Goal: Transaction & Acquisition: Purchase product/service

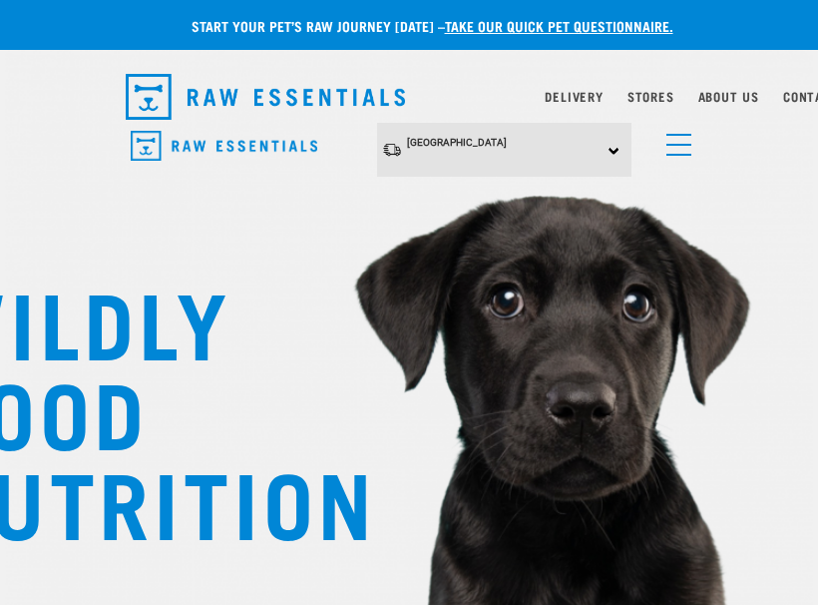
click at [682, 143] on link "menu" at bounding box center [674, 140] width 36 height 36
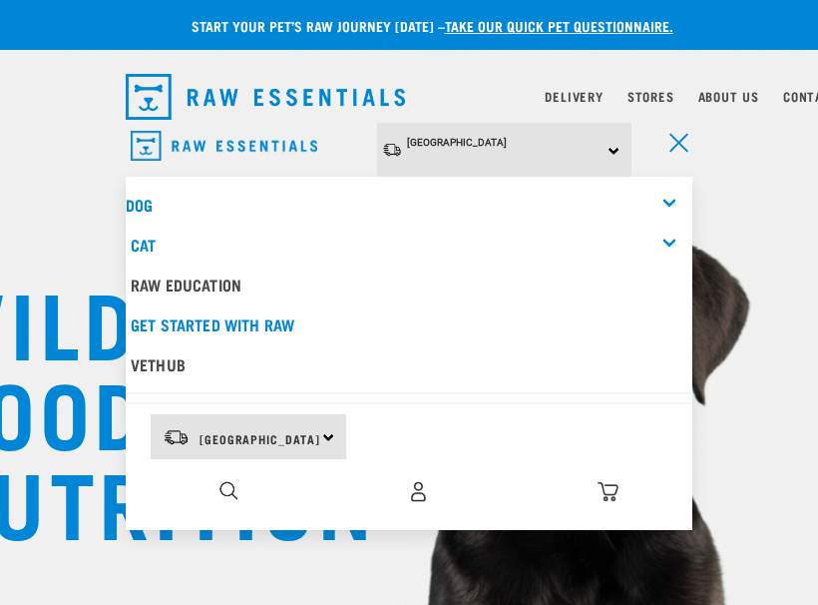
scroll to position [1, 0]
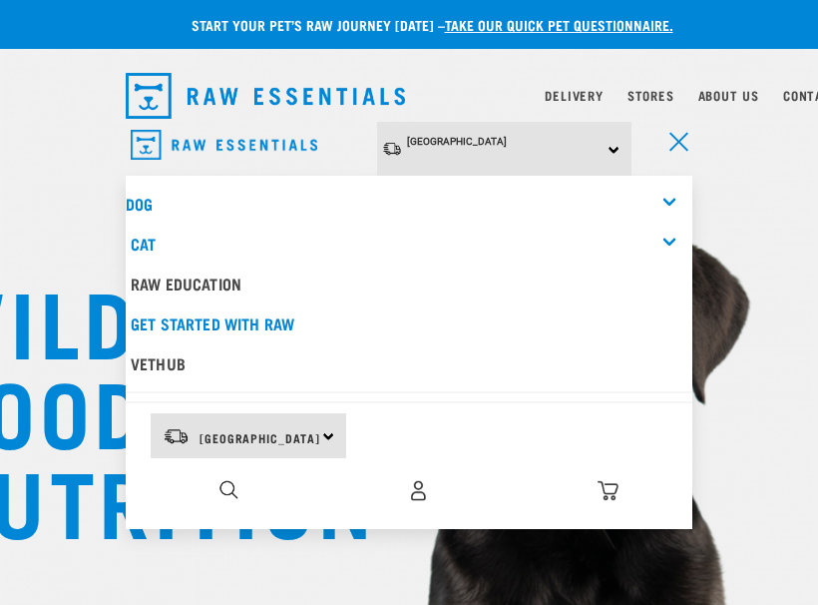
click at [510, 184] on div "Dog" at bounding box center [409, 204] width 567 height 40
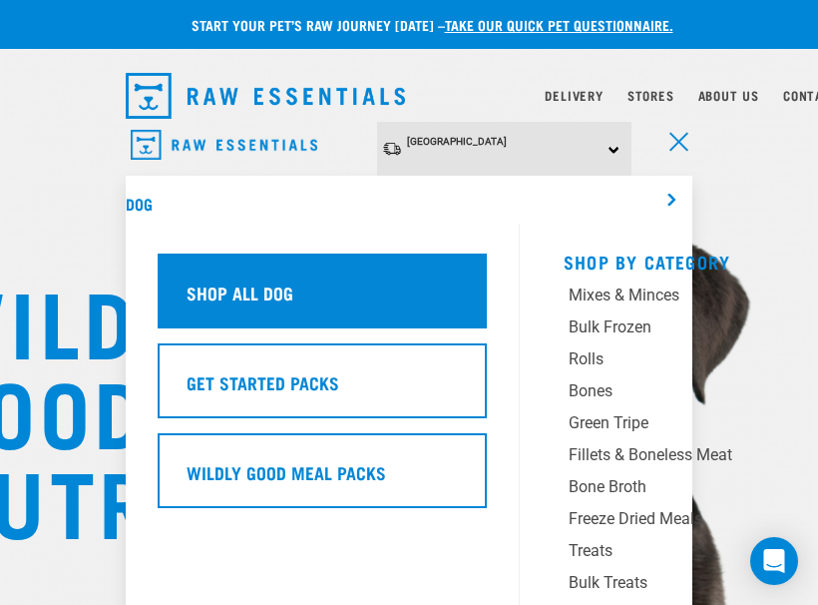
click at [358, 286] on div "Shop All Dog" at bounding box center [322, 290] width 329 height 75
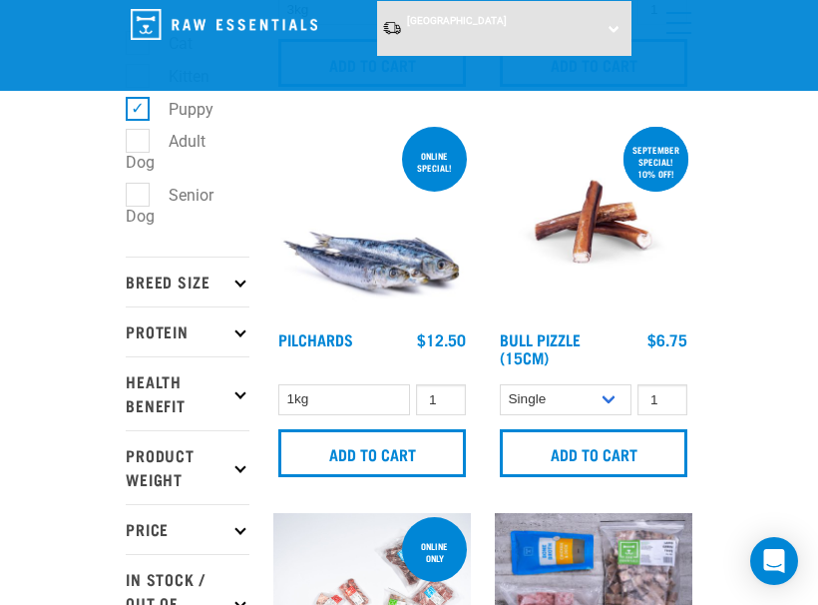
scroll to position [416, 0]
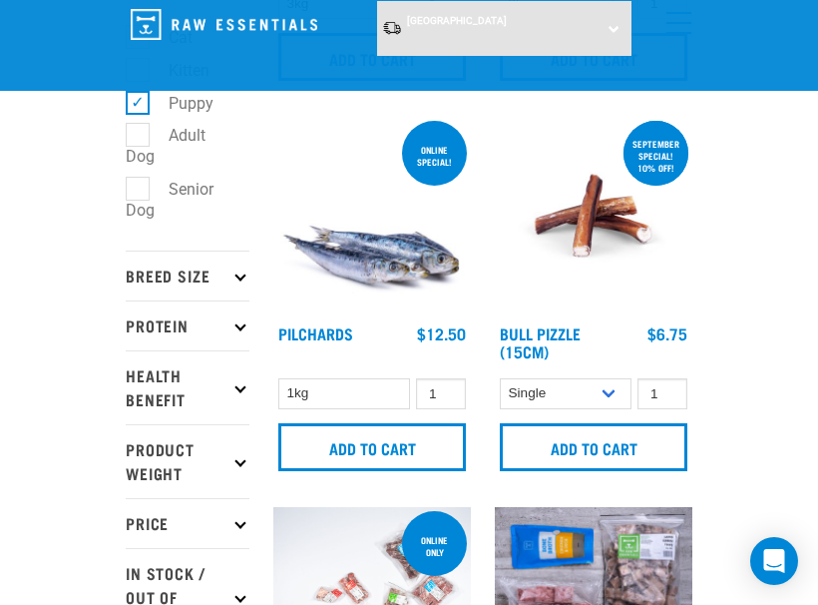
click at [222, 280] on p "Breed Size" at bounding box center [188, 275] width 124 height 50
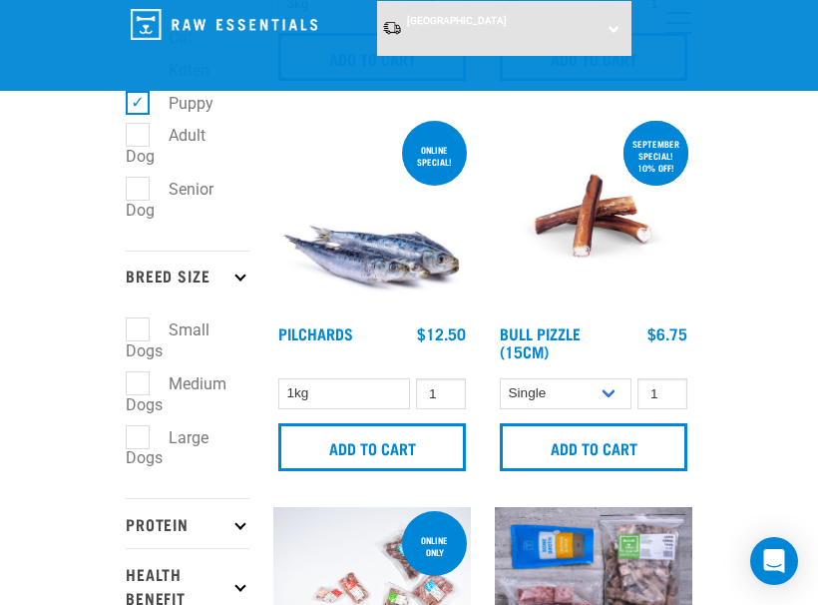
click at [139, 431] on label "Large Dogs" at bounding box center [167, 448] width 83 height 46
click at [139, 431] on input "Large Dogs" at bounding box center [132, 433] width 13 height 13
checkbox input "true"
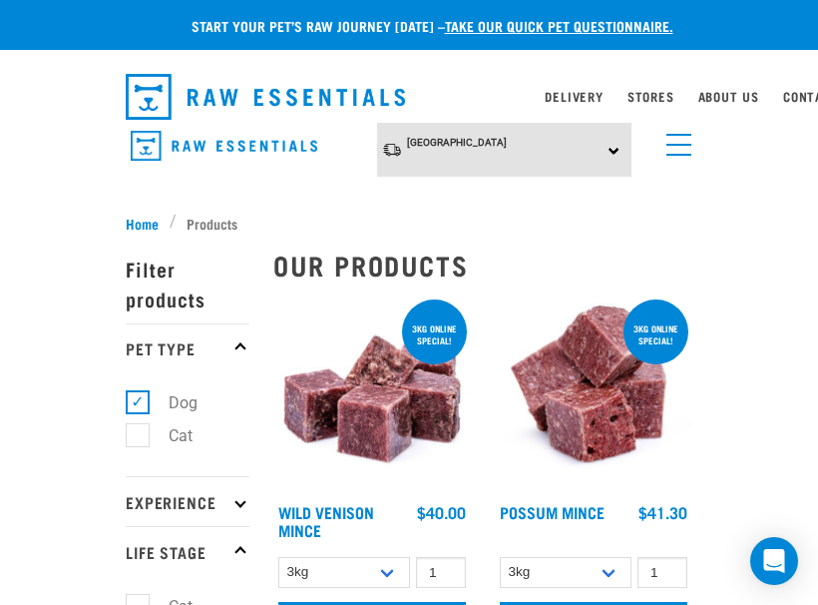
click at [673, 142] on link "menu" at bounding box center [674, 140] width 36 height 36
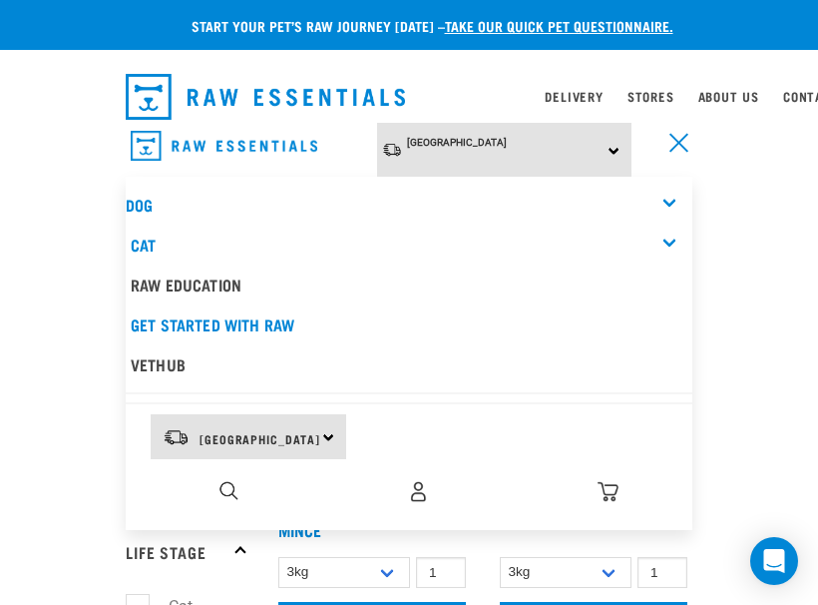
click at [663, 198] on div "Dog" at bounding box center [409, 205] width 567 height 40
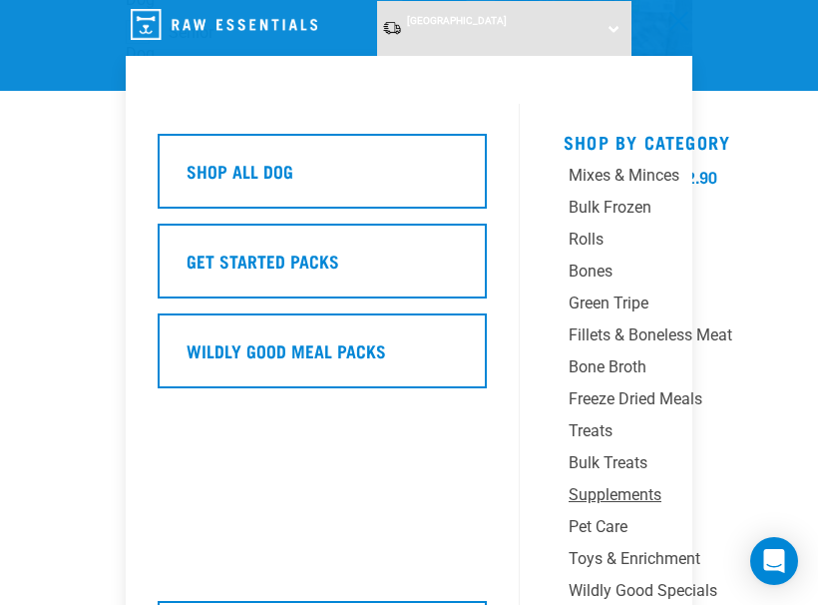
scroll to position [585, 0]
click at [650, 171] on div "Mixes & Minces" at bounding box center [683, 176] width 229 height 24
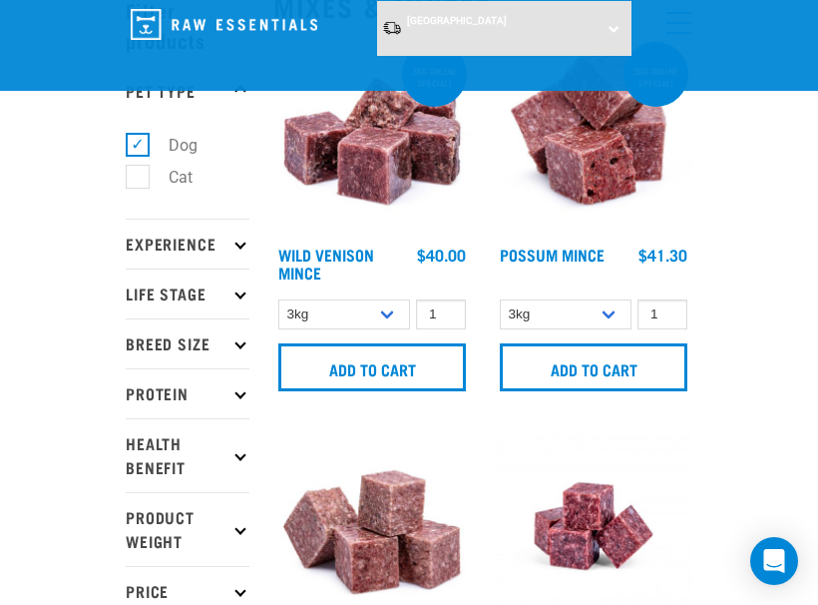
scroll to position [120, 0]
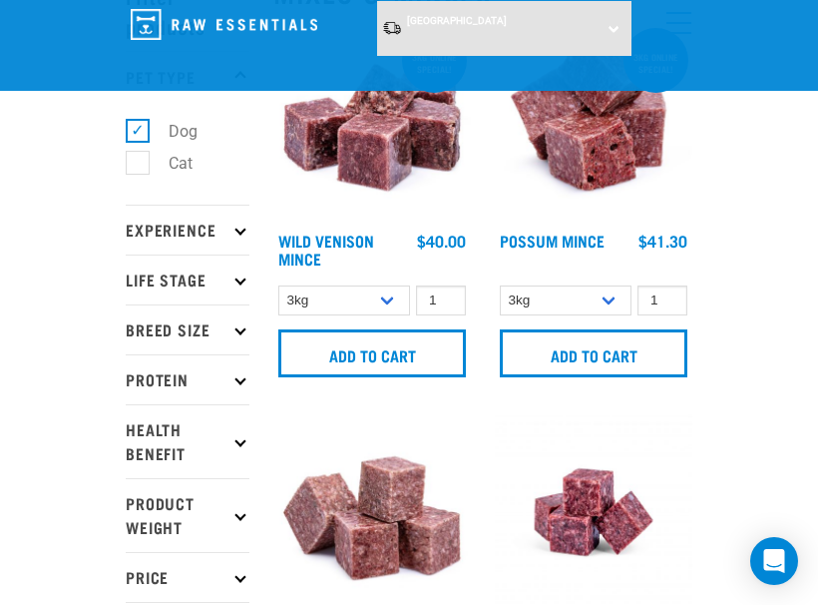
click at [223, 377] on p "Protein" at bounding box center [188, 379] width 124 height 50
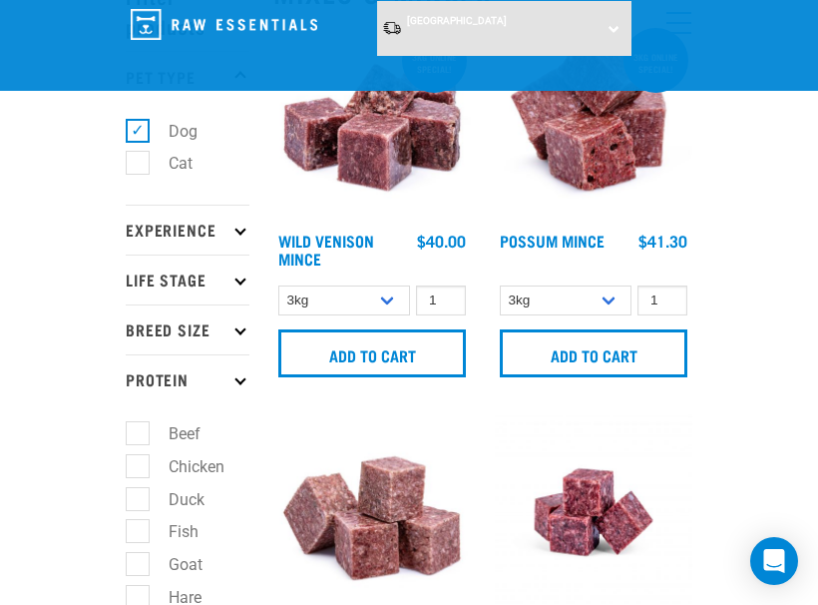
click at [223, 377] on p "Protein" at bounding box center [188, 379] width 124 height 50
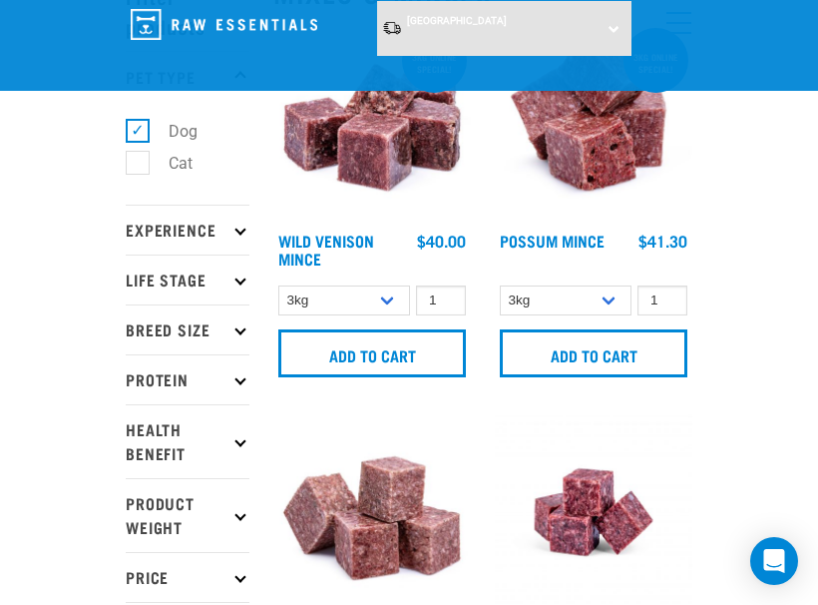
click at [231, 332] on p "Breed Size" at bounding box center [188, 329] width 124 height 50
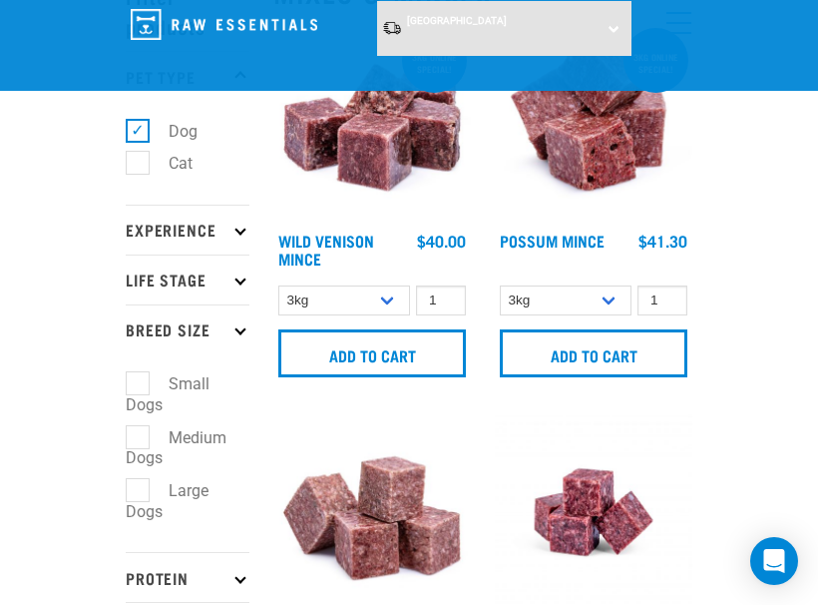
click at [137, 482] on label "Large Dogs" at bounding box center [167, 501] width 83 height 46
click at [137, 482] on input "Large Dogs" at bounding box center [132, 487] width 13 height 13
checkbox input "true"
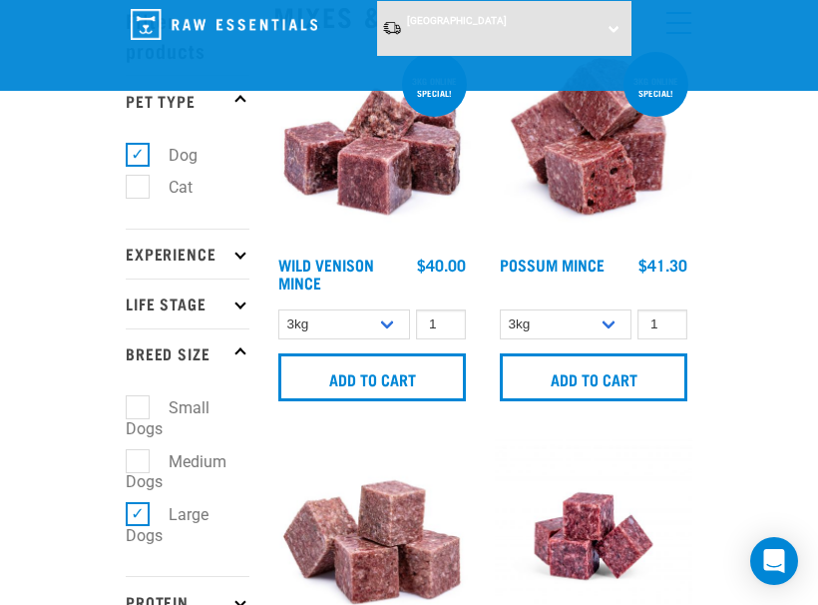
scroll to position [98, 0]
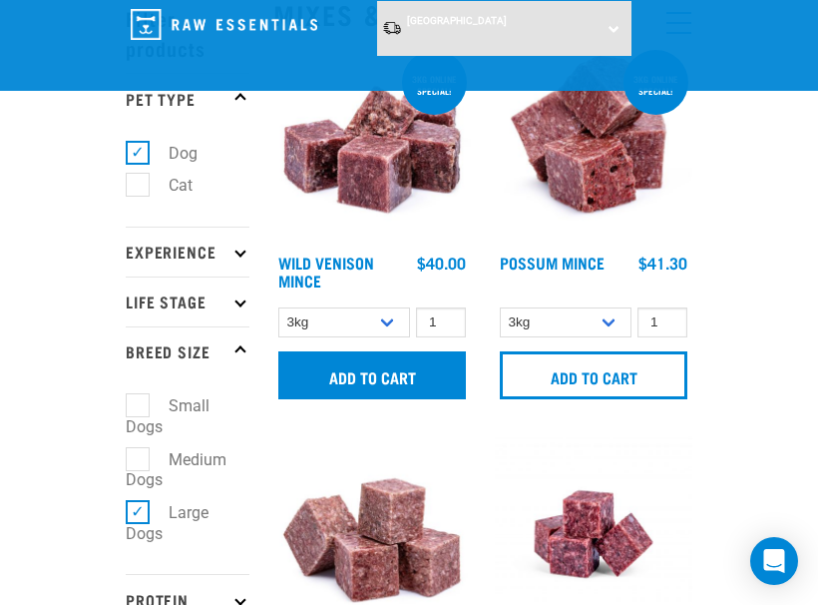
click at [396, 380] on input "Add to cart" at bounding box center [372, 375] width 188 height 48
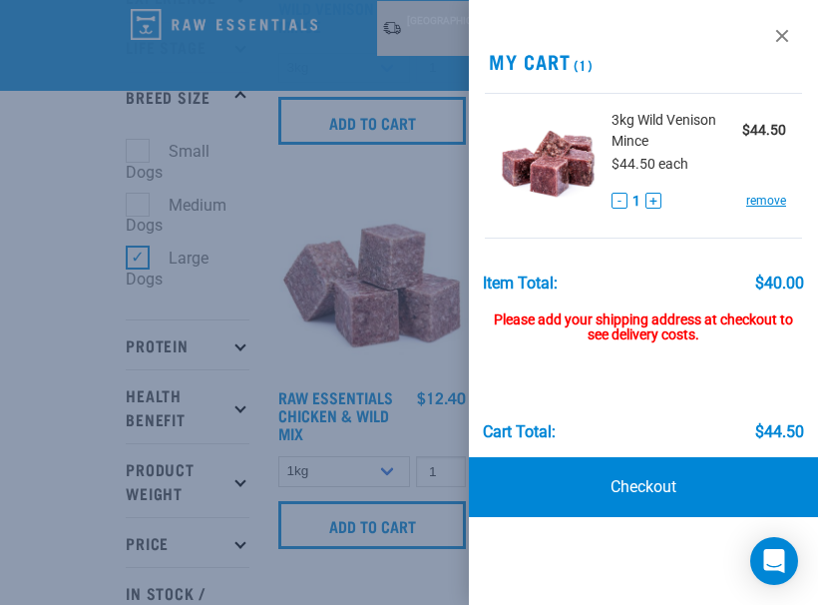
scroll to position [358, 0]
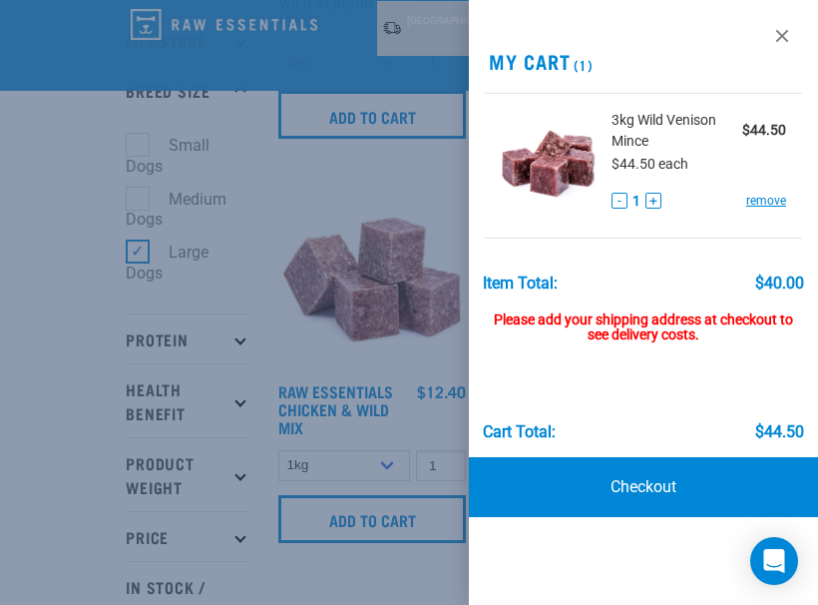
click at [407, 343] on div at bounding box center [409, 302] width 818 height 605
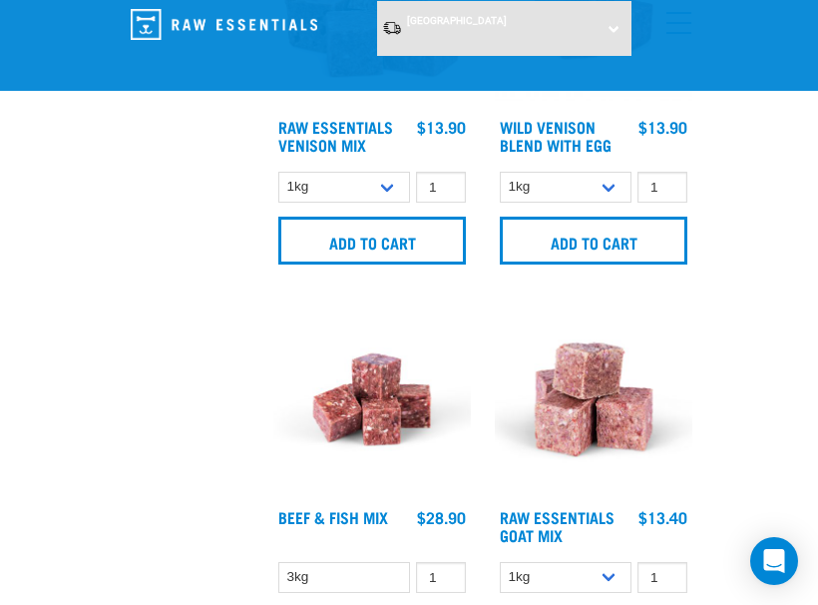
scroll to position [1418, 0]
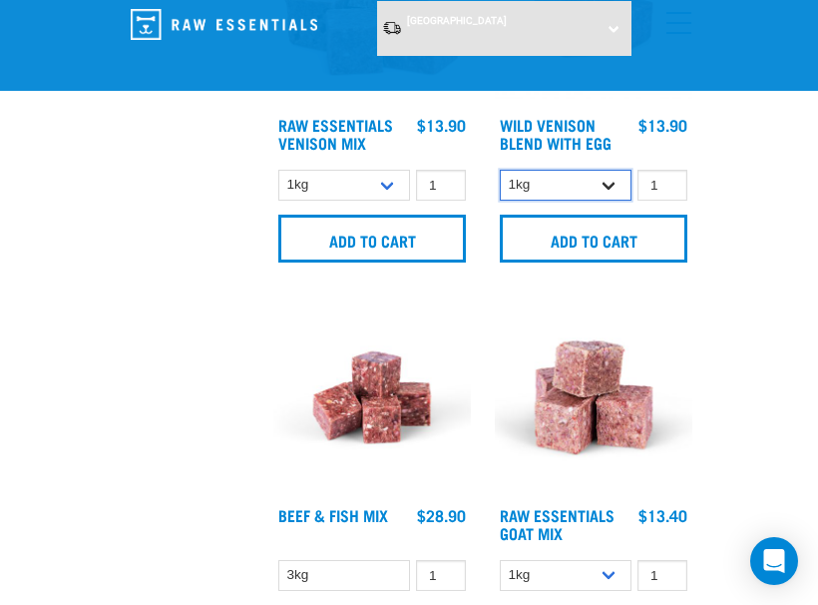
select select "34496"
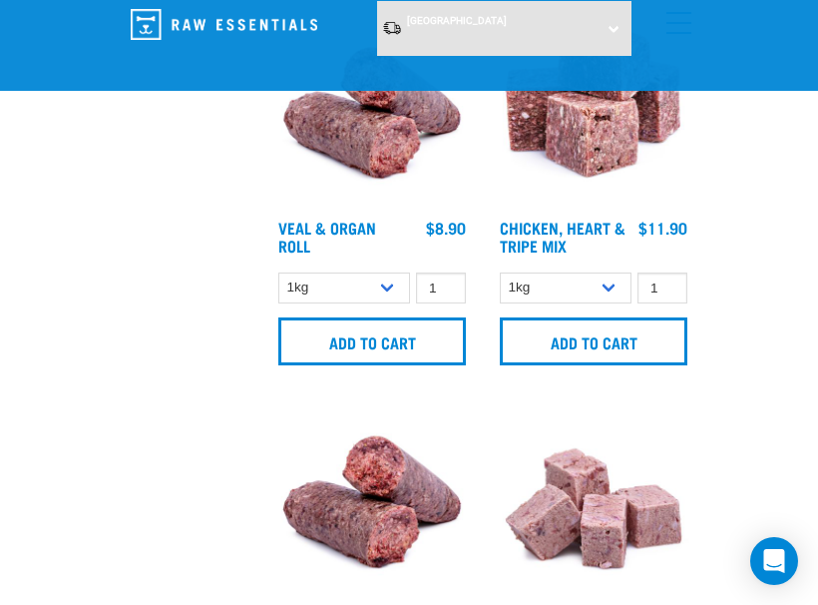
scroll to position [2485, 0]
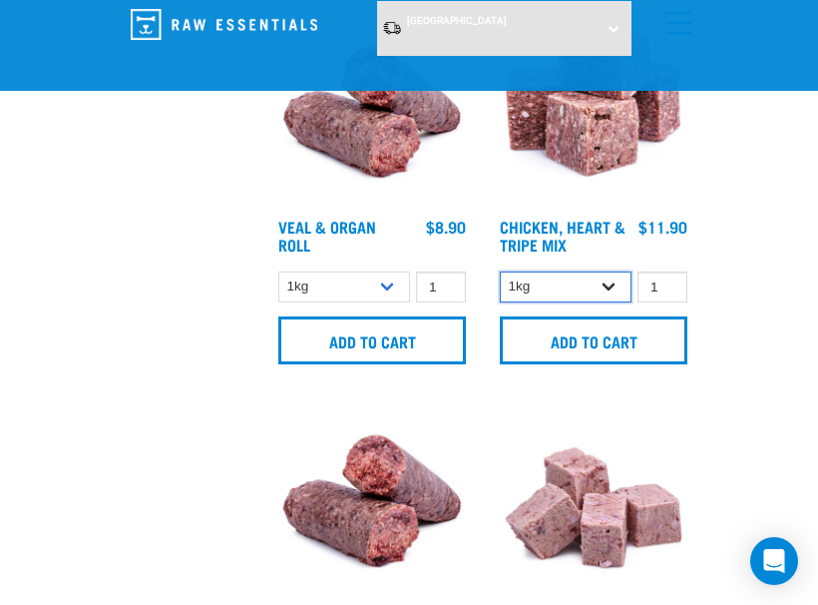
select select "368"
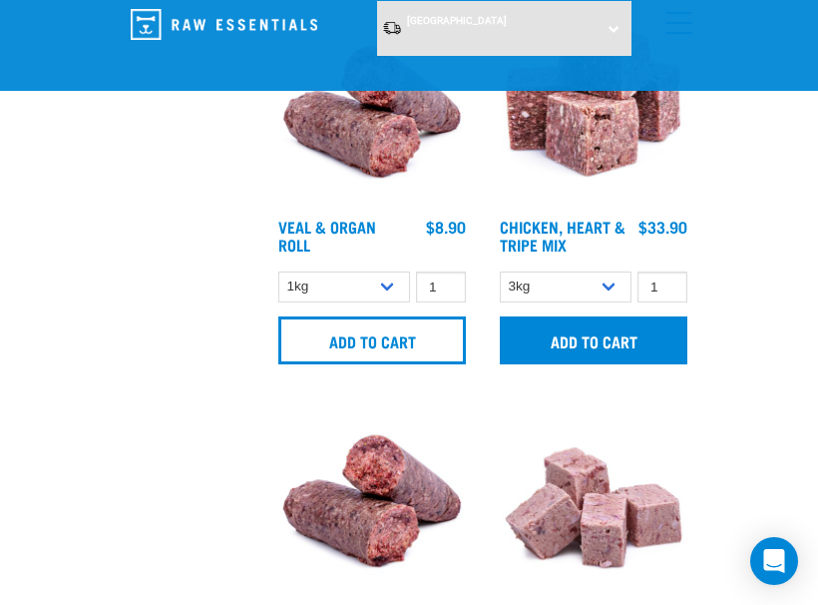
click at [590, 338] on input "Add to cart" at bounding box center [594, 340] width 188 height 48
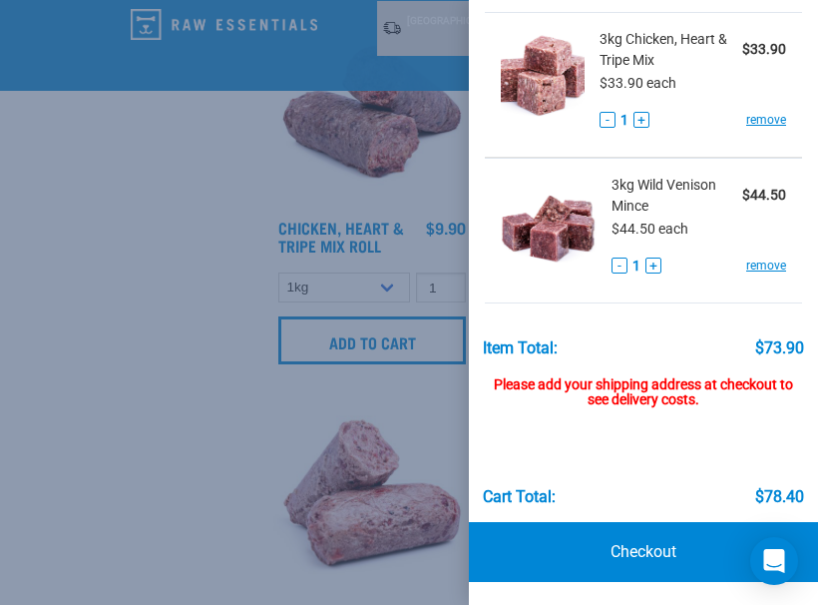
scroll to position [80, 0]
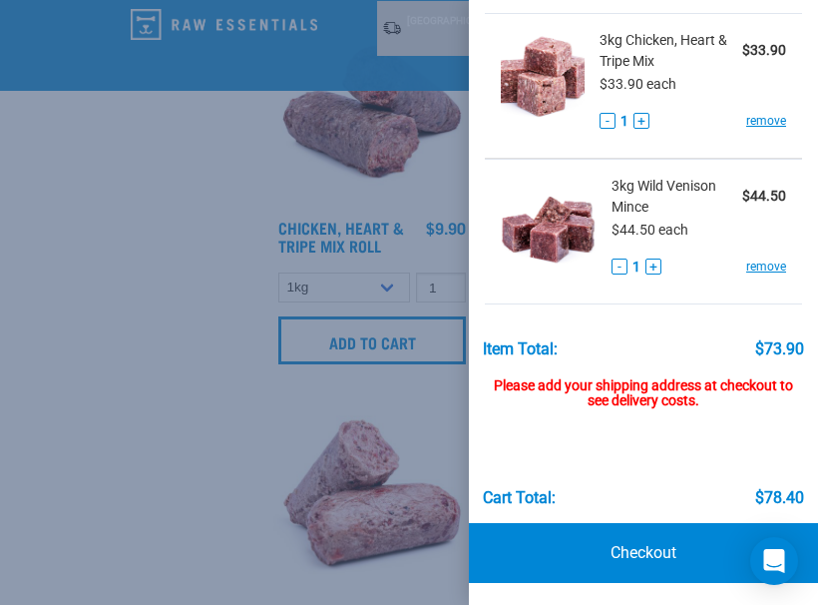
click at [407, 437] on div at bounding box center [409, 302] width 818 height 605
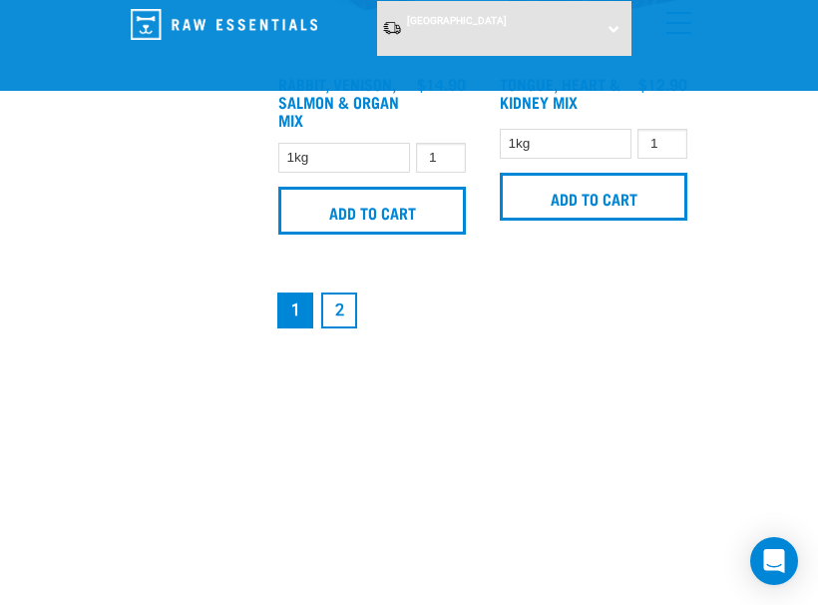
scroll to position [6197, 0]
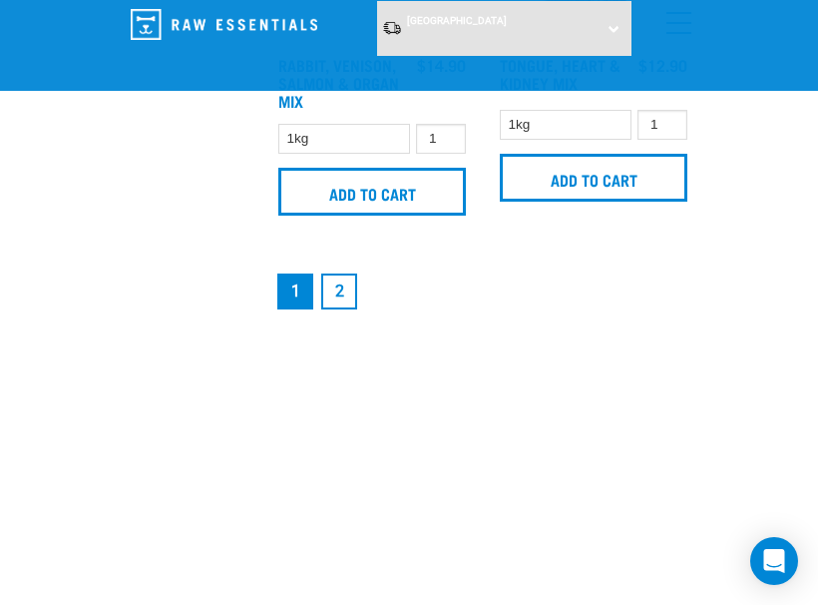
click at [331, 309] on link "2" at bounding box center [339, 291] width 36 height 36
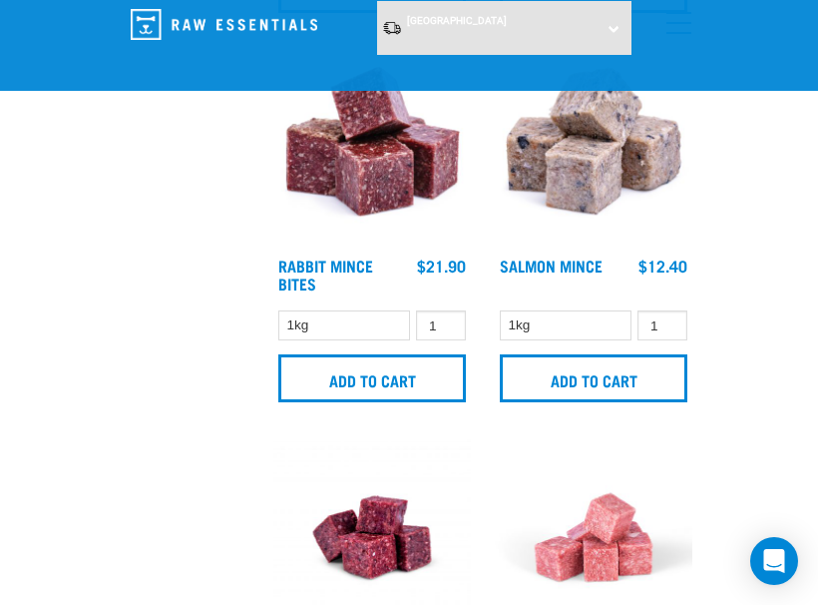
scroll to position [878, 0]
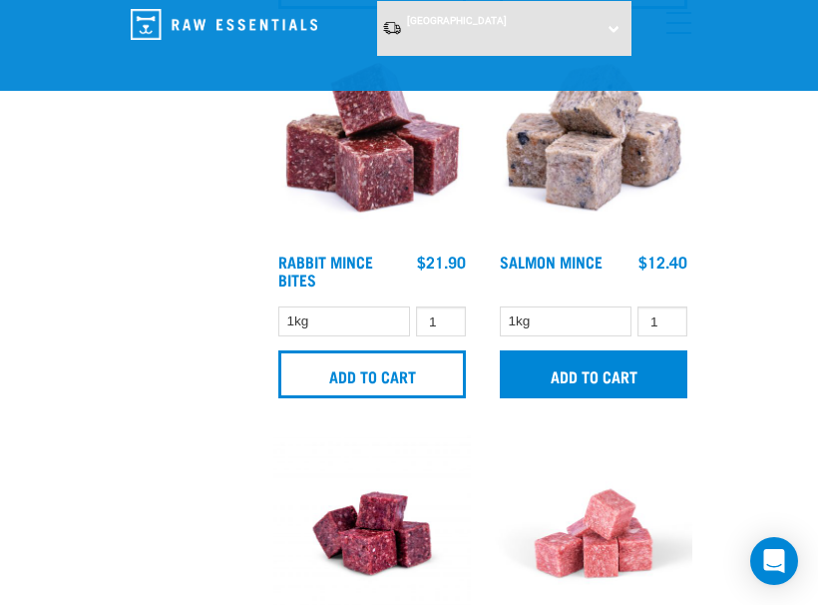
click at [593, 398] on input "Add to cart" at bounding box center [594, 374] width 188 height 48
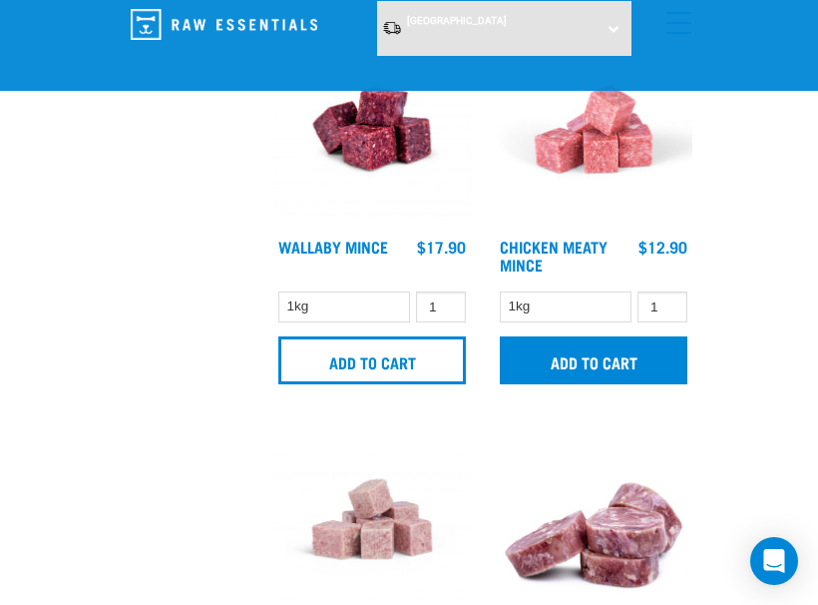
scroll to position [1285, 0]
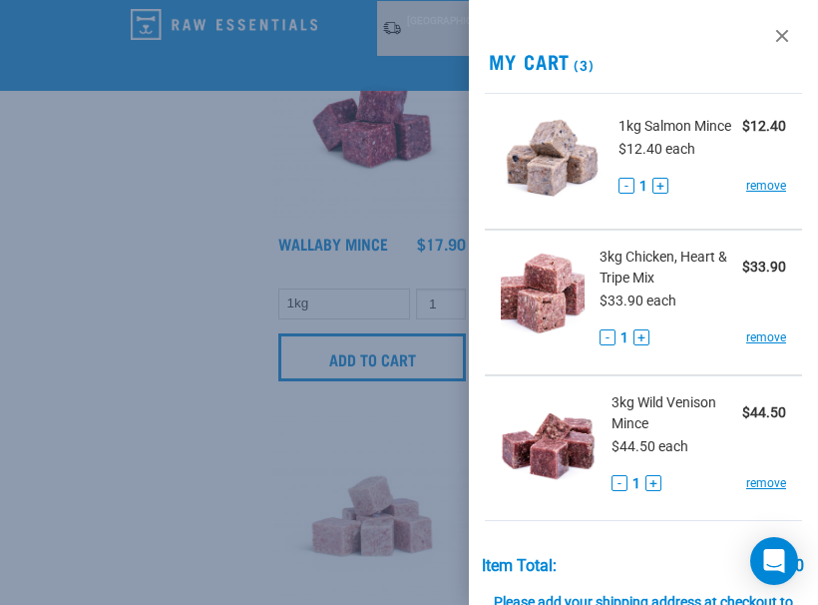
click at [610, 319] on div at bounding box center [409, 302] width 818 height 605
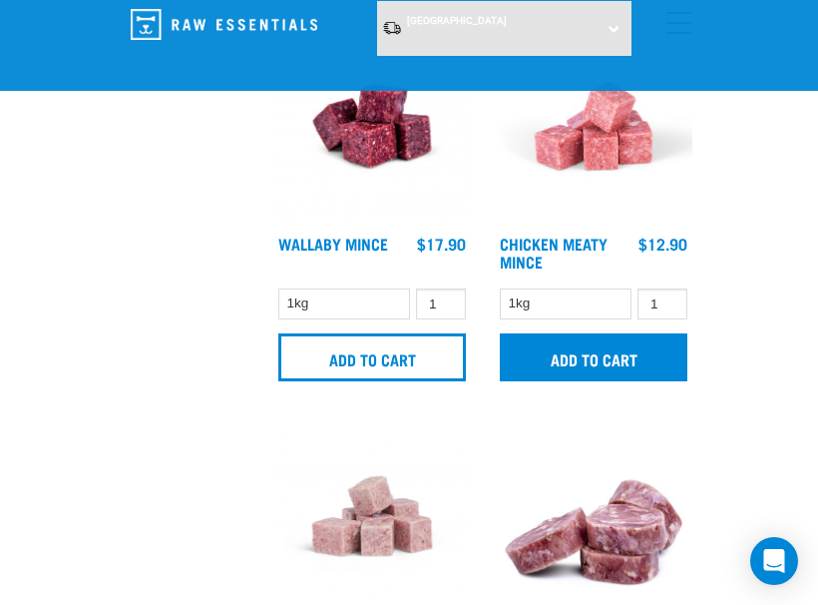
click at [587, 381] on input "Add to cart" at bounding box center [594, 357] width 188 height 48
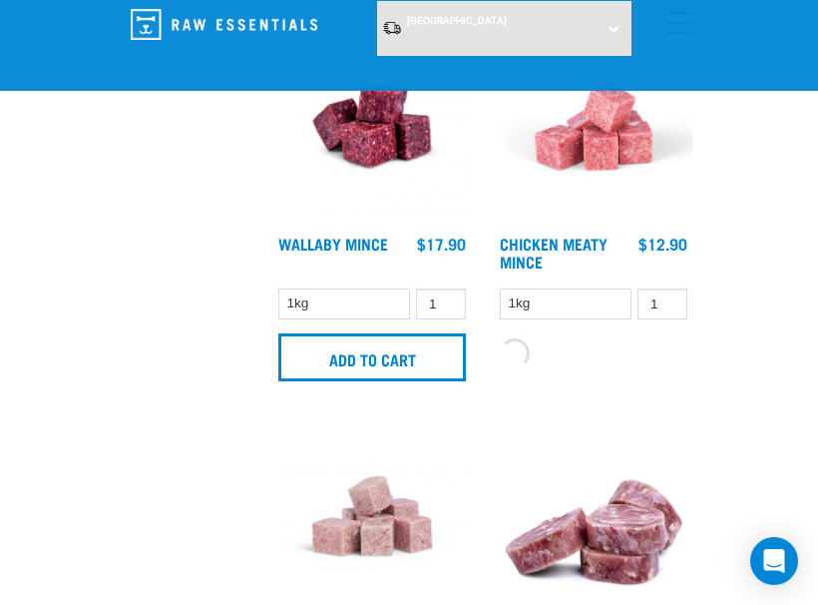
scroll to position [1629, 0]
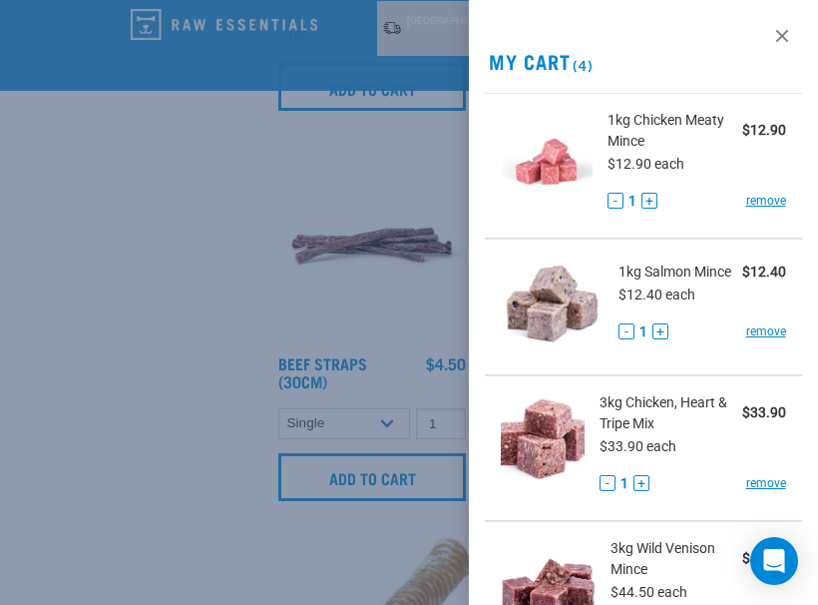
click at [240, 380] on div at bounding box center [409, 302] width 818 height 605
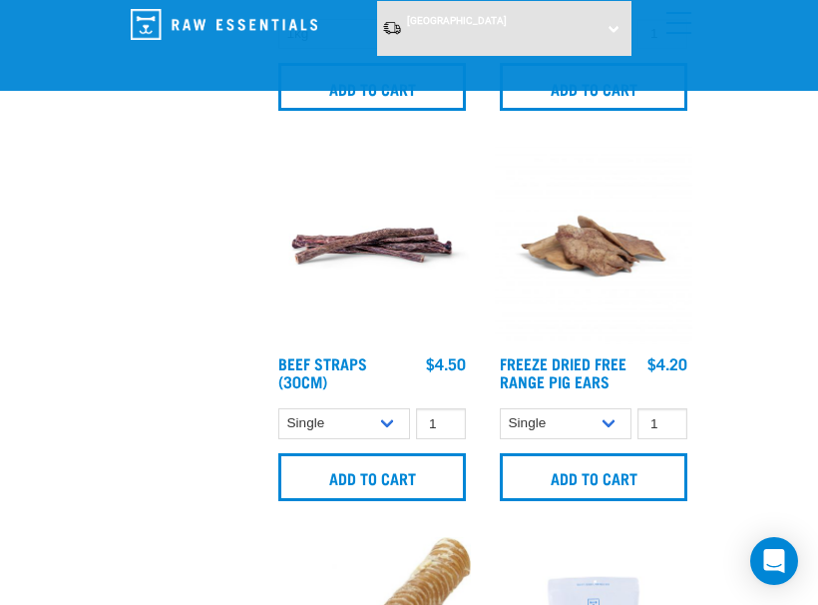
scroll to position [2408, 0]
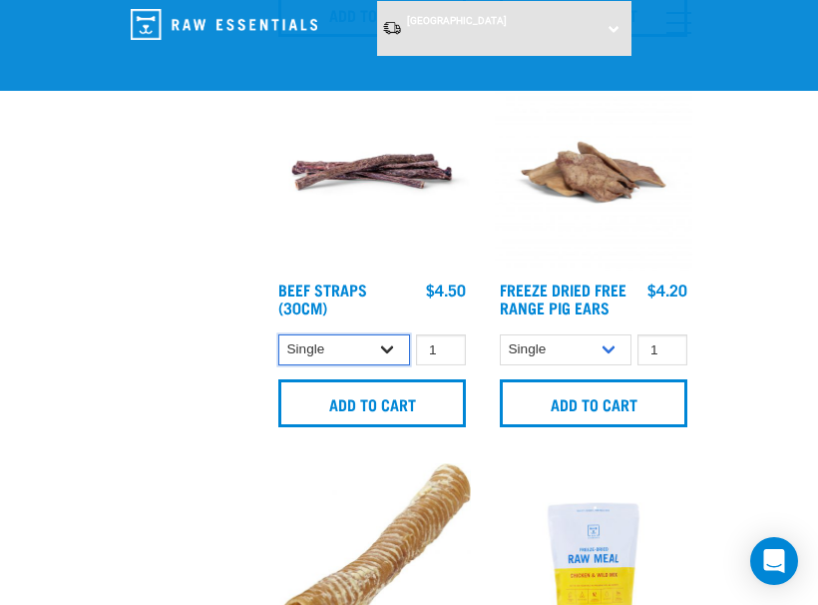
select select "251920"
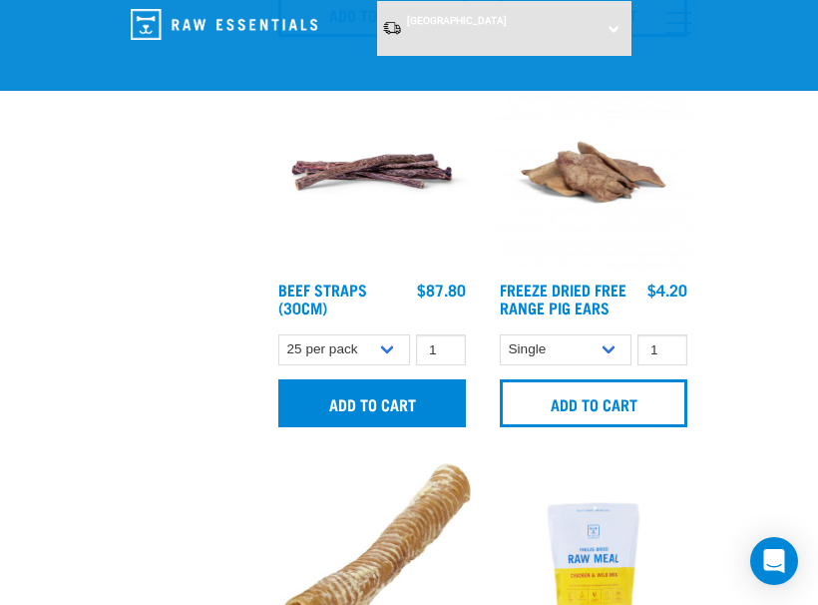
click at [384, 419] on input "Add to cart" at bounding box center [372, 403] width 188 height 48
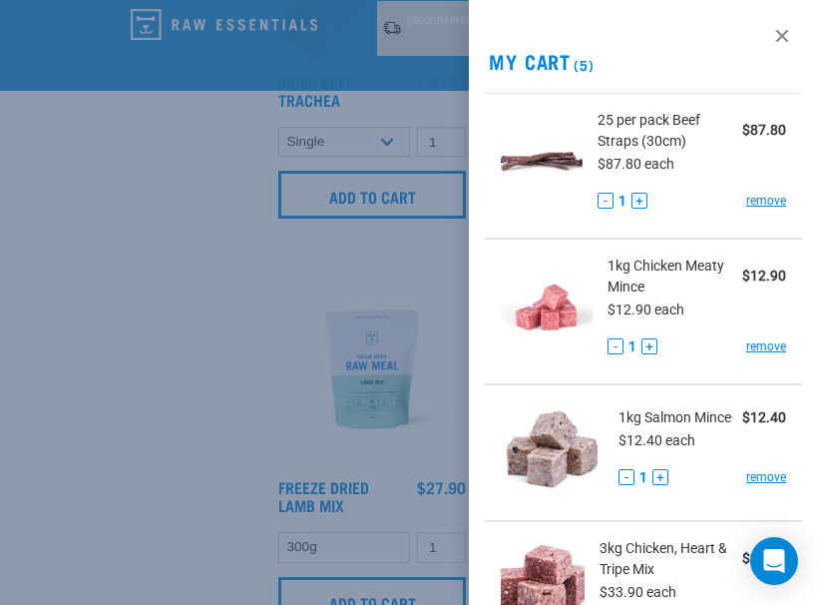
scroll to position [3007, 0]
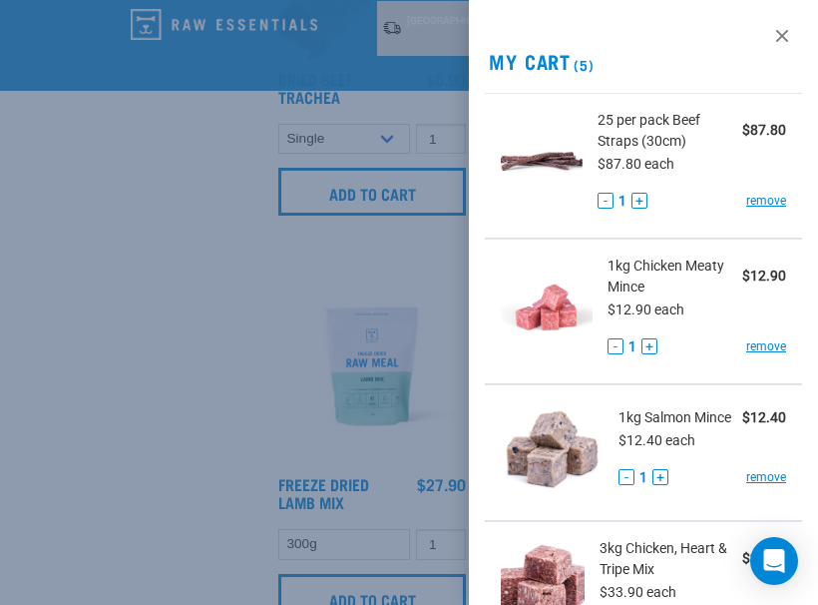
click at [377, 356] on div at bounding box center [409, 302] width 818 height 605
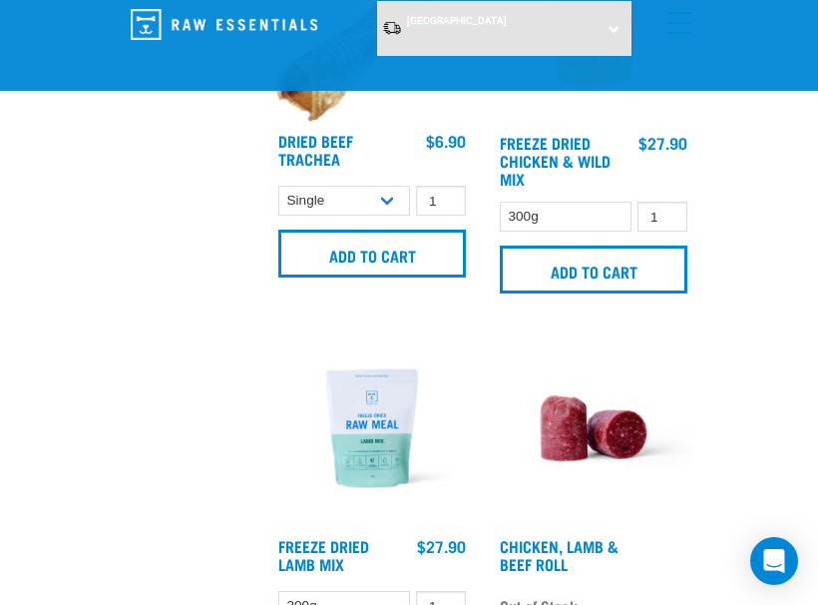
scroll to position [2934, 0]
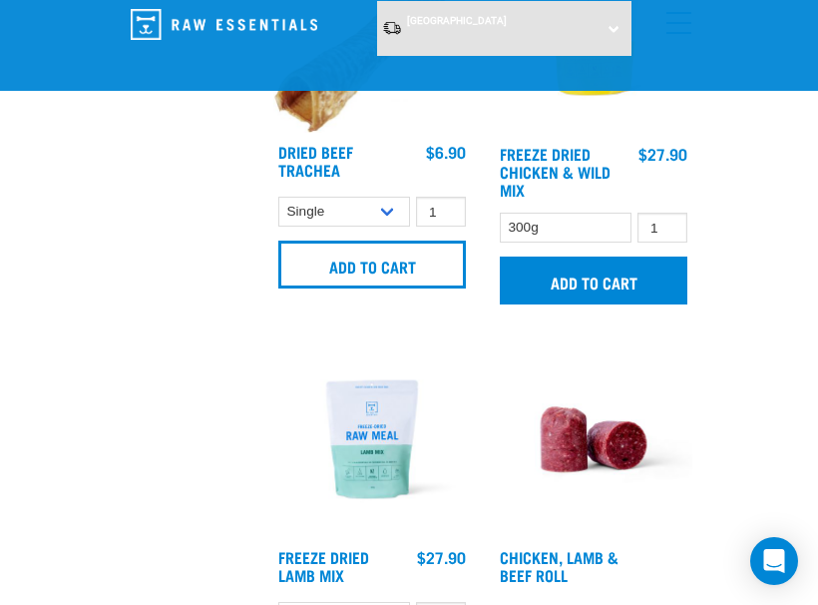
click at [596, 304] on input "Add to cart" at bounding box center [594, 280] width 188 height 48
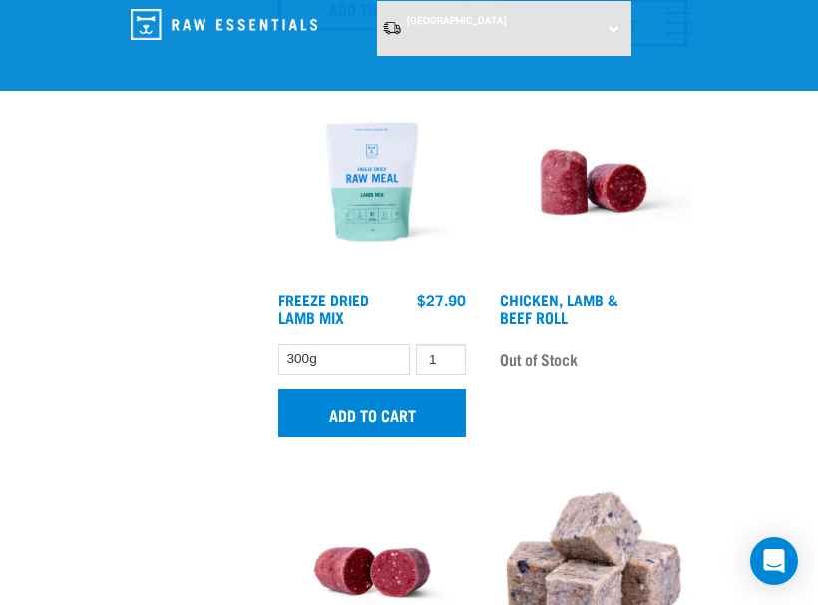
click at [374, 437] on input "Add to cart" at bounding box center [372, 413] width 188 height 48
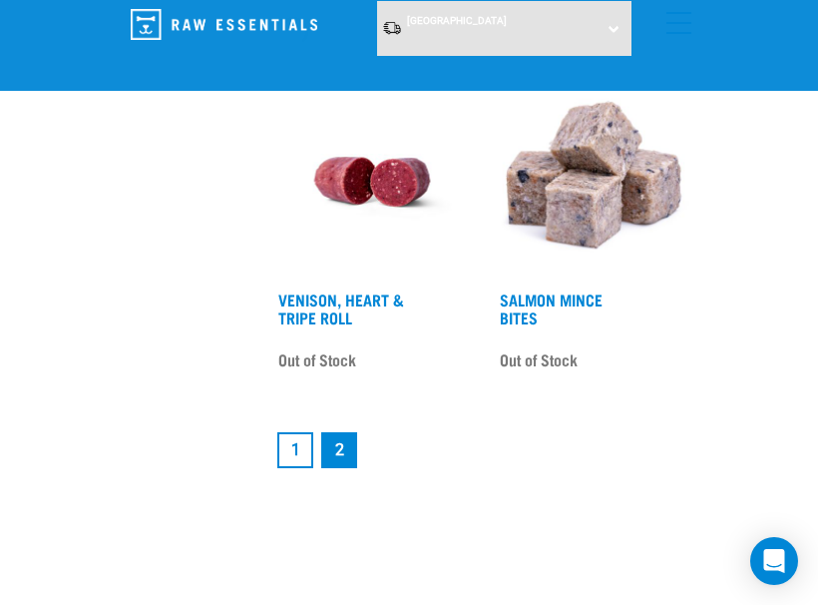
scroll to position [3571, 0]
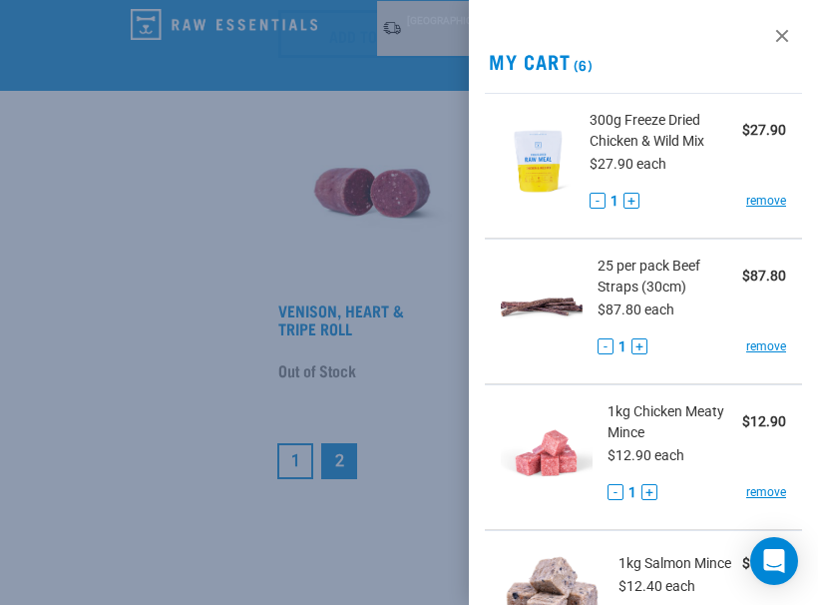
click at [374, 450] on div at bounding box center [409, 302] width 818 height 605
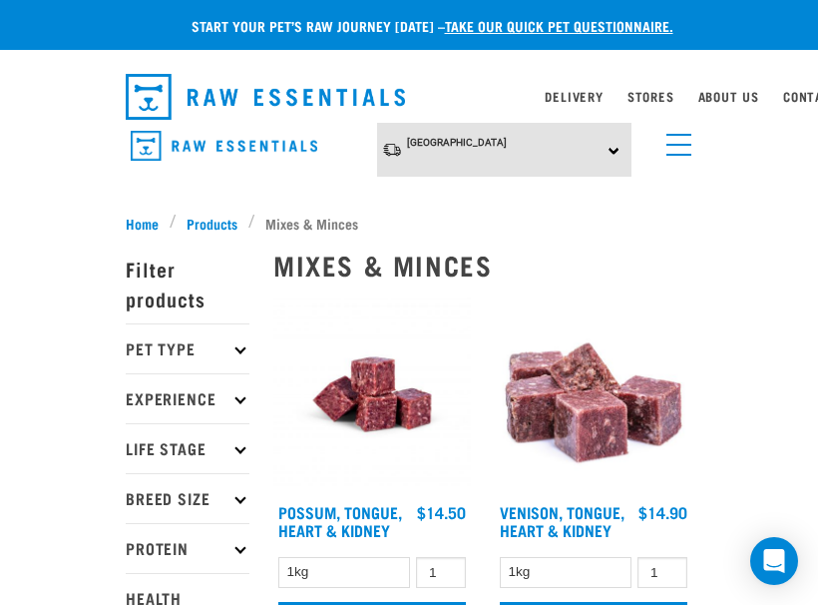
scroll to position [0, 0]
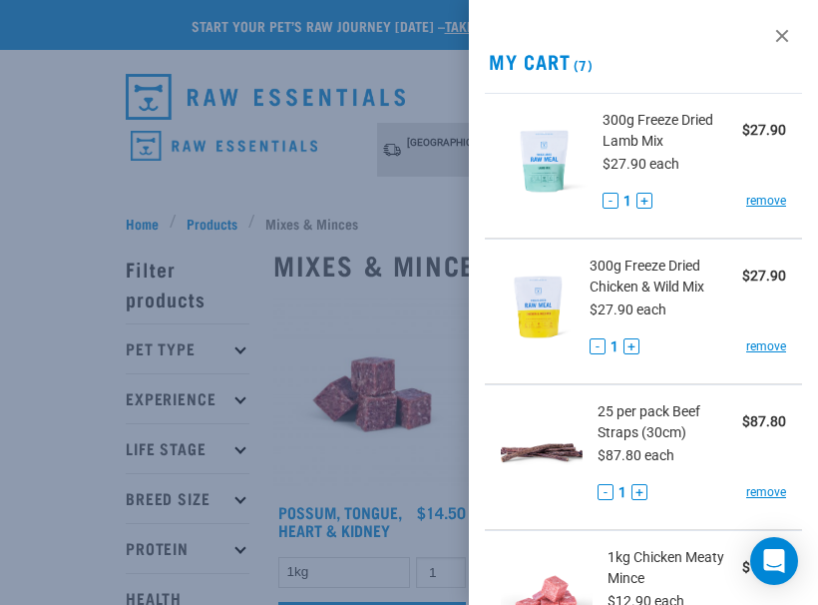
click at [413, 209] on div at bounding box center [409, 302] width 818 height 605
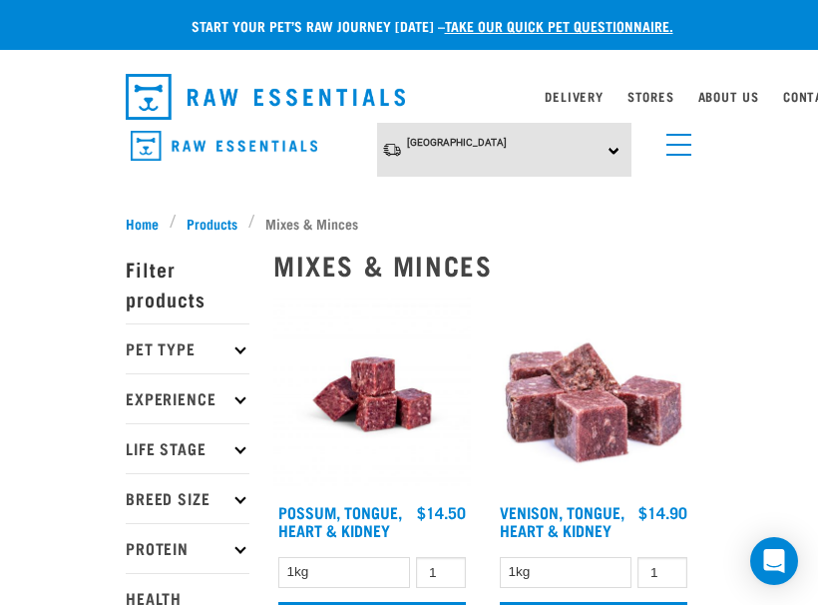
click at [674, 134] on span "menu" at bounding box center [678, 135] width 25 height 2
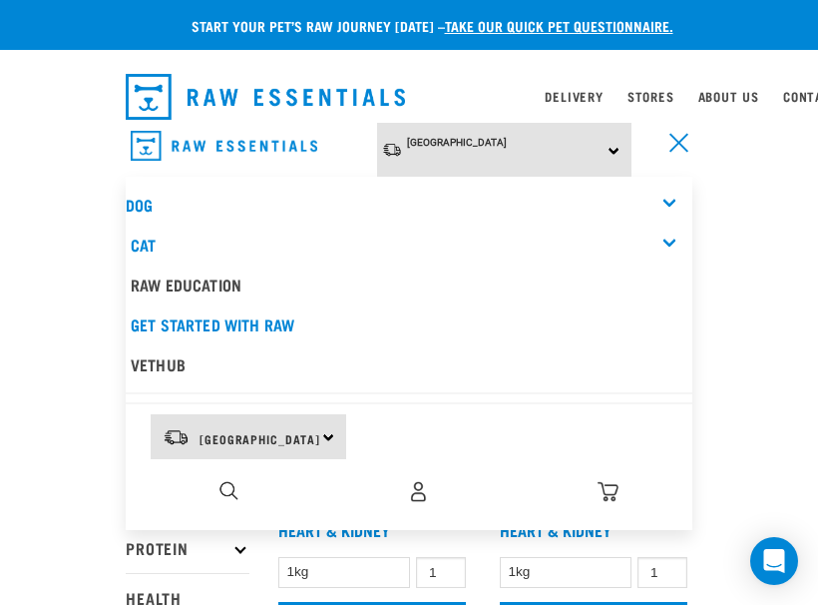
click at [659, 198] on div "Dog" at bounding box center [409, 205] width 567 height 40
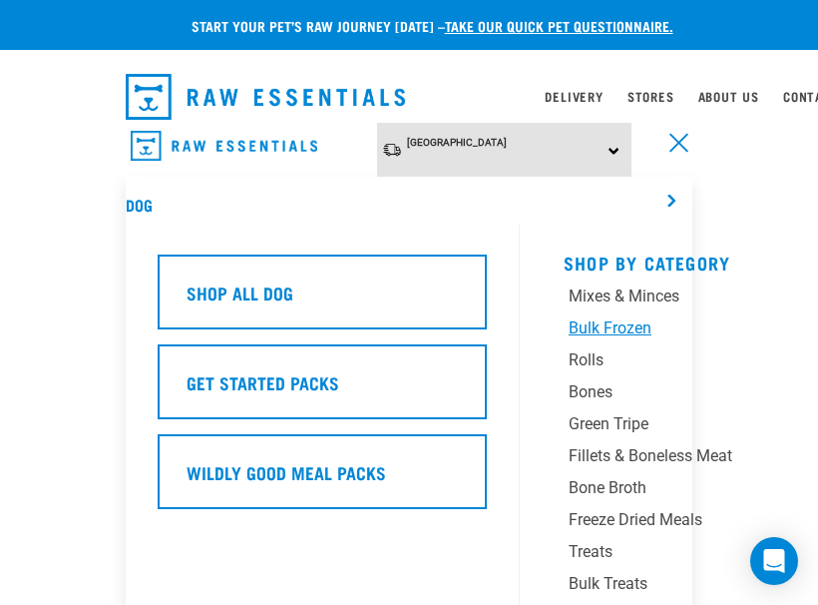
click at [616, 333] on div "Bulk Frozen" at bounding box center [683, 328] width 229 height 24
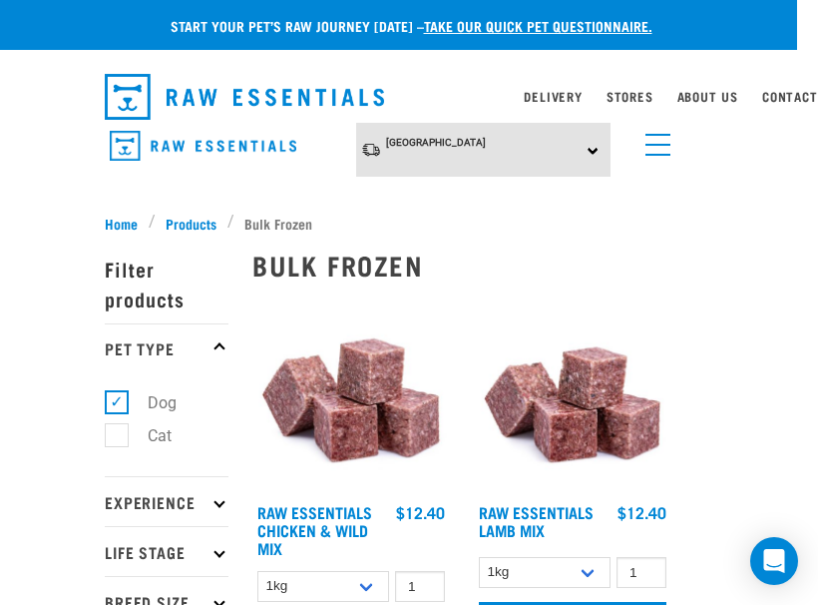
scroll to position [0, 48]
click at [636, 151] on link "menu" at bounding box center [654, 140] width 36 height 36
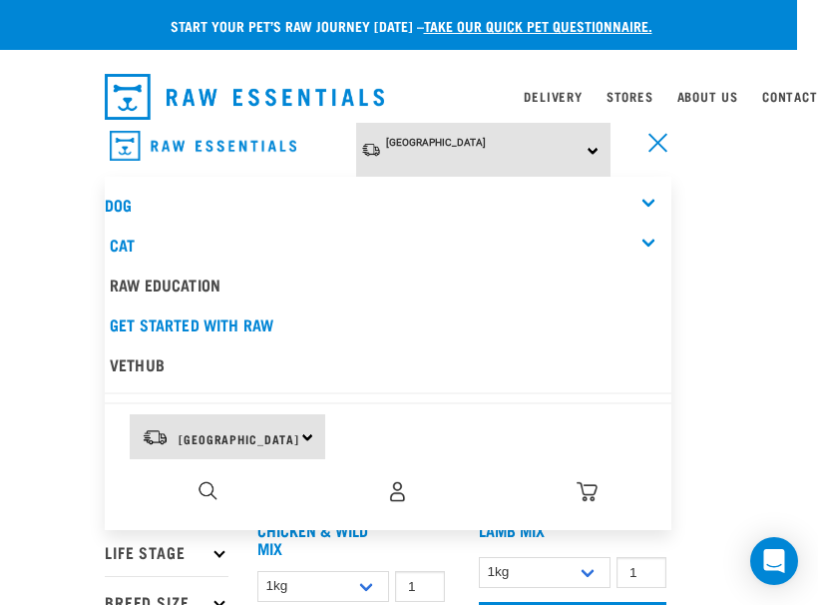
drag, startPoint x: 717, startPoint y: 193, endPoint x: 786, endPoint y: 307, distance: 133.8
click at [636, 147] on link "menu" at bounding box center [654, 140] width 36 height 36
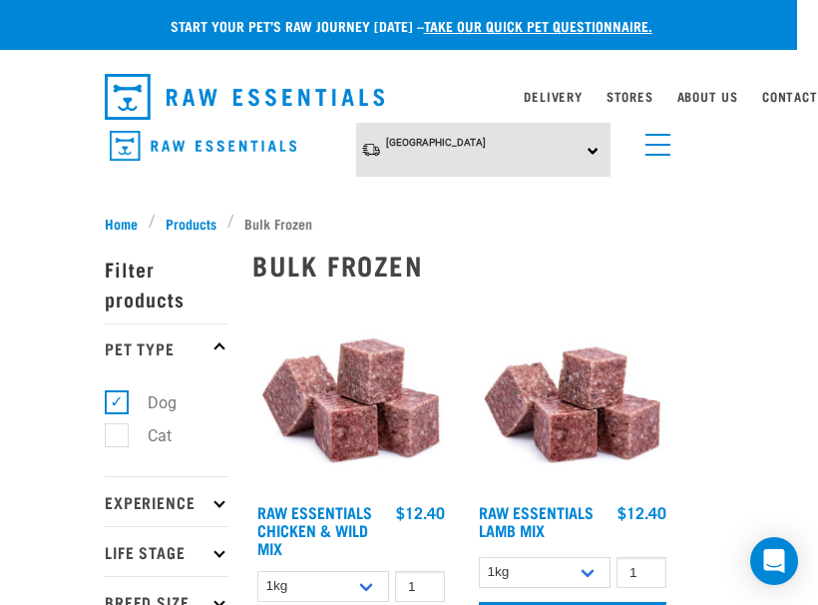
scroll to position [0, 0]
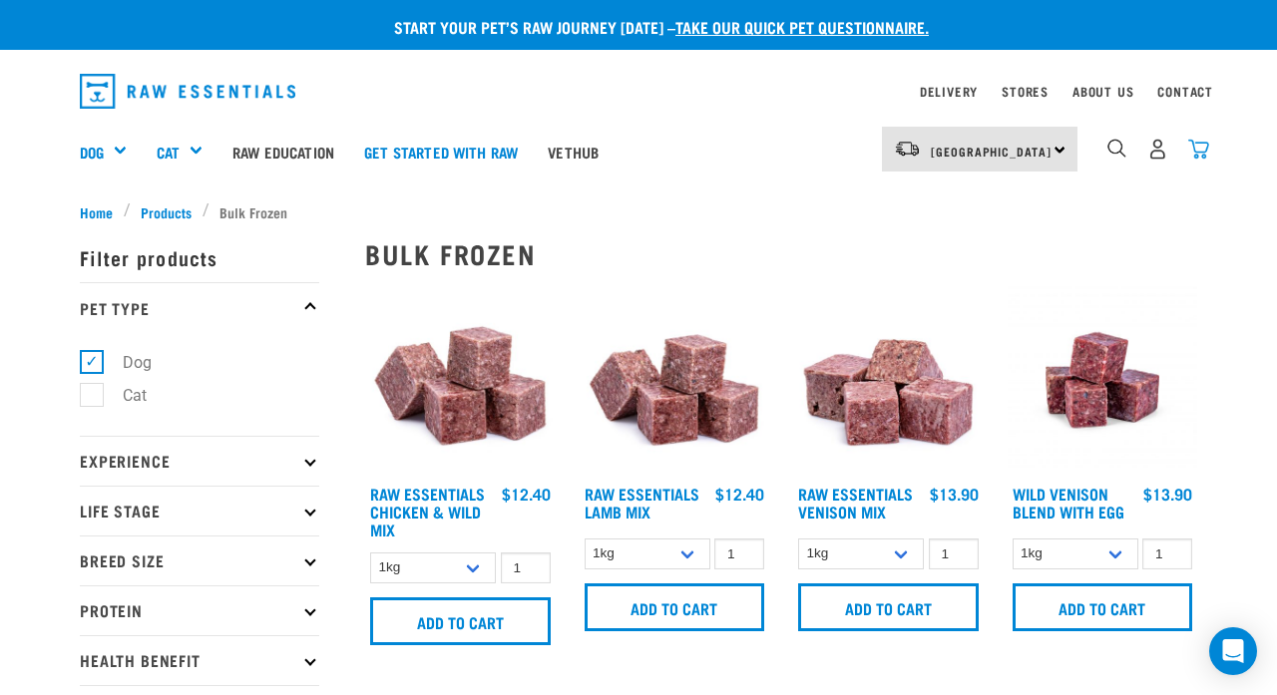
click at [817, 142] on img "dropdown navigation" at bounding box center [1198, 149] width 21 height 21
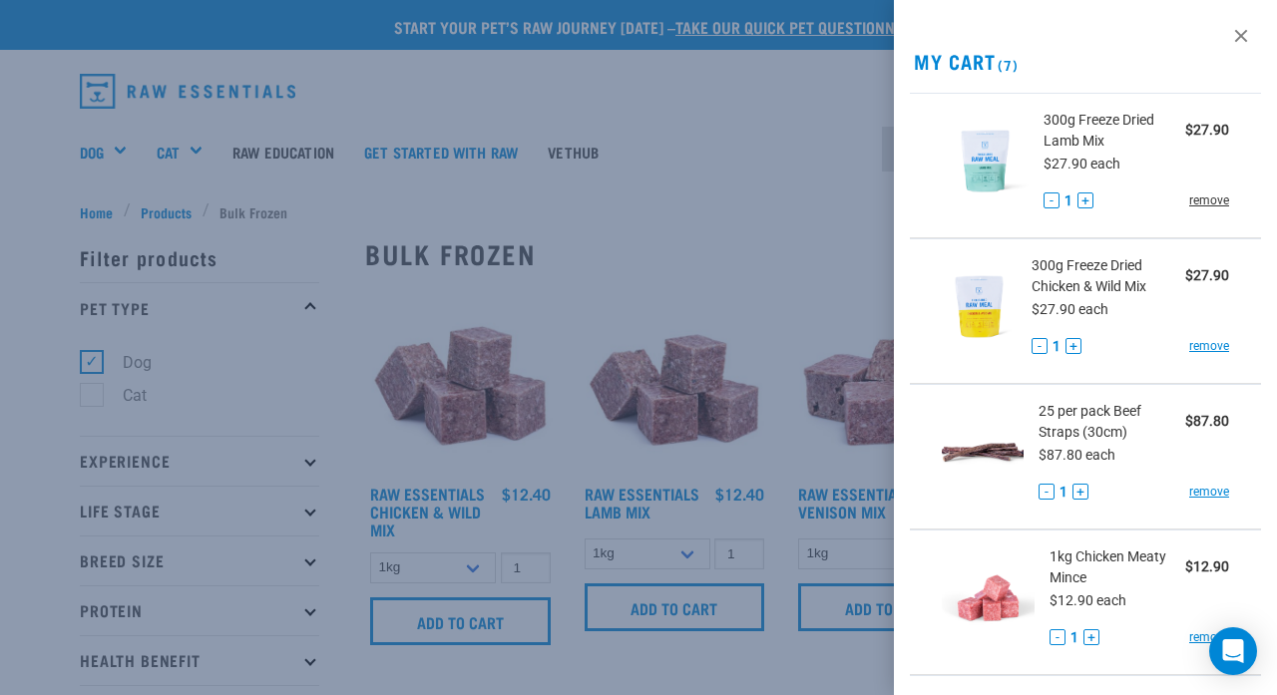
click at [817, 201] on link "remove" at bounding box center [1209, 201] width 40 height 18
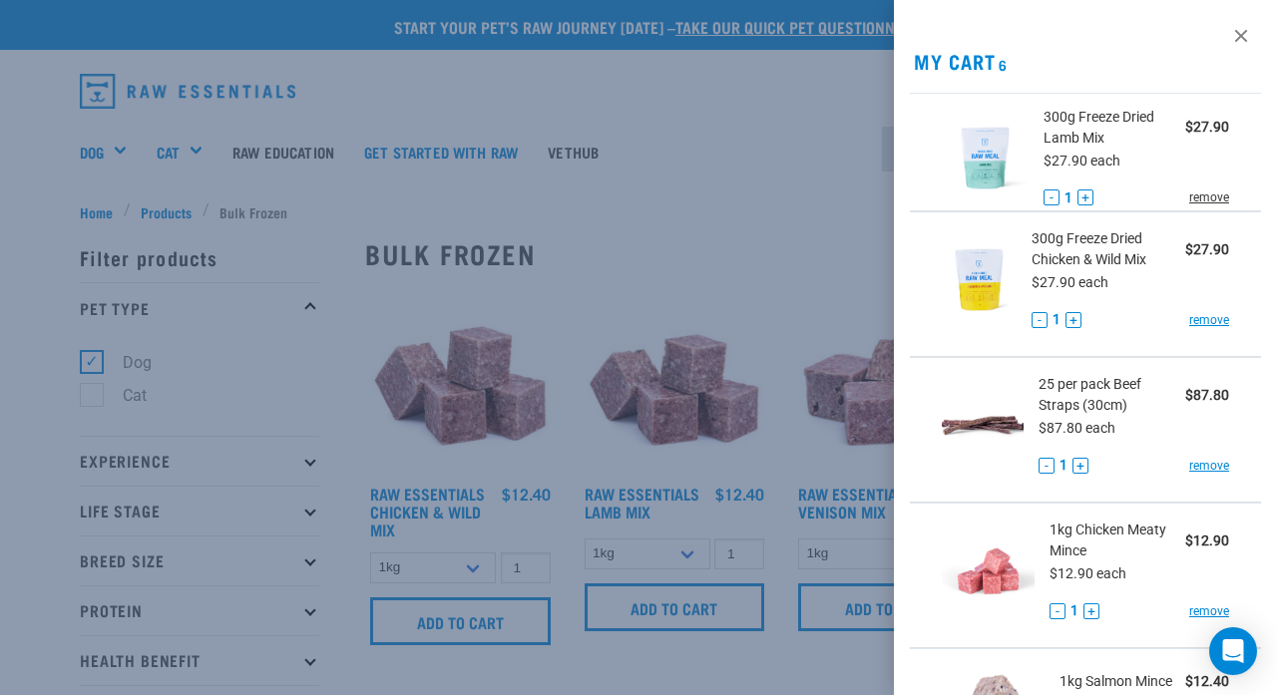
click at [817, 228] on div "300g Freeze Dried Chicken & Wild Mix $27.90 $27.90 each - 1 + remove" at bounding box center [1123, 284] width 213 height 112
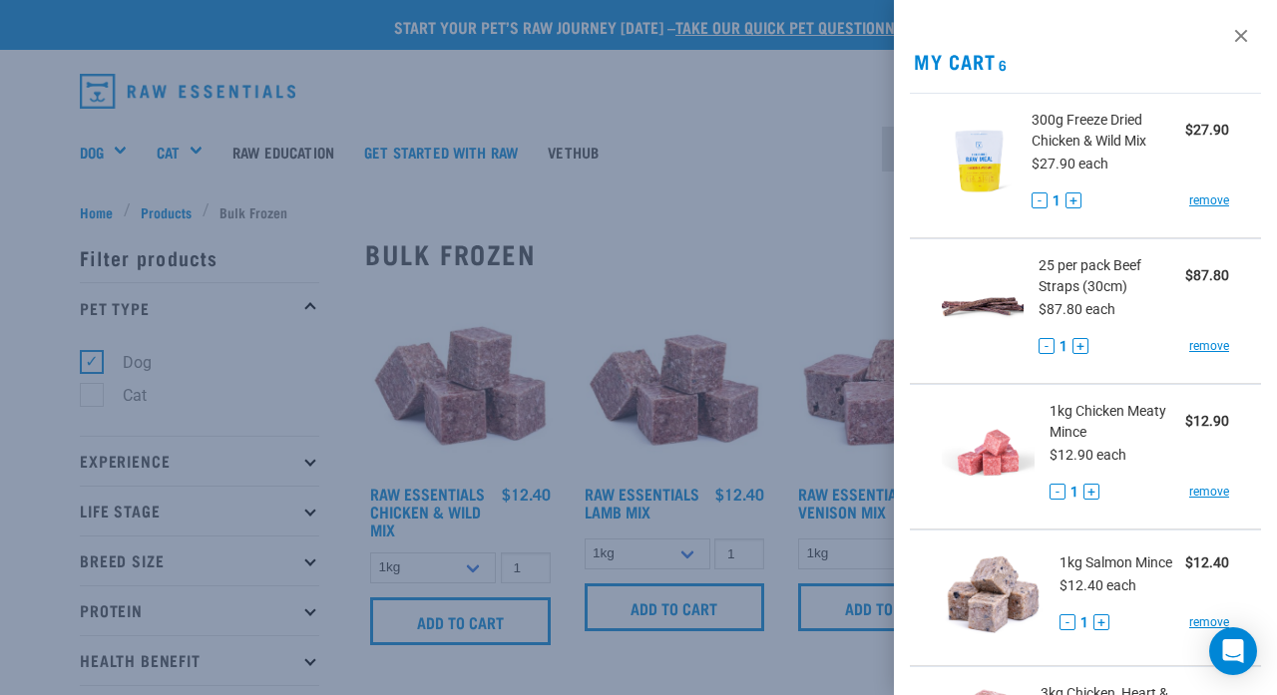
click at [817, 199] on link "remove" at bounding box center [1209, 201] width 40 height 18
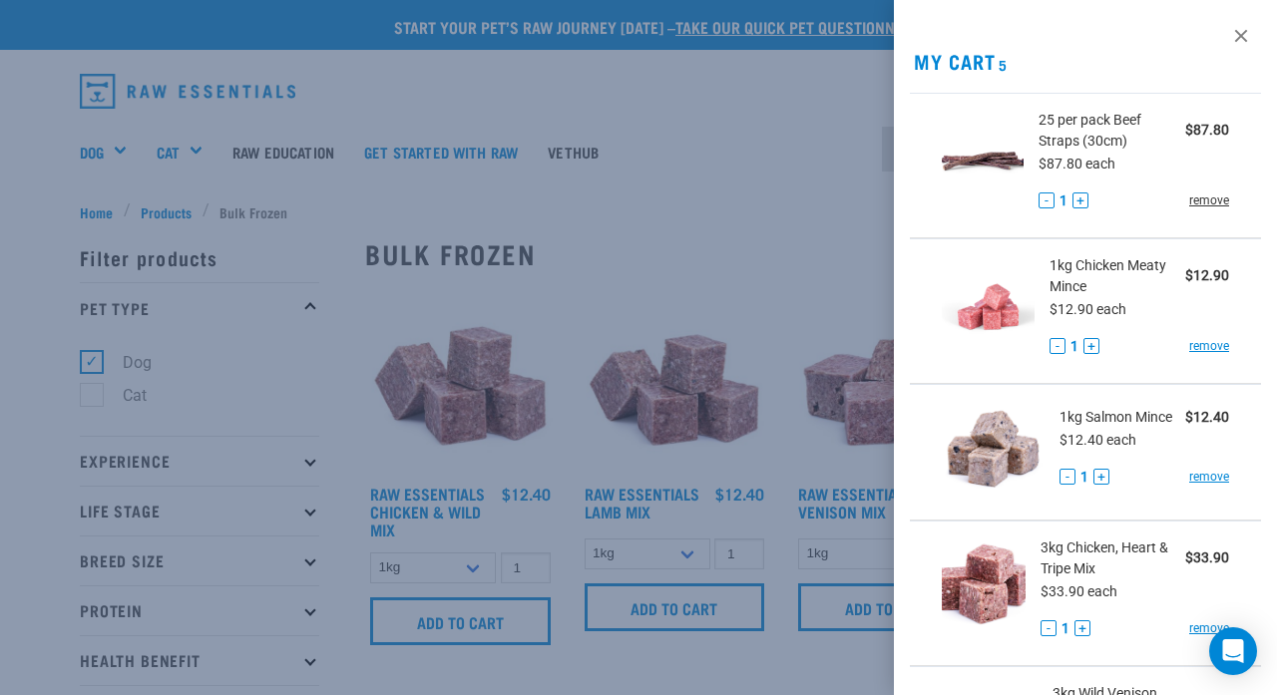
click at [817, 197] on link "remove" at bounding box center [1209, 201] width 40 height 18
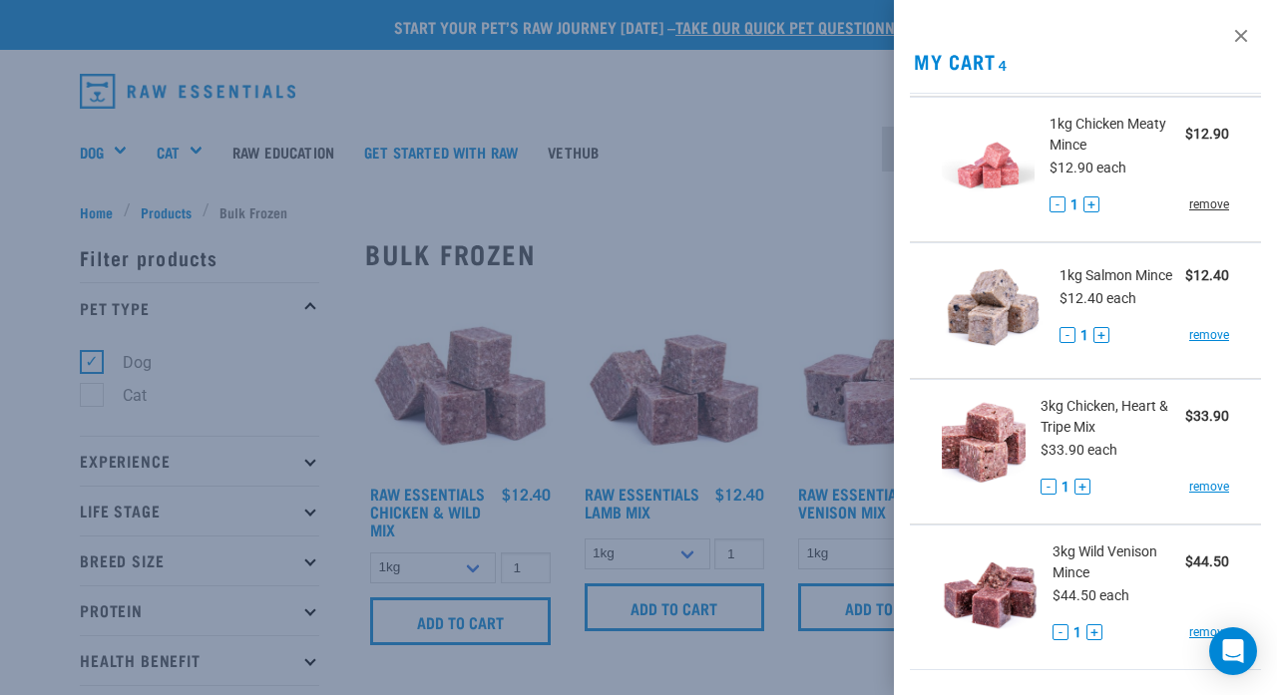
click at [817, 196] on link "remove" at bounding box center [1209, 205] width 40 height 18
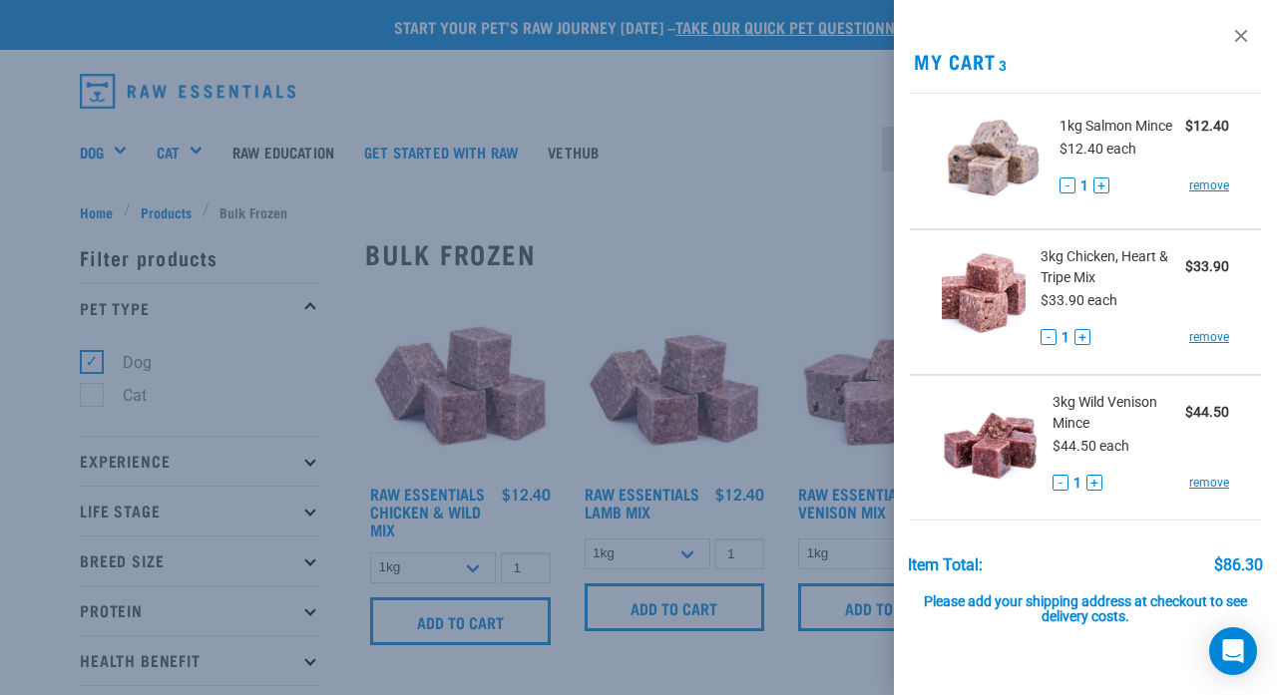
click at [817, 196] on div "1kg Salmon Mince $12.40 $12.40 each - 1 + remove" at bounding box center [1137, 161] width 185 height 91
click at [817, 189] on link "remove" at bounding box center [1209, 186] width 40 height 18
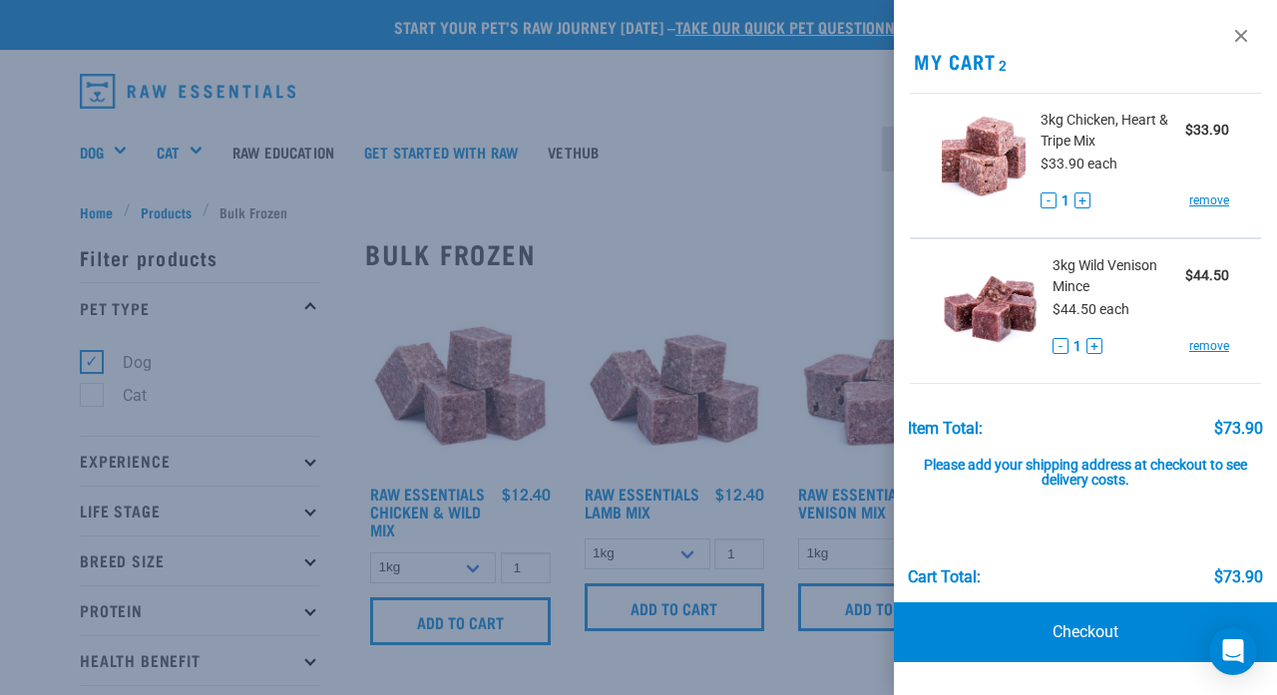
click at [817, 185] on div "3kg Chicken, Heart & Tripe Mix $33.90 $33.90 each - 1 + remove" at bounding box center [1128, 166] width 204 height 112
click at [817, 200] on link "remove" at bounding box center [1209, 201] width 40 height 18
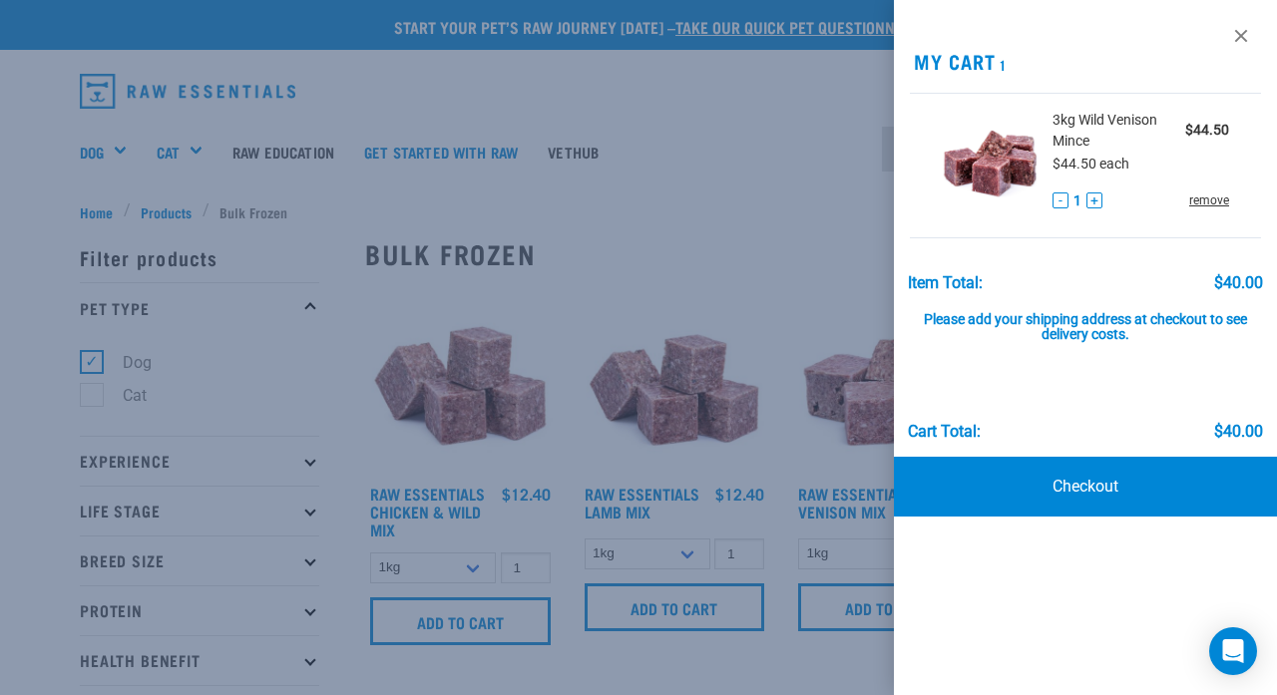
click at [817, 201] on link "remove" at bounding box center [1209, 201] width 40 height 18
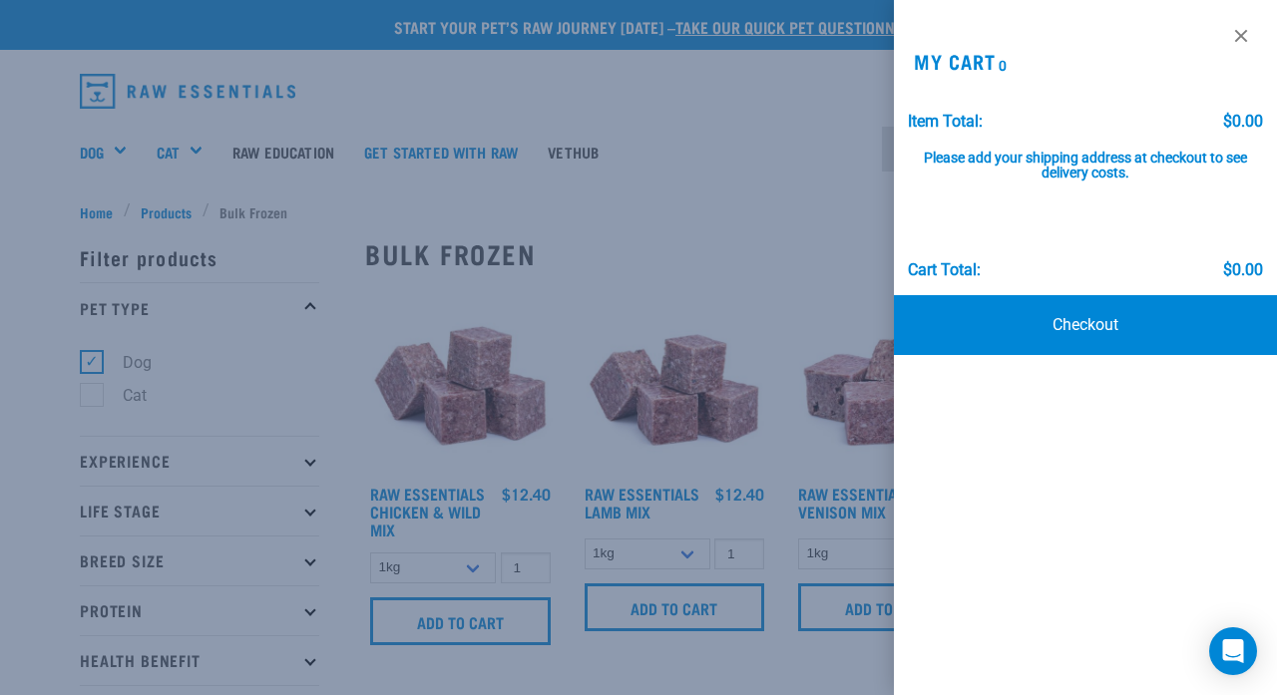
click at [723, 75] on div at bounding box center [638, 347] width 1277 height 695
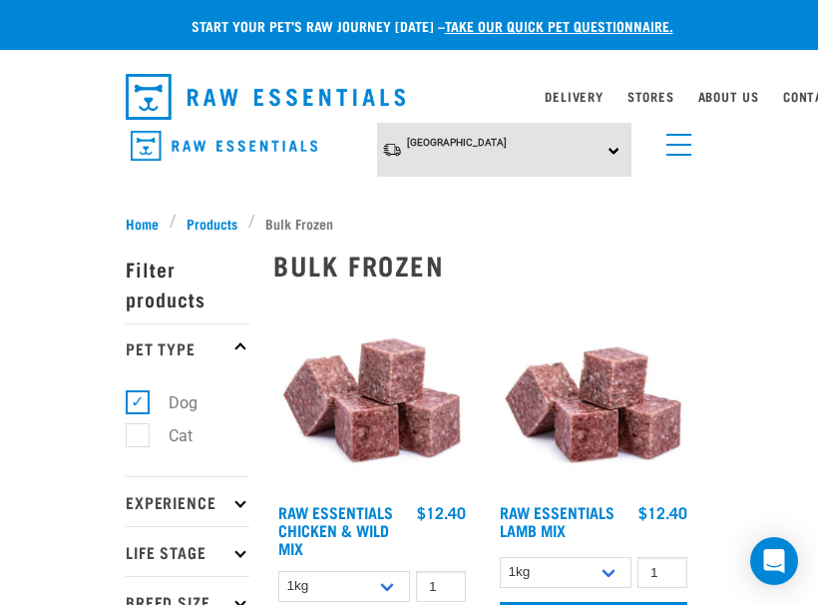
click at [678, 135] on span "menu" at bounding box center [678, 135] width 25 height 2
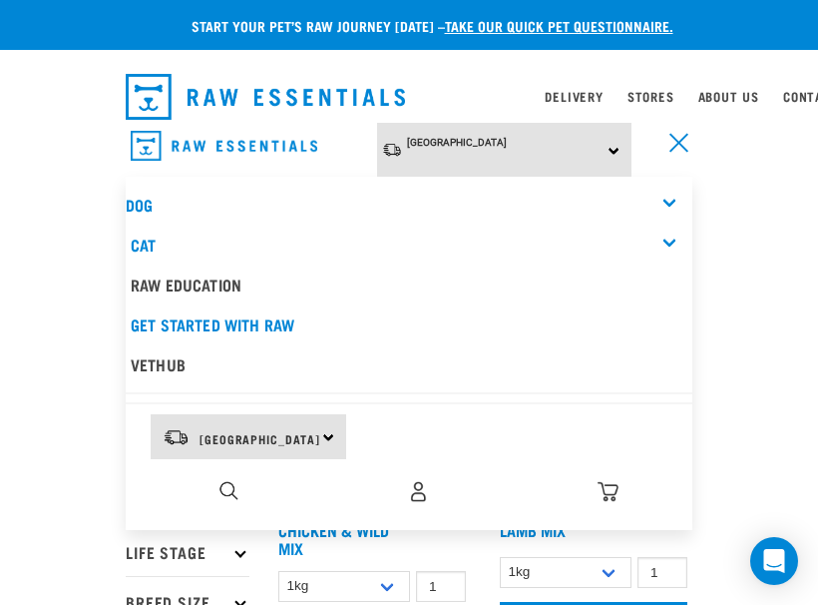
click at [371, 185] on div "Dog" at bounding box center [409, 205] width 567 height 40
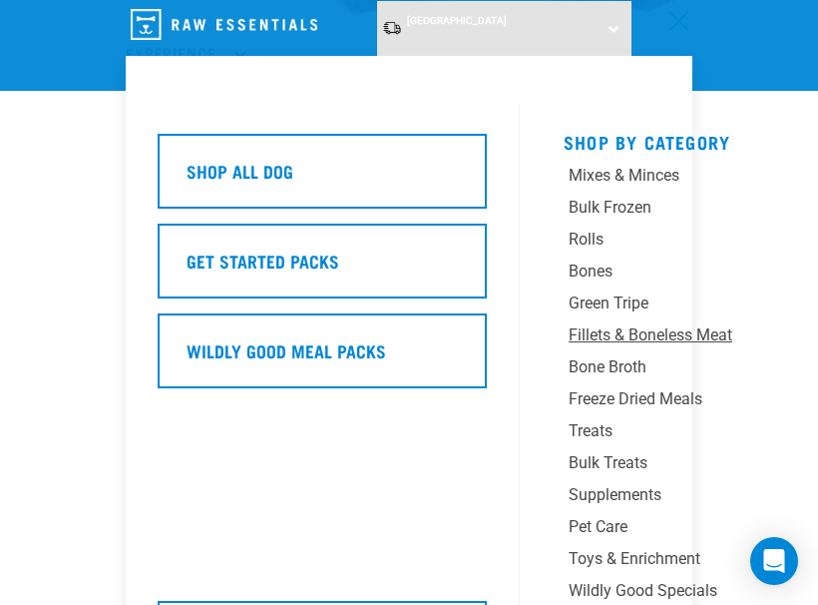
scroll to position [346, 0]
click at [704, 330] on div "Fillets & Boneless Meat" at bounding box center [683, 335] width 229 height 24
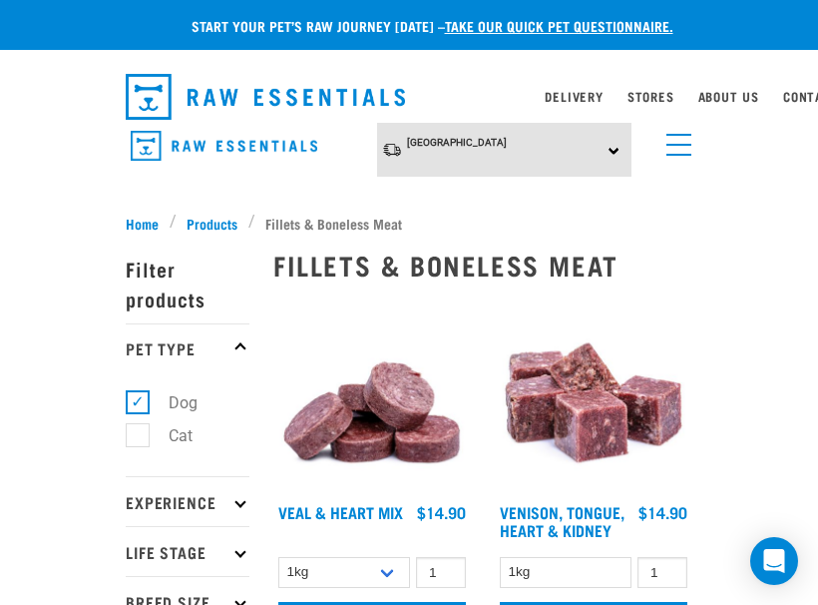
click at [678, 131] on link "menu" at bounding box center [674, 140] width 36 height 36
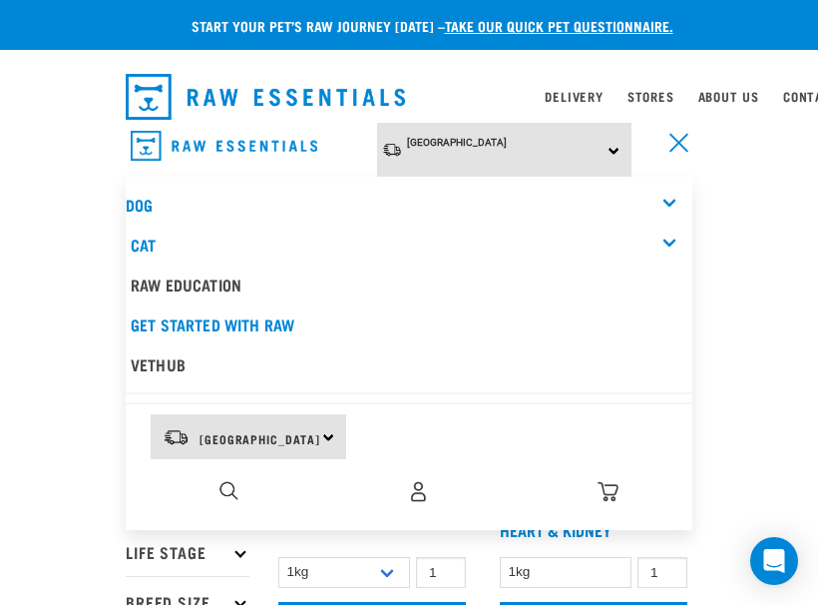
click at [673, 195] on div "Dog" at bounding box center [409, 205] width 567 height 40
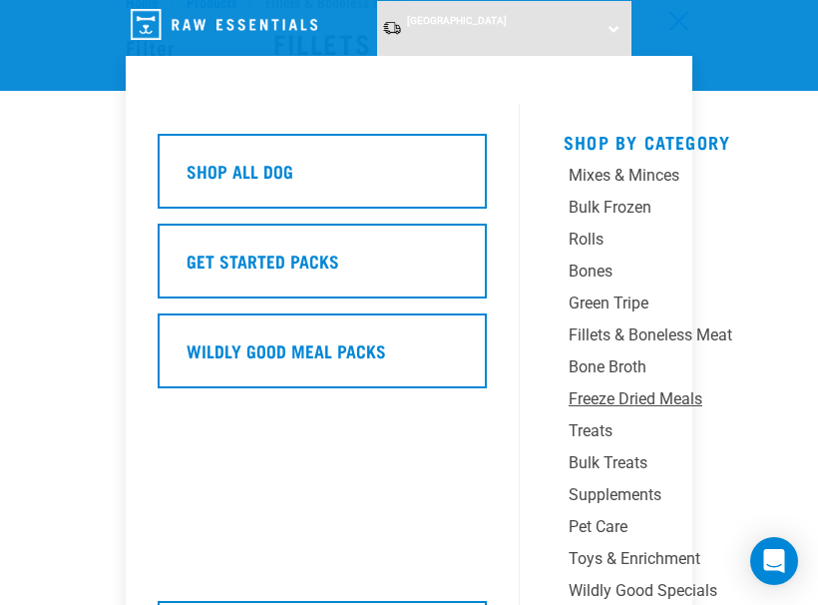
scroll to position [70, 0]
click at [627, 173] on div "Mixes & Minces" at bounding box center [683, 176] width 229 height 24
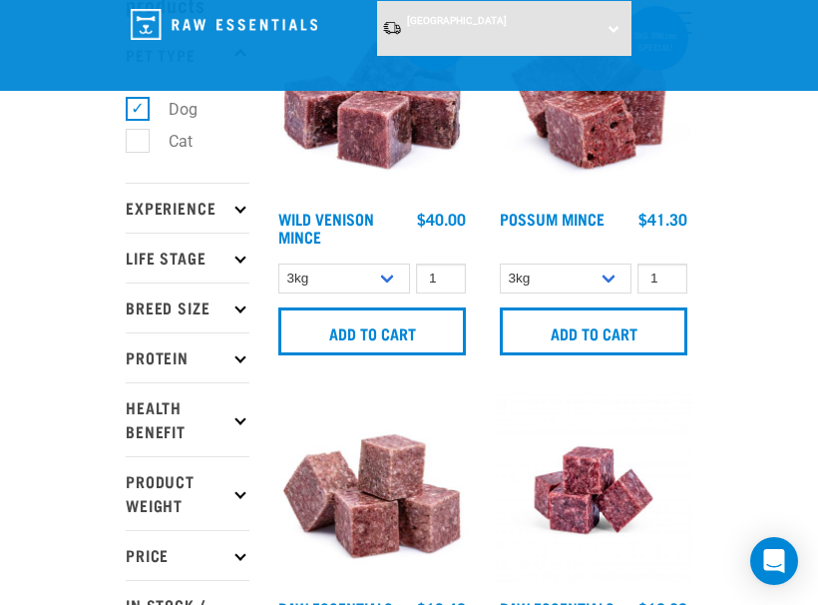
scroll to position [150, 0]
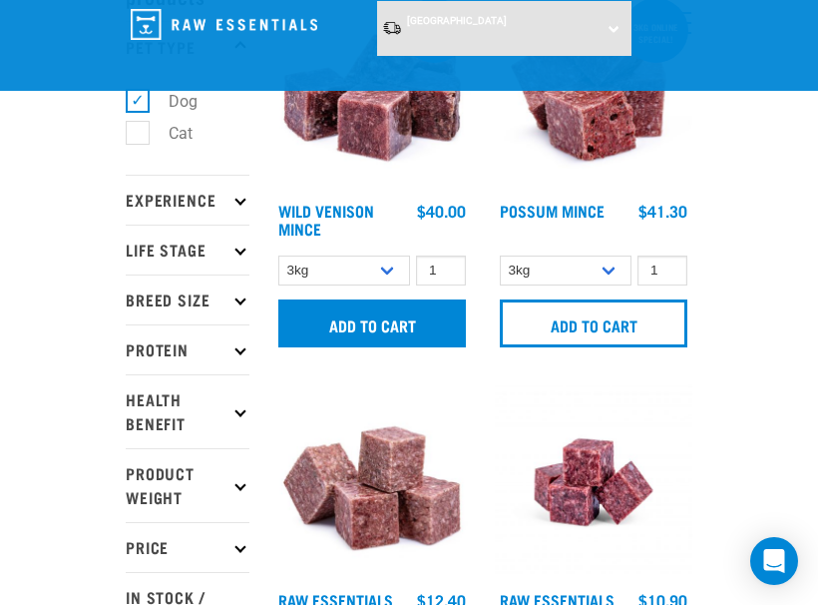
click at [360, 334] on input "Add to cart" at bounding box center [372, 323] width 188 height 48
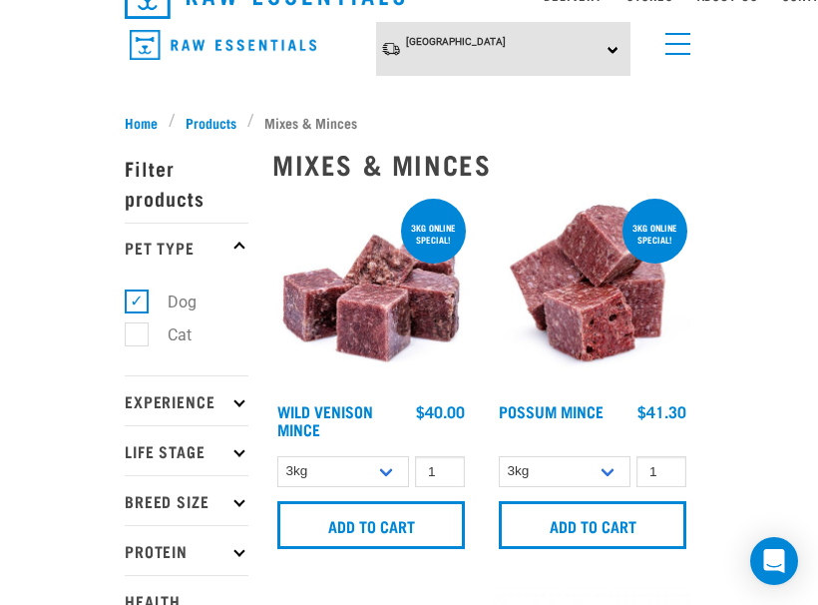
scroll to position [30, 1]
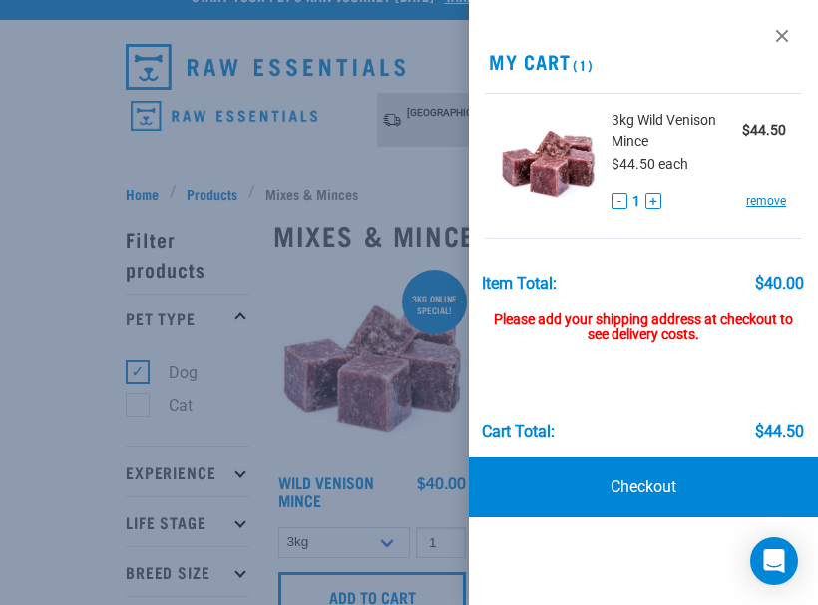
click at [409, 230] on div at bounding box center [409, 302] width 818 height 605
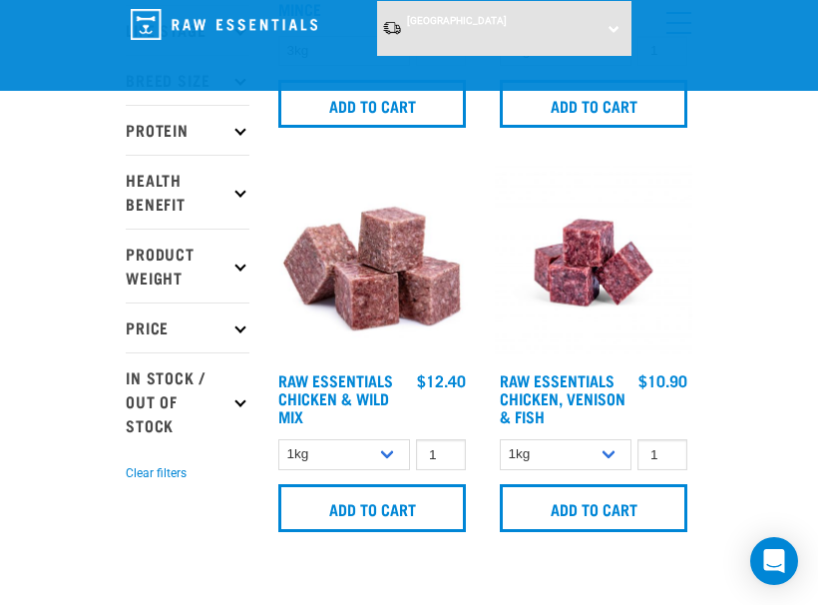
scroll to position [378, 0]
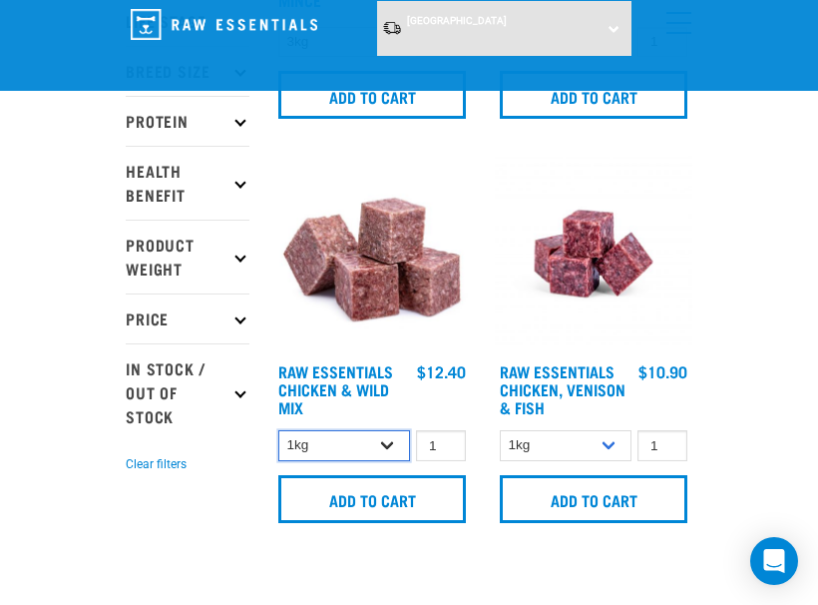
select select "709"
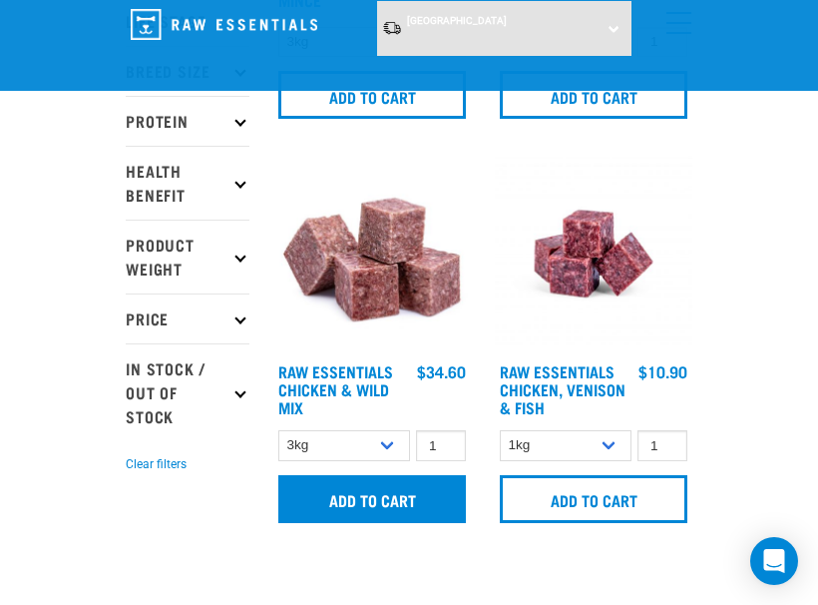
click at [417, 491] on input "Add to cart" at bounding box center [372, 499] width 188 height 48
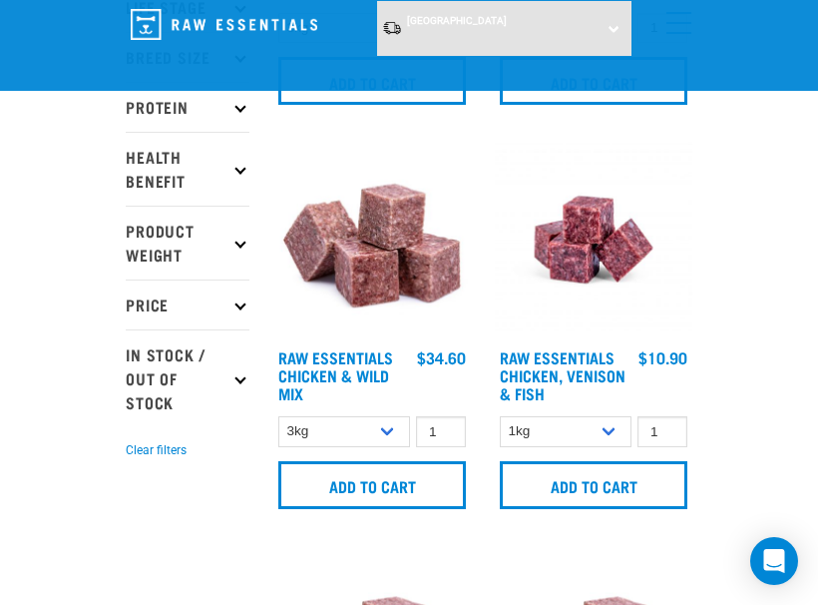
scroll to position [449, 1]
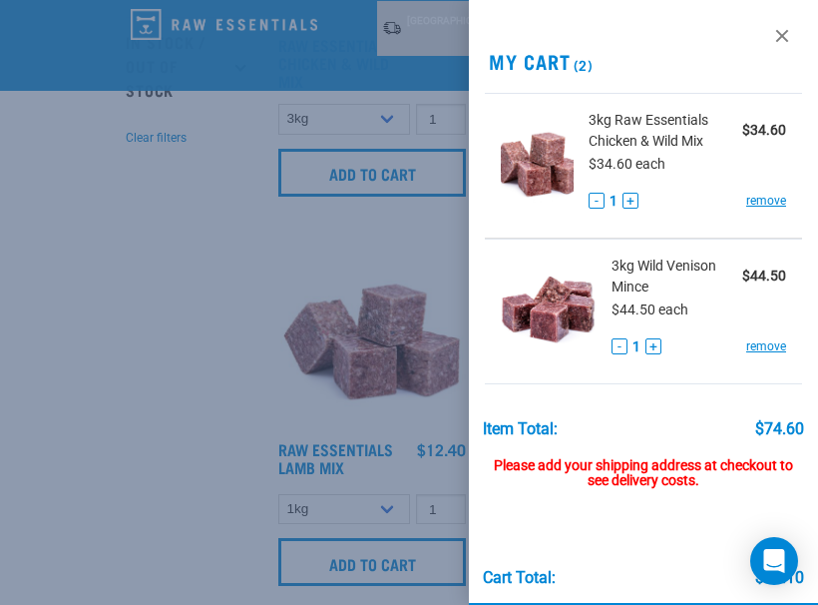
click at [232, 345] on div at bounding box center [409, 302] width 818 height 605
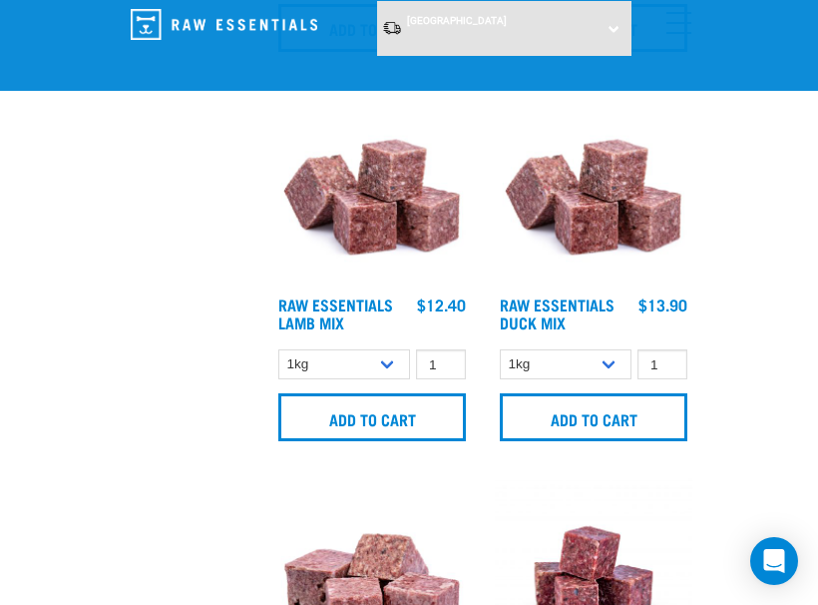
scroll to position [852, 0]
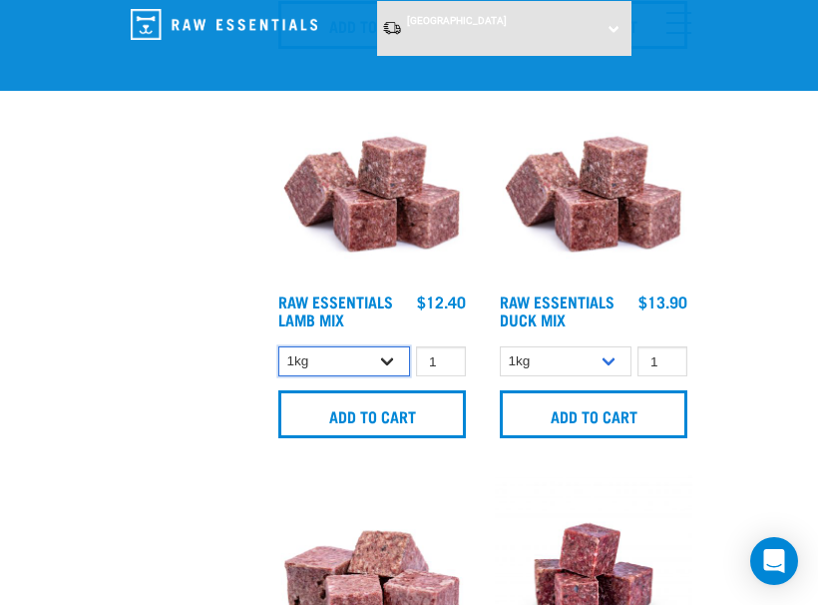
select select "24"
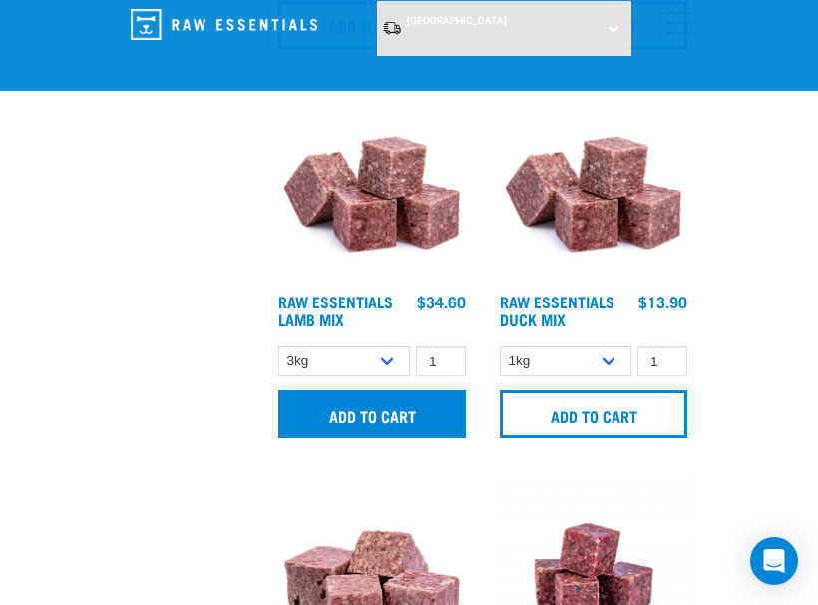
click at [389, 411] on input "Add to cart" at bounding box center [372, 414] width 188 height 48
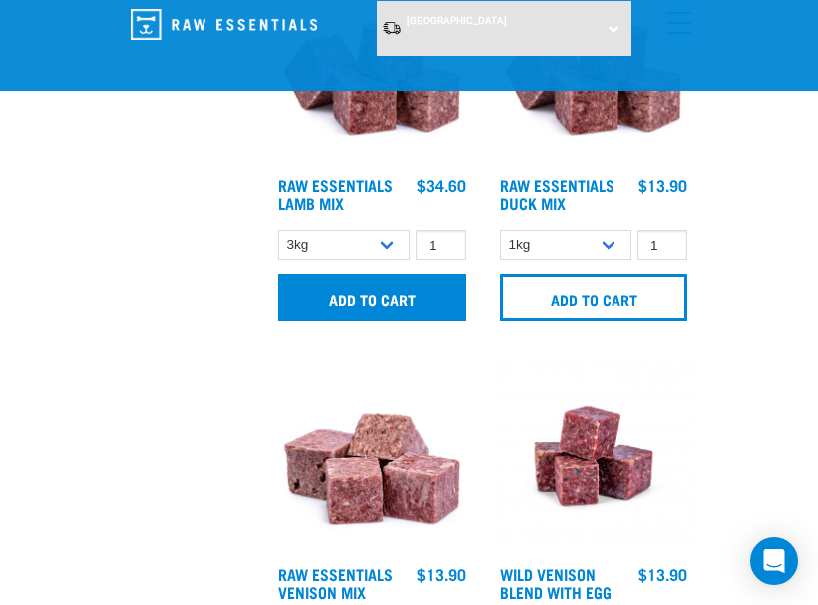
scroll to position [983, 0]
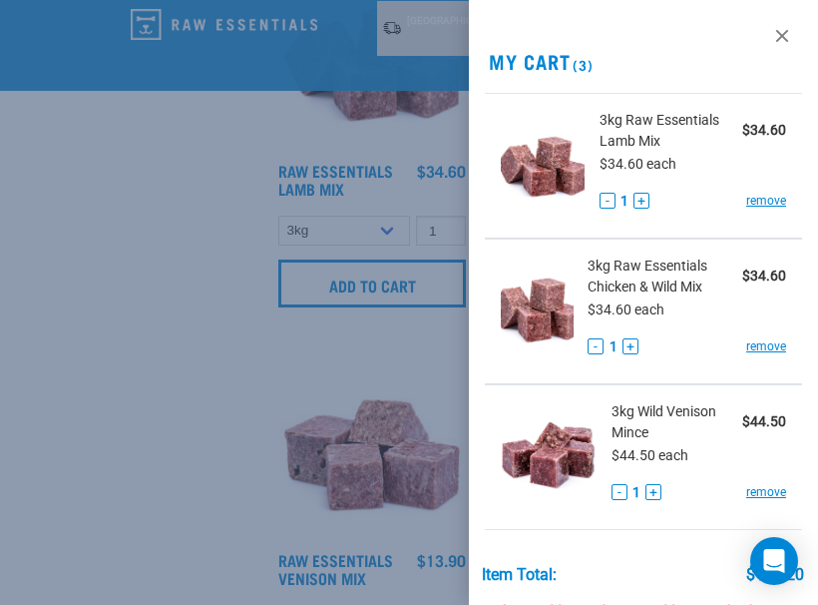
select select "442098"
click at [320, 275] on div at bounding box center [409, 302] width 818 height 605
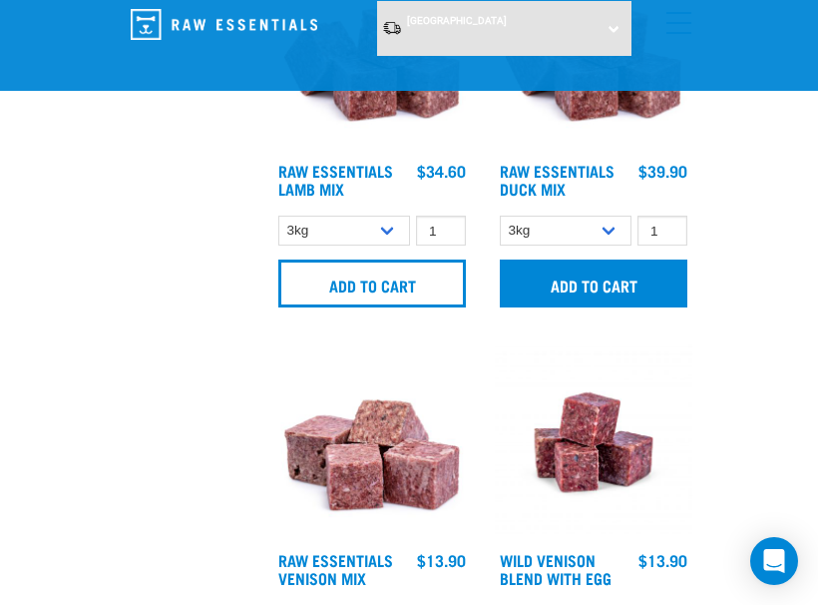
click at [580, 288] on input "Add to cart" at bounding box center [594, 283] width 188 height 48
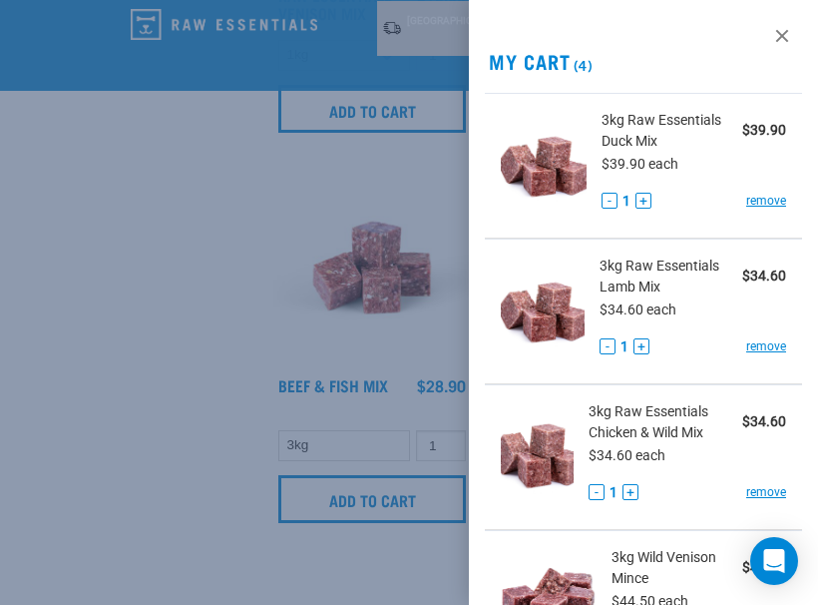
click at [307, 322] on div at bounding box center [409, 302] width 818 height 605
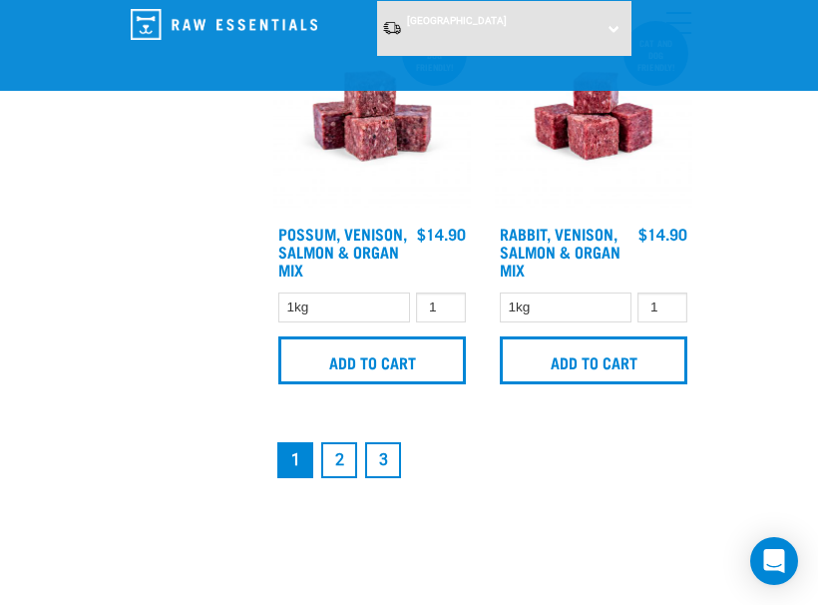
scroll to position [6027, 0]
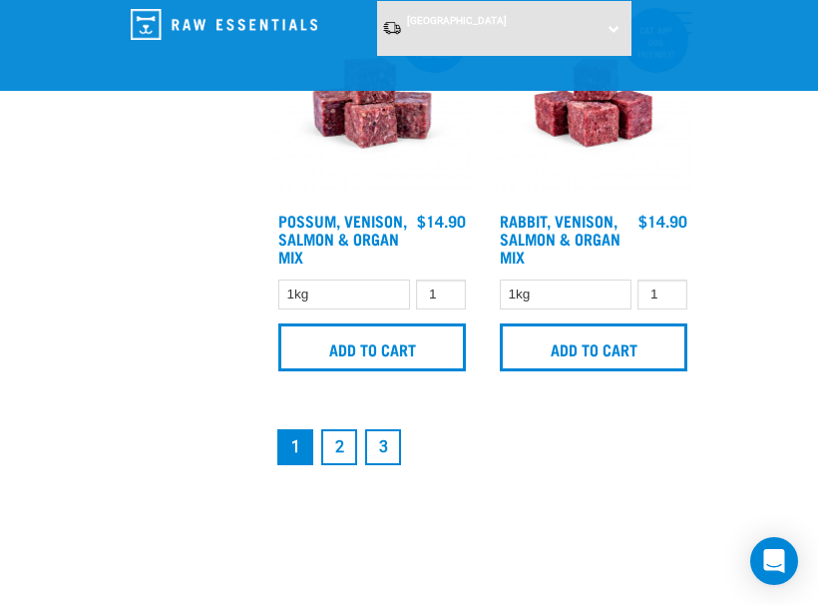
click at [330, 465] on link "2" at bounding box center [339, 447] width 36 height 36
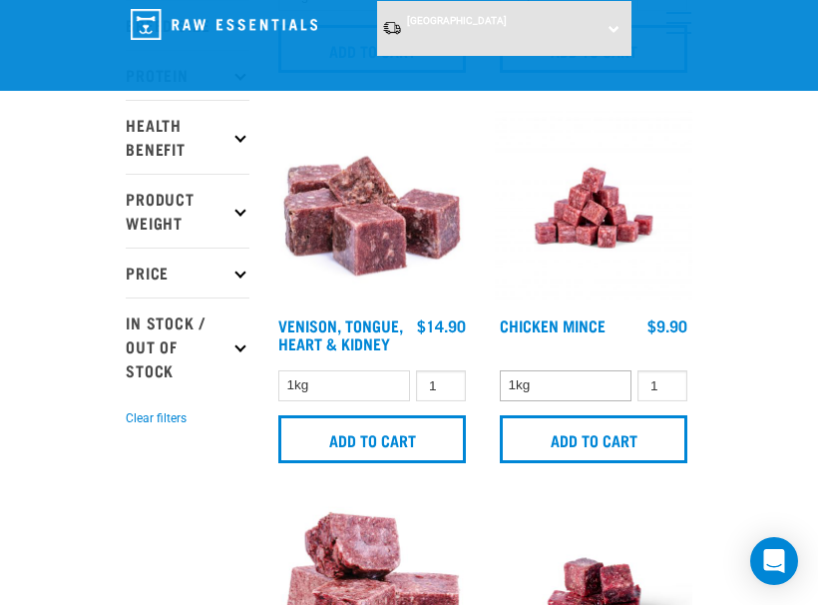
scroll to position [431, 0]
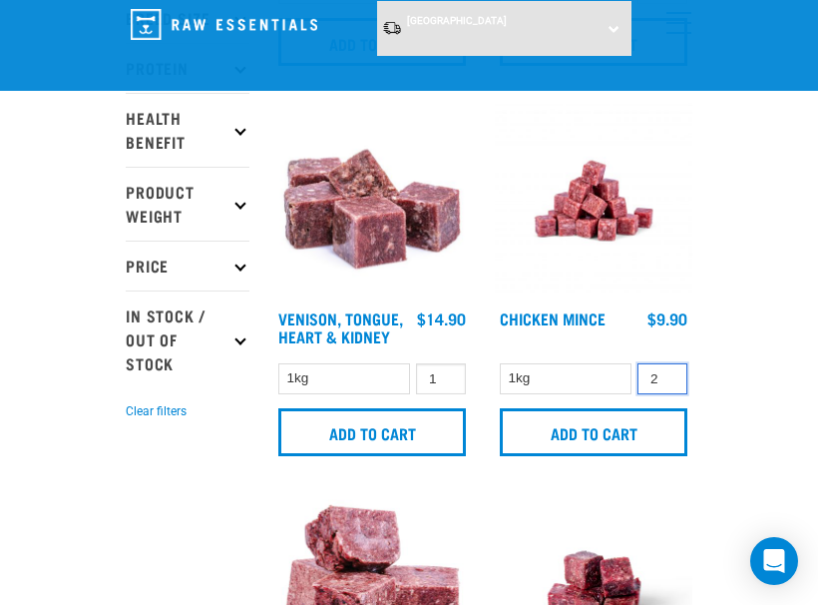
click at [667, 389] on input "2" at bounding box center [663, 378] width 50 height 31
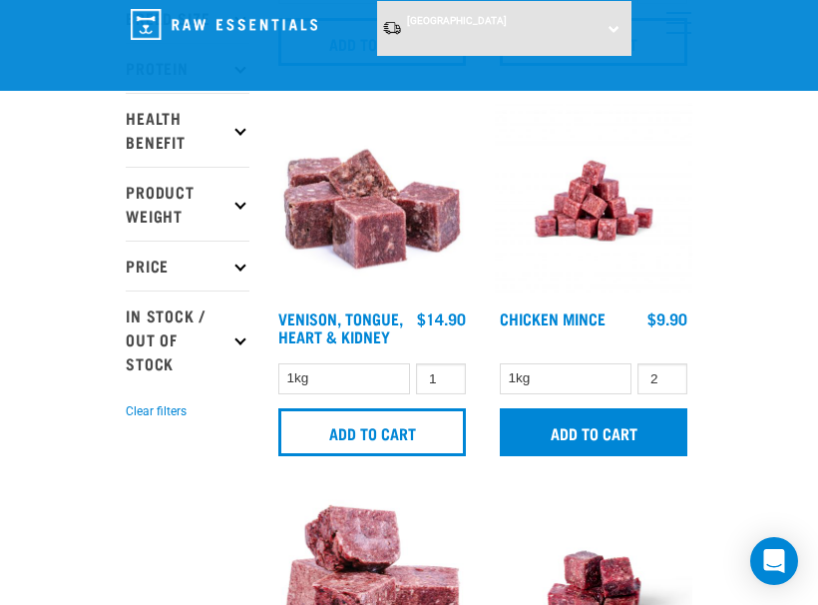
click at [644, 435] on input "Add to cart" at bounding box center [594, 432] width 188 height 48
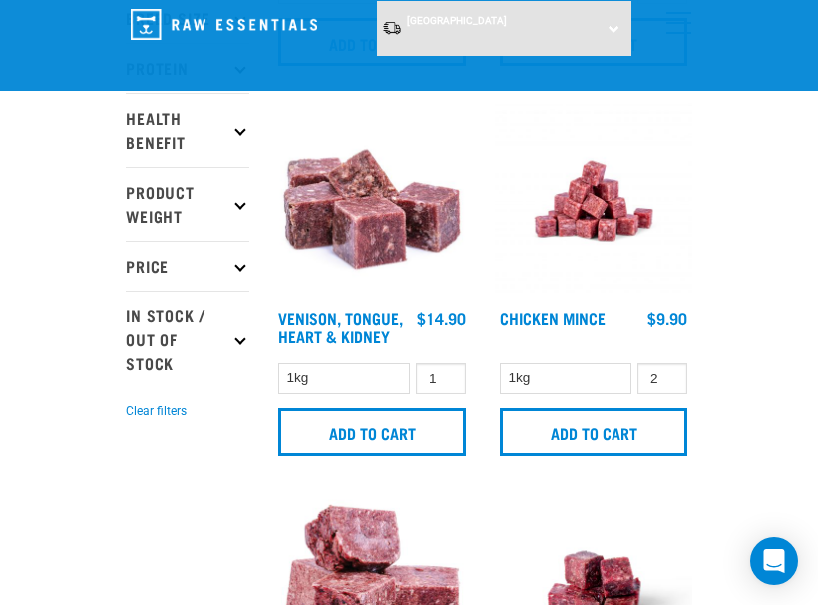
click at [20, 301] on div "There are 1 items left in stock of Chicken Mince, please remove this item from …" at bounding box center [0, 302] width 40 height 80
click at [76, 301] on button "delete" at bounding box center [66, 302] width 20 height 20
type input "1"
click at [669, 394] on input "1" at bounding box center [663, 378] width 50 height 31
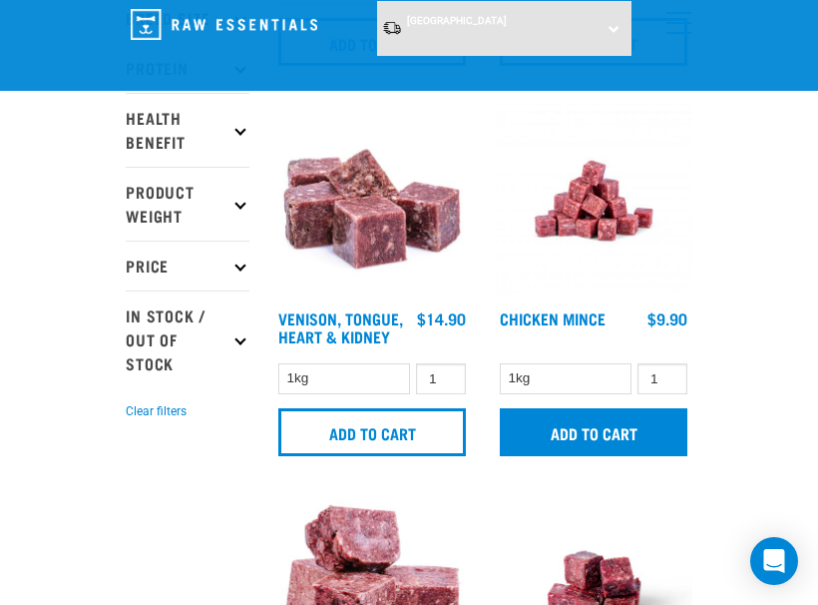
click at [626, 426] on input "Add to cart" at bounding box center [594, 432] width 188 height 48
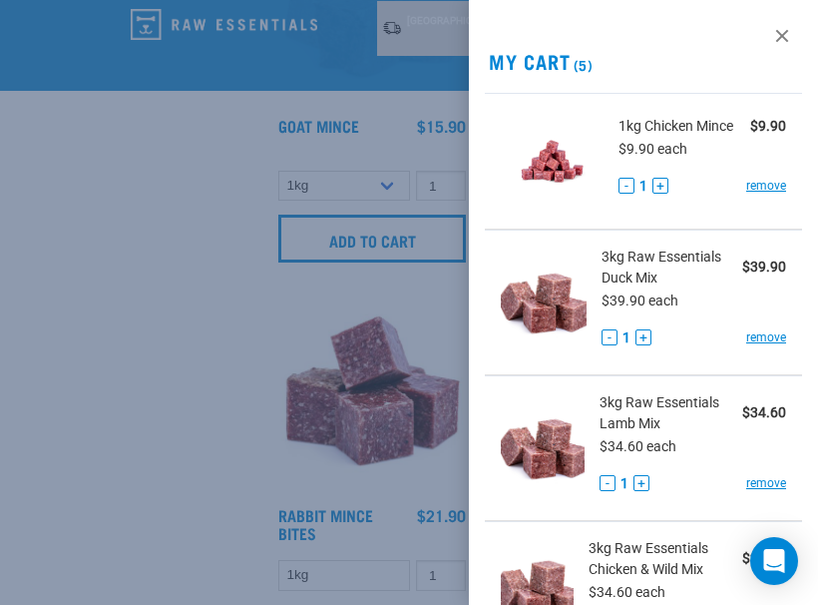
scroll to position [1039, 0]
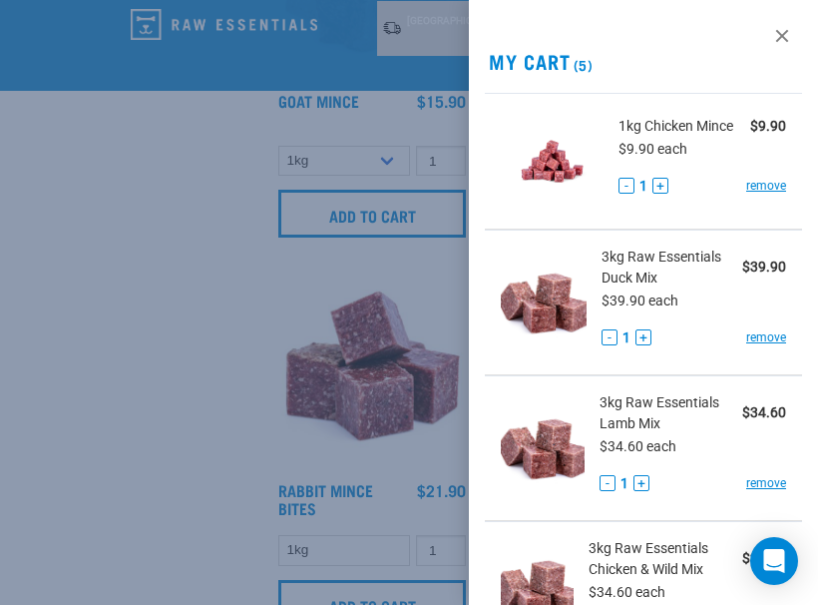
click at [224, 295] on div at bounding box center [409, 302] width 818 height 605
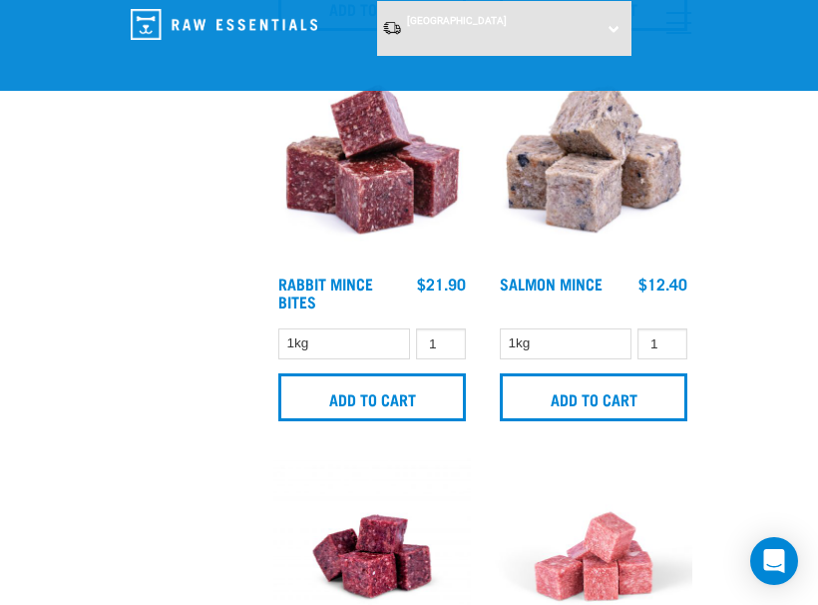
scroll to position [1248, 0]
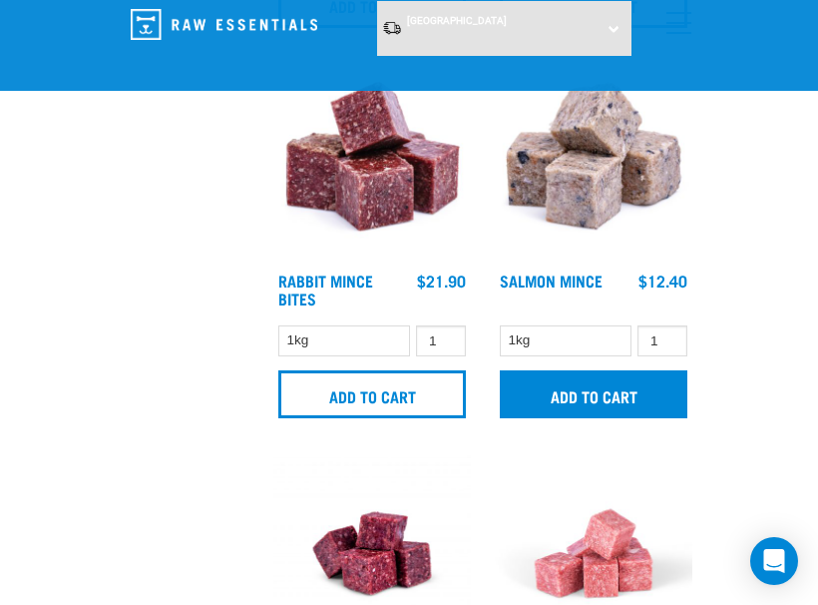
click at [621, 418] on input "Add to cart" at bounding box center [594, 394] width 188 height 48
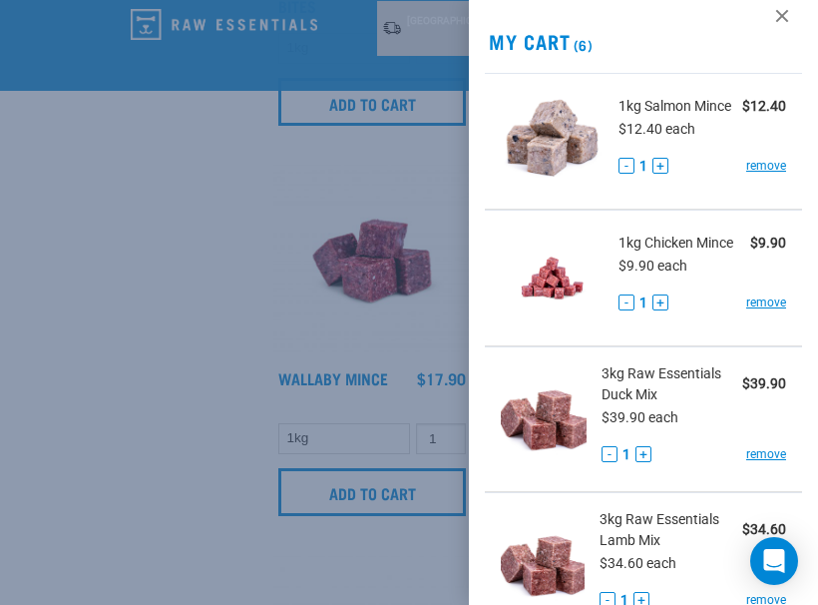
scroll to position [22, 0]
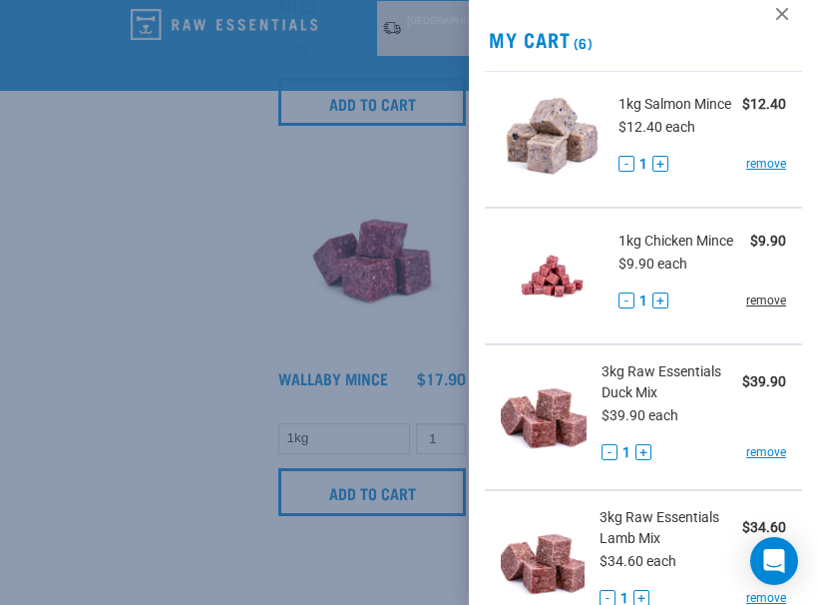
click at [769, 303] on link "remove" at bounding box center [766, 300] width 40 height 18
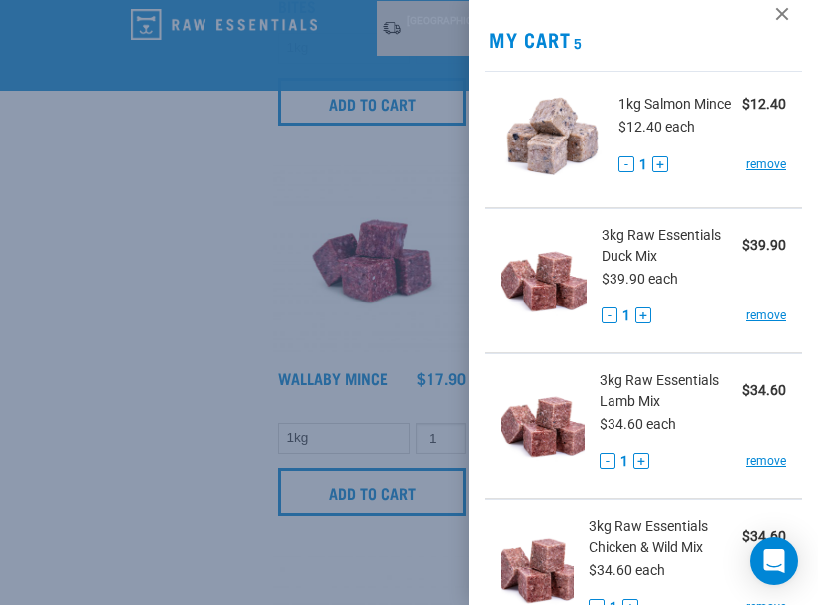
click at [187, 295] on div at bounding box center [409, 302] width 818 height 605
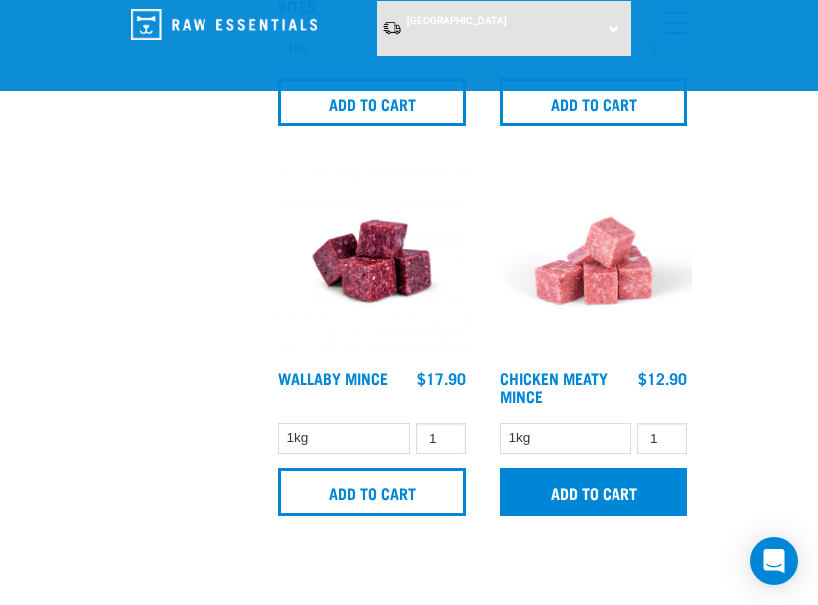
click at [581, 511] on input "Add to cart" at bounding box center [594, 492] width 188 height 48
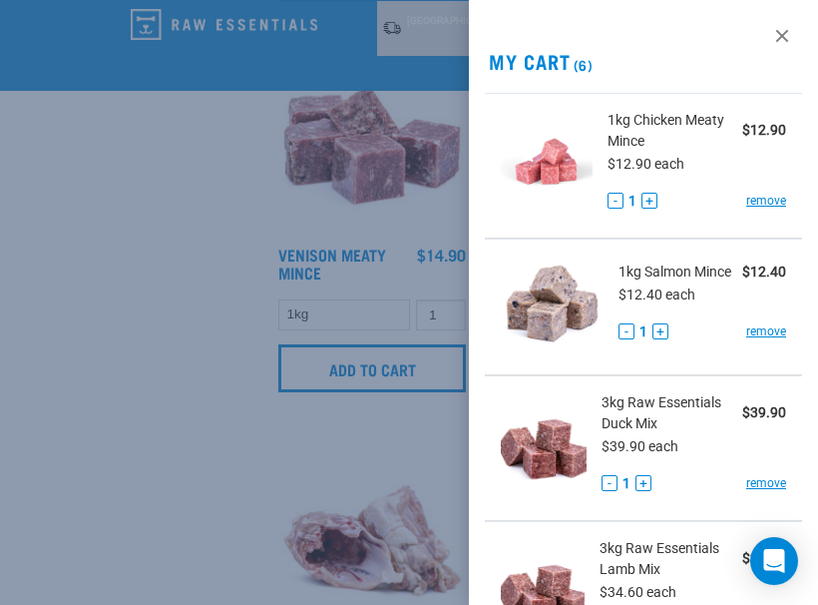
scroll to position [2437, 0]
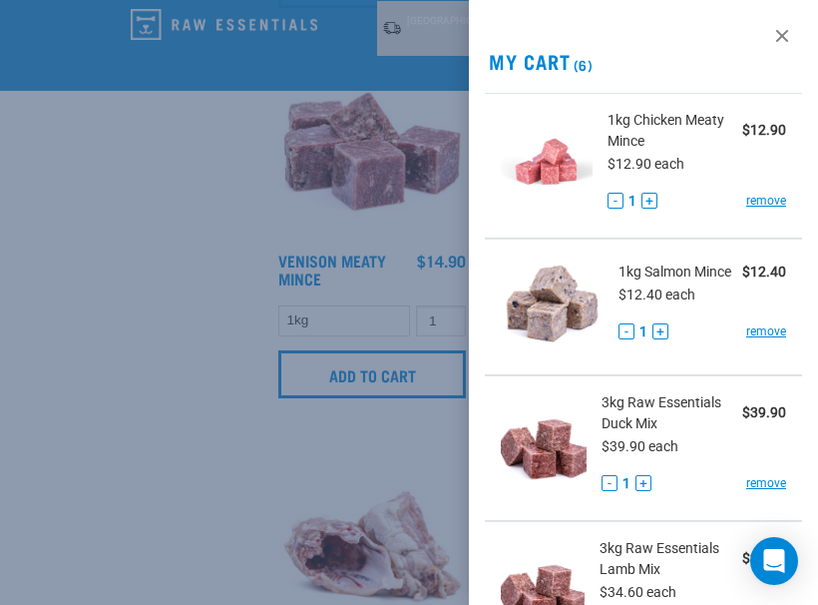
click at [116, 320] on div at bounding box center [409, 302] width 818 height 605
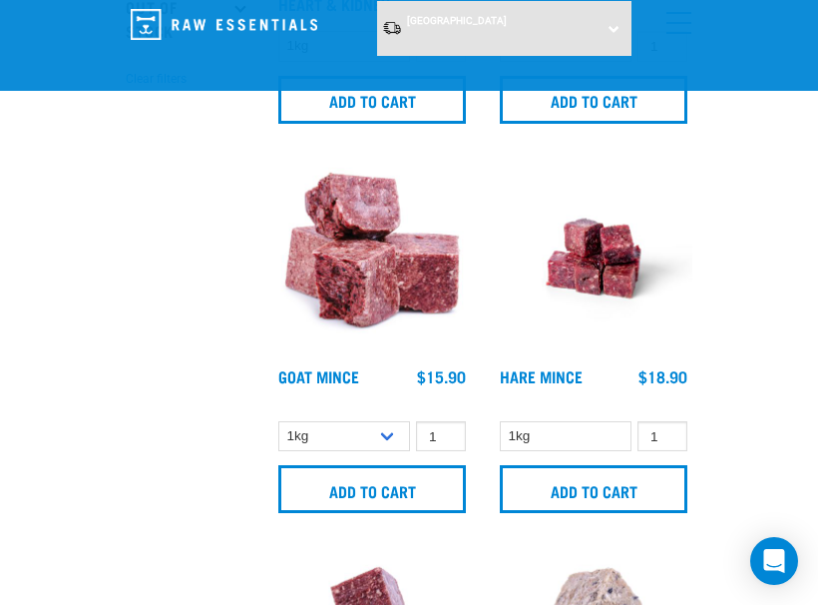
scroll to position [767, 0]
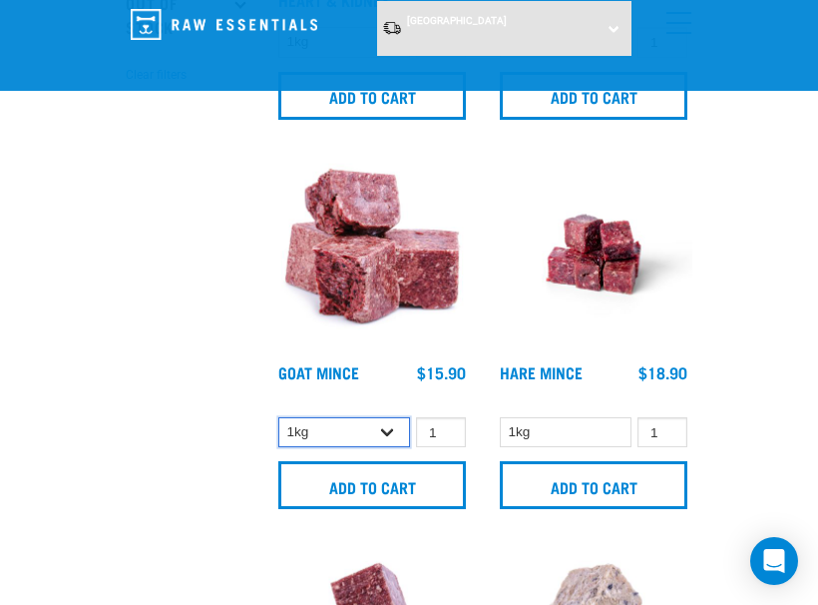
select select "432"
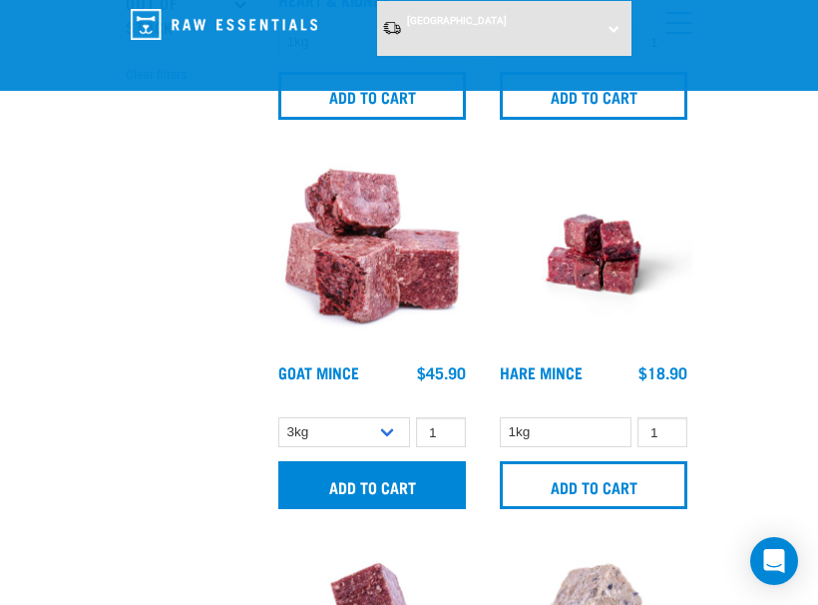
click at [376, 507] on input "Add to cart" at bounding box center [372, 485] width 188 height 48
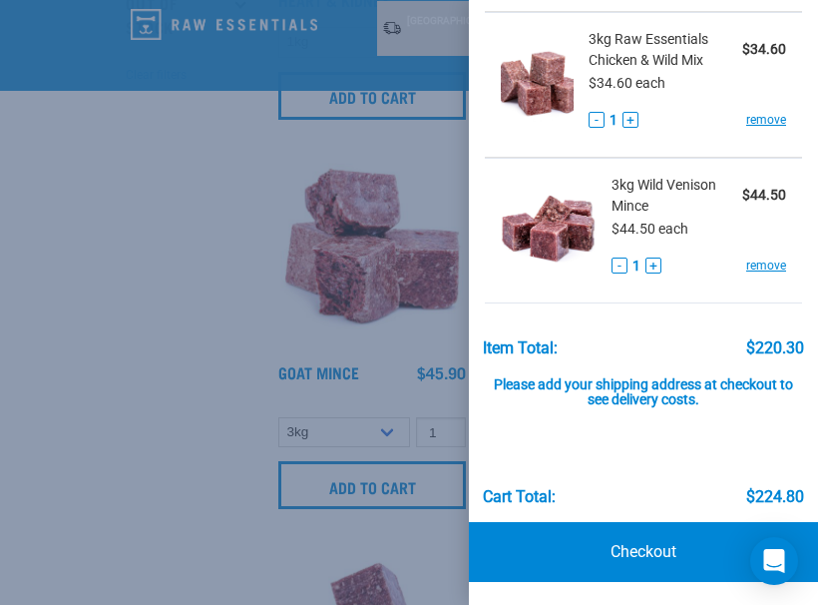
scroll to position [790, 0]
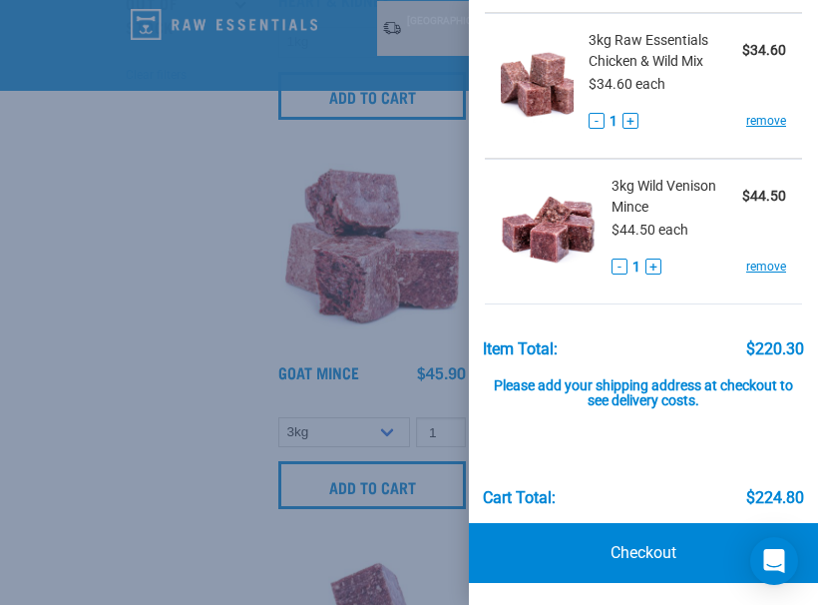
click at [175, 341] on div at bounding box center [409, 302] width 818 height 605
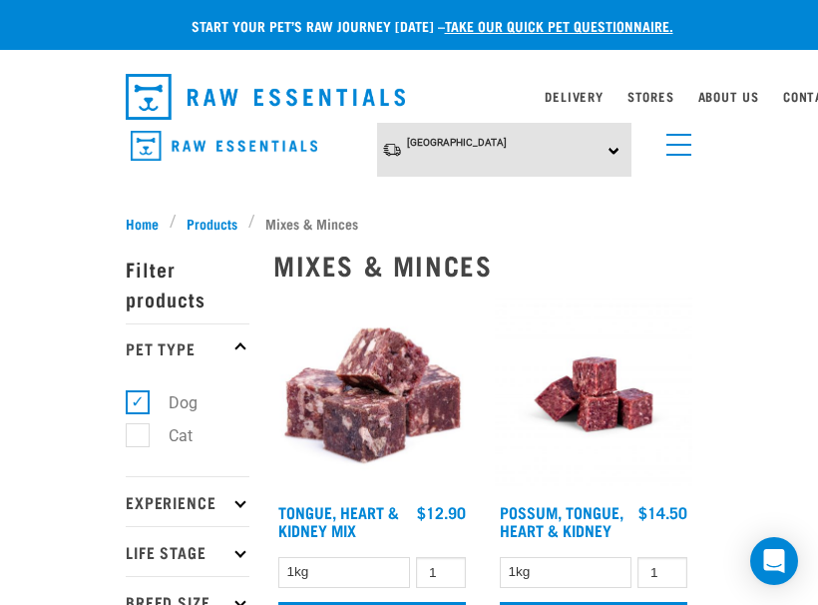
scroll to position [0, 0]
click at [671, 130] on link "menu" at bounding box center [674, 140] width 36 height 36
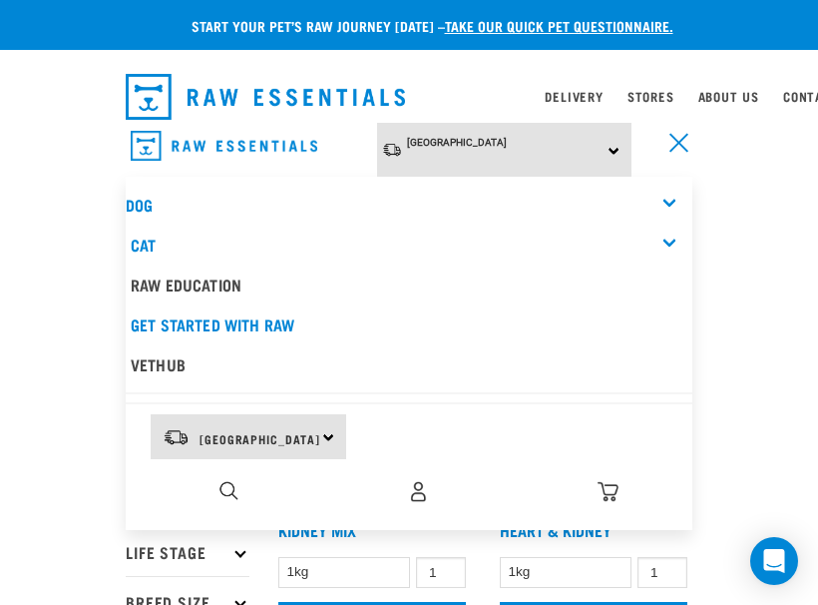
click at [626, 189] on div "Dog" at bounding box center [409, 205] width 567 height 40
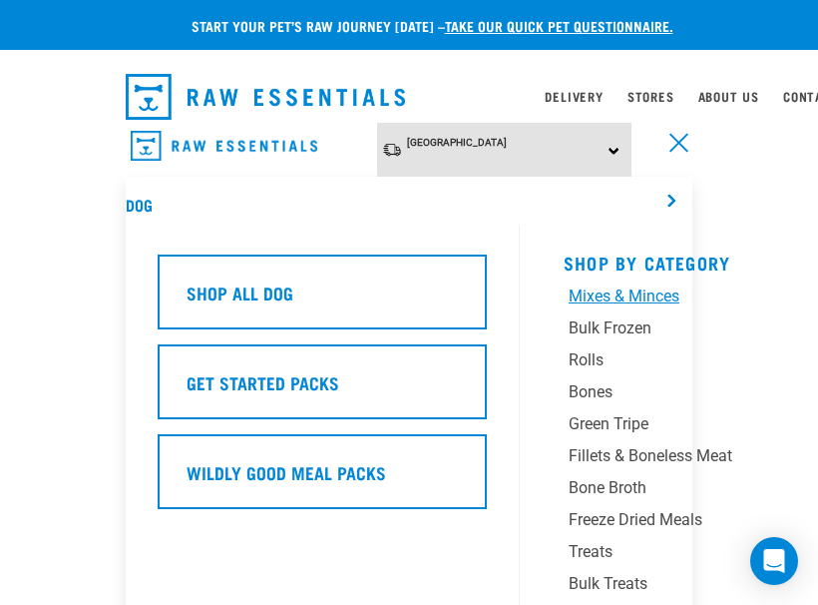
click at [608, 310] on link "Mixes & Minces" at bounding box center [688, 300] width 249 height 32
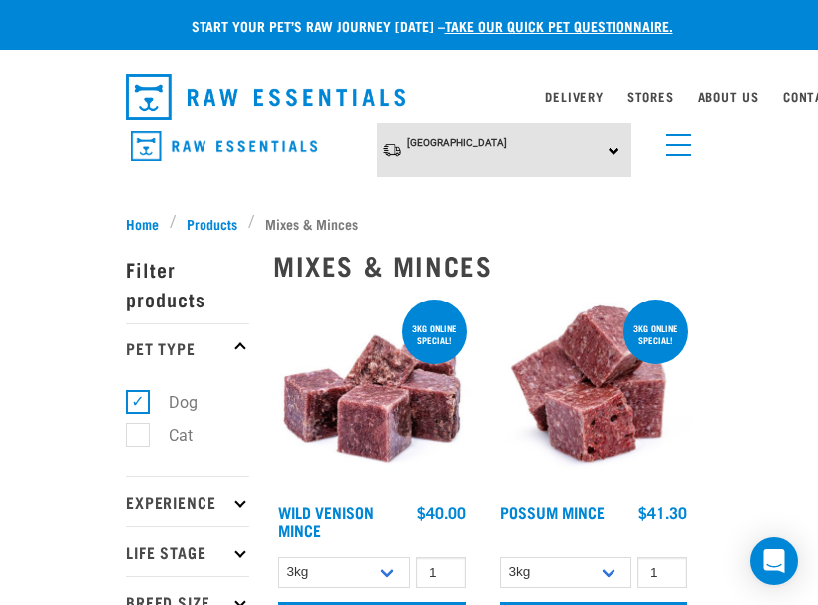
click at [689, 139] on link "menu" at bounding box center [674, 140] width 36 height 36
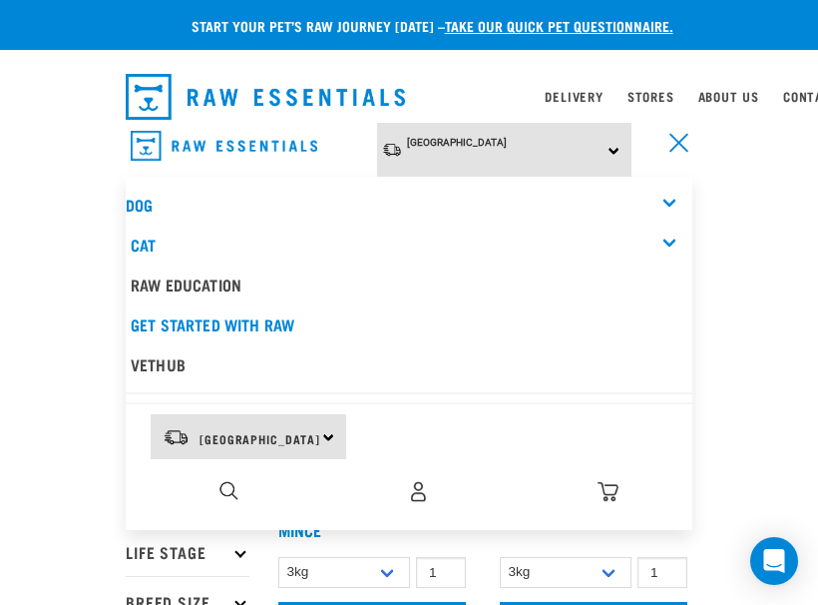
click at [675, 208] on div "Dog" at bounding box center [409, 205] width 567 height 40
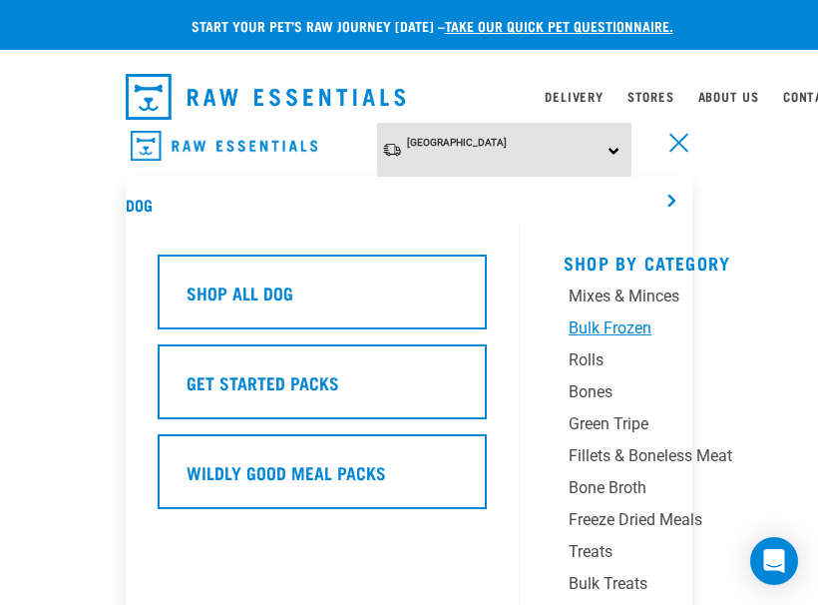
click at [607, 328] on div "Bulk Frozen" at bounding box center [683, 328] width 229 height 24
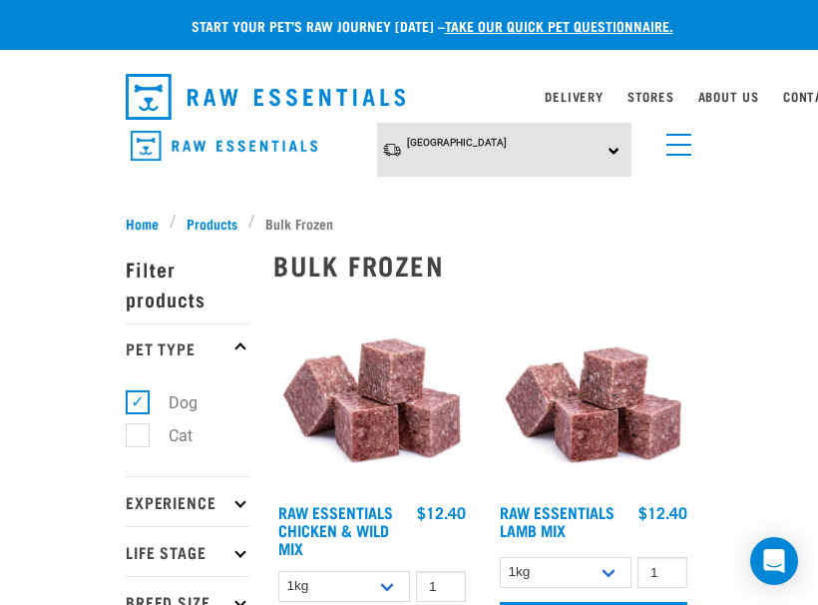
click at [677, 139] on link "menu" at bounding box center [674, 140] width 36 height 36
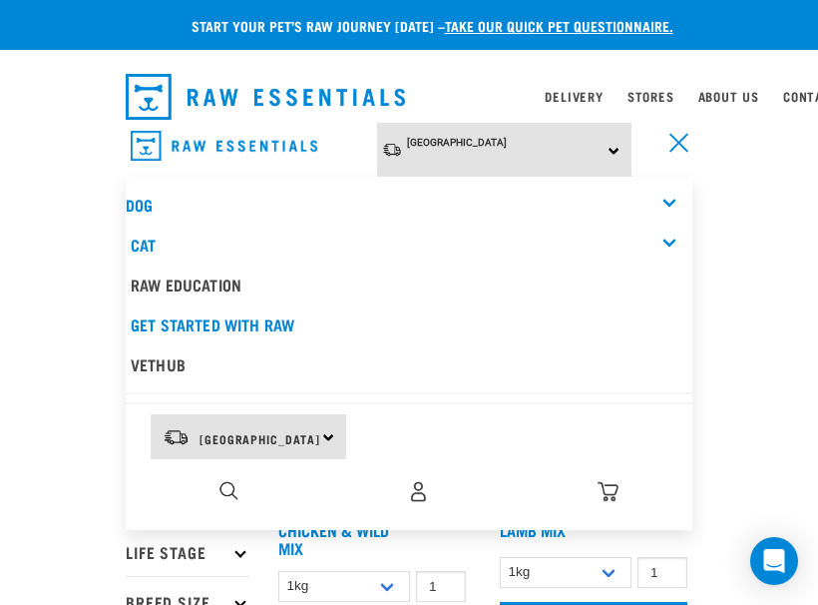
click at [672, 193] on div "Dog" at bounding box center [409, 205] width 567 height 40
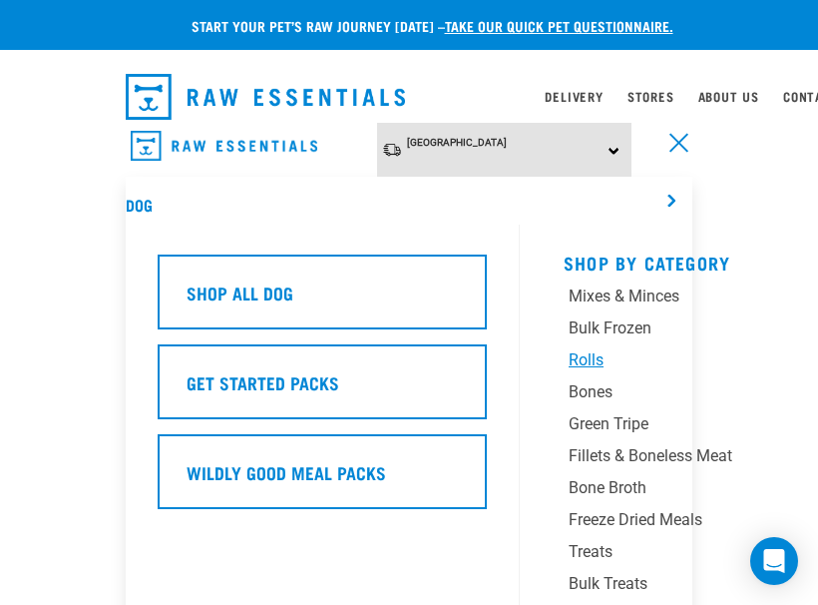
click at [598, 357] on div "Rolls" at bounding box center [683, 360] width 229 height 24
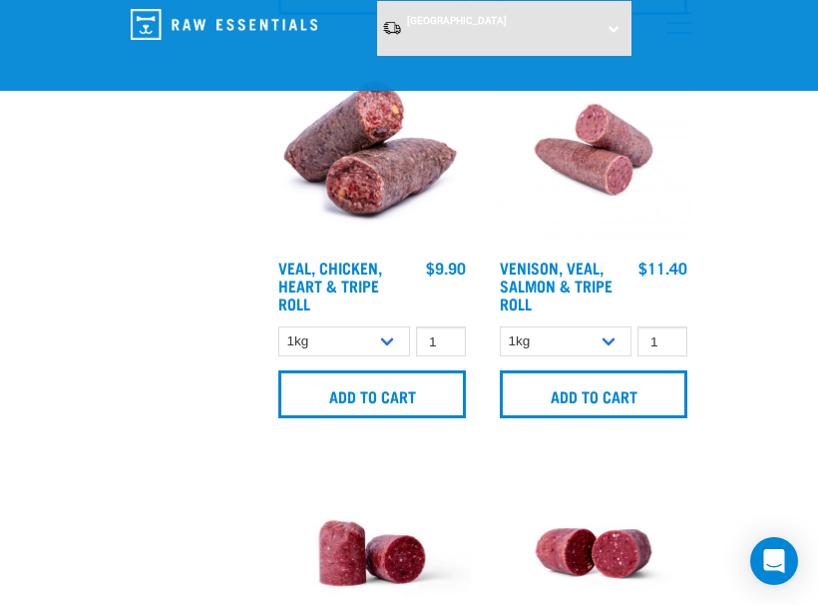
scroll to position [875, 0]
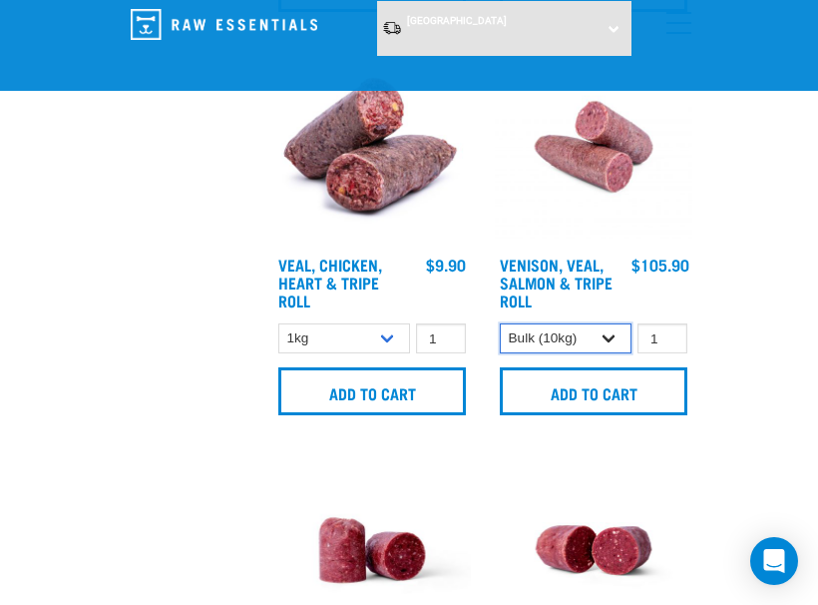
select select "319503"
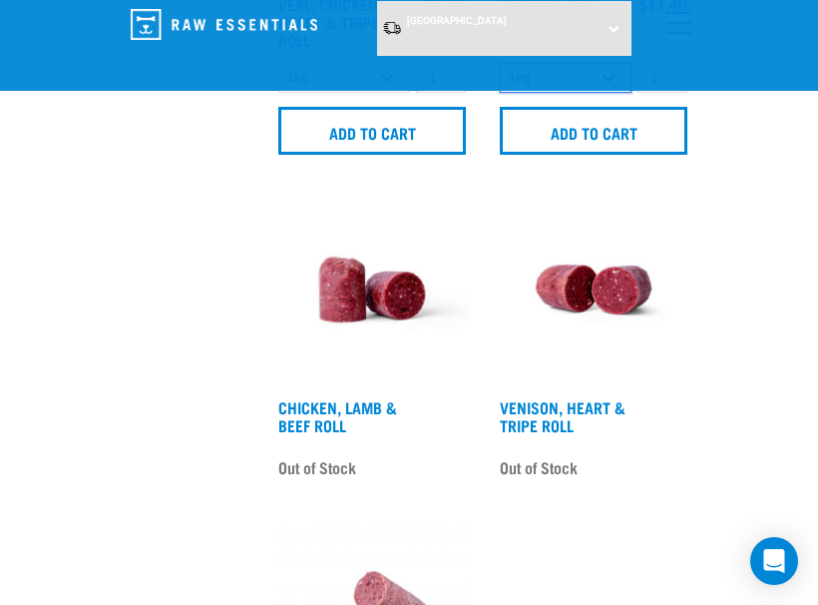
scroll to position [1139, 0]
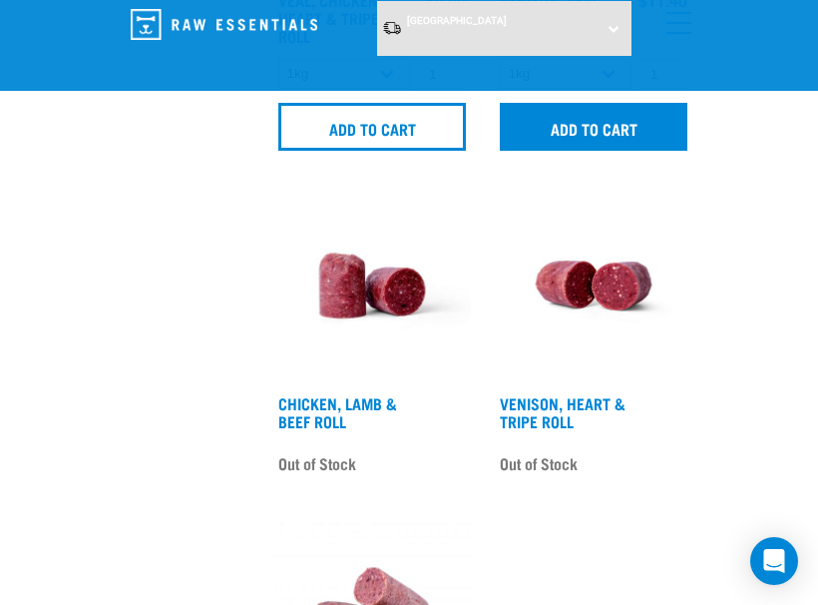
click at [626, 139] on input "Add to cart" at bounding box center [594, 127] width 188 height 48
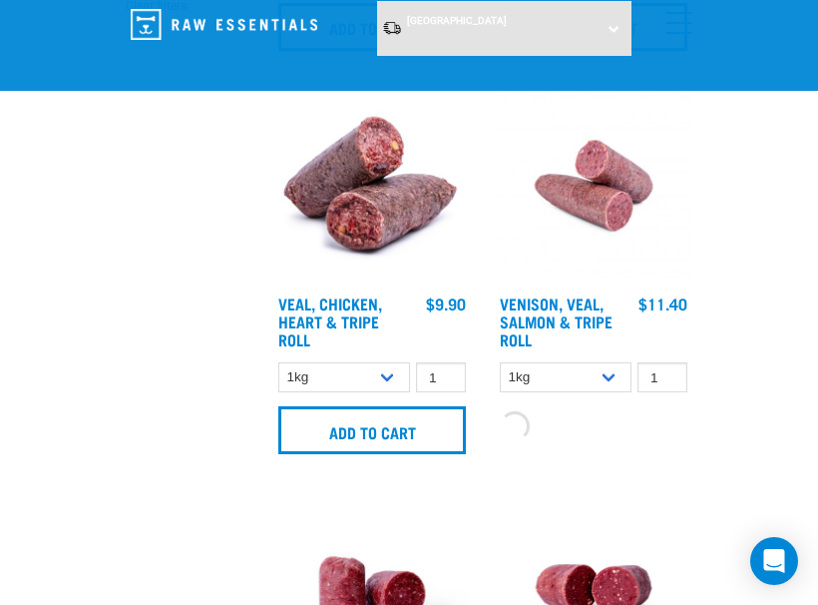
scroll to position [827, 0]
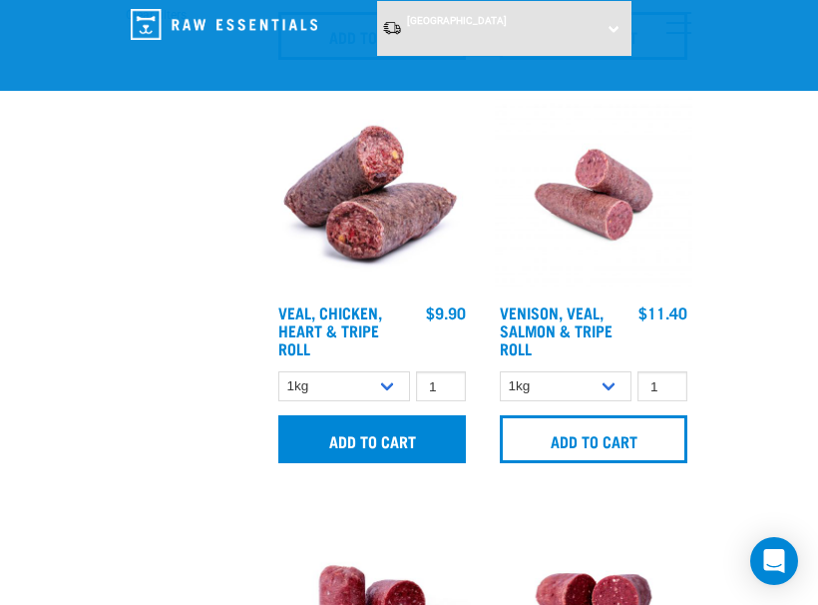
click at [372, 441] on input "Add to cart" at bounding box center [372, 439] width 188 height 48
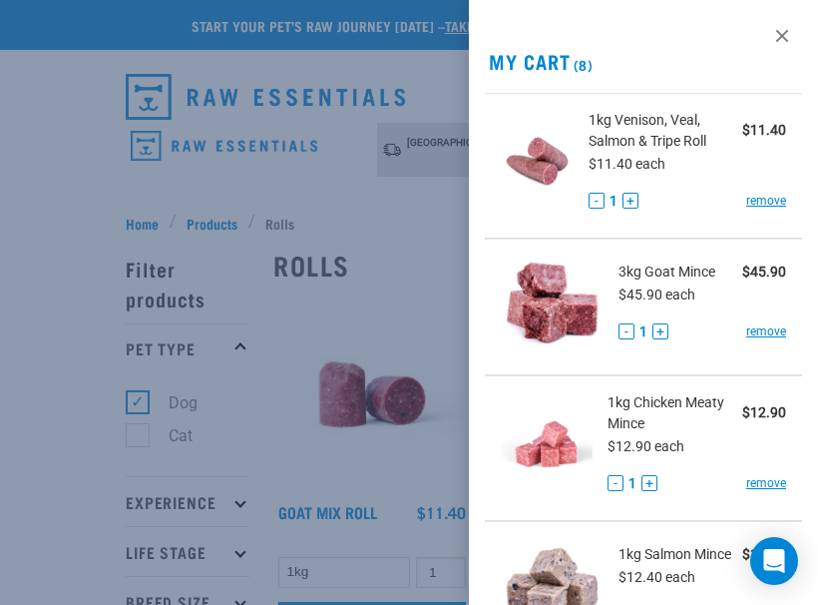
scroll to position [0, 0]
click at [433, 228] on div at bounding box center [409, 302] width 818 height 605
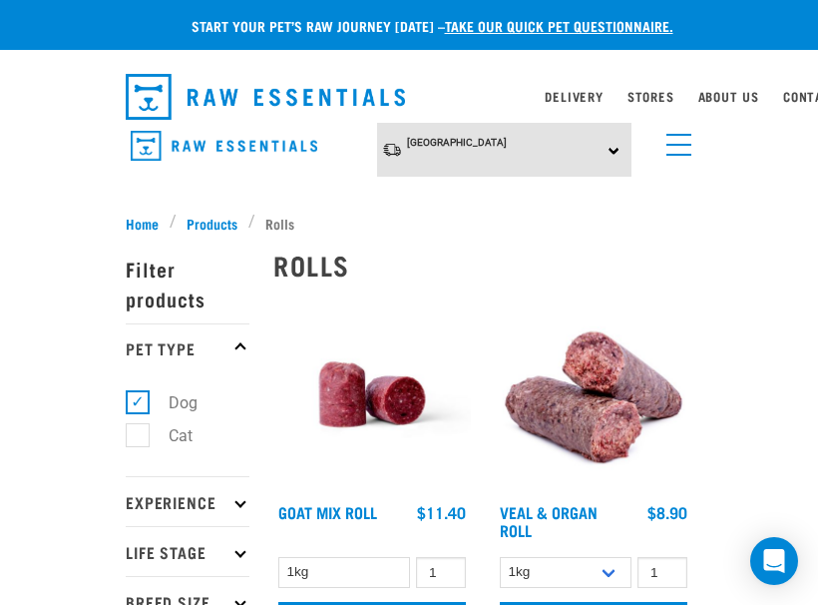
click at [682, 129] on link "menu" at bounding box center [674, 140] width 36 height 36
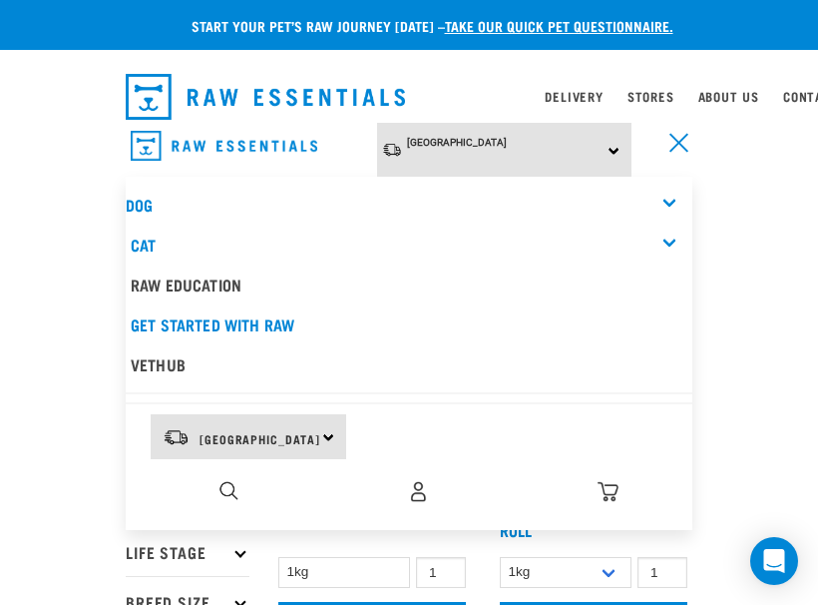
click at [668, 203] on div "Dog" at bounding box center [409, 205] width 567 height 40
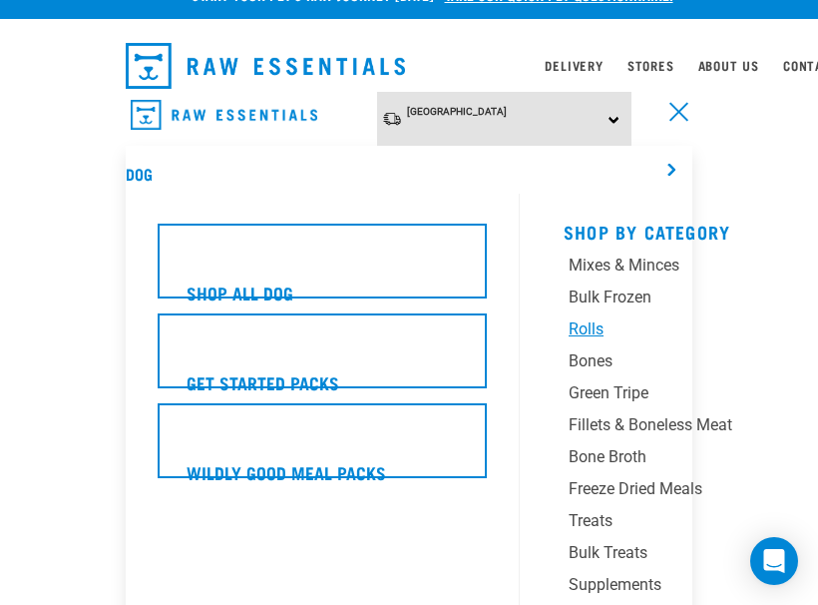
scroll to position [34, 0]
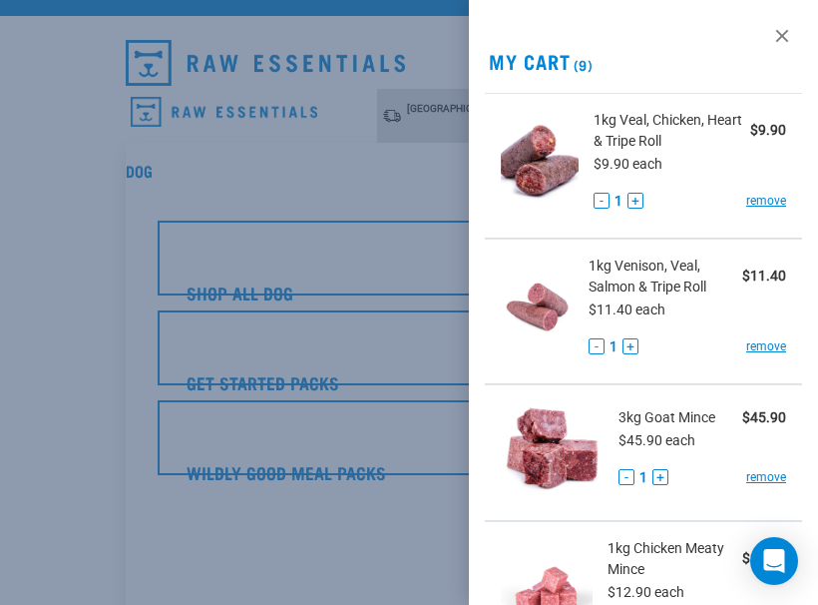
click at [430, 181] on div at bounding box center [409, 302] width 818 height 605
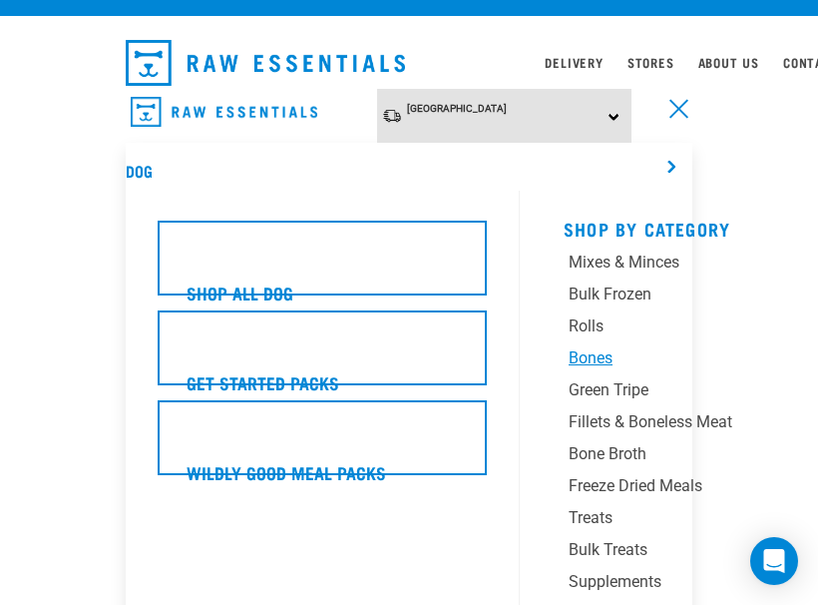
click at [591, 356] on div "Bones" at bounding box center [683, 358] width 229 height 24
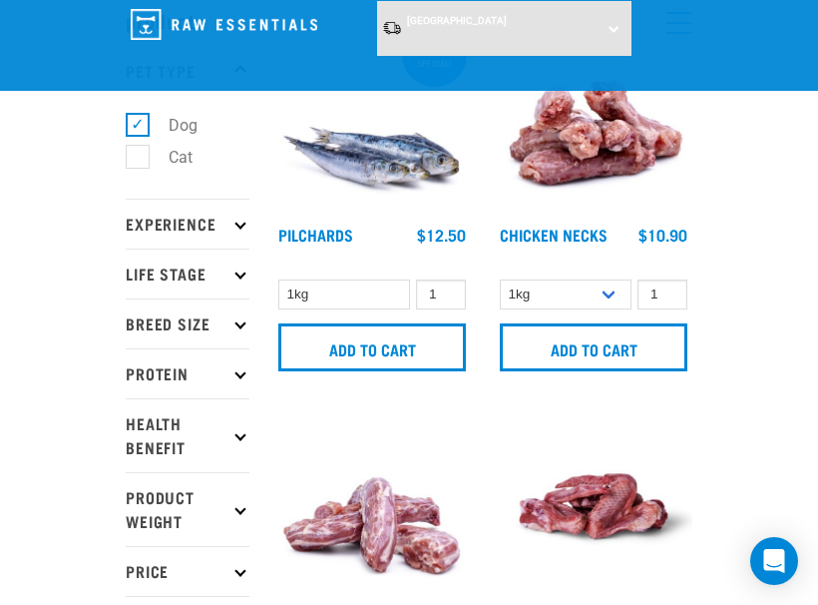
scroll to position [127, 0]
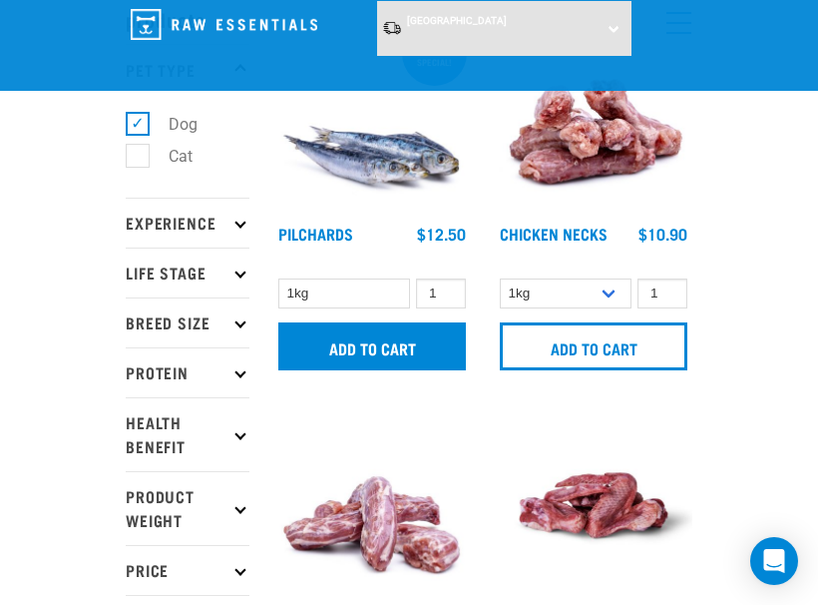
click at [395, 340] on input "Add to cart" at bounding box center [372, 346] width 188 height 48
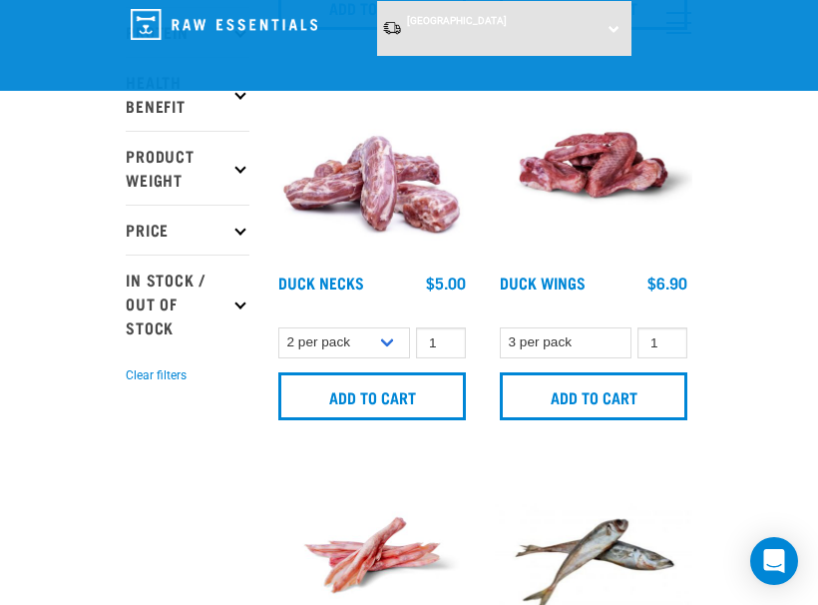
scroll to position [754, 0]
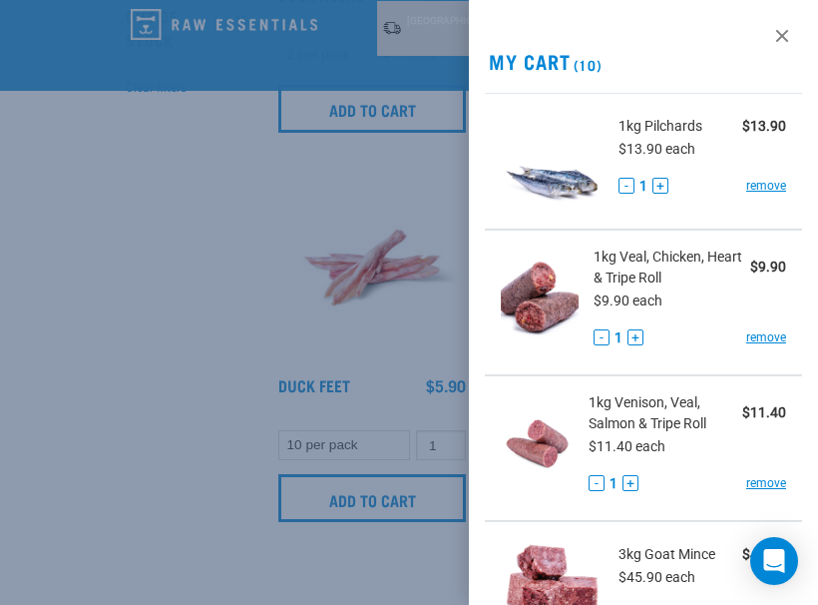
click at [370, 254] on div at bounding box center [409, 302] width 818 height 605
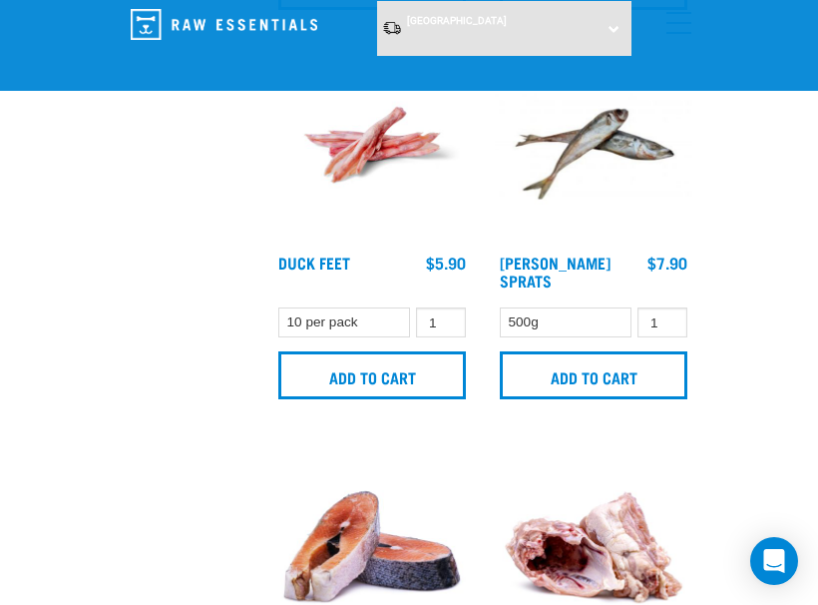
scroll to position [882, 0]
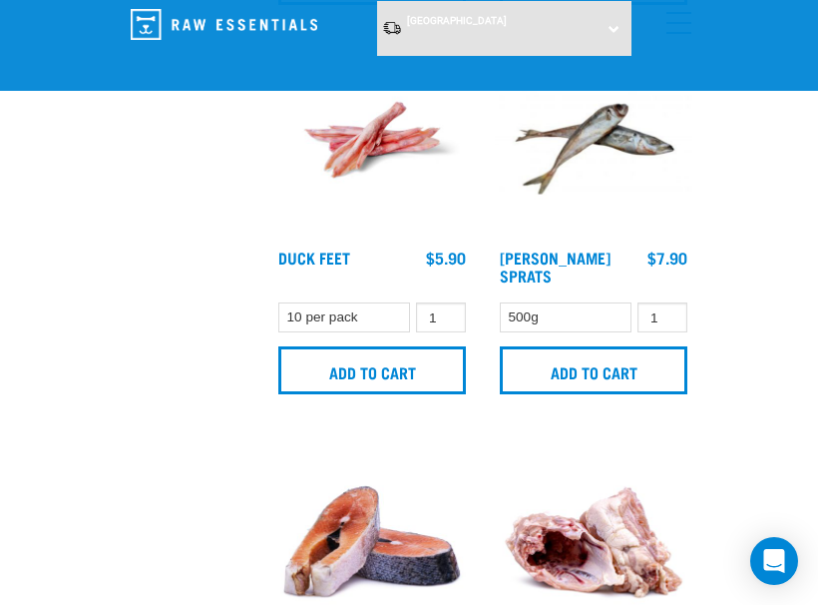
click at [584, 398] on div "Jack Mackerel Sprats 1 0 100 Add to cart" at bounding box center [593, 224] width 221 height 390
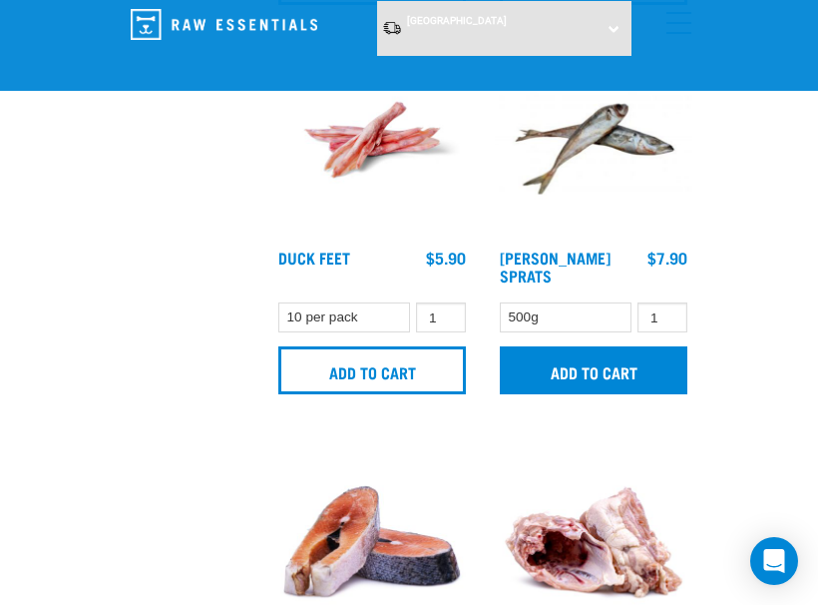
click at [595, 388] on input "Add to cart" at bounding box center [594, 370] width 188 height 48
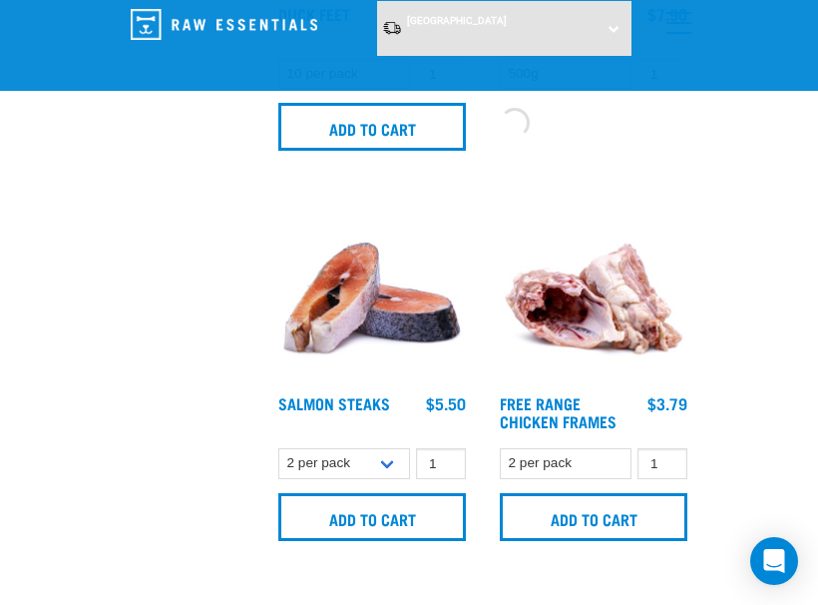
scroll to position [1130, 0]
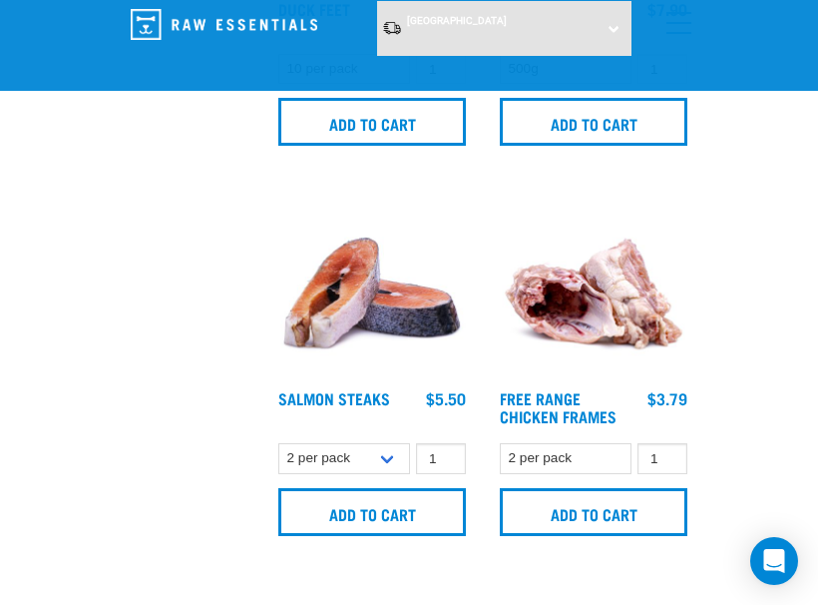
select select "350742"
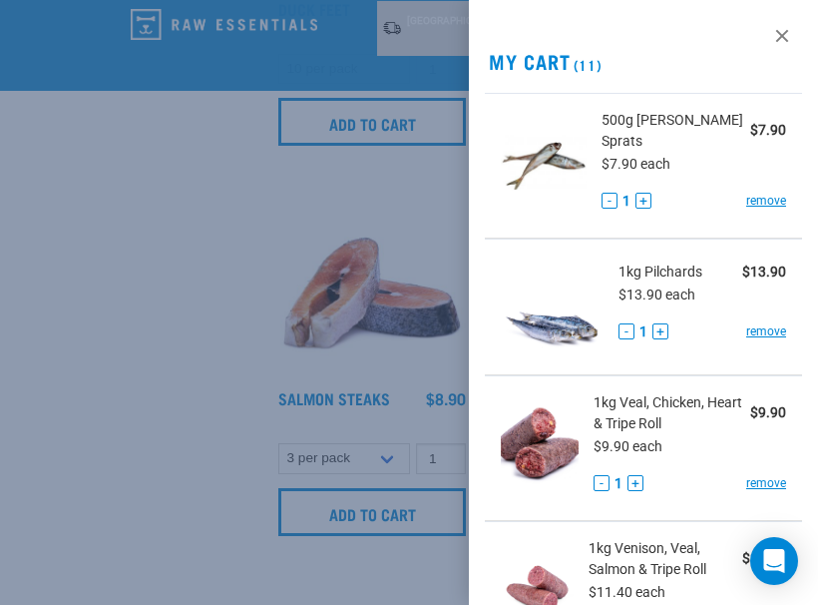
click at [400, 403] on div at bounding box center [409, 302] width 818 height 605
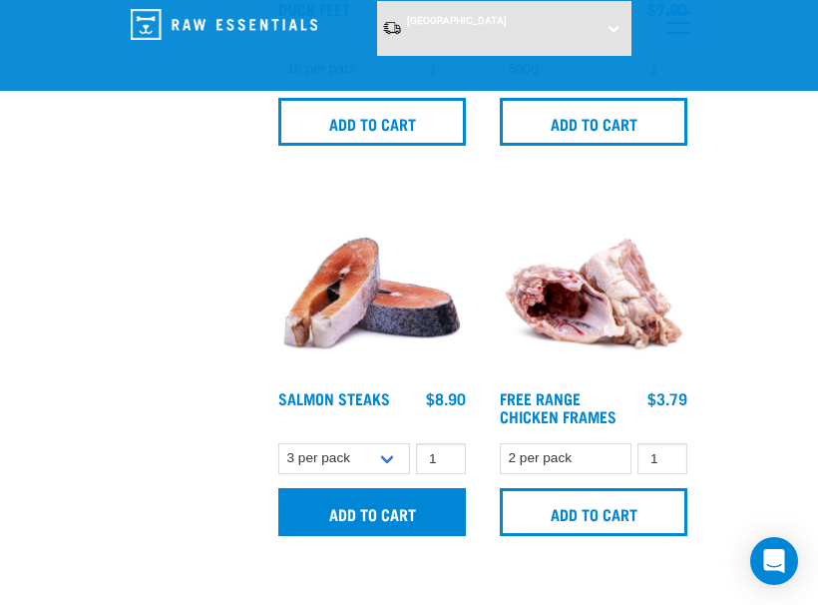
click at [395, 499] on input "Add to cart" at bounding box center [372, 512] width 188 height 48
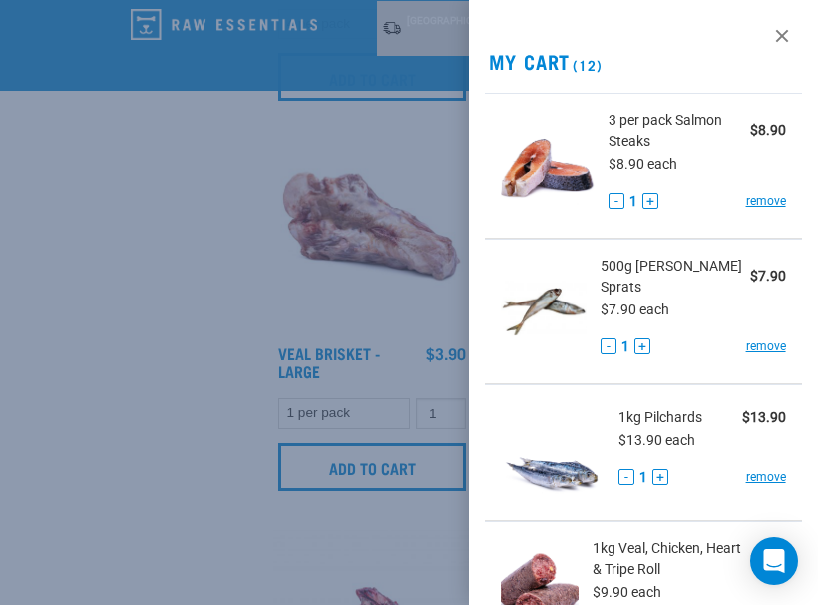
scroll to position [2351, 0]
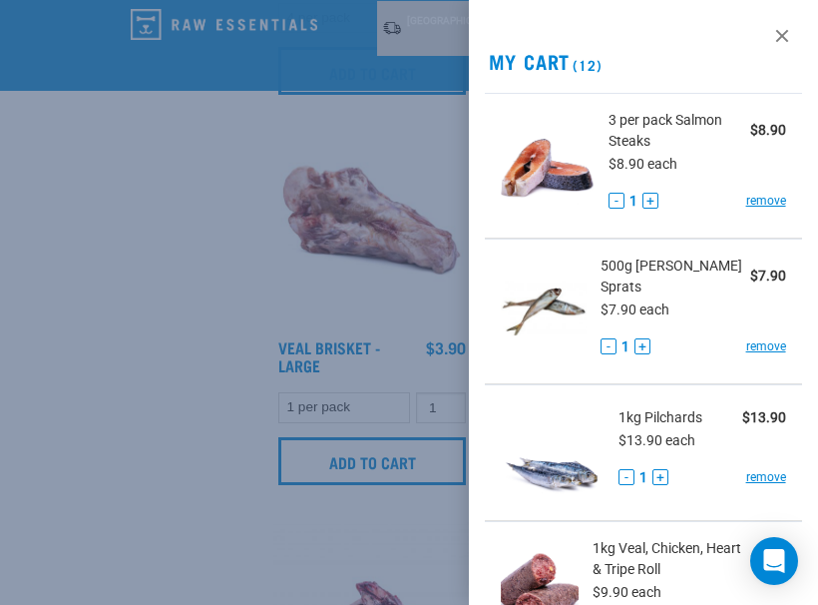
click at [227, 412] on div at bounding box center [409, 302] width 818 height 605
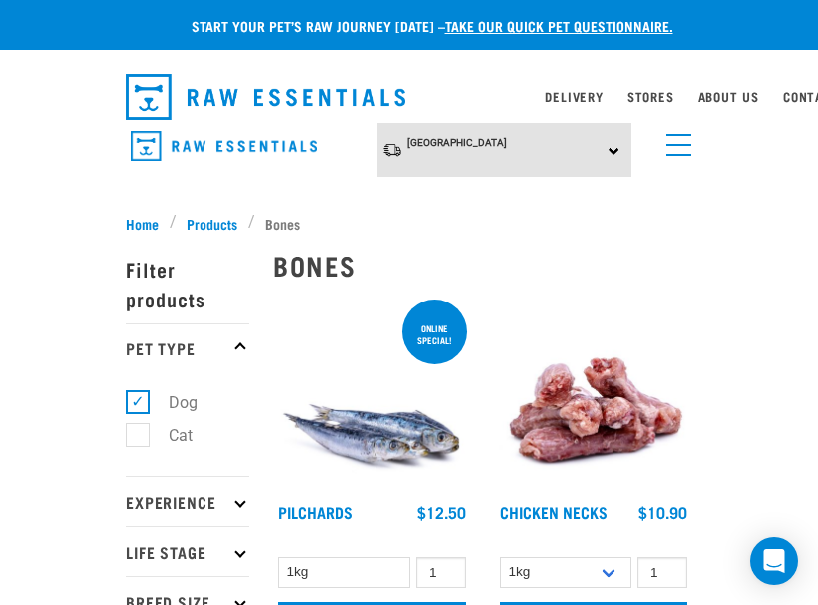
scroll to position [0, 0]
click at [670, 149] on link "menu" at bounding box center [674, 140] width 36 height 36
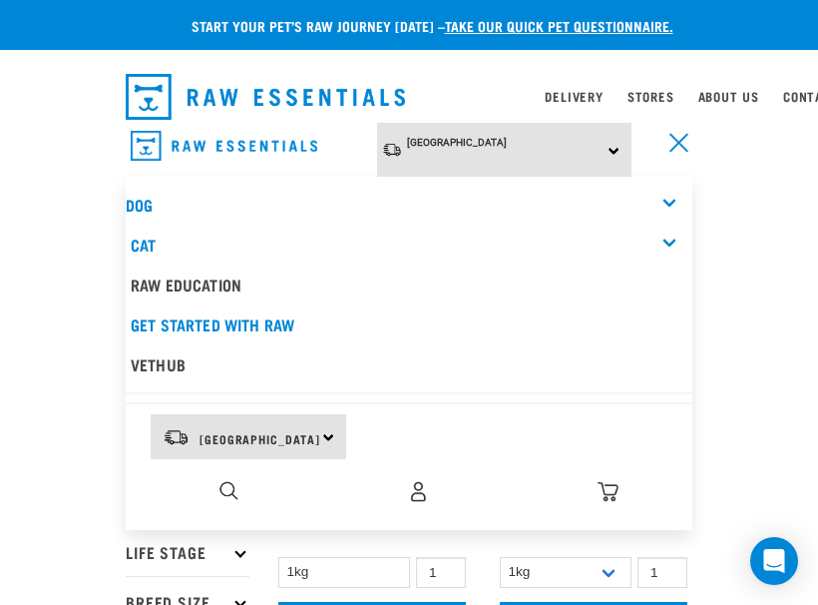
click at [672, 209] on div "Dog" at bounding box center [409, 205] width 567 height 40
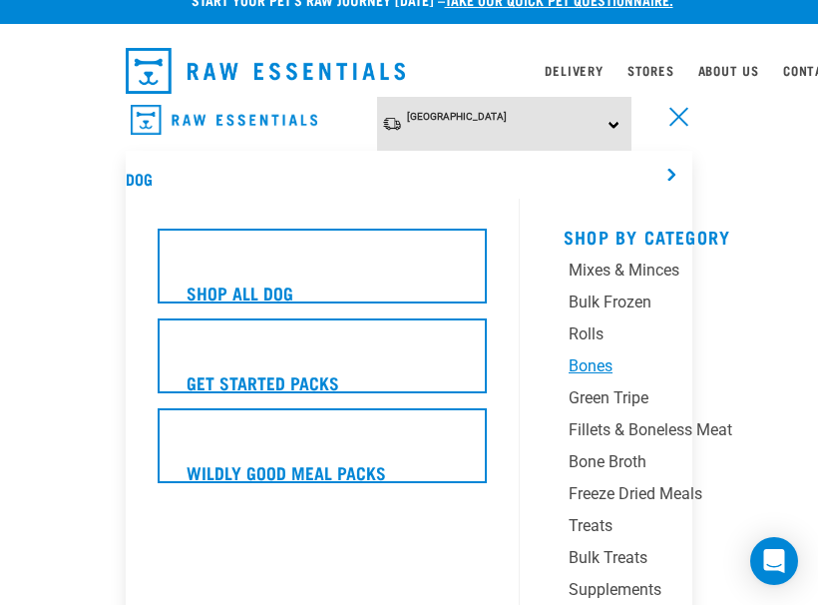
scroll to position [32, 0]
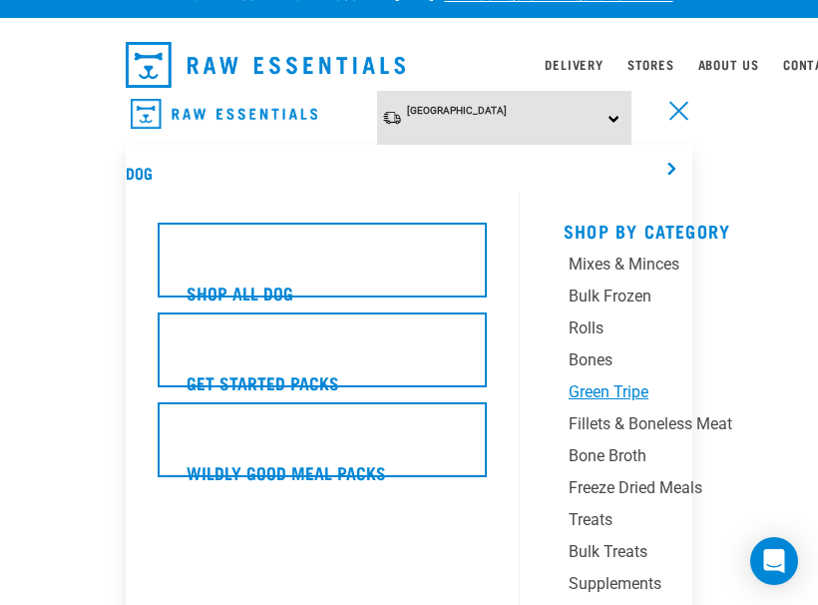
click at [630, 390] on div "Green Tripe" at bounding box center [683, 392] width 229 height 24
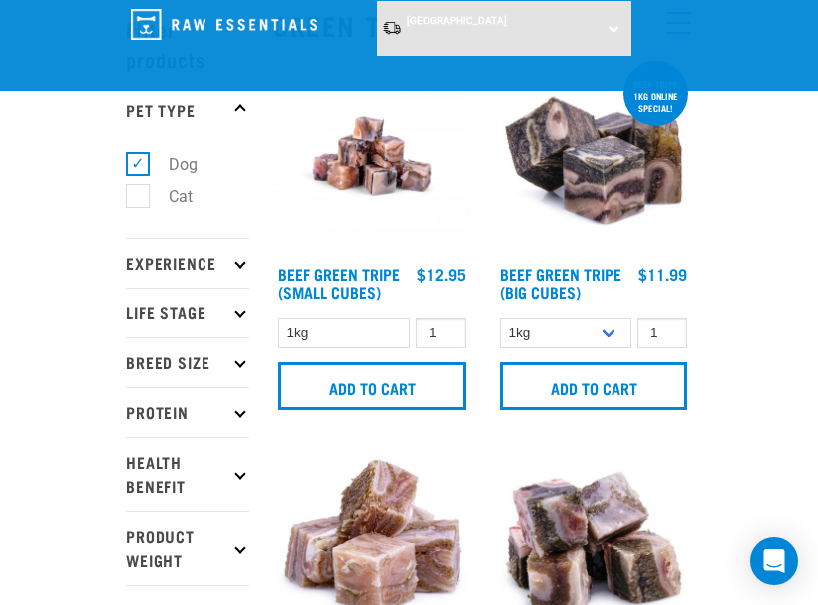
scroll to position [81, 0]
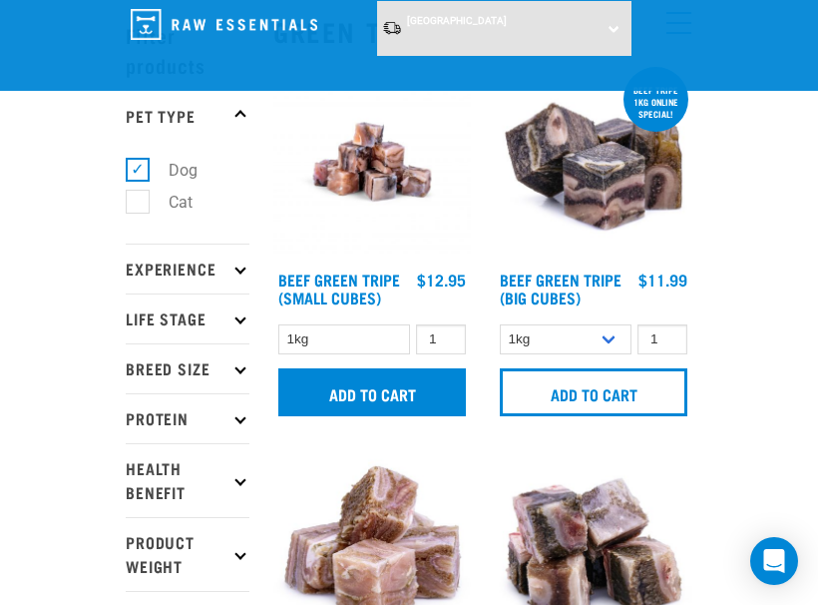
click at [445, 404] on input "Add to cart" at bounding box center [372, 392] width 188 height 48
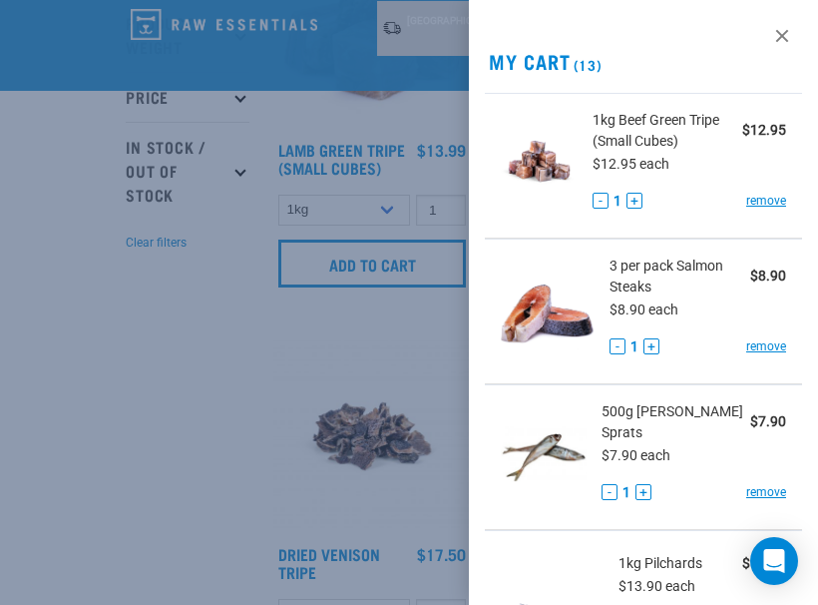
scroll to position [611, 0]
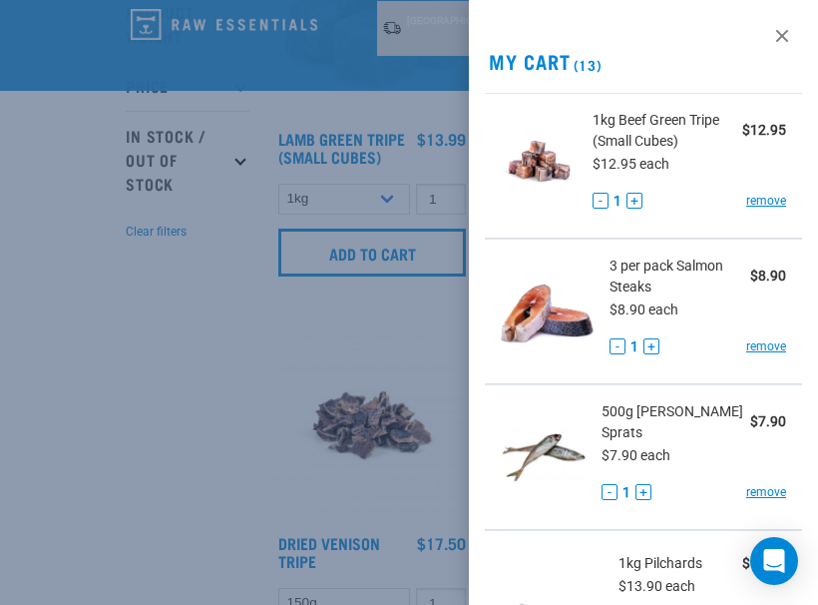
click at [194, 398] on div at bounding box center [409, 302] width 818 height 605
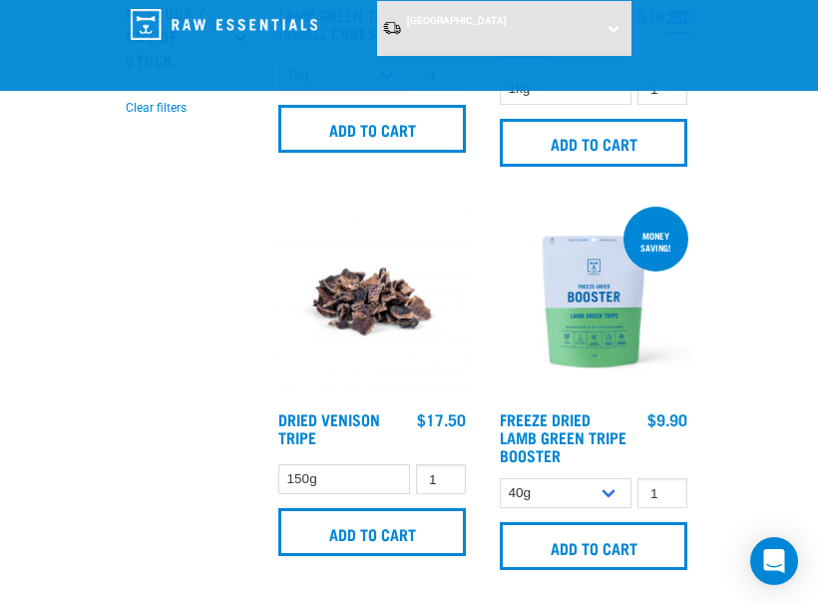
scroll to position [809, 0]
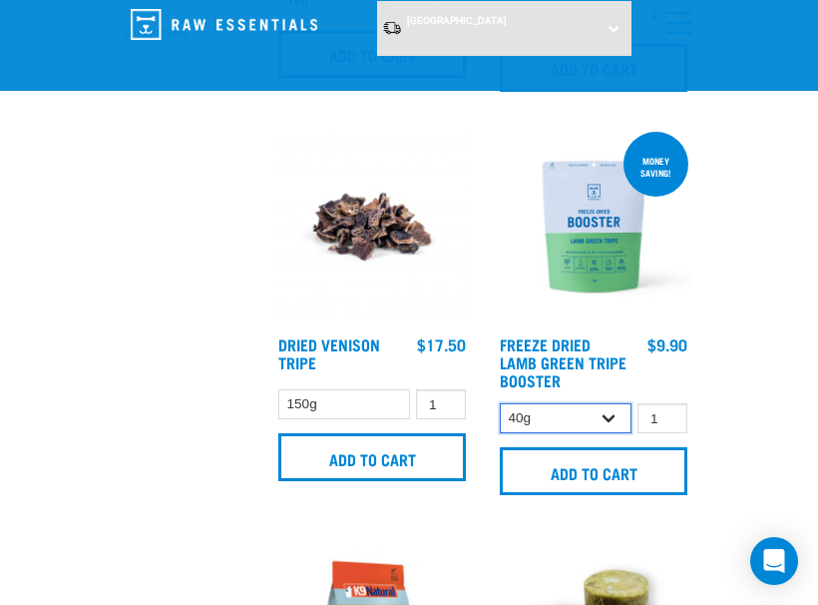
select select "348055"
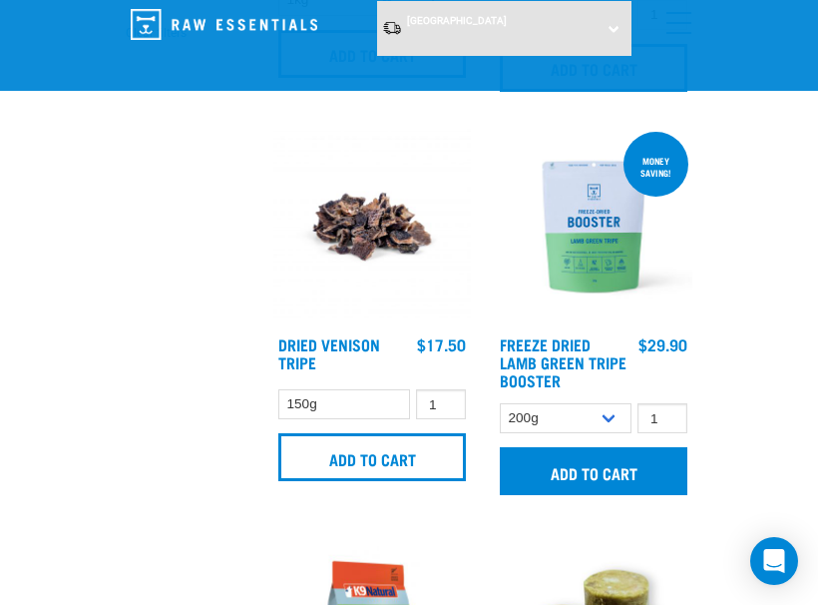
click at [582, 489] on input "Add to cart" at bounding box center [594, 471] width 188 height 48
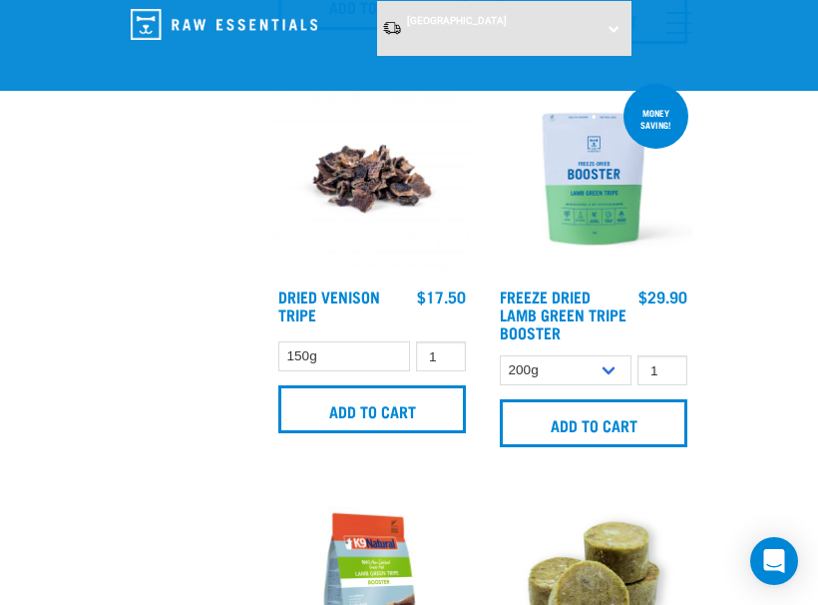
scroll to position [856, 0]
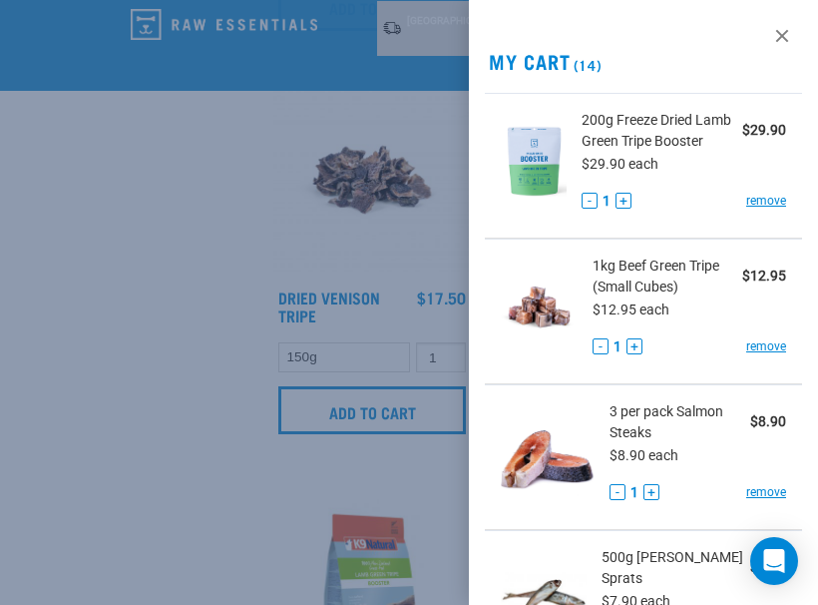
click at [359, 297] on div at bounding box center [409, 302] width 818 height 605
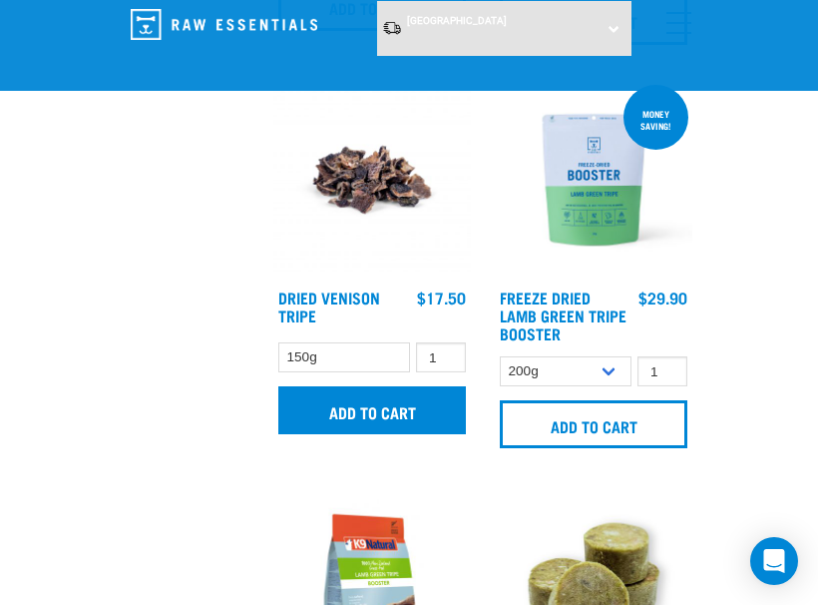
click at [378, 421] on input "Add to cart" at bounding box center [372, 410] width 188 height 48
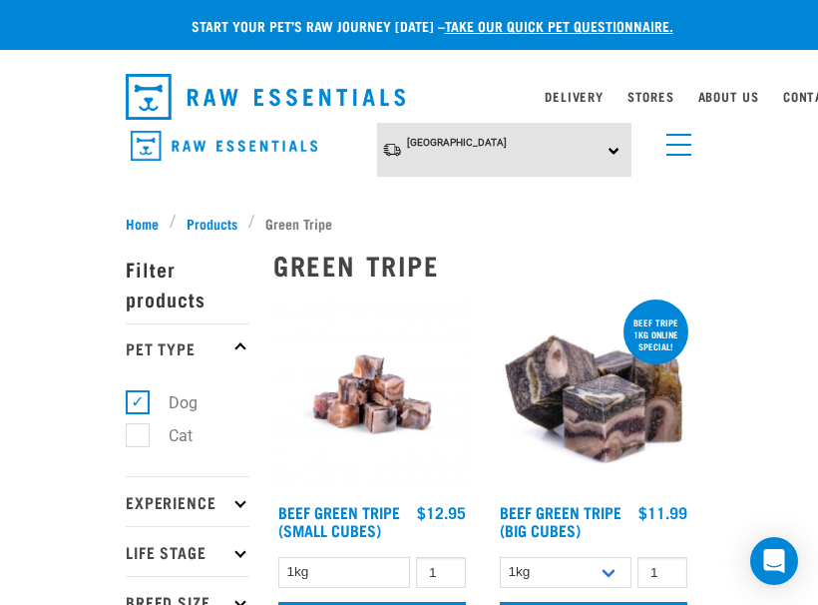
scroll to position [0, 0]
click at [681, 157] on link "menu" at bounding box center [674, 140] width 36 height 36
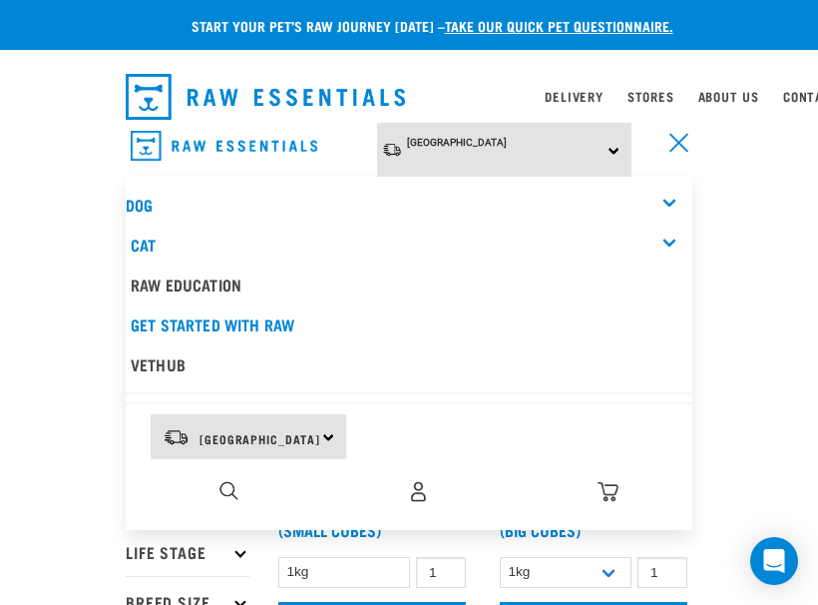
click at [664, 193] on div "Dog" at bounding box center [409, 205] width 567 height 40
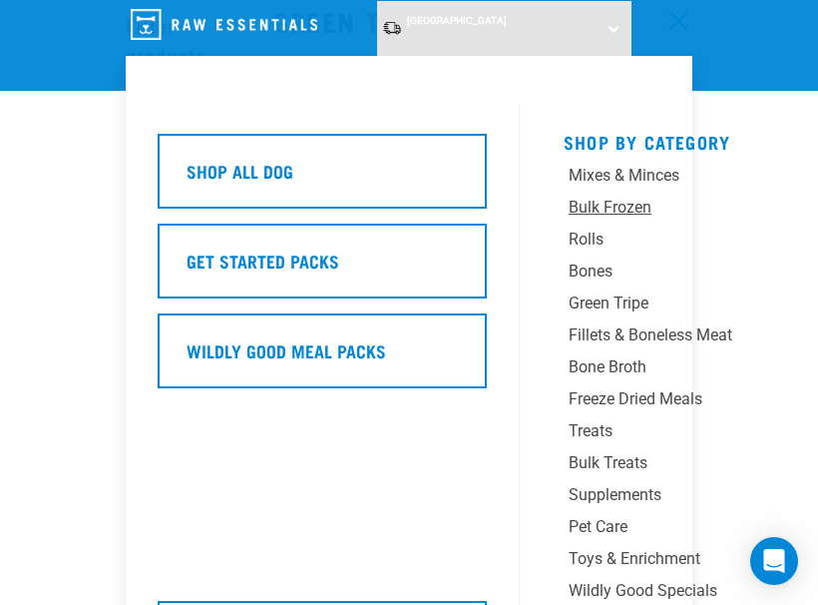
scroll to position [93, 0]
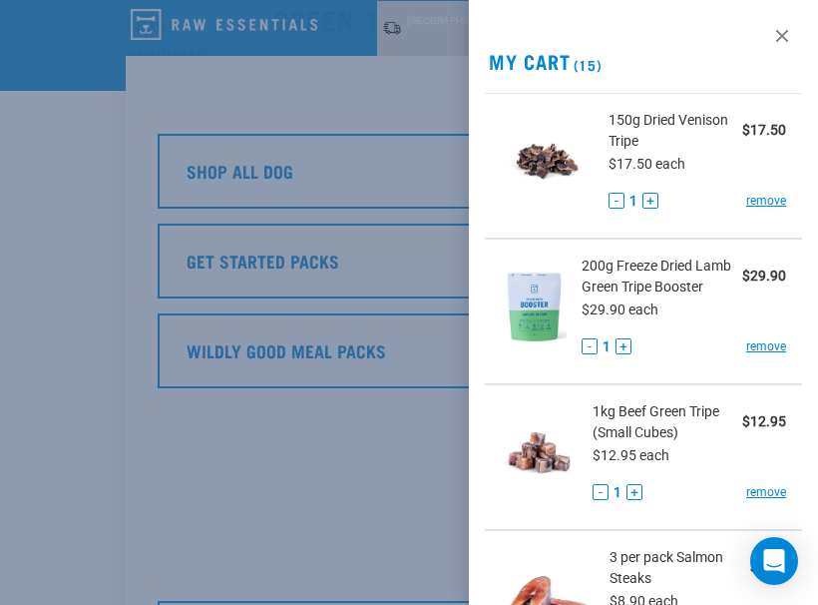
click at [377, 307] on div at bounding box center [409, 302] width 818 height 605
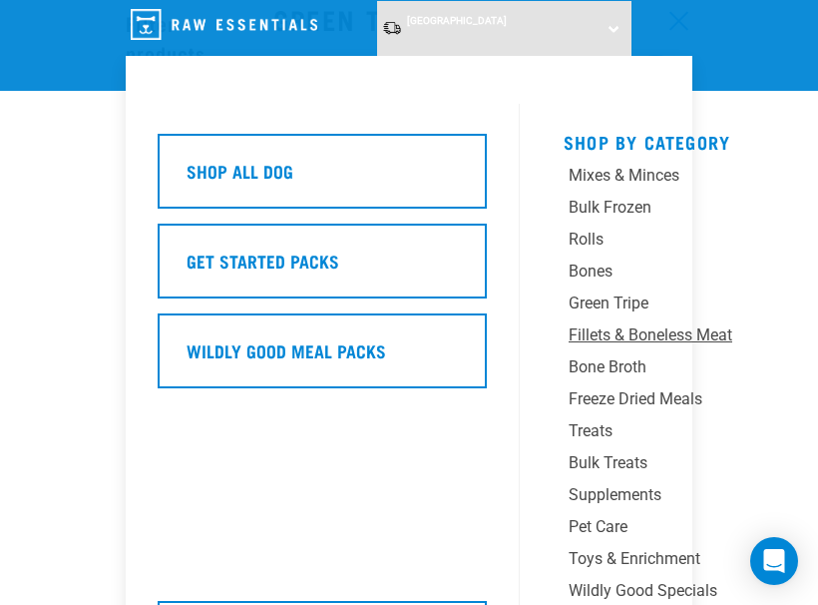
click at [603, 334] on div "Fillets & Boneless Meat" at bounding box center [683, 335] width 229 height 24
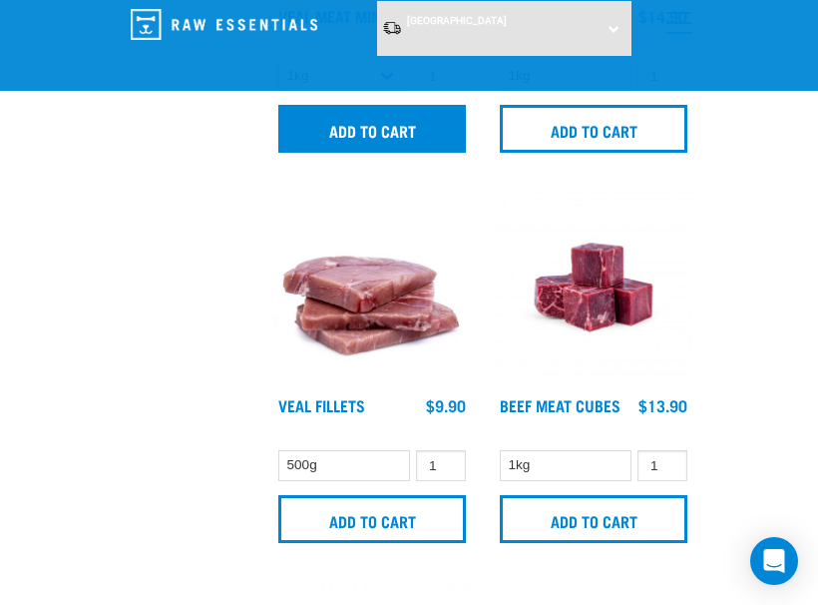
scroll to position [1201, 0]
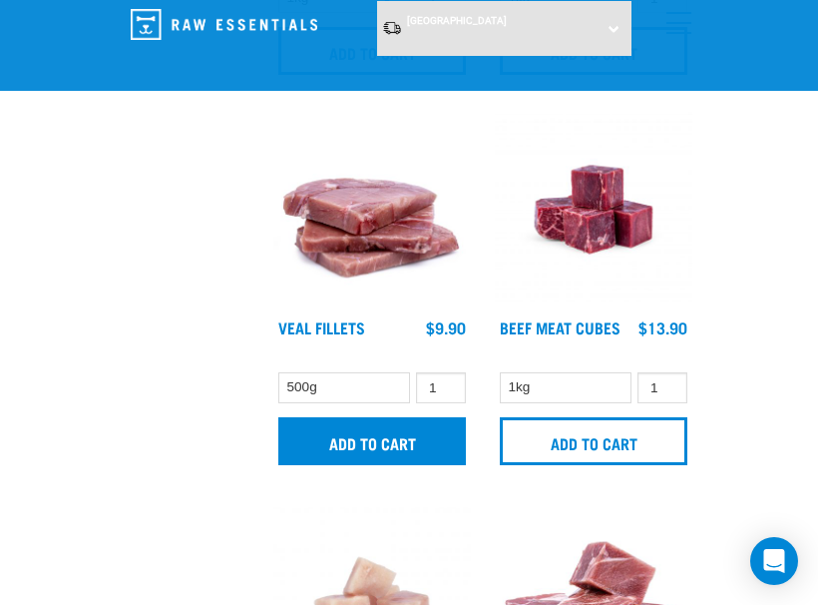
click at [407, 456] on input "Add to cart" at bounding box center [372, 441] width 188 height 48
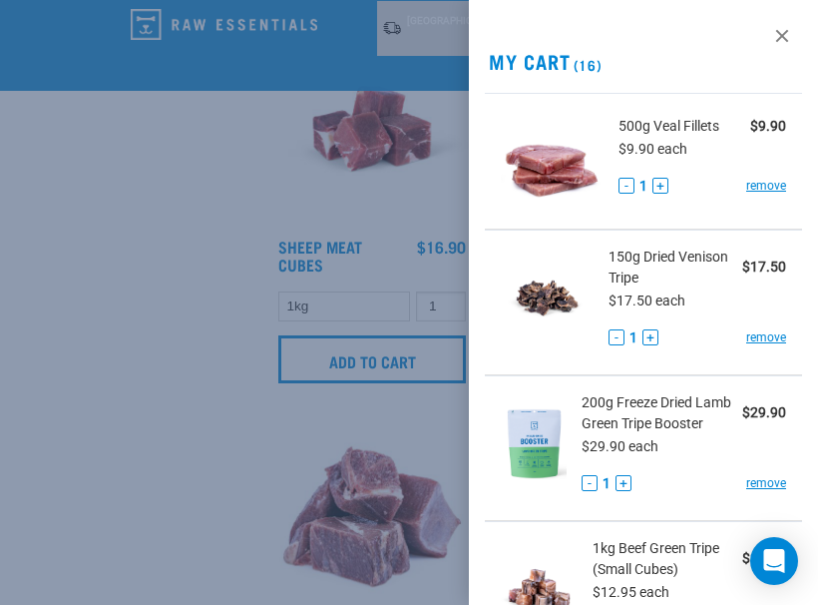
scroll to position [2040, 0]
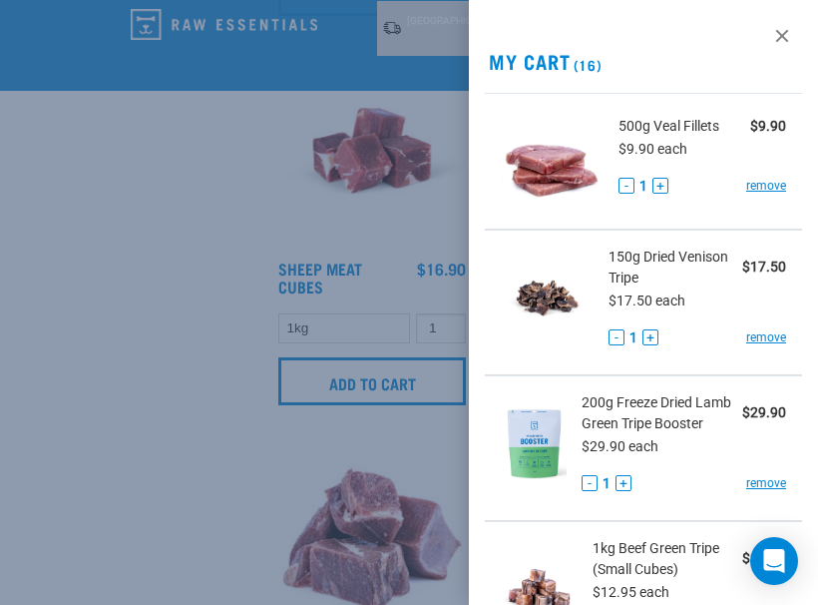
click at [189, 332] on div at bounding box center [409, 302] width 818 height 605
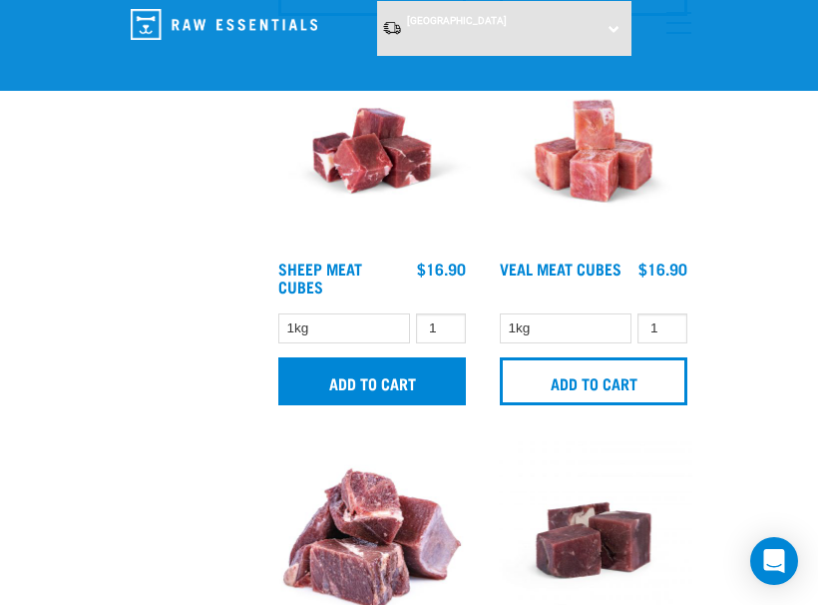
click at [396, 389] on input "Add to cart" at bounding box center [372, 381] width 188 height 48
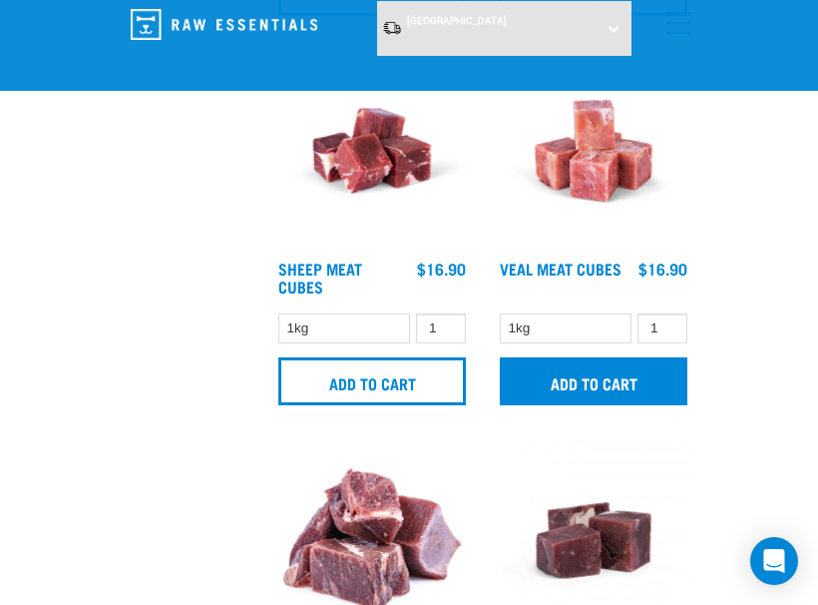
click at [559, 405] on input "Add to cart" at bounding box center [594, 381] width 188 height 48
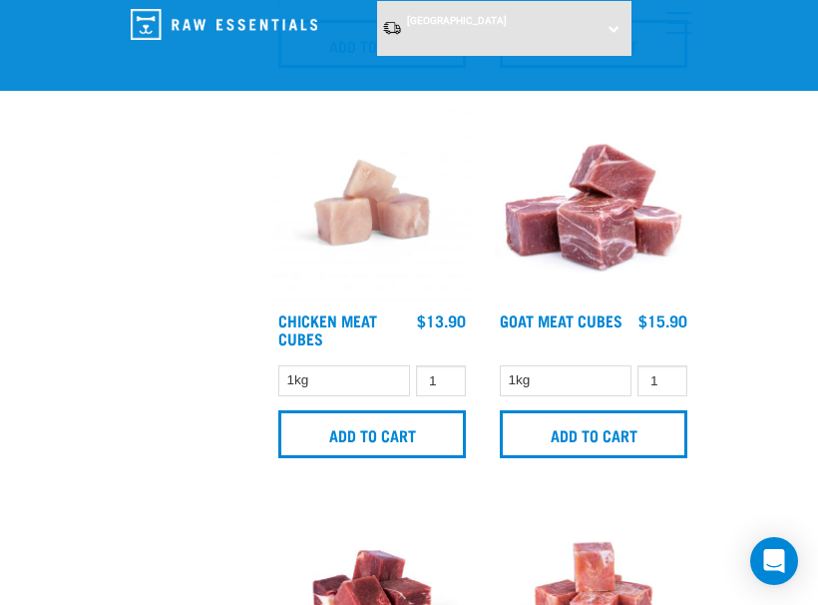
scroll to position [1599, 0]
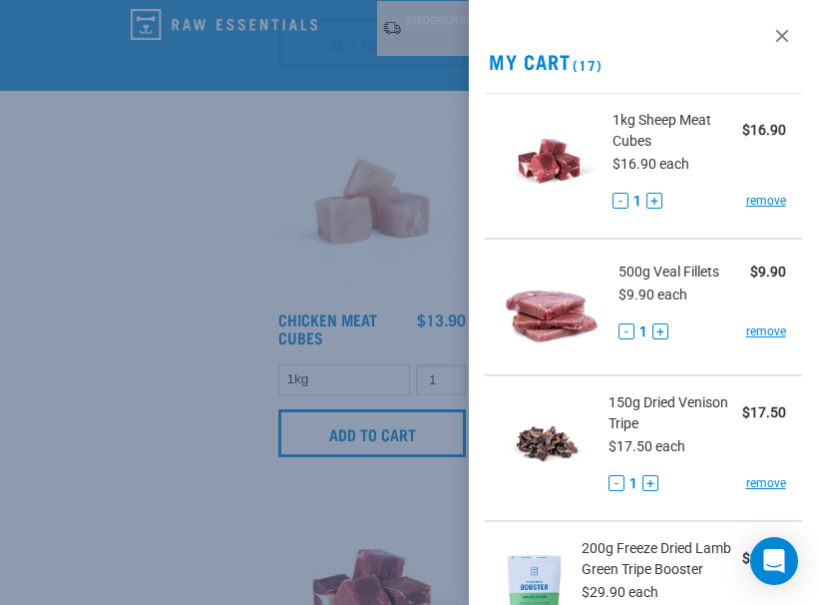
click at [161, 318] on div at bounding box center [409, 302] width 818 height 605
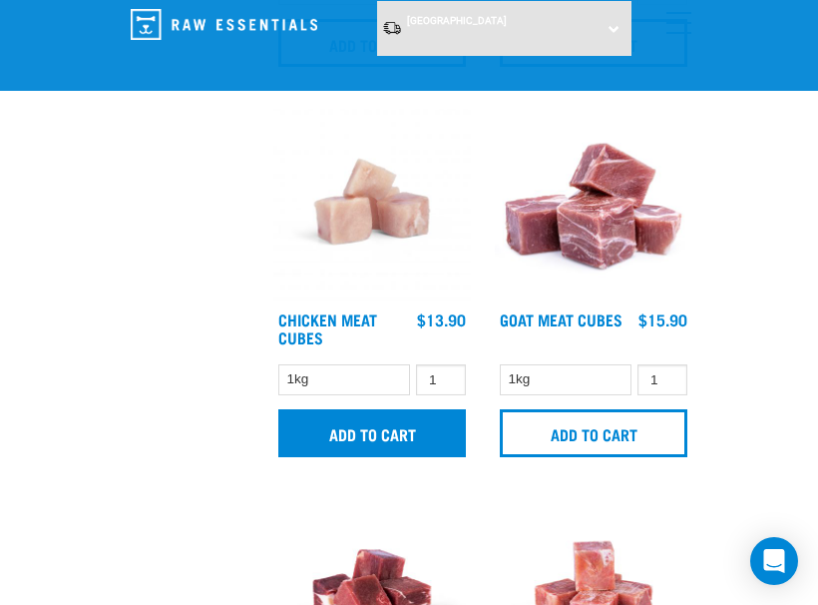
click at [324, 437] on input "Add to cart" at bounding box center [372, 433] width 188 height 48
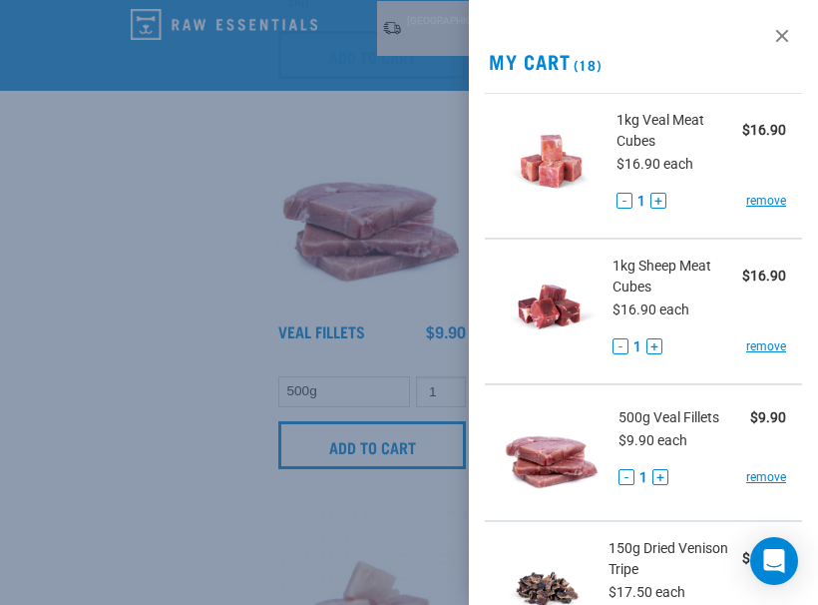
scroll to position [1189, 0]
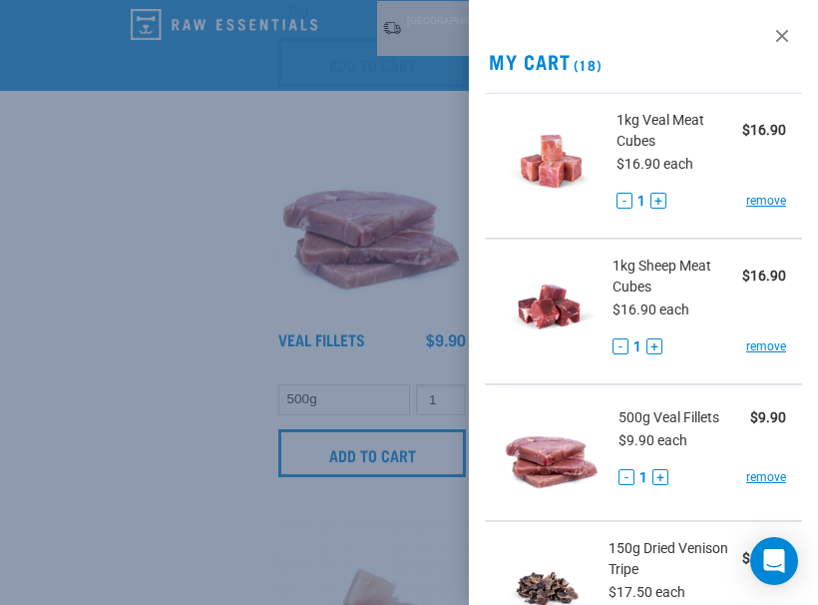
click at [294, 269] on div at bounding box center [409, 302] width 818 height 605
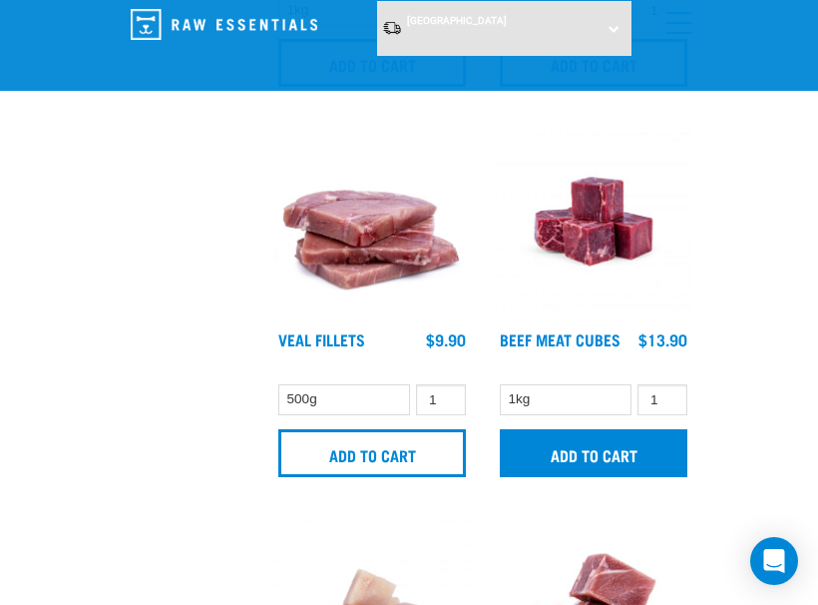
click at [588, 451] on input "Add to cart" at bounding box center [594, 453] width 188 height 48
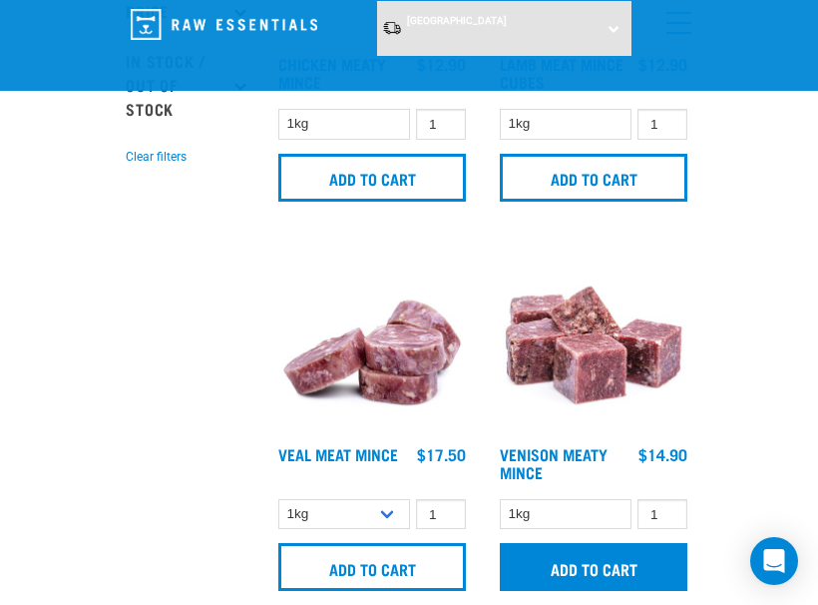
scroll to position [681, 0]
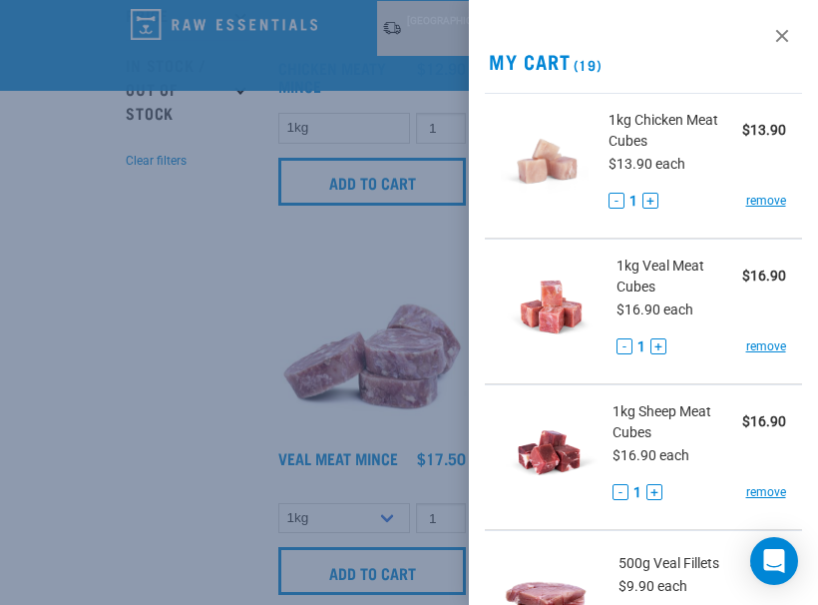
click at [215, 330] on div at bounding box center [409, 302] width 818 height 605
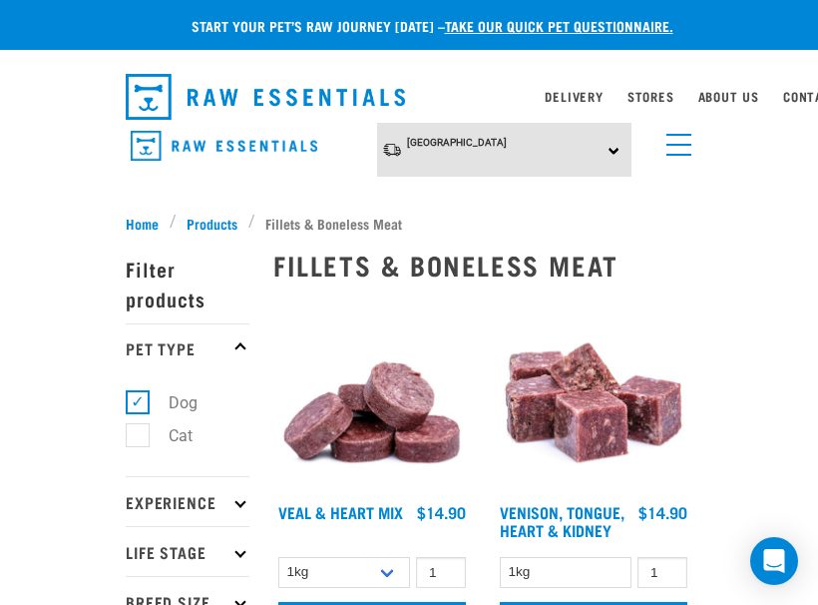
scroll to position [0, 0]
click at [692, 151] on div "North Island North Island South Island Dog Shop All Dog Get Started Packs" at bounding box center [409, 150] width 599 height 55
click at [684, 151] on link "menu" at bounding box center [674, 140] width 36 height 36
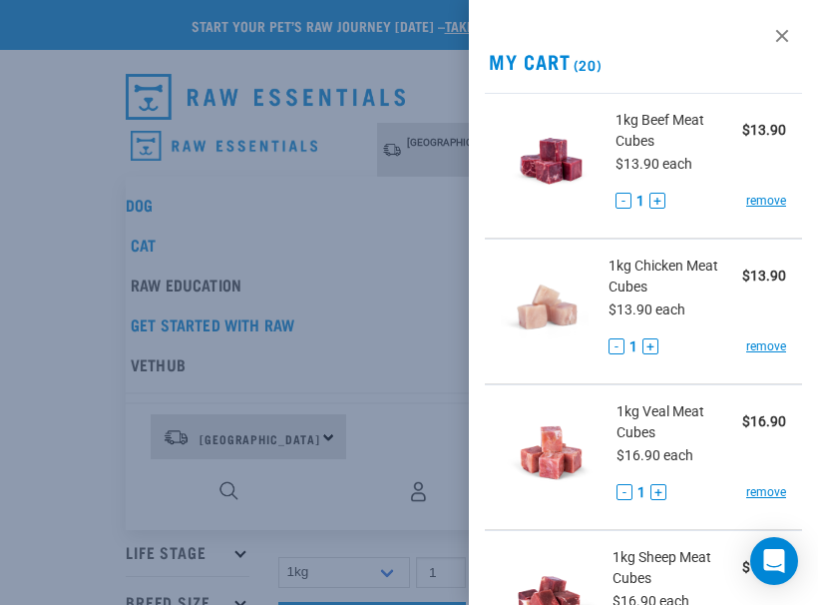
click at [423, 233] on div at bounding box center [409, 302] width 818 height 605
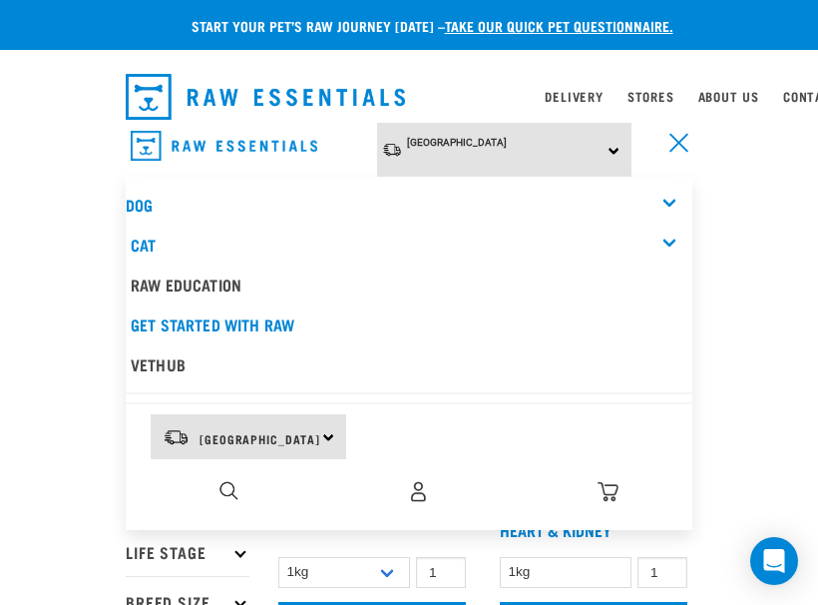
click at [667, 201] on div "Dog" at bounding box center [409, 205] width 567 height 40
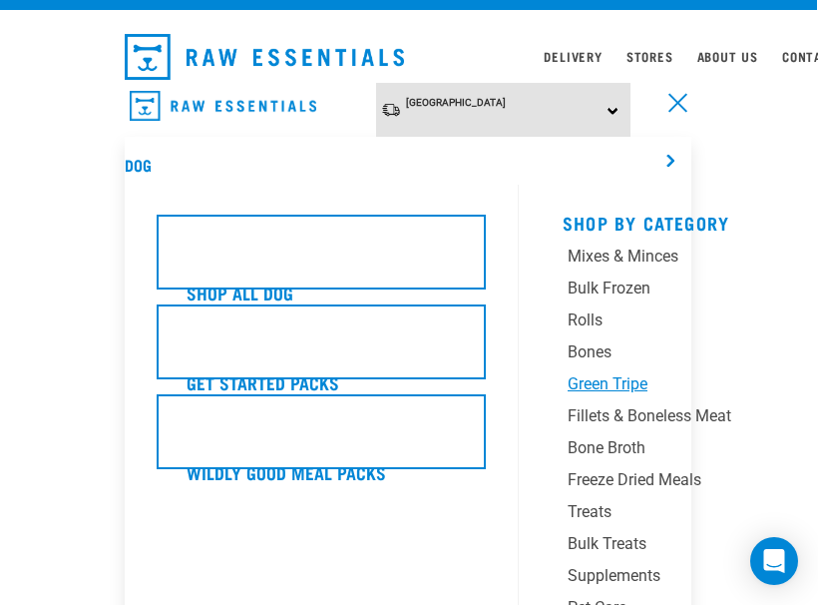
scroll to position [33, 1]
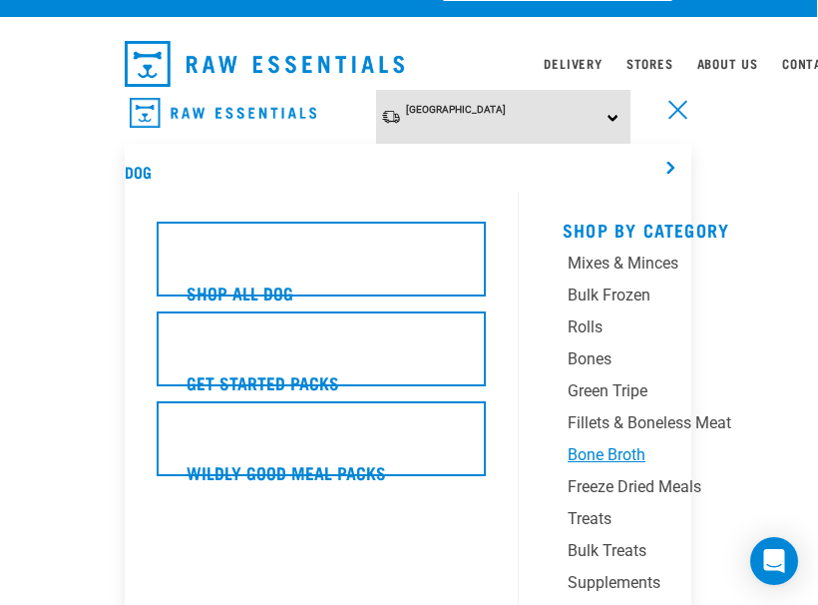
click at [624, 451] on div "Bone Broth" at bounding box center [682, 455] width 229 height 24
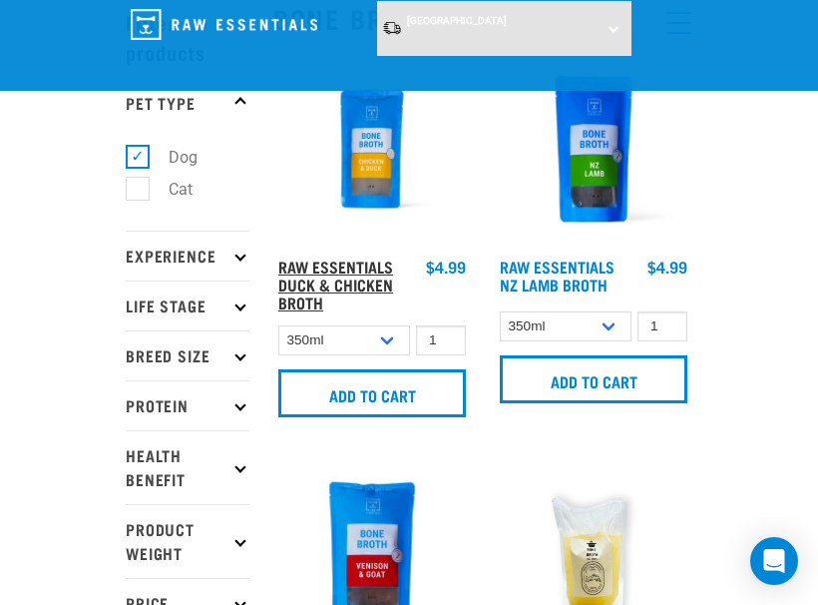
scroll to position [100, 0]
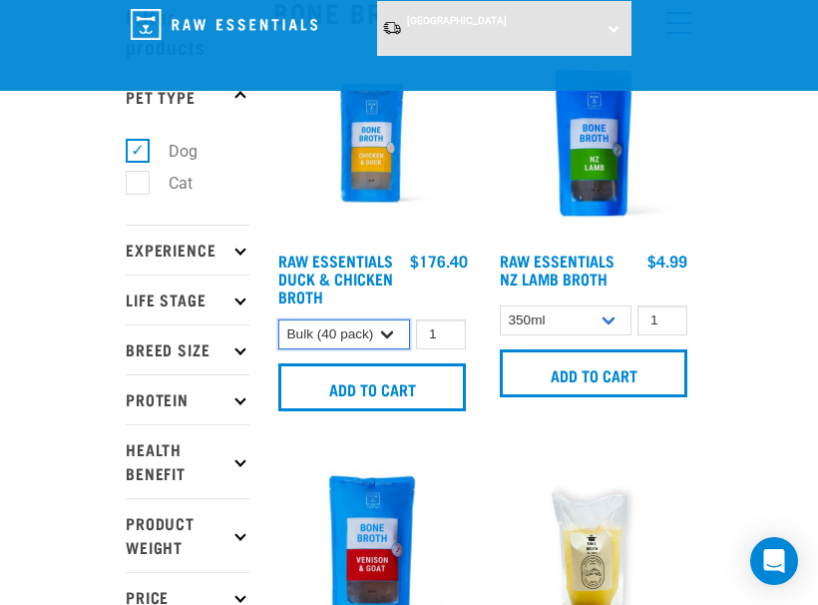
select select "948"
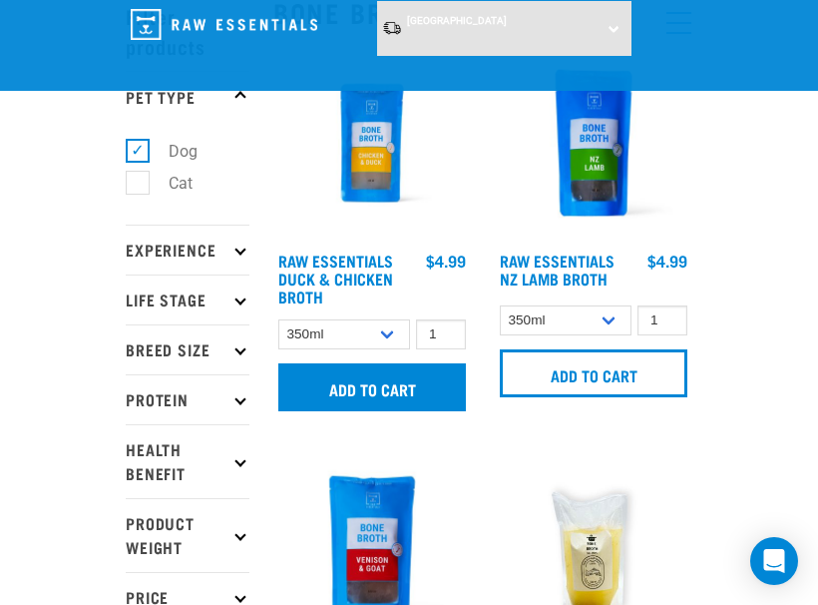
click at [388, 373] on input "Add to cart" at bounding box center [372, 387] width 188 height 48
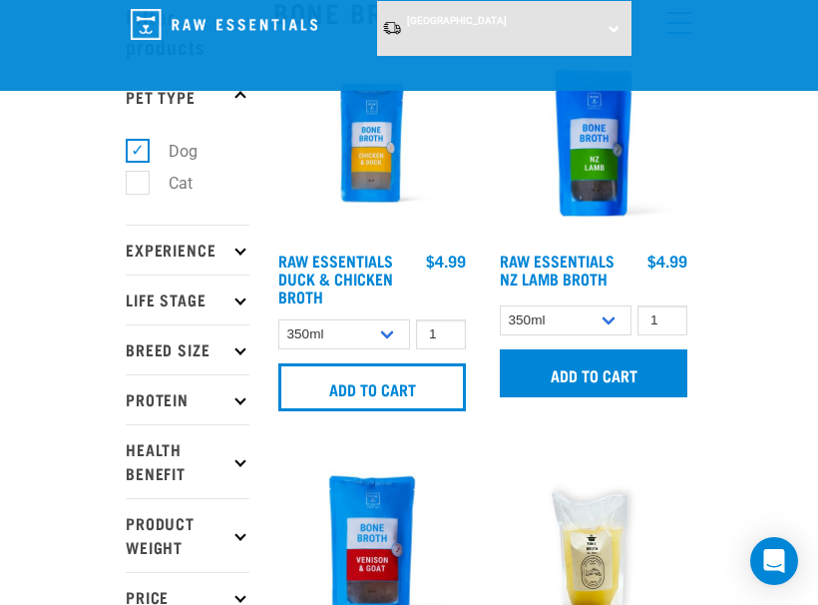
click at [620, 381] on input "Add to cart" at bounding box center [594, 373] width 188 height 48
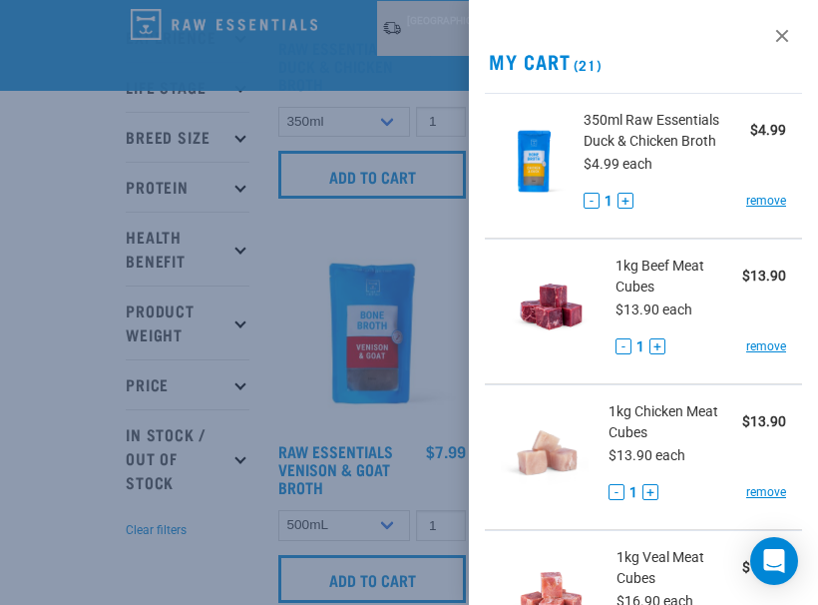
scroll to position [316, 0]
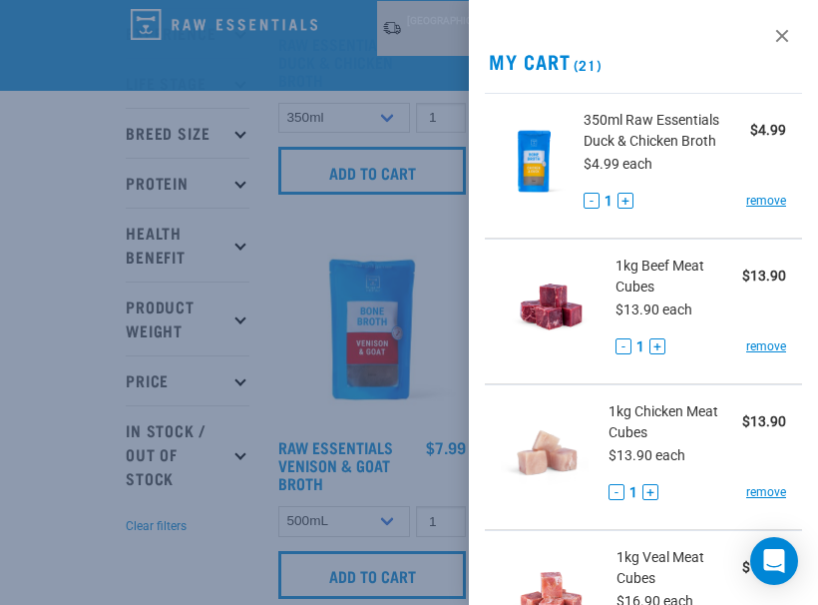
click at [251, 334] on div at bounding box center [409, 302] width 818 height 605
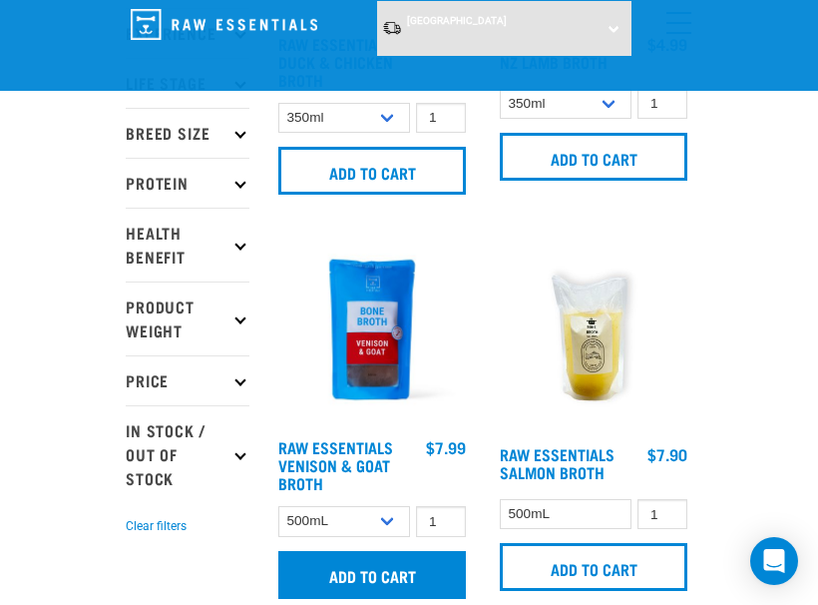
click at [387, 560] on input "Add to cart" at bounding box center [372, 575] width 188 height 48
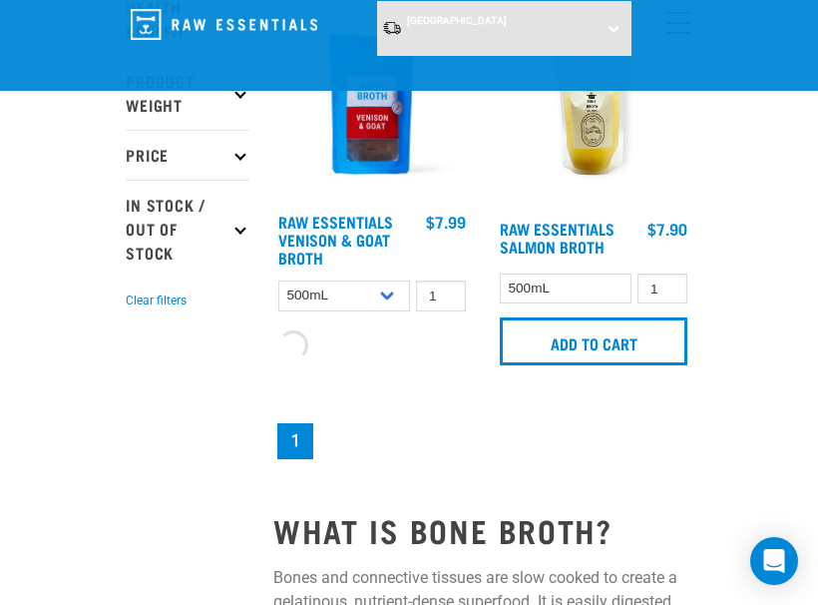
scroll to position [561, 0]
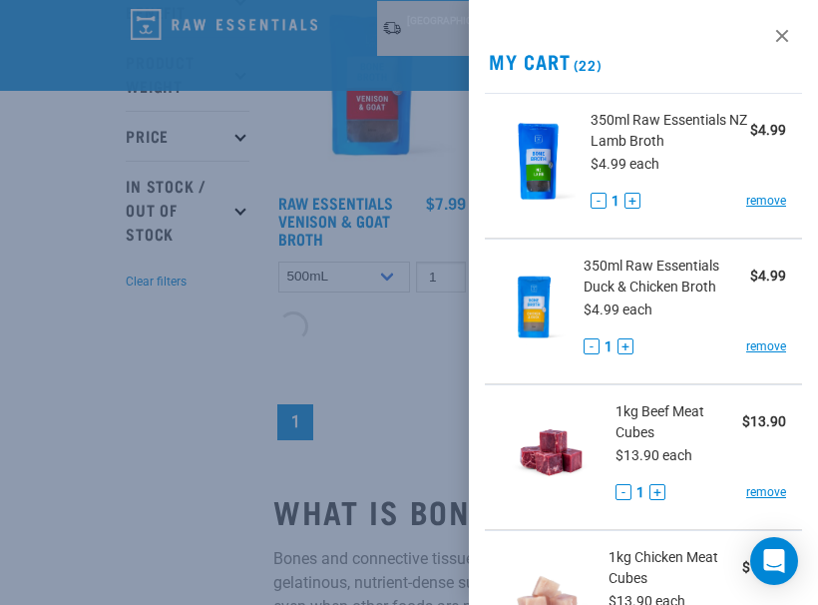
click at [378, 341] on div at bounding box center [409, 302] width 818 height 605
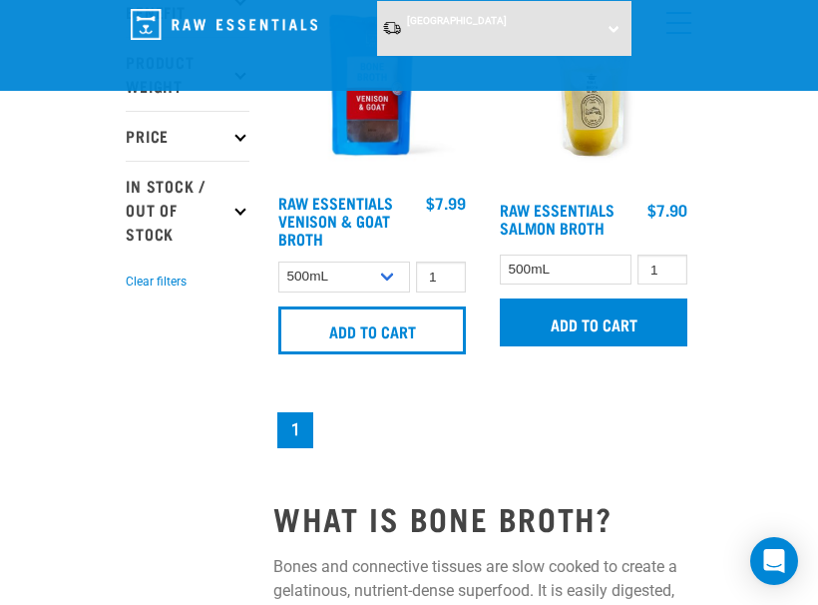
click at [610, 318] on input "Add to cart" at bounding box center [594, 322] width 188 height 48
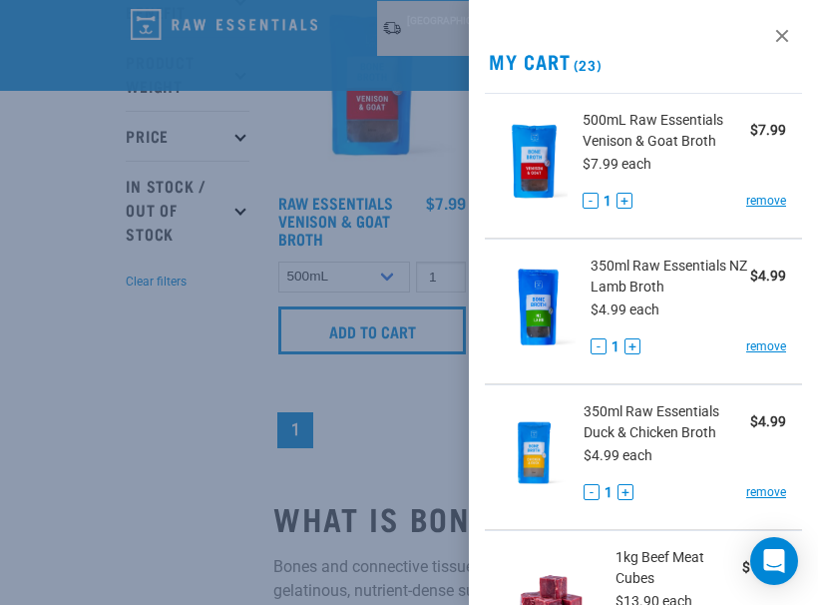
click at [628, 200] on button "+" at bounding box center [625, 201] width 16 height 16
click at [630, 344] on button "+" at bounding box center [633, 346] width 16 height 16
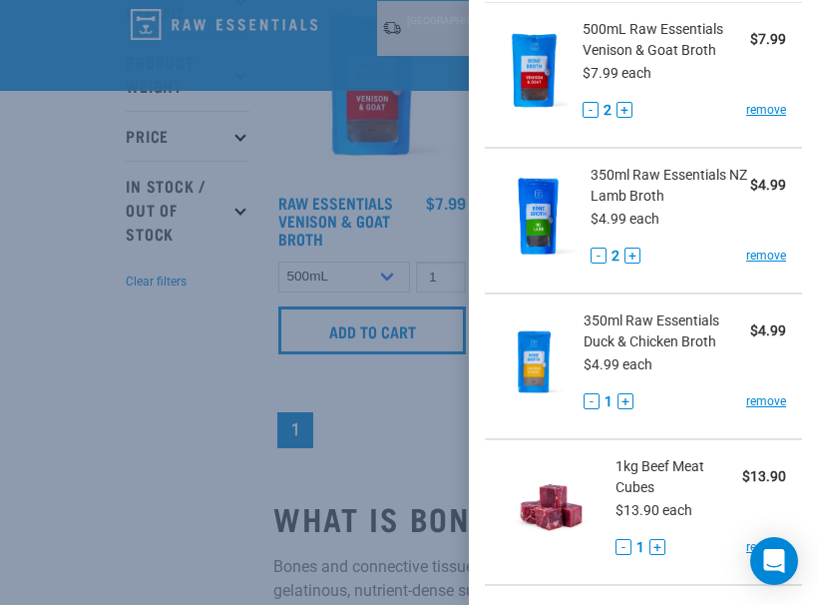
scroll to position [133, 0]
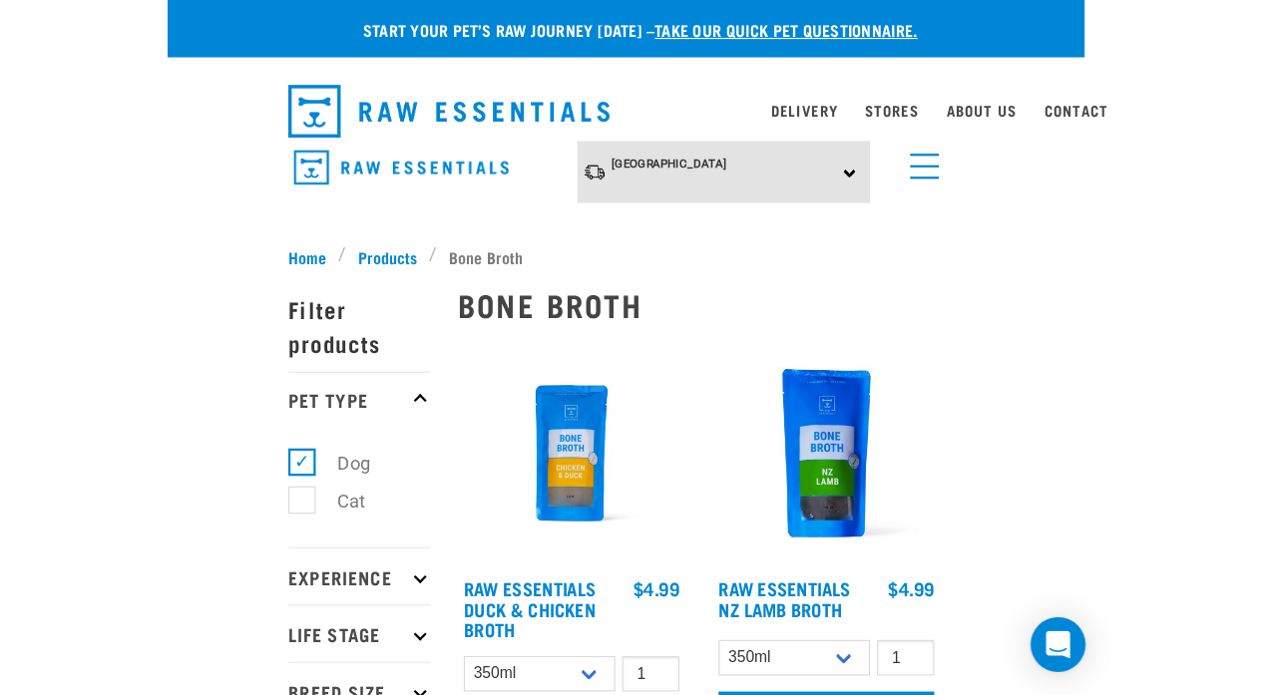
scroll to position [0, 0]
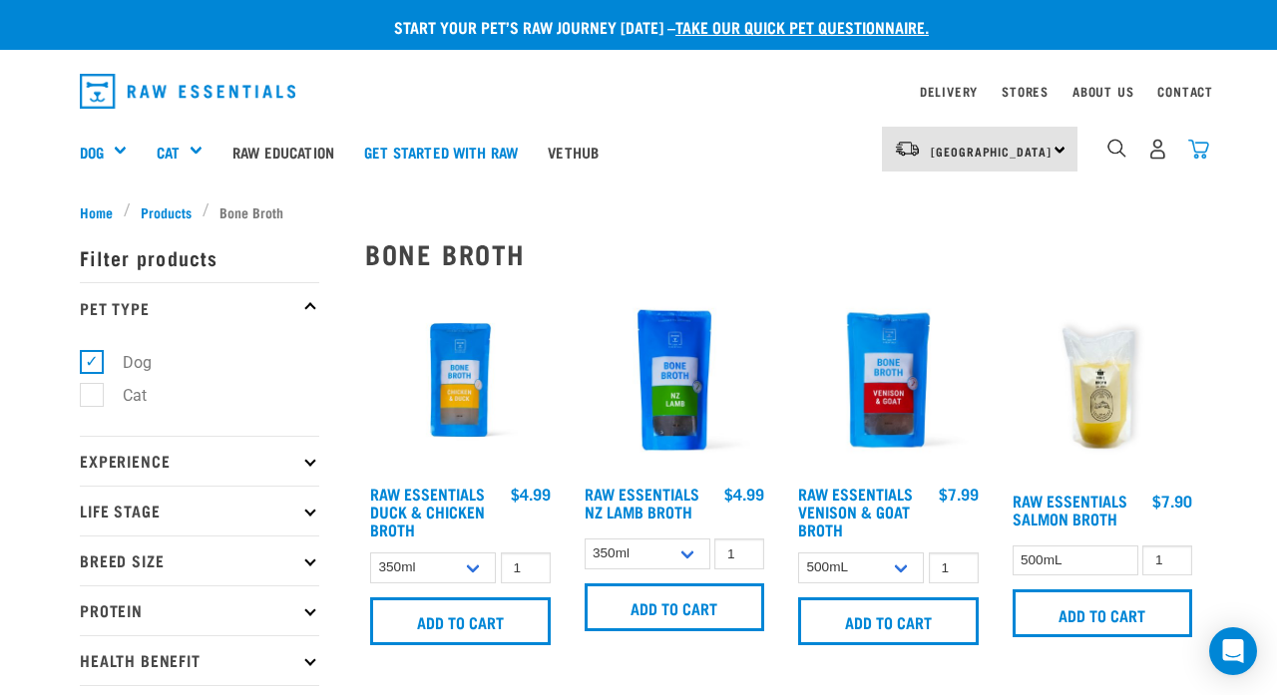
click at [817, 142] on img "dropdown navigation" at bounding box center [1198, 149] width 21 height 21
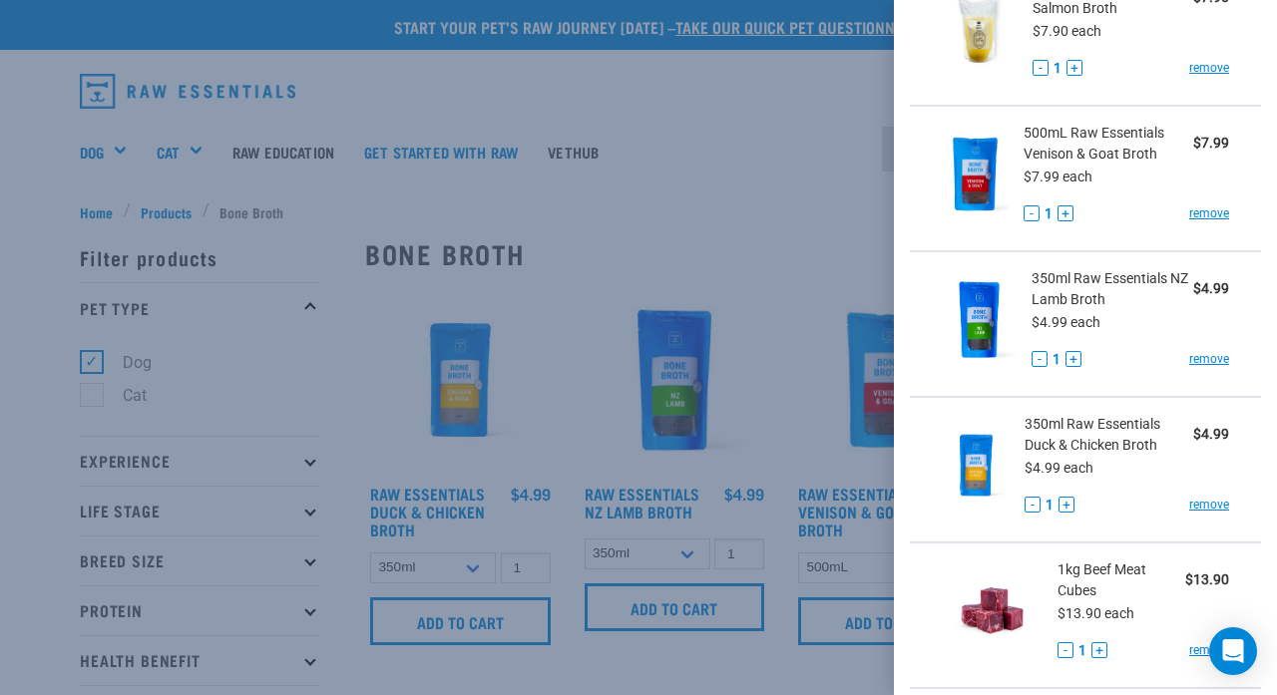
click at [817, 360] on button "+" at bounding box center [1074, 359] width 16 height 16
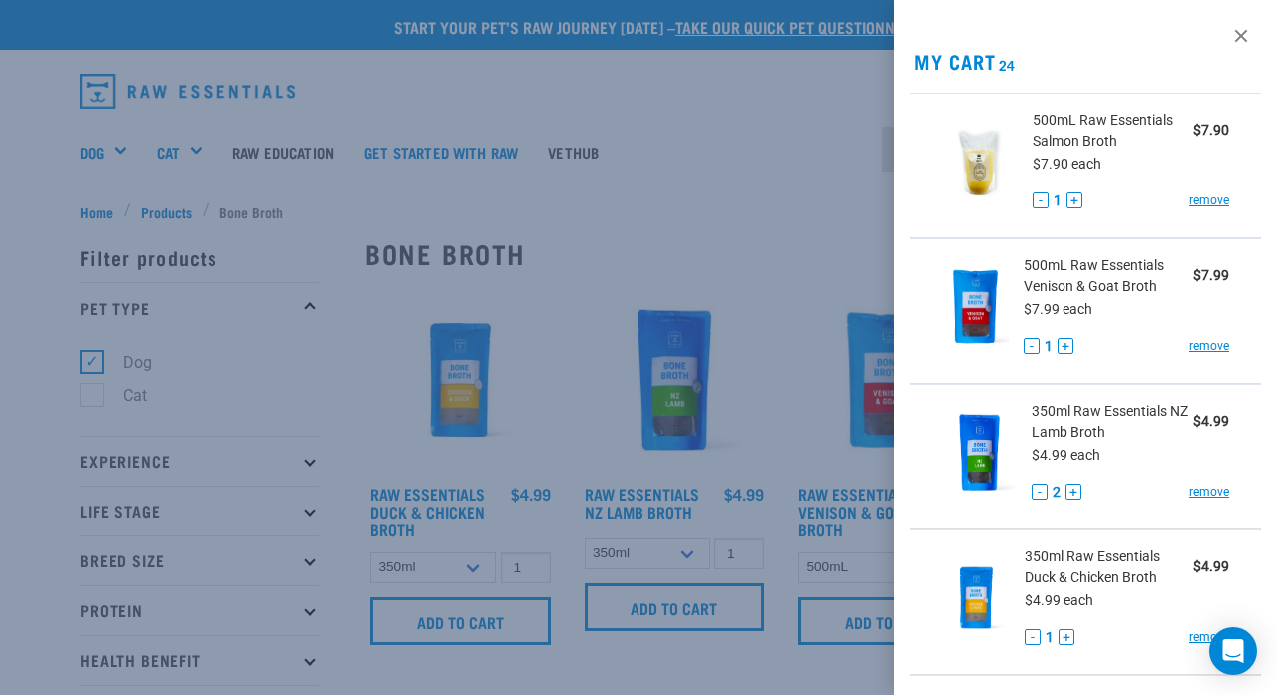
click at [817, 194] on button "+" at bounding box center [1075, 201] width 16 height 16
click at [817, 344] on button "+" at bounding box center [1066, 346] width 16 height 16
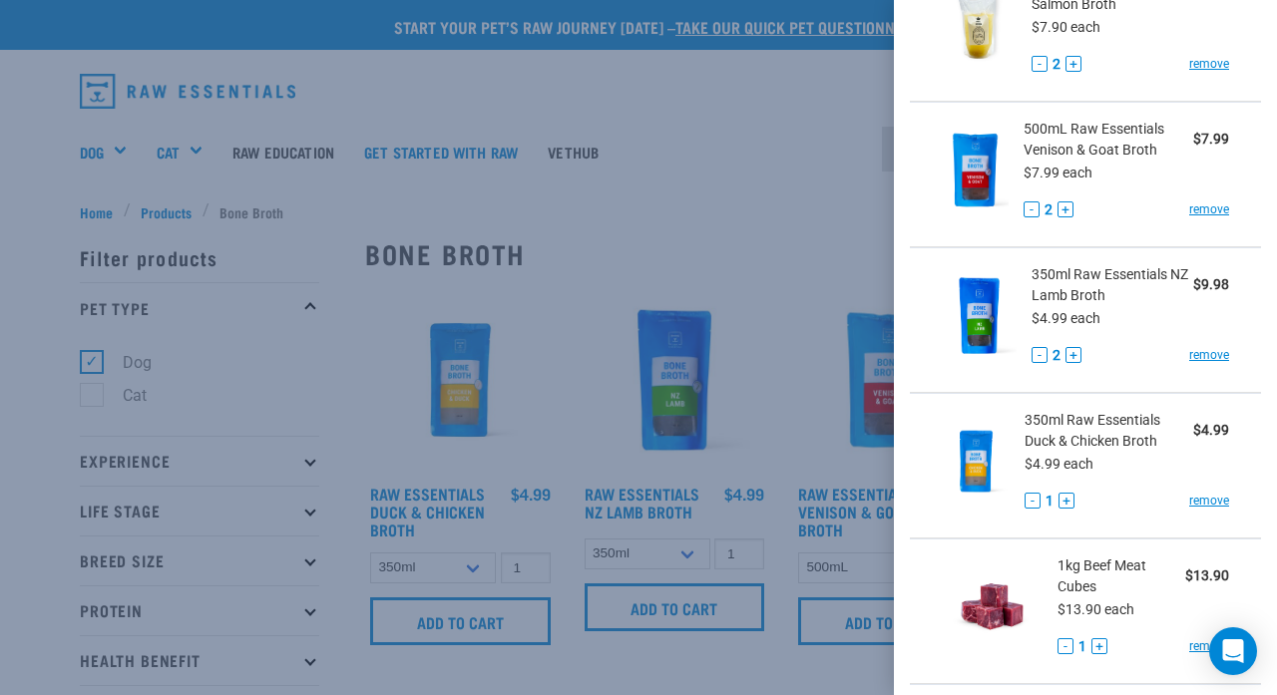
scroll to position [138, 0]
click at [817, 498] on button "+" at bounding box center [1067, 500] width 16 height 16
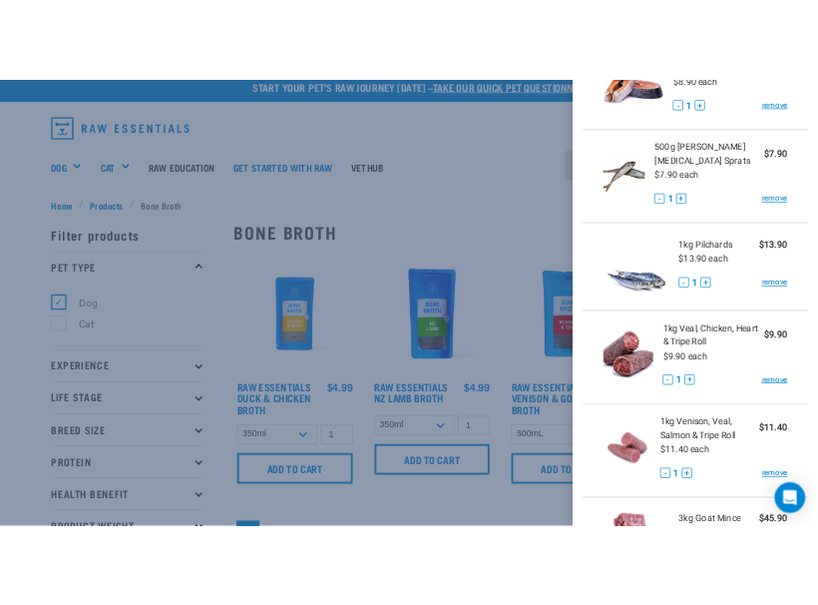
scroll to position [1354, 0]
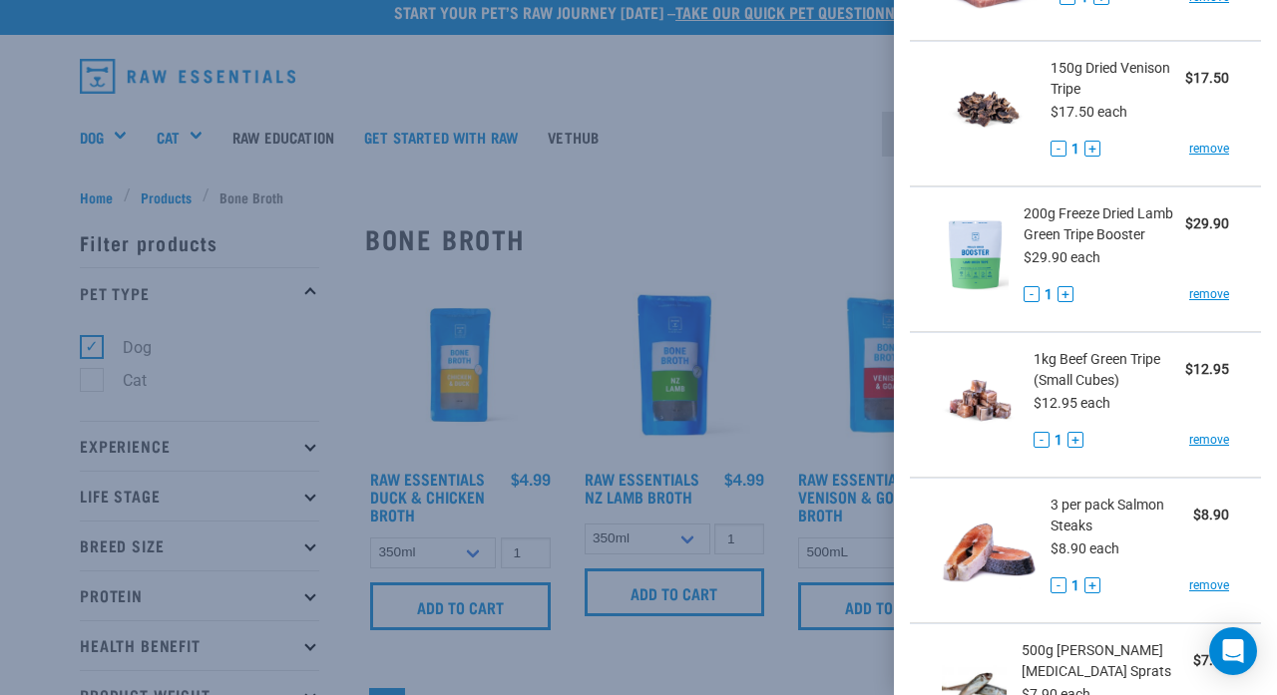
click at [609, 271] on div at bounding box center [638, 347] width 1277 height 695
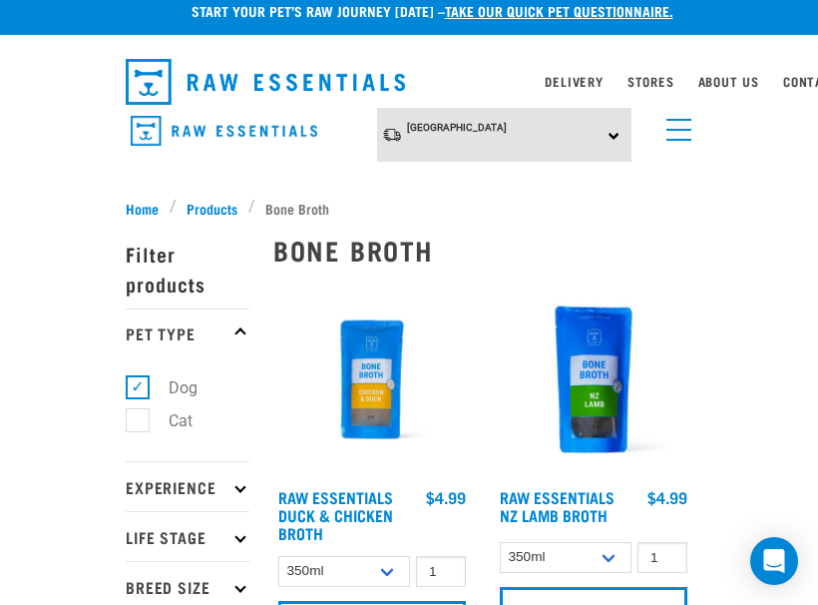
click at [682, 139] on span "menu" at bounding box center [678, 140] width 25 height 2
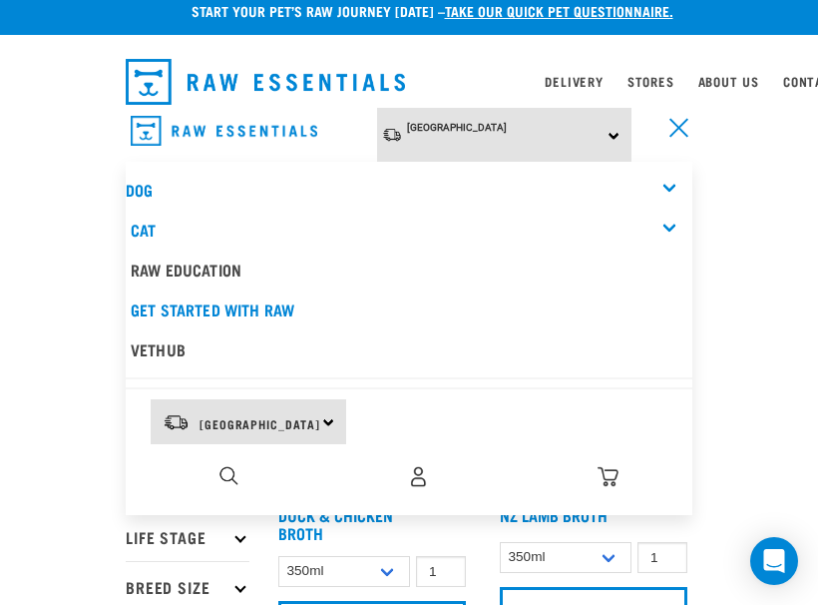
click at [663, 185] on div "Dog" at bounding box center [409, 190] width 567 height 40
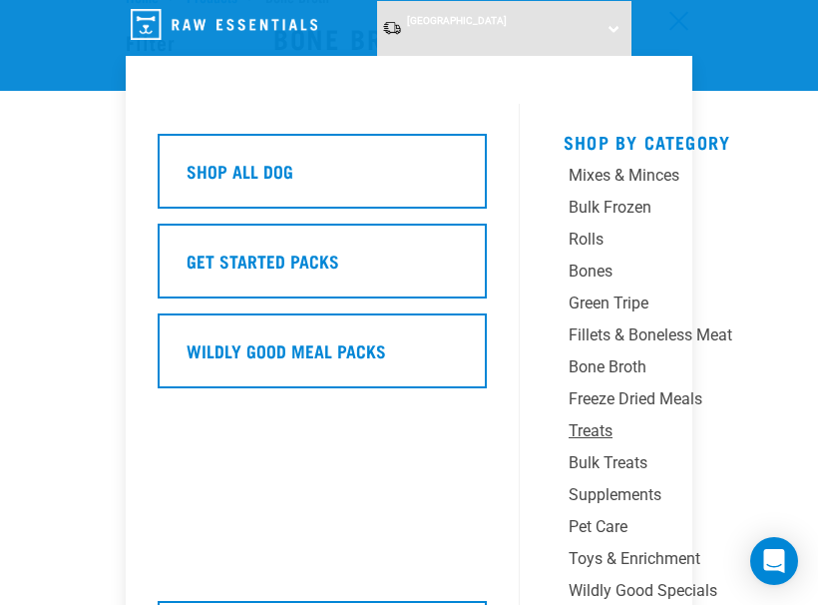
scroll to position [74, 0]
click at [672, 392] on div "Freeze Dried Meals" at bounding box center [683, 399] width 229 height 24
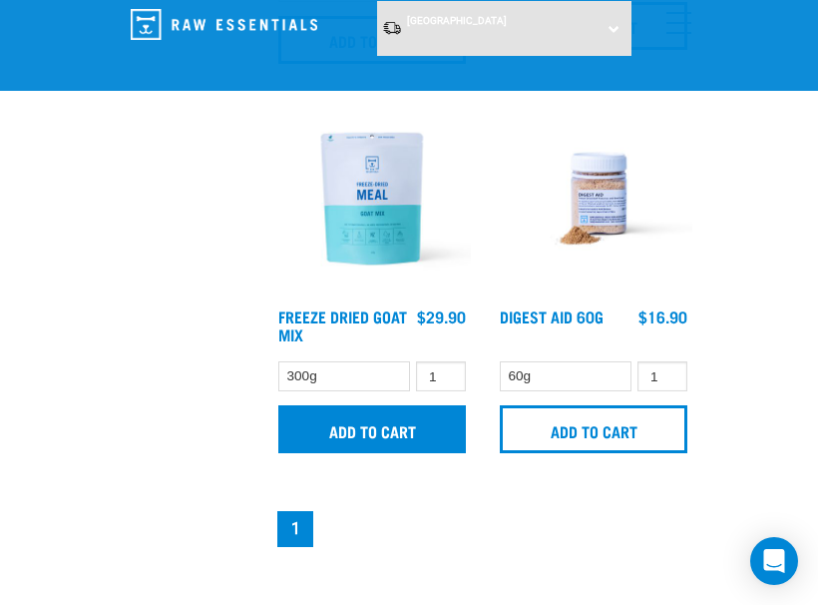
scroll to position [868, 0]
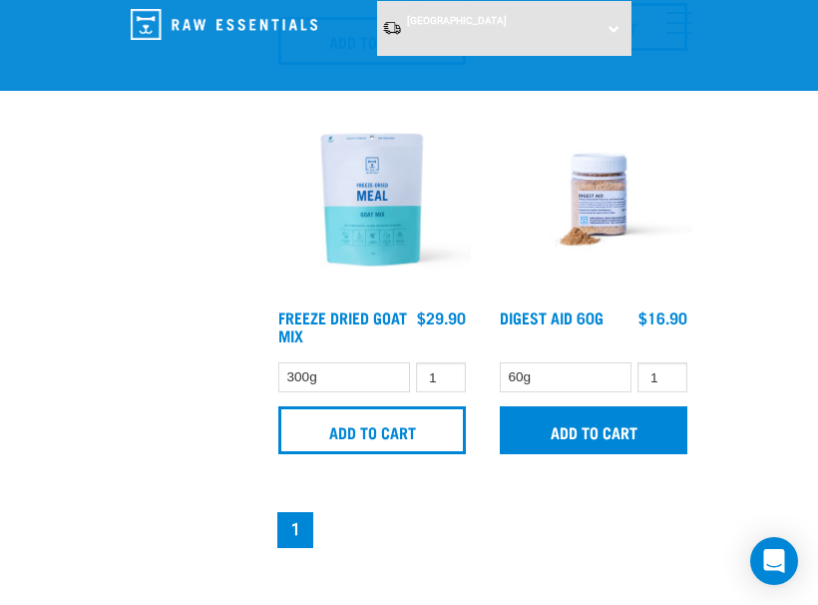
click at [582, 420] on input "Add to cart" at bounding box center [594, 430] width 188 height 48
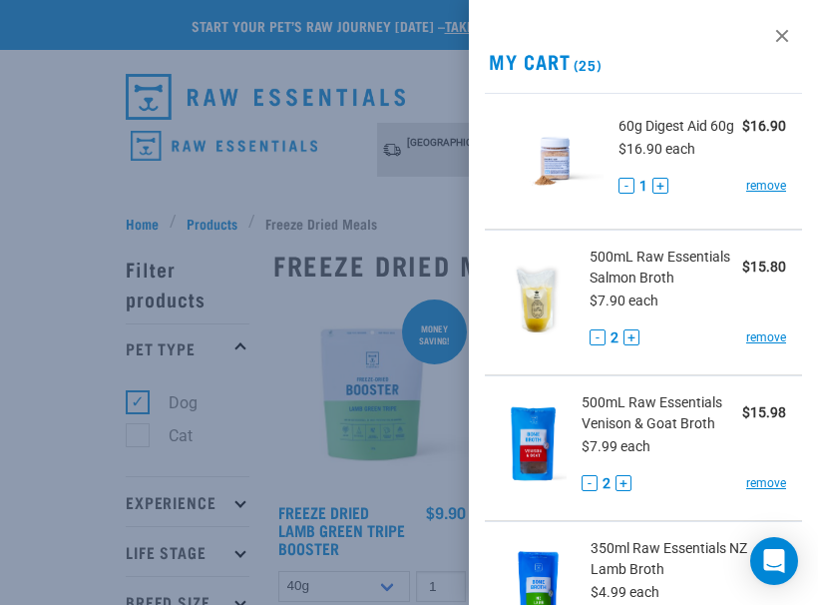
scroll to position [0, 0]
click at [416, 194] on div at bounding box center [409, 302] width 818 height 605
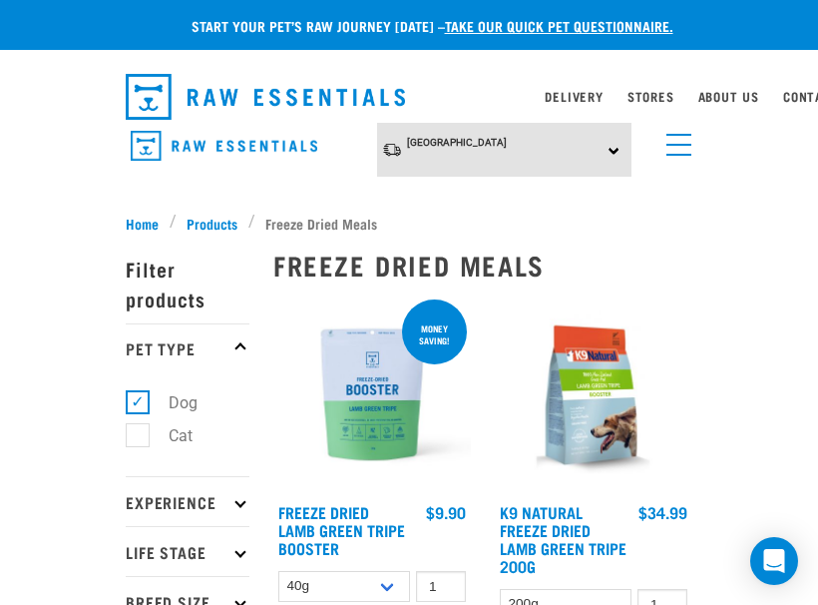
click at [678, 150] on link "menu" at bounding box center [674, 140] width 36 height 36
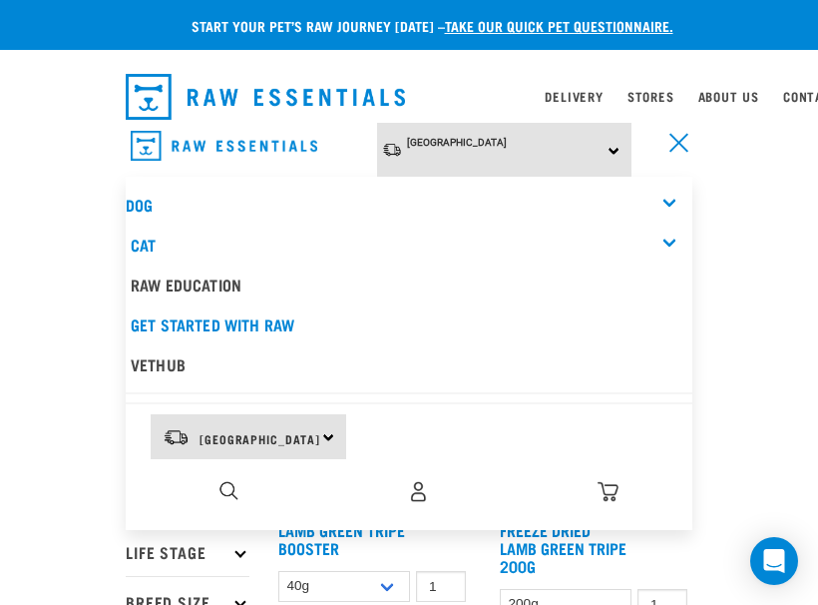
click at [664, 194] on div "Dog" at bounding box center [409, 205] width 567 height 40
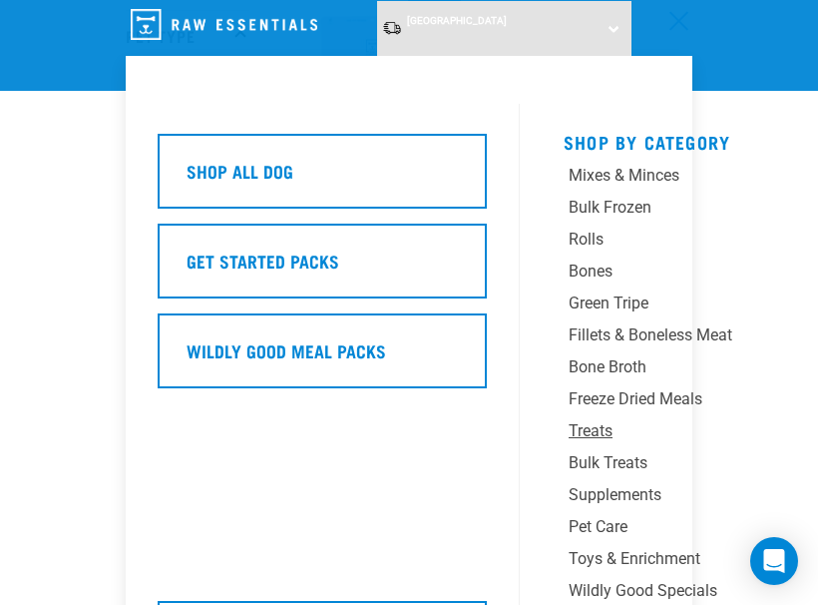
scroll to position [162, 0]
click at [600, 424] on div "Treats" at bounding box center [683, 431] width 229 height 24
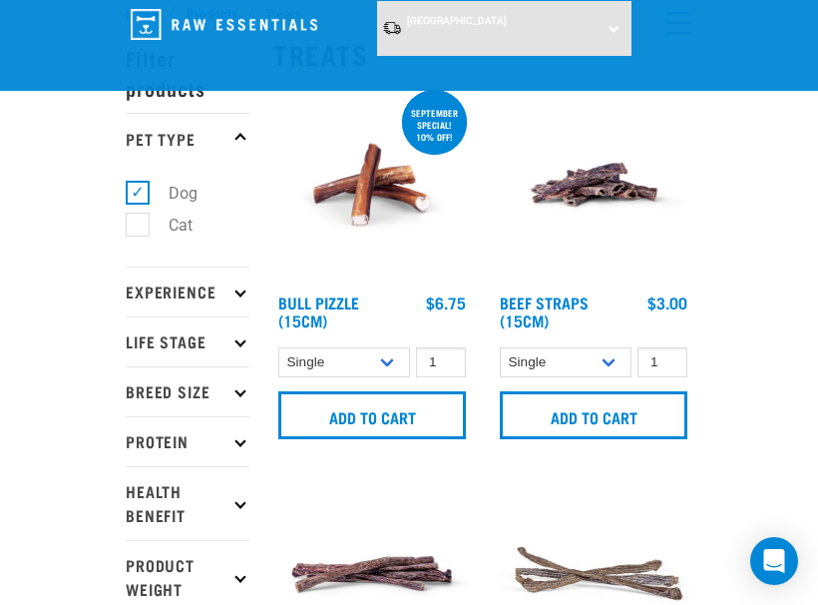
scroll to position [97, 0]
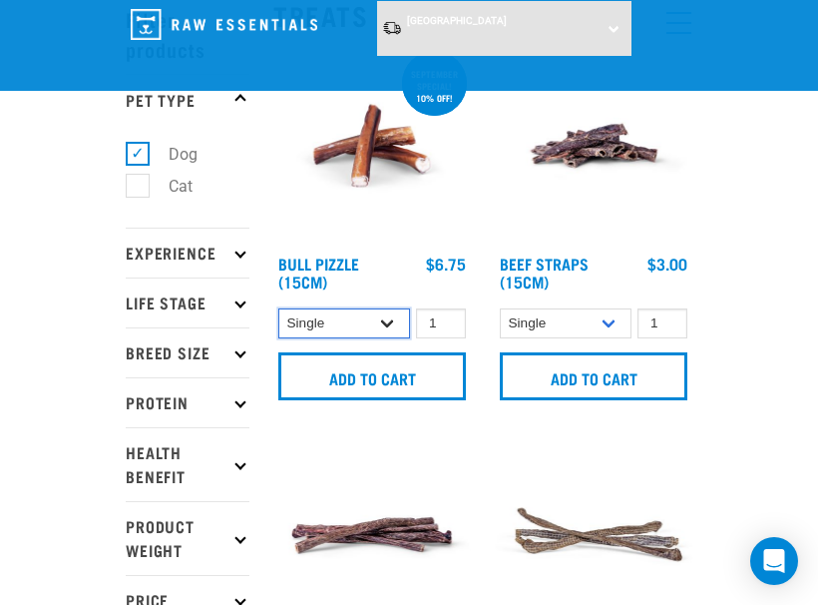
select select "682000"
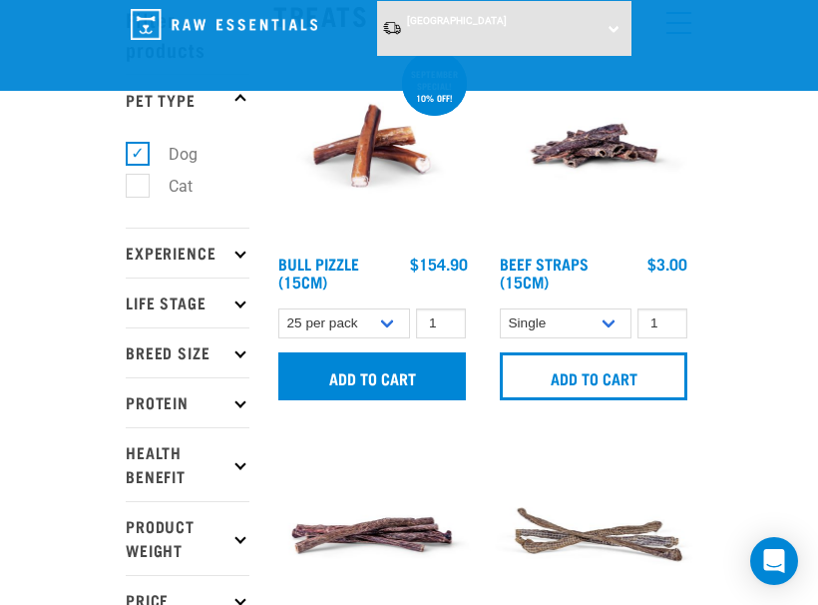
click at [446, 370] on input "Add to cart" at bounding box center [372, 376] width 188 height 48
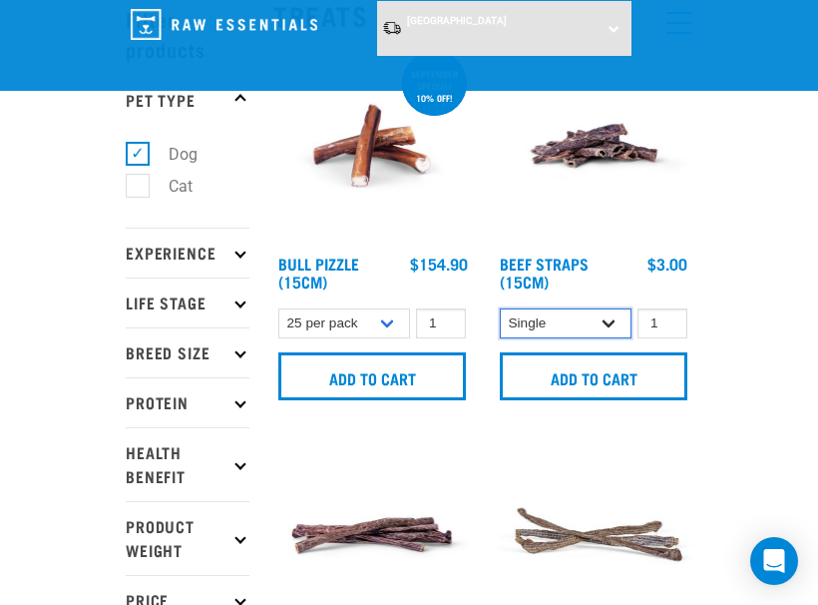
select select "15447"
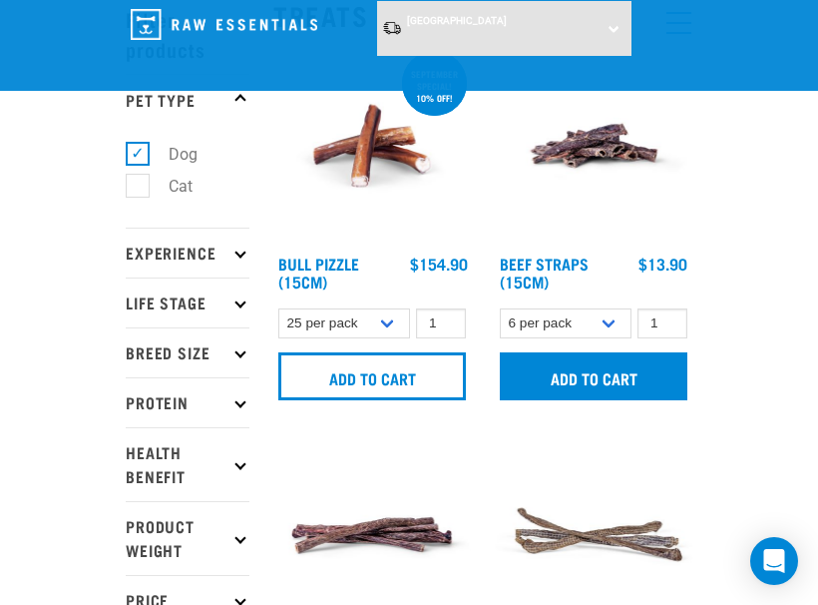
click at [611, 375] on input "Add to cart" at bounding box center [594, 376] width 188 height 48
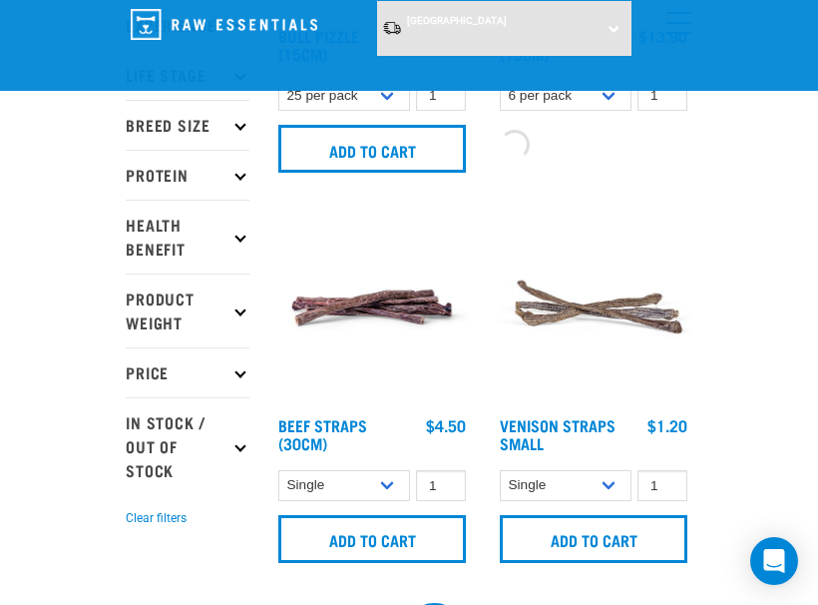
scroll to position [351, 0]
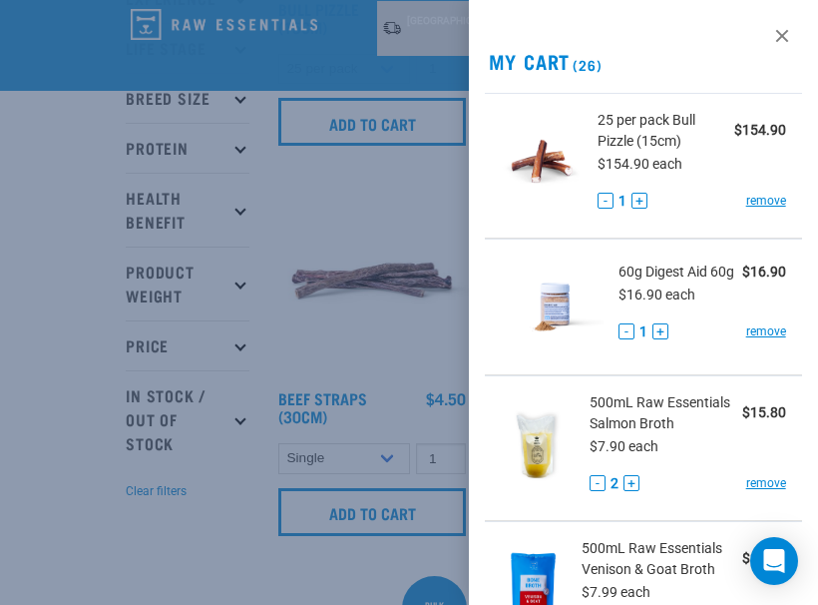
click at [407, 346] on div at bounding box center [409, 302] width 818 height 605
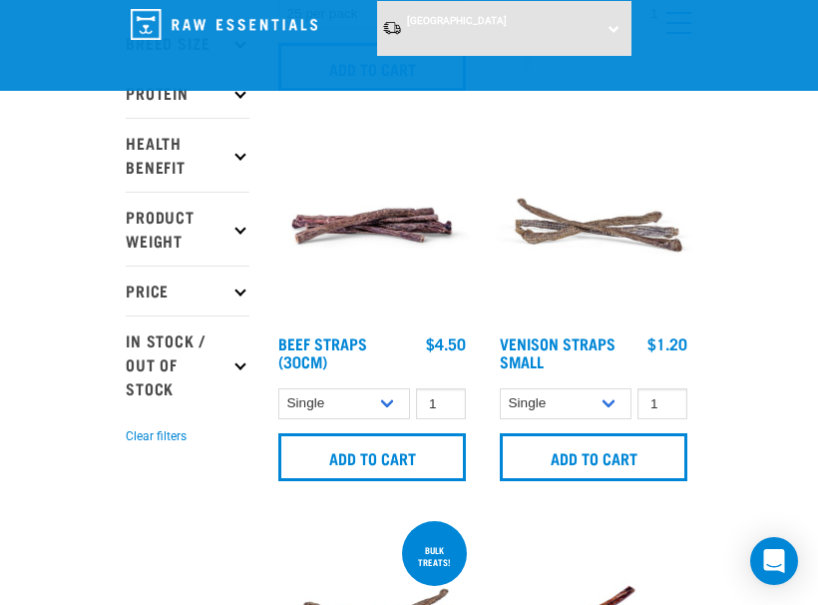
scroll to position [439, 0]
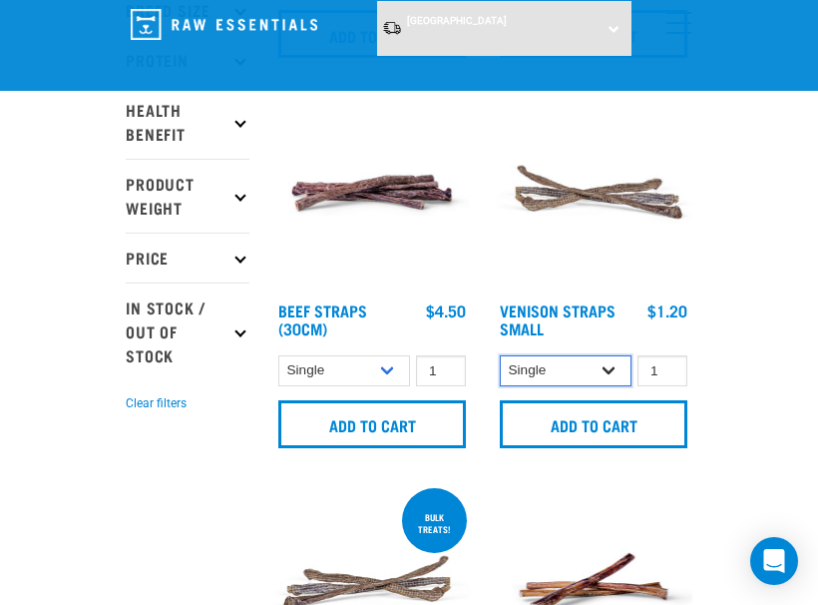
select select "699401"
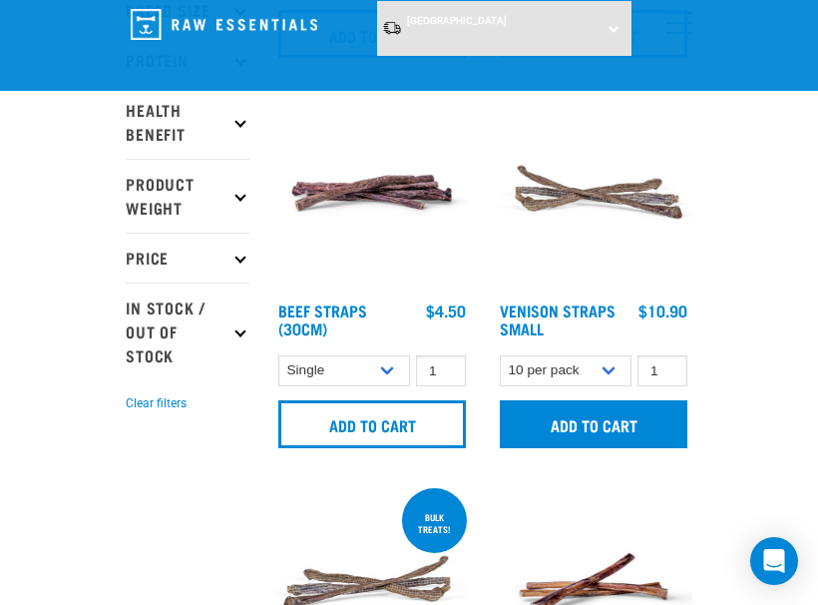
click at [581, 413] on input "Add to cart" at bounding box center [594, 424] width 188 height 48
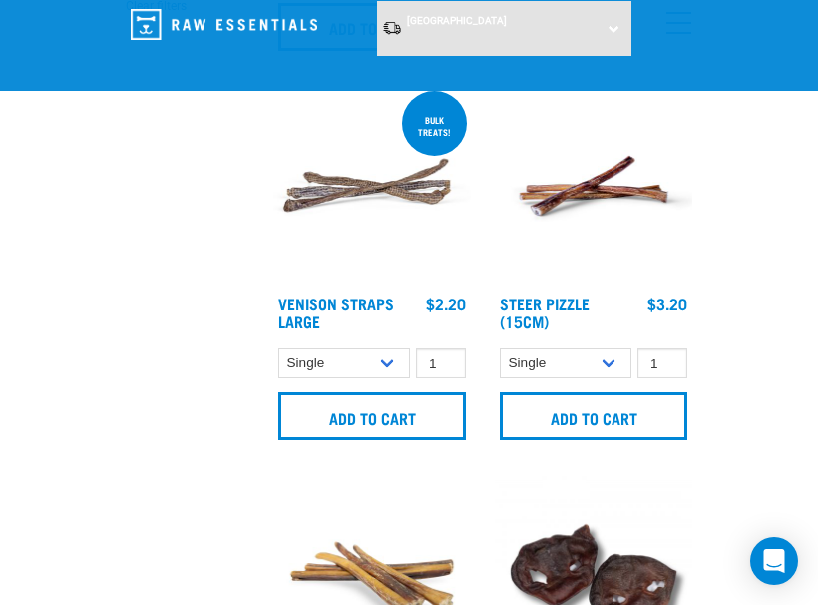
scroll to position [838, 0]
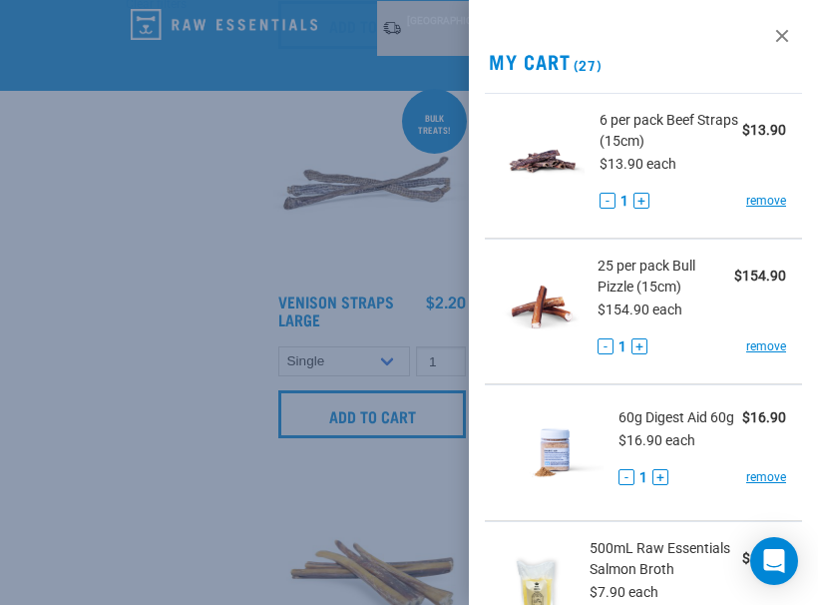
click at [308, 240] on div at bounding box center [409, 302] width 818 height 605
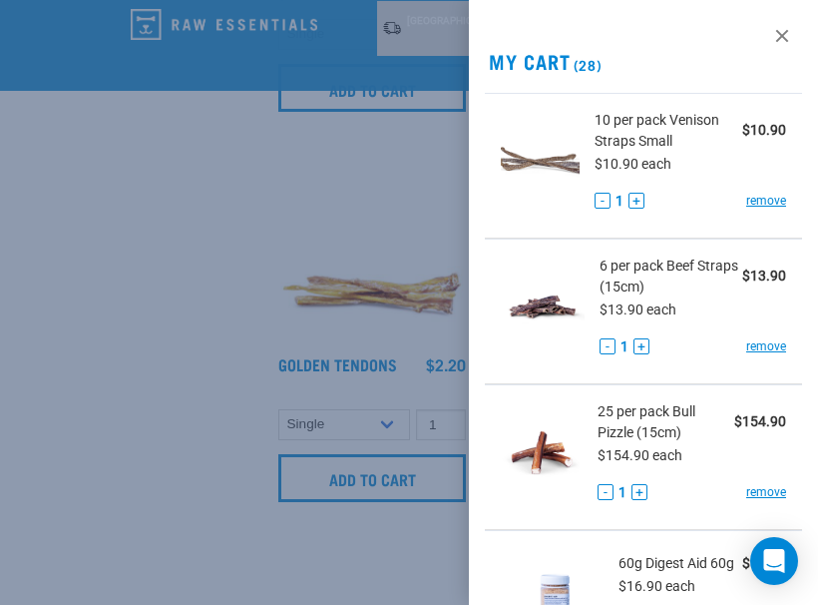
scroll to position [1563, 0]
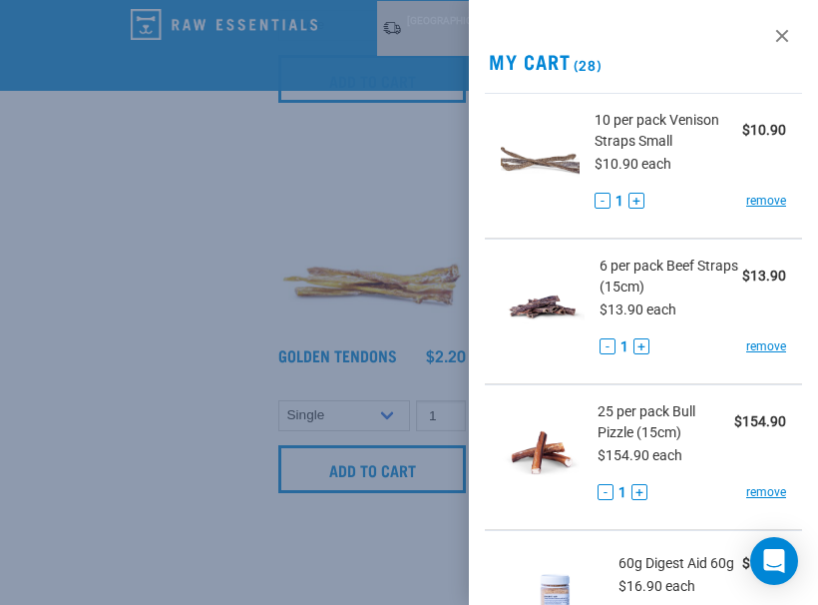
click at [279, 295] on div at bounding box center [409, 302] width 818 height 605
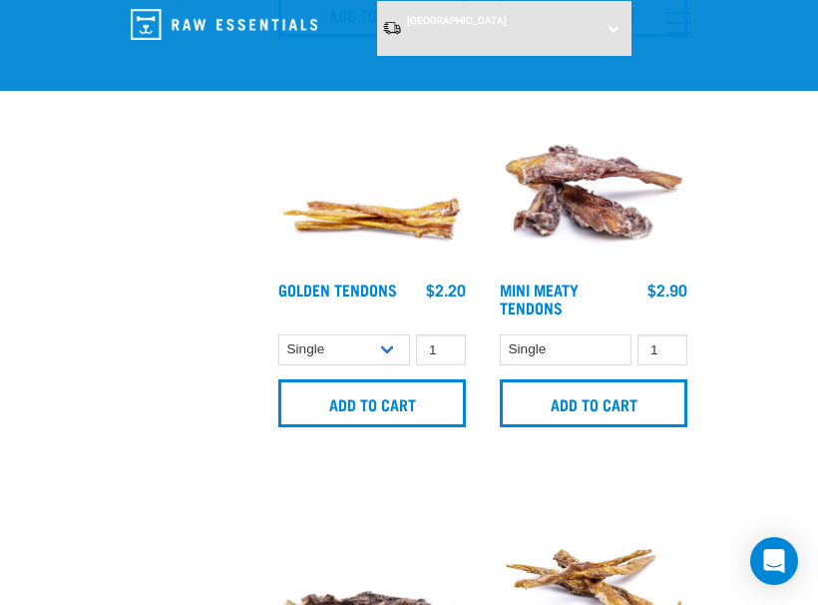
scroll to position [1643, 0]
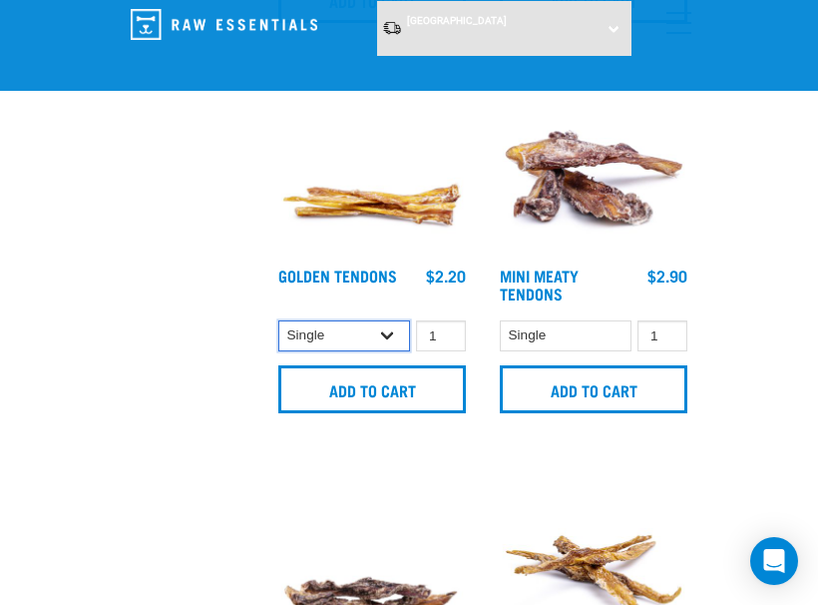
select select "682012"
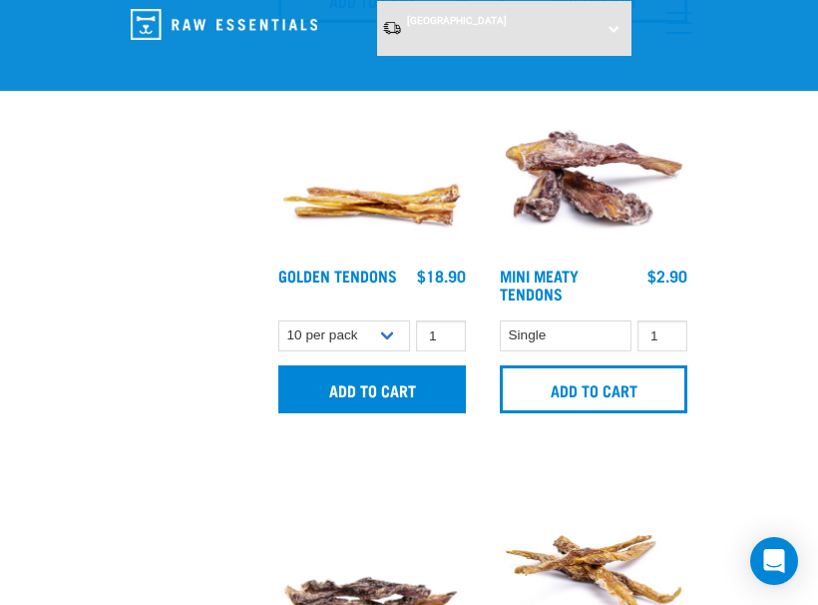
click at [375, 380] on input "Add to cart" at bounding box center [372, 389] width 188 height 48
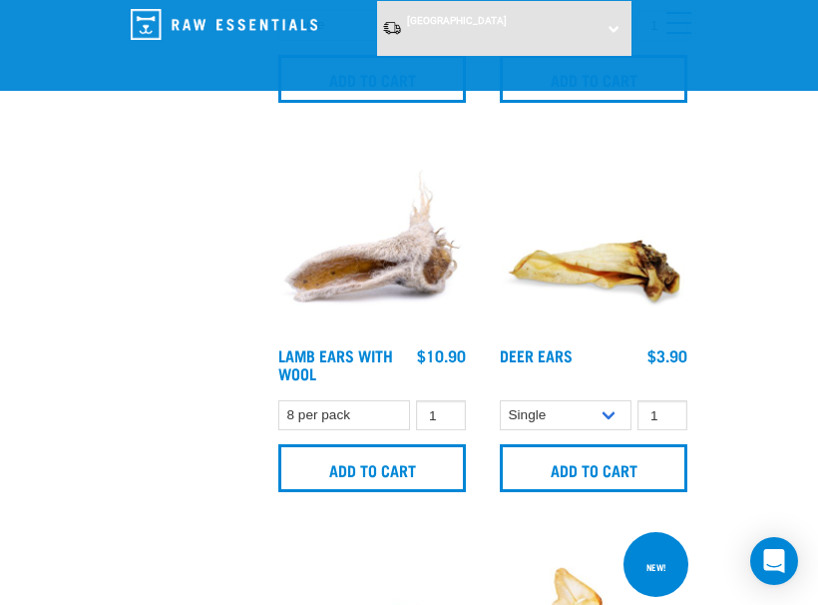
scroll to position [2738, 1]
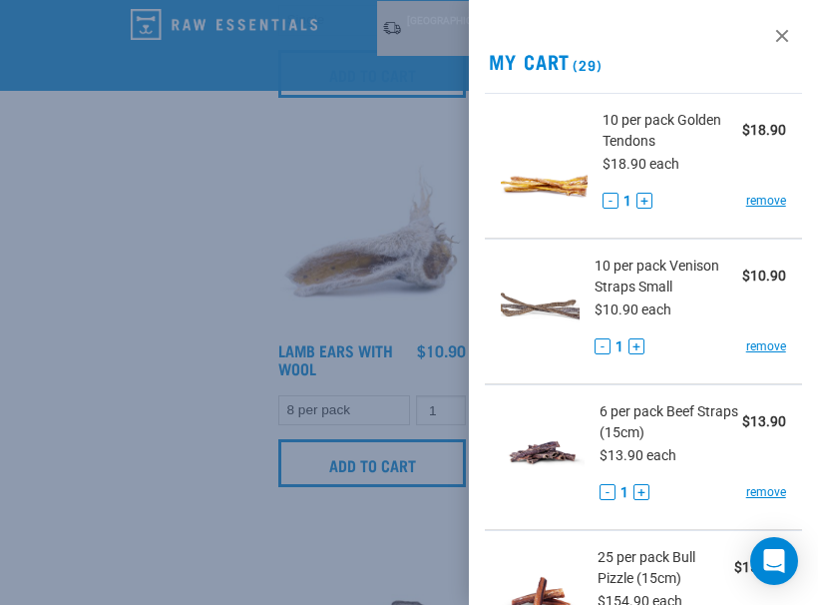
click at [358, 355] on div at bounding box center [409, 302] width 818 height 605
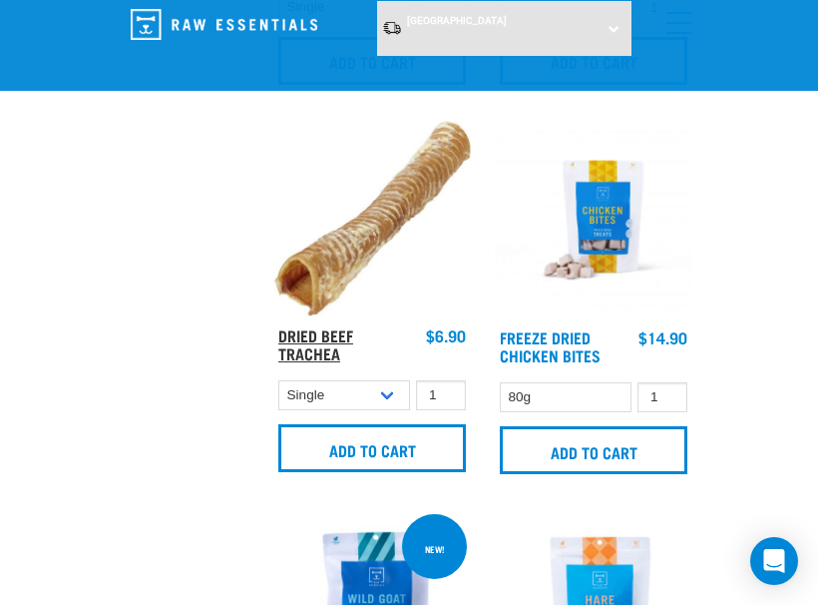
scroll to position [4326, 0]
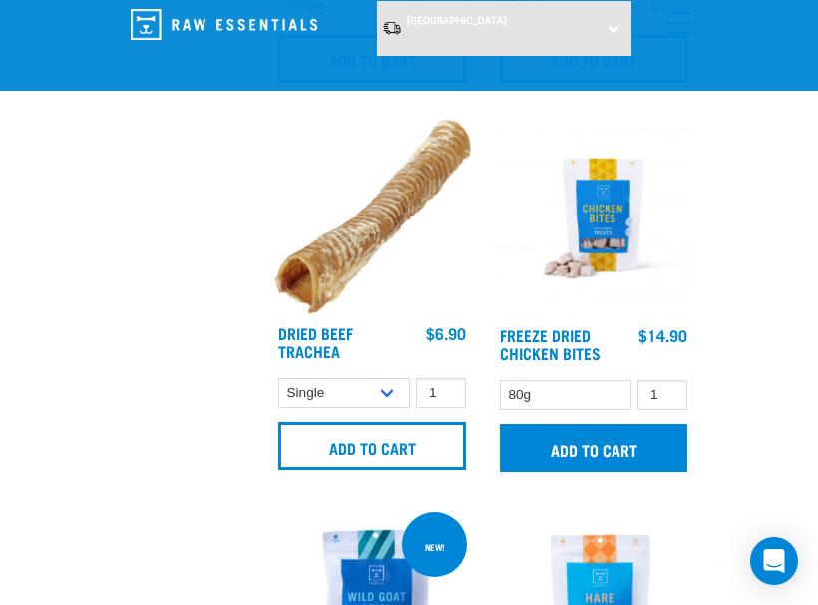
click at [591, 435] on input "Add to cart" at bounding box center [594, 448] width 188 height 48
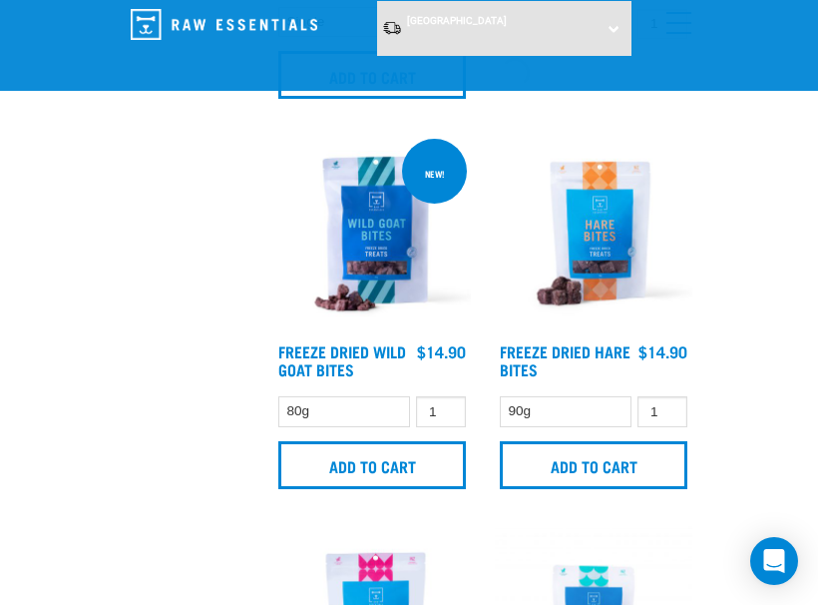
scroll to position [4698, 0]
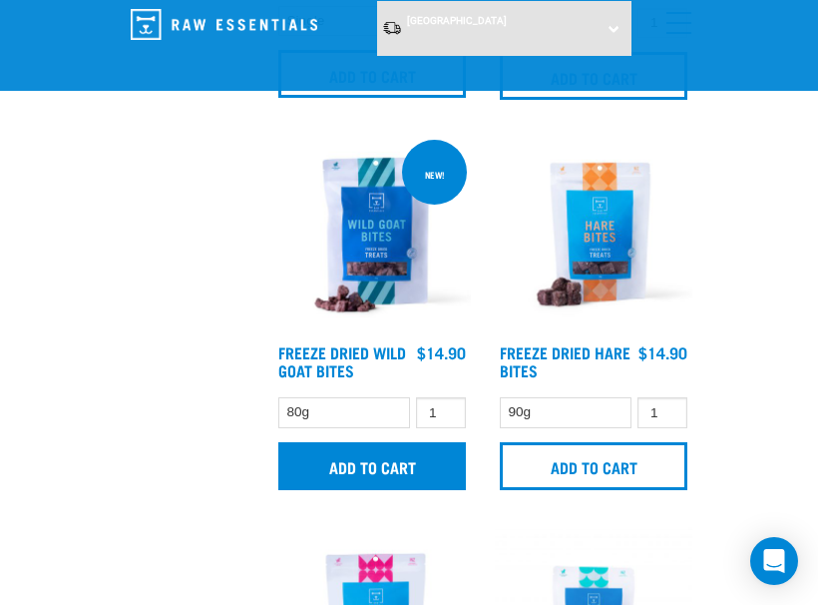
click at [385, 456] on input "Add to cart" at bounding box center [372, 466] width 188 height 48
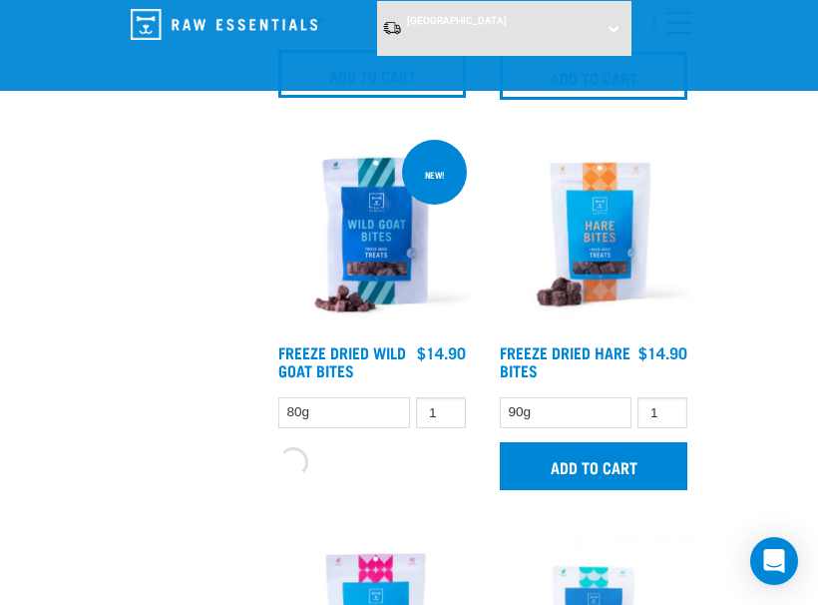
click at [601, 461] on input "Add to cart" at bounding box center [594, 466] width 188 height 48
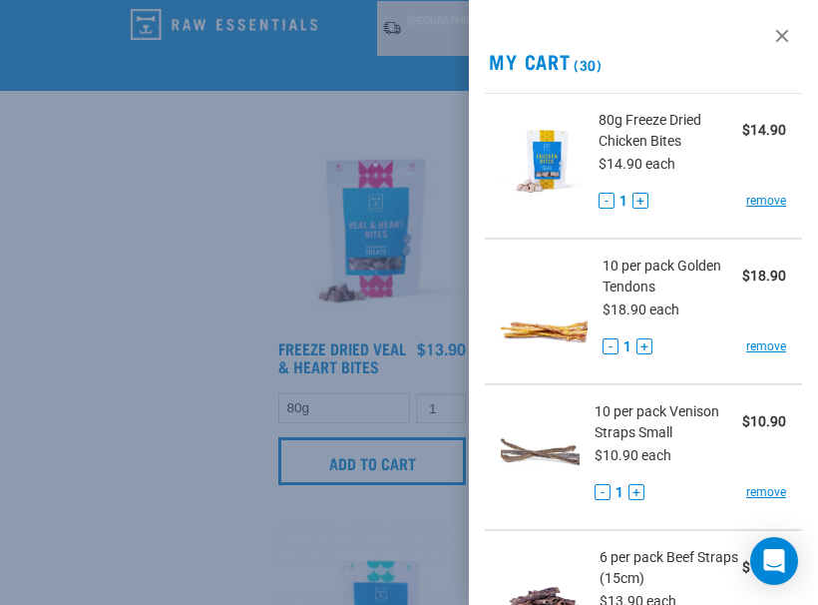
scroll to position [5080, 0]
click at [215, 287] on div at bounding box center [409, 302] width 818 height 605
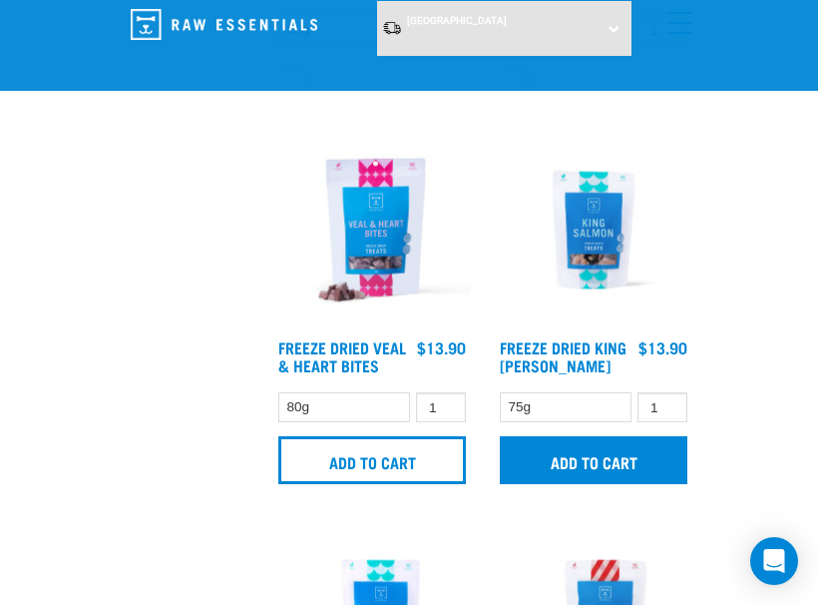
click at [567, 471] on input "Add to cart" at bounding box center [594, 460] width 188 height 48
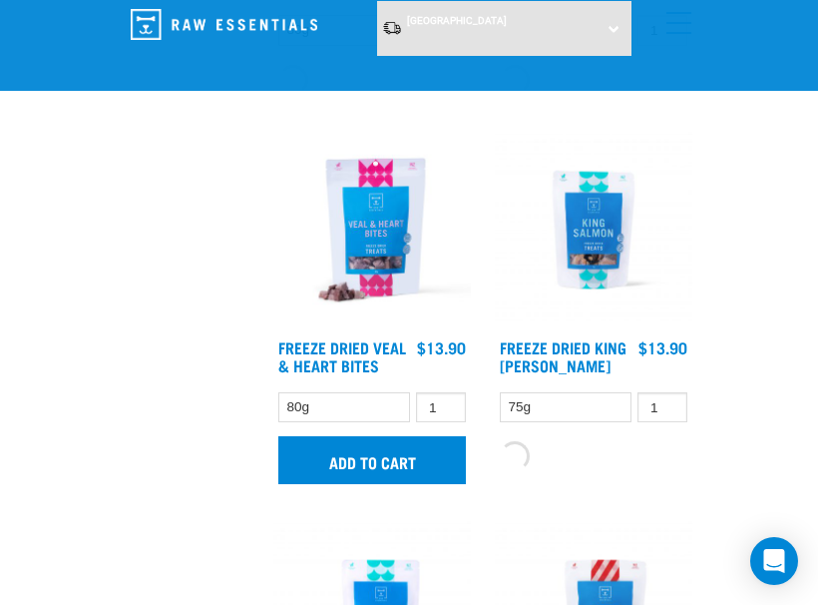
click at [374, 464] on input "Add to cart" at bounding box center [372, 460] width 188 height 48
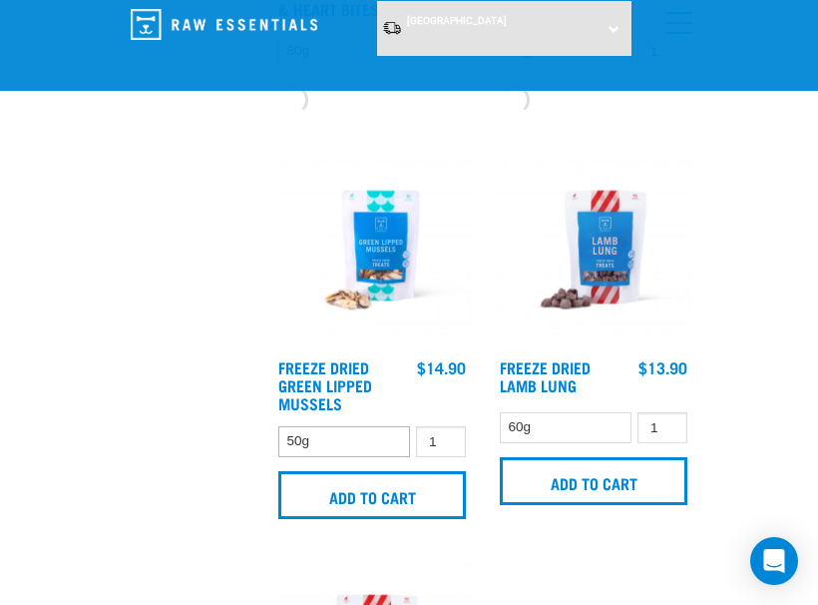
scroll to position [5454, 0]
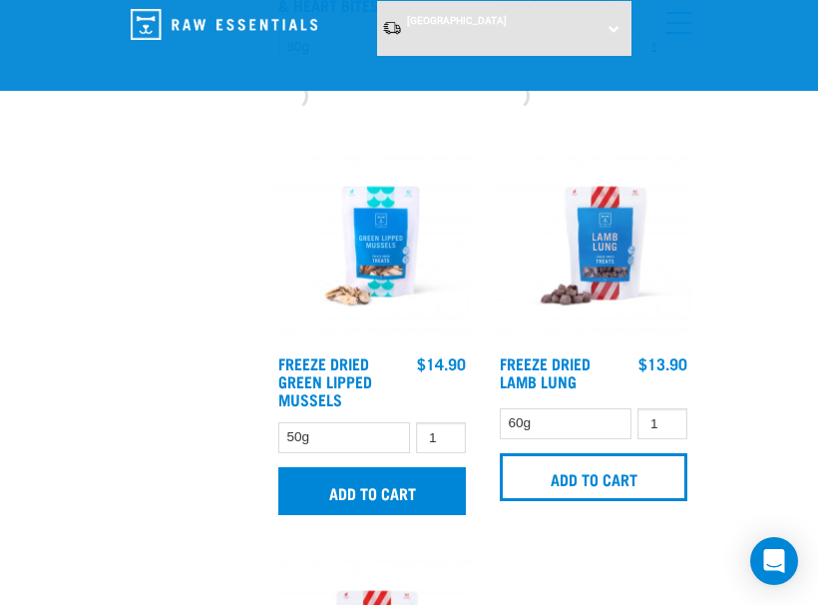
click at [387, 511] on input "Add to cart" at bounding box center [372, 491] width 188 height 48
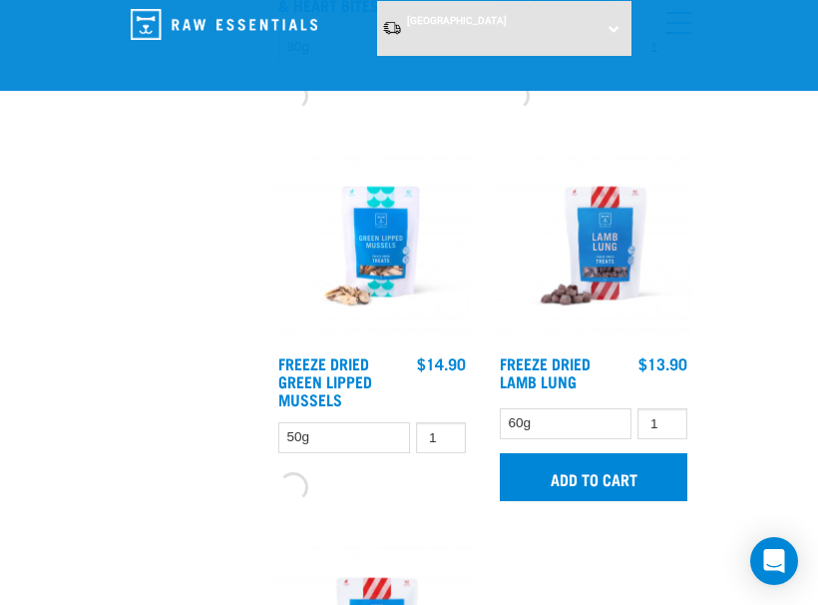
click at [589, 487] on input "Add to cart" at bounding box center [594, 477] width 188 height 48
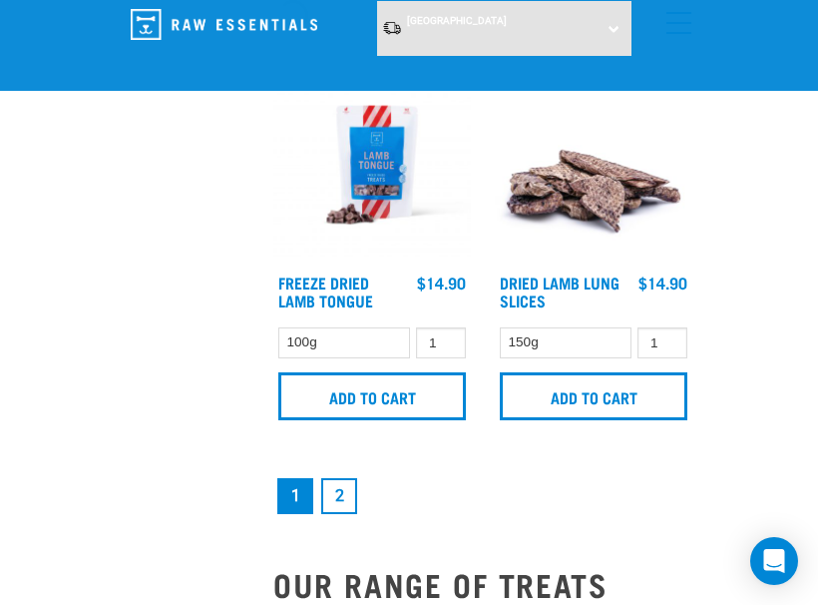
scroll to position [5938, 0]
click at [338, 510] on link "2" at bounding box center [339, 496] width 36 height 36
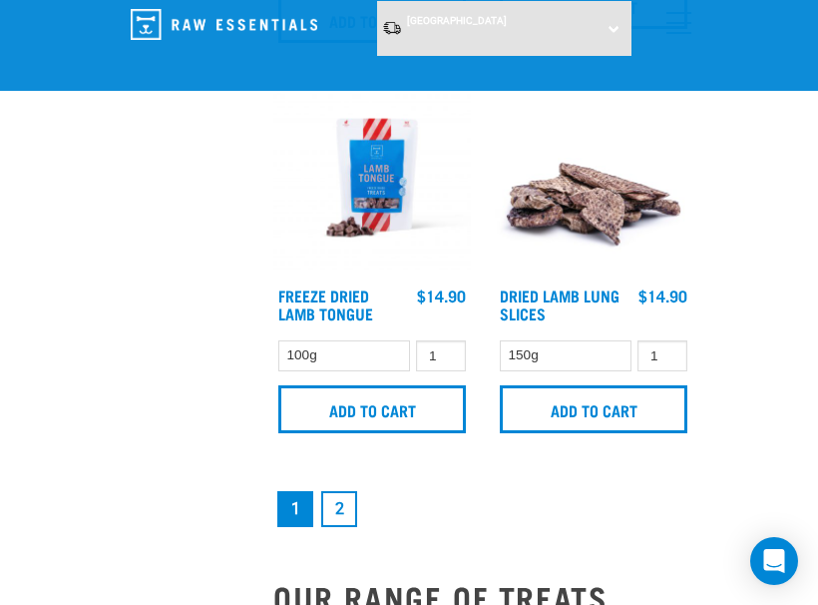
click at [345, 500] on li "2" at bounding box center [339, 509] width 44 height 44
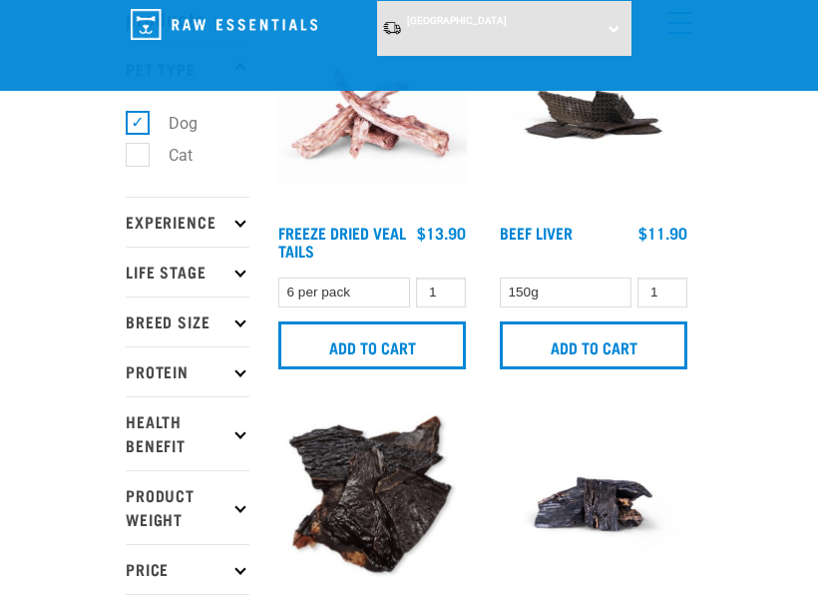
scroll to position [116, 0]
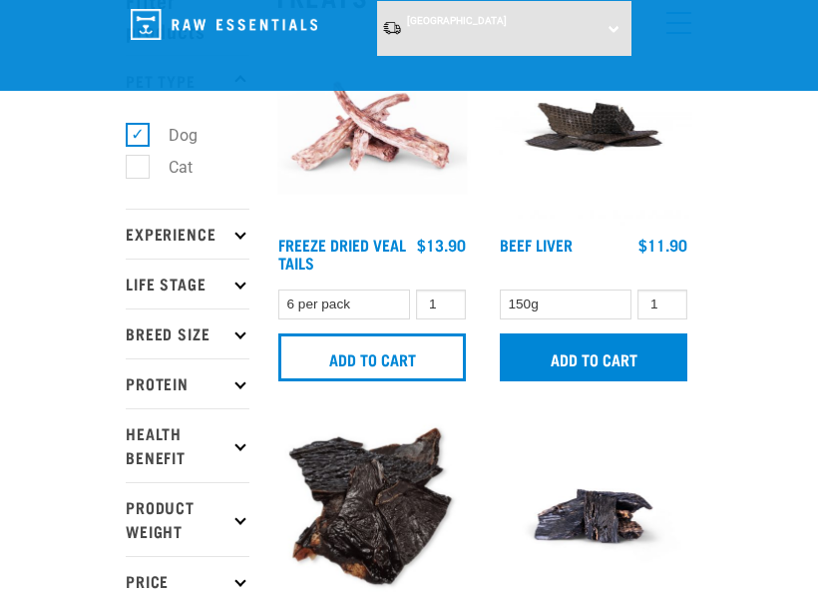
click at [622, 348] on input "Add to cart" at bounding box center [594, 357] width 188 height 48
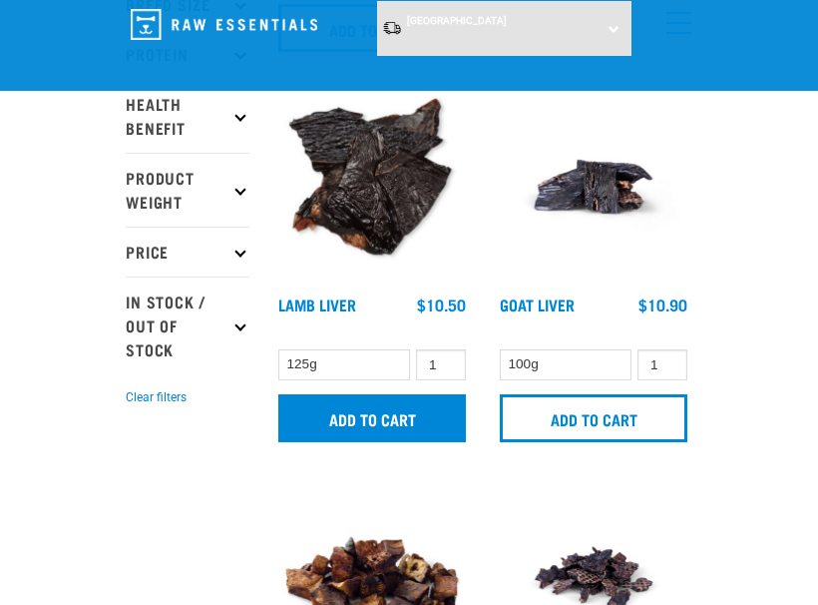
click at [390, 419] on input "Add to cart" at bounding box center [372, 418] width 188 height 48
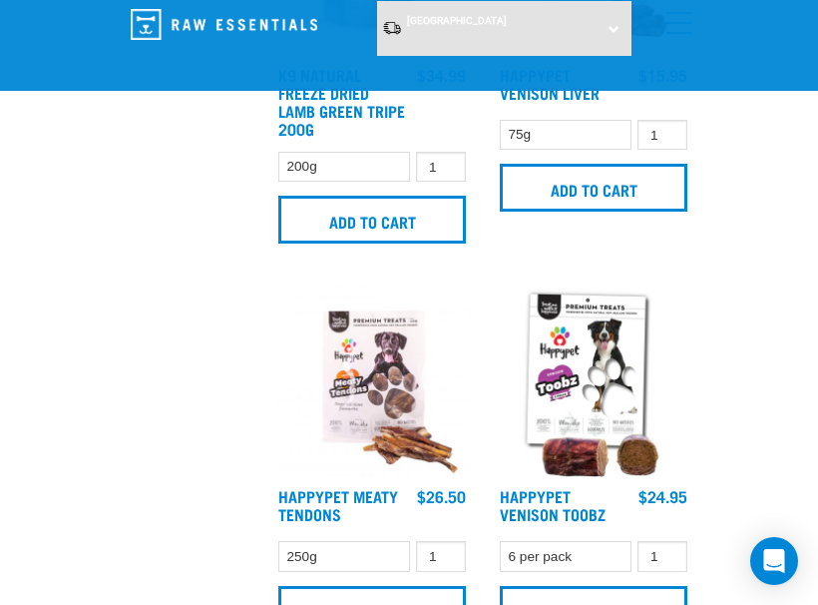
scroll to position [3436, 0]
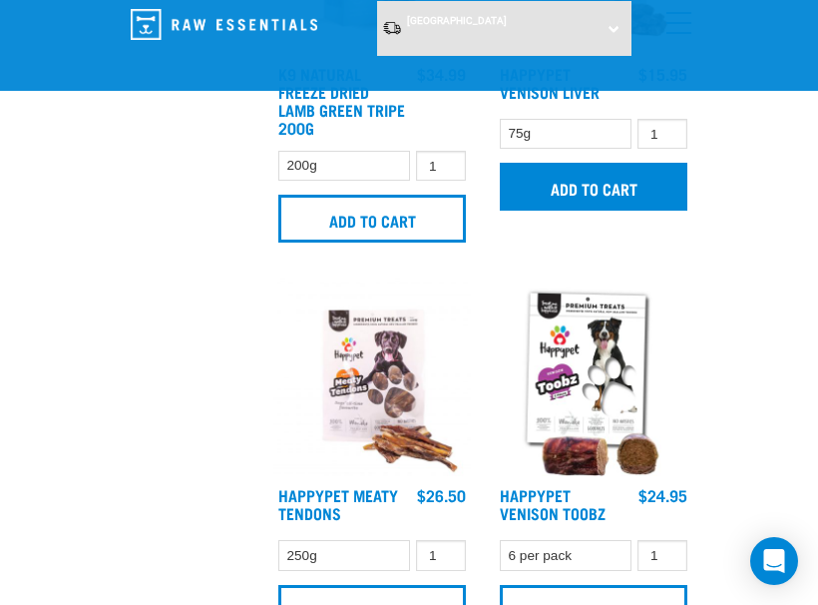
click at [597, 193] on input "Add to cart" at bounding box center [594, 187] width 188 height 48
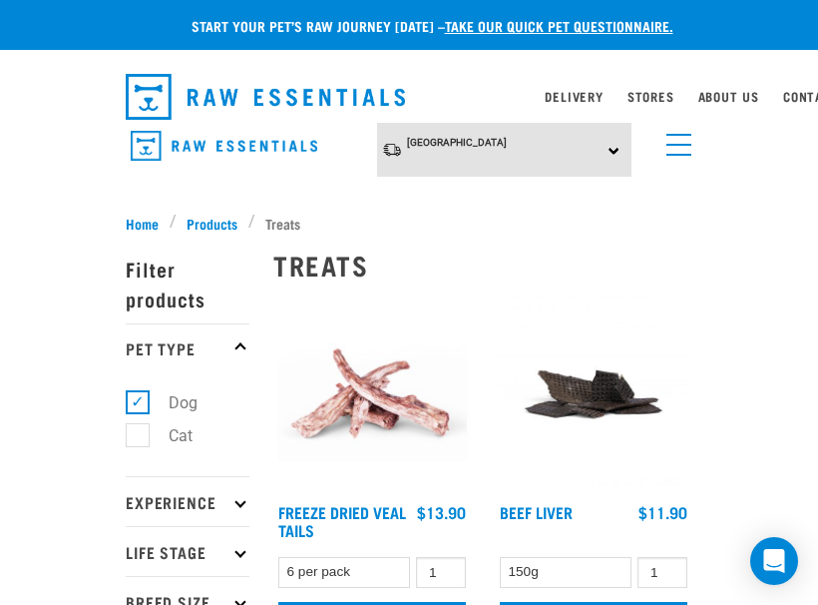
scroll to position [0, 0]
click at [674, 157] on link "menu" at bounding box center [674, 140] width 36 height 36
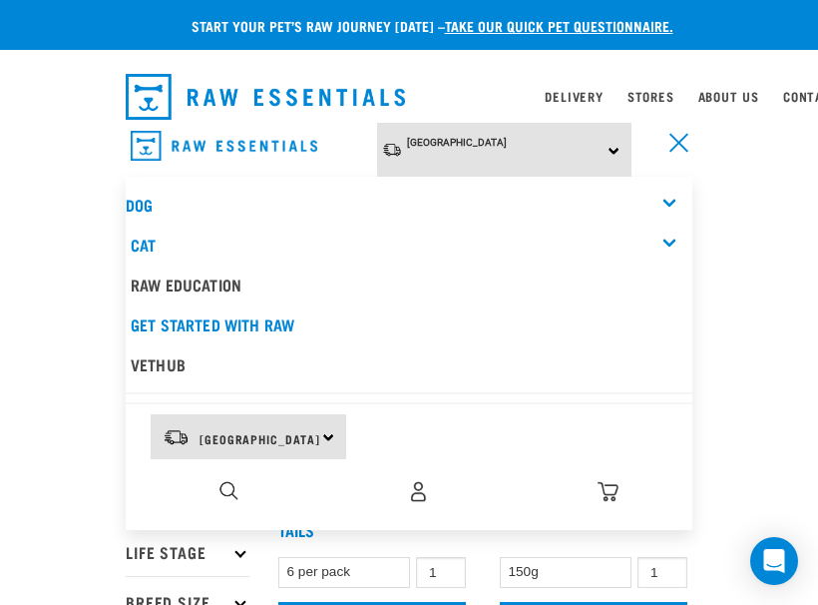
click at [666, 195] on div "Dog" at bounding box center [409, 205] width 567 height 40
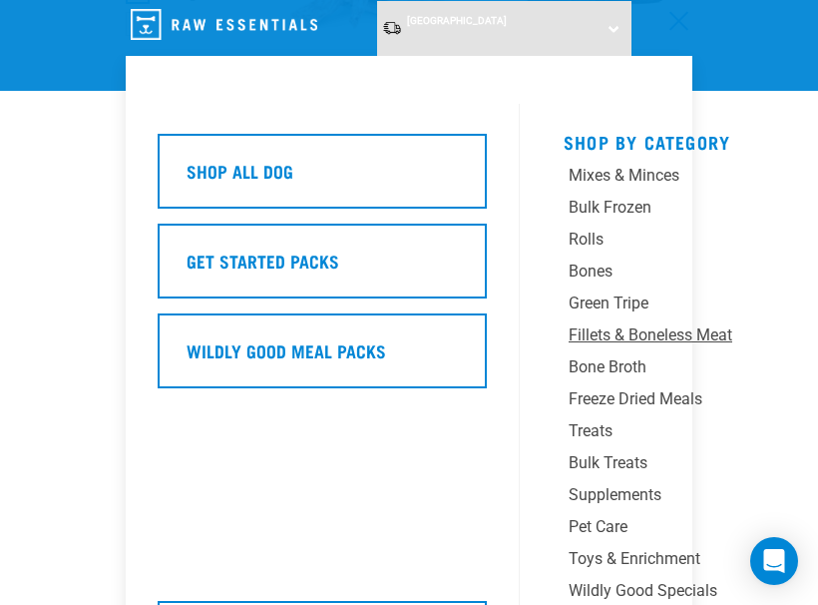
scroll to position [259, 0]
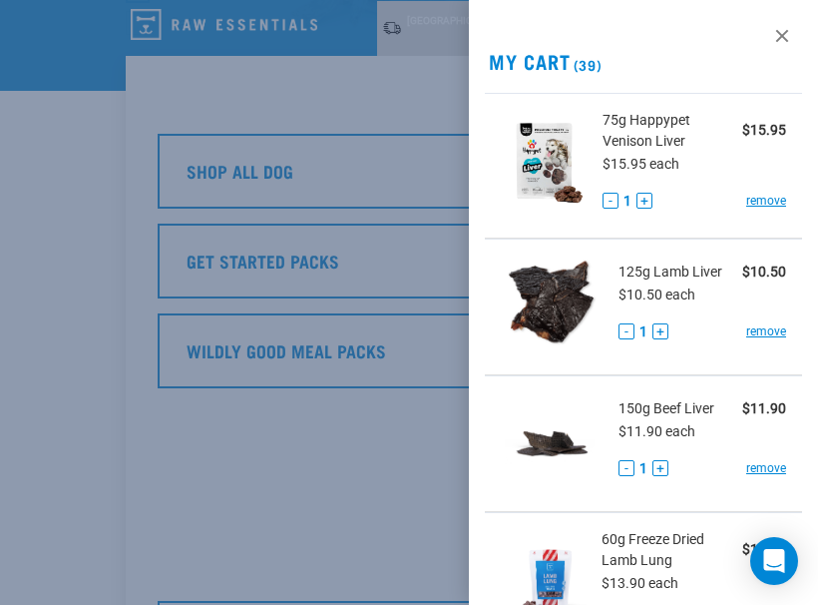
click at [414, 400] on div at bounding box center [409, 302] width 818 height 605
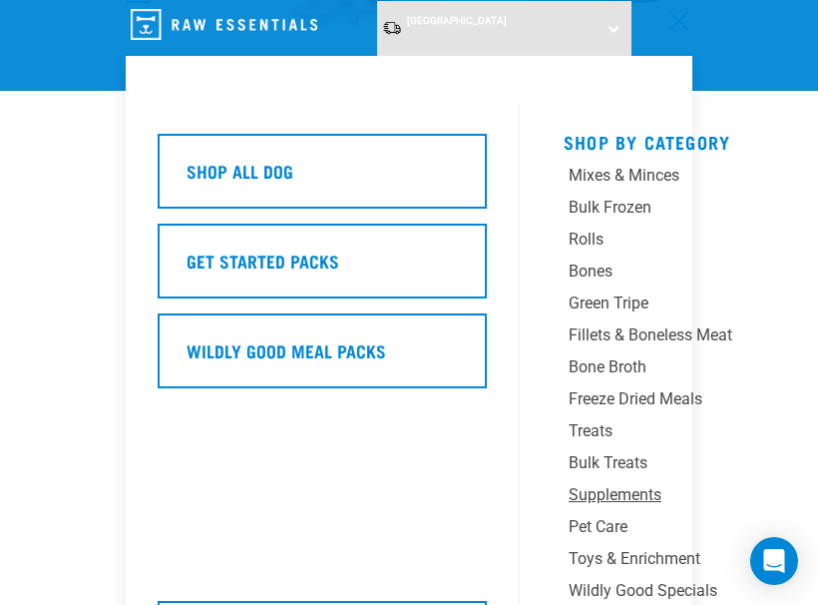
click at [654, 499] on div "Supplements" at bounding box center [683, 495] width 229 height 24
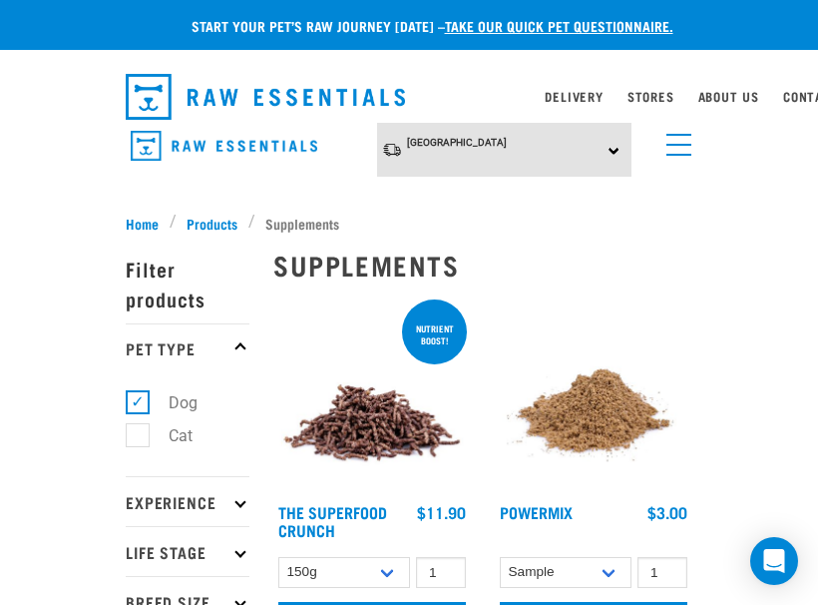
scroll to position [130, 0]
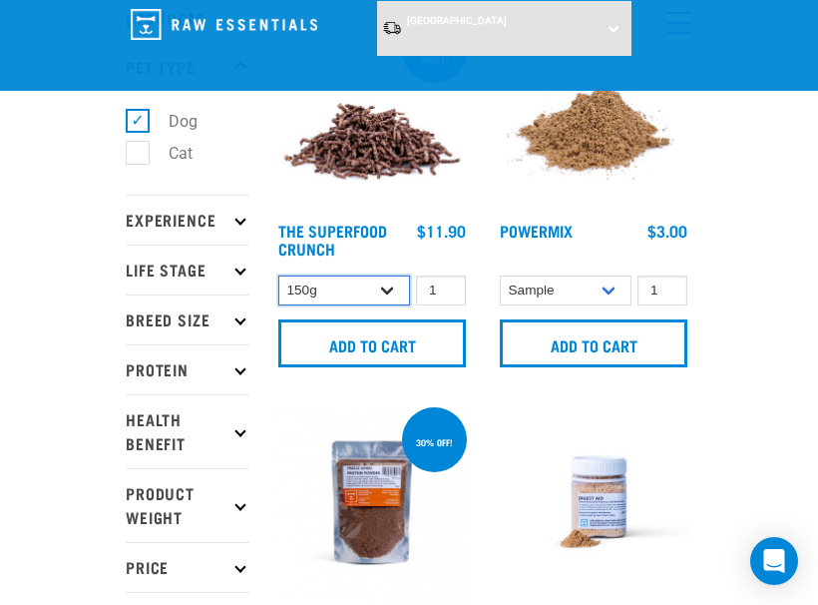
select select "31261"
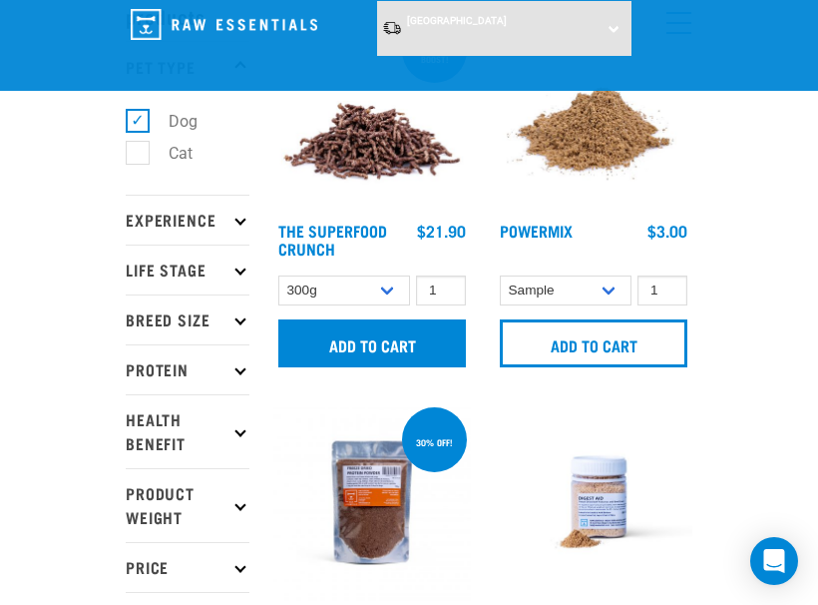
click at [373, 339] on input "Add to cart" at bounding box center [372, 343] width 188 height 48
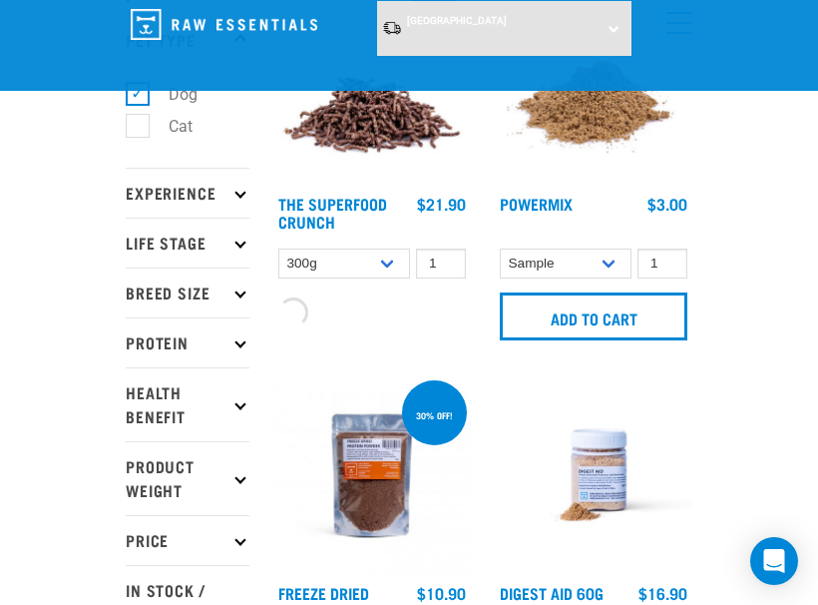
scroll to position [158, 0]
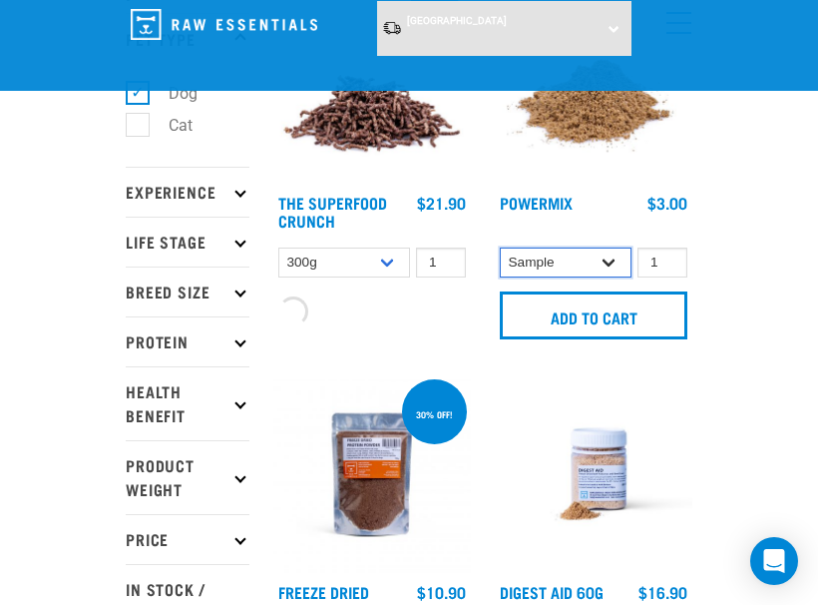
select select "31233"
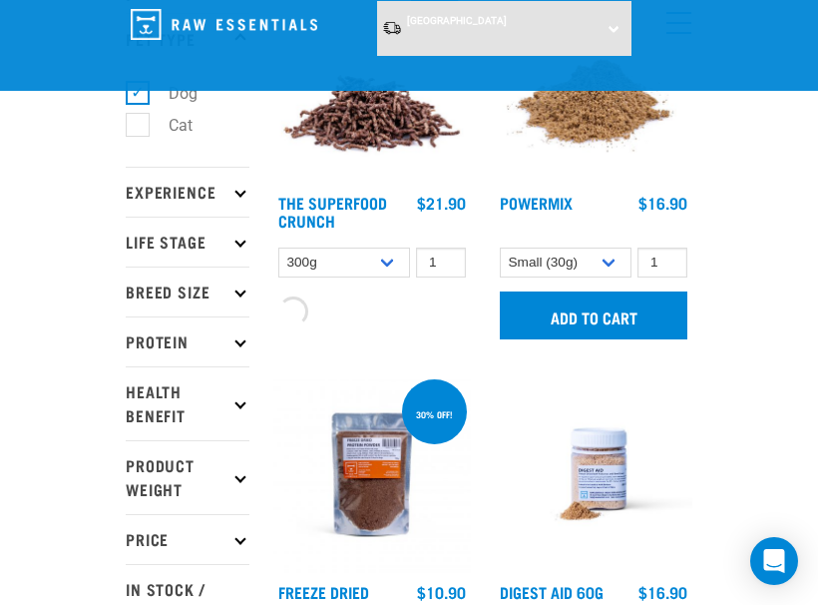
click at [584, 310] on input "Add to cart" at bounding box center [594, 315] width 188 height 48
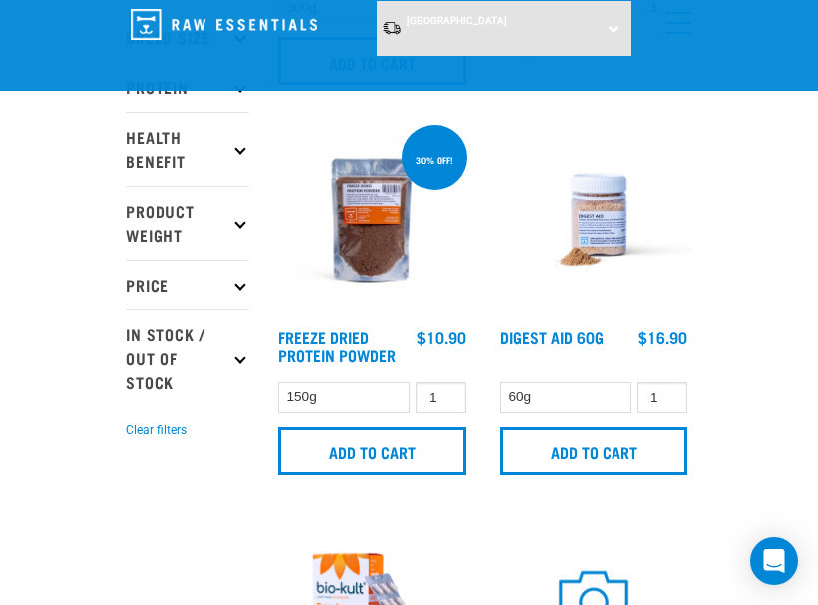
scroll to position [419, 0]
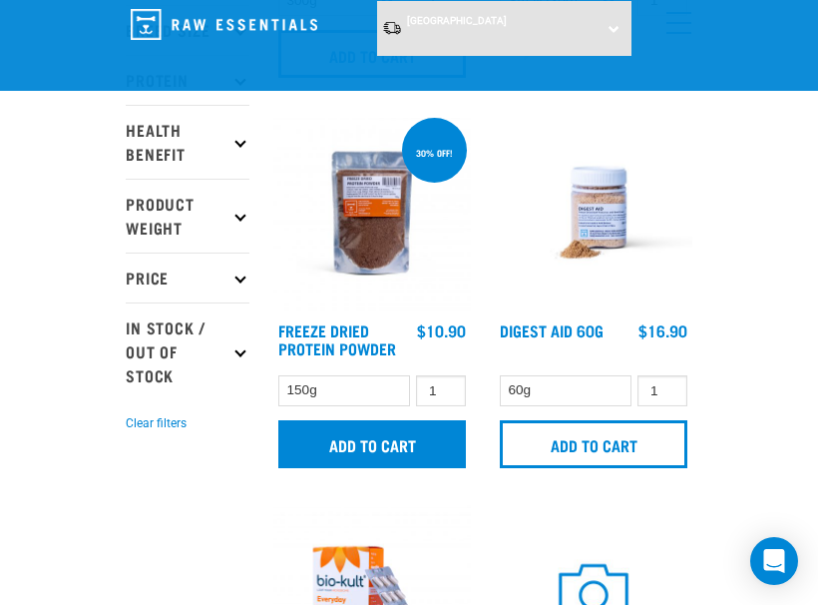
click at [395, 468] on input "Add to cart" at bounding box center [372, 444] width 188 height 48
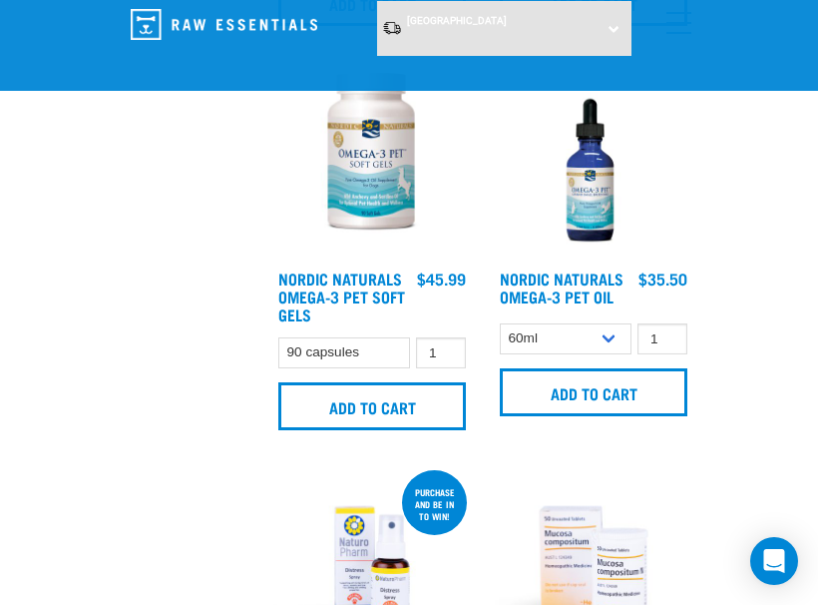
scroll to position [1726, 0]
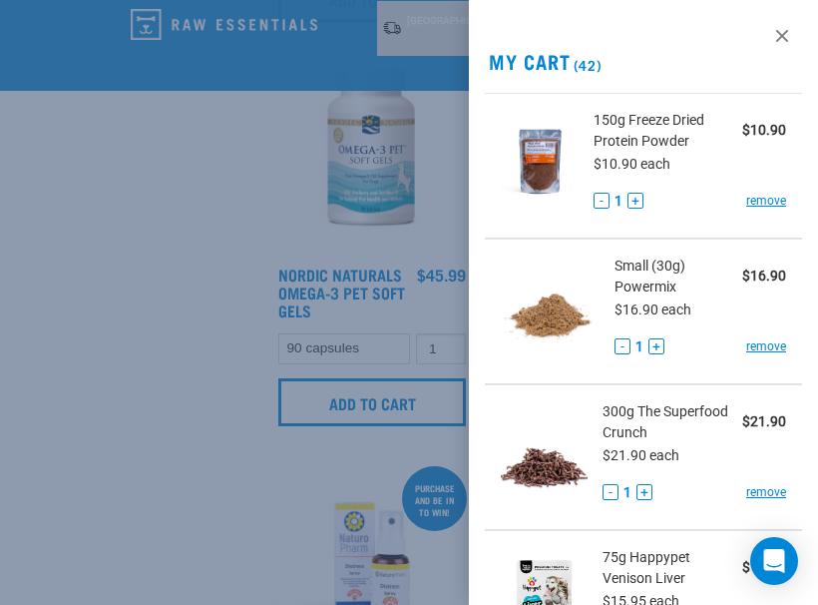
click at [280, 282] on div at bounding box center [409, 302] width 818 height 605
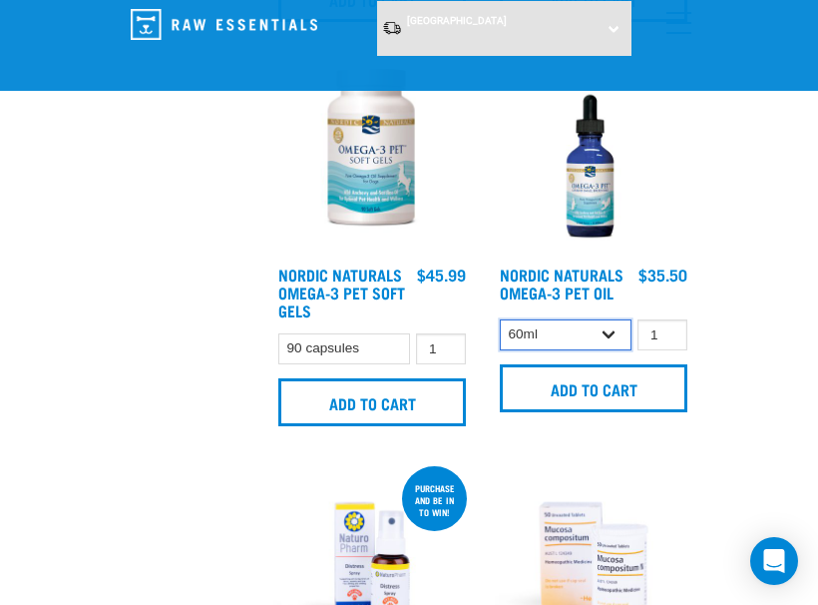
select select "31264"
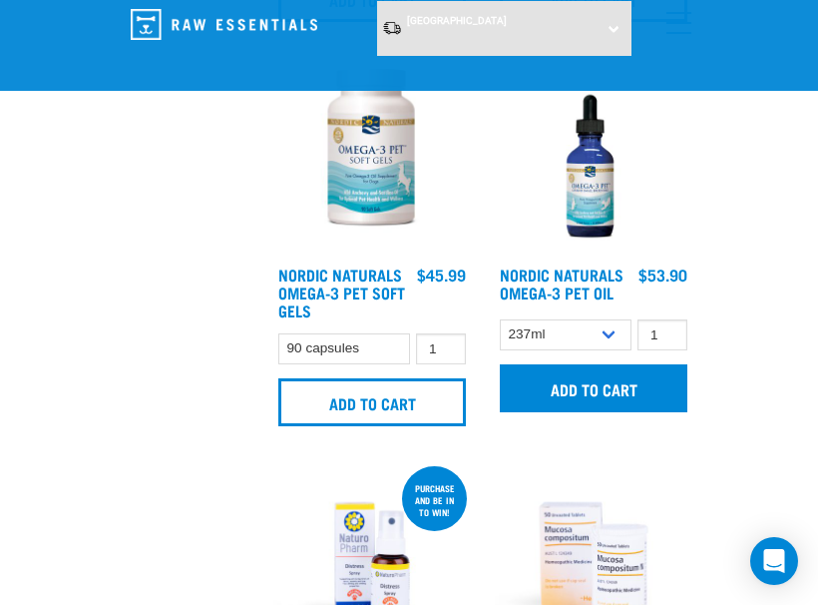
click at [616, 412] on input "Add to cart" at bounding box center [594, 388] width 188 height 48
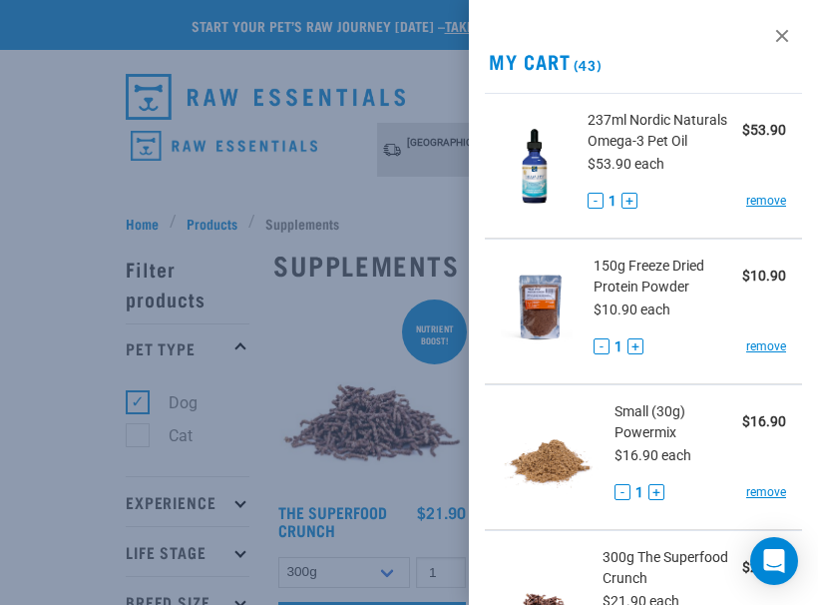
scroll to position [0, 0]
click at [391, 192] on div at bounding box center [409, 302] width 818 height 605
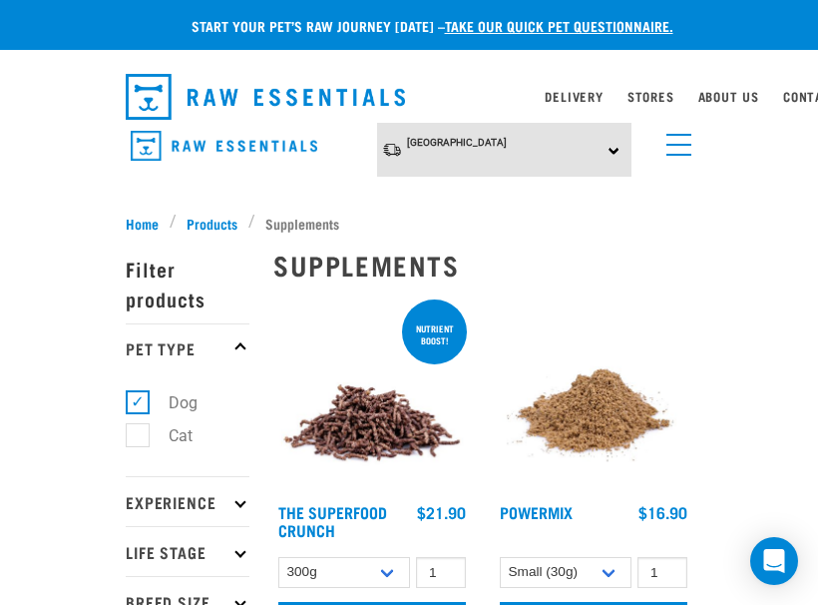
click at [679, 138] on link "menu" at bounding box center [674, 140] width 36 height 36
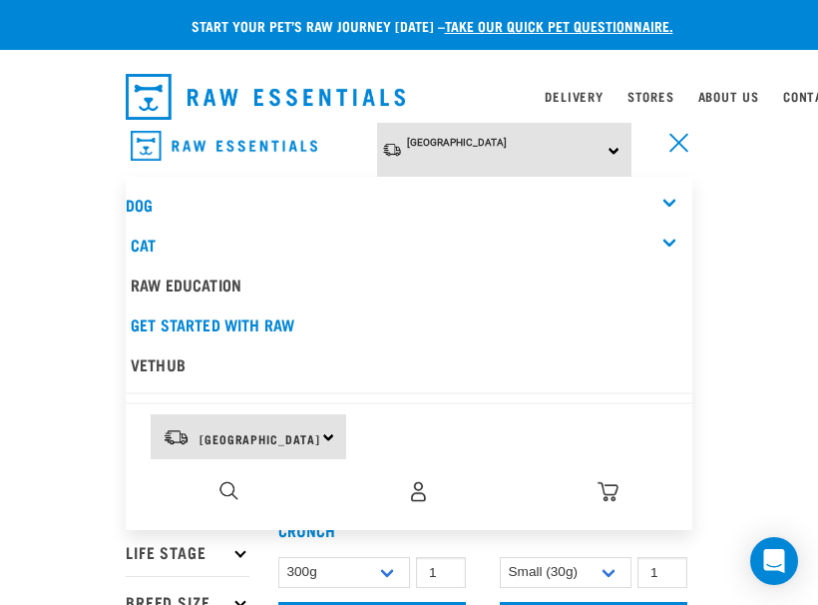
click at [658, 201] on div "Dog" at bounding box center [409, 205] width 567 height 40
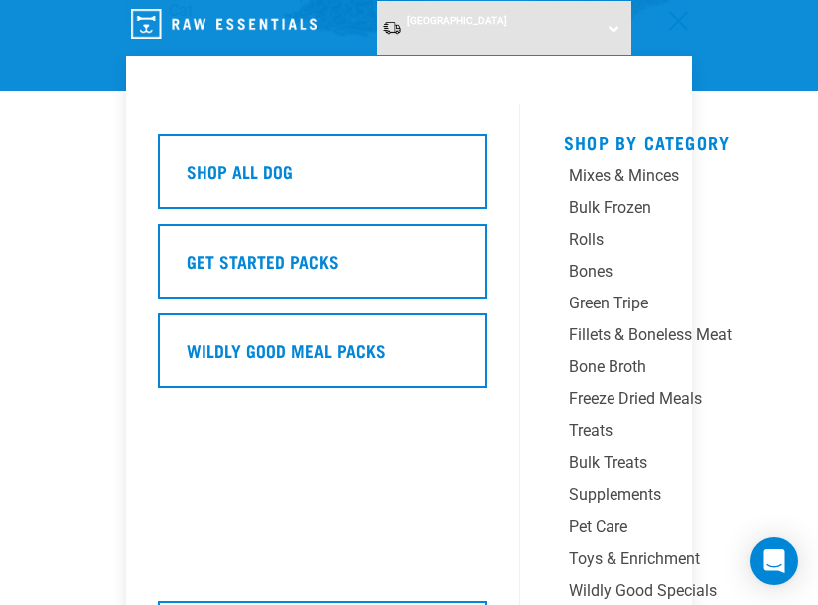
scroll to position [292, 0]
click at [613, 521] on div "Pet Care" at bounding box center [683, 527] width 229 height 24
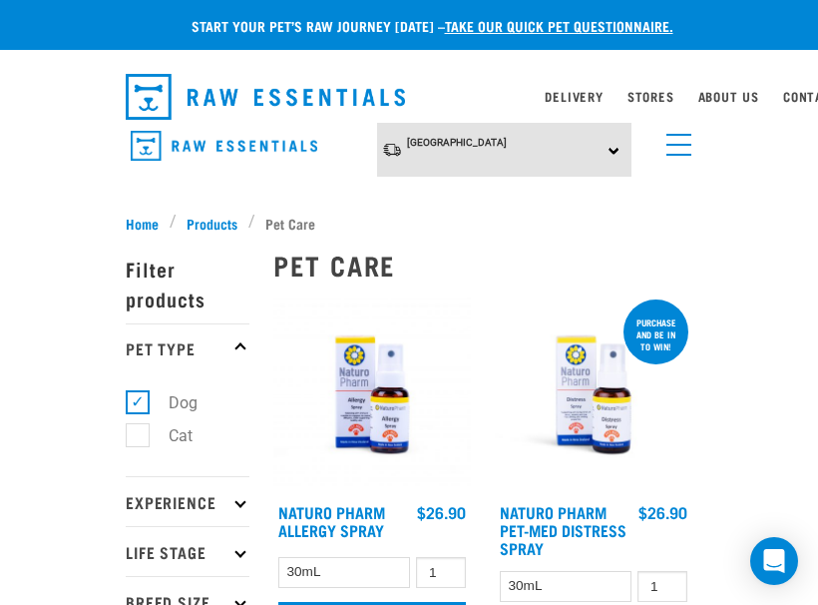
click at [672, 148] on link "menu" at bounding box center [674, 140] width 36 height 36
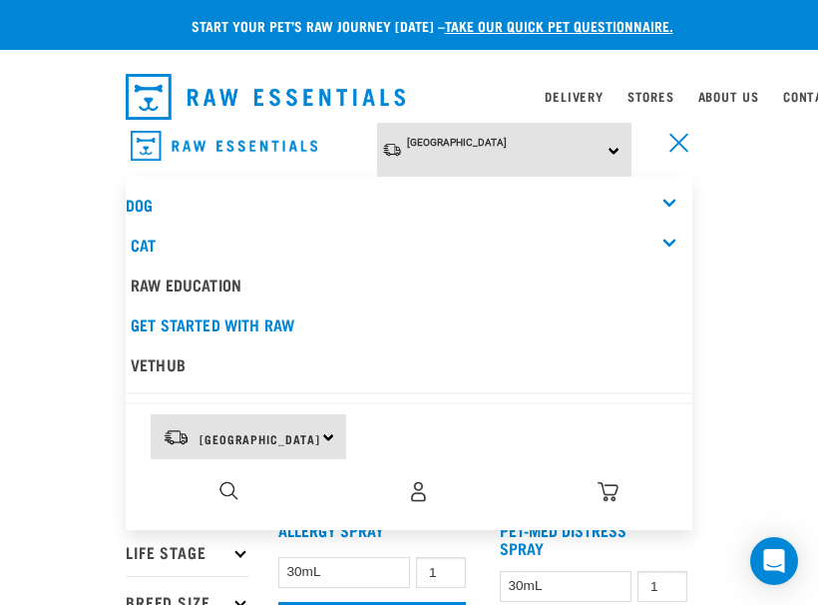
click at [658, 202] on div "Dog" at bounding box center [409, 205] width 567 height 40
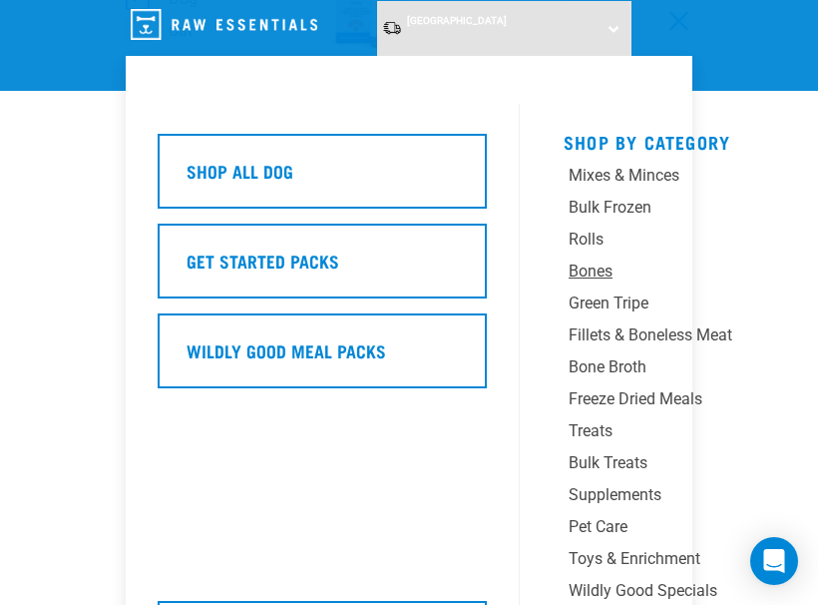
scroll to position [255, 0]
click at [673, 562] on div "Toys & Enrichment" at bounding box center [683, 559] width 229 height 24
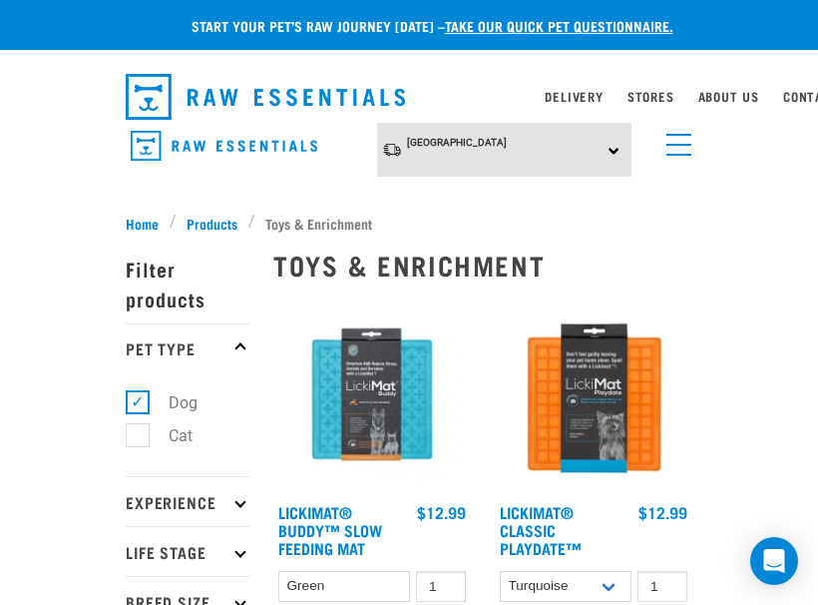
click at [672, 146] on link "menu" at bounding box center [674, 140] width 36 height 36
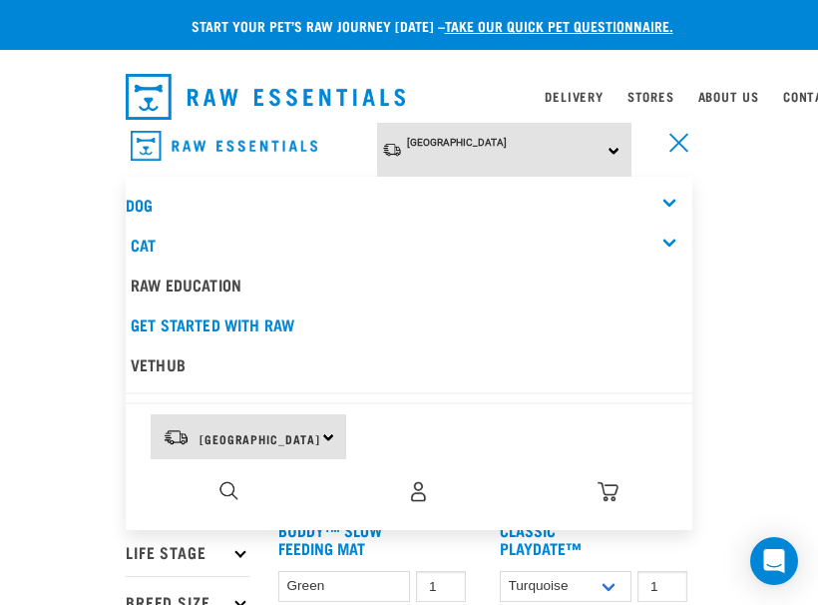
click at [666, 191] on div "Dog" at bounding box center [409, 205] width 567 height 40
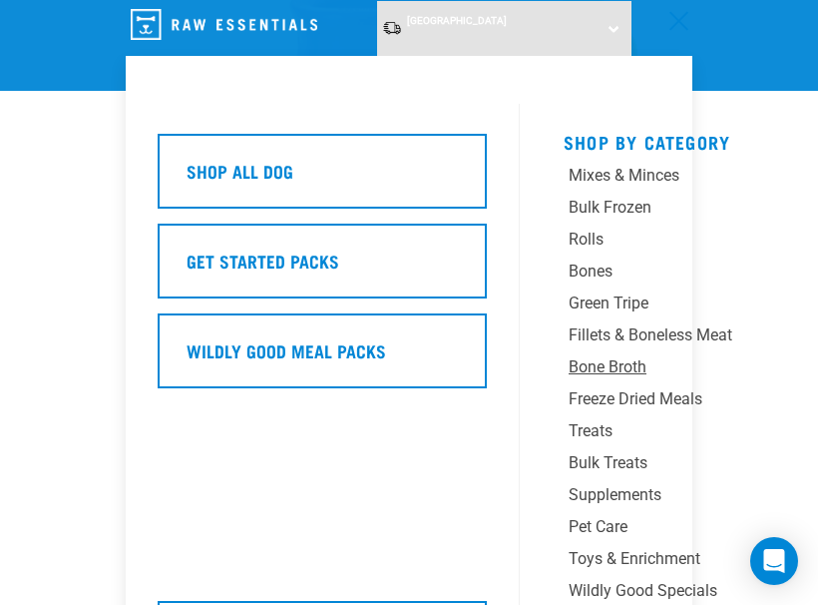
scroll to position [964, 0]
click at [634, 590] on div "Wildly Good Specials" at bounding box center [683, 591] width 229 height 24
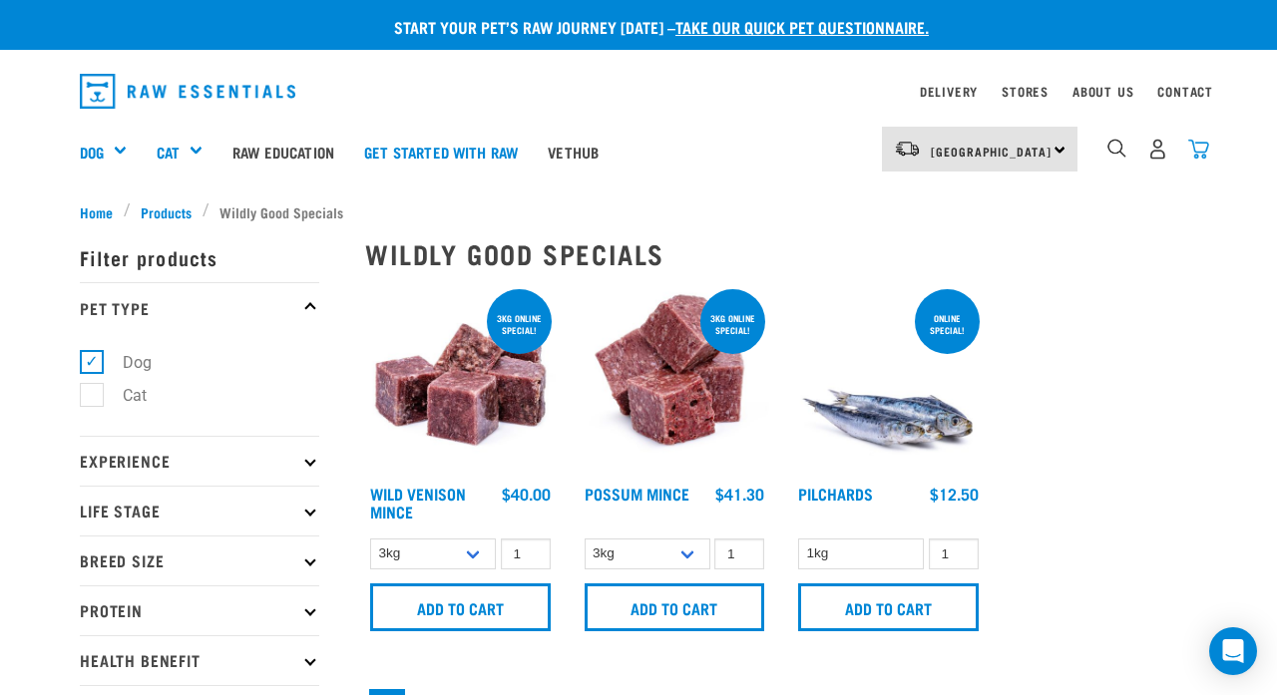
click at [817, 143] on img "dropdown navigation" at bounding box center [1198, 149] width 21 height 21
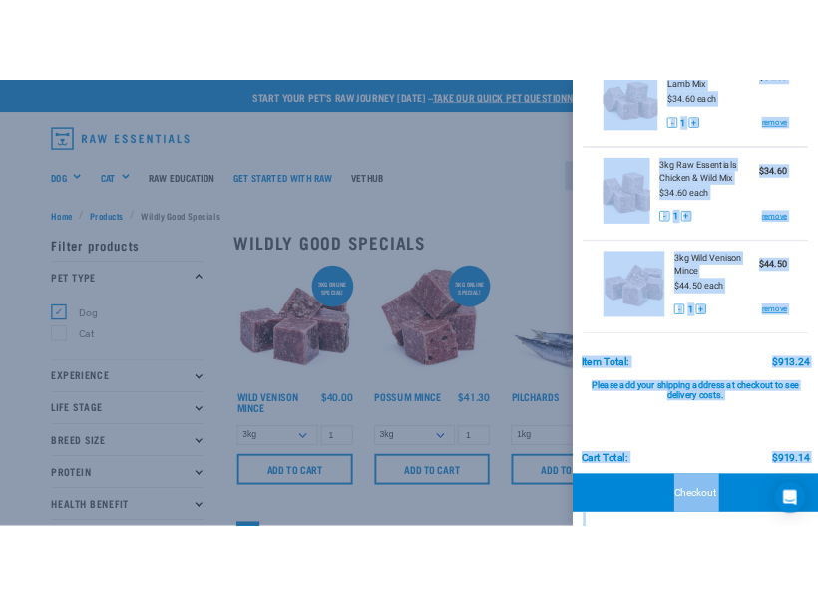
scroll to position [14, 0]
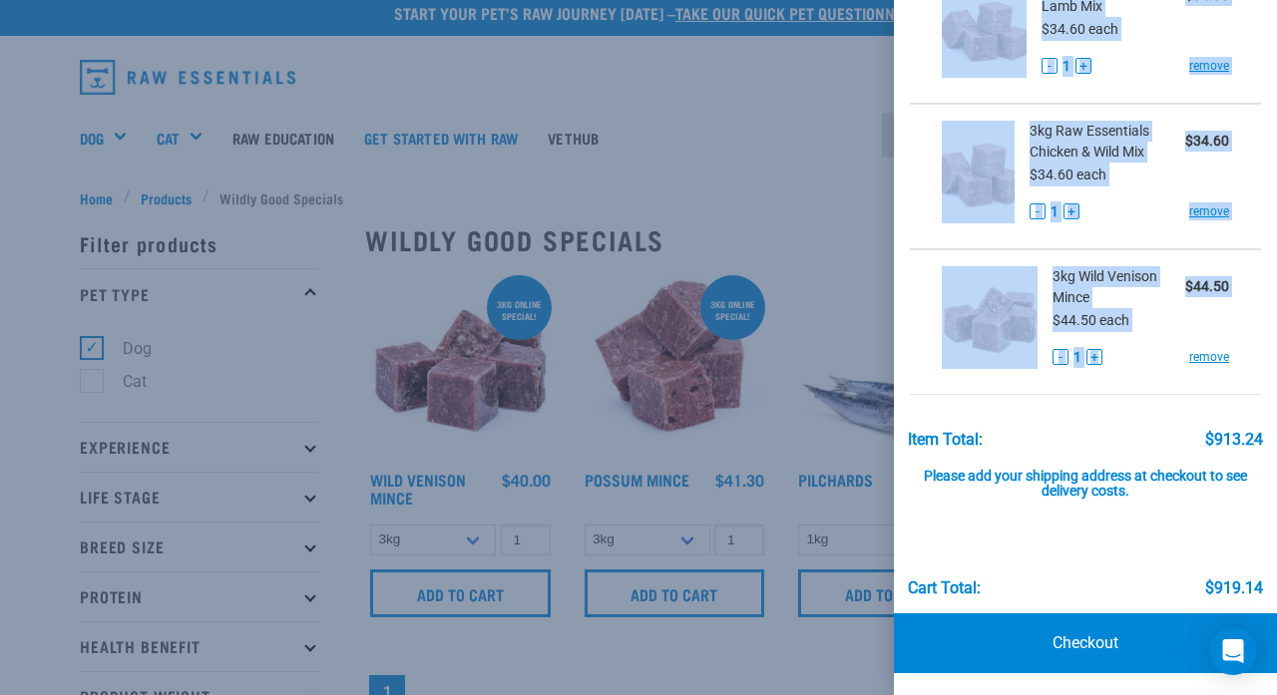
drag, startPoint x: 896, startPoint y: 45, endPoint x: 1118, endPoint y: 391, distance: 411.5
click at [817, 391] on div "View past orders / re-order My Cart (43) 237ml Nordic Naturals Omega-3 Pet Oil …" at bounding box center [1085, 347] width 383 height 695
copy div "My Cart (43) 237ml Nordic Naturals Omega-3 Pet Oil $53.90 $53.90 each - 1 + rem…"
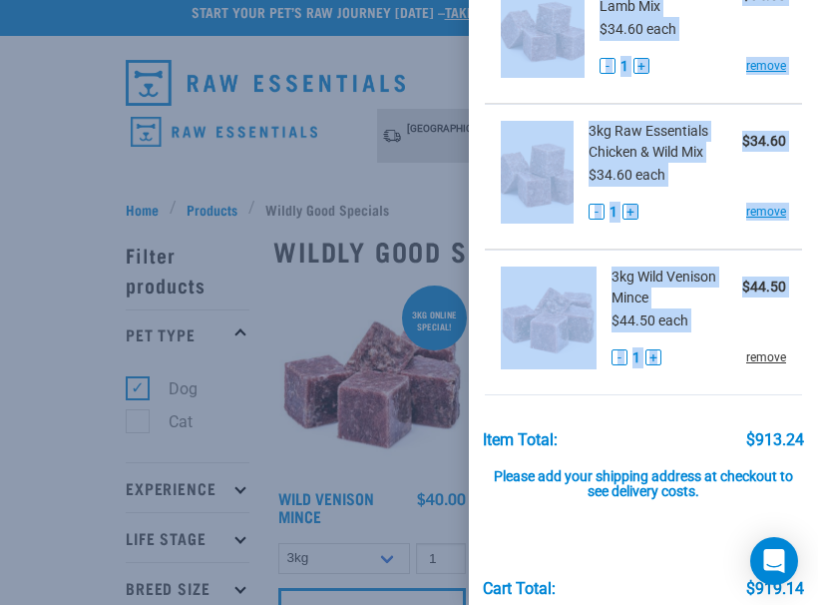
click at [776, 357] on link "remove" at bounding box center [766, 357] width 40 height 18
click at [774, 358] on link "remove" at bounding box center [766, 357] width 40 height 18
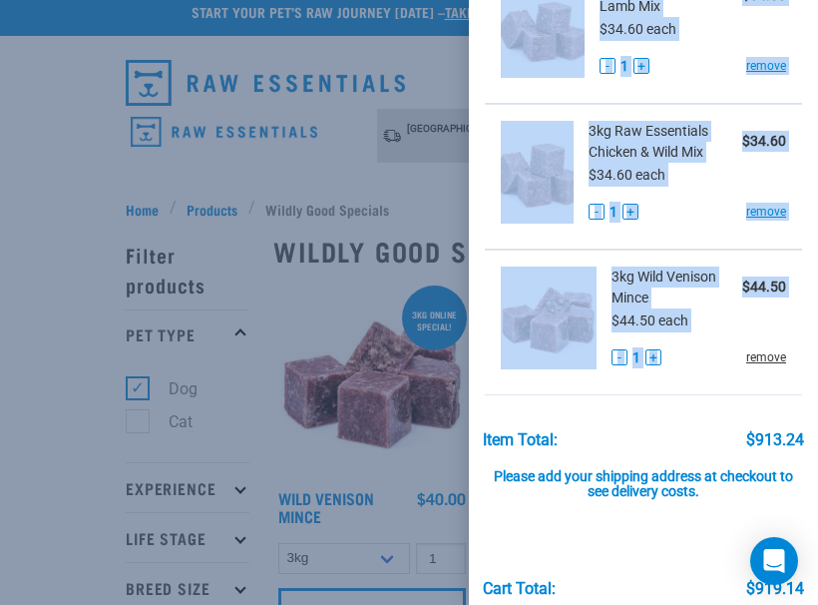
click at [774, 358] on link "remove" at bounding box center [766, 357] width 40 height 18
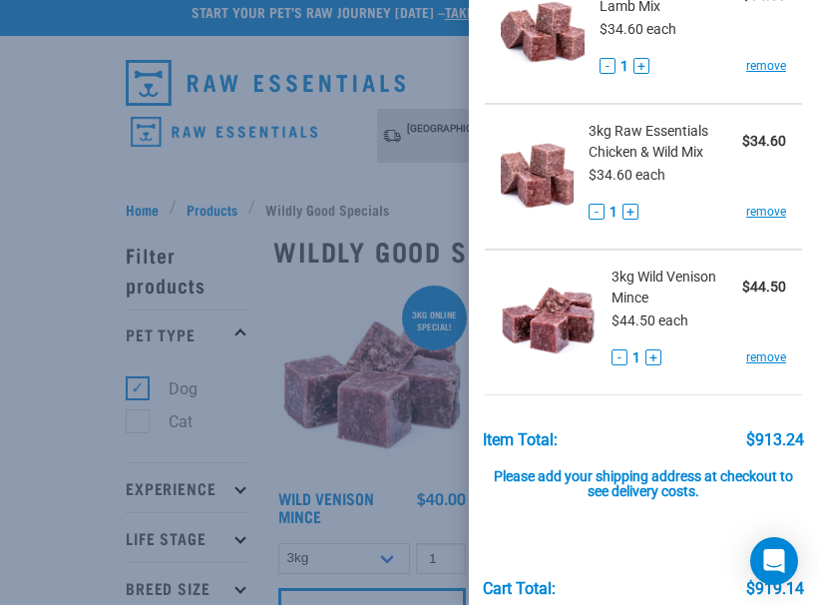
click at [710, 363] on div "- 1 + remove" at bounding box center [699, 357] width 175 height 21
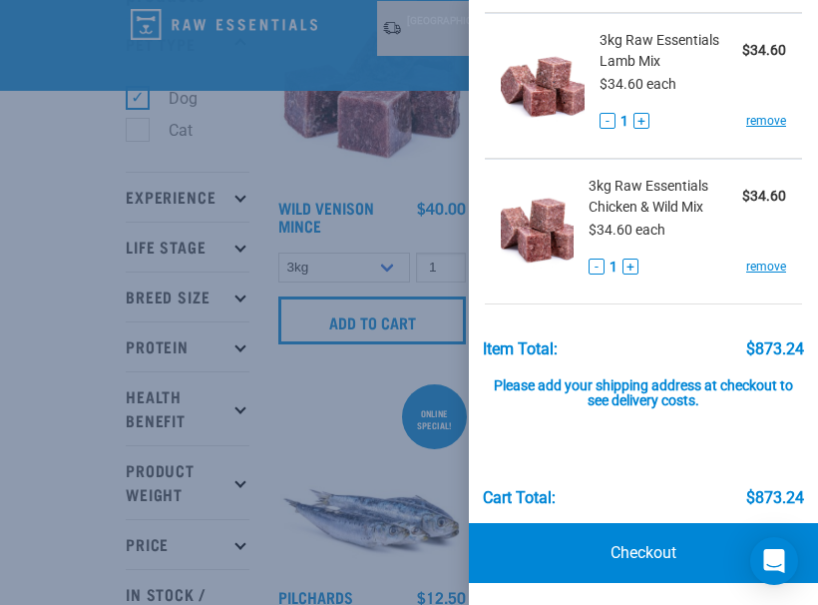
scroll to position [155, 0]
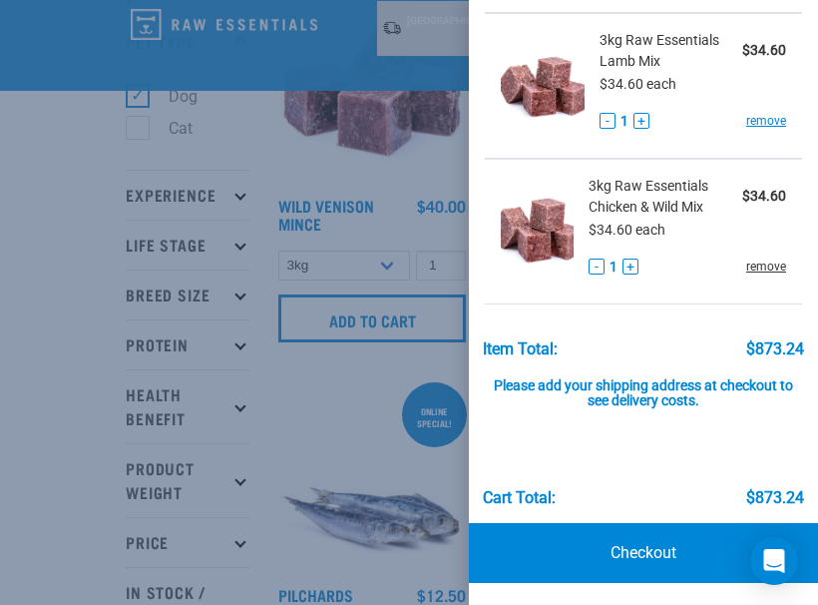
click at [765, 261] on link "remove" at bounding box center [766, 266] width 40 height 18
click at [764, 115] on link "remove" at bounding box center [766, 121] width 40 height 18
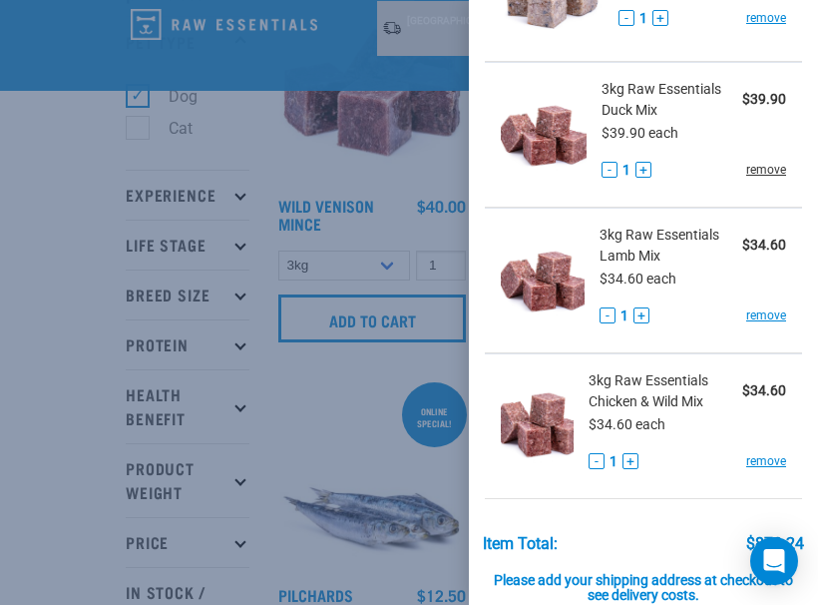
click at [761, 170] on link "remove" at bounding box center [766, 170] width 40 height 18
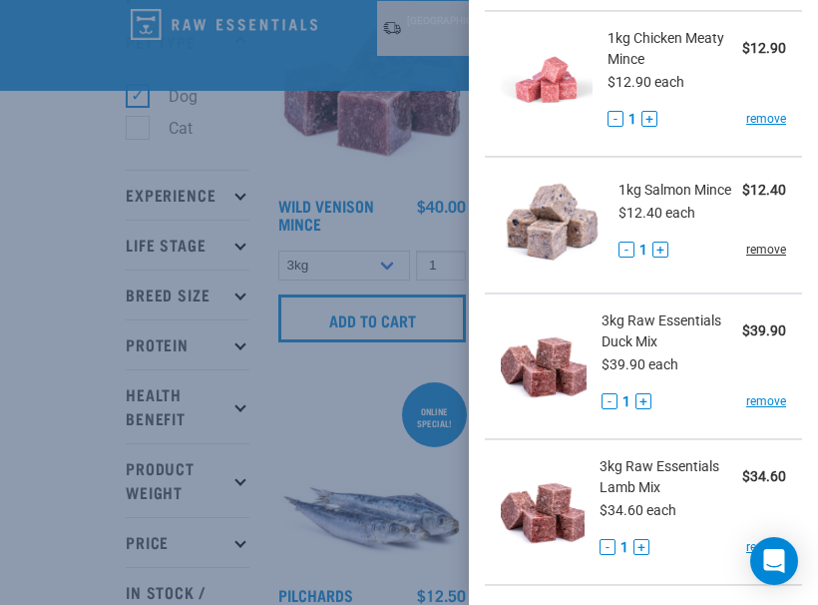
click at [756, 247] on link "remove" at bounding box center [766, 249] width 40 height 18
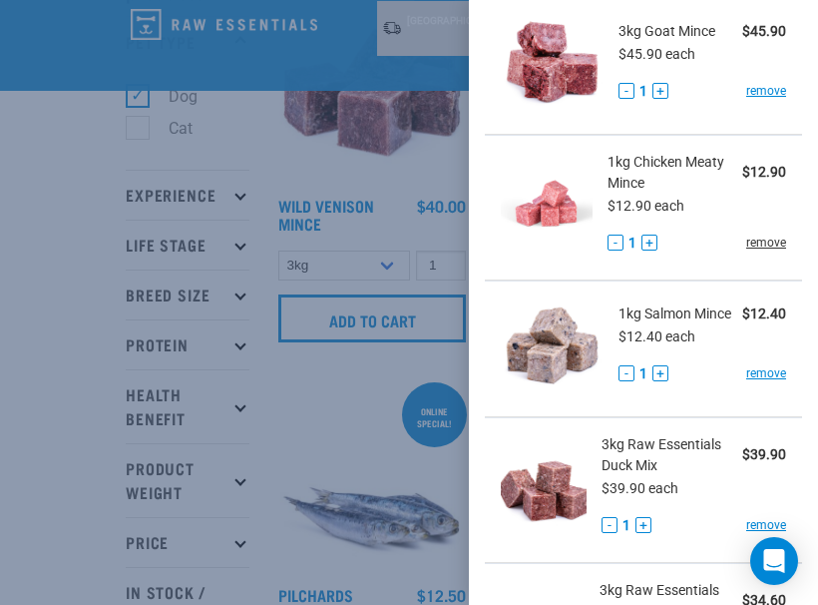
click at [756, 247] on link "remove" at bounding box center [766, 242] width 40 height 18
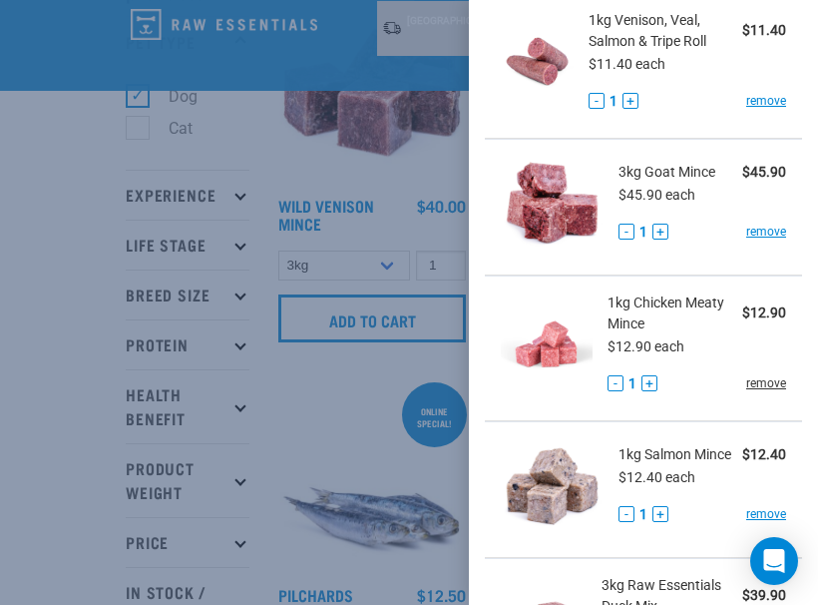
scroll to position [5151, 0]
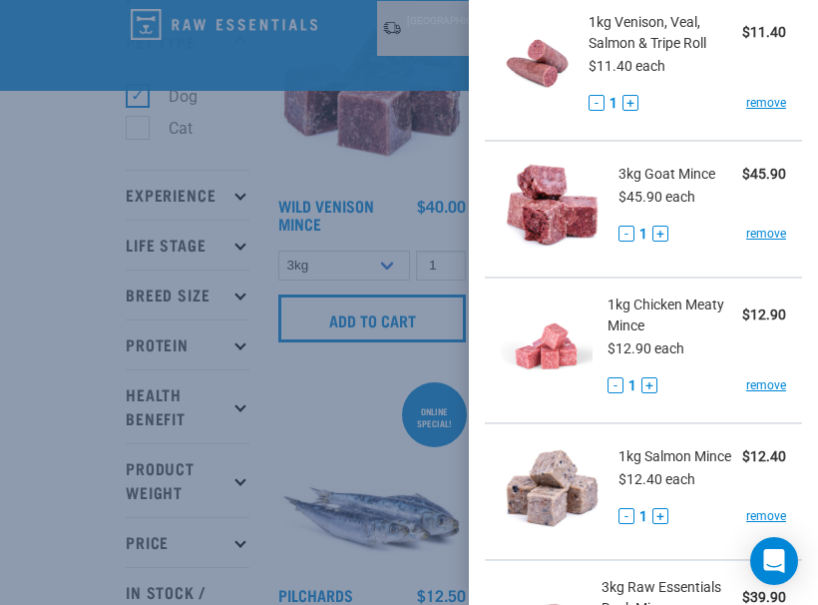
click at [756, 247] on div "3kg Goat Mince $45.90 $45.90 each - 1 + remove" at bounding box center [695, 209] width 183 height 91
click at [756, 241] on link "remove" at bounding box center [766, 233] width 40 height 18
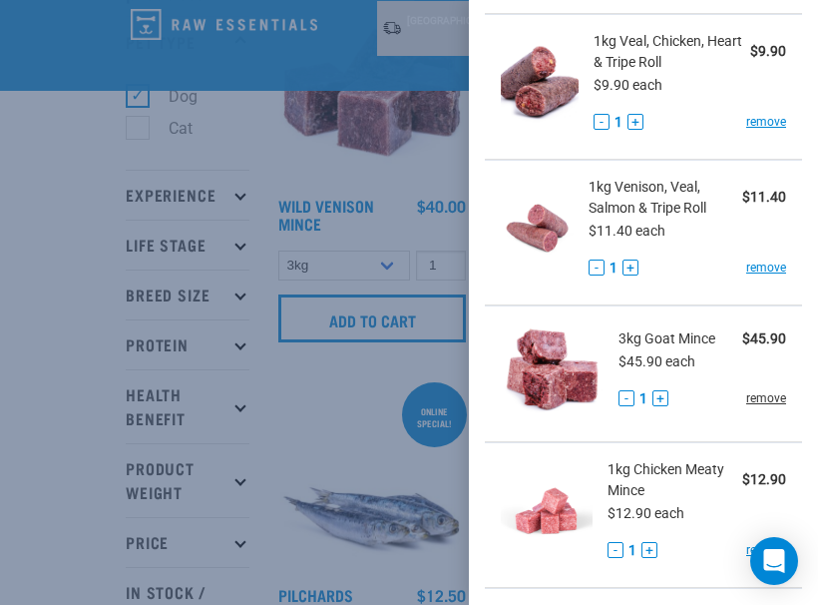
scroll to position [4985, 0]
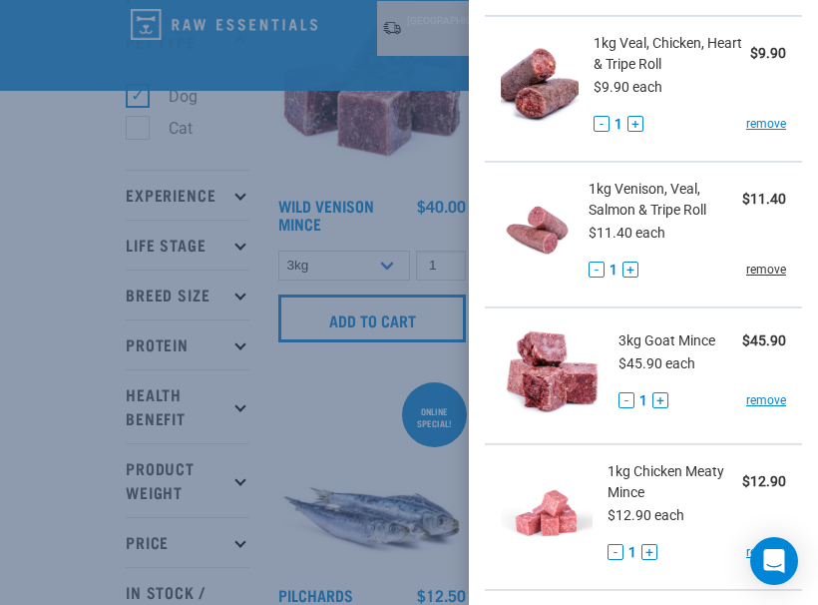
click at [757, 275] on link "remove" at bounding box center [766, 269] width 40 height 18
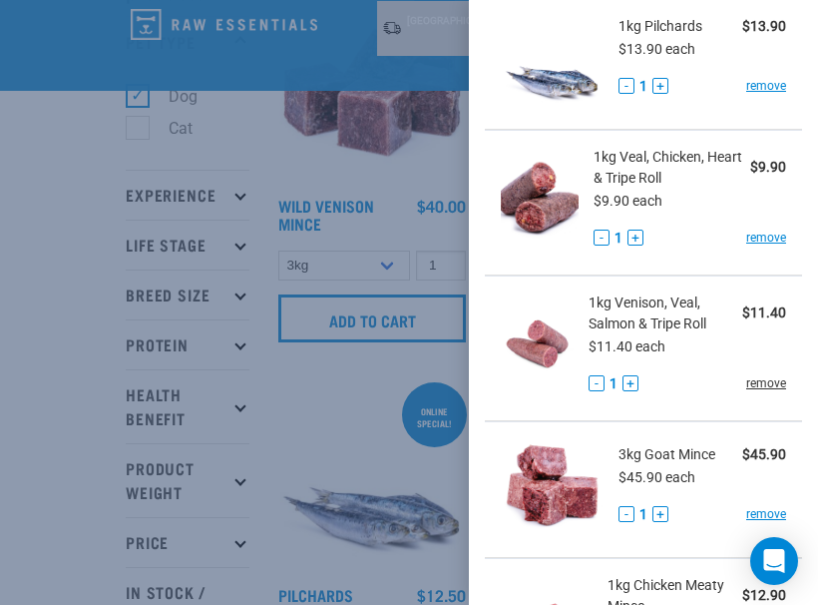
scroll to position [4873, 0]
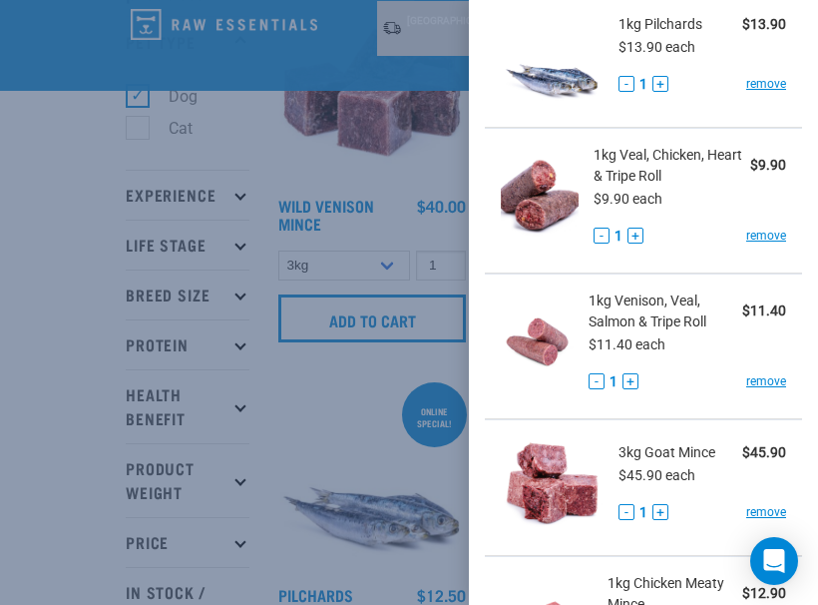
click at [589, 380] on button "-" at bounding box center [597, 381] width 16 height 16
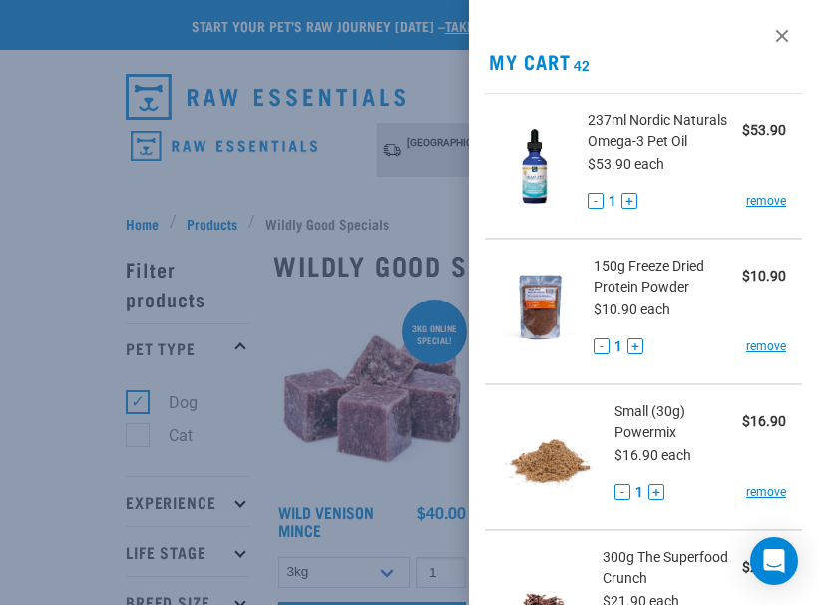
scroll to position [0, 0]
click at [766, 204] on link "remove" at bounding box center [766, 201] width 40 height 18
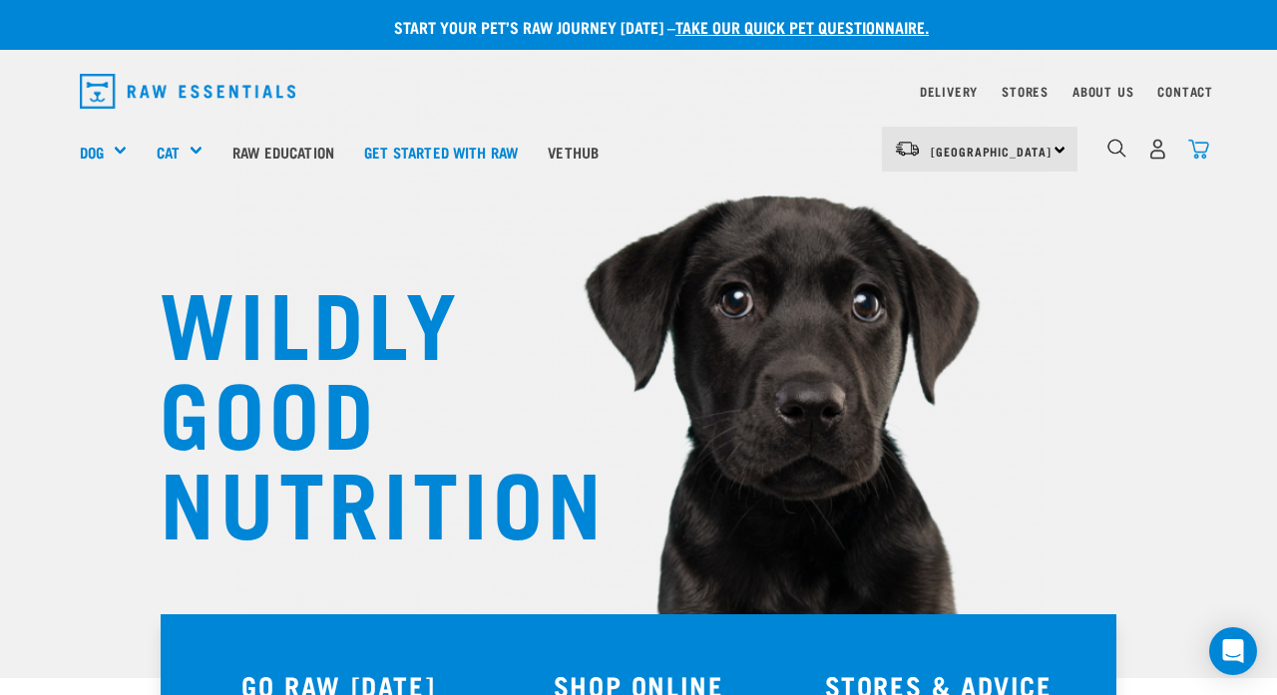
click at [817, 151] on img "dropdown navigation" at bounding box center [1198, 149] width 21 height 21
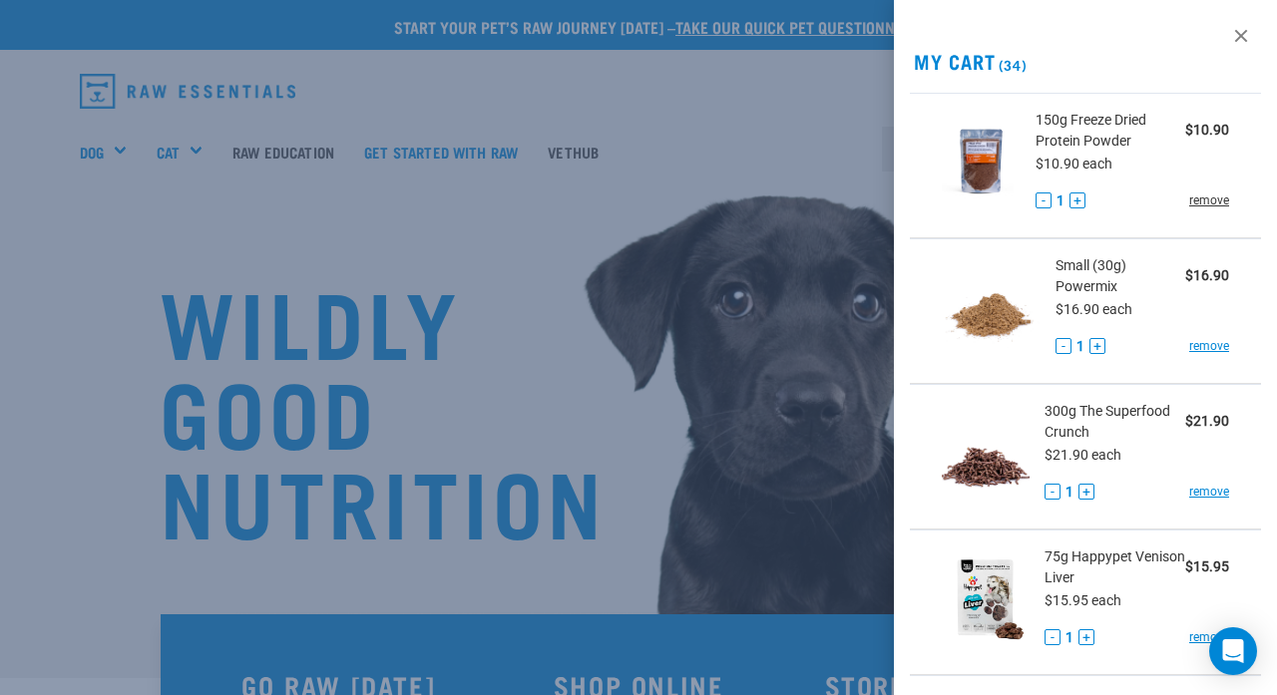
click at [817, 198] on link "remove" at bounding box center [1209, 201] width 40 height 18
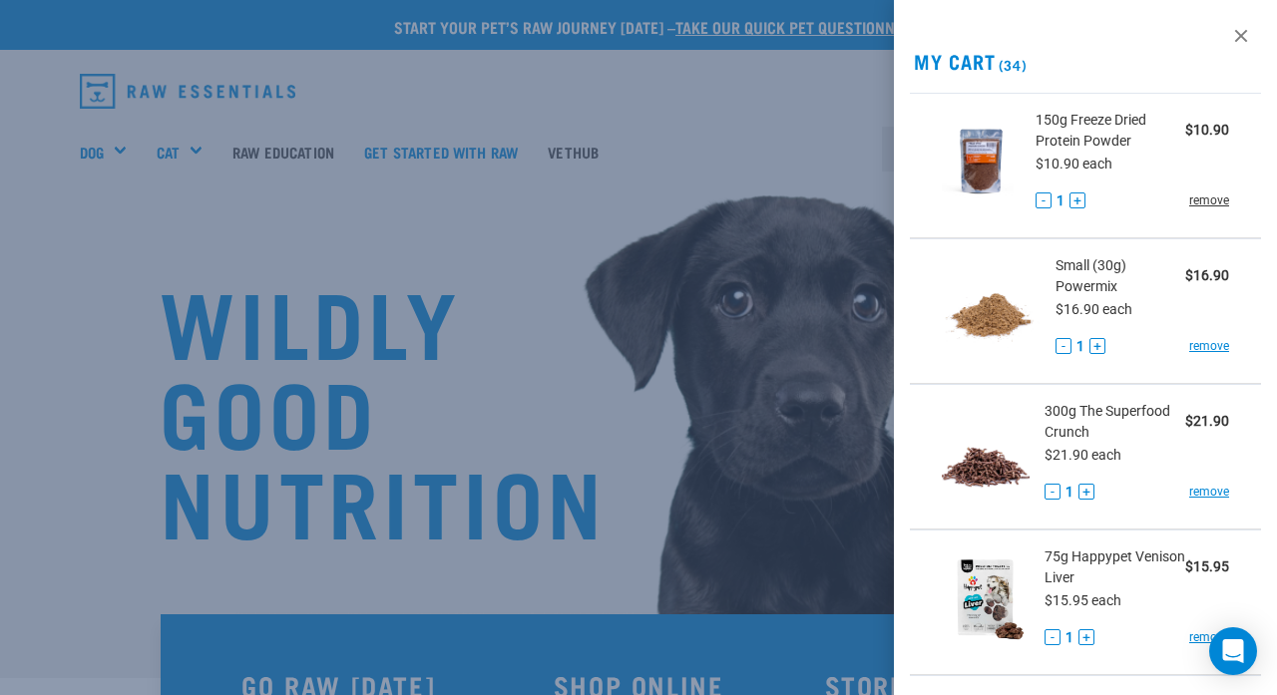
click at [817, 198] on link "remove" at bounding box center [1209, 201] width 40 height 18
click at [817, 31] on link at bounding box center [1241, 36] width 32 height 32
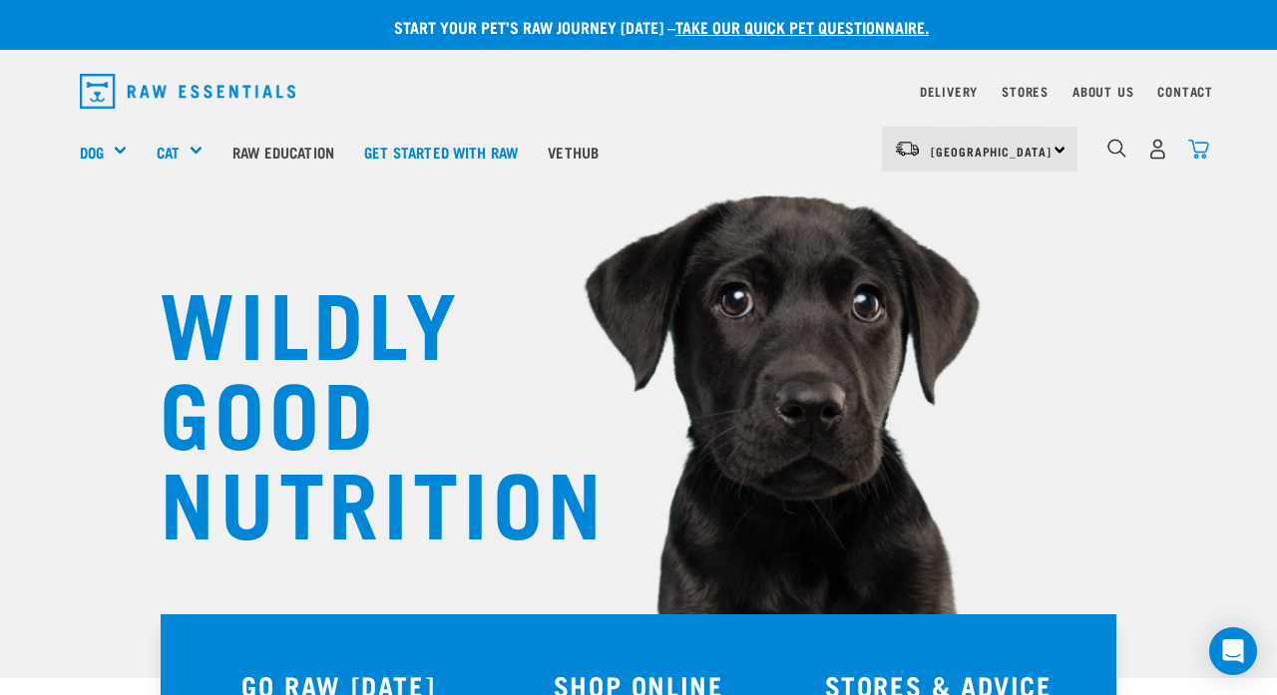
click at [817, 157] on img "dropdown navigation" at bounding box center [1198, 149] width 21 height 21
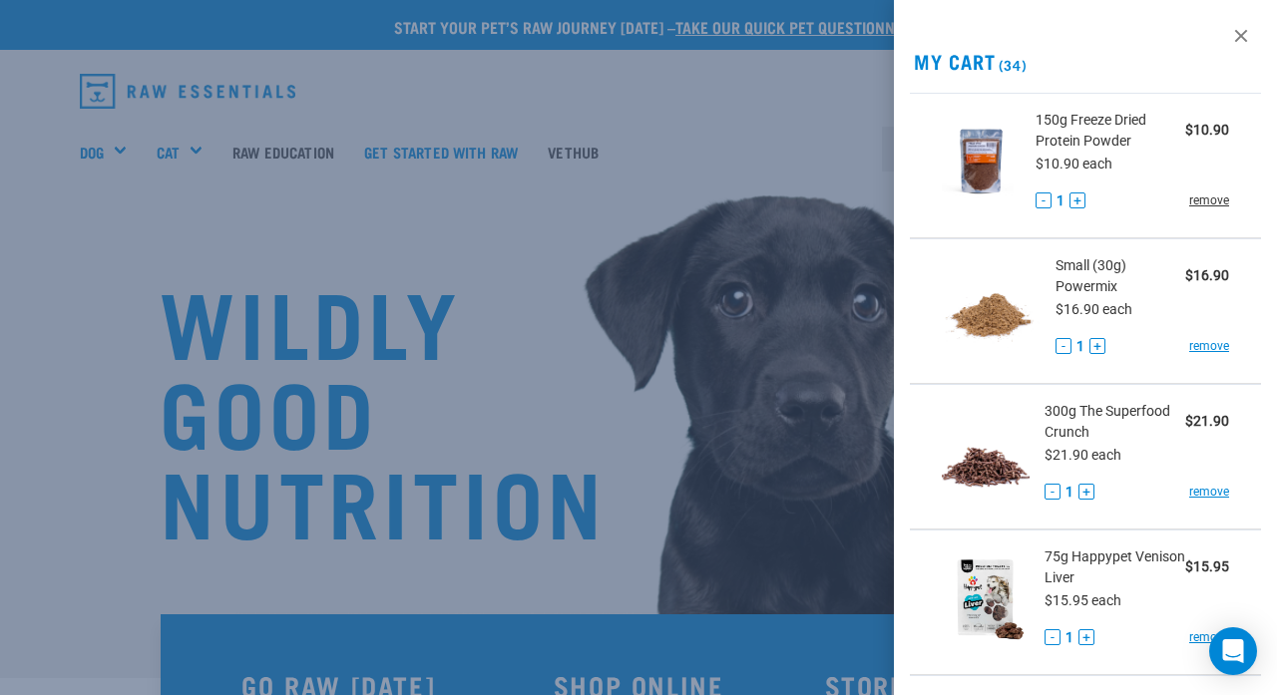
click at [817, 208] on link "remove" at bounding box center [1209, 201] width 40 height 18
click at [817, 347] on link "remove" at bounding box center [1209, 346] width 40 height 18
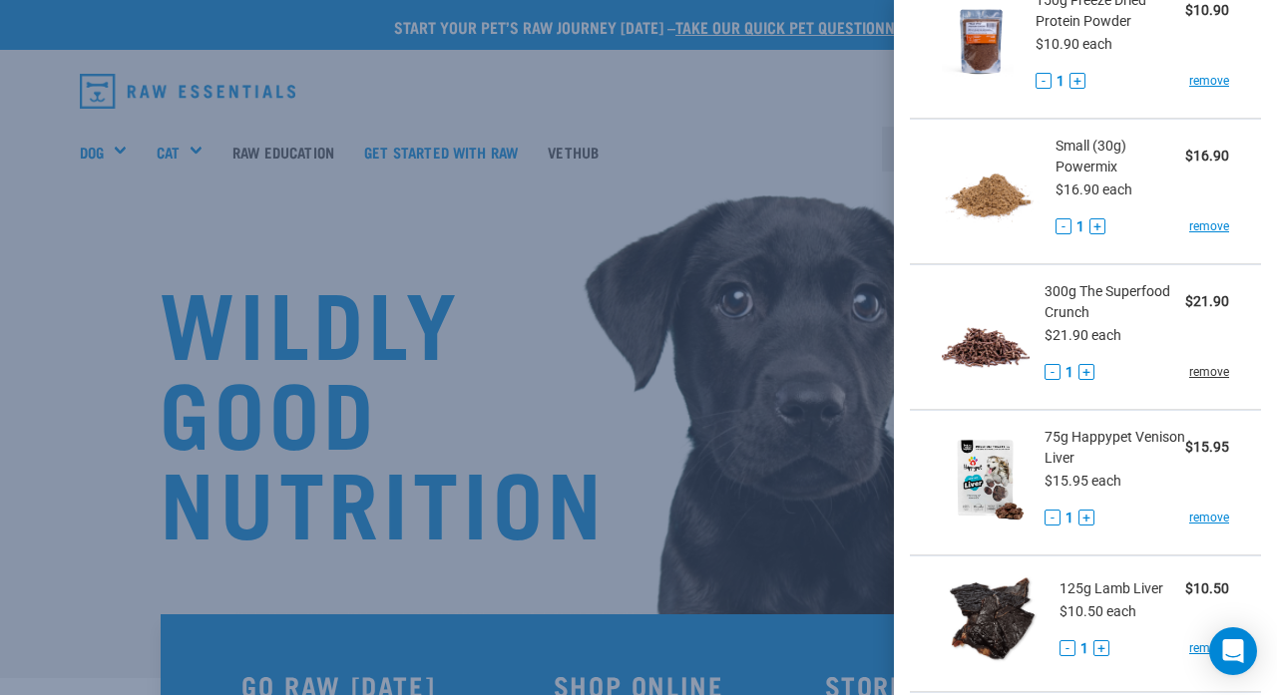
click at [817, 377] on link "remove" at bounding box center [1209, 372] width 40 height 18
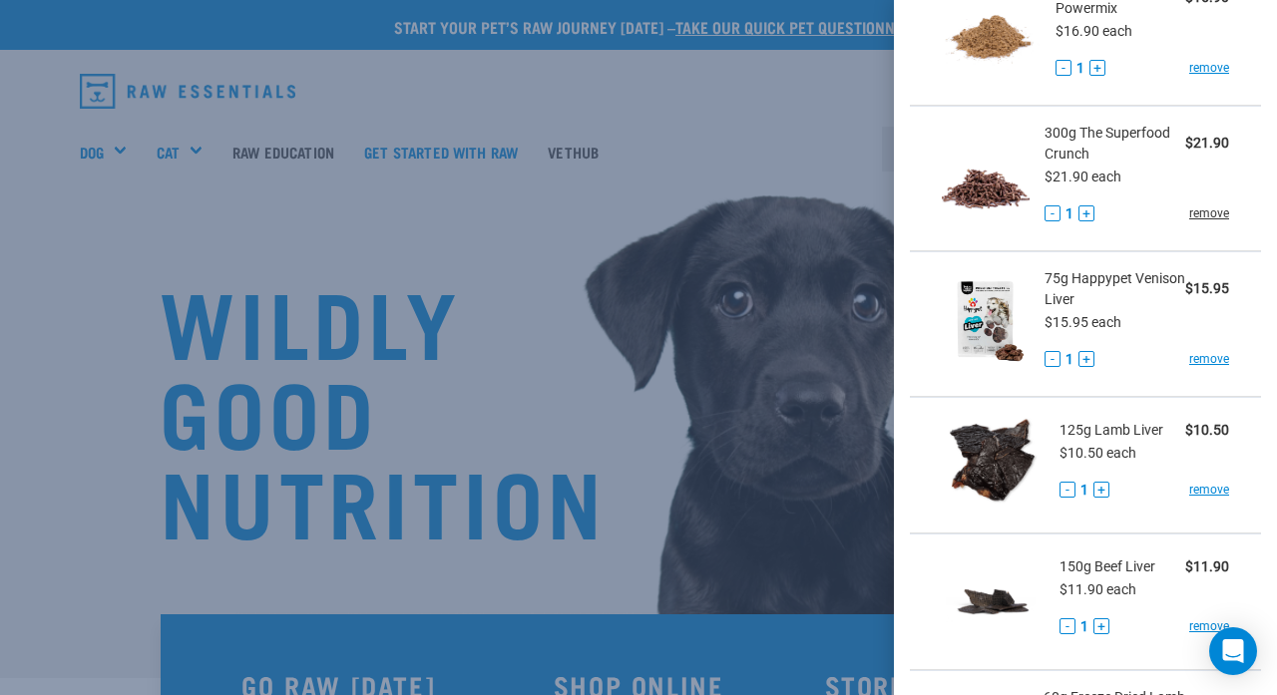
scroll to position [281, 0]
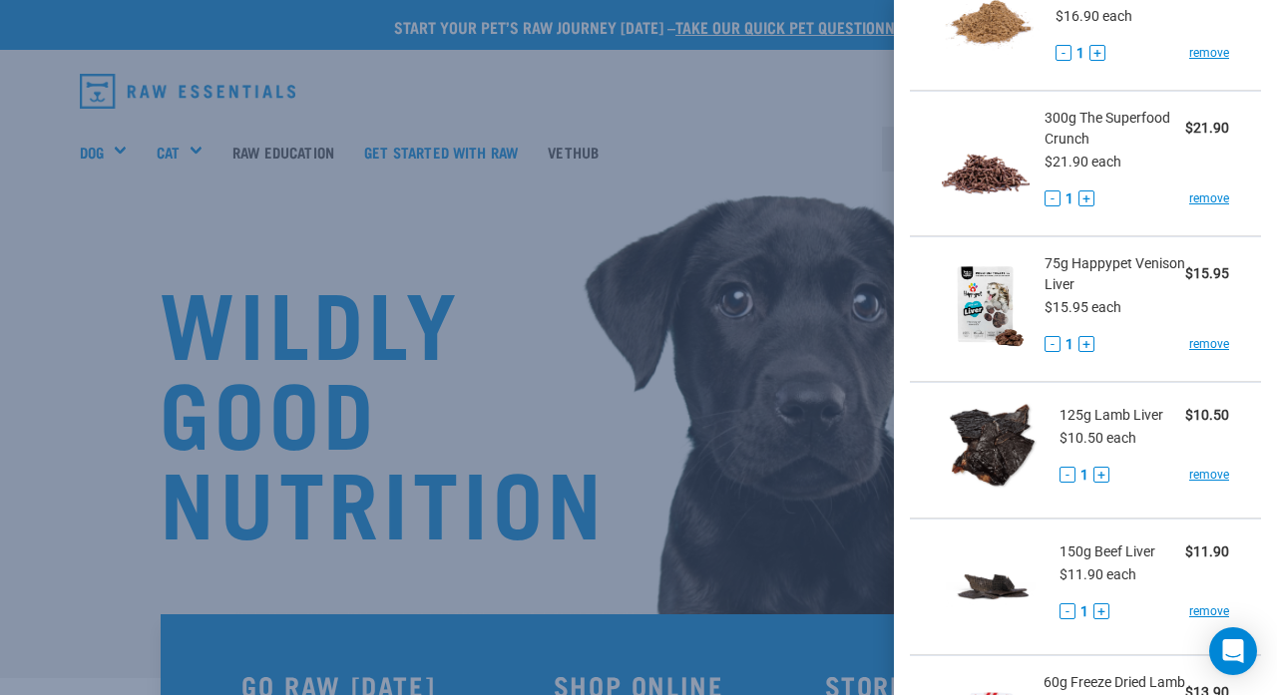
click at [817, 382] on li "125g Lamb Liver $10.50 $10.50 each - 1 + remove" at bounding box center [1085, 450] width 351 height 137
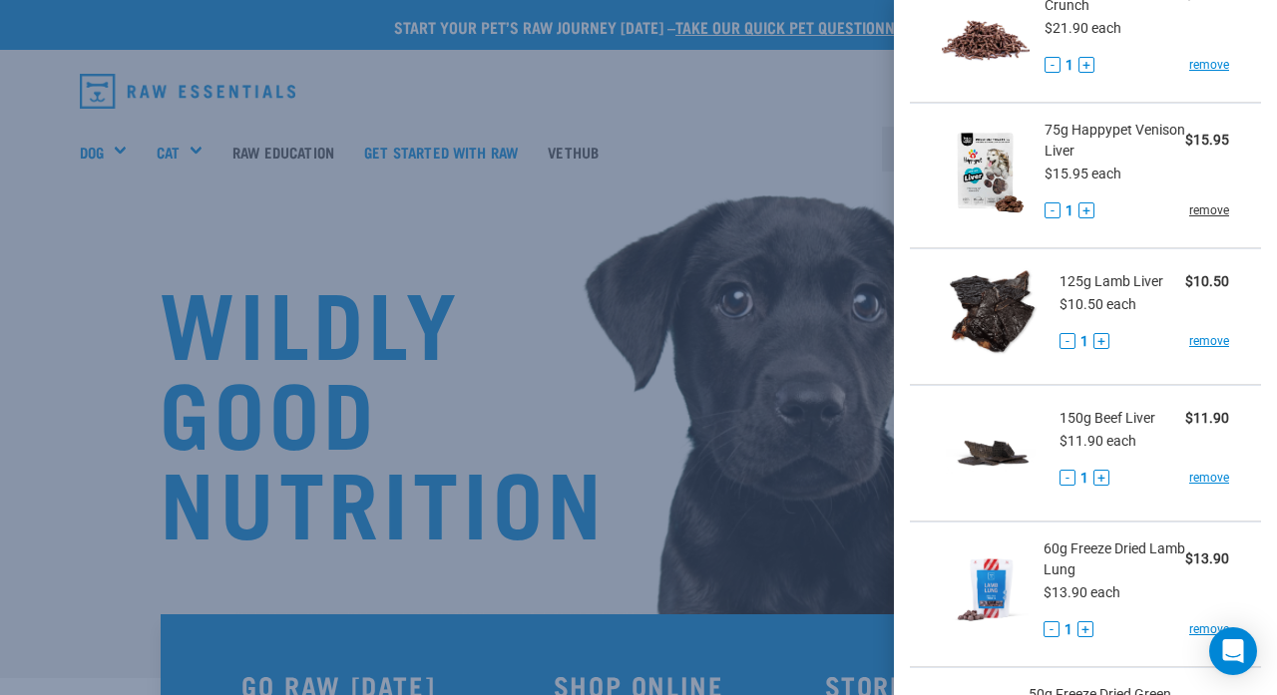
click at [817, 214] on link "remove" at bounding box center [1209, 211] width 40 height 18
click at [817, 338] on link "remove" at bounding box center [1209, 341] width 40 height 18
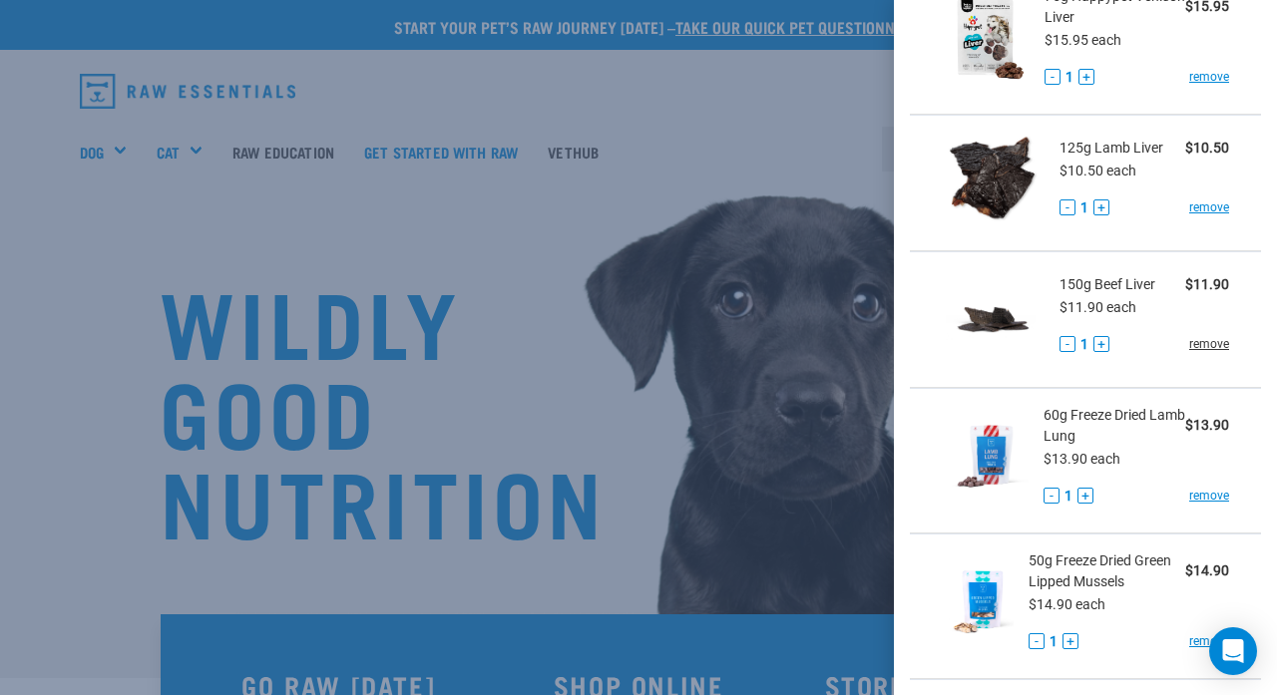
click at [817, 346] on link "remove" at bounding box center [1209, 344] width 40 height 18
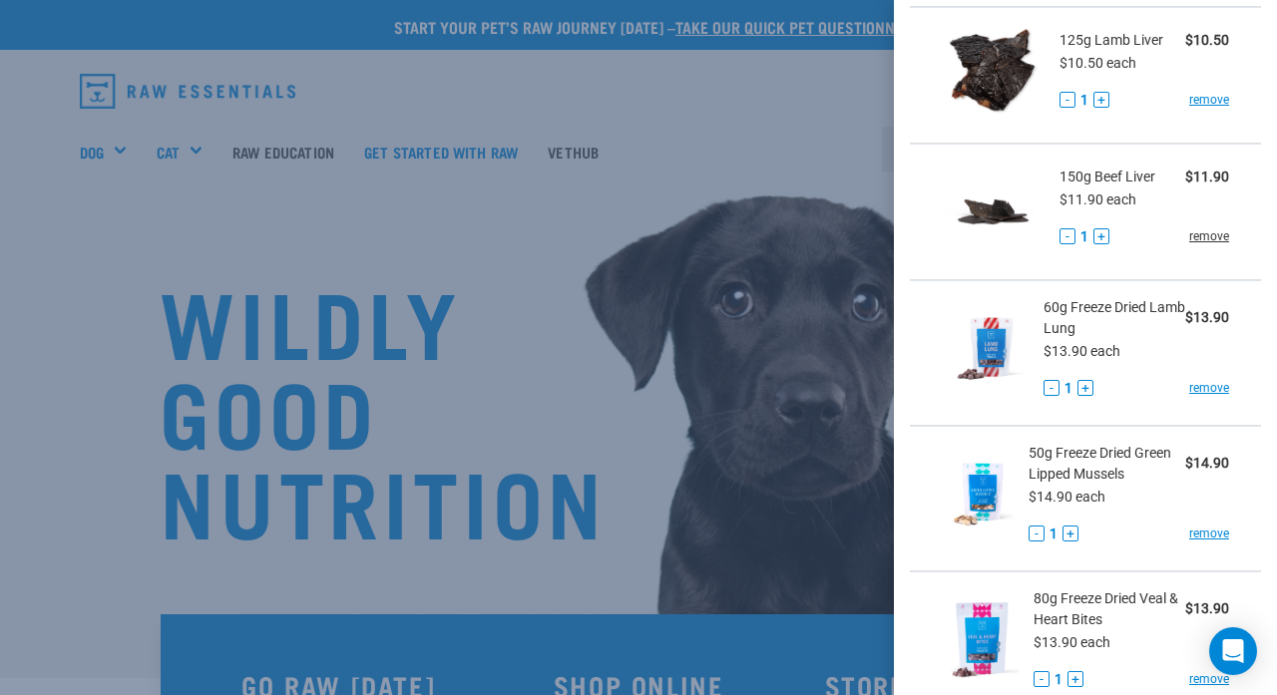
scroll to position [528, 0]
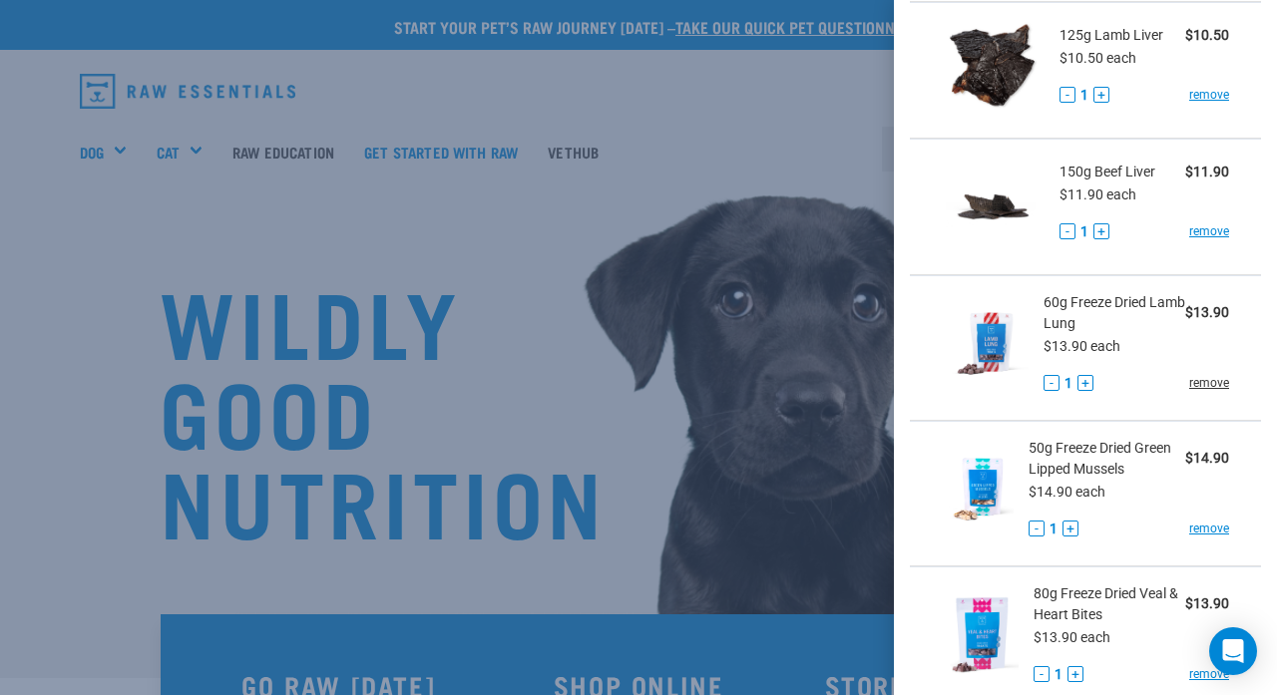
click at [817, 377] on link "remove" at bounding box center [1209, 383] width 40 height 18
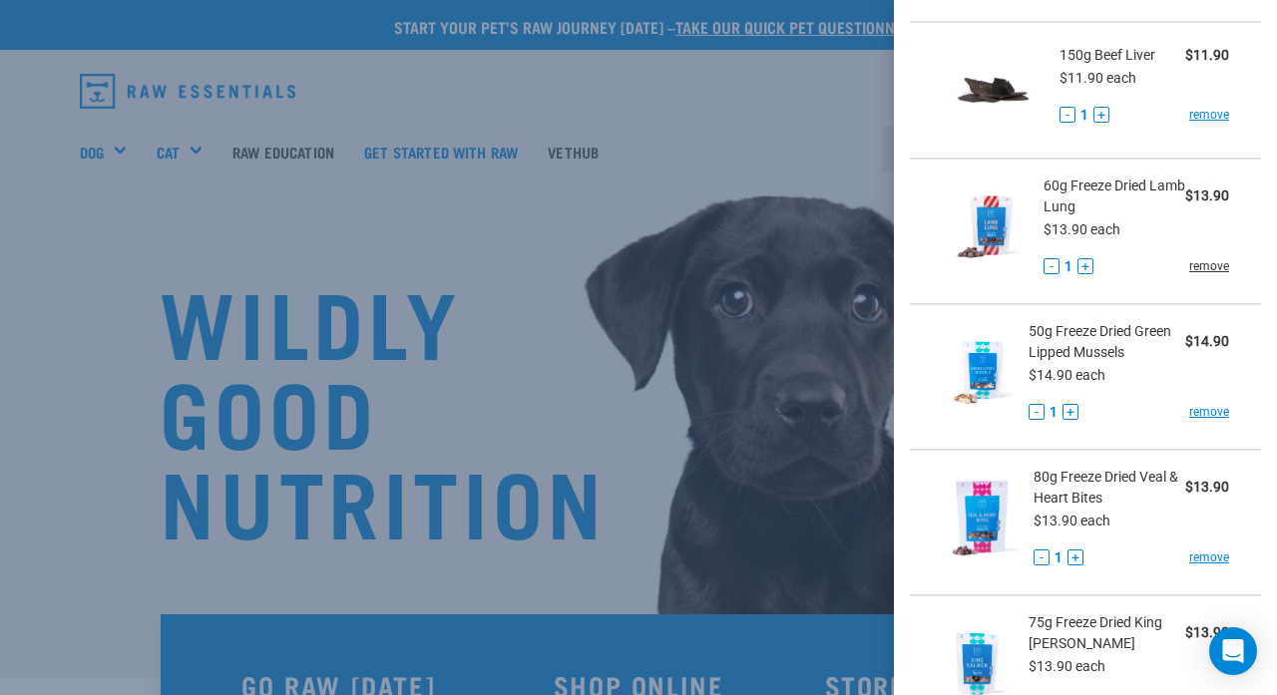
scroll to position [647, 0]
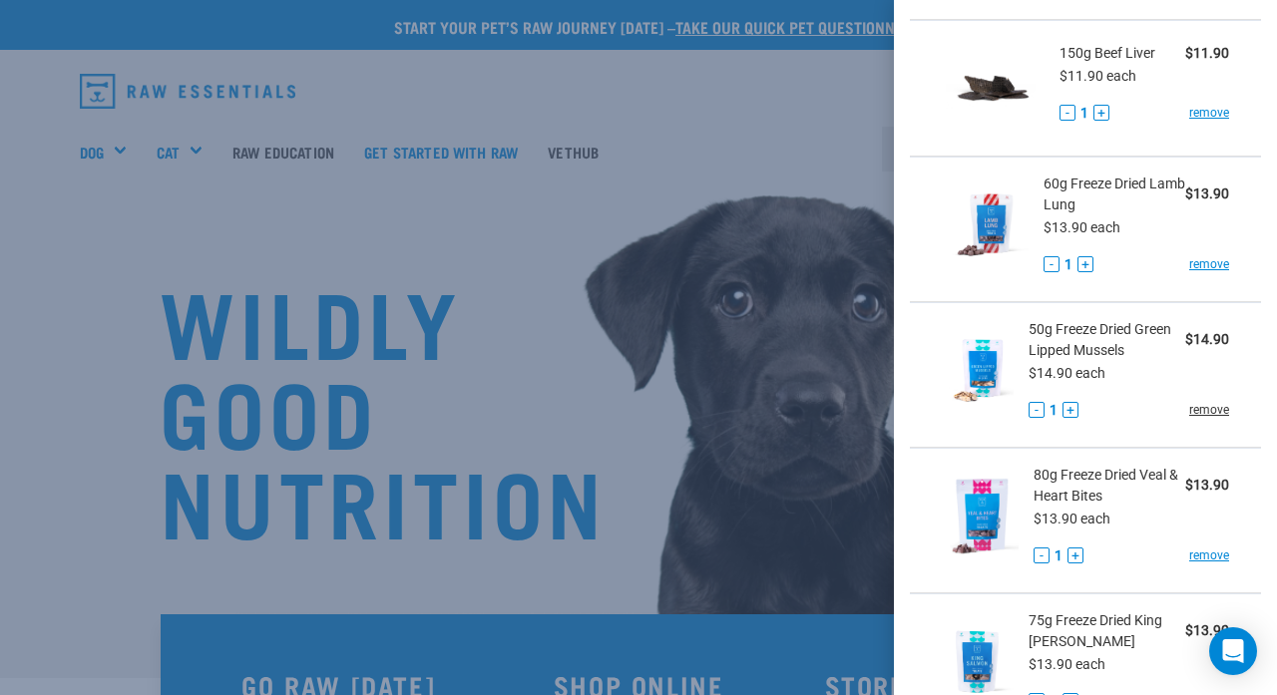
click at [817, 407] on link "remove" at bounding box center [1209, 410] width 40 height 18
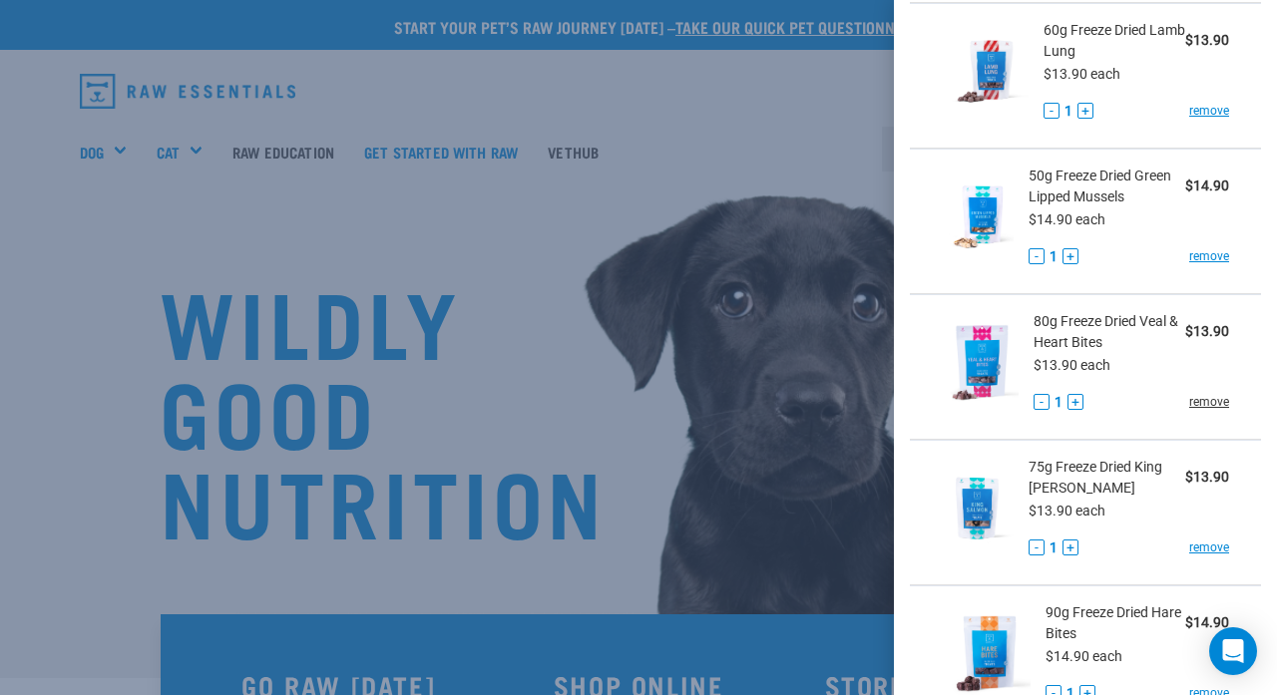
click at [817, 407] on link "remove" at bounding box center [1209, 402] width 40 height 18
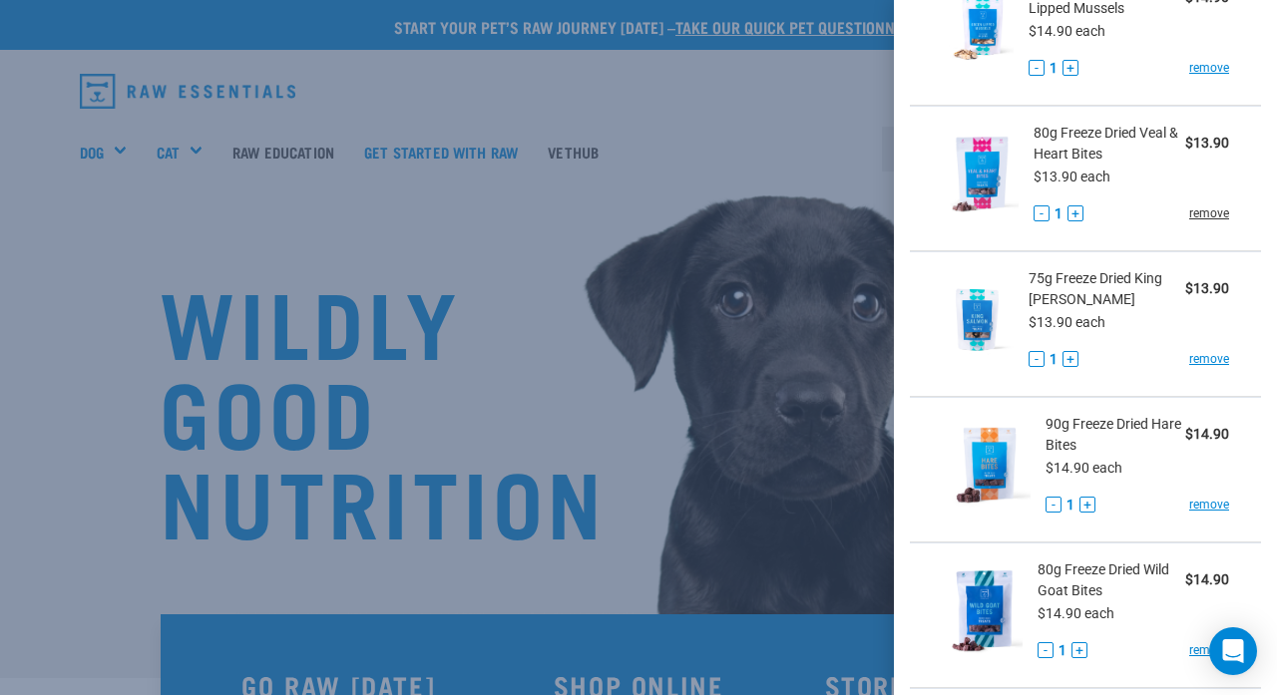
scroll to position [990, 0]
click at [817, 358] on link "remove" at bounding box center [1209, 358] width 40 height 18
click at [817, 502] on link "remove" at bounding box center [1209, 504] width 40 height 18
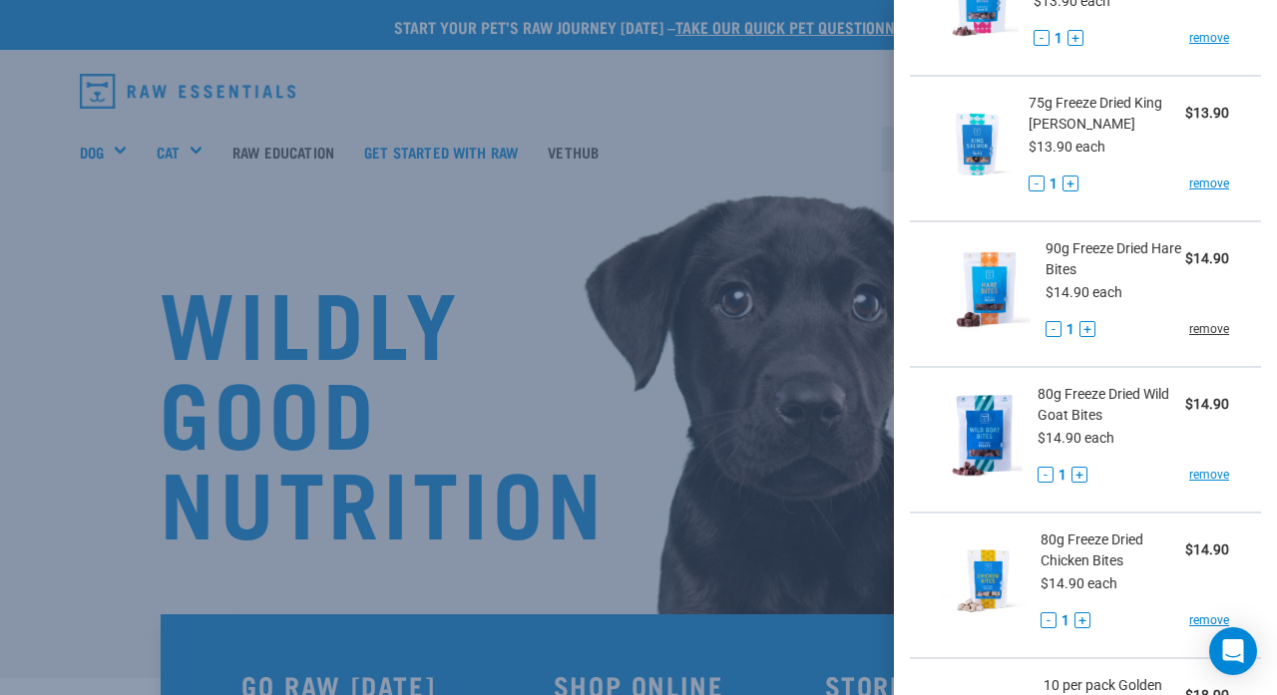
scroll to position [1179, 0]
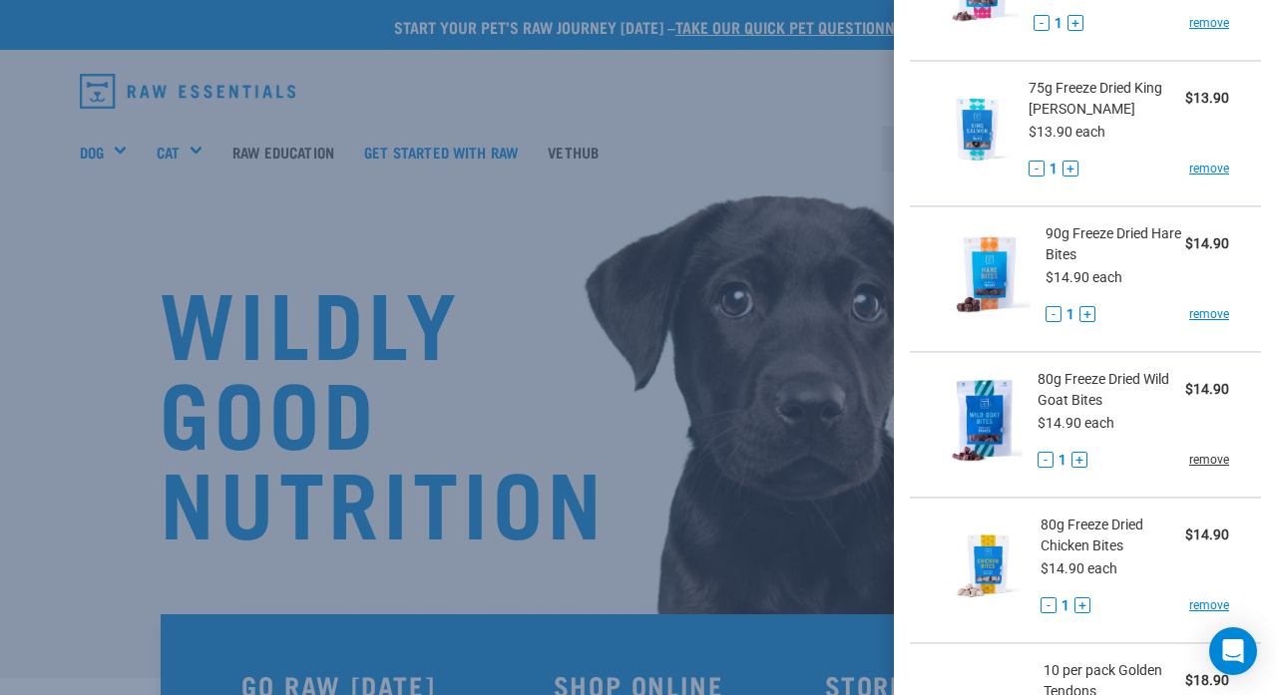
click at [817, 459] on link "remove" at bounding box center [1209, 460] width 40 height 18
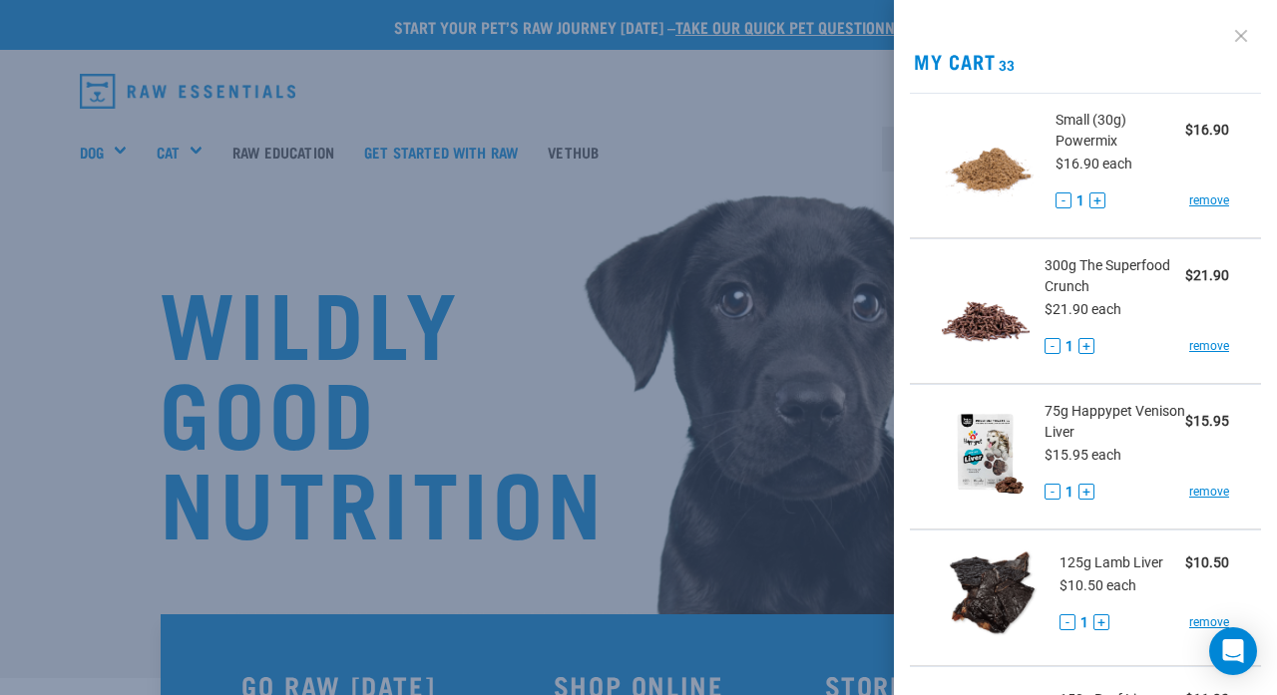
scroll to position [0, 0]
click at [817, 35] on link at bounding box center [1241, 36] width 32 height 32
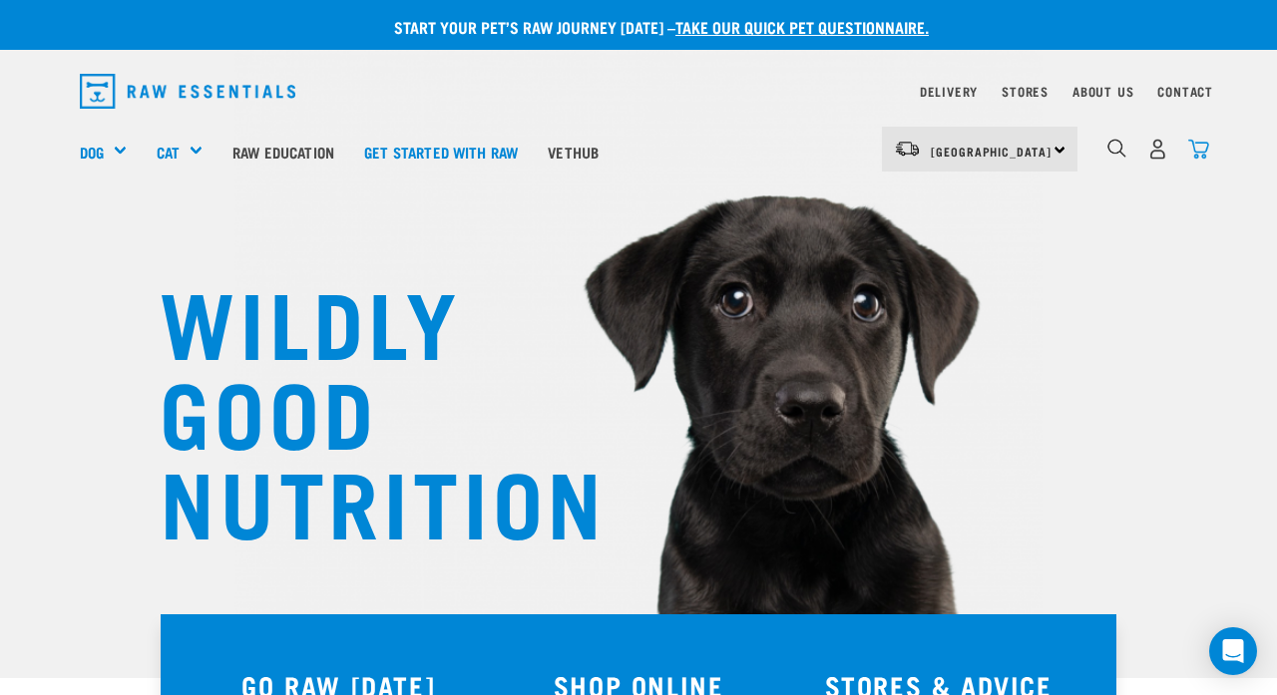
click at [817, 142] on img "dropdown navigation" at bounding box center [1198, 149] width 21 height 21
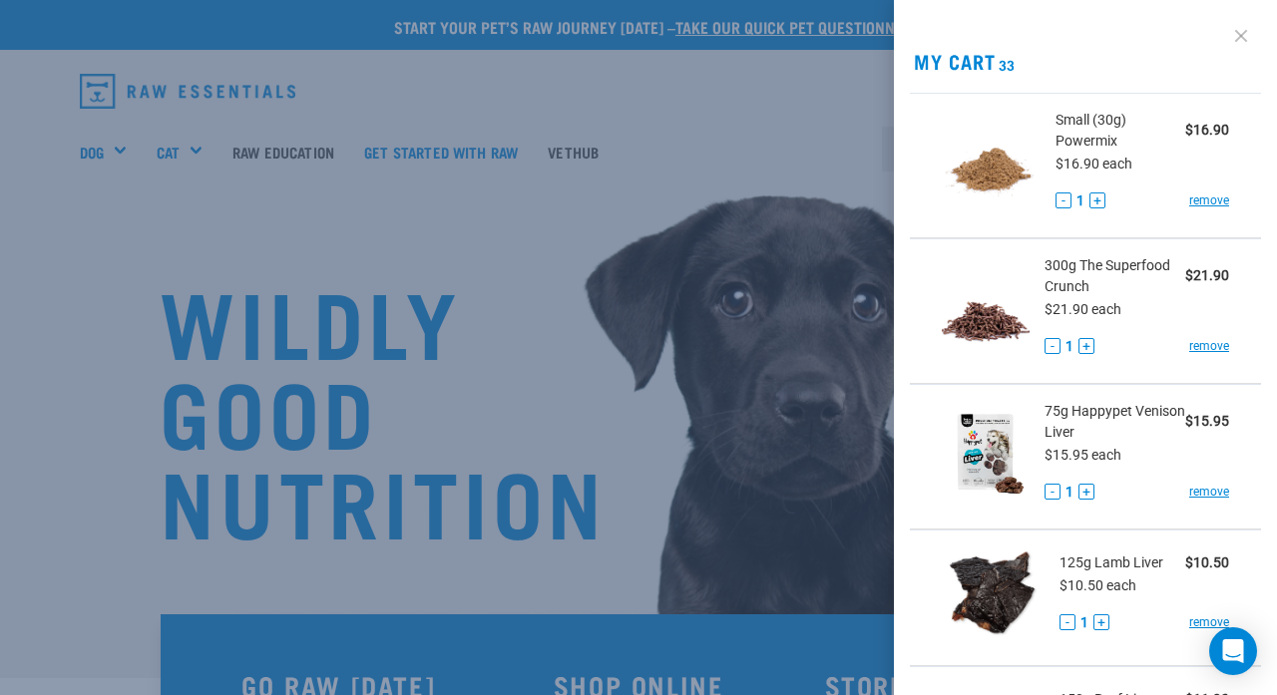
click at [817, 32] on link at bounding box center [1241, 36] width 32 height 32
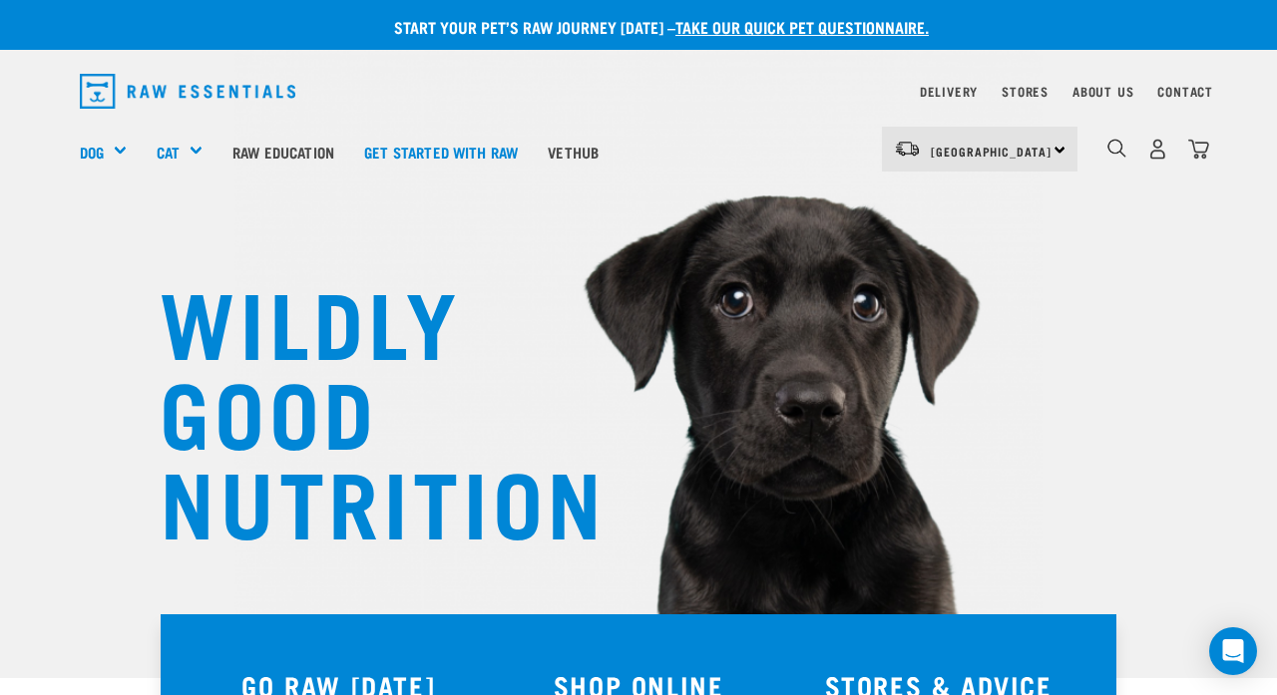
click at [817, 145] on div "[GEOGRAPHIC_DATA] [GEOGRAPHIC_DATA]" at bounding box center [980, 149] width 196 height 45
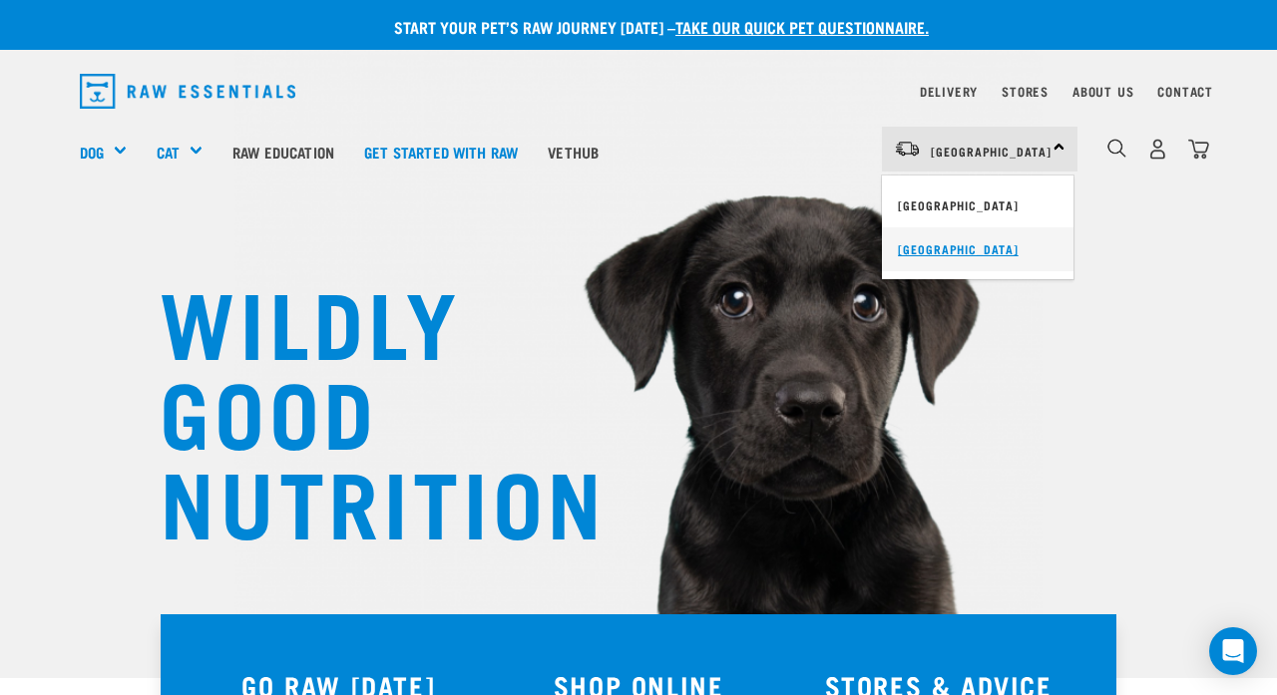
click at [817, 239] on link "[GEOGRAPHIC_DATA]" at bounding box center [978, 249] width 192 height 44
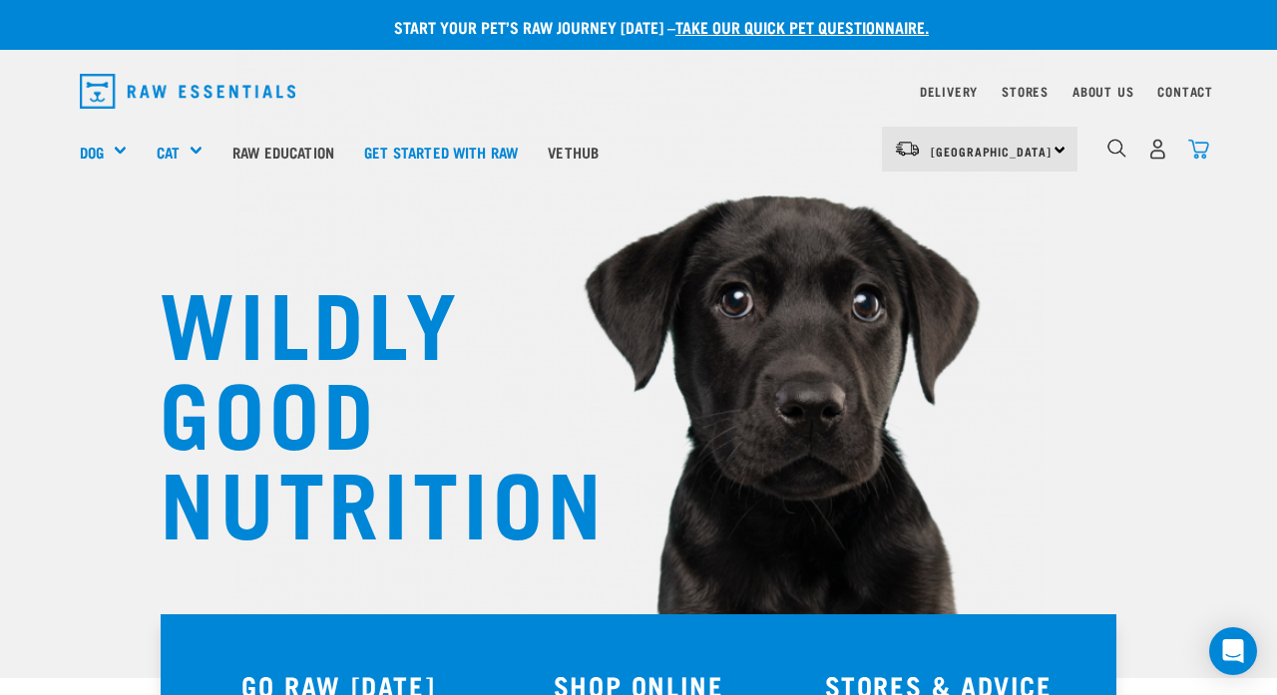
click at [817, 153] on img "dropdown navigation" at bounding box center [1198, 149] width 21 height 21
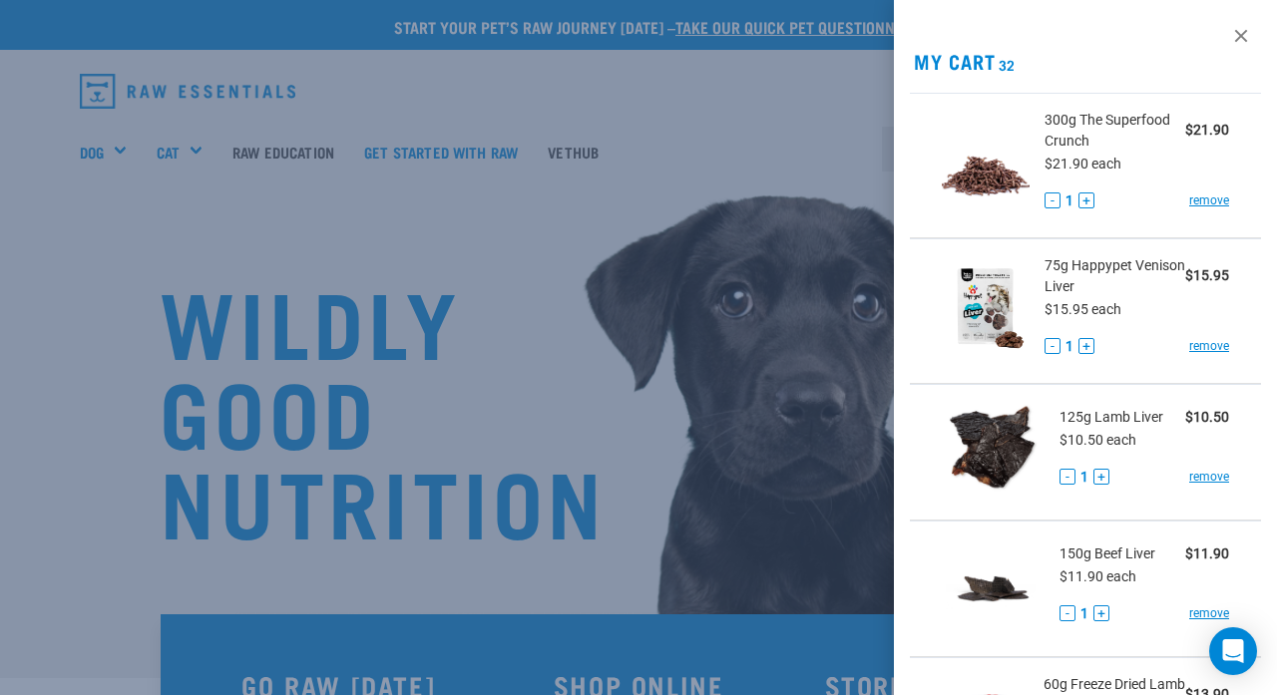
click at [752, 223] on div at bounding box center [638, 347] width 1277 height 695
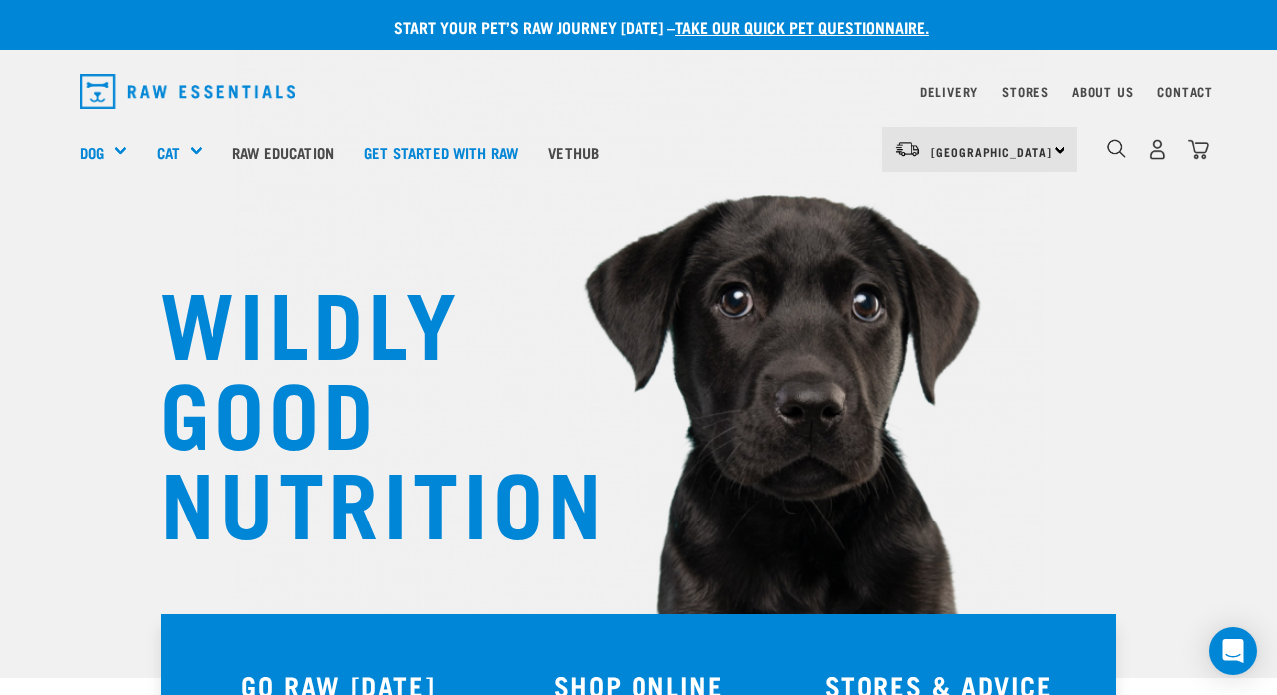
click at [817, 139] on div "[GEOGRAPHIC_DATA] [GEOGRAPHIC_DATA]" at bounding box center [980, 149] width 196 height 45
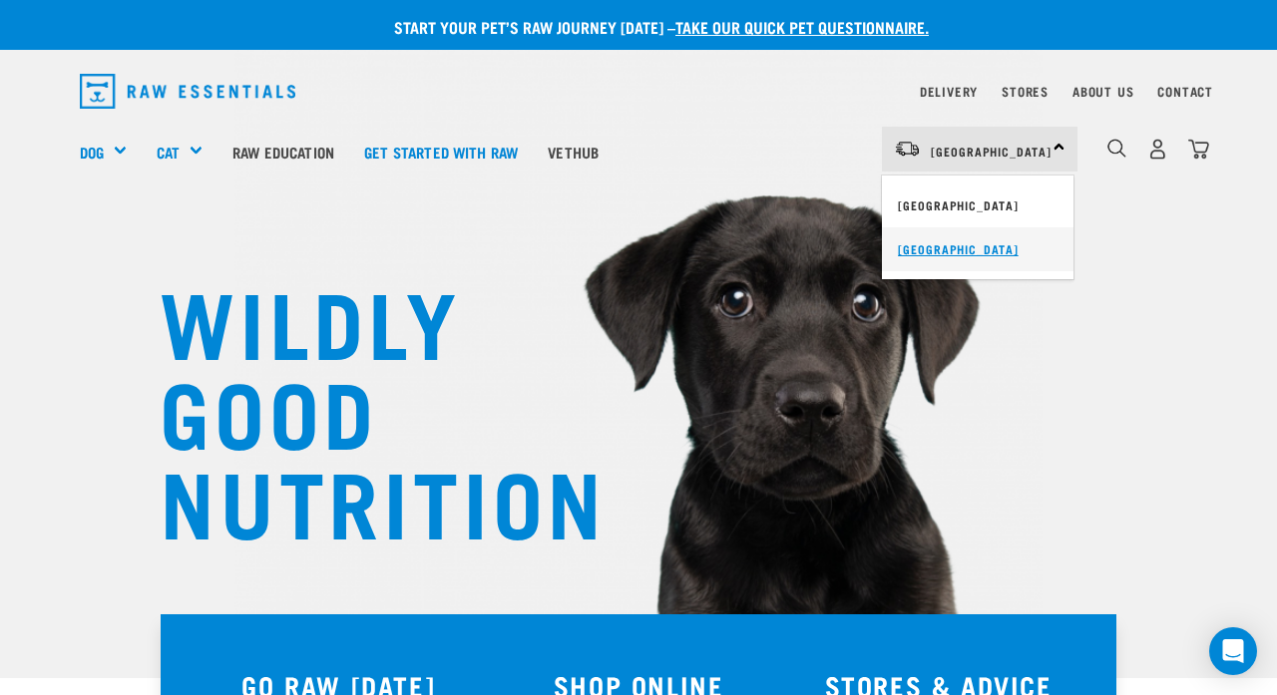
click at [817, 235] on link "[GEOGRAPHIC_DATA]" at bounding box center [978, 249] width 192 height 44
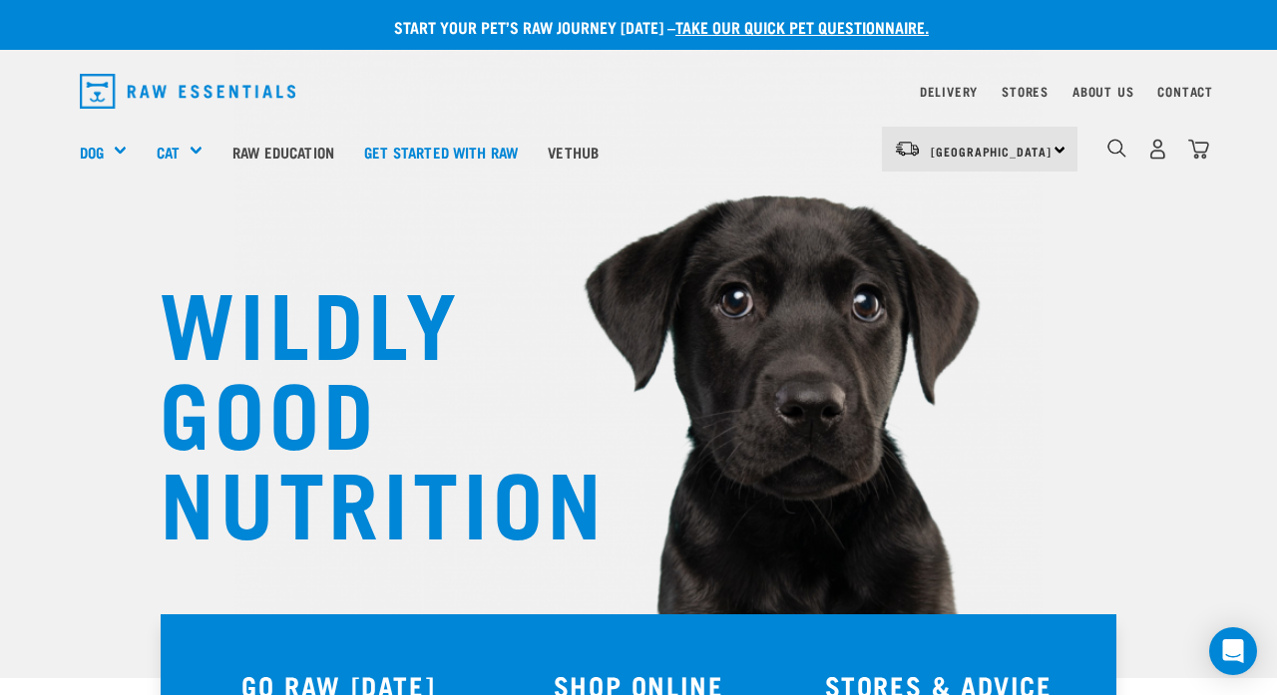
click at [817, 136] on div "[GEOGRAPHIC_DATA] [GEOGRAPHIC_DATA]" at bounding box center [980, 149] width 196 height 45
click at [817, 196] on link "[GEOGRAPHIC_DATA]" at bounding box center [978, 206] width 192 height 44
click at [817, 138] on div "[GEOGRAPHIC_DATA] [GEOGRAPHIC_DATA] [GEOGRAPHIC_DATA] Dog Shop All Dog Get Star…" at bounding box center [638, 152] width 1149 height 80
click at [817, 141] on img "dropdown navigation" at bounding box center [1198, 149] width 21 height 21
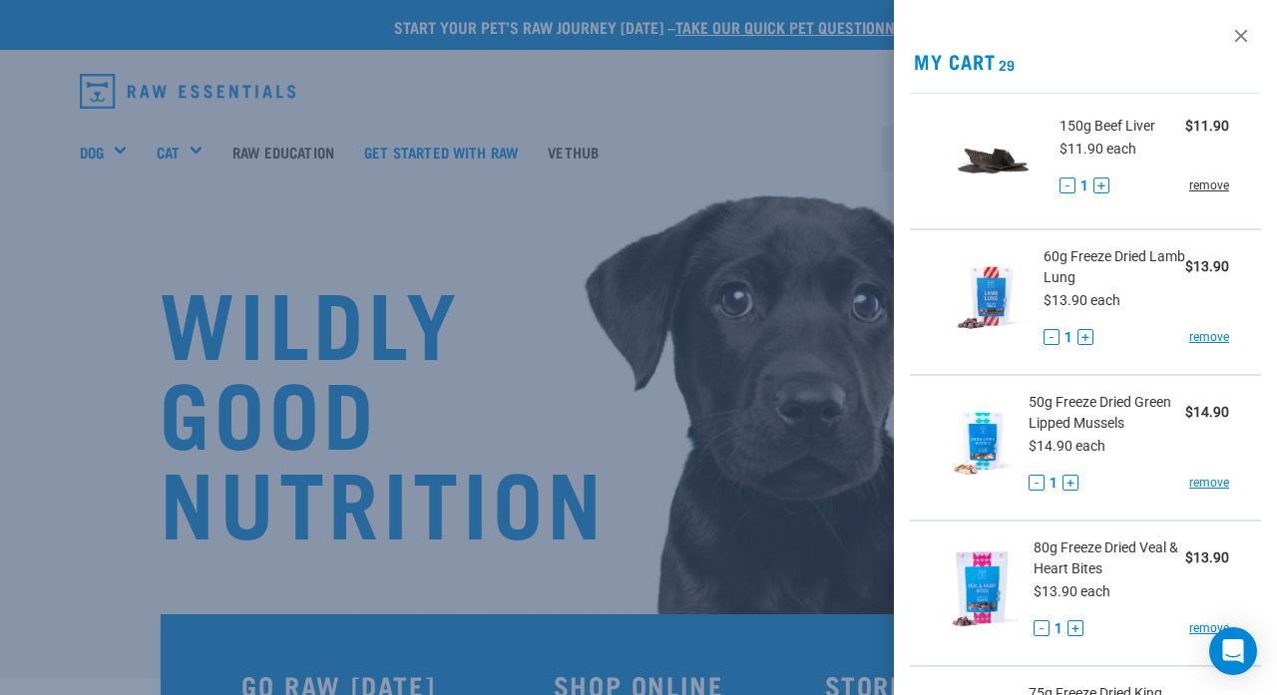
click at [817, 191] on link "remove" at bounding box center [1209, 186] width 40 height 18
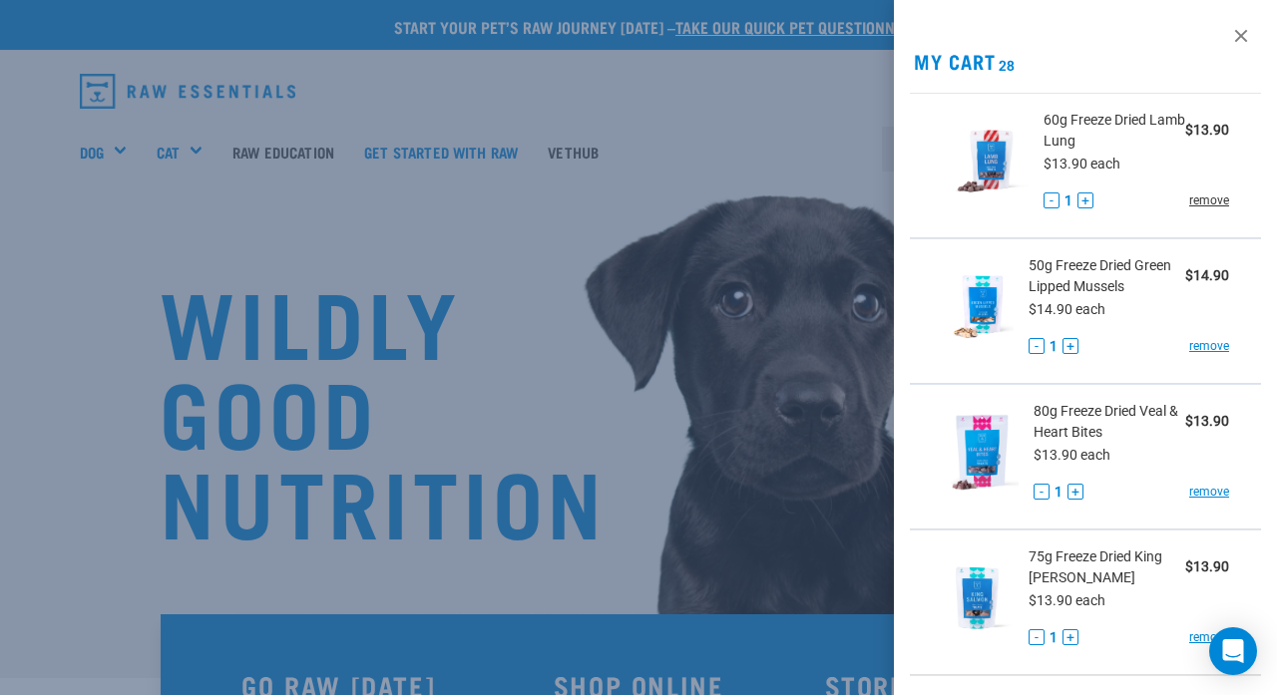
click at [817, 197] on link "remove" at bounding box center [1209, 201] width 40 height 18
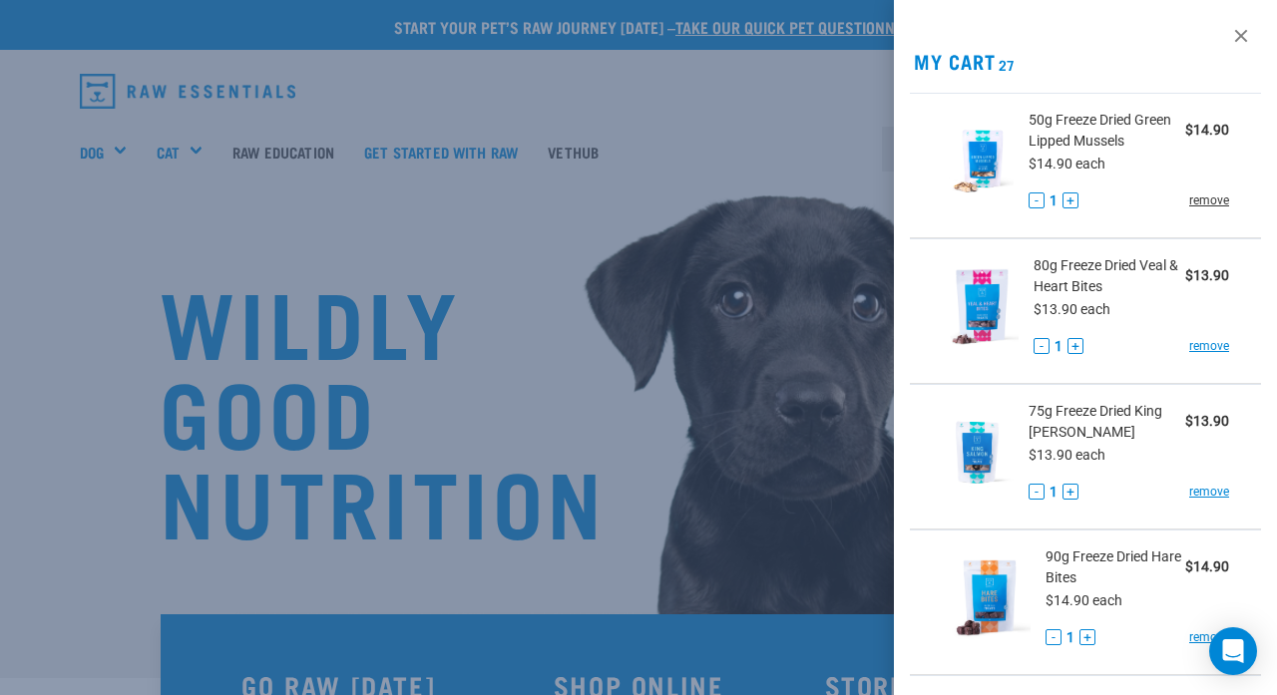
click at [817, 197] on link "remove" at bounding box center [1209, 201] width 40 height 18
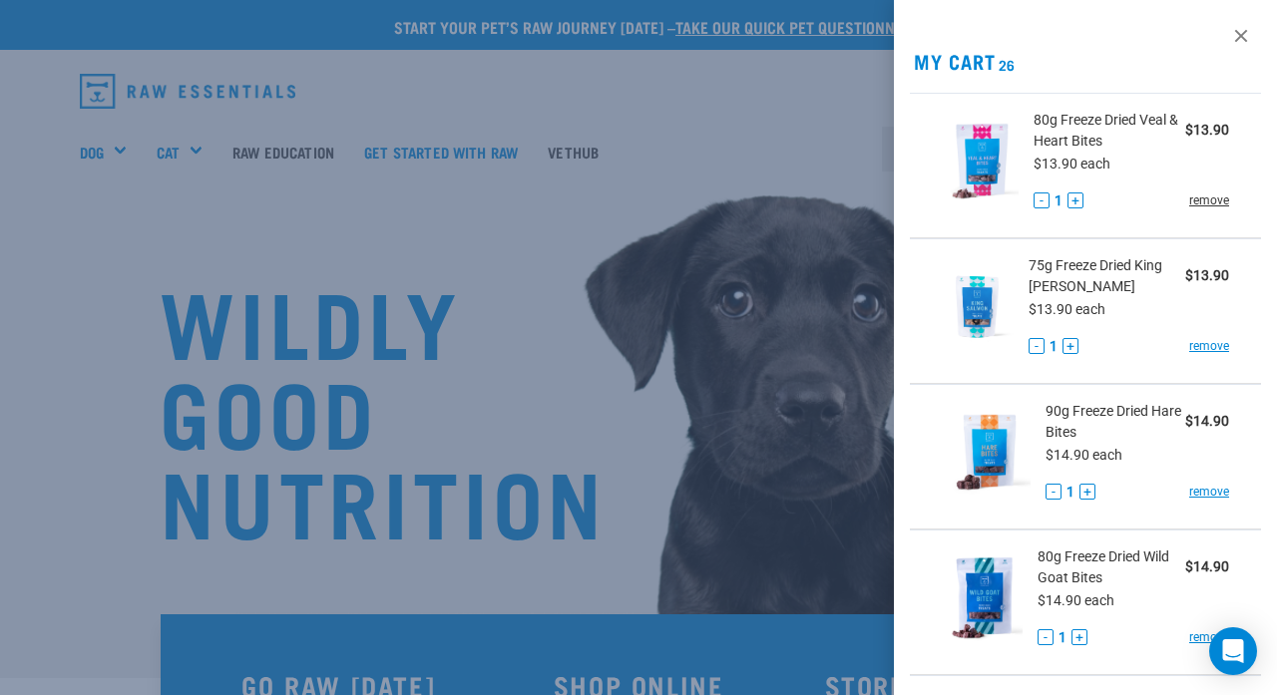
click at [817, 197] on link "remove" at bounding box center [1209, 201] width 40 height 18
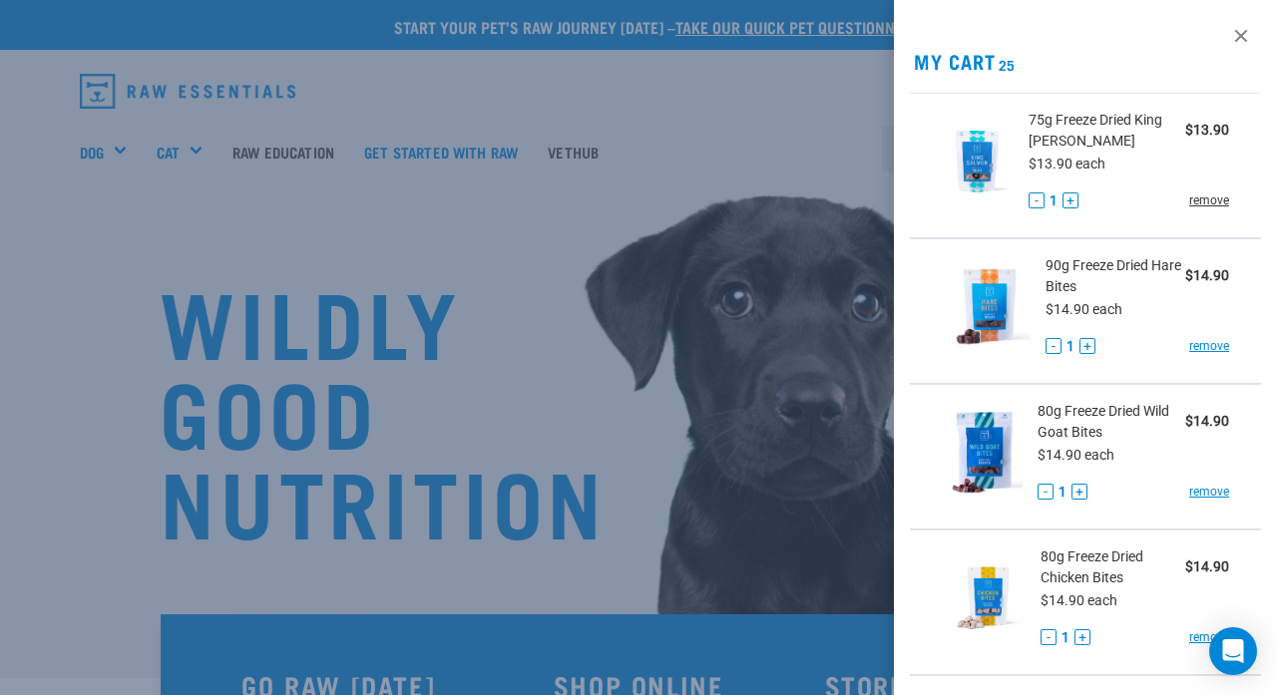
click at [817, 197] on link "remove" at bounding box center [1209, 201] width 40 height 18
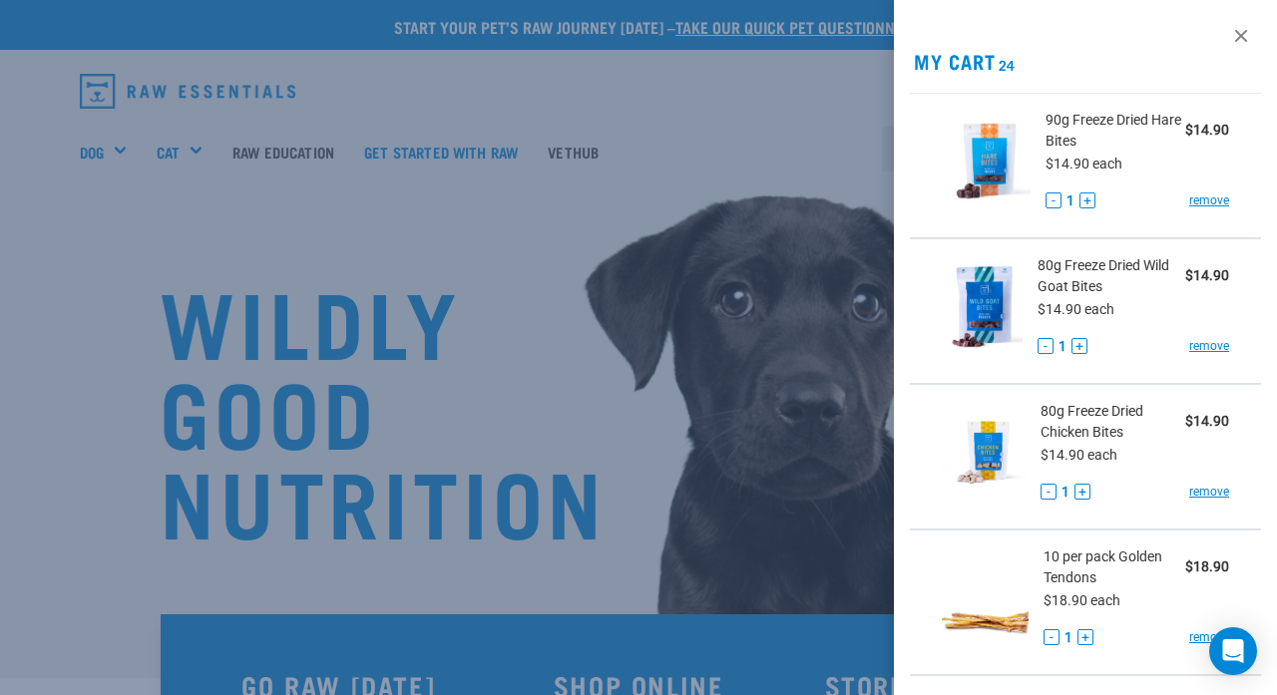
click at [817, 197] on link "remove" at bounding box center [1209, 201] width 40 height 18
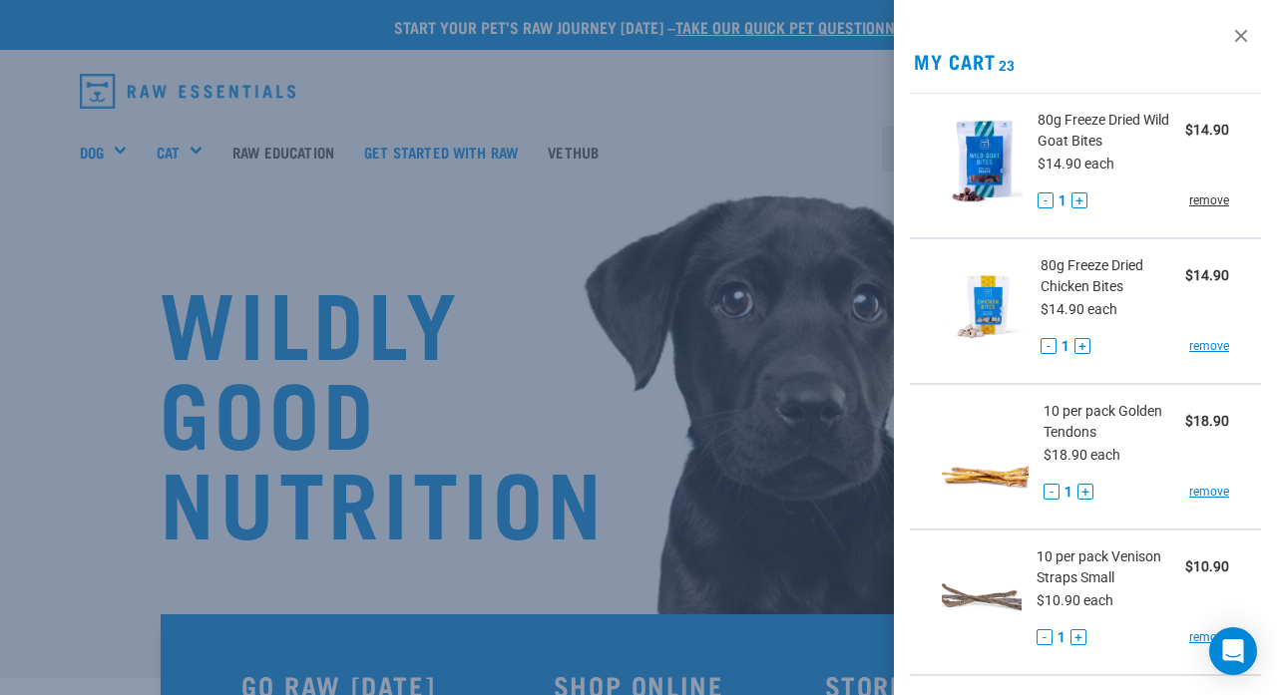
click at [817, 197] on link "remove" at bounding box center [1209, 201] width 40 height 18
click at [817, 341] on link "remove" at bounding box center [1209, 346] width 40 height 18
click at [817, 219] on div at bounding box center [638, 347] width 1277 height 695
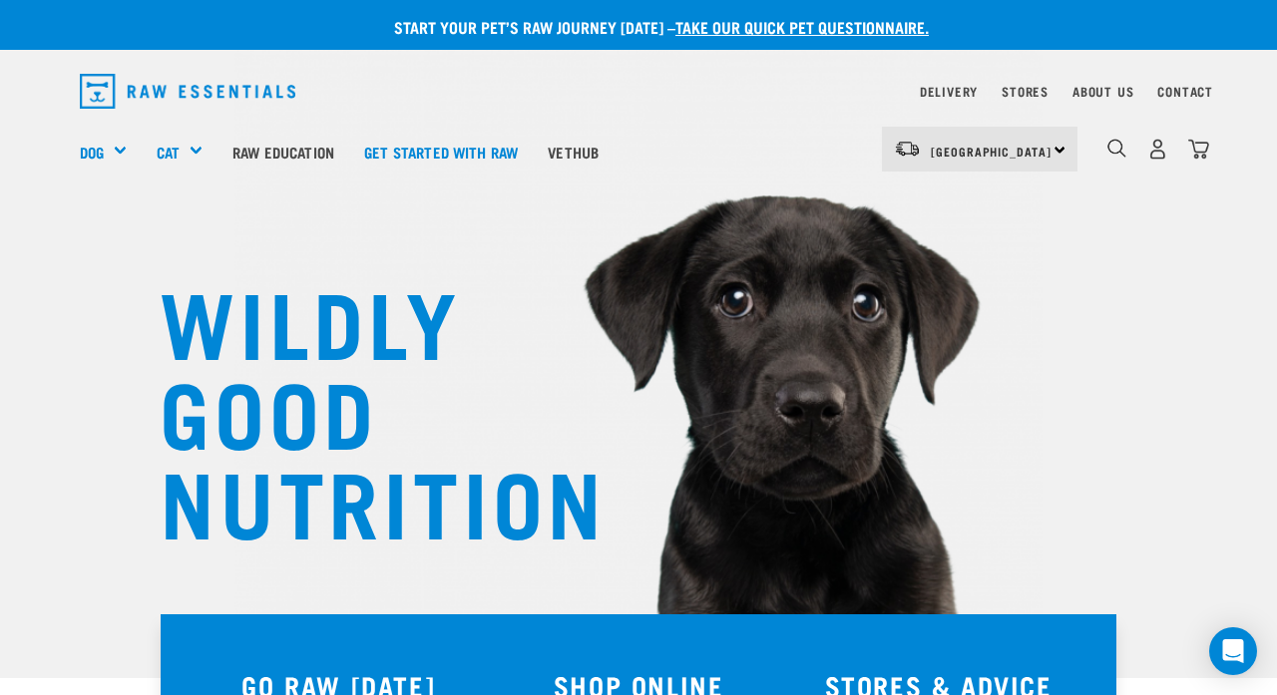
click at [785, 102] on div "dropdown navigation" at bounding box center [488, 91] width 816 height 51
click at [1200, 157] on img "dropdown navigation" at bounding box center [1198, 149] width 21 height 21
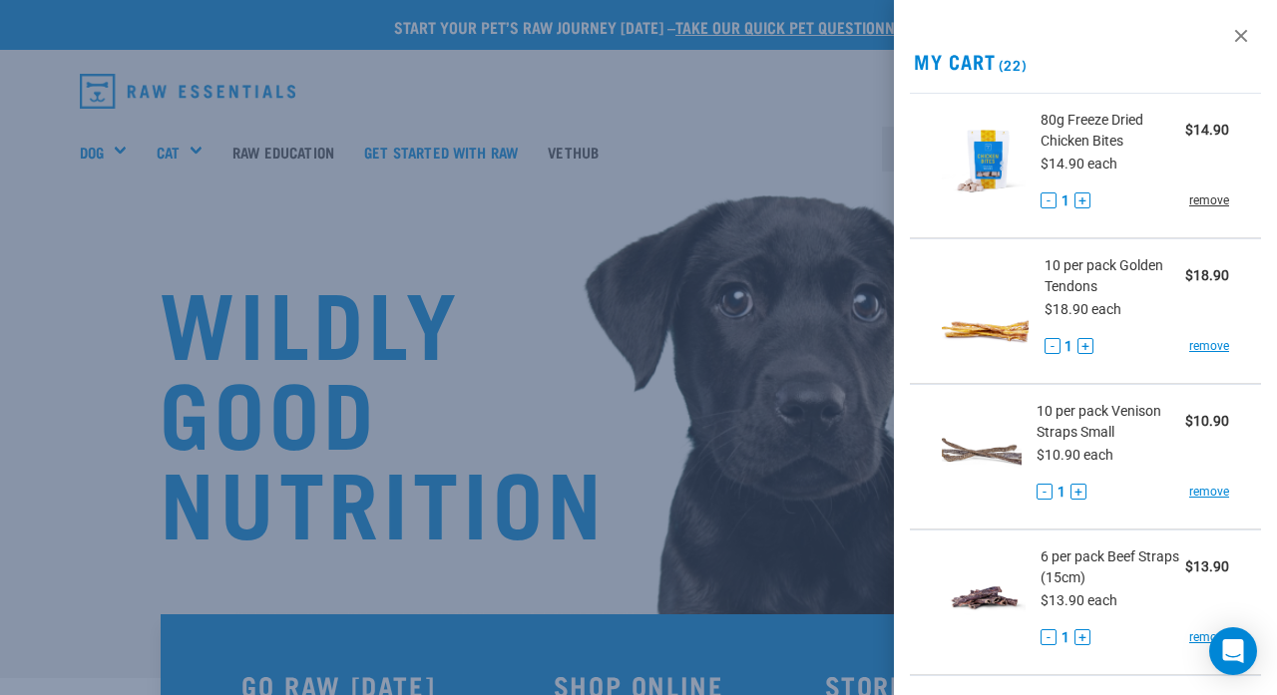
click link "remove"
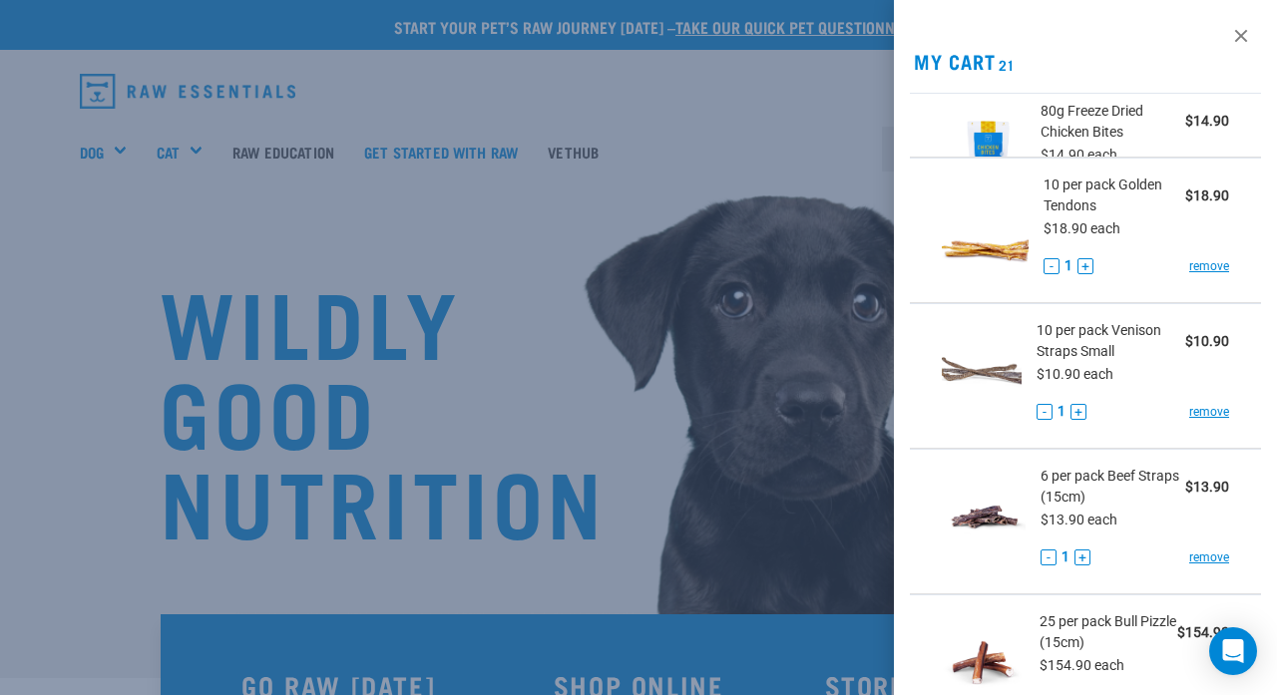
click li "10 per pack Venison Straps Small $10.90 $10.90 each - 1 + remove"
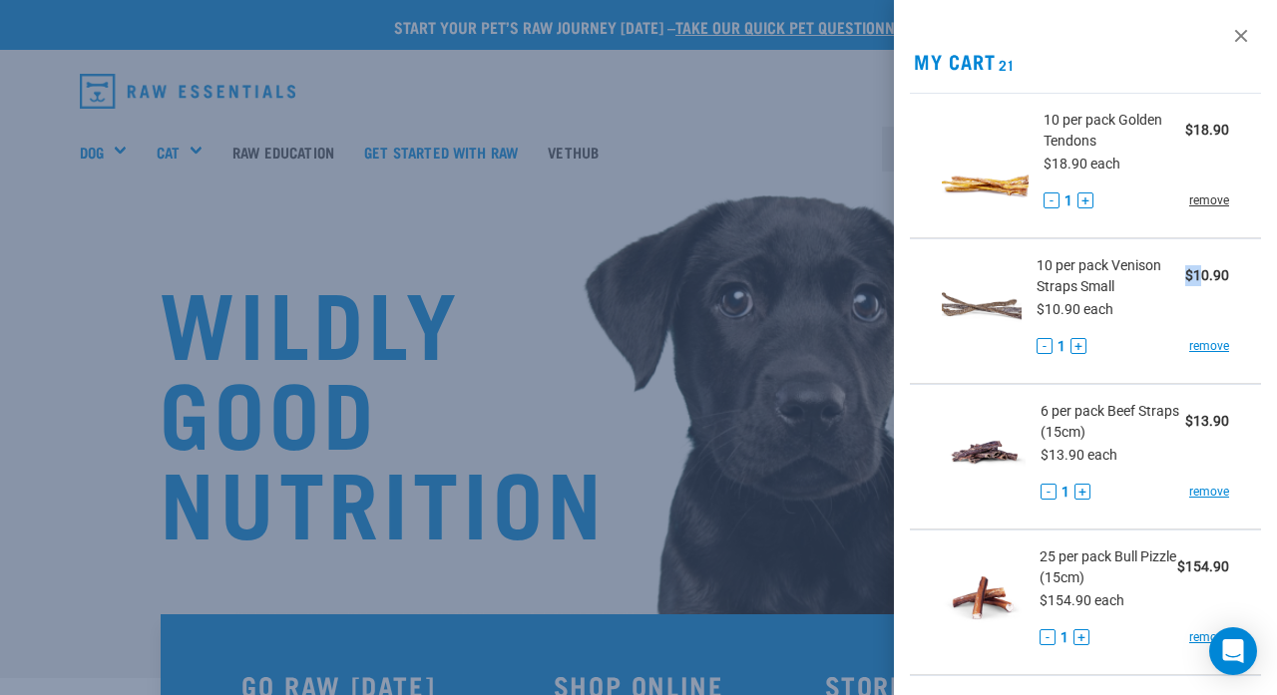
click link "remove"
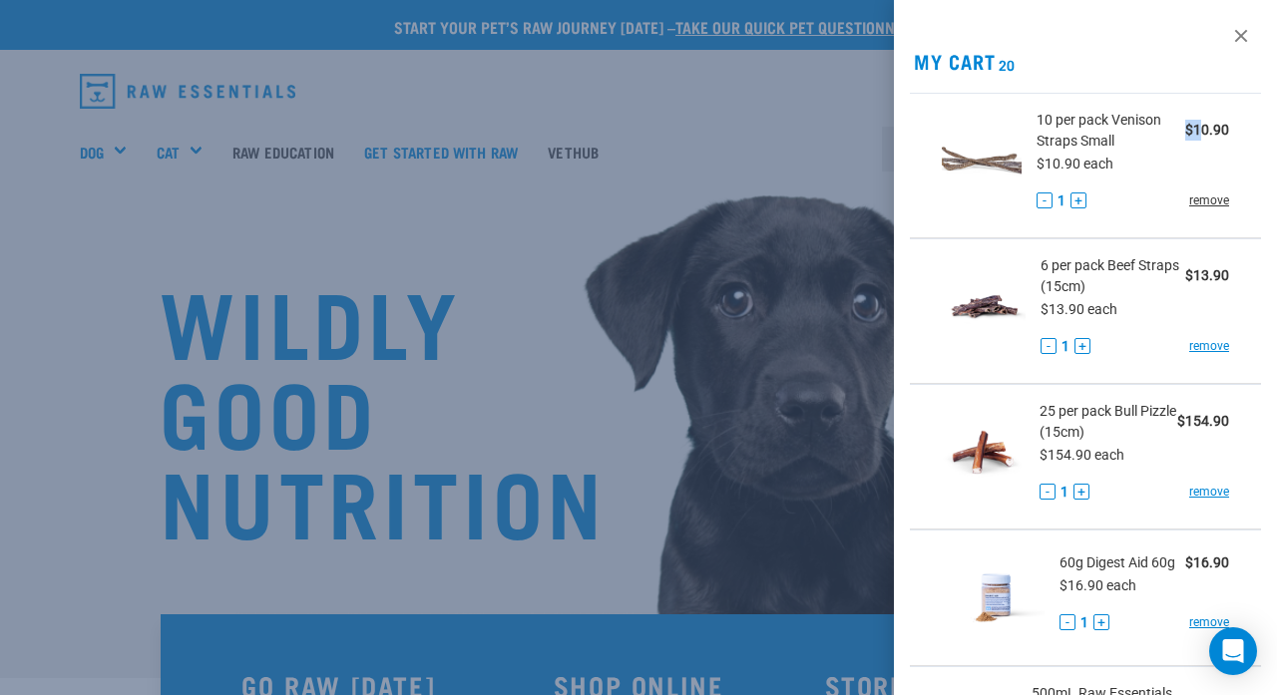
click link "remove"
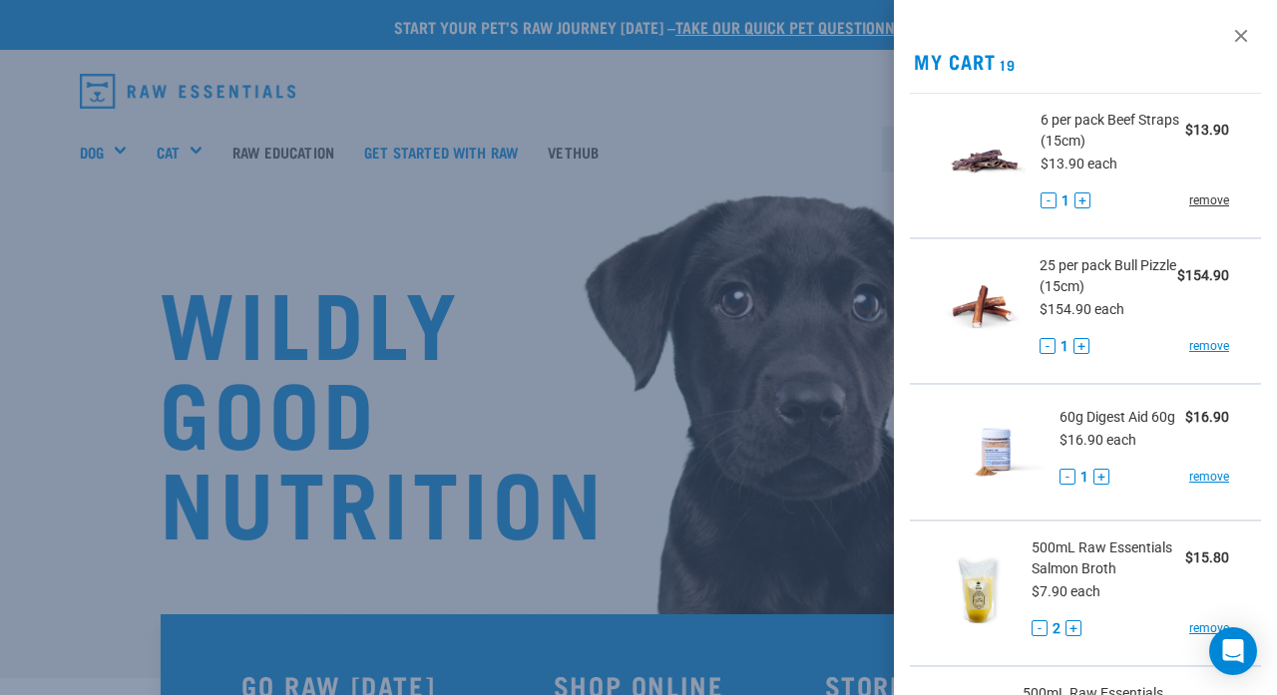
click link "remove"
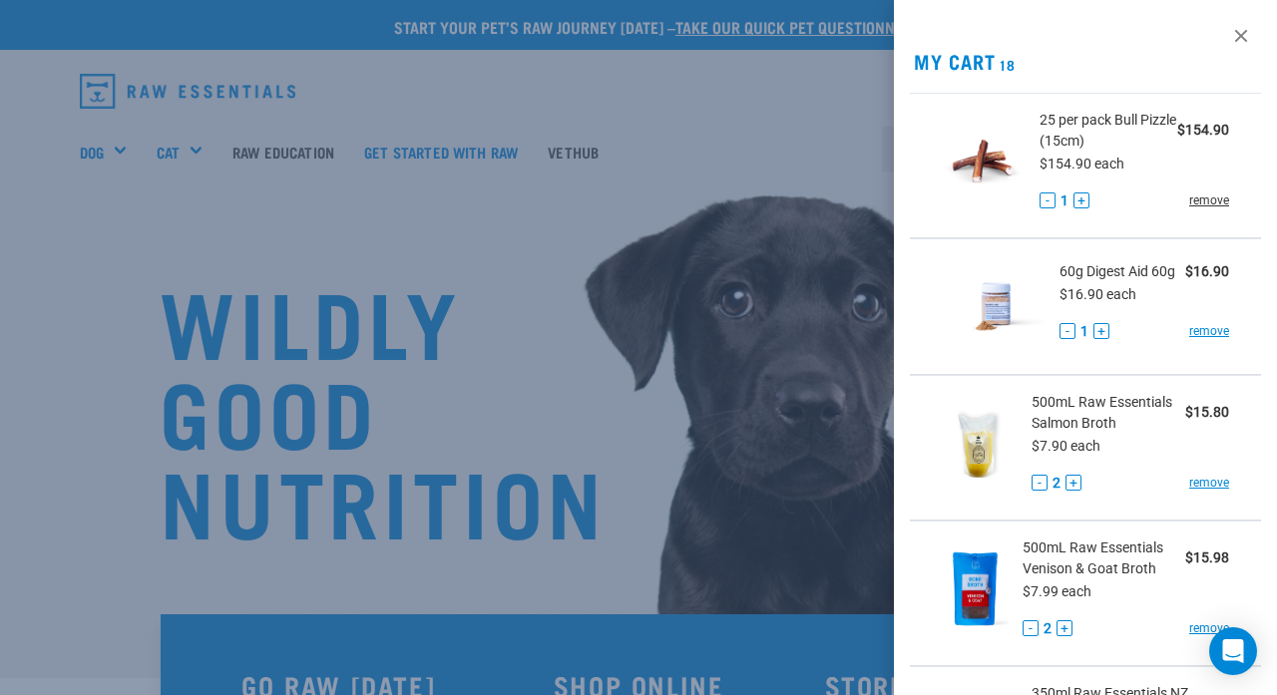
click link "remove"
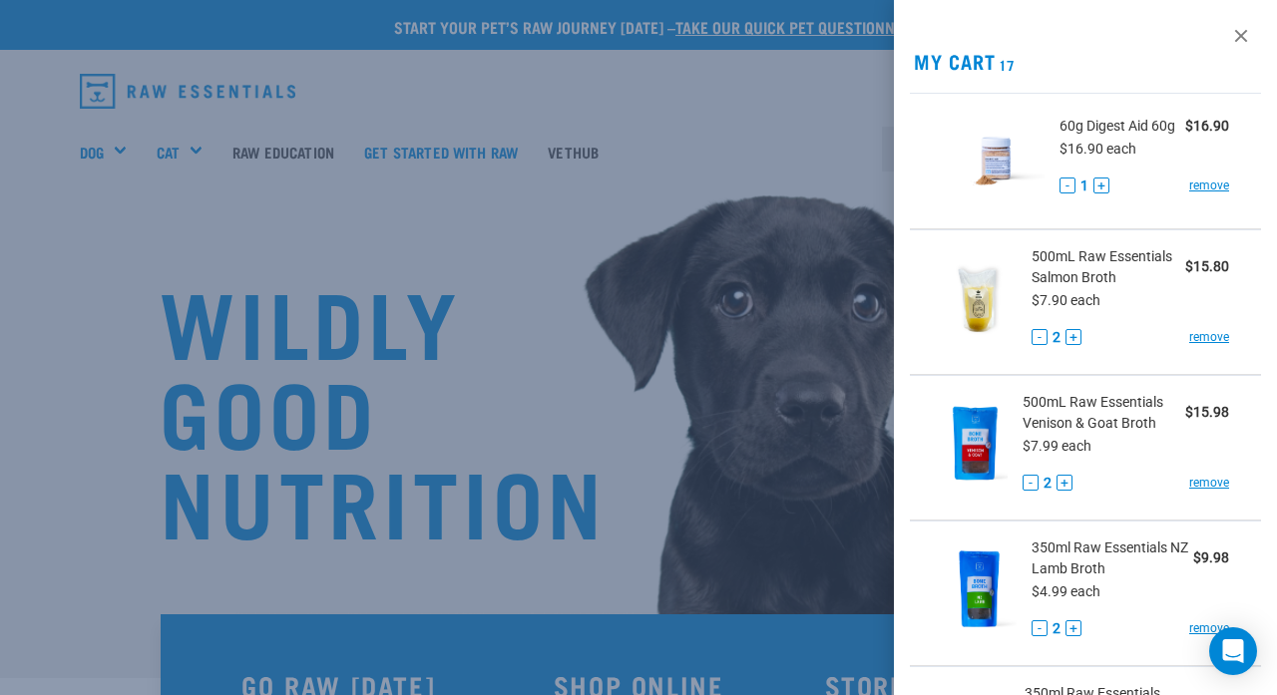
click div "60g Digest Aid 60g $16.90 $16.90 each - 1 + remove"
click link "remove"
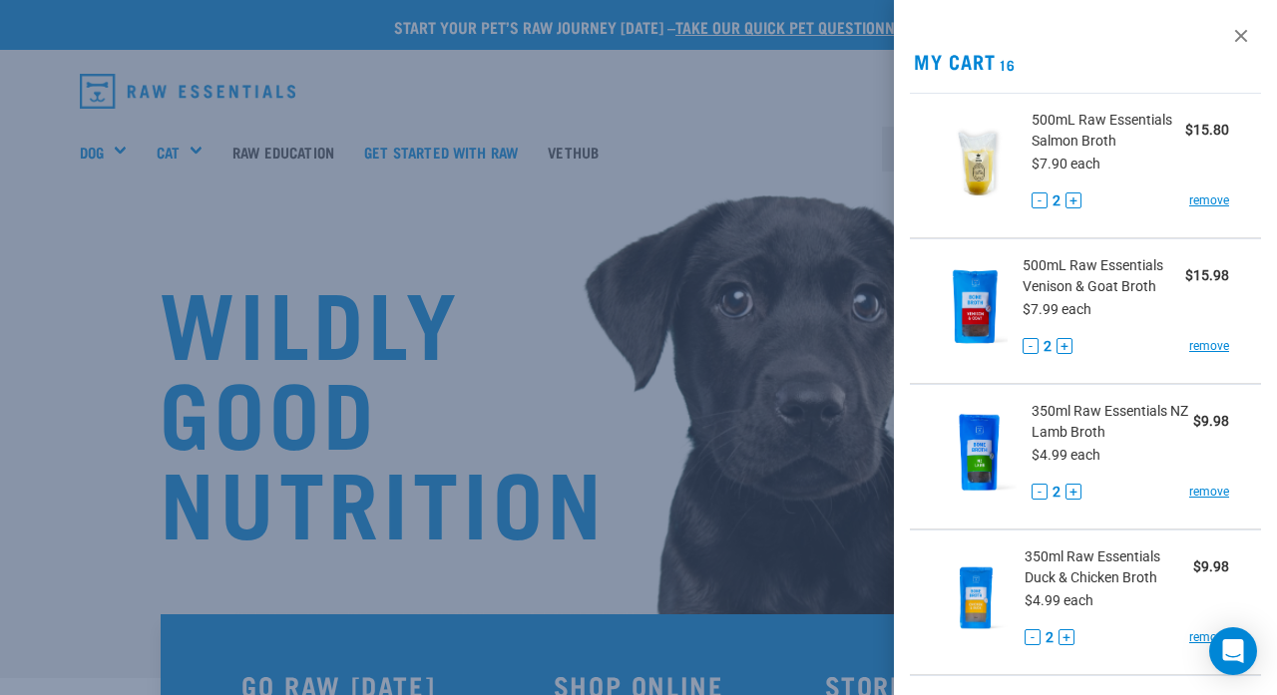
click div "500mL Raw Essentials Salmon Broth $15.80 $7.90 each - 2 + remove"
click link "remove"
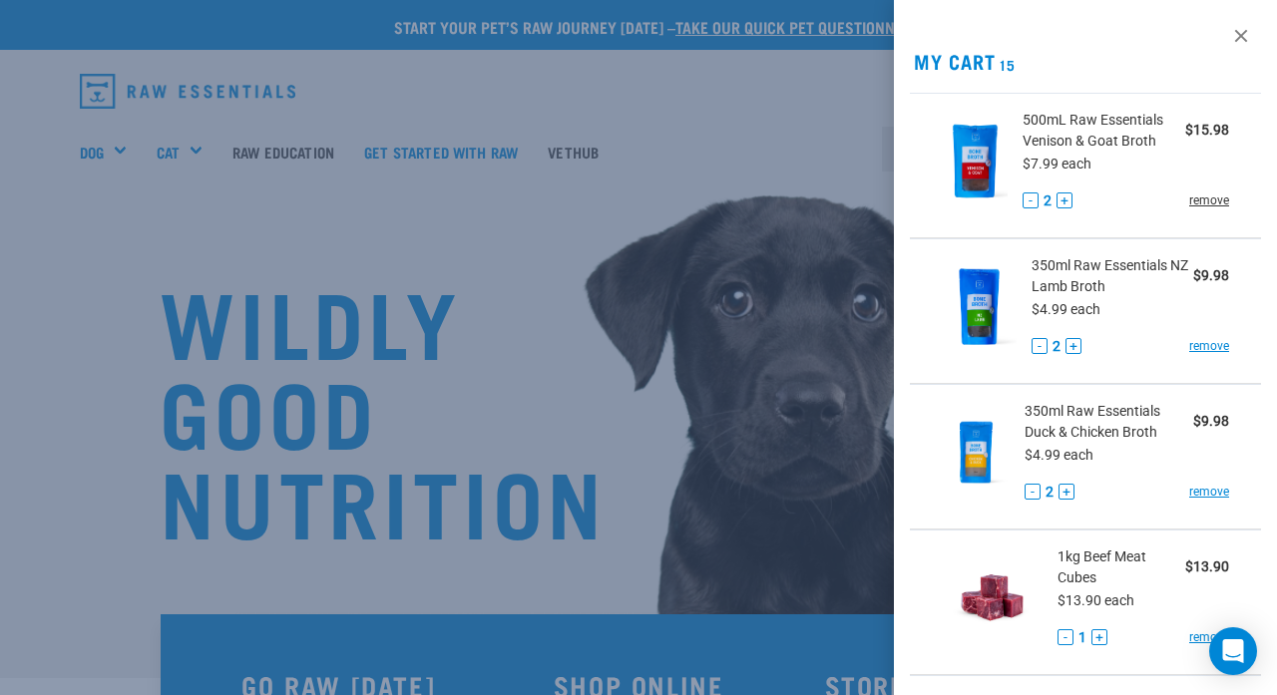
click link "remove"
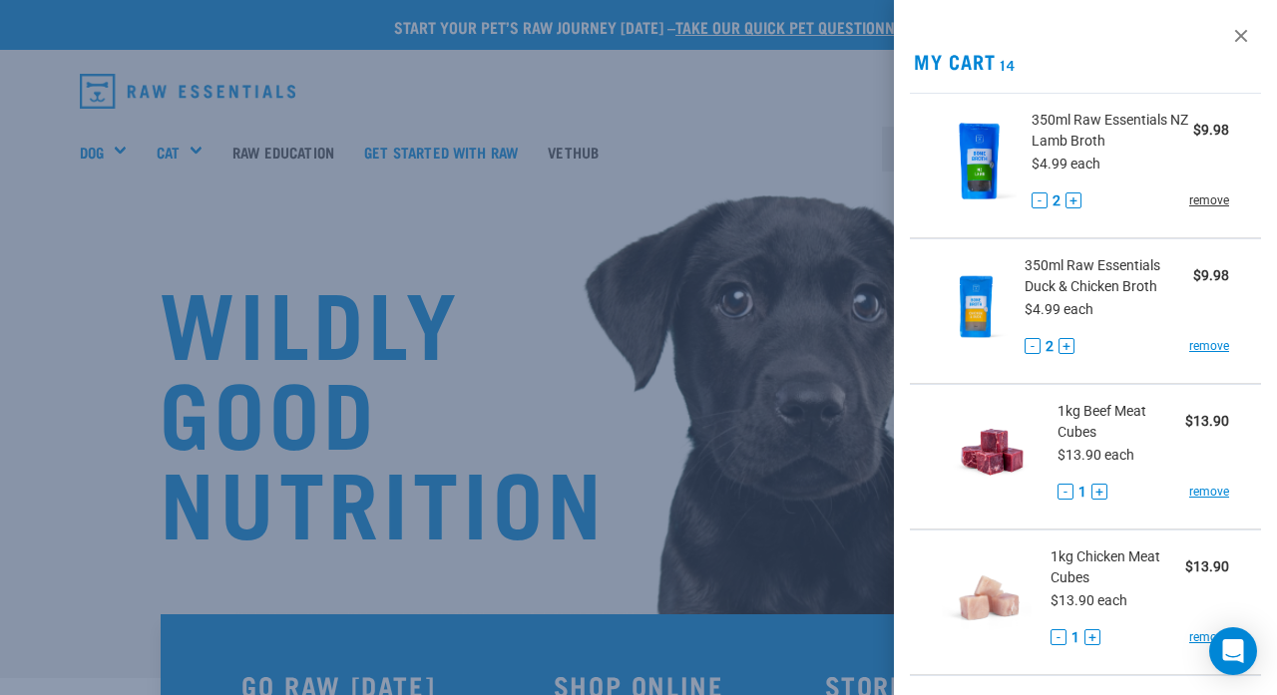
click link "remove"
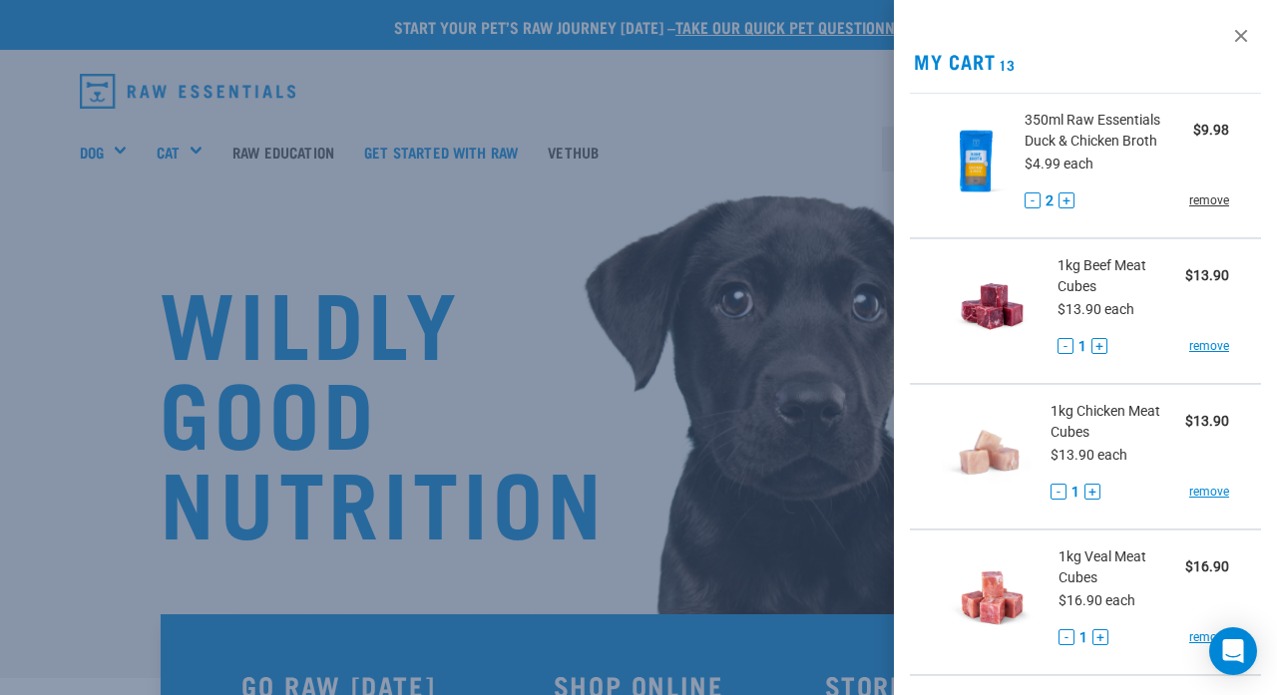
click link "remove"
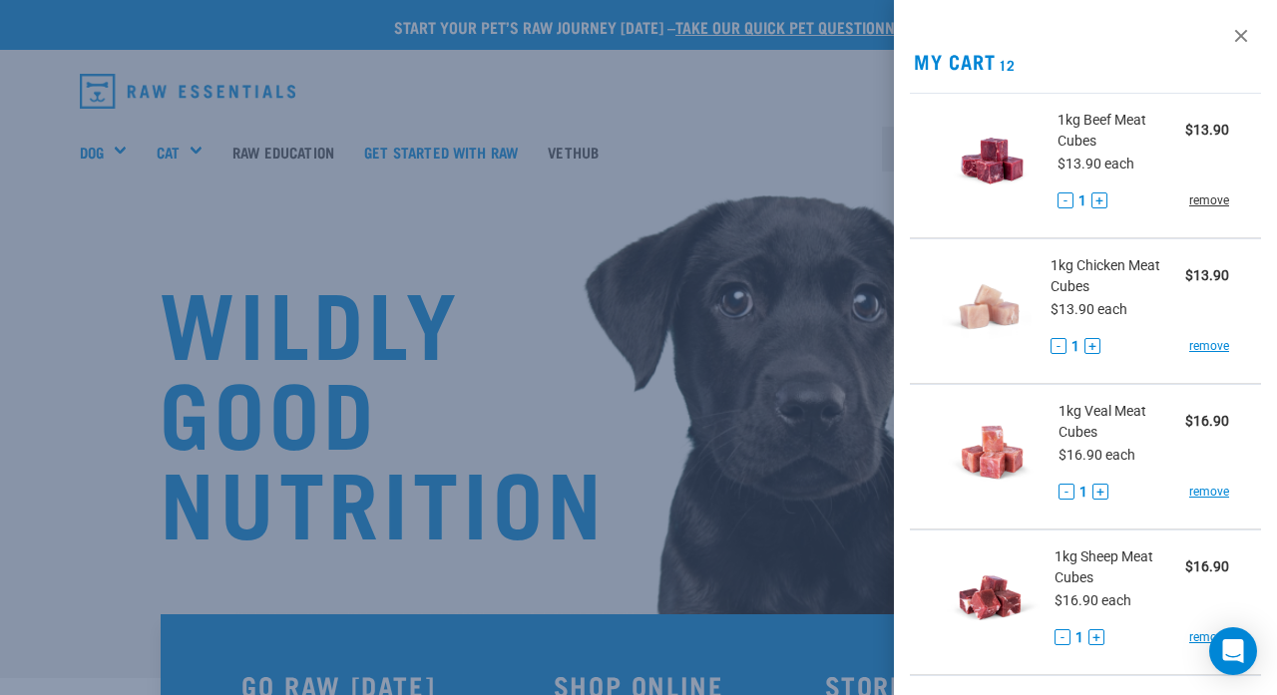
click link "remove"
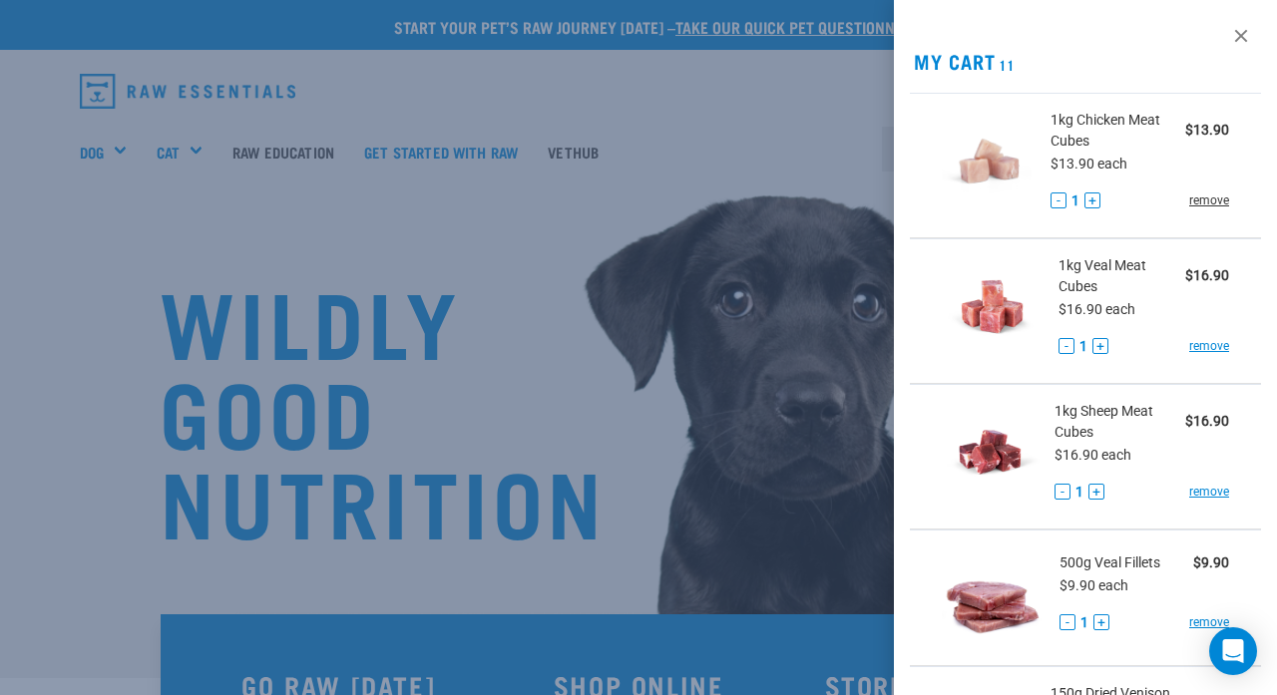
click link "remove"
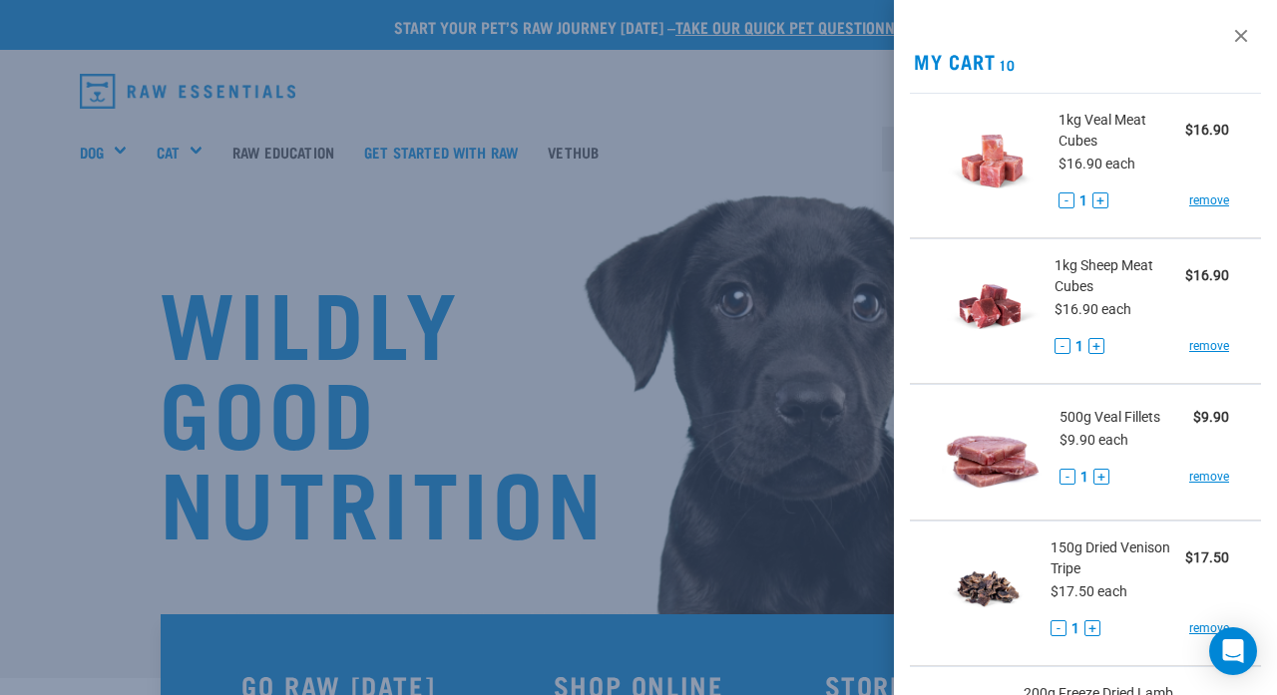
click link "remove"
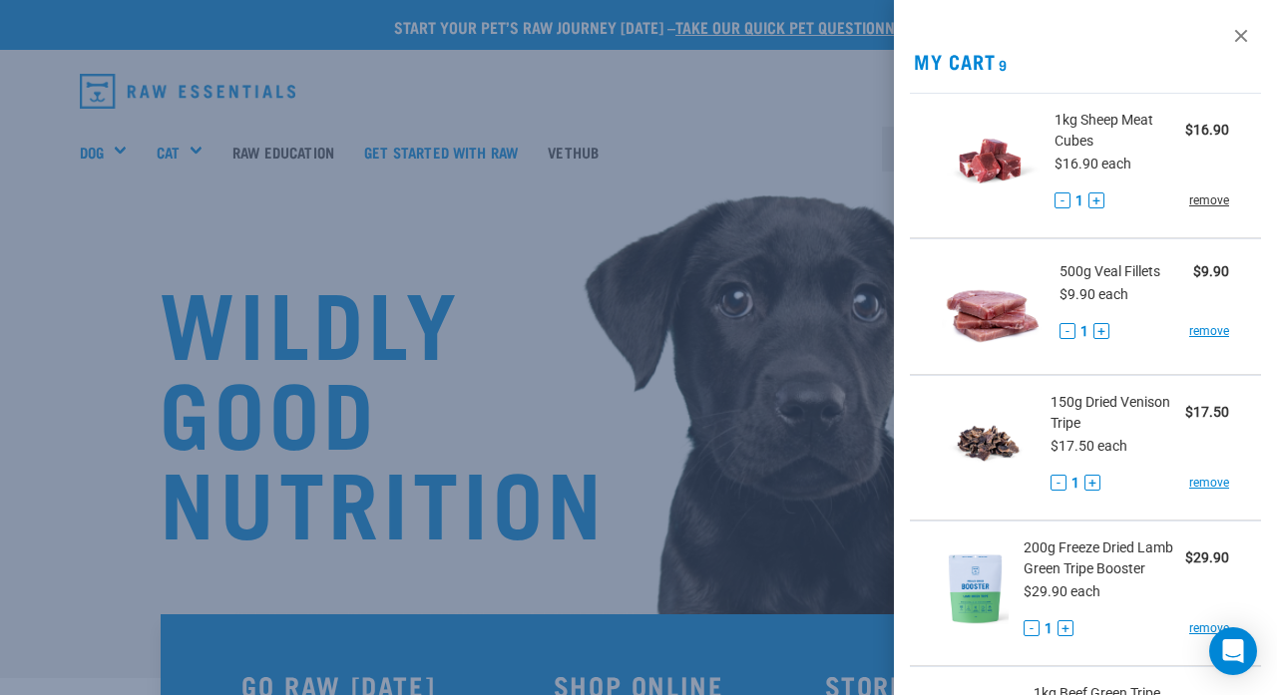
click link "remove"
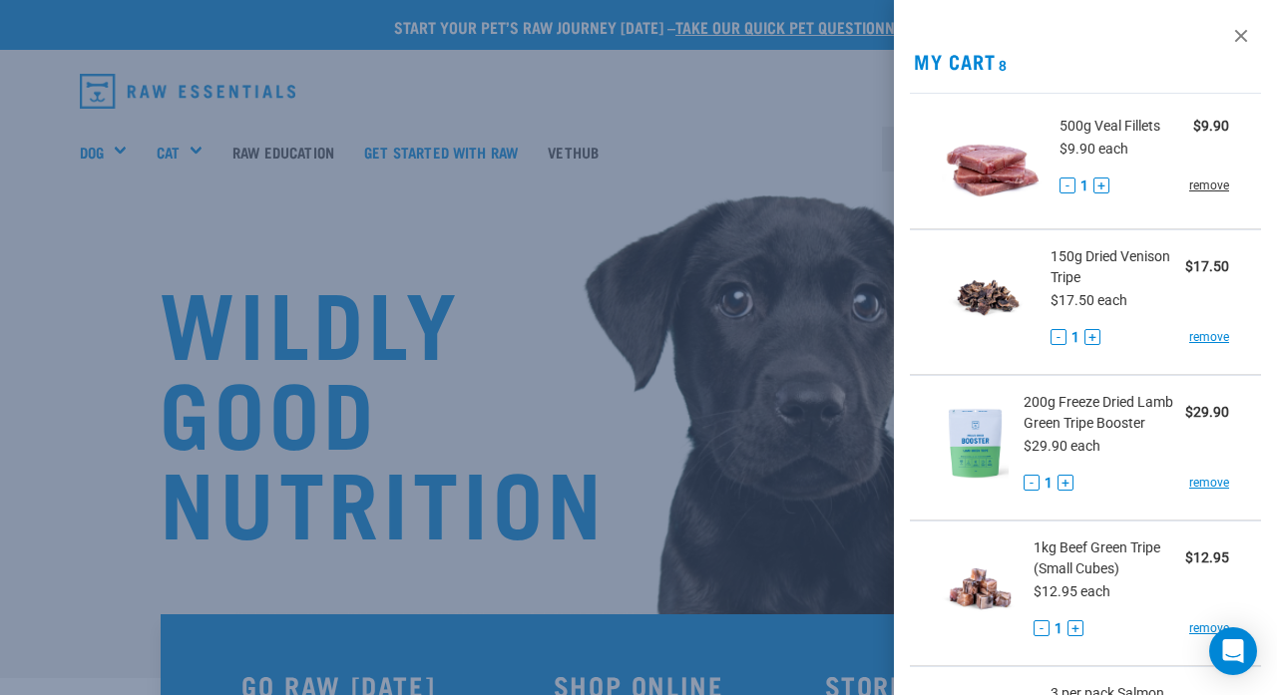
click link "remove"
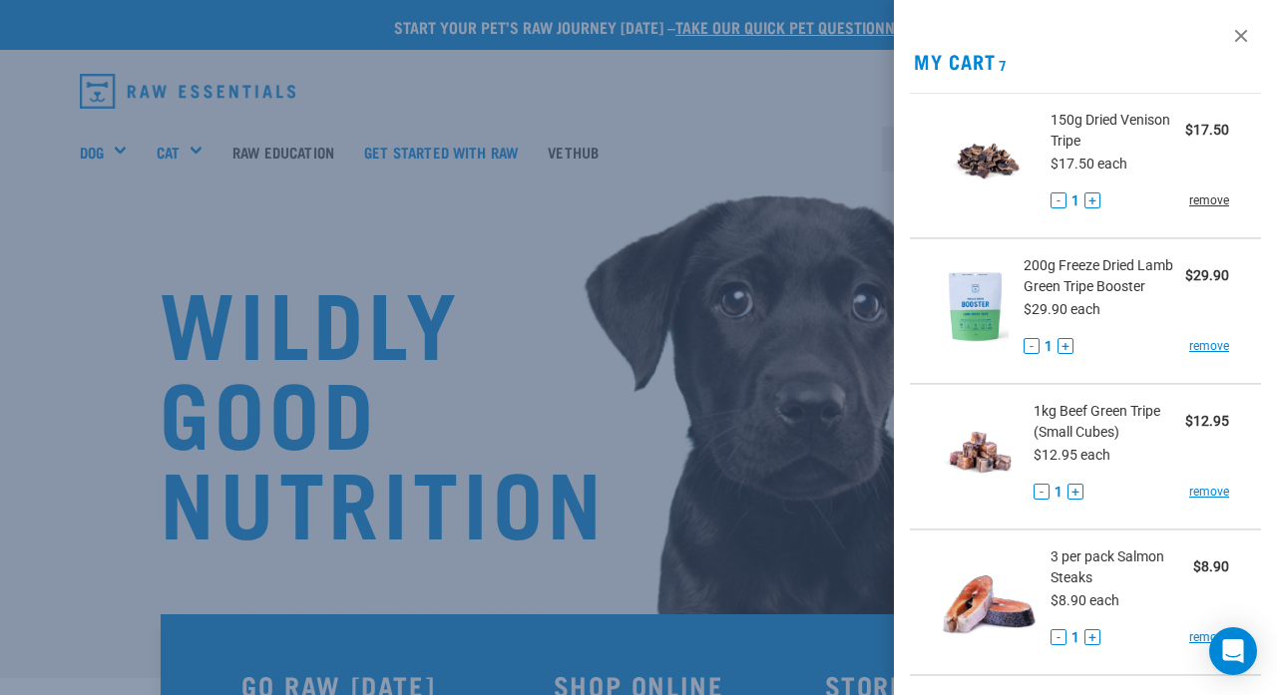
click link "remove"
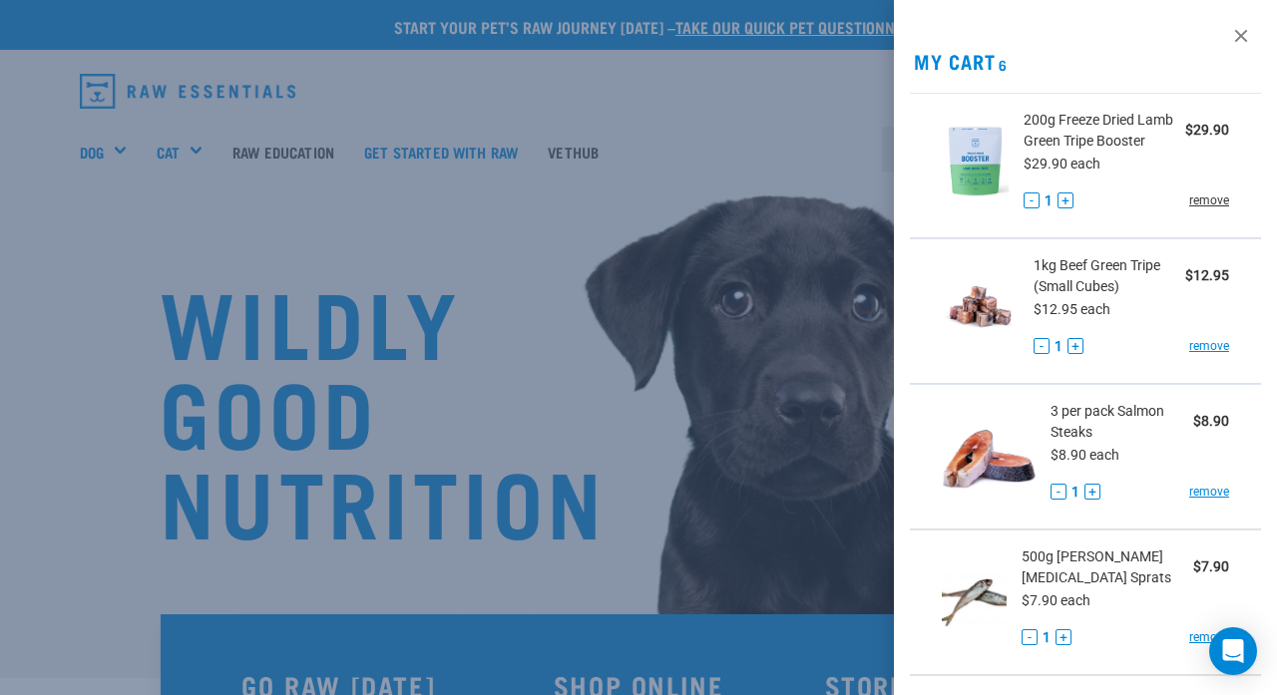
click link "remove"
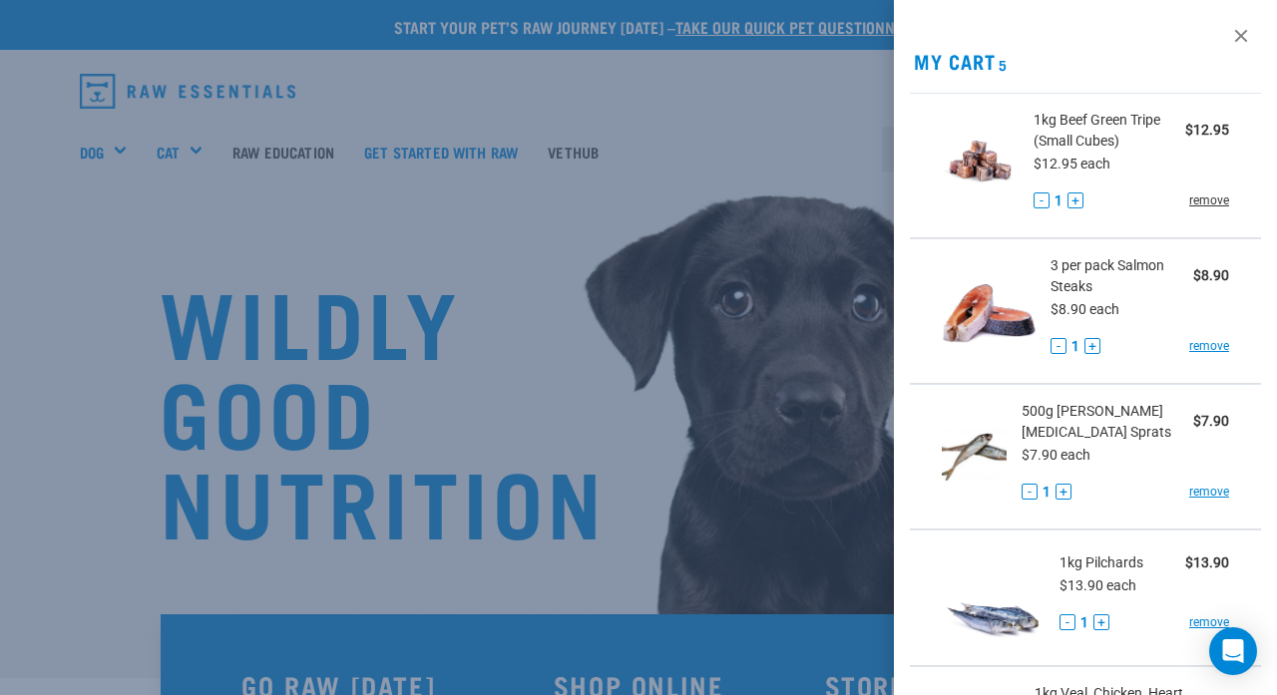
click link "remove"
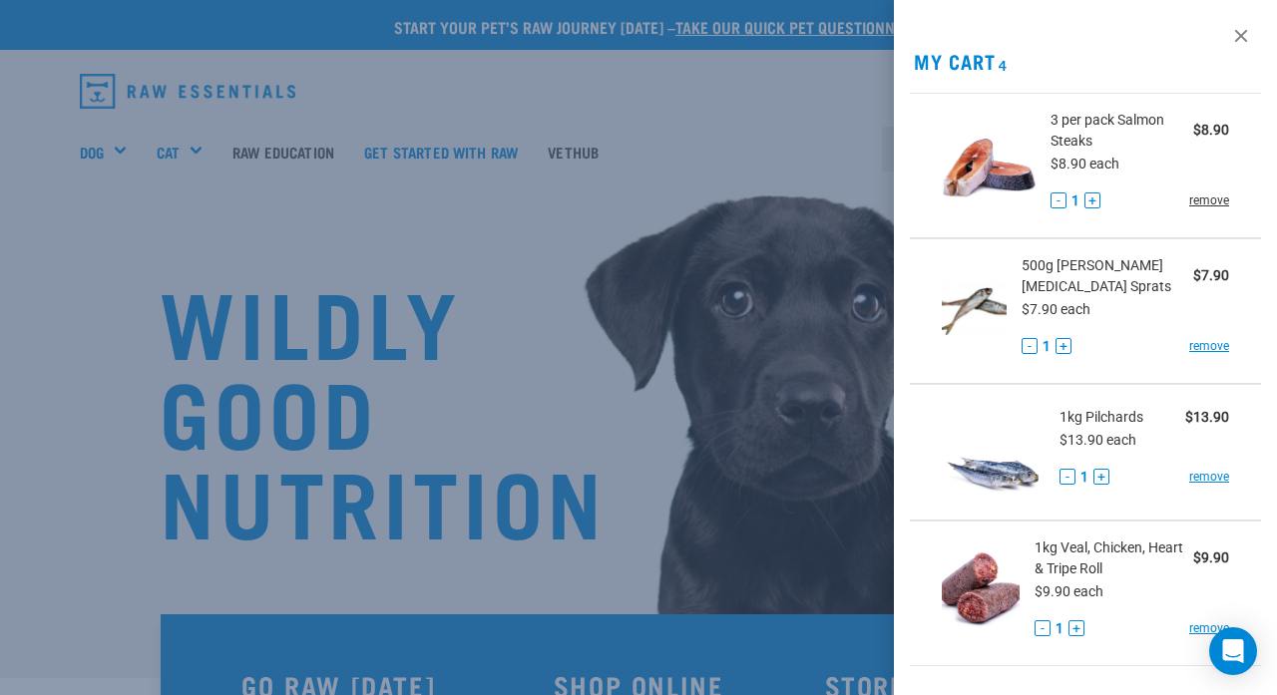
click link "remove"
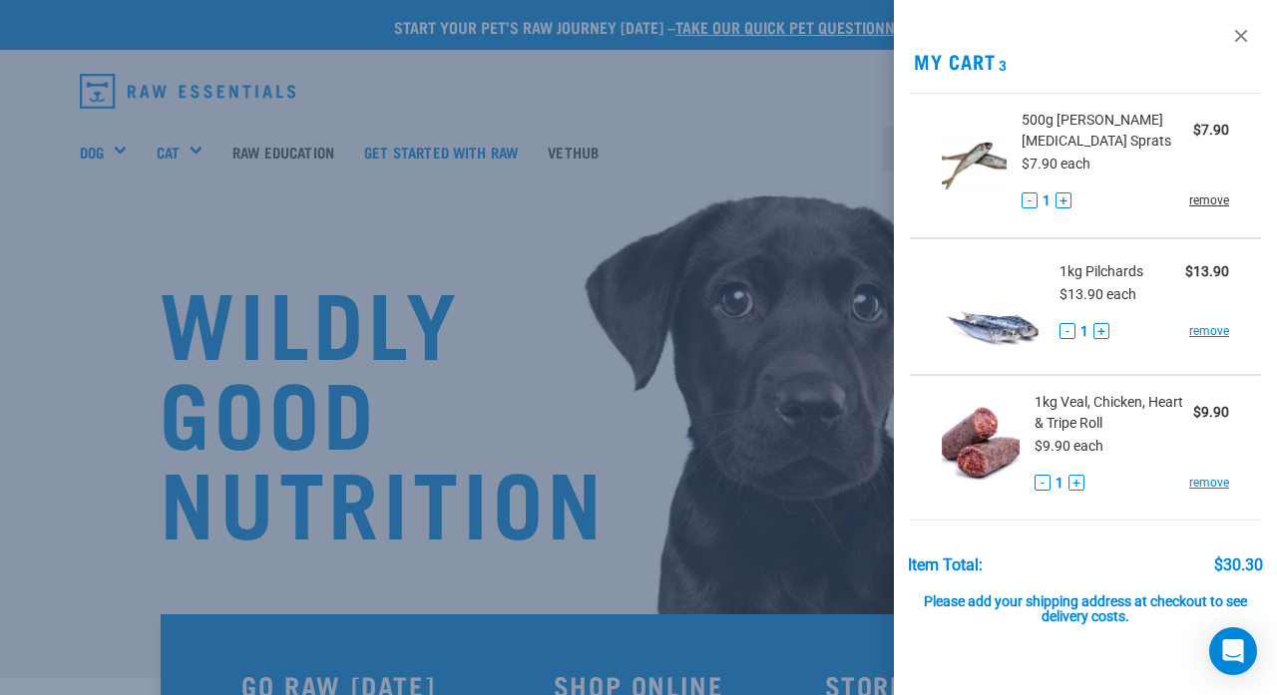
click link "remove"
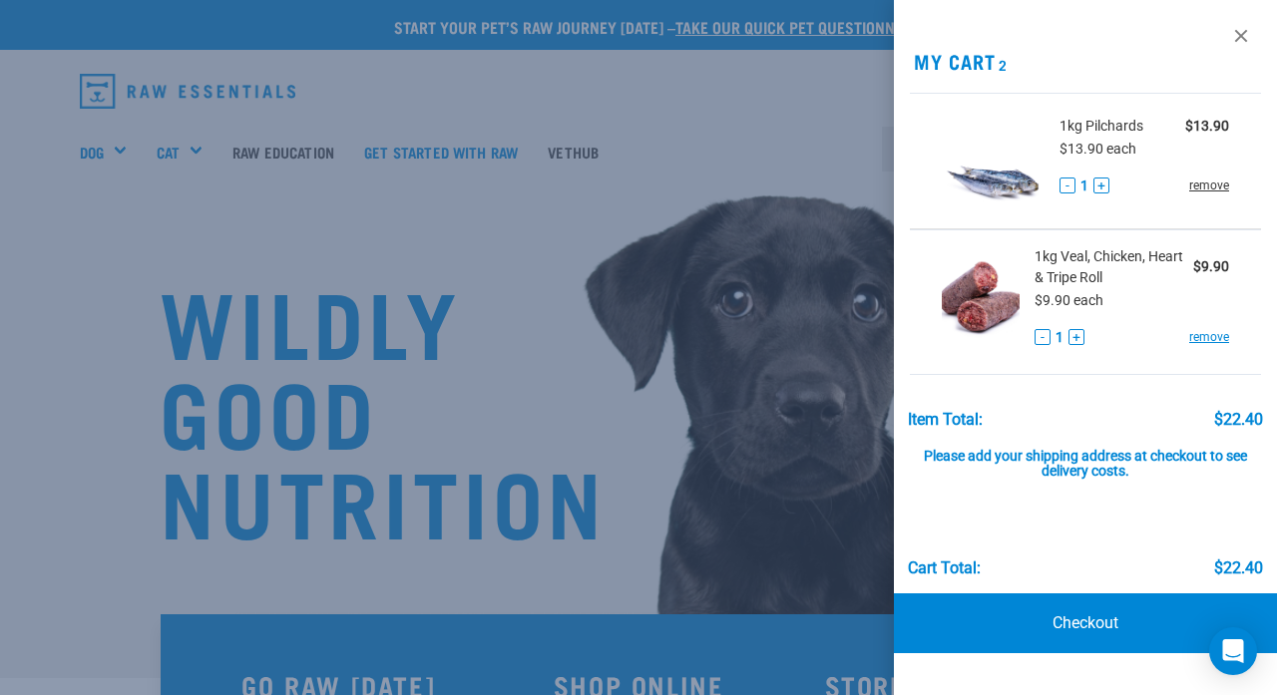
click link "remove"
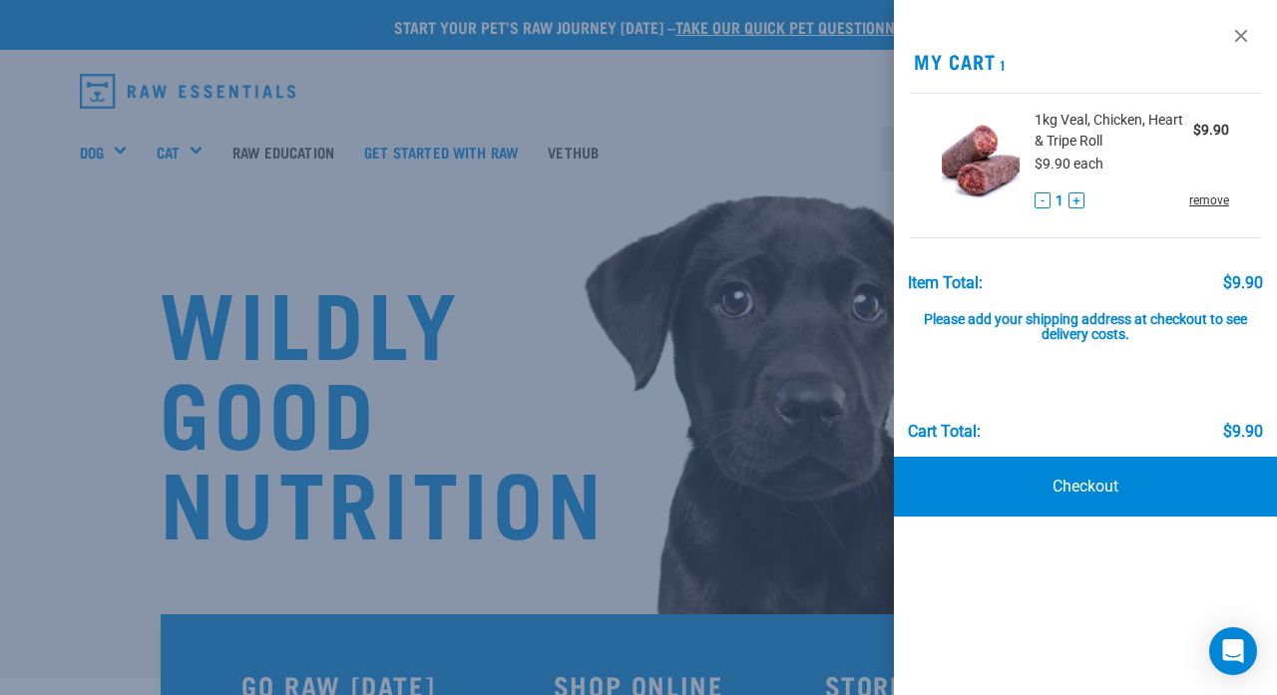
click link "remove"
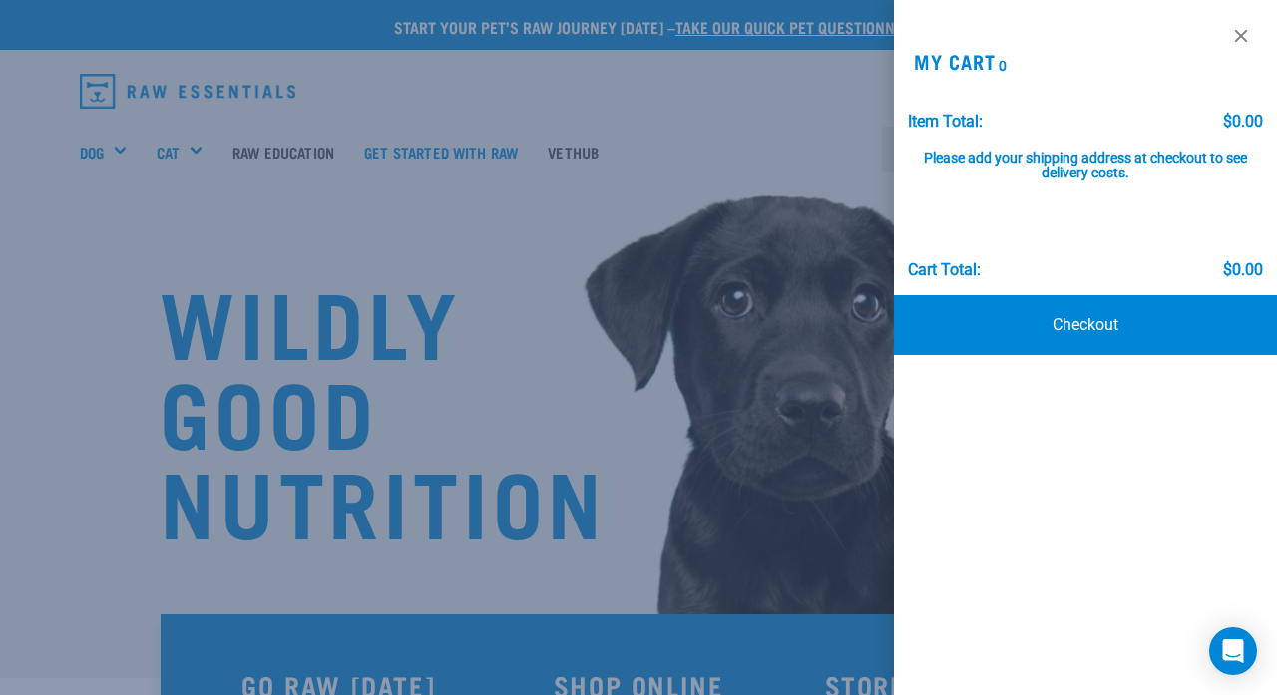
click div
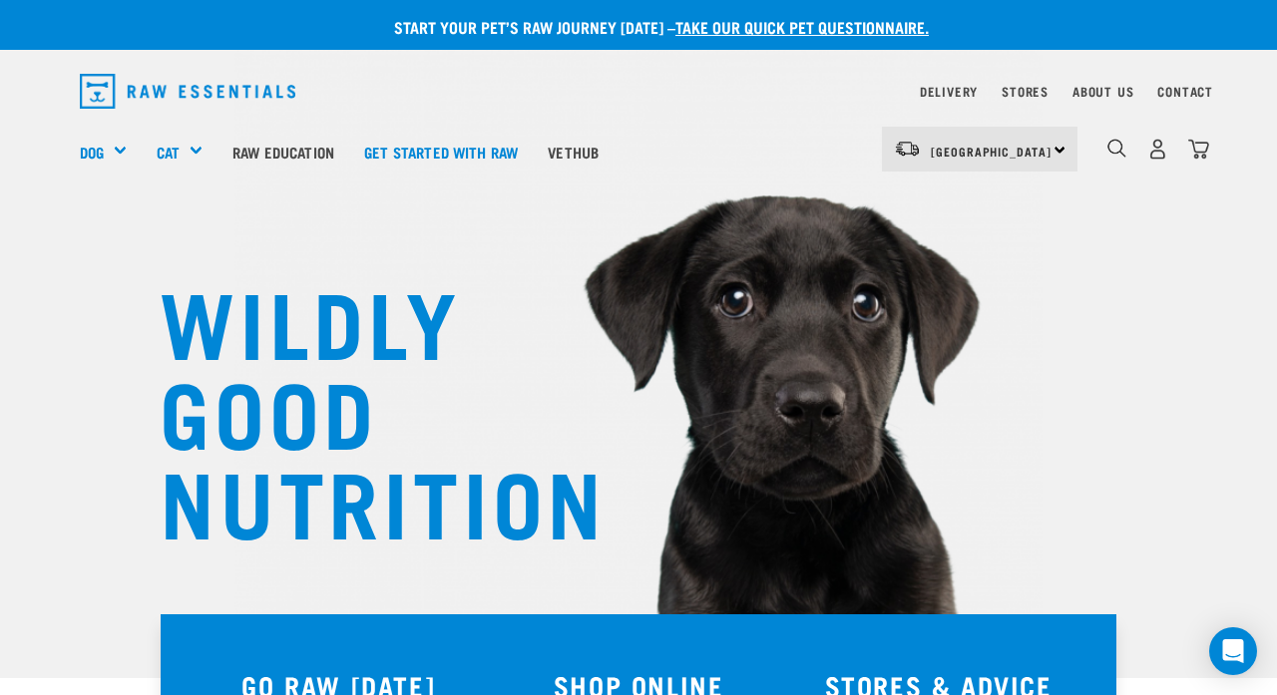
click div "North Island North Island South Island"
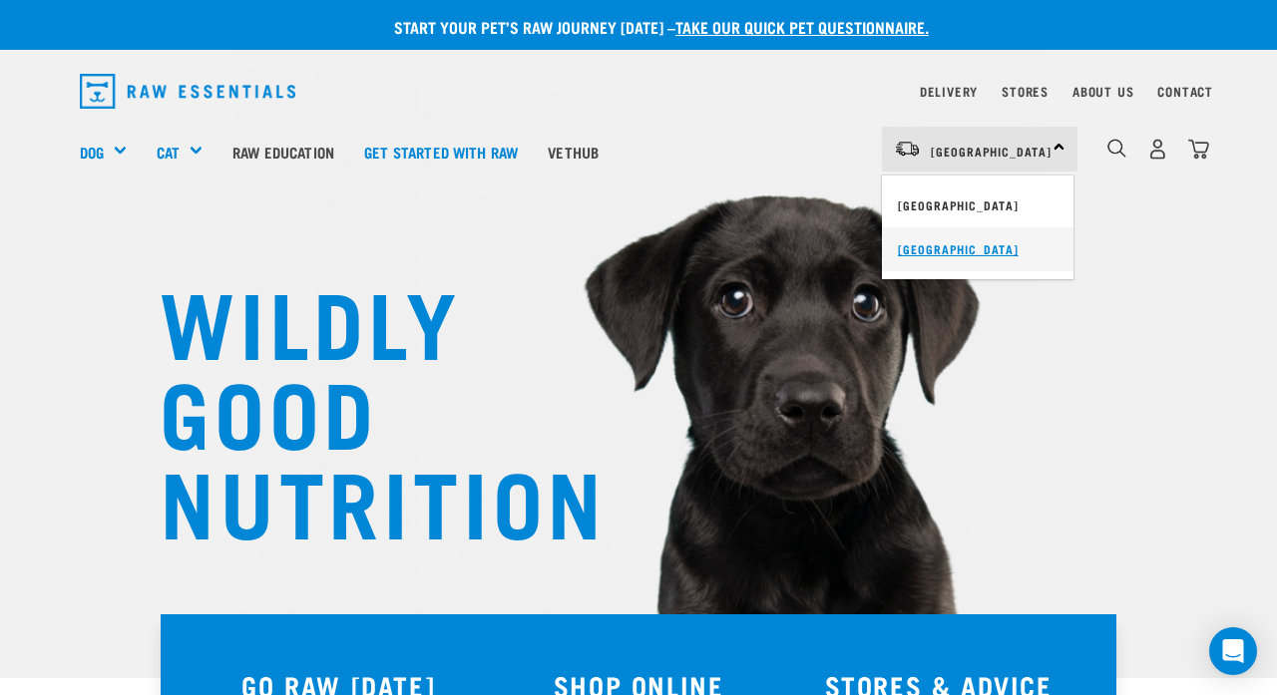
click link "[GEOGRAPHIC_DATA]"
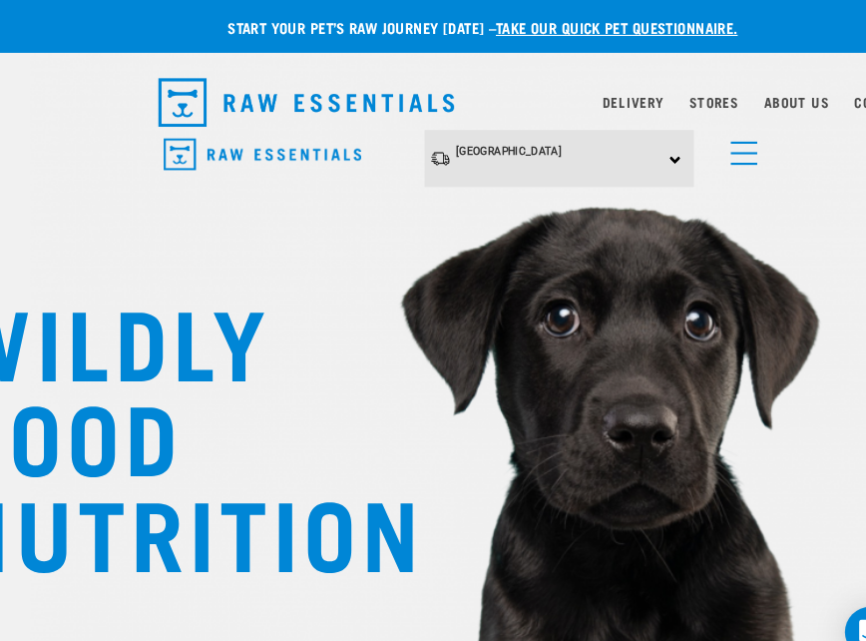
click at [694, 135] on span "menu" at bounding box center [702, 135] width 25 height 2
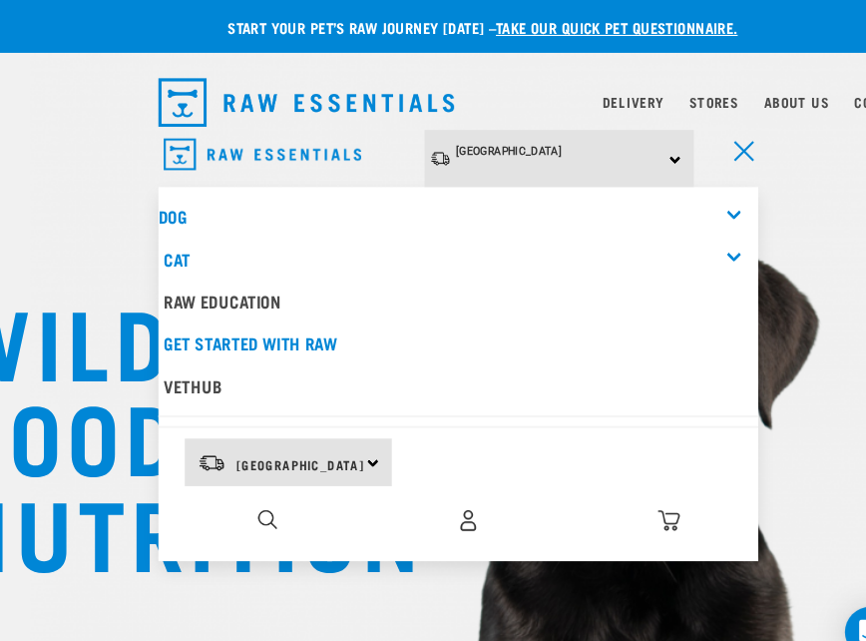
click at [553, 189] on div "Dog" at bounding box center [433, 205] width 567 height 40
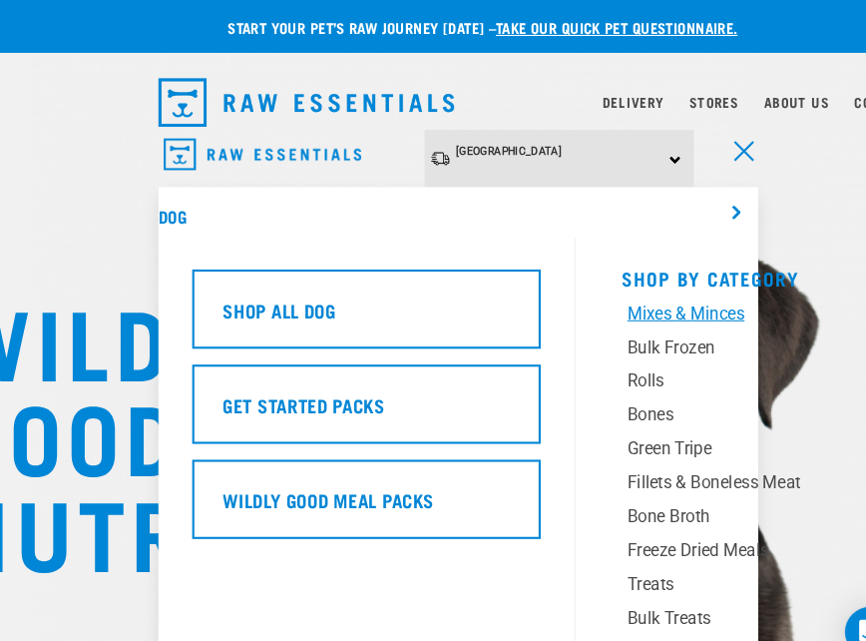
click at [617, 289] on div "Mixes & Minces" at bounding box center [707, 296] width 229 height 24
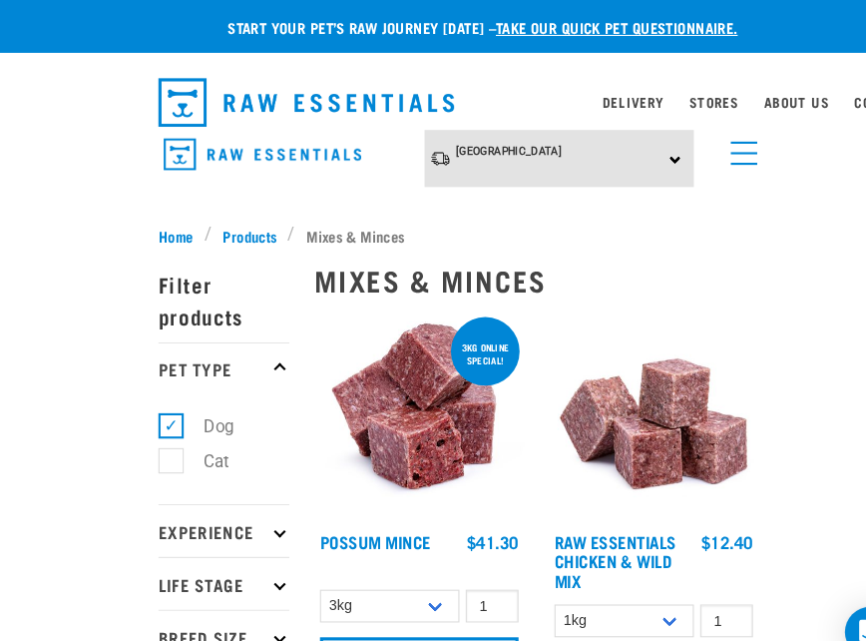
click at [697, 141] on link "menu" at bounding box center [698, 140] width 36 height 36
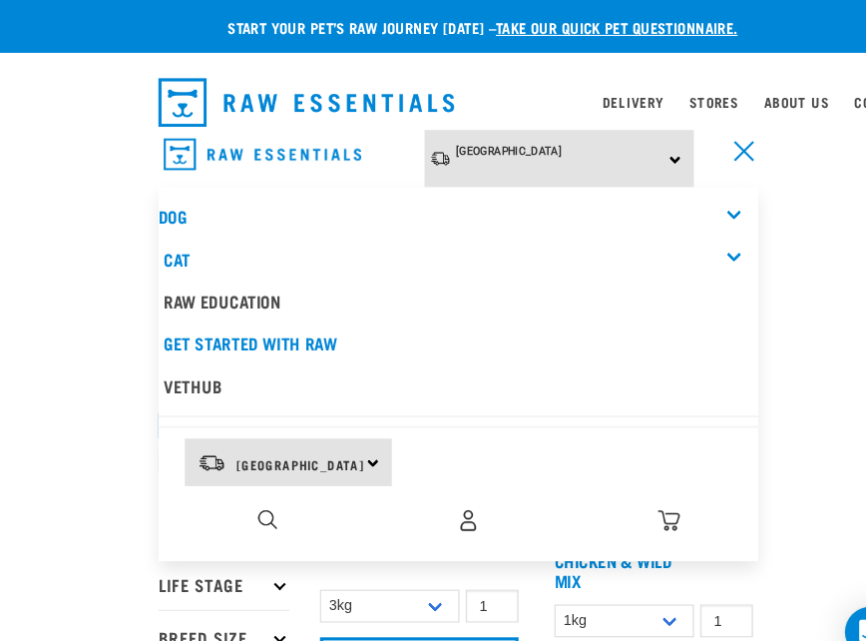
click at [673, 193] on div "Dog" at bounding box center [433, 205] width 567 height 40
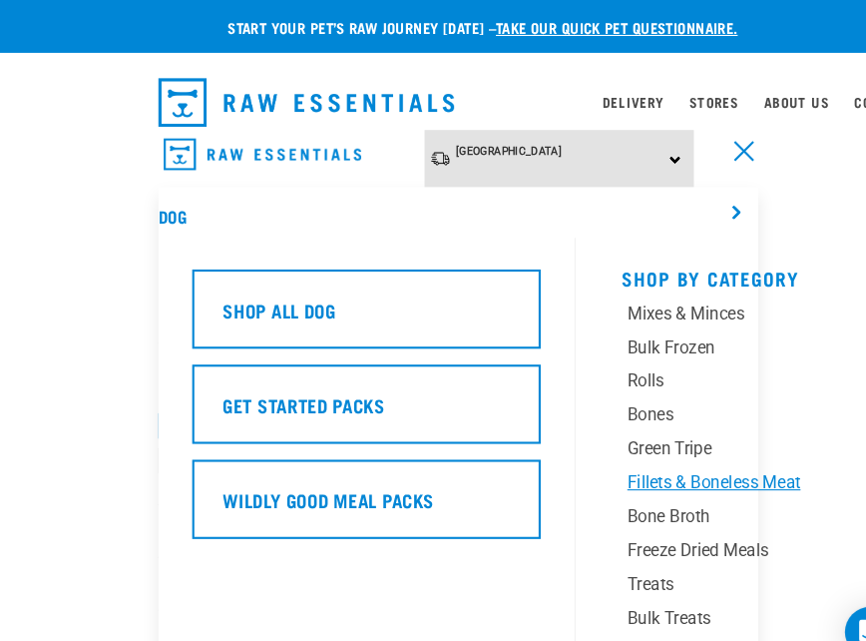
click at [637, 453] on div "Fillets & Boneless Meat" at bounding box center [707, 456] width 229 height 24
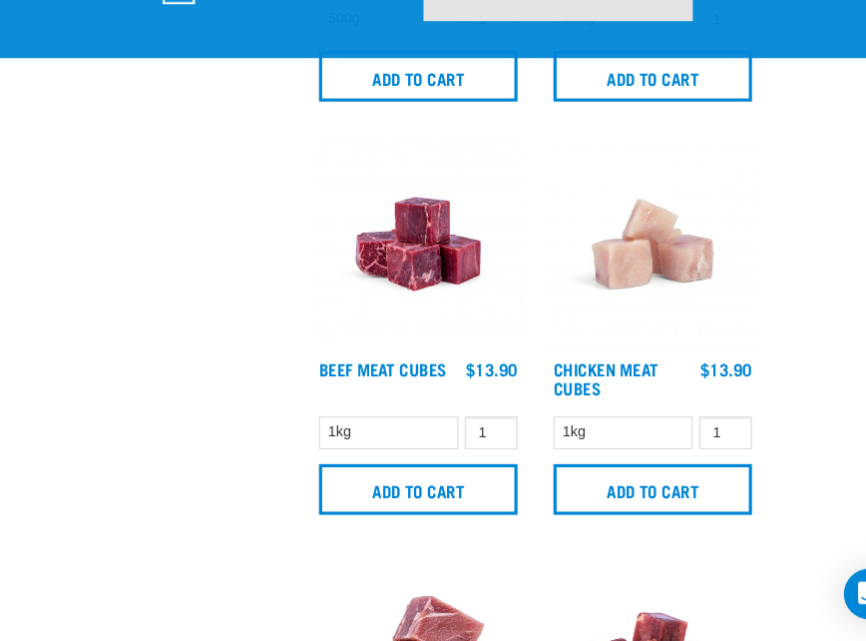
scroll to position [1535, 0]
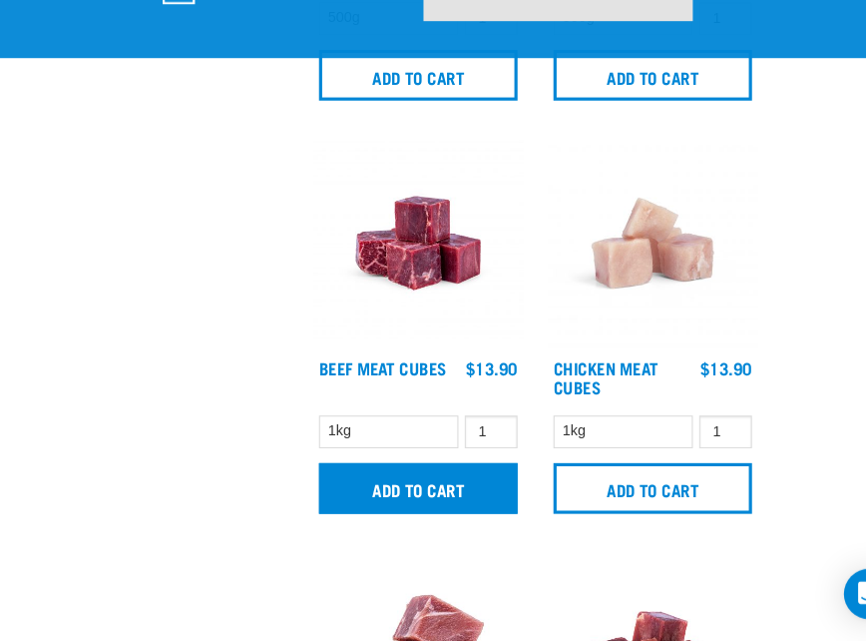
click at [407, 473] on input "Add to cart" at bounding box center [396, 497] width 188 height 48
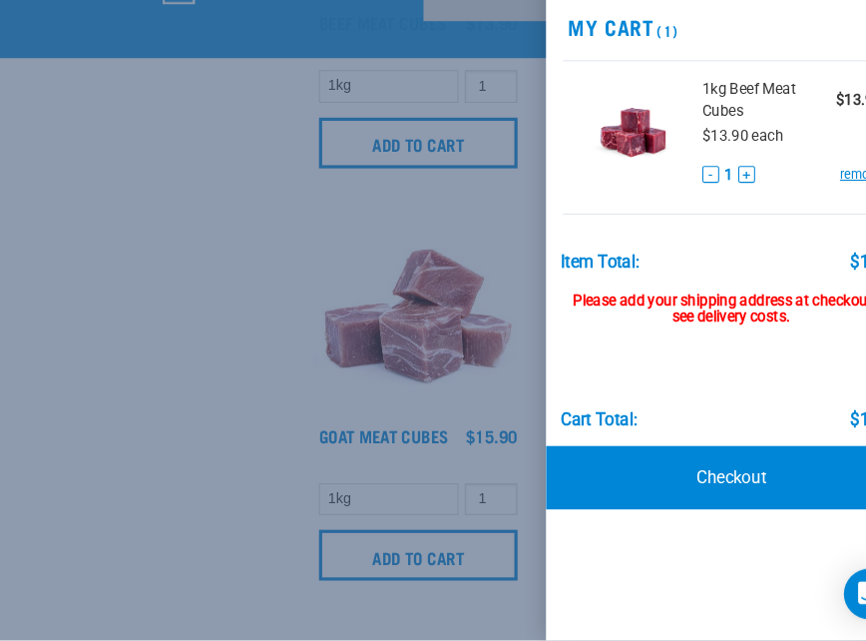
scroll to position [1865, 0]
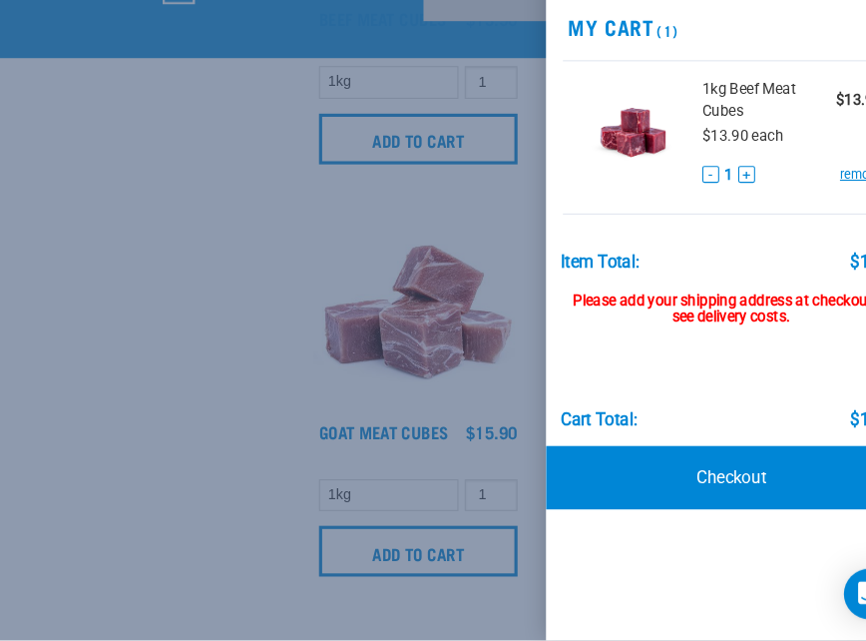
click at [328, 281] on div at bounding box center [433, 320] width 866 height 641
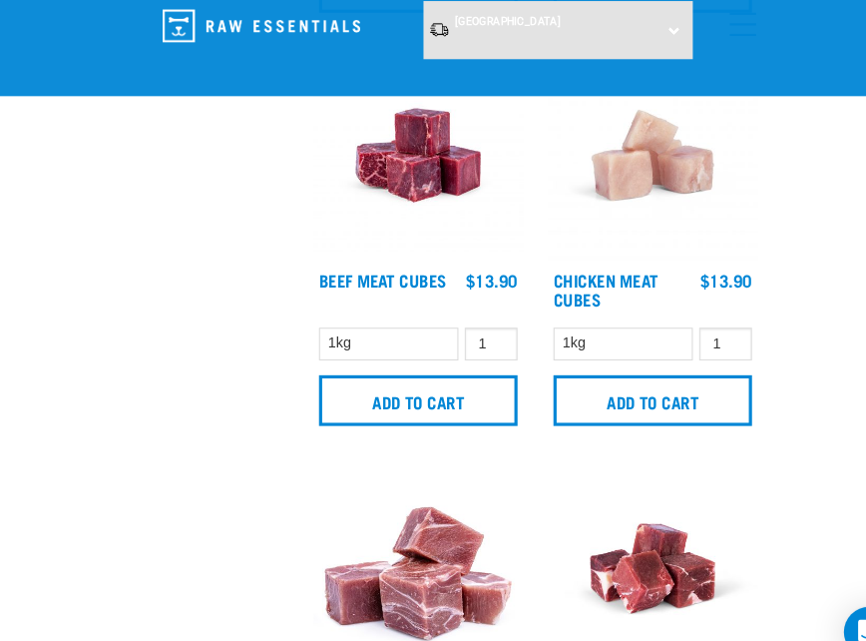
scroll to position [1653, 0]
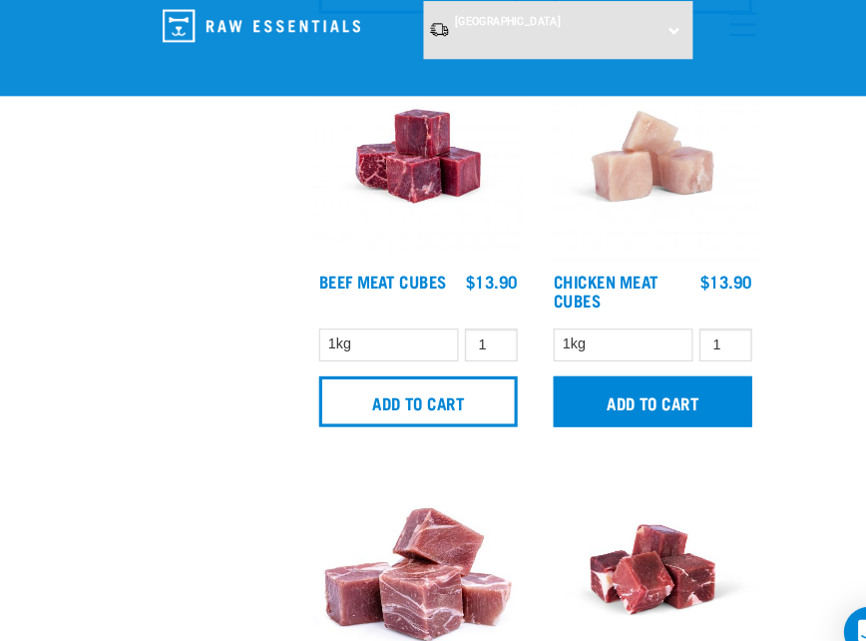
click at [588, 372] on input "Add to cart" at bounding box center [618, 379] width 188 height 48
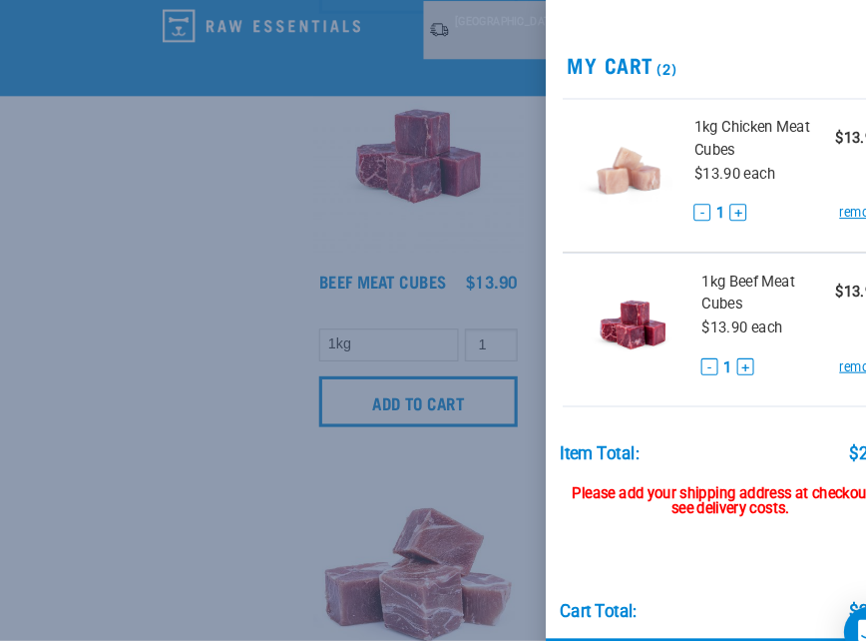
click at [370, 210] on div at bounding box center [433, 320] width 866 height 641
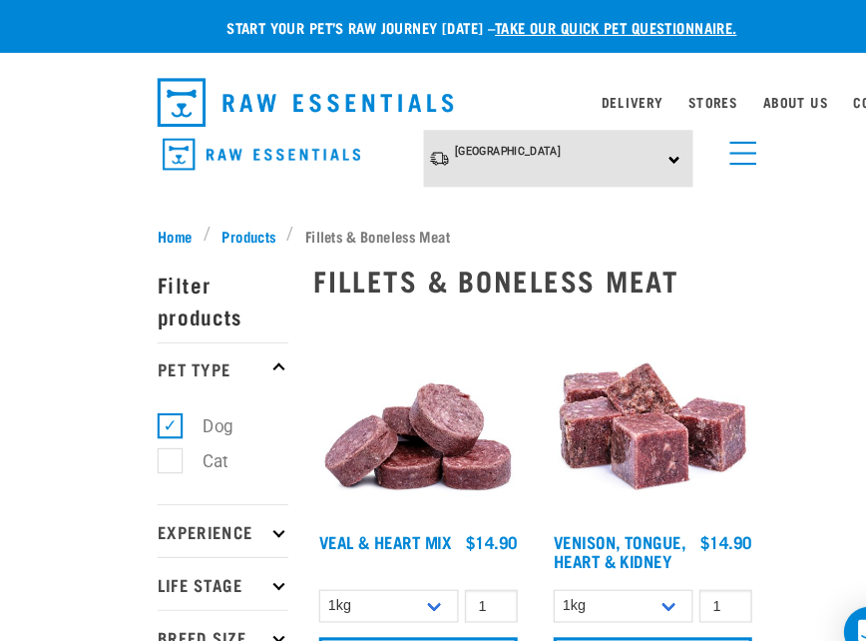
scroll to position [0, 0]
click at [735, 148] on nav "[GEOGRAPHIC_DATA] [GEOGRAPHIC_DATA] [GEOGRAPHIC_DATA] Dog Shop All Dog Rolls Cat" at bounding box center [433, 163] width 866 height 80
click at [706, 148] on link "menu" at bounding box center [698, 140] width 36 height 36
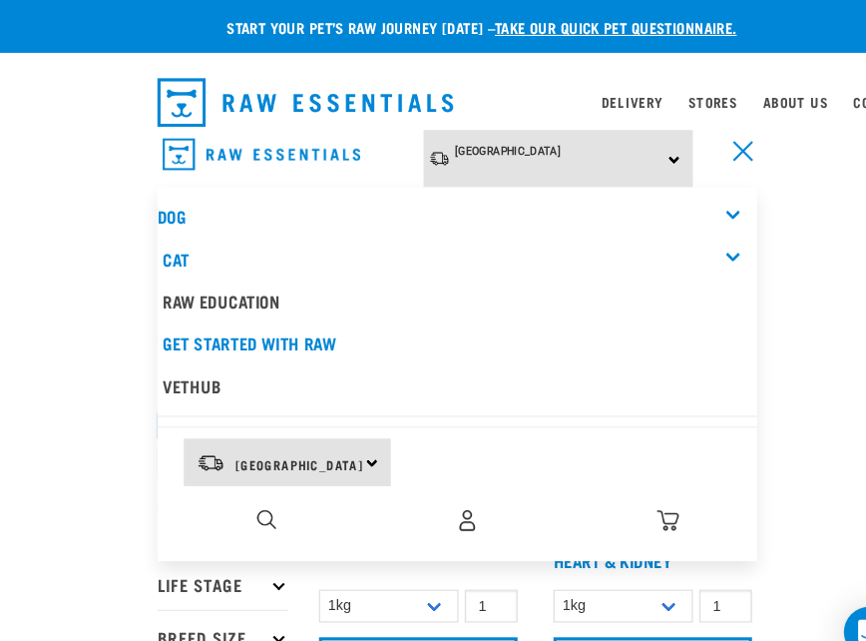
click at [619, 200] on div "Dog" at bounding box center [433, 205] width 567 height 40
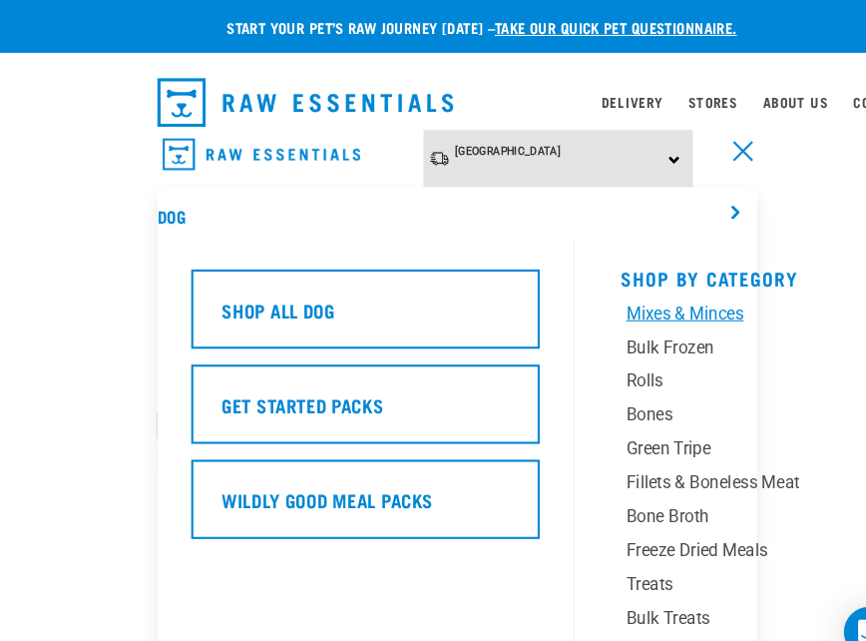
click at [664, 295] on div "Mixes & Minces" at bounding box center [707, 296] width 229 height 24
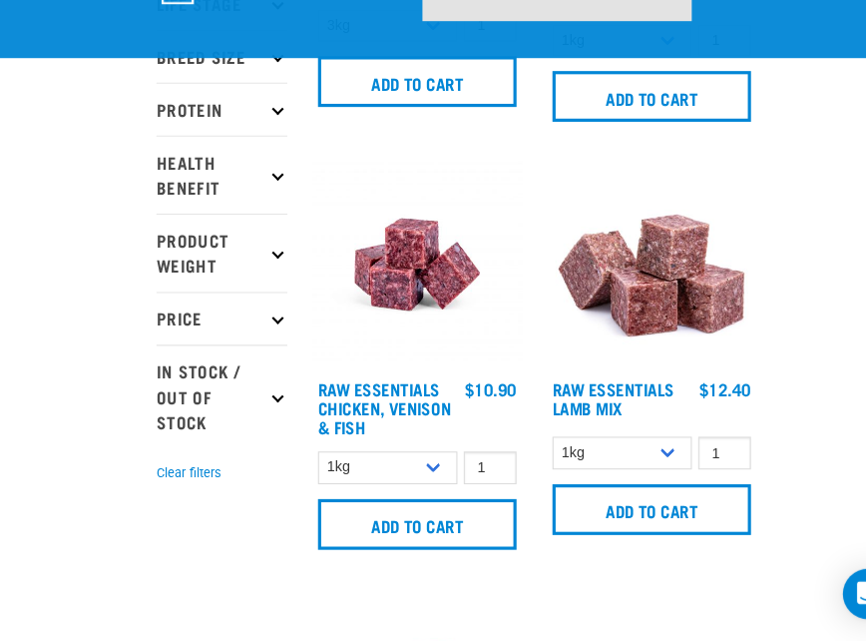
scroll to position [411, 0]
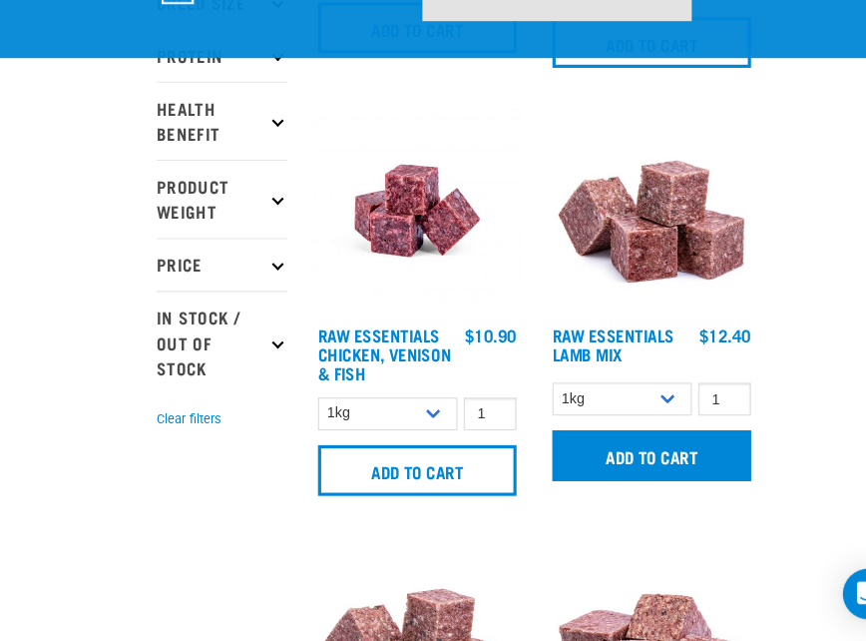
click at [644, 442] on input "Add to cart" at bounding box center [618, 466] width 188 height 48
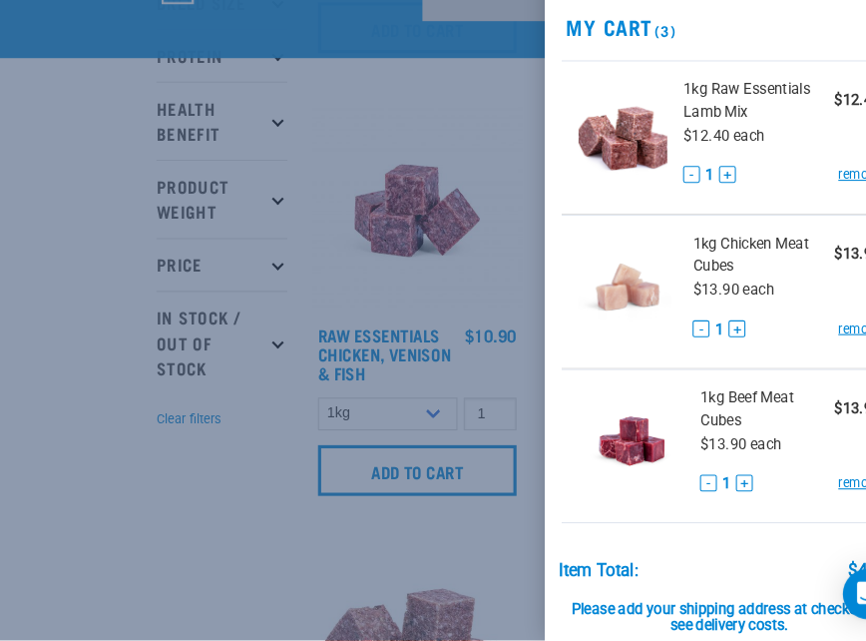
click at [401, 279] on div at bounding box center [433, 320] width 866 height 641
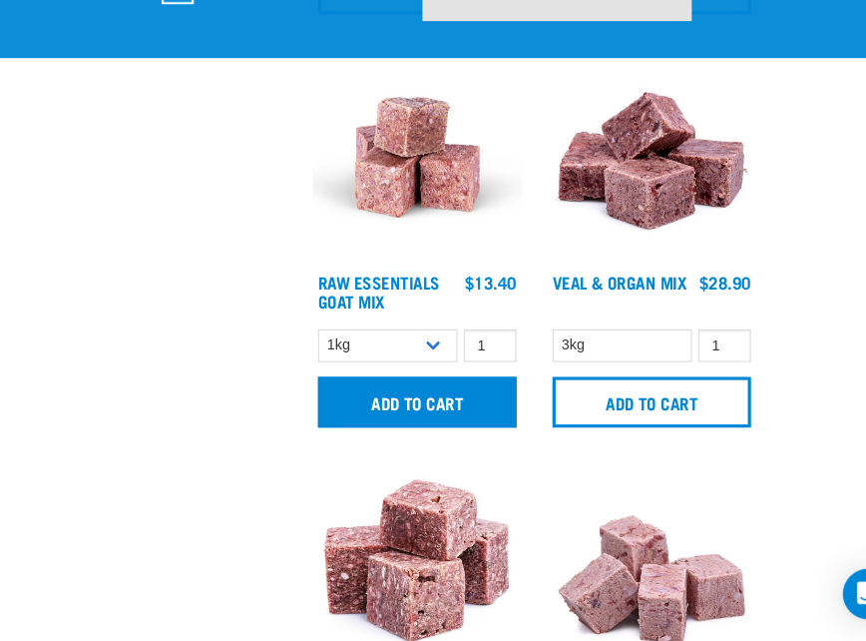
scroll to position [1645, 0]
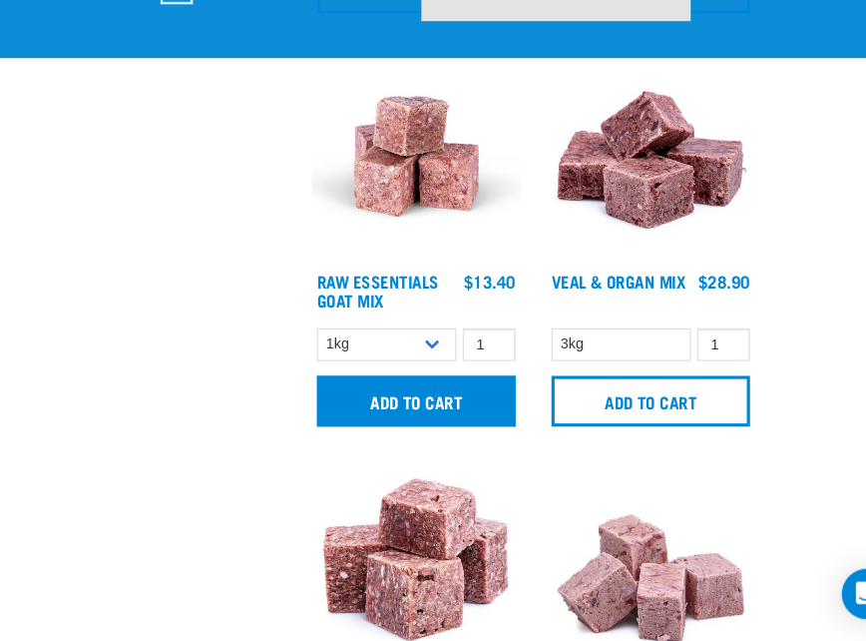
click at [440, 391] on input "Add to cart" at bounding box center [396, 415] width 188 height 48
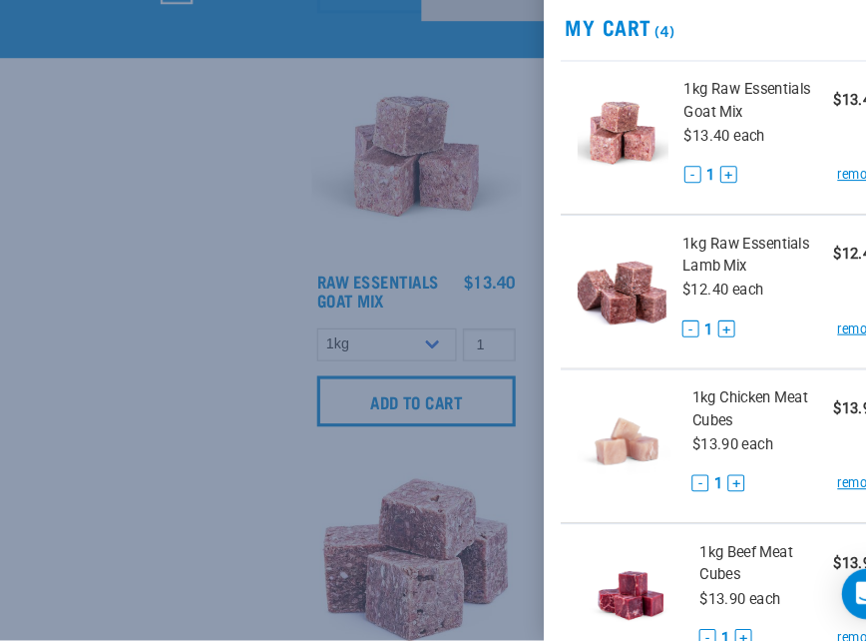
click at [325, 287] on div at bounding box center [433, 320] width 866 height 641
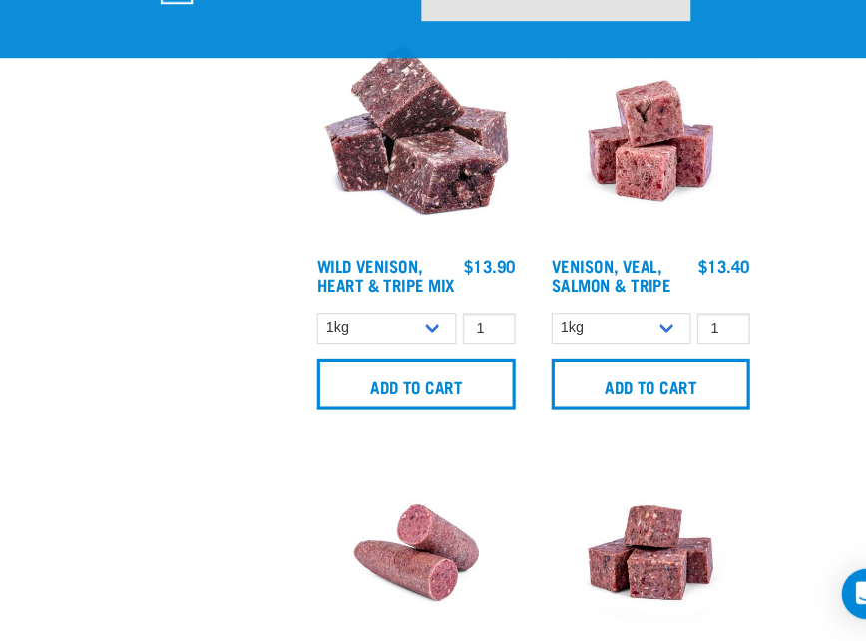
scroll to position [2858, 0]
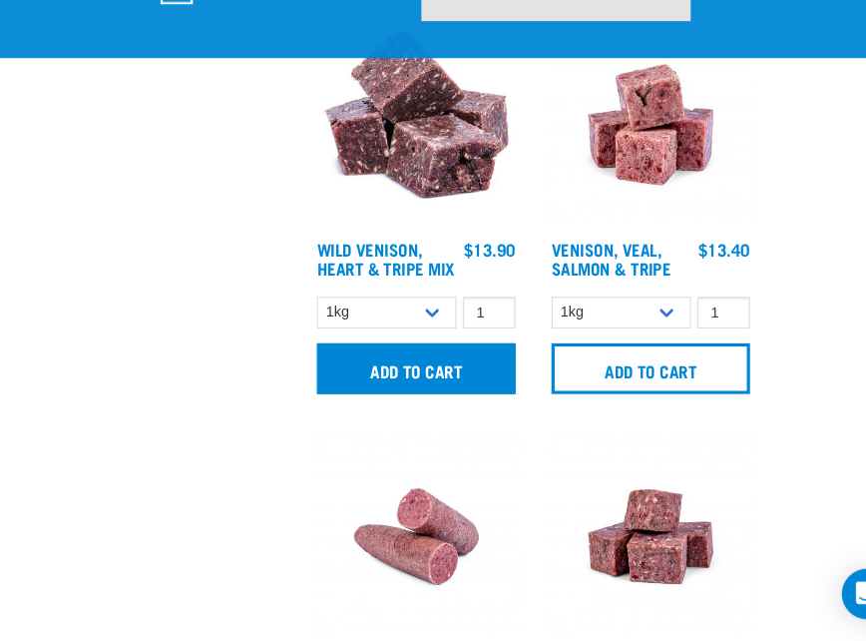
click at [350, 360] on input "Add to cart" at bounding box center [396, 384] width 188 height 48
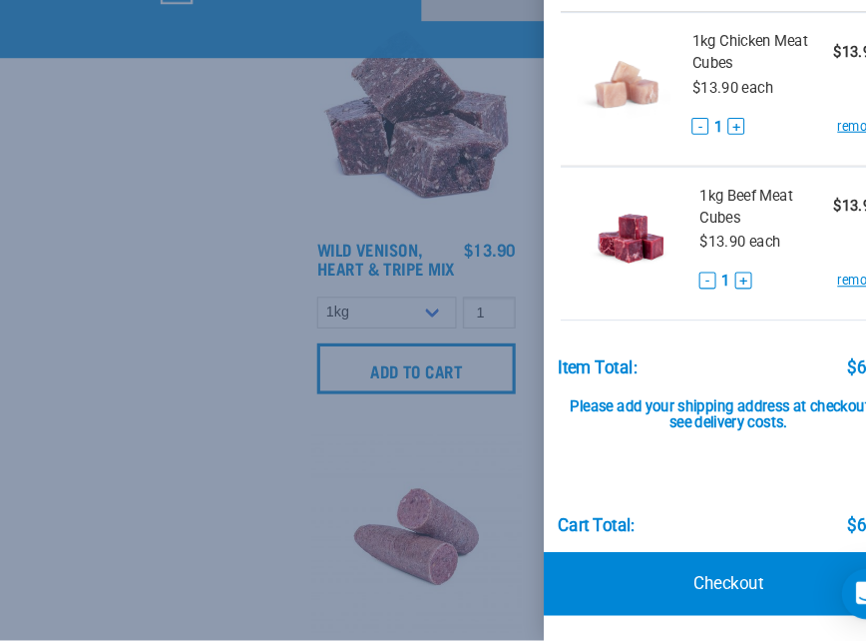
scroll to position [517, 0]
click at [203, 313] on div at bounding box center [433, 320] width 866 height 641
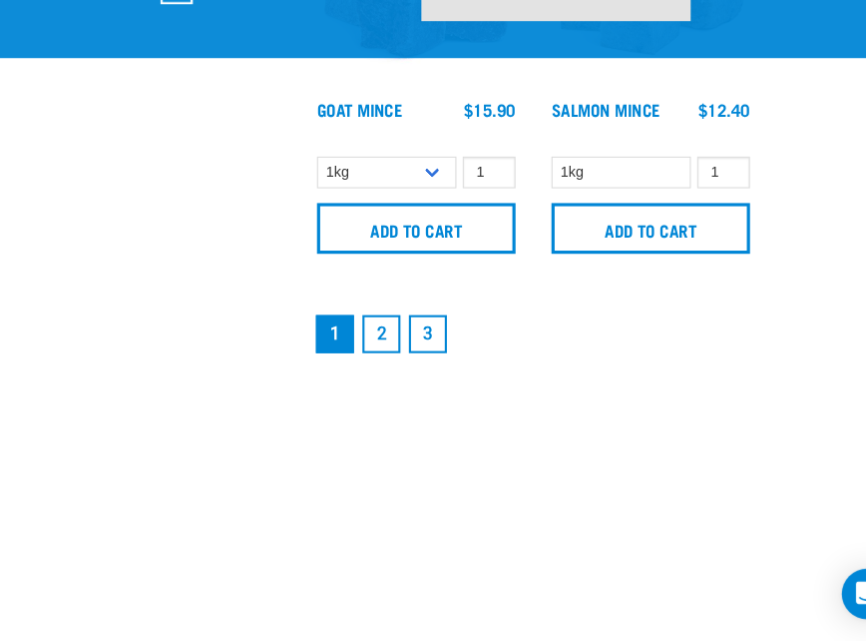
scroll to position [6139, 0]
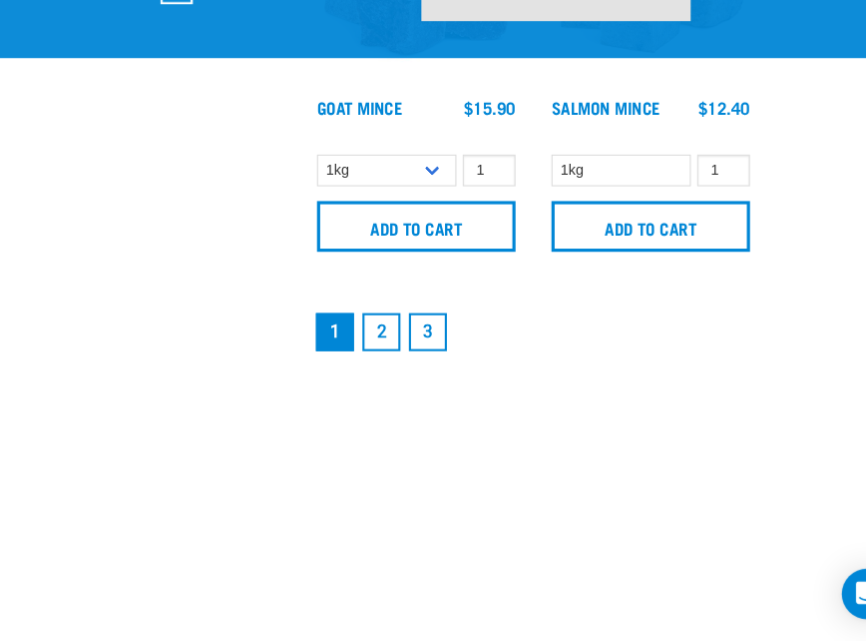
click at [354, 367] on link "2" at bounding box center [363, 349] width 36 height 36
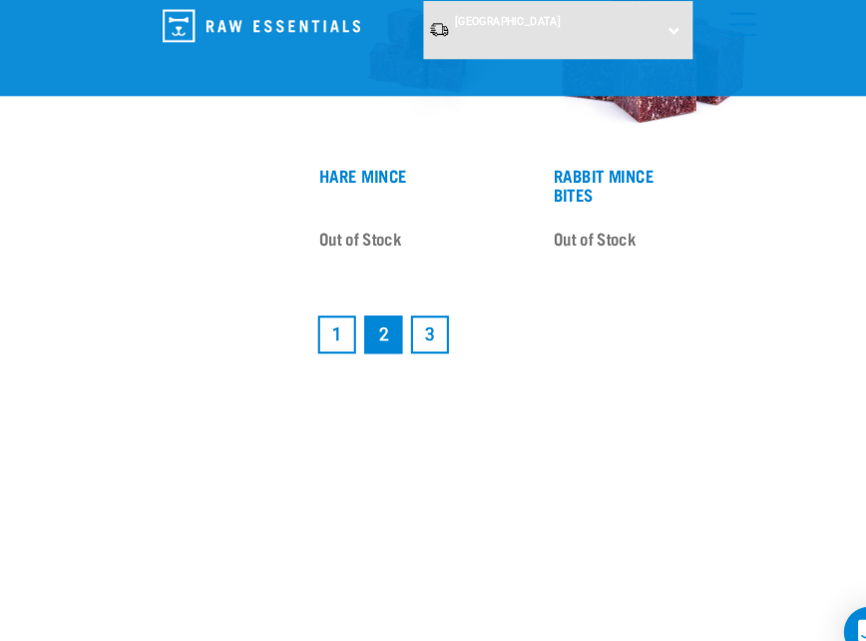
scroll to position [5696, 0]
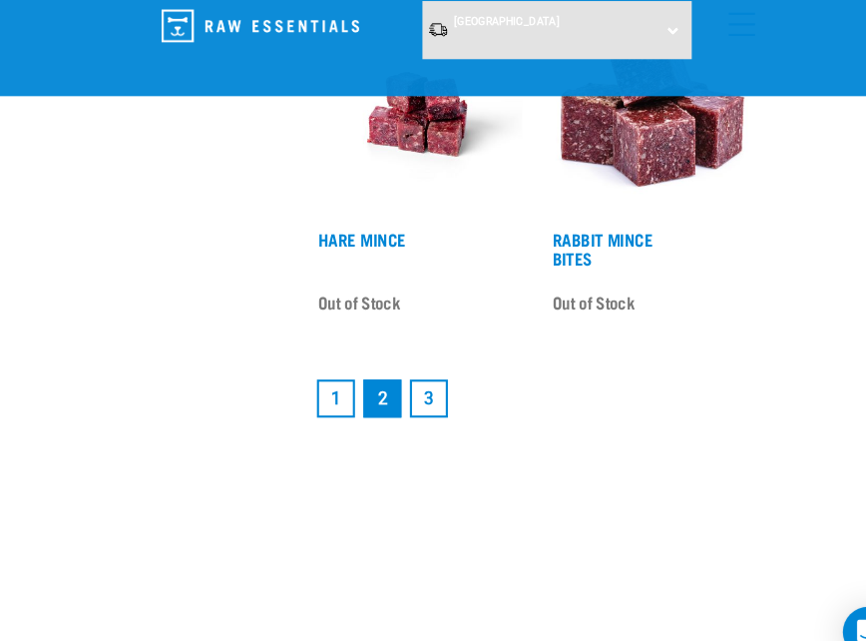
click at [322, 394] on link "1" at bounding box center [319, 376] width 36 height 36
click at [317, 394] on link "1" at bounding box center [319, 376] width 36 height 36
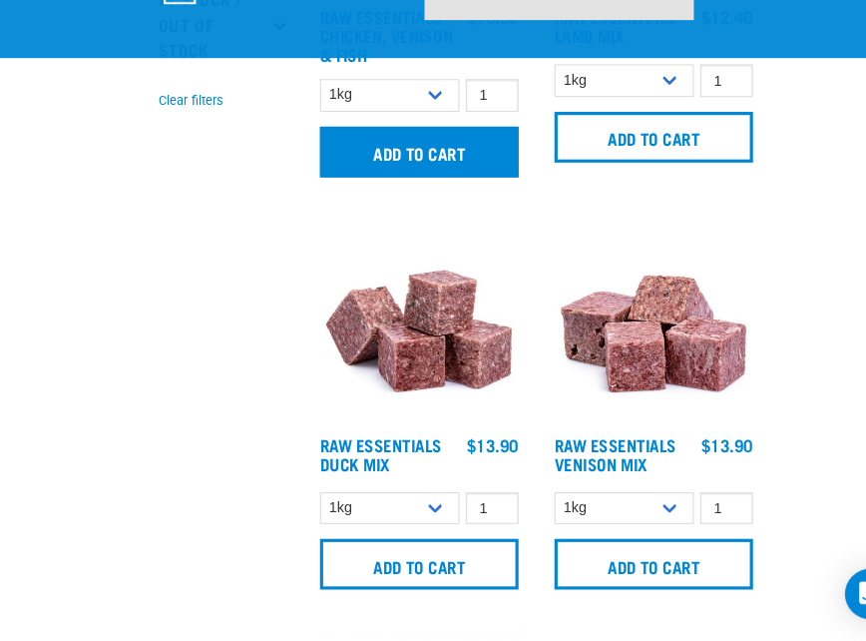
scroll to position [713, 0]
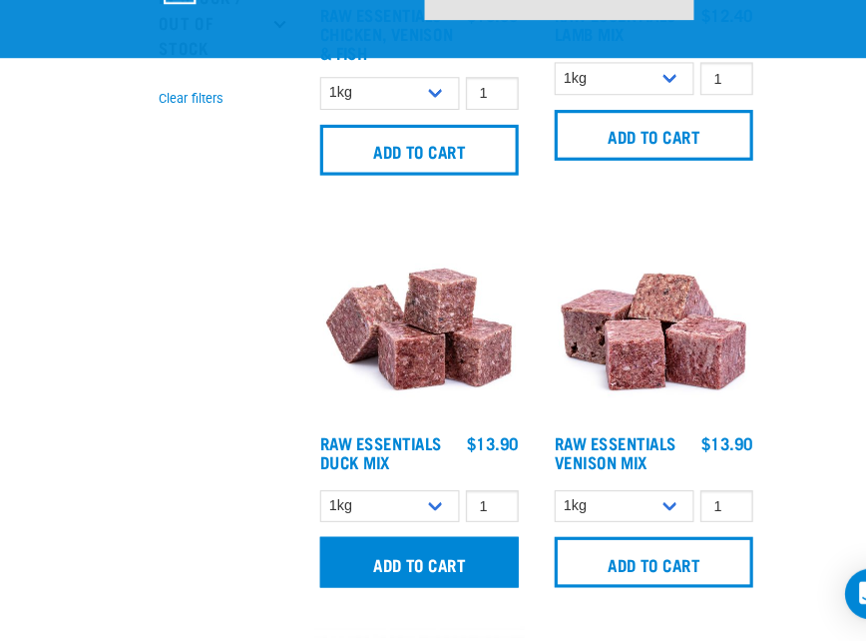
click at [421, 543] on input "Add to cart" at bounding box center [396, 567] width 188 height 48
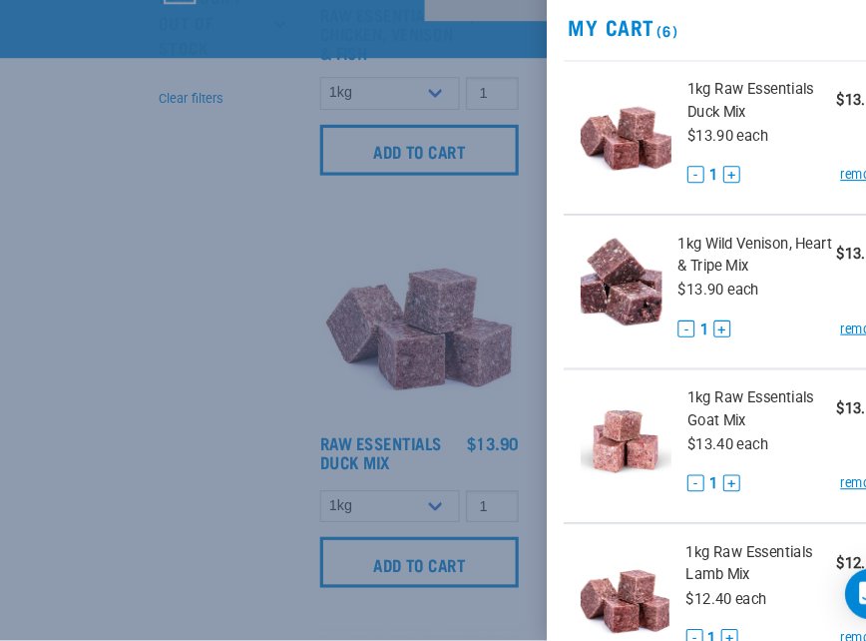
click at [352, 264] on div at bounding box center [433, 320] width 866 height 641
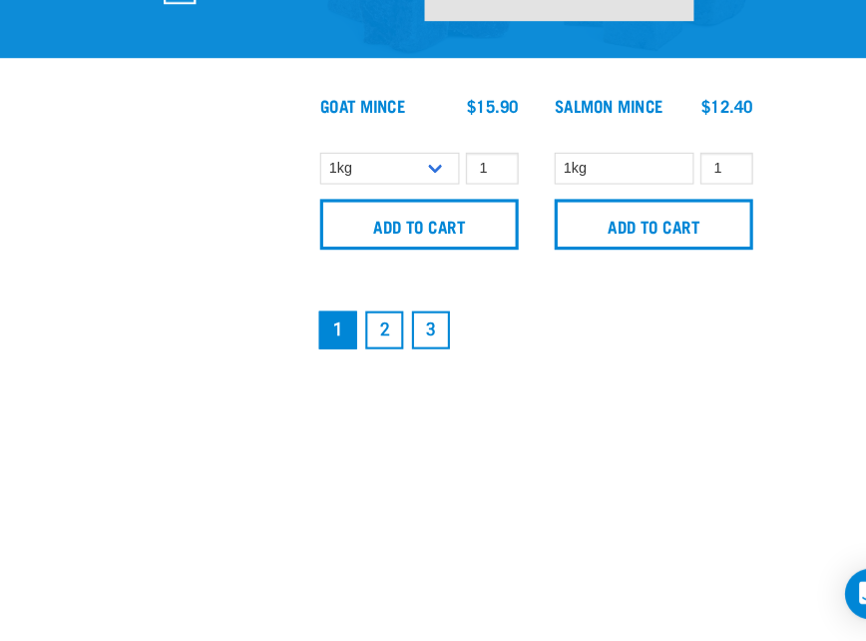
scroll to position [6142, 0]
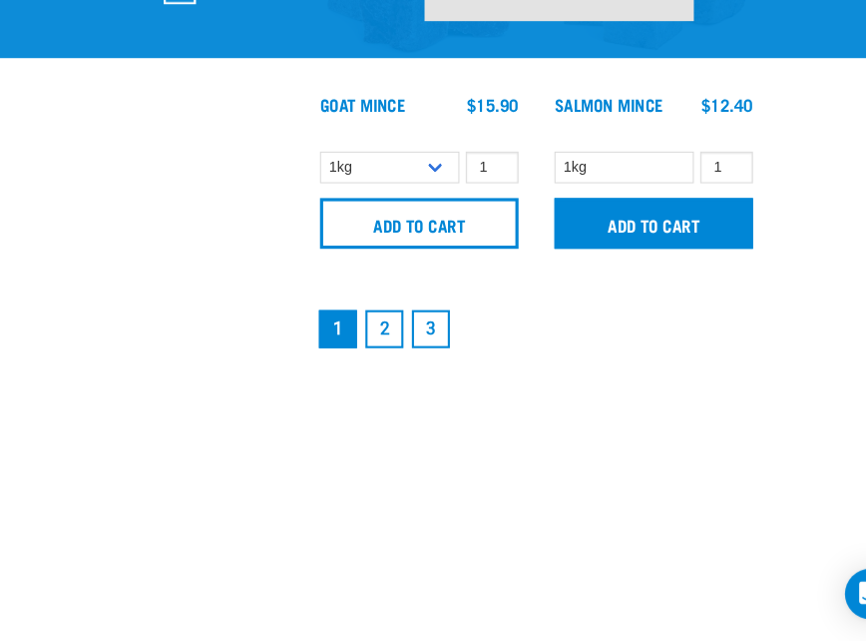
click at [565, 270] on input "Add to cart" at bounding box center [618, 246] width 188 height 48
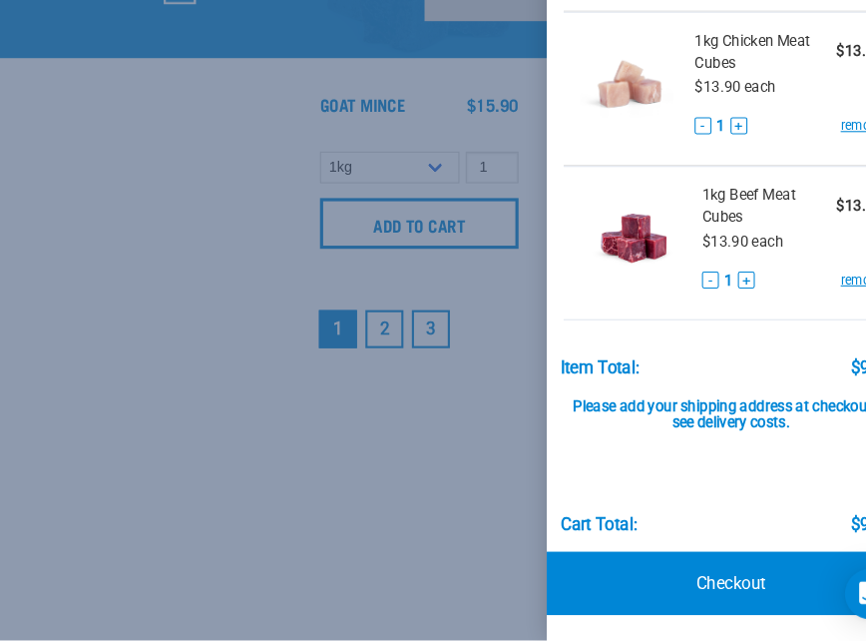
scroll to position [799, 0]
click at [243, 228] on div at bounding box center [433, 320] width 866 height 641
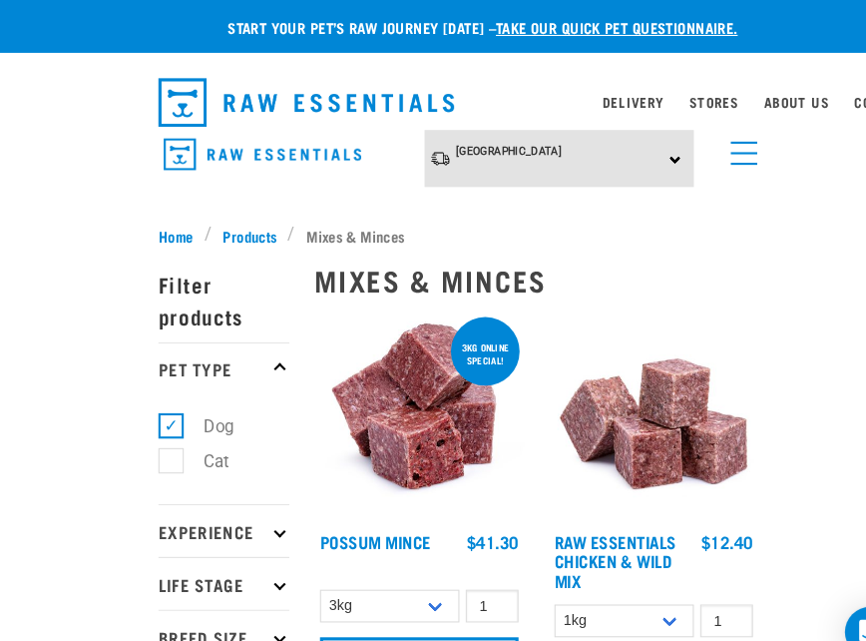
scroll to position [0, 0]
click at [631, 150] on div "South Island North Island South Island" at bounding box center [528, 150] width 255 height 55
click at [714, 142] on link "menu" at bounding box center [698, 140] width 36 height 36
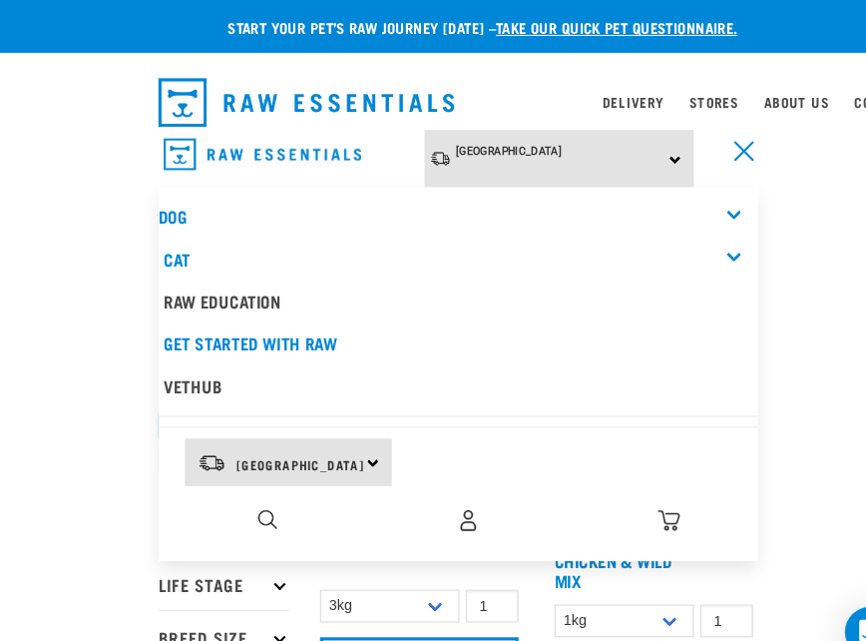
click at [653, 188] on div "Dog" at bounding box center [433, 205] width 567 height 40
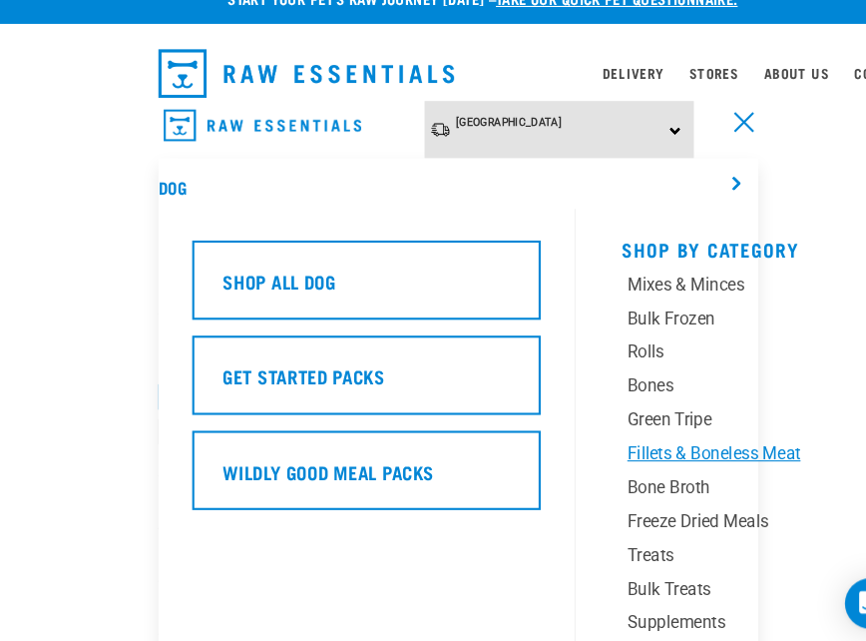
click at [637, 444] on div "Fillets & Boneless Meat" at bounding box center [707, 456] width 229 height 24
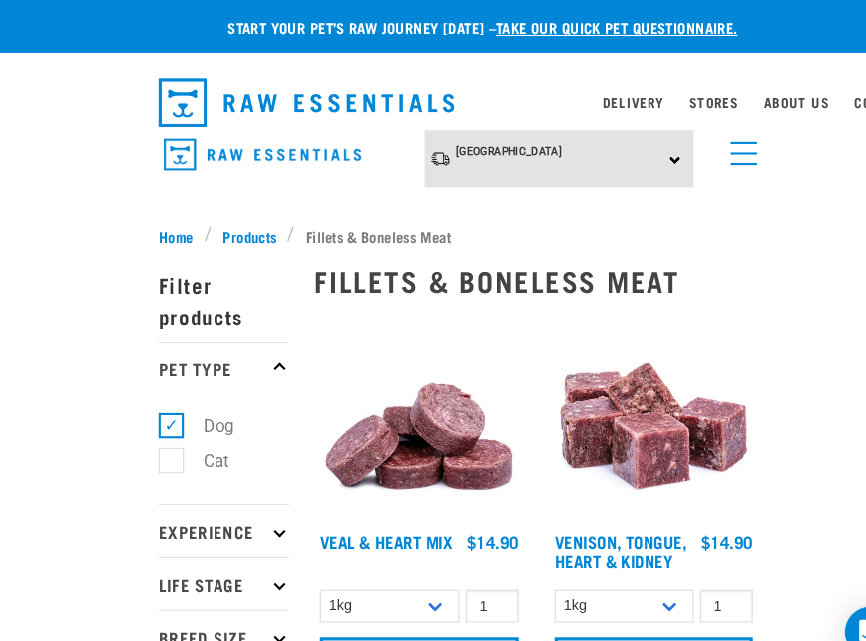
click at [731, 147] on div "[GEOGRAPHIC_DATA] [GEOGRAPHIC_DATA] [GEOGRAPHIC_DATA] Dog Shop All Dog Get Star…" at bounding box center [433, 150] width 599 height 55
click at [710, 147] on link "menu" at bounding box center [698, 140] width 36 height 36
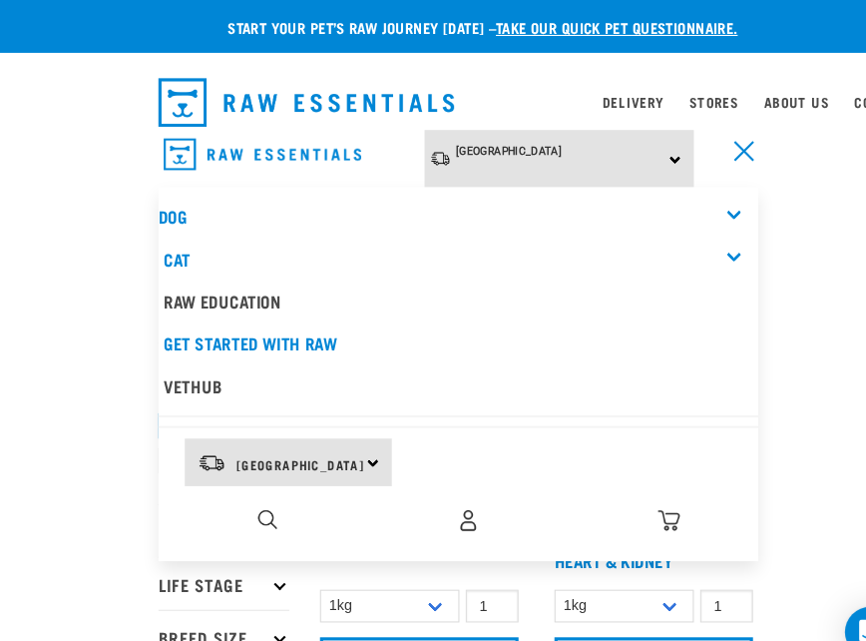
click at [683, 203] on div "Dog" at bounding box center [433, 205] width 567 height 40
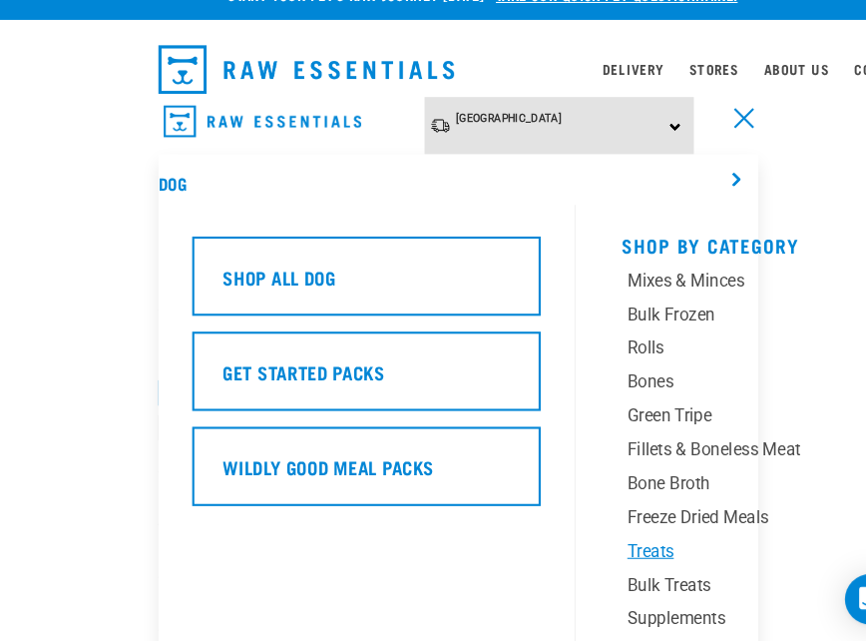
click at [618, 540] on div "Treats" at bounding box center [707, 552] width 229 height 24
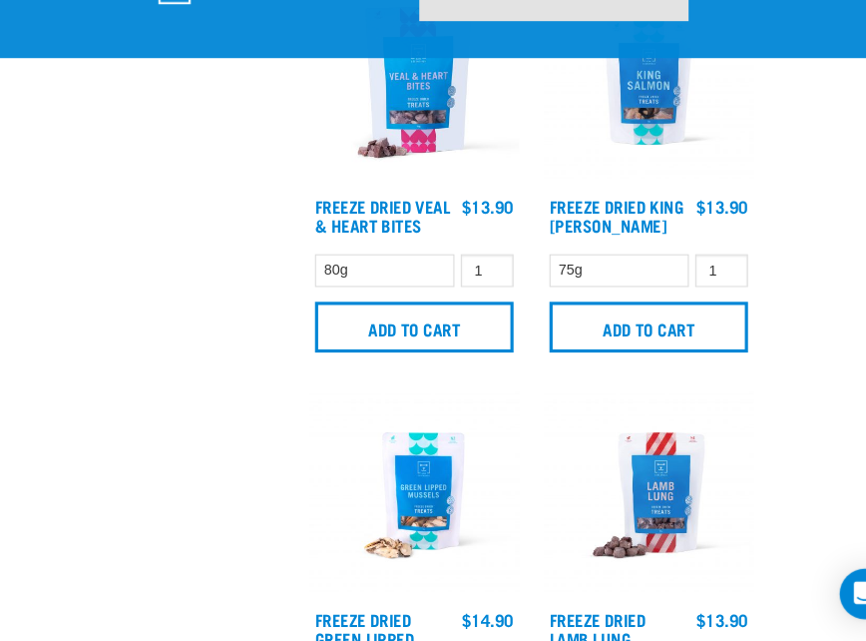
scroll to position [5611, 0]
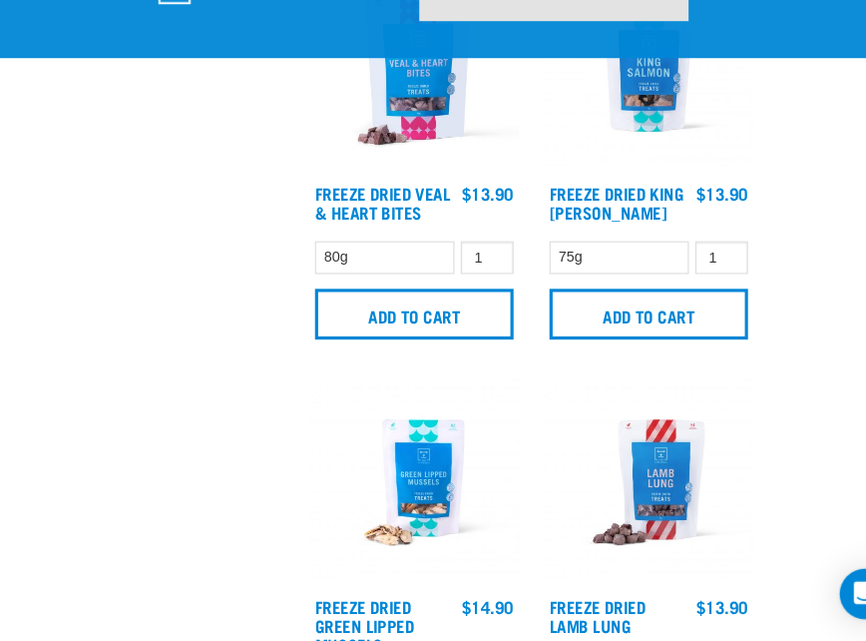
click at [618, 511] on img at bounding box center [618, 491] width 198 height 198
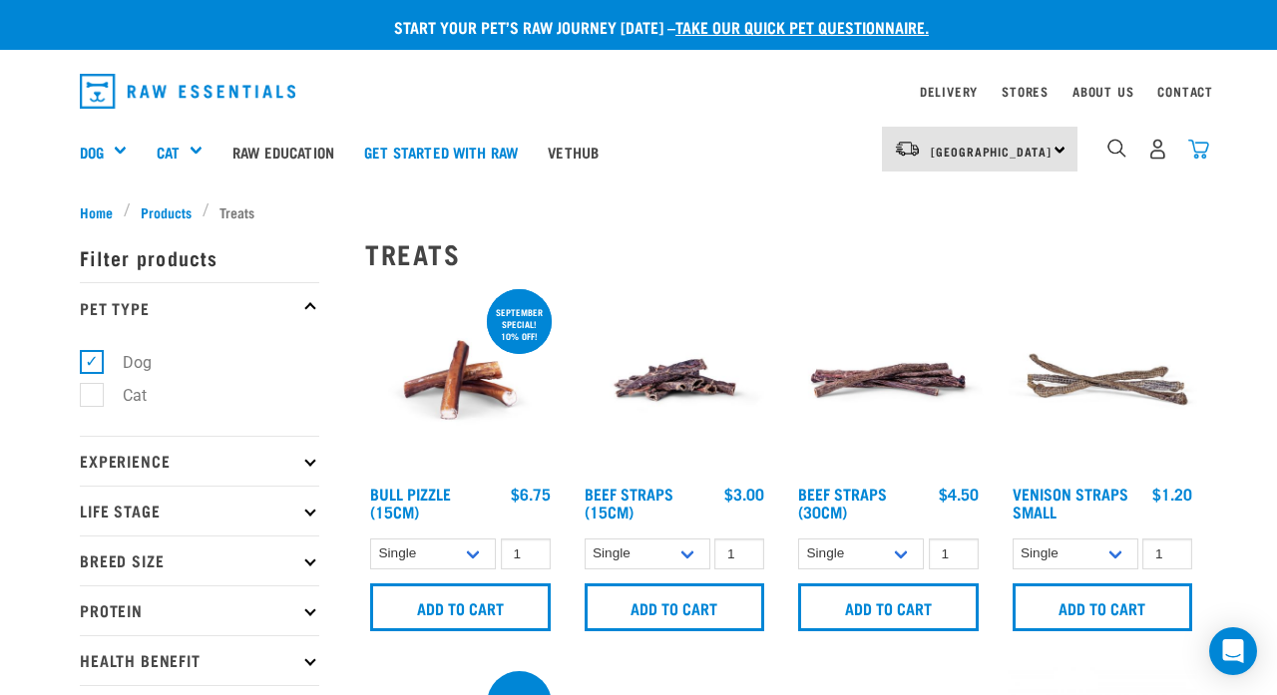
click at [865, 153] on img "dropdown navigation" at bounding box center [1198, 149] width 21 height 21
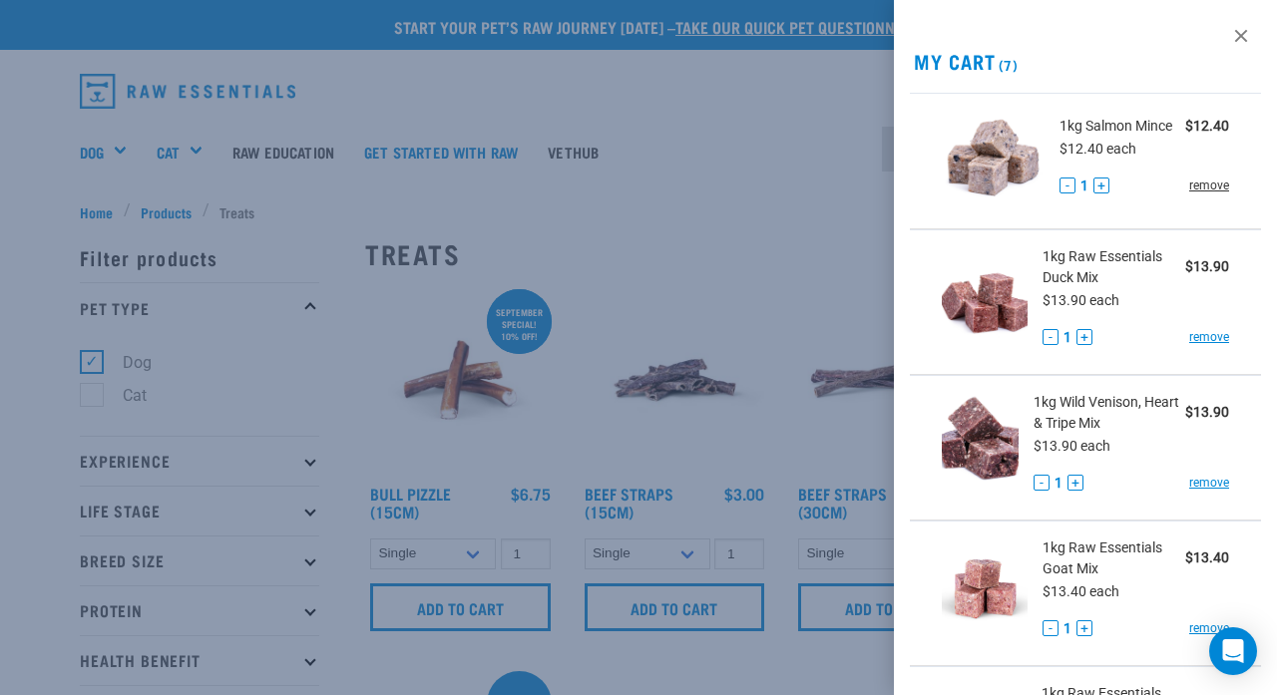
click at [865, 186] on link "remove" at bounding box center [1209, 186] width 40 height 18
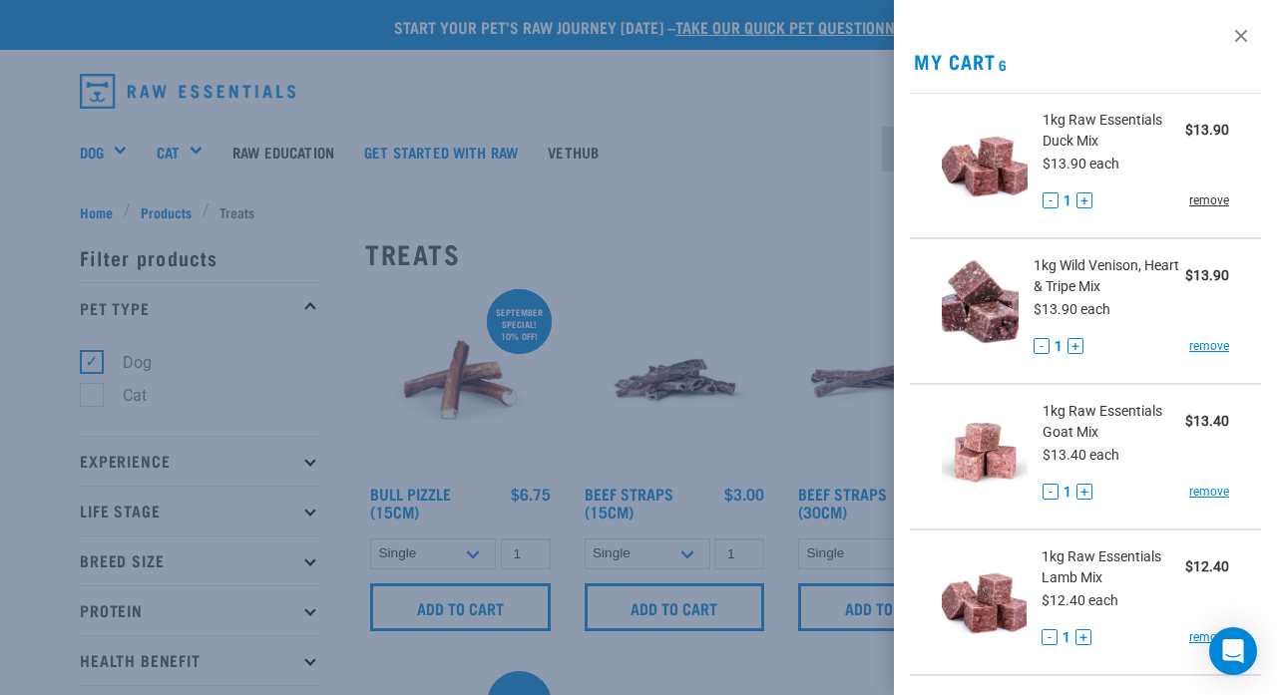
click at [865, 193] on link "remove" at bounding box center [1209, 201] width 40 height 18
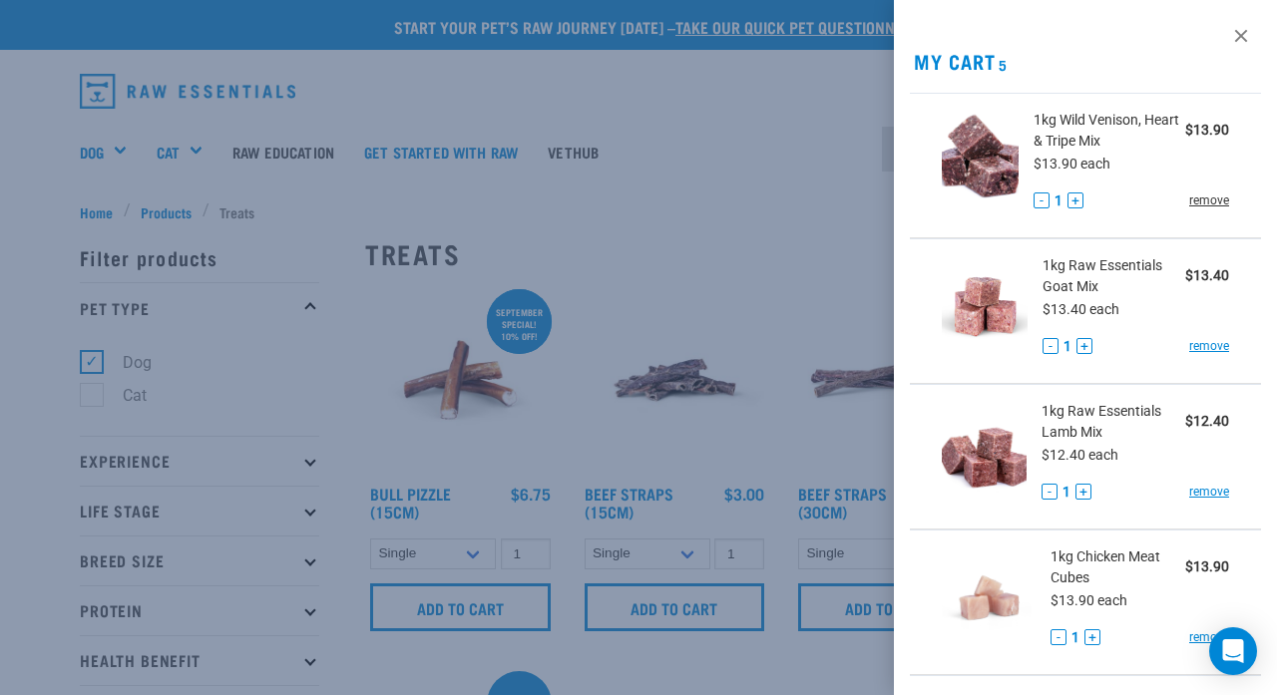
click at [865, 193] on link "remove" at bounding box center [1209, 201] width 40 height 18
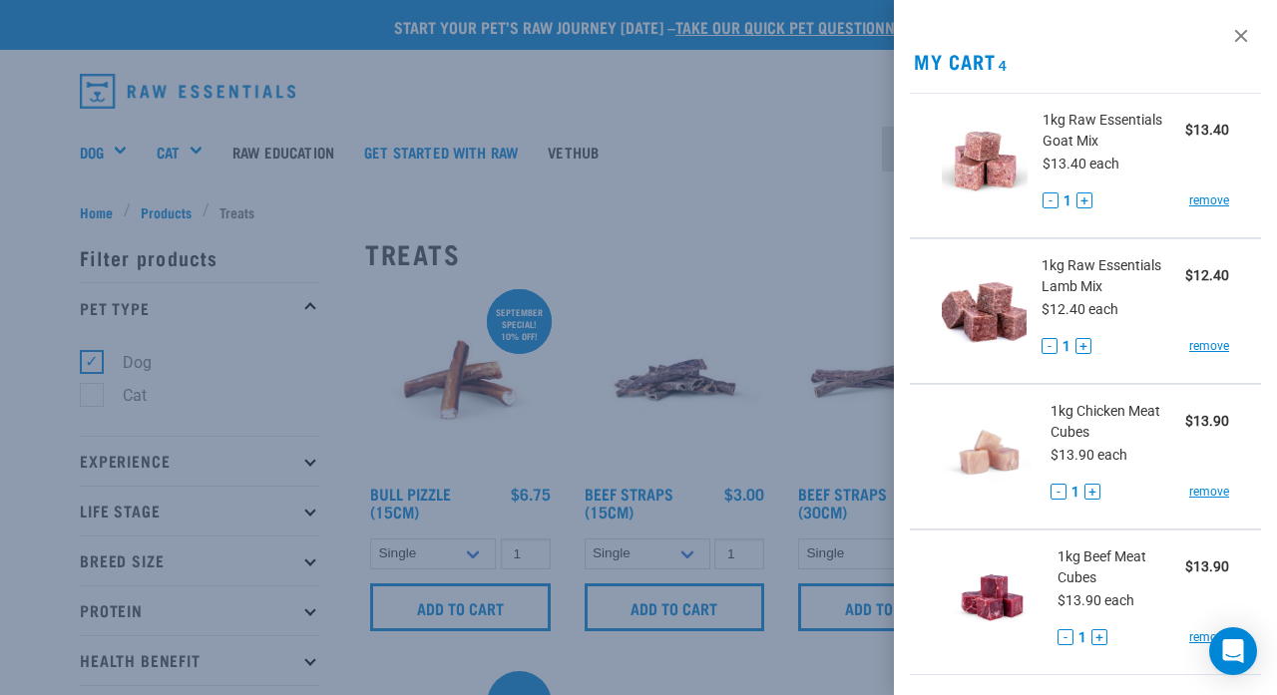
click at [865, 193] on link "remove" at bounding box center [1209, 201] width 40 height 18
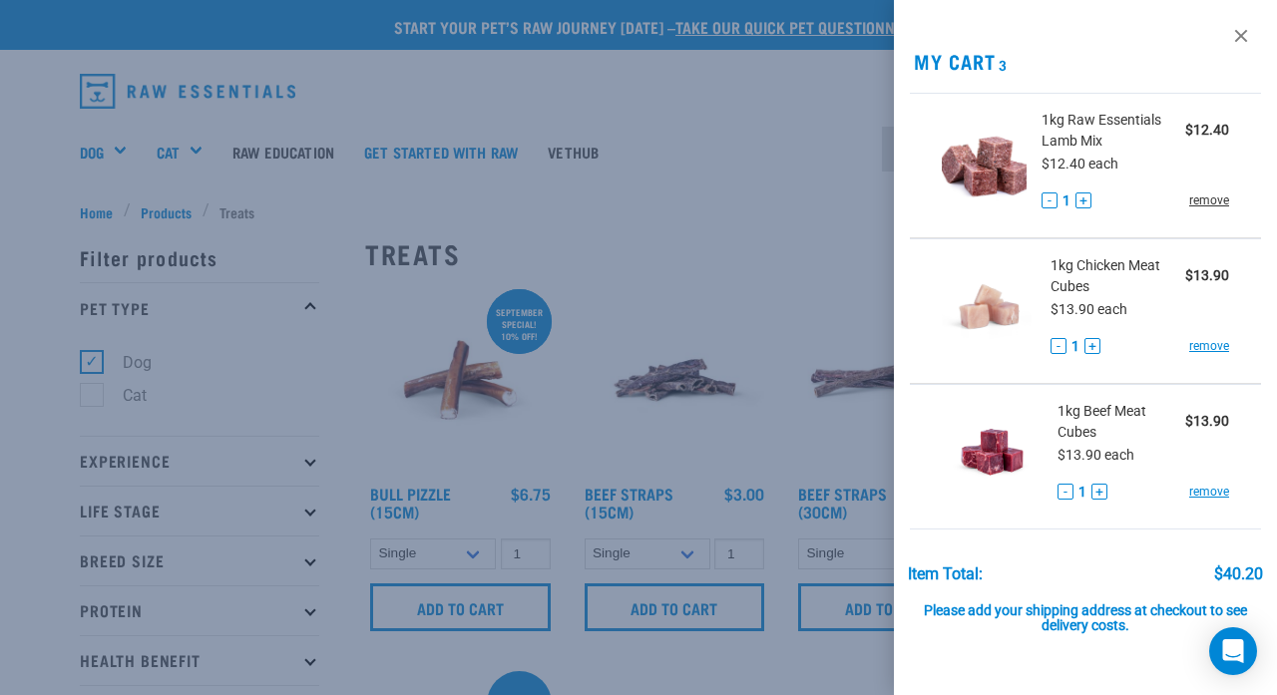
click at [865, 193] on link "remove" at bounding box center [1209, 201] width 40 height 18
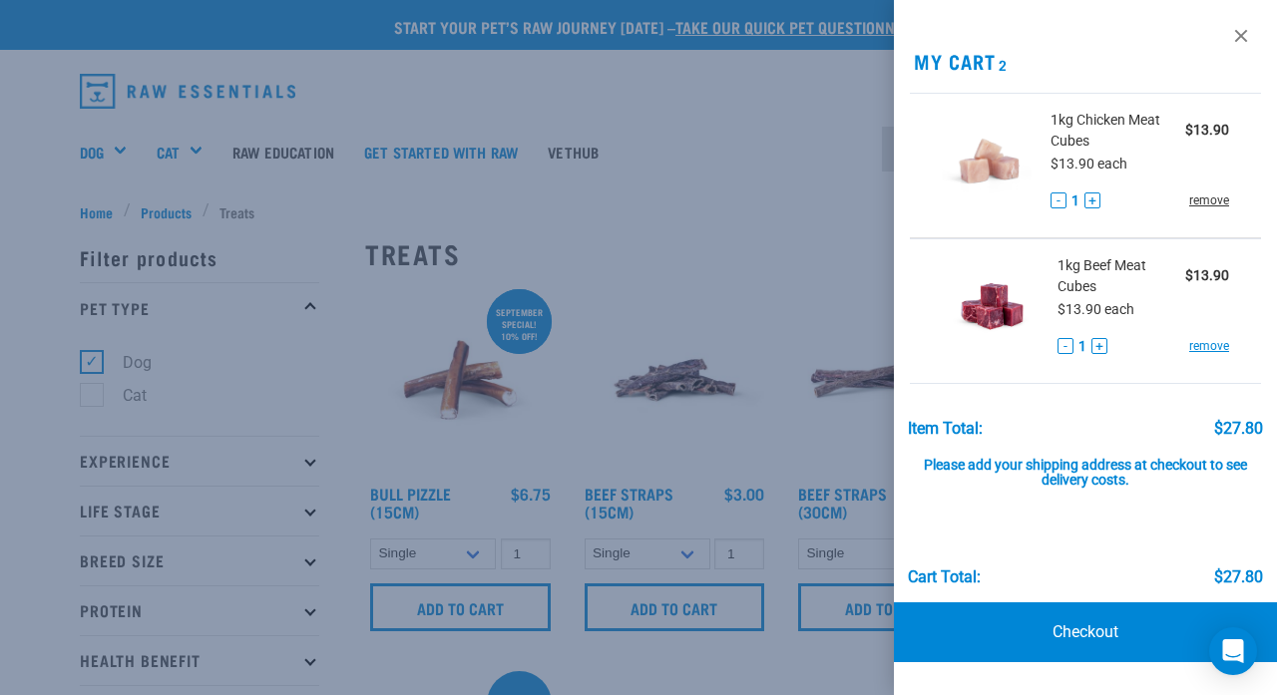
click at [865, 195] on link "remove" at bounding box center [1209, 201] width 40 height 18
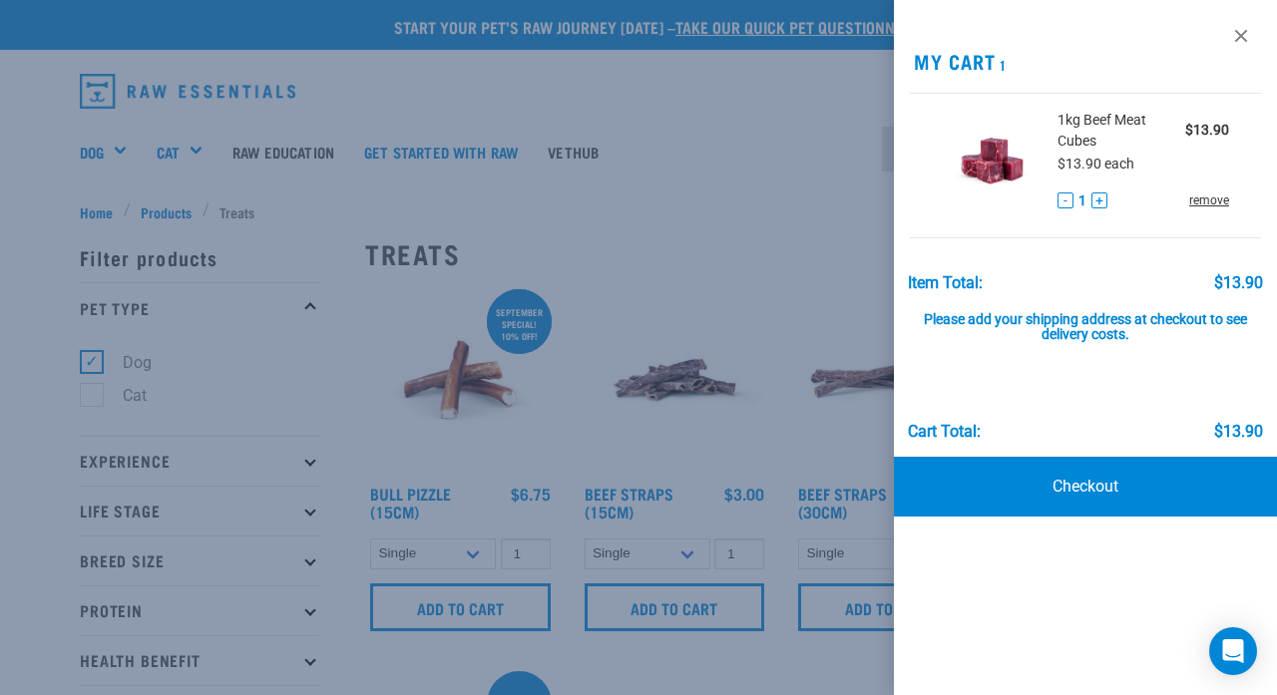
click at [865, 193] on link "remove" at bounding box center [1209, 201] width 40 height 18
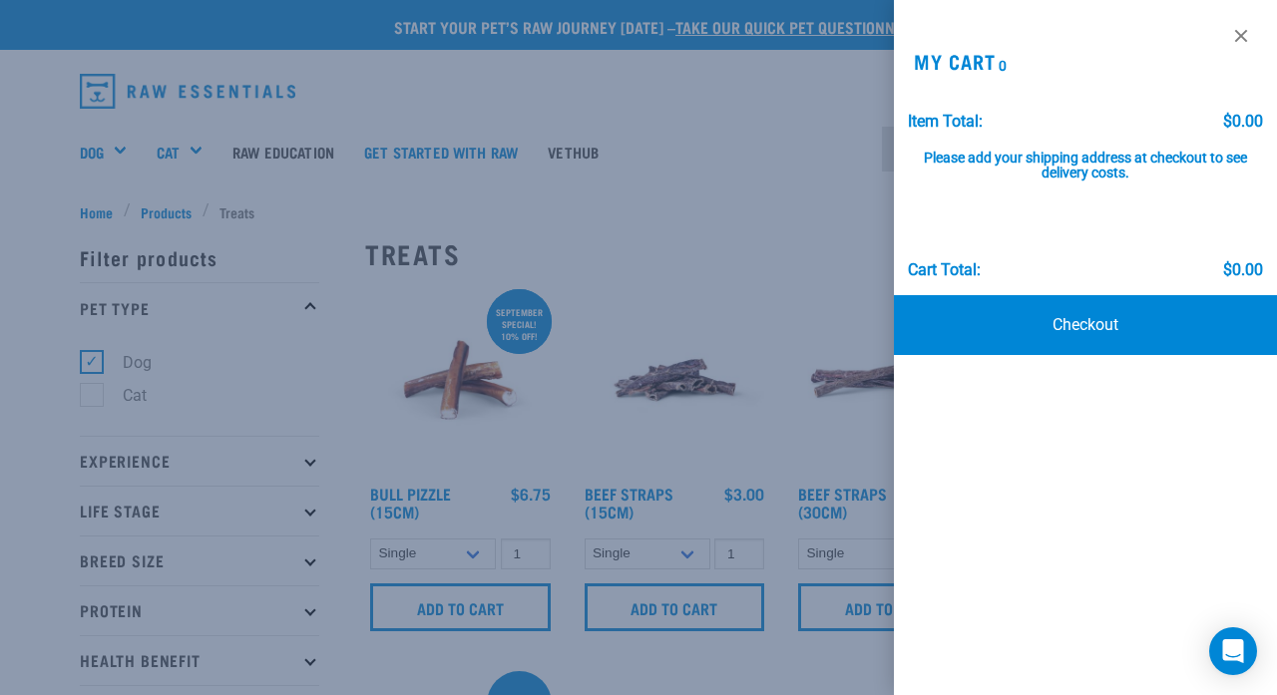
click at [673, 213] on div at bounding box center [638, 347] width 1277 height 695
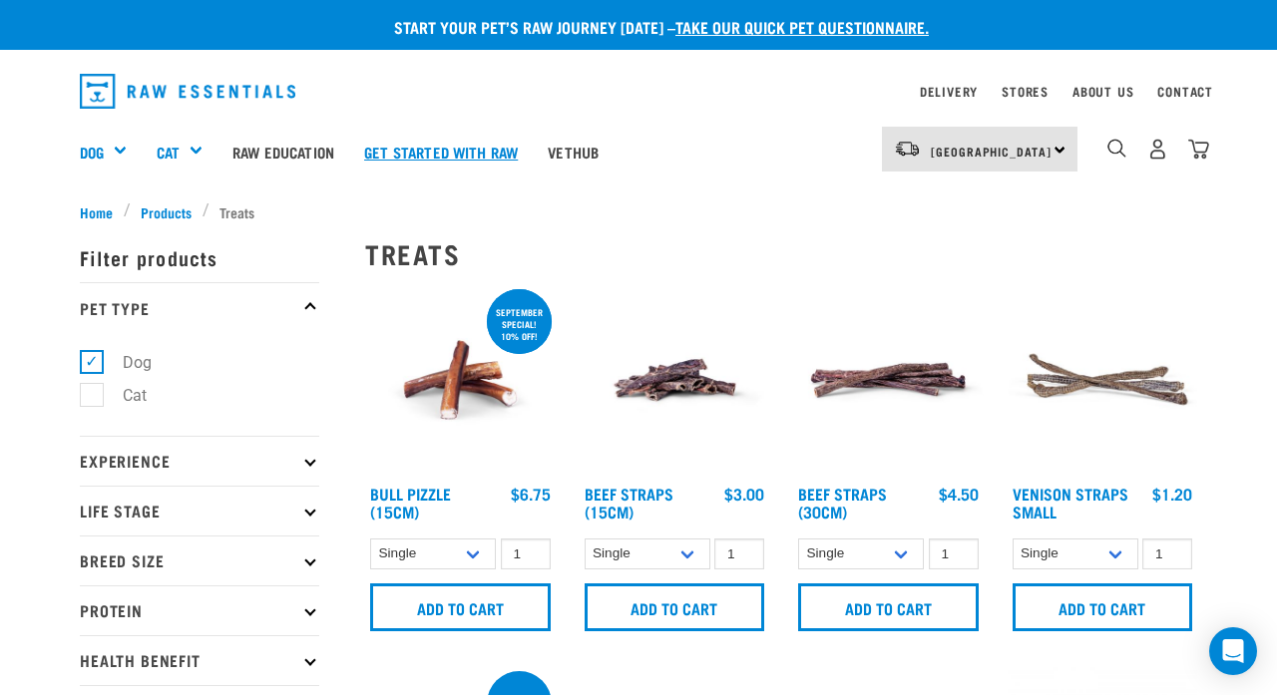
click at [492, 150] on link "Get started with Raw" at bounding box center [441, 152] width 184 height 80
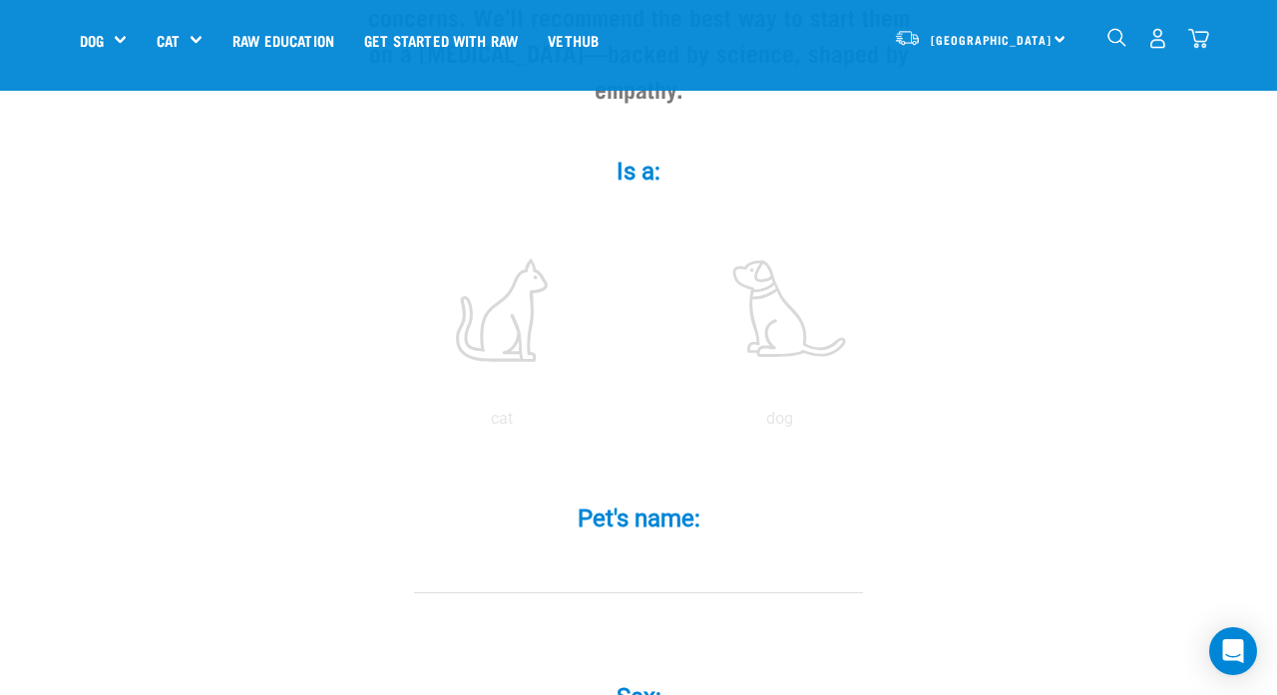
scroll to position [335, 0]
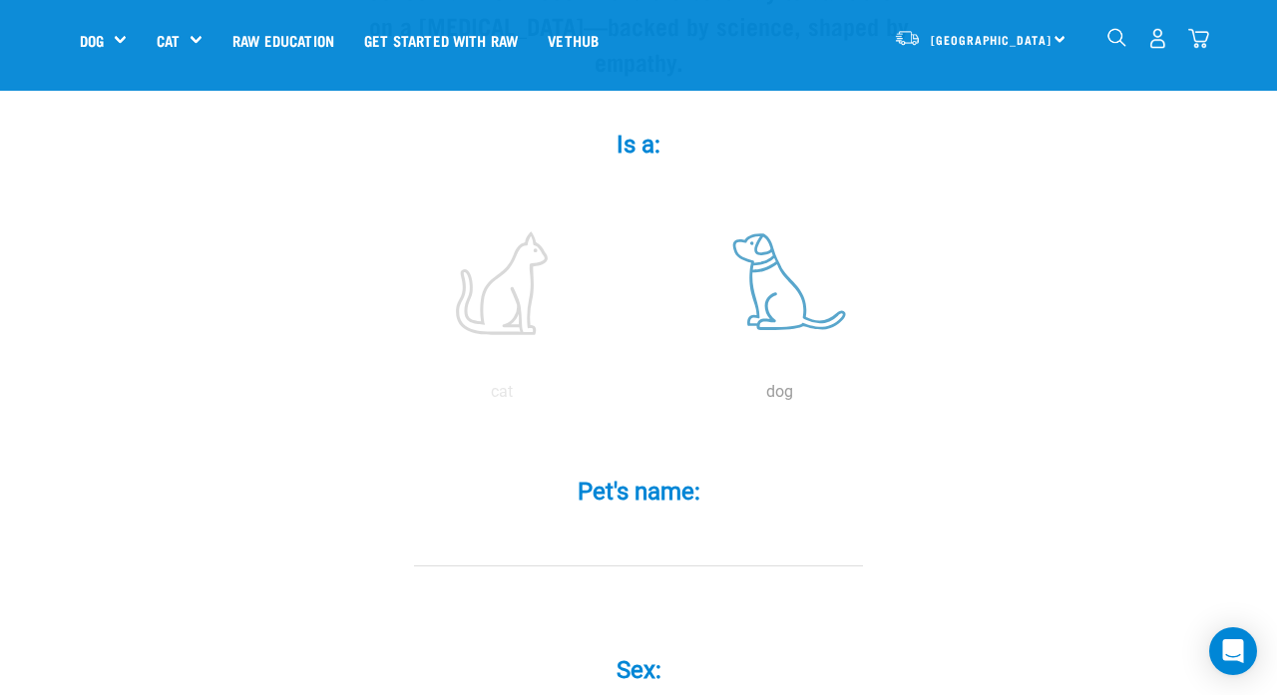
click at [750, 289] on label at bounding box center [779, 284] width 269 height 170
click at [641, 397] on input "radio" at bounding box center [641, 397] width 0 height 0
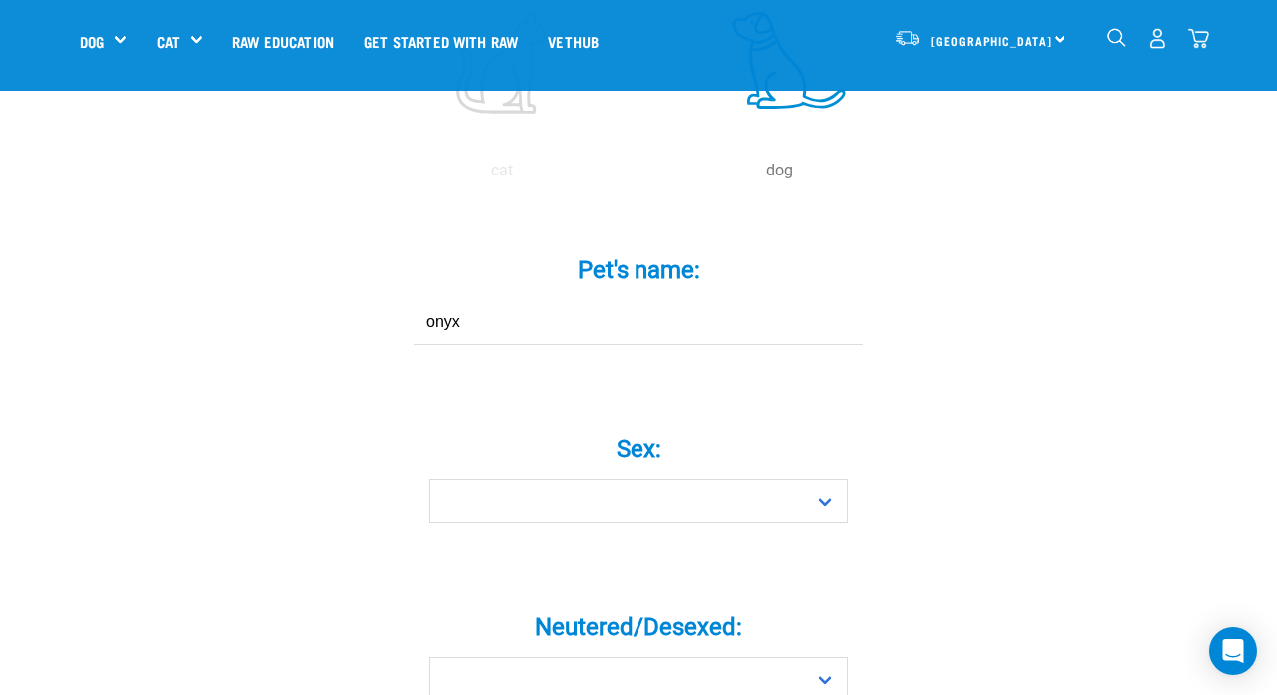
scroll to position [567, 0]
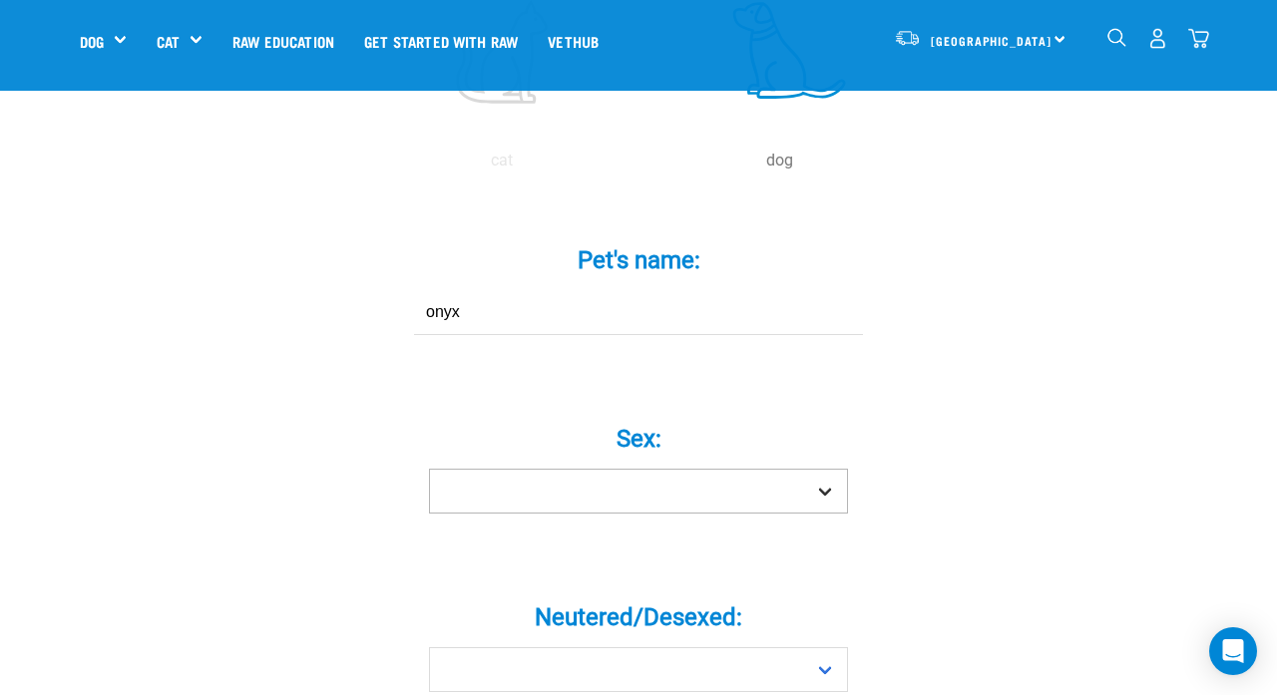
type input "onyx"
select select "girl"
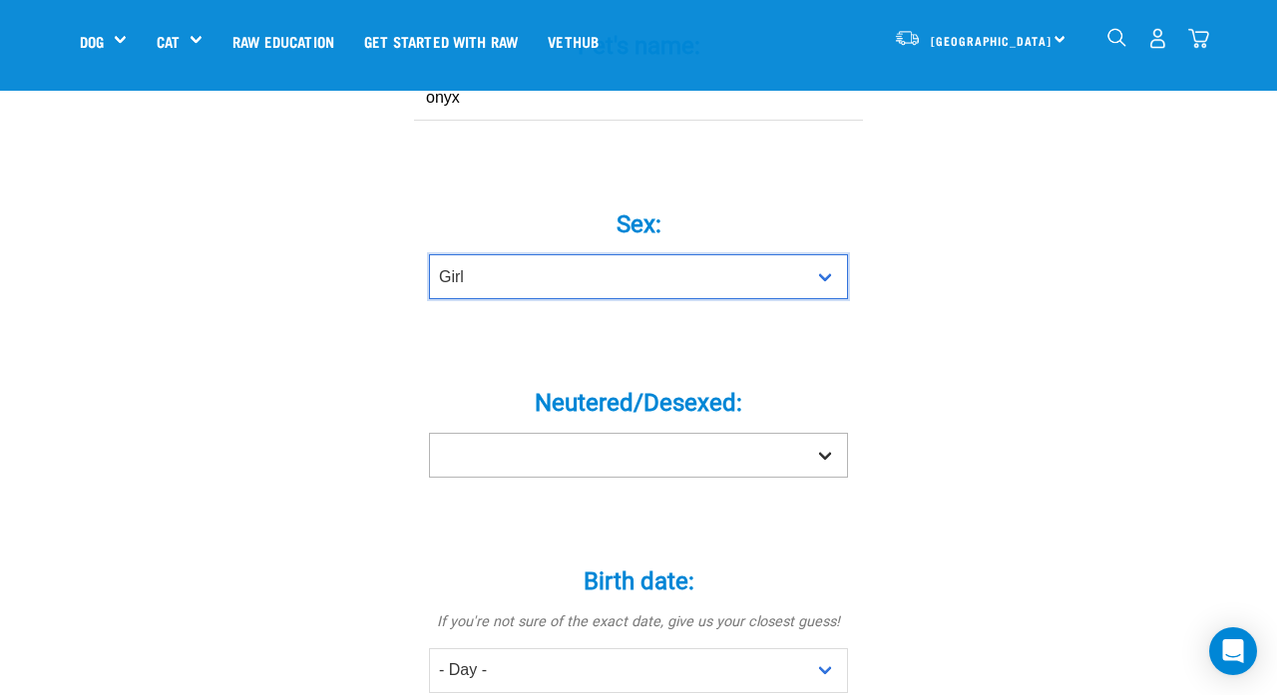
scroll to position [782, 0]
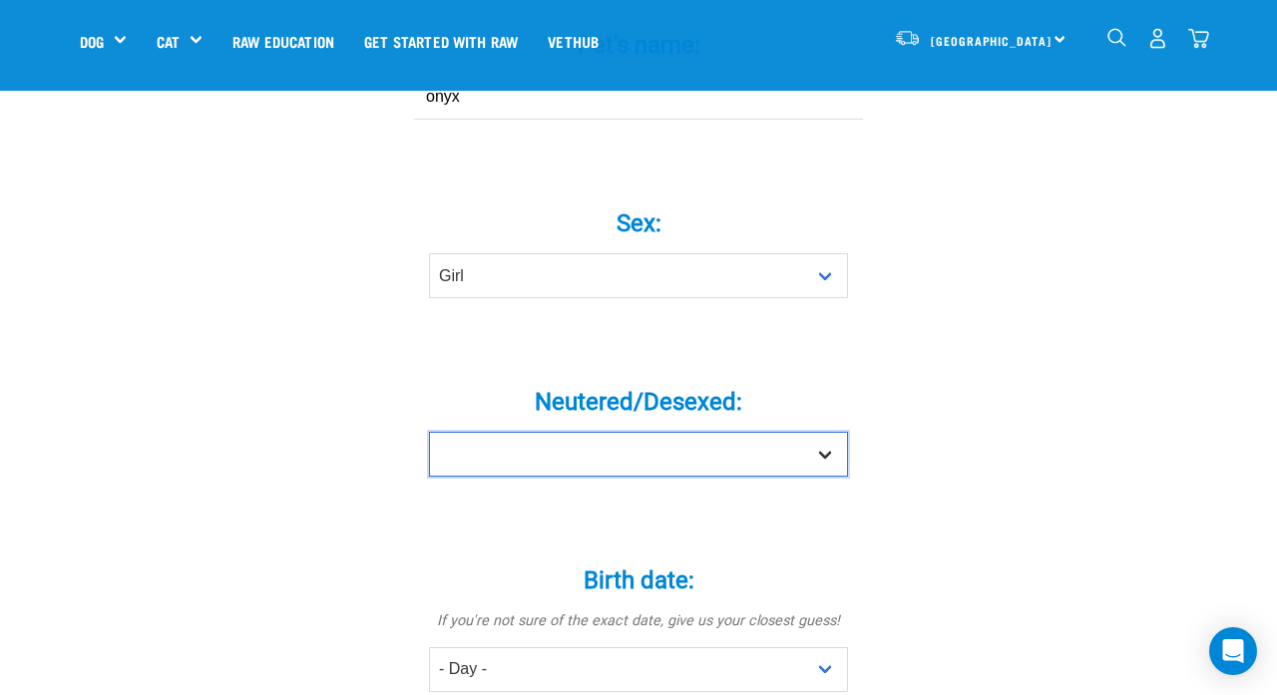
select select "no"
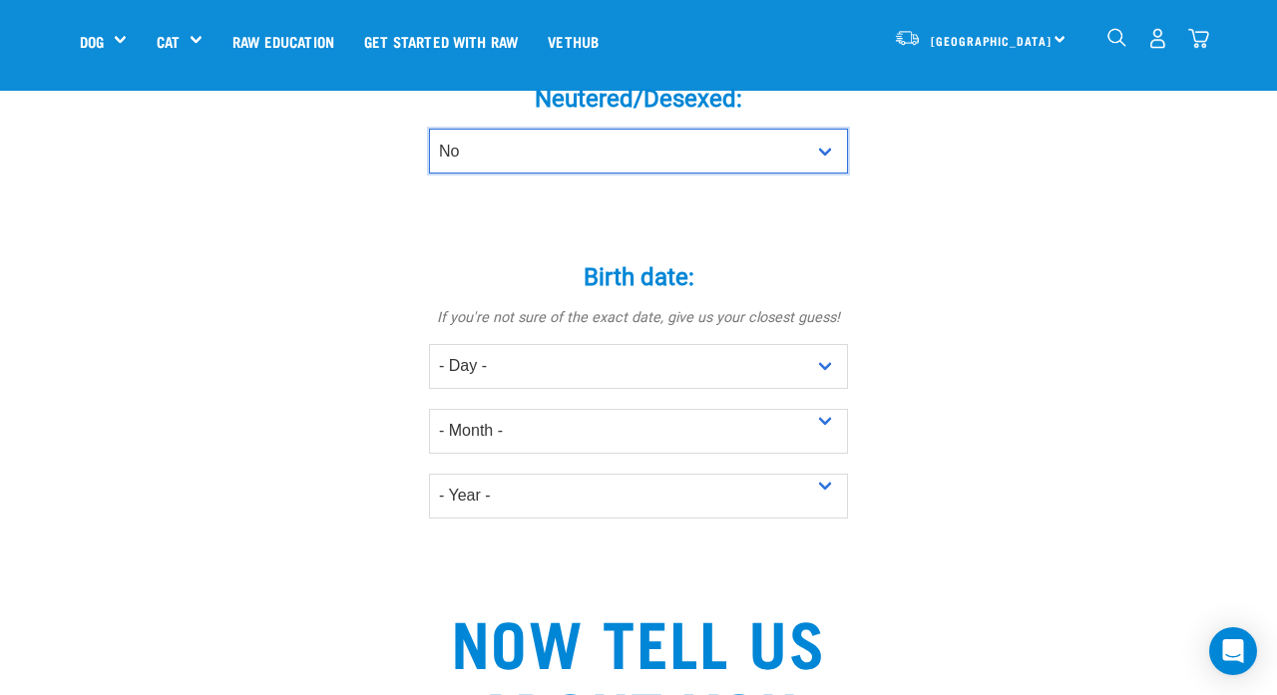
scroll to position [1079, 0]
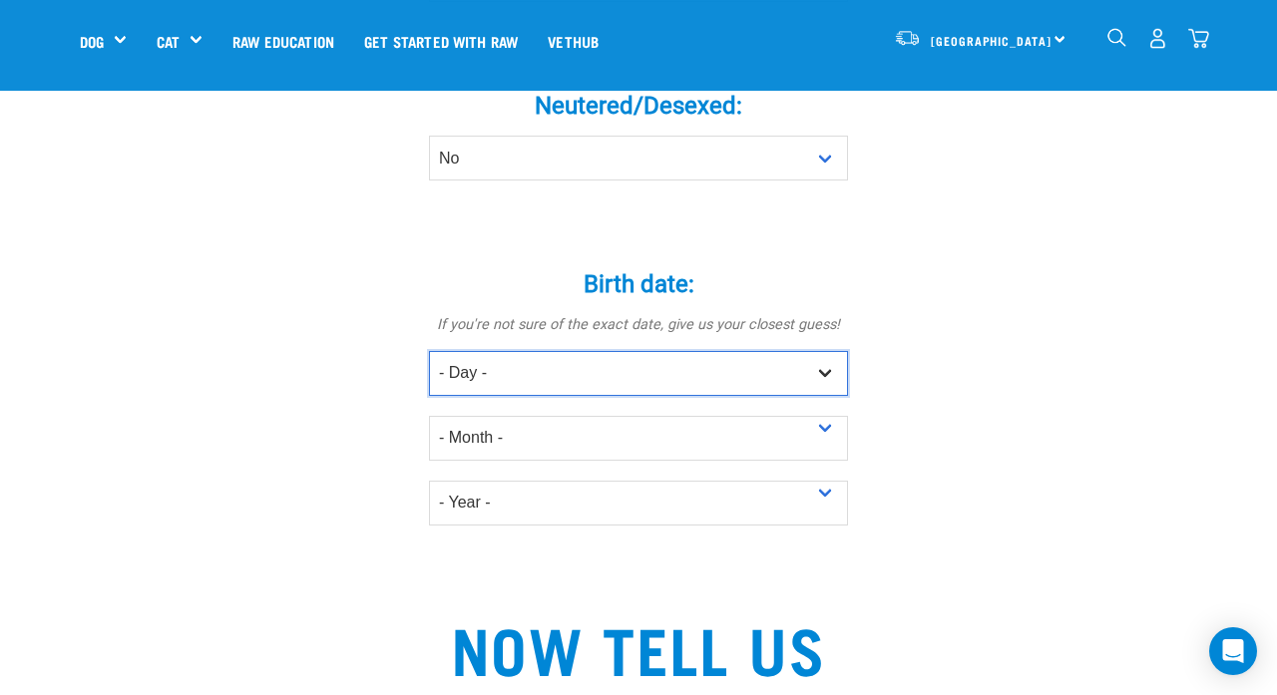
select select "3"
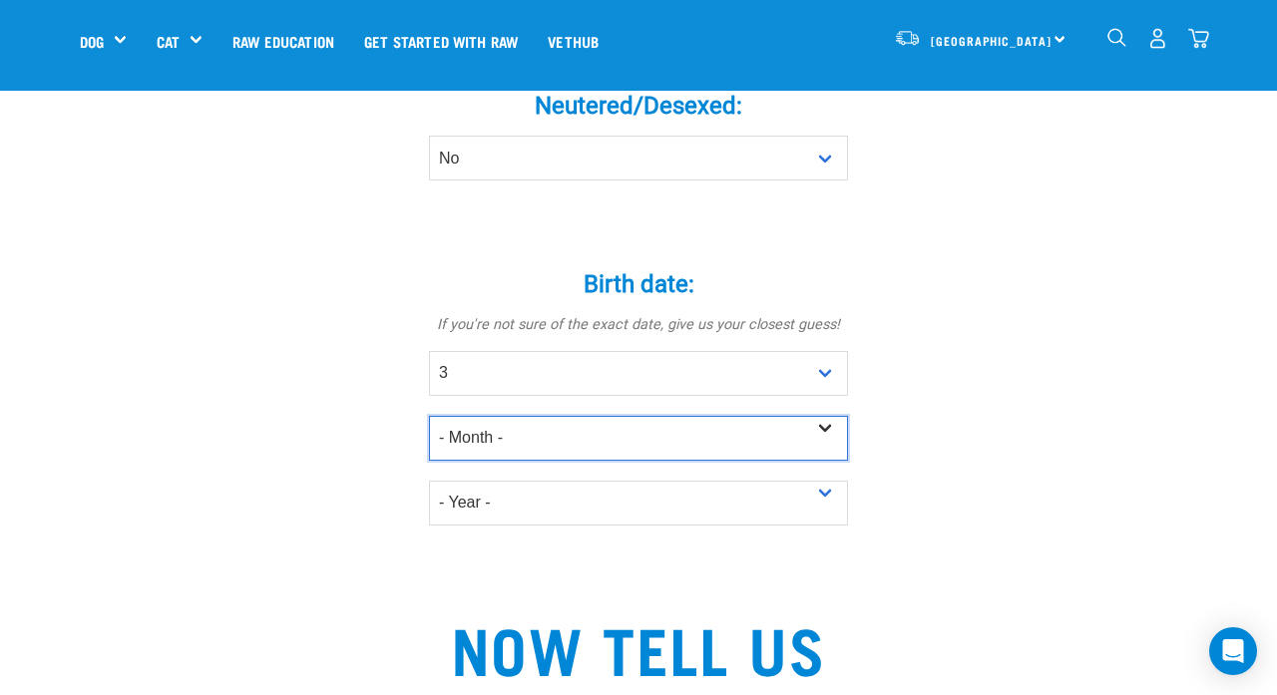
select select "February"
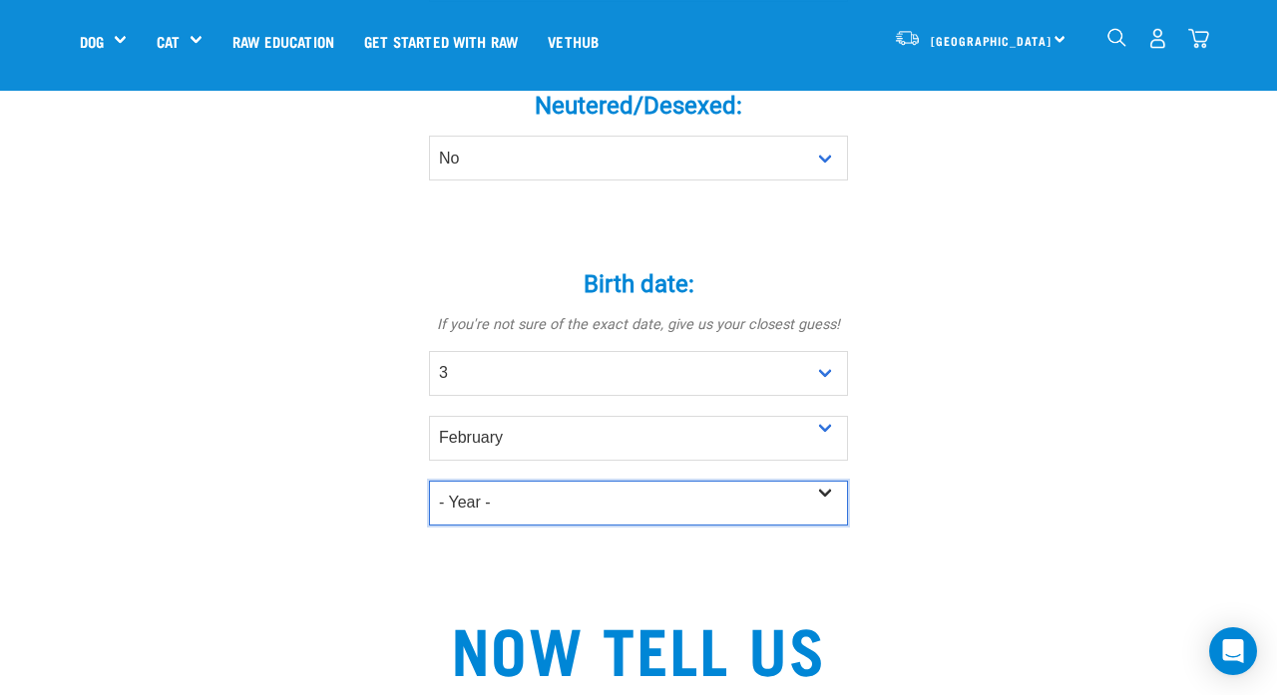
select select "2025"
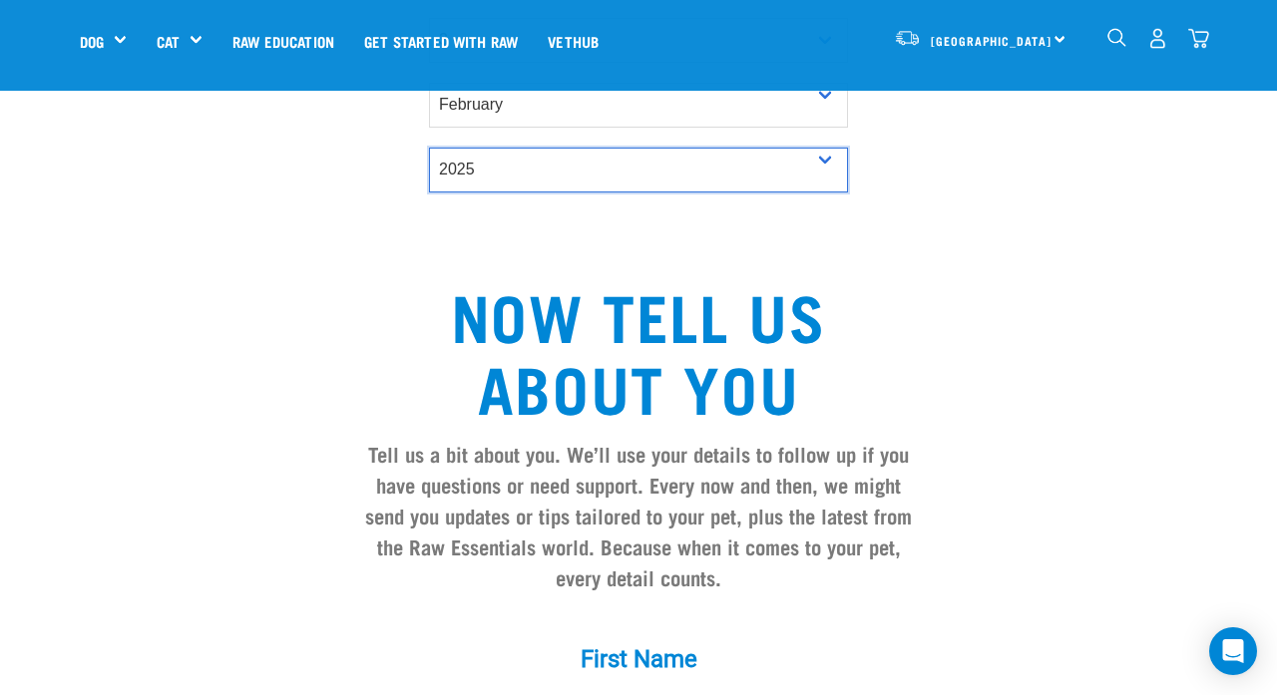
scroll to position [1745, 0]
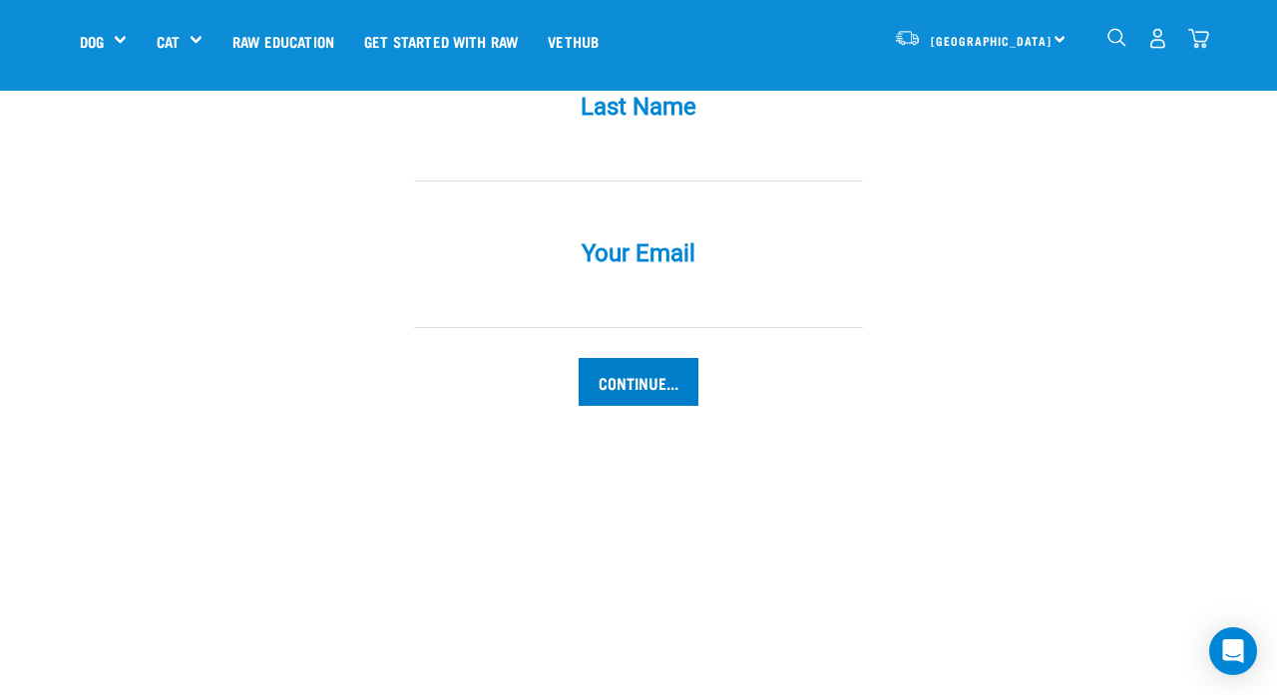
click at [673, 395] on input "Continue..." at bounding box center [639, 382] width 120 height 48
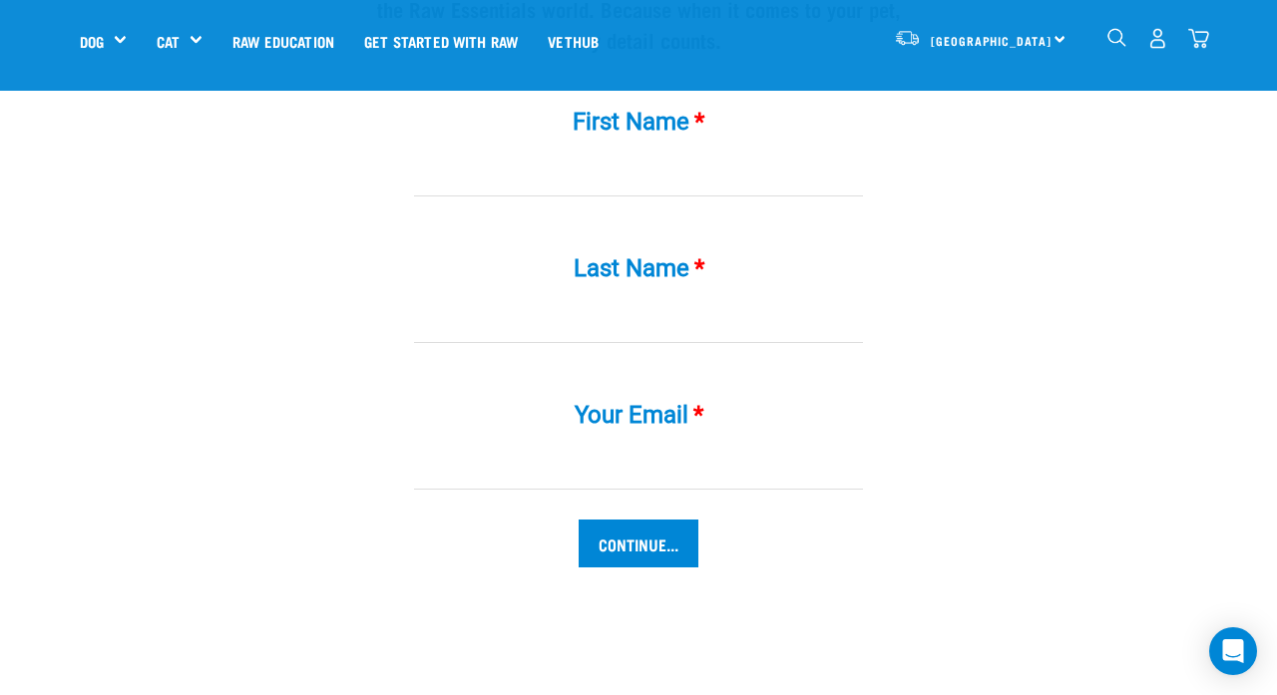
scroll to position [1947, 0]
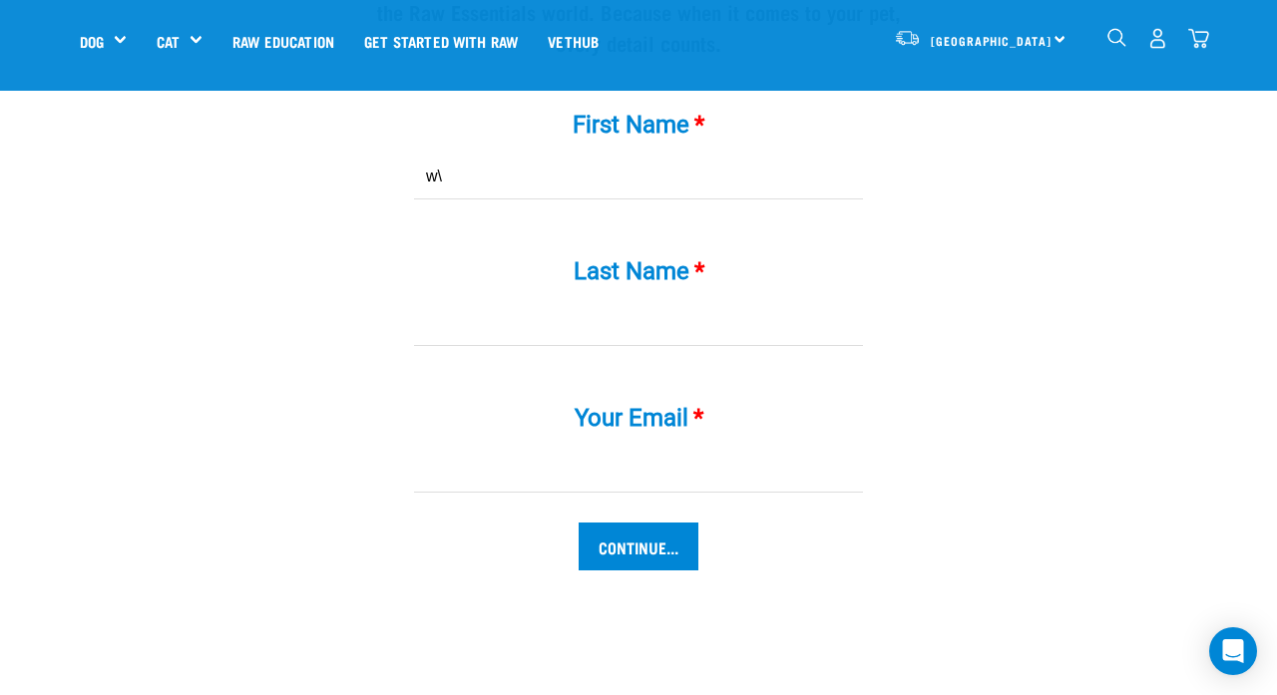
type input "w"
click at [837, 200] on input "First Name *" at bounding box center [638, 177] width 449 height 45
click at [841, 195] on input "First Name *" at bounding box center [638, 177] width 449 height 45
type input "wildo1359@gmail.com"
type input "devine"
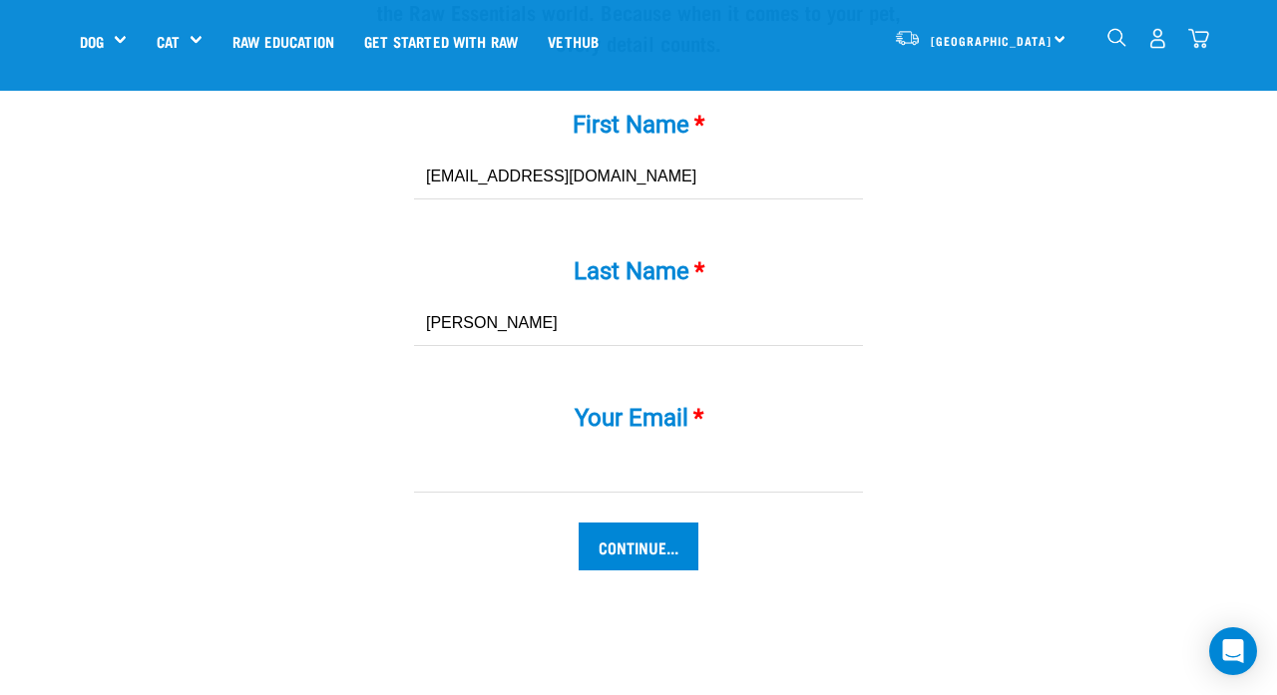
drag, startPoint x: 615, startPoint y: 200, endPoint x: 605, endPoint y: 203, distance: 10.4
click at [605, 200] on input "wildo1359@gmail.com" at bounding box center [638, 177] width 449 height 45
type input "willow"
click at [533, 510] on div "Your Email *" at bounding box center [638, 449] width 599 height 147
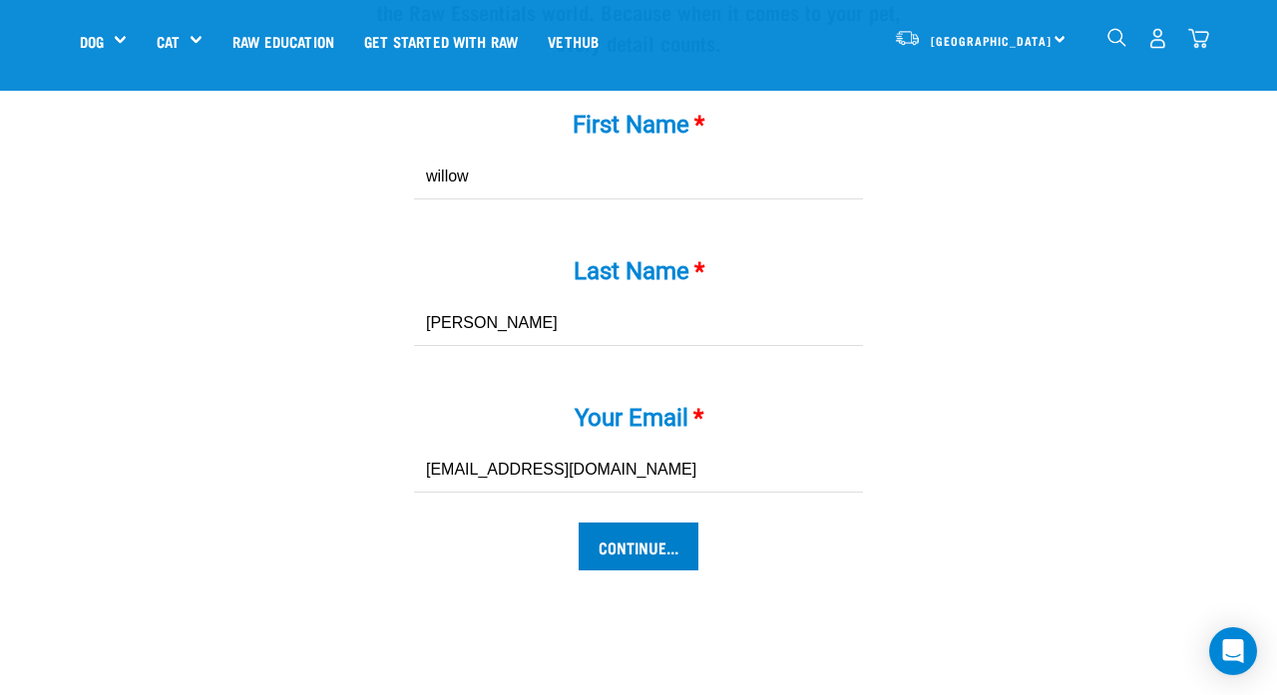
type input "wildo1359@gmail.com"
click at [625, 568] on input "Continue..." at bounding box center [639, 547] width 120 height 48
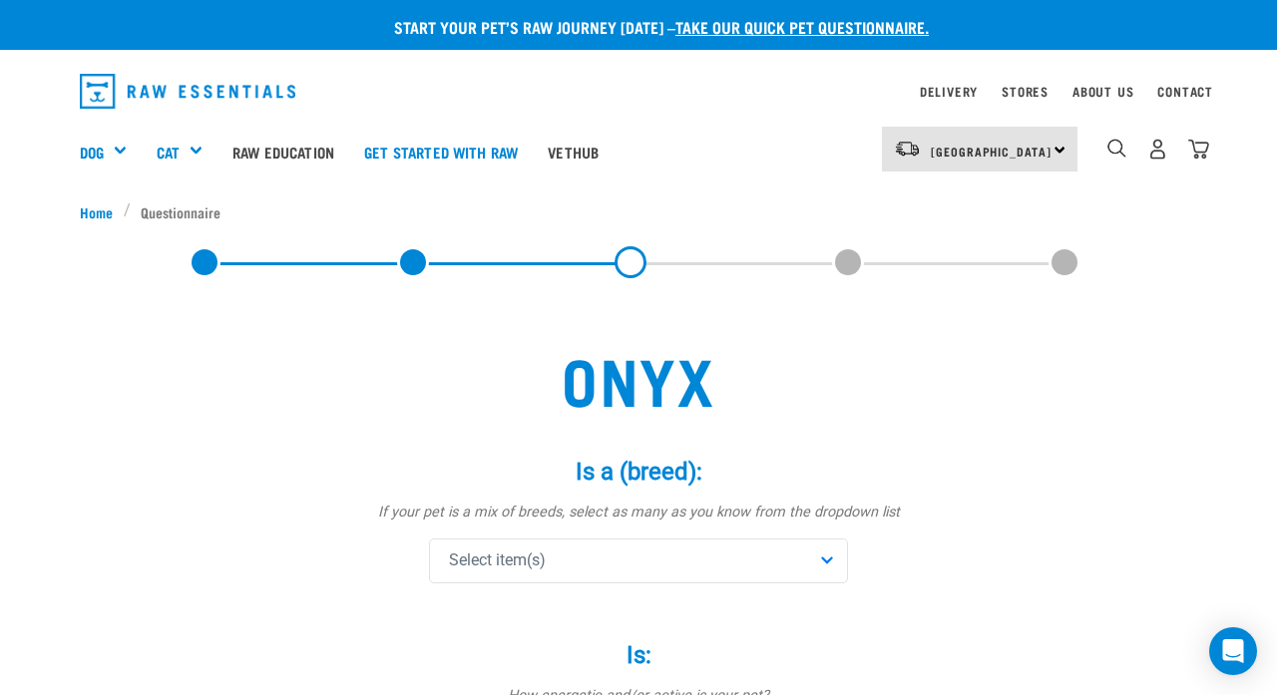
click at [626, 566] on div "Select item(s)" at bounding box center [638, 561] width 419 height 45
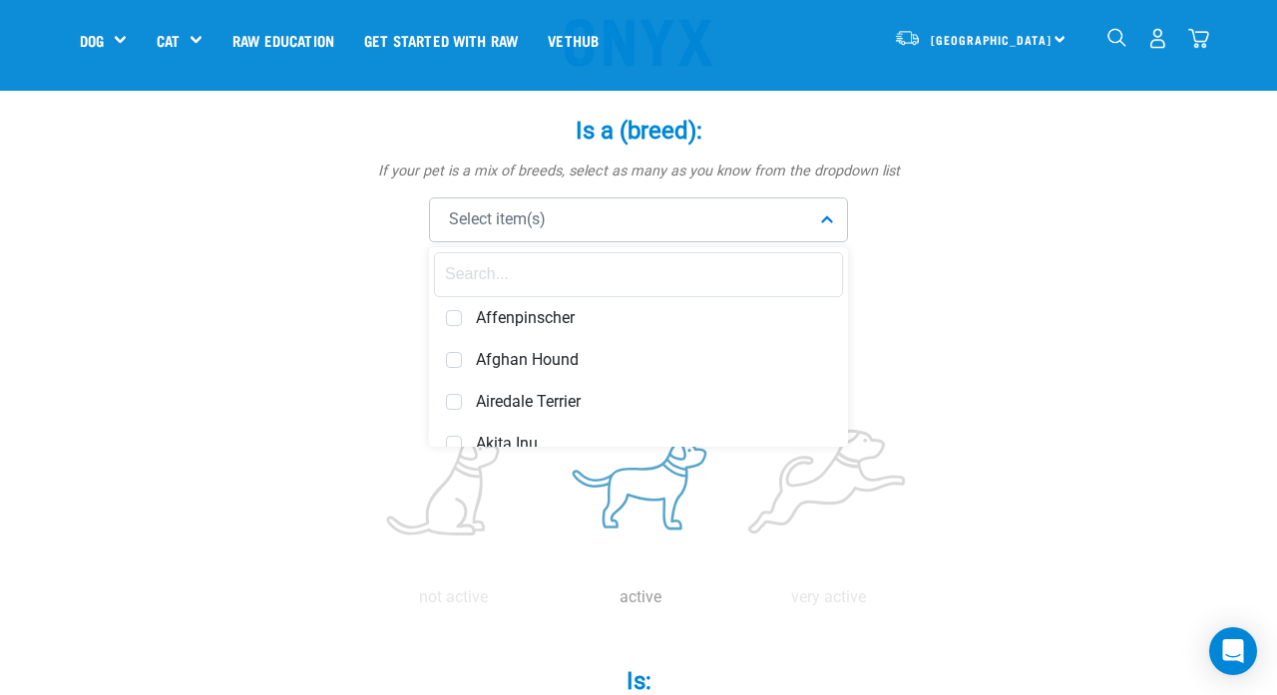
scroll to position [205, 0]
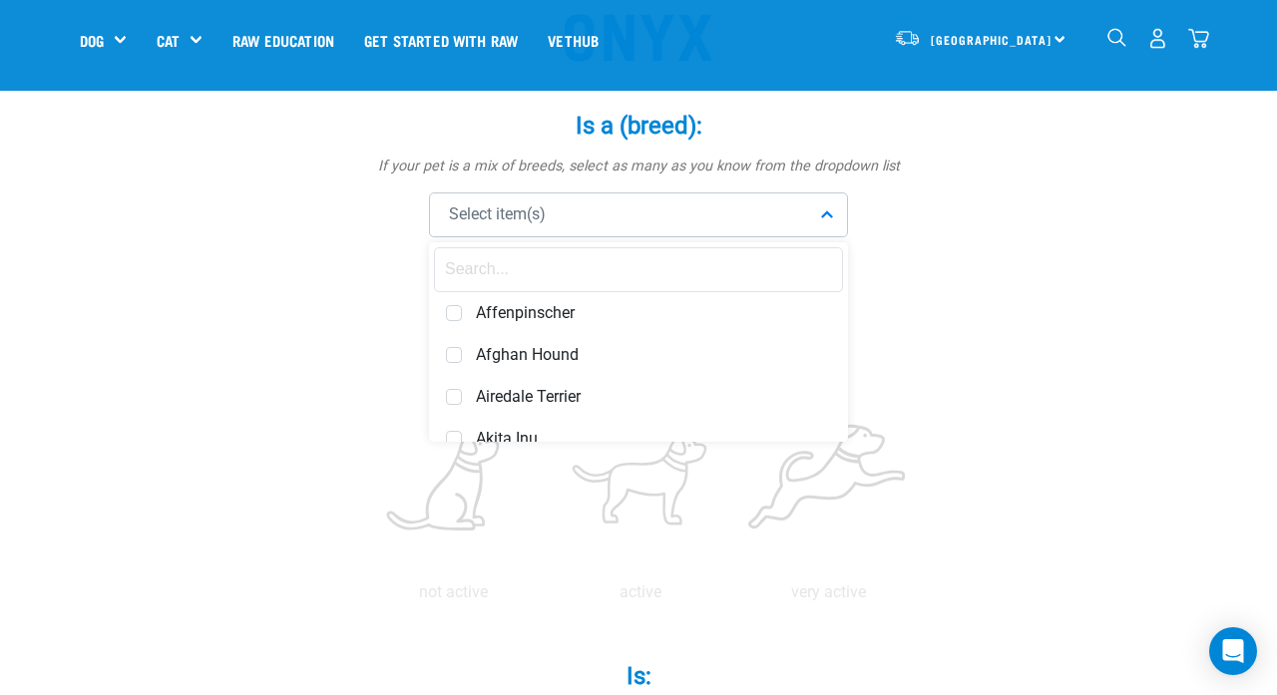
click at [582, 247] on input "text" at bounding box center [638, 269] width 409 height 45
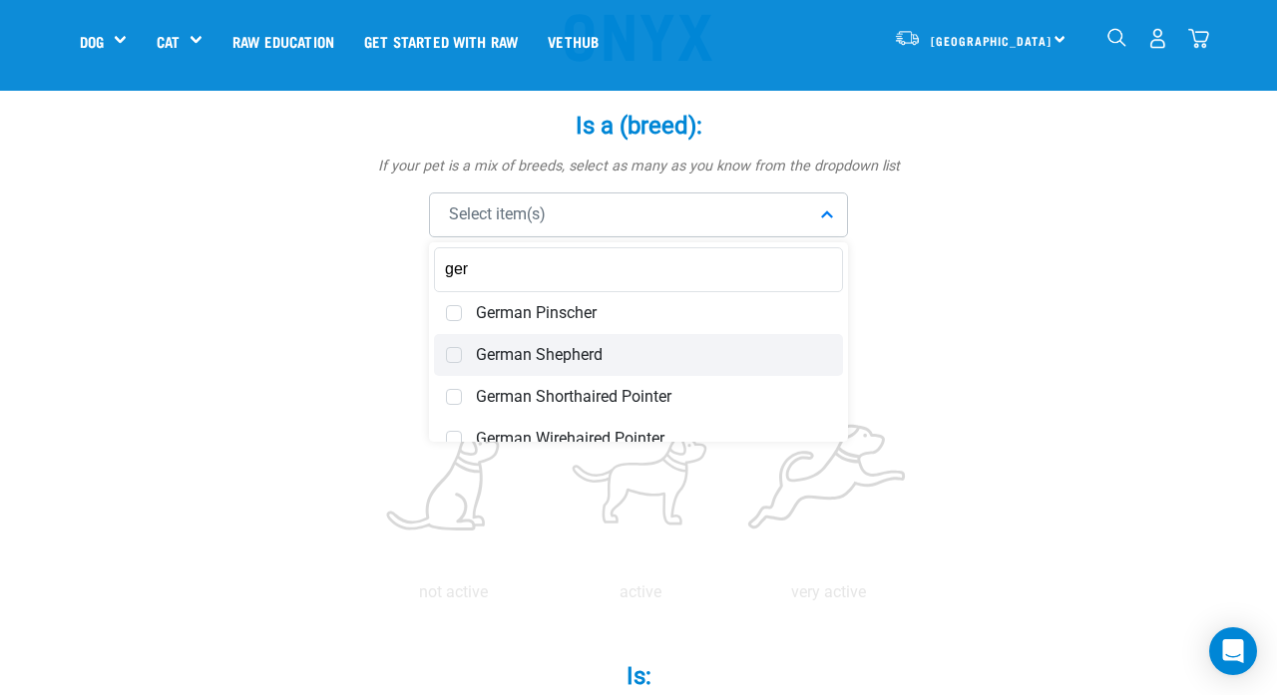
type input "ger"
click at [475, 350] on div "German Shepherd" at bounding box center [638, 355] width 409 height 42
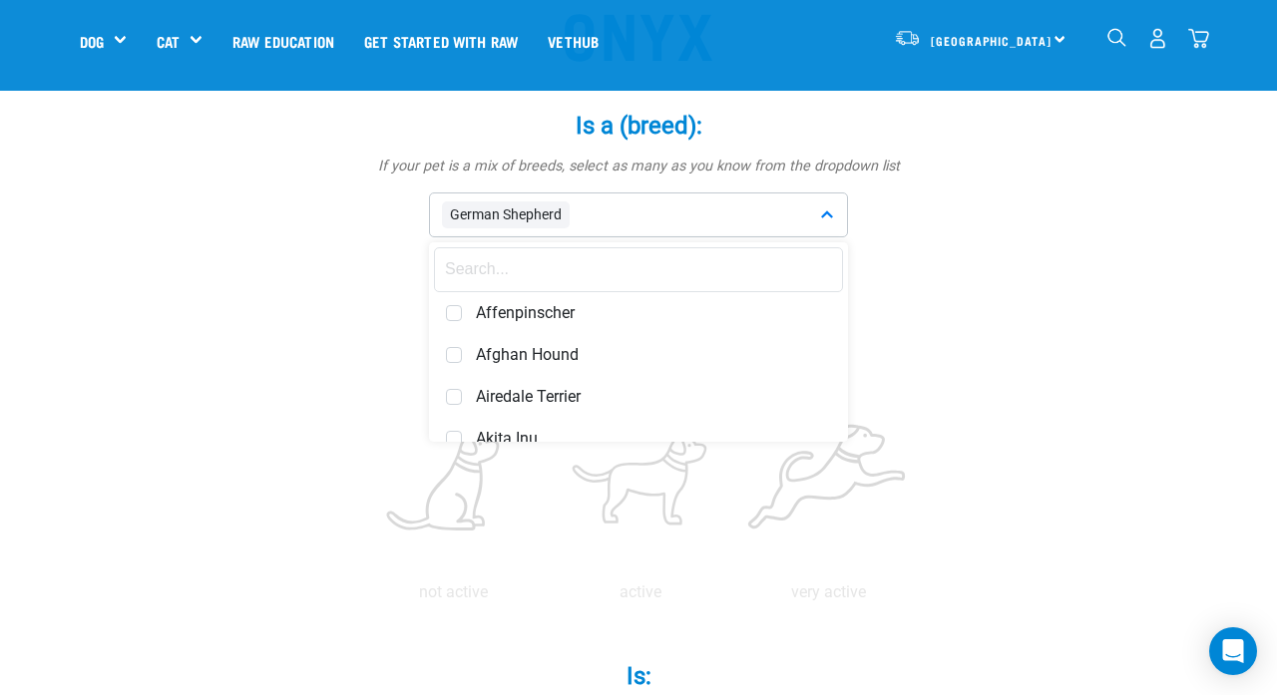
click at [922, 301] on label "Is: *" at bounding box center [638, 309] width 599 height 36
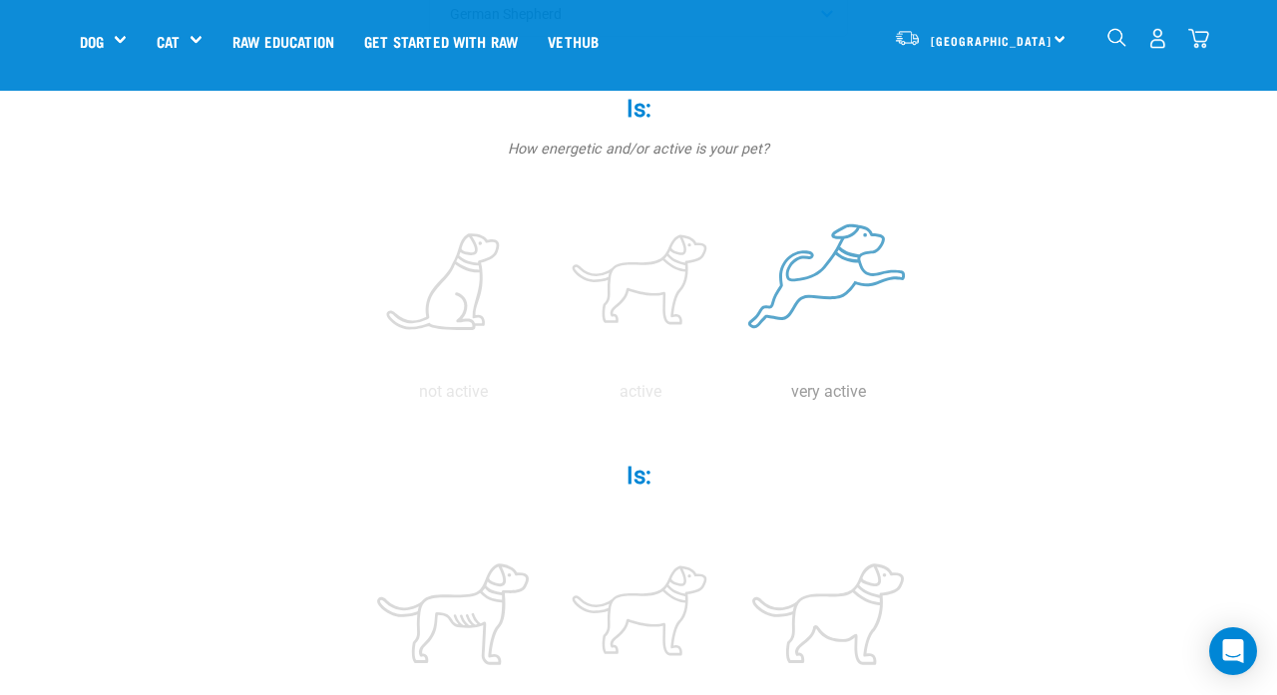
scroll to position [406, 0]
click at [774, 263] on label at bounding box center [828, 283] width 180 height 170
click at [734, 396] on input "radio" at bounding box center [734, 396] width 0 height 0
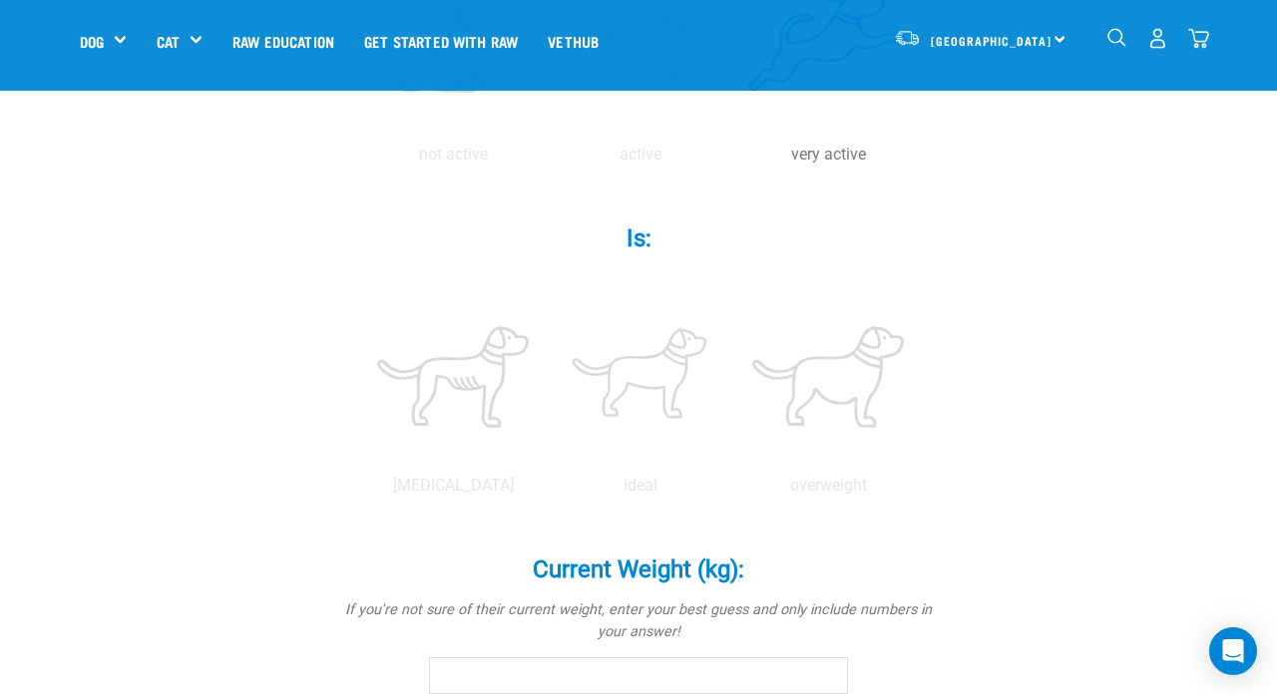
scroll to position [644, 0]
click at [634, 391] on label at bounding box center [641, 376] width 180 height 170
click at [547, 490] on input "radio" at bounding box center [547, 490] width 0 height 0
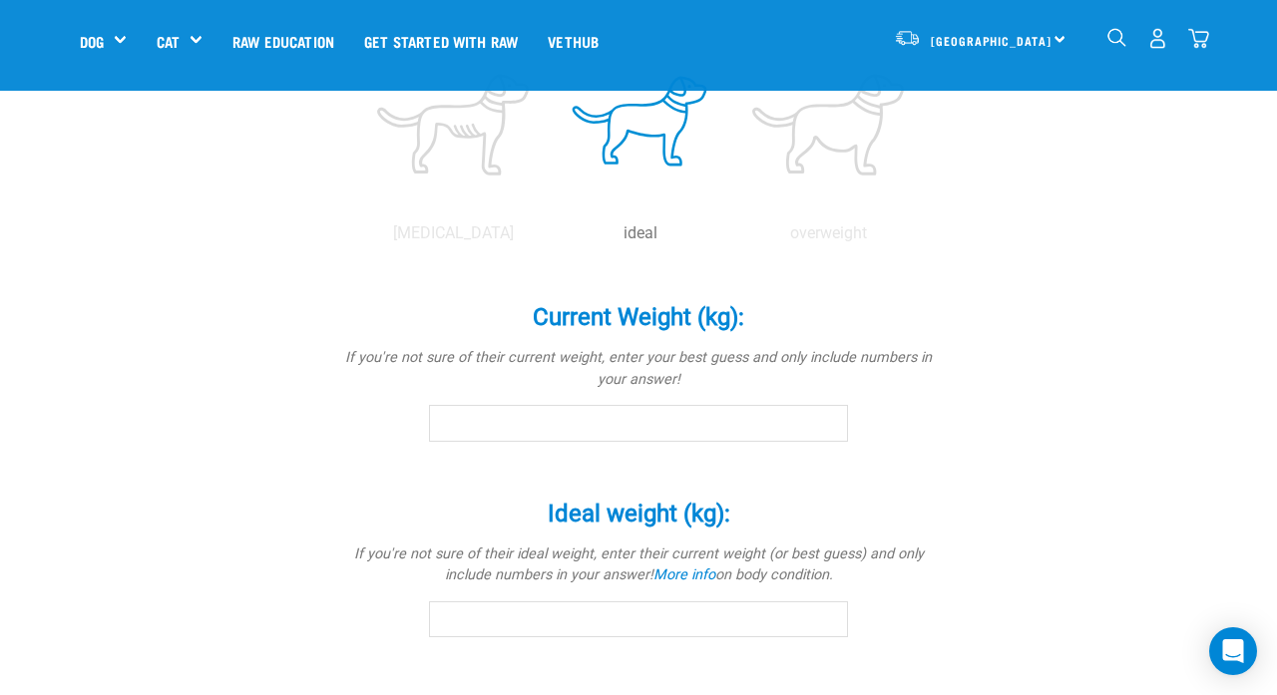
scroll to position [899, 0]
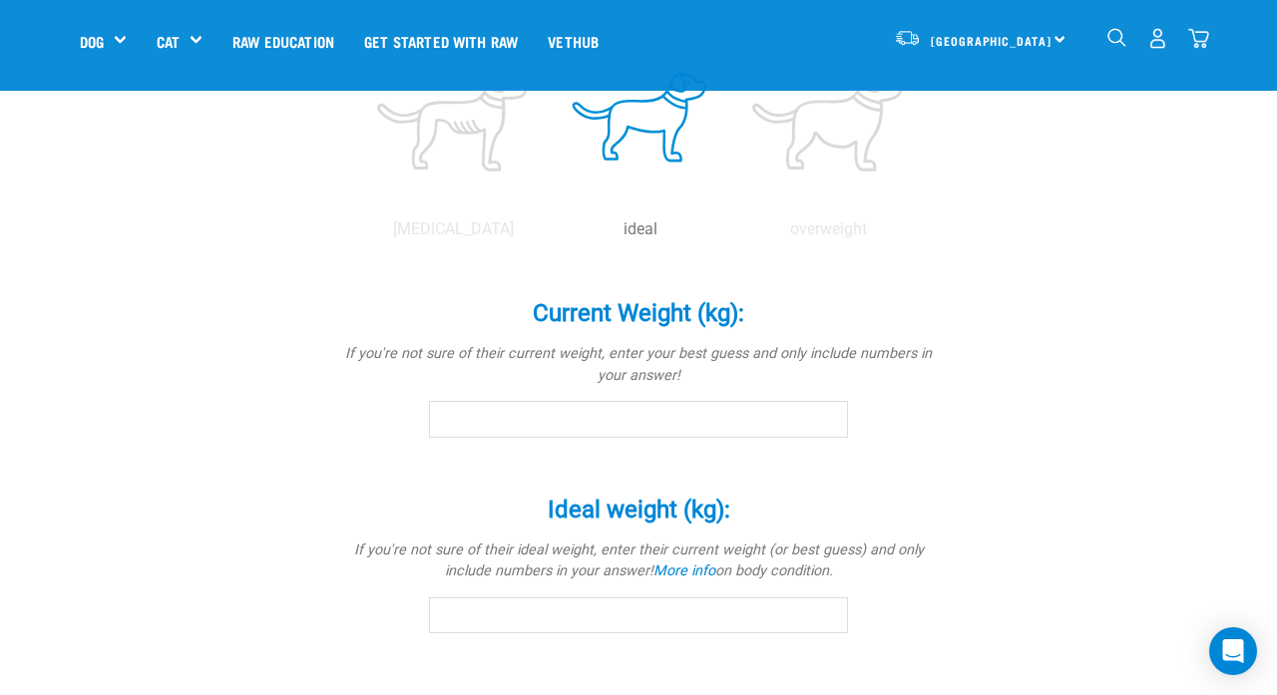
click at [627, 403] on input "Current Weight (kg): *" at bounding box center [638, 419] width 419 height 36
click at [823, 423] on input "-0.1" at bounding box center [638, 419] width 419 height 36
type input "-0"
type input "24"
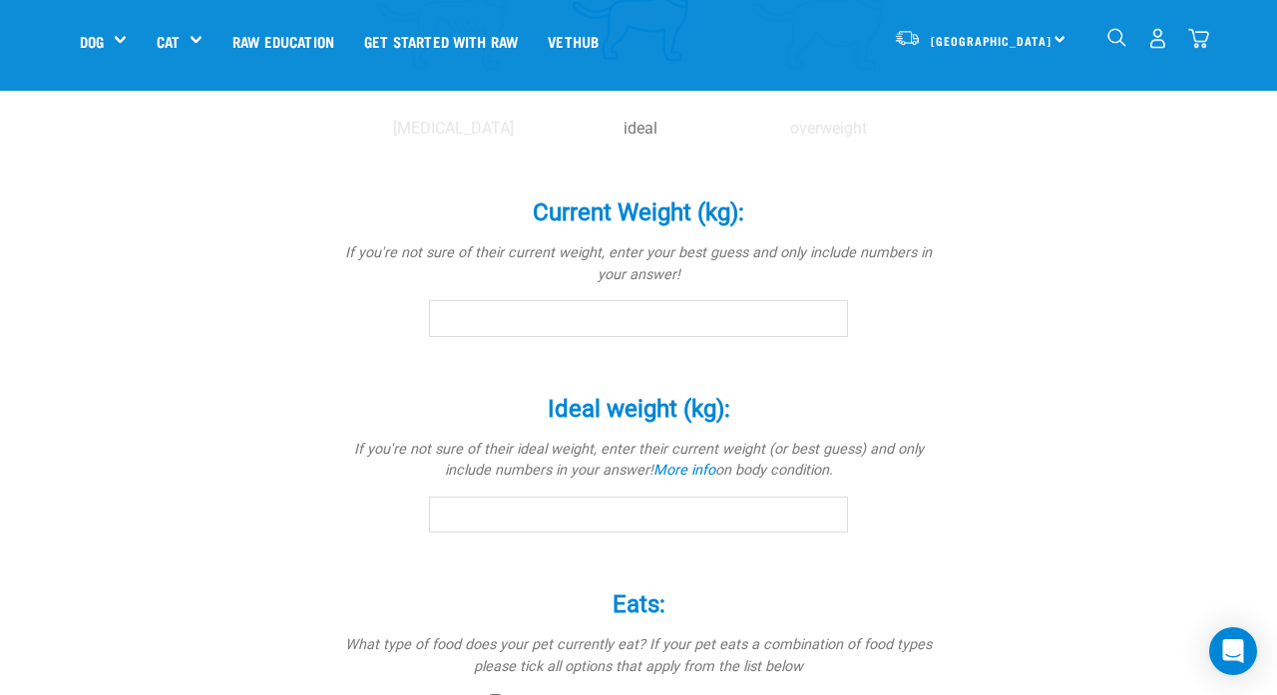
scroll to position [1003, 0]
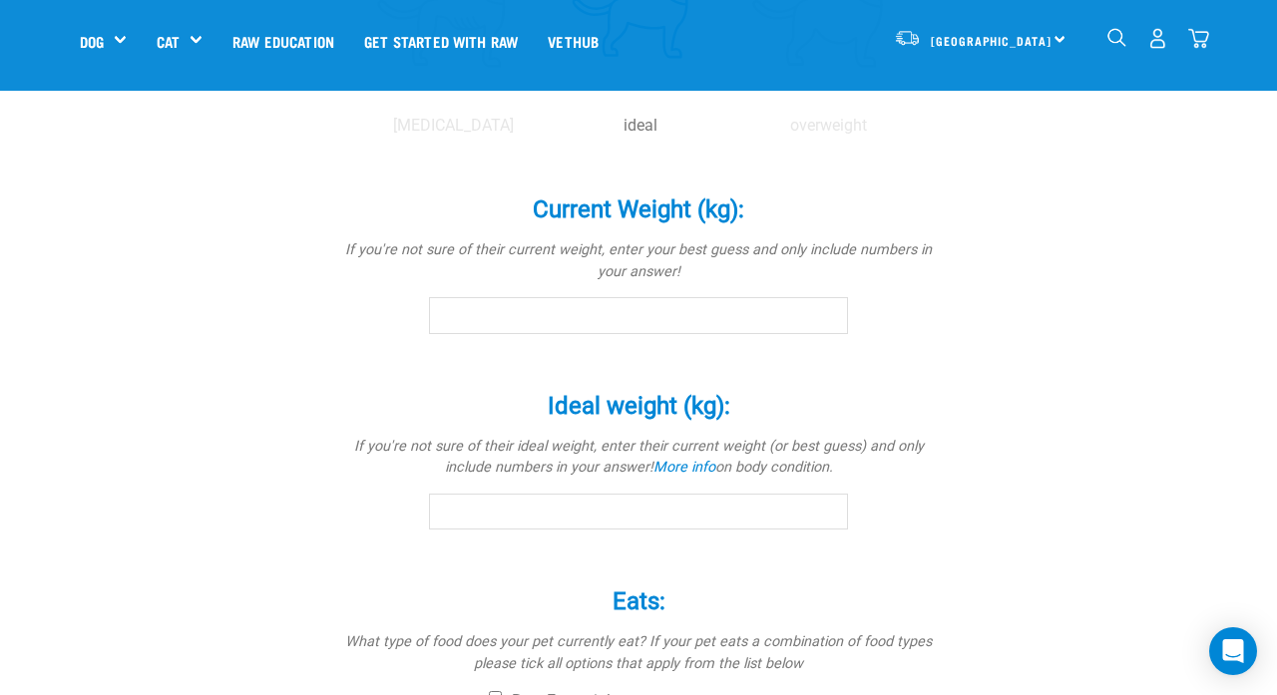
click at [702, 499] on input "Ideal weight (kg): *" at bounding box center [638, 512] width 419 height 36
type input "24"
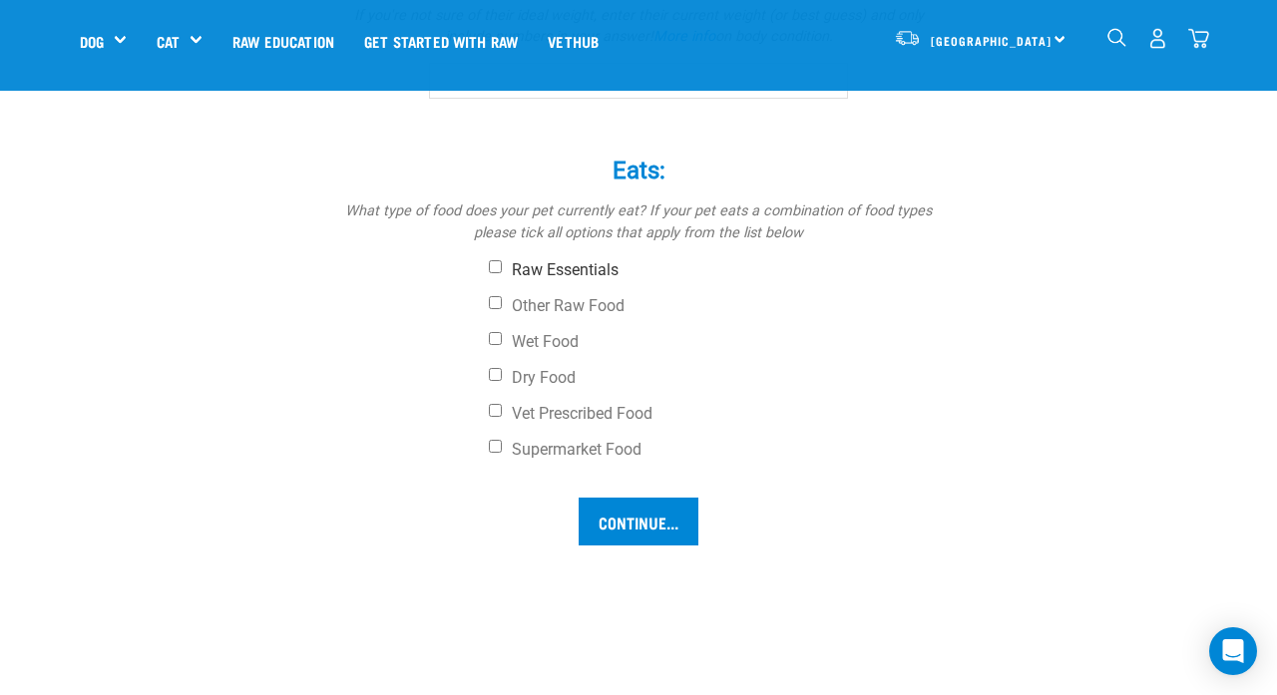
scroll to position [1437, 0]
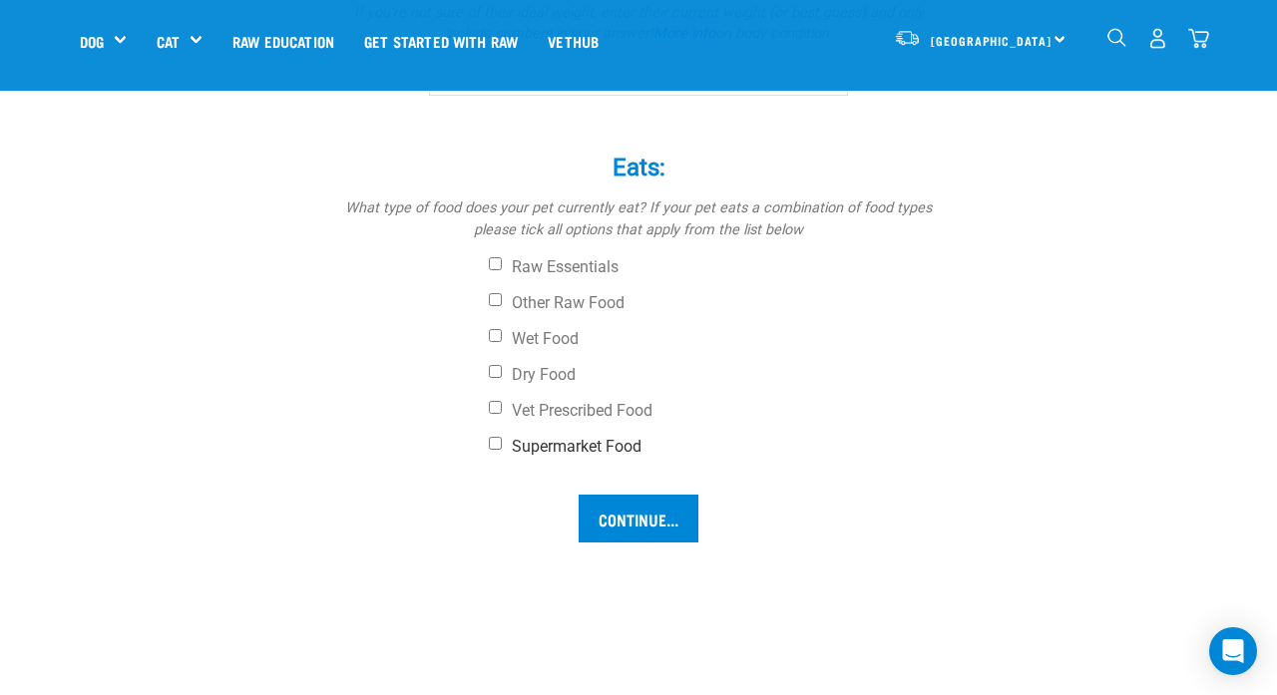
click at [497, 441] on input "Supermarket Food" at bounding box center [495, 443] width 13 height 13
click at [501, 441] on label "Supermarket Food" at bounding box center [713, 447] width 449 height 20
click at [501, 441] on input "Supermarket Food" at bounding box center [495, 443] width 13 height 13
checkbox input "false"
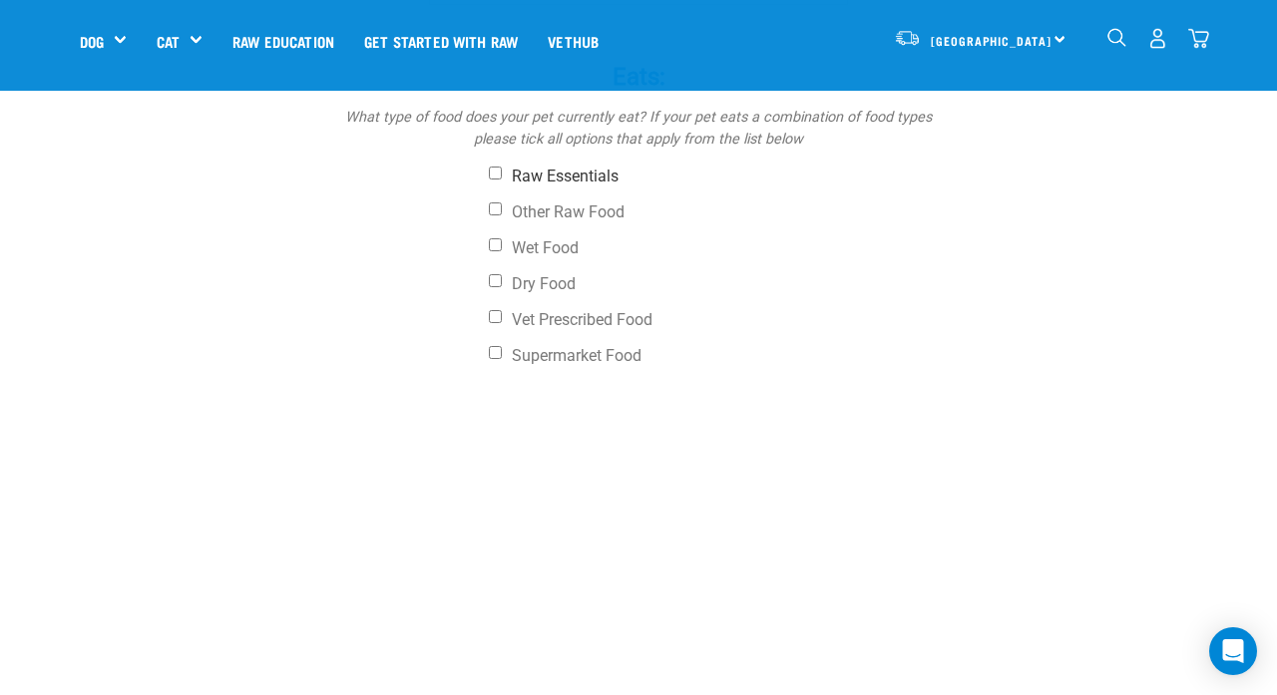
click at [534, 175] on label "Raw Essentials" at bounding box center [713, 177] width 449 height 20
click at [502, 175] on input "Raw Essentials" at bounding box center [495, 173] width 13 height 13
checkbox input "true"
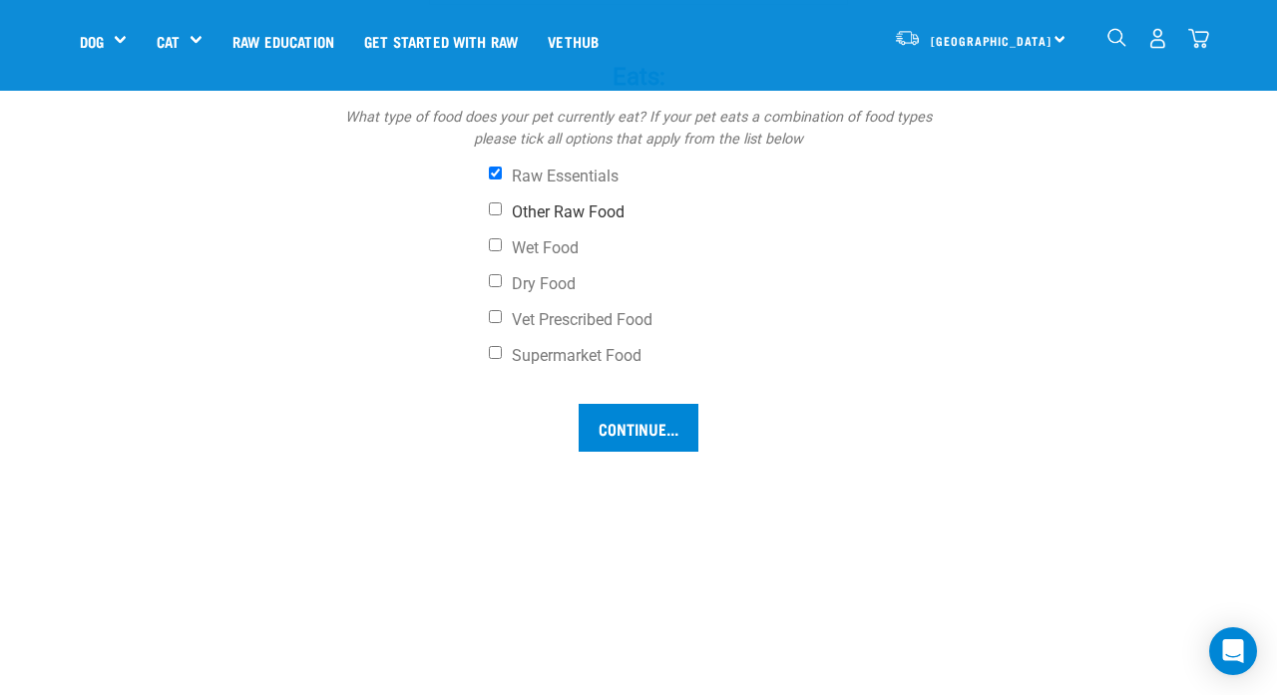
click at [512, 211] on label "Other Raw Food" at bounding box center [713, 213] width 449 height 20
click at [502, 211] on input "Other Raw Food" at bounding box center [495, 209] width 13 height 13
checkbox input "true"
click at [627, 428] on input "Continue..." at bounding box center [639, 428] width 120 height 48
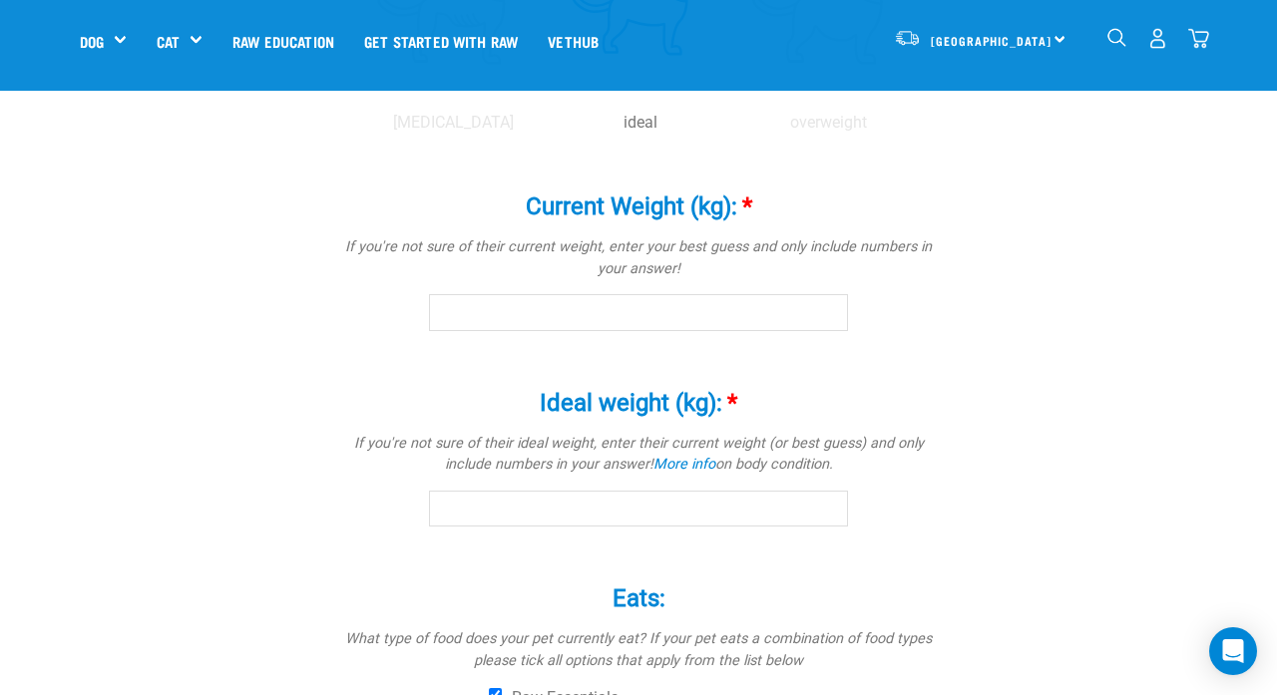
scroll to position [1003, 0]
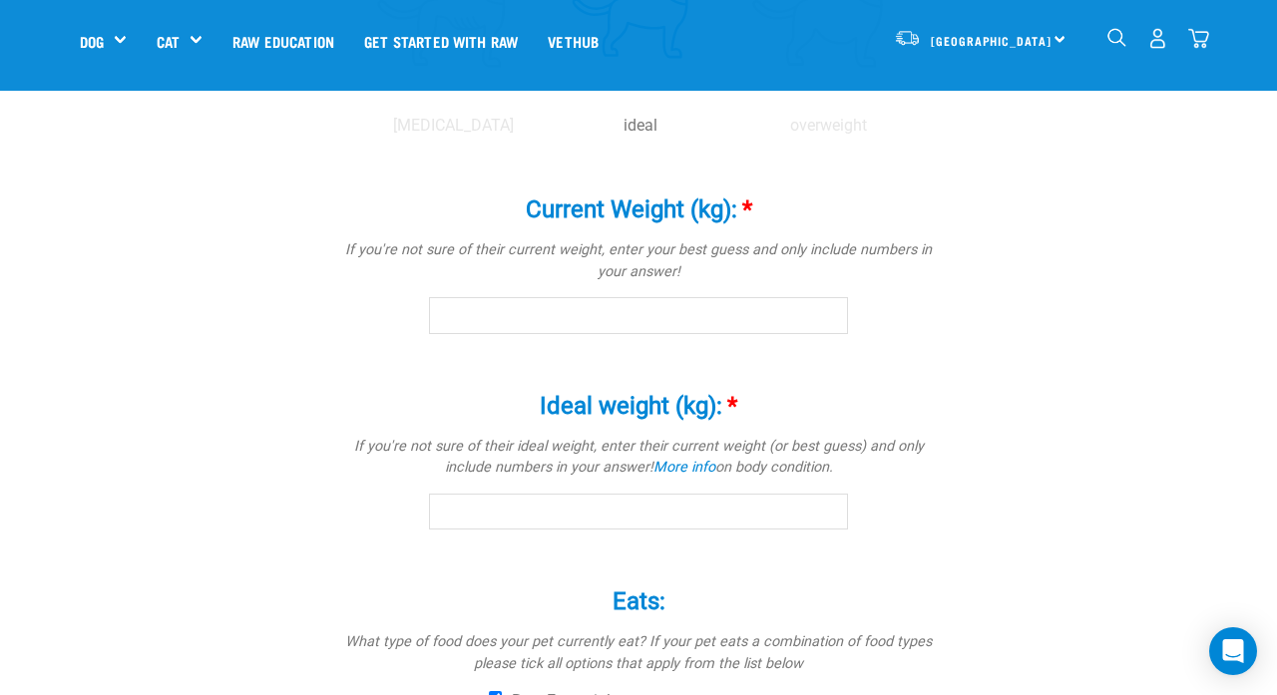
click at [714, 323] on input "Current Weight (kg): *" at bounding box center [638, 315] width 419 height 36
type input "24"
click at [526, 505] on input "Ideal weight (kg): *" at bounding box center [638, 512] width 419 height 36
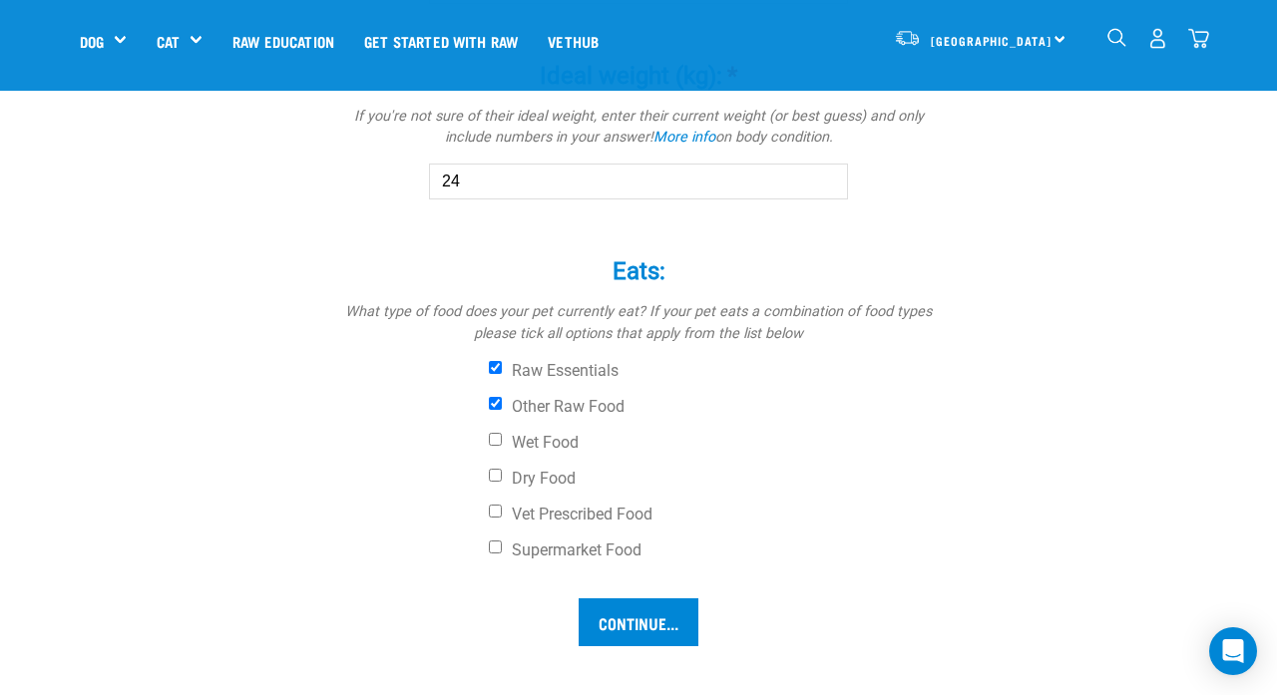
scroll to position [1354, 0]
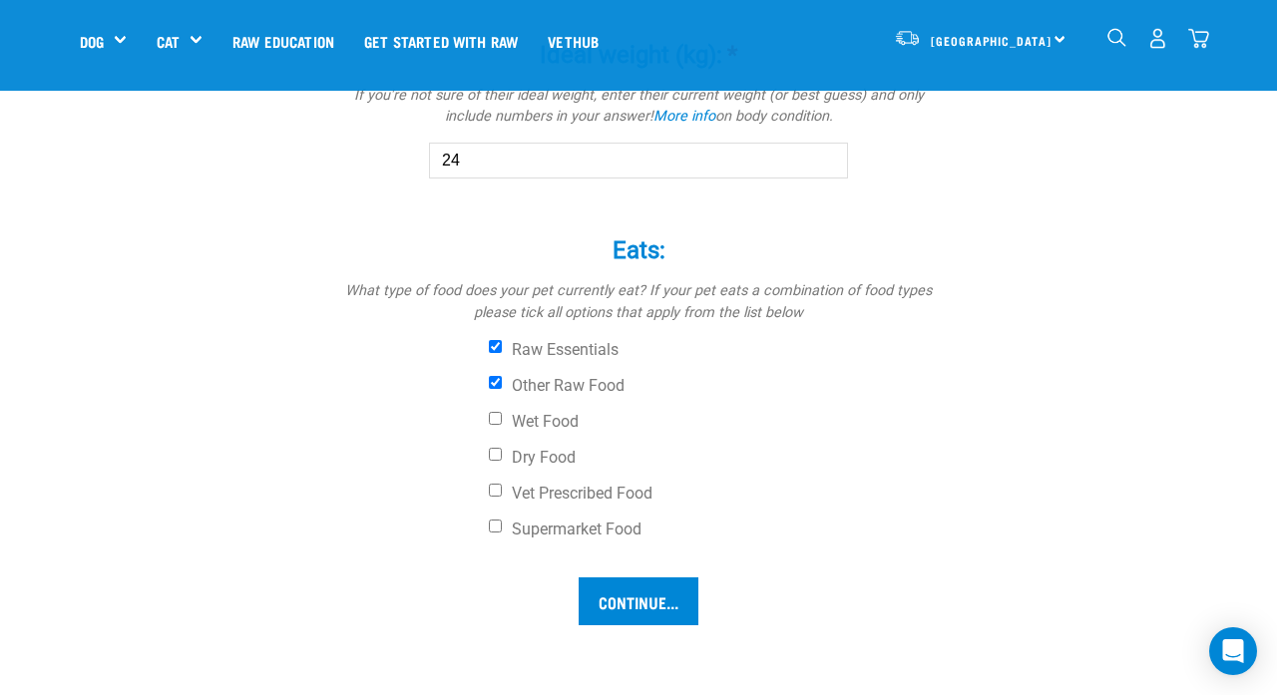
type input "24"
click at [693, 591] on input "Continue..." at bounding box center [639, 602] width 120 height 48
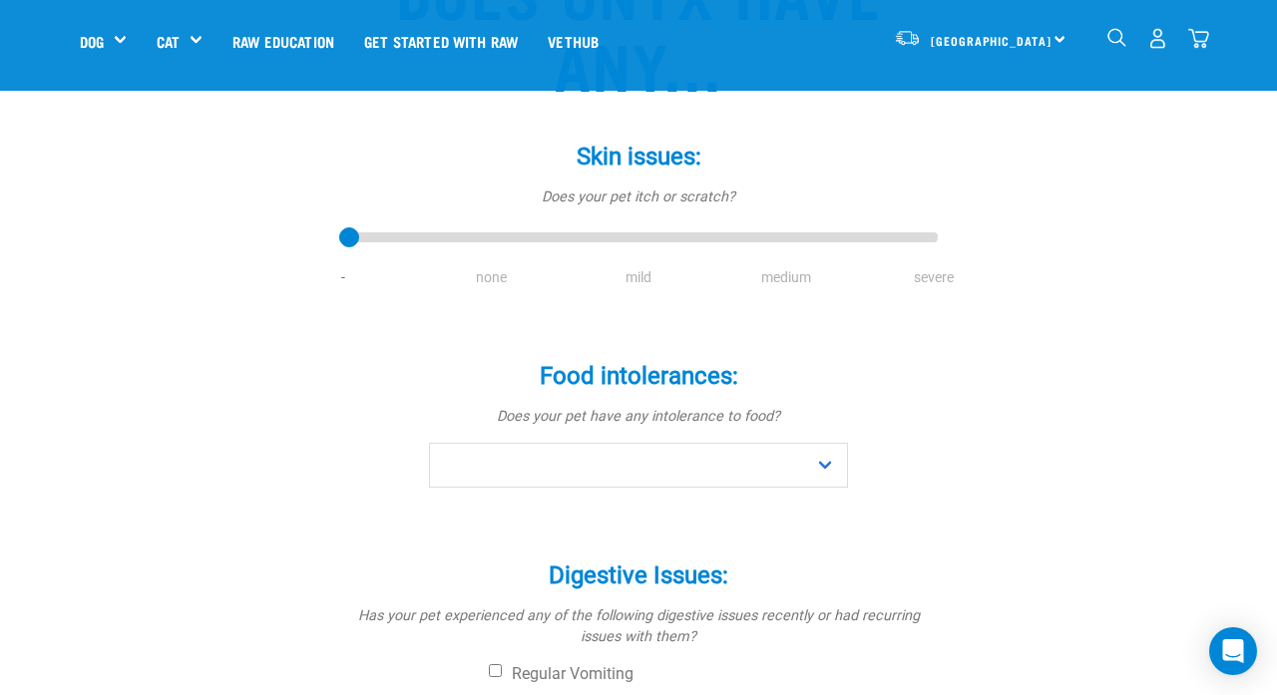
scroll to position [244, 0]
drag, startPoint x: 353, startPoint y: 236, endPoint x: 466, endPoint y: 232, distance: 112.8
type input "1"
click at [466, 232] on input "range" at bounding box center [638, 239] width 599 height 28
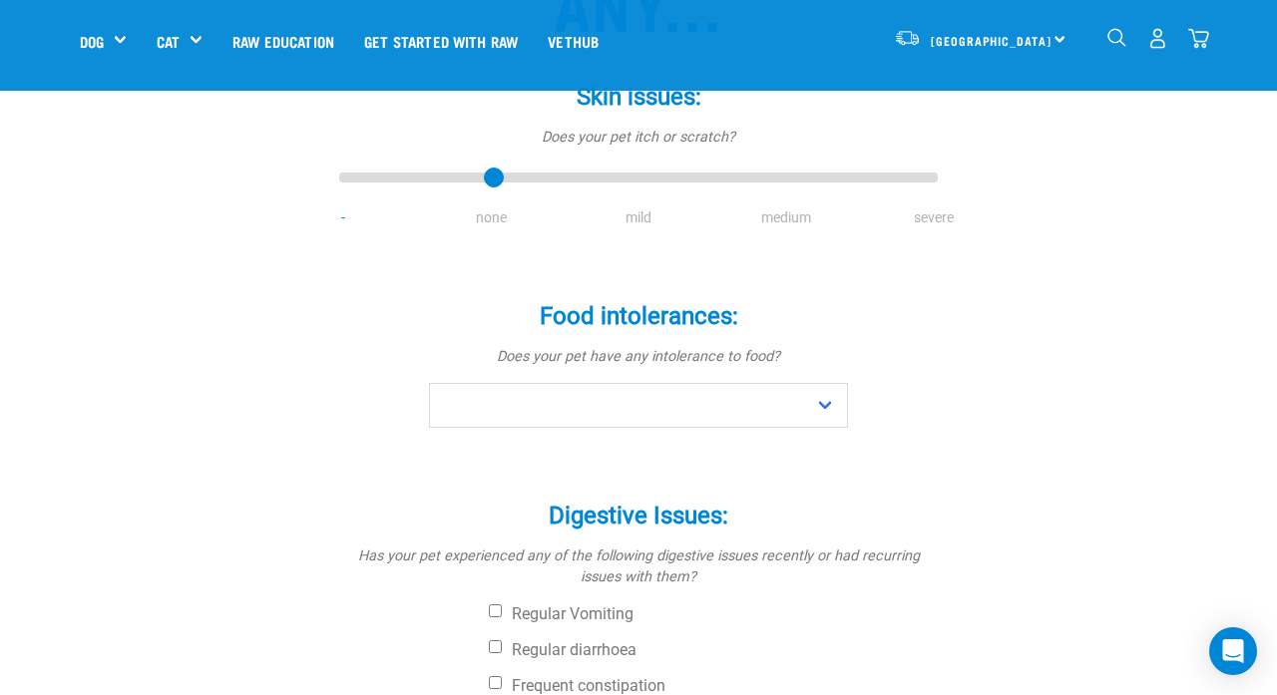
scroll to position [306, 0]
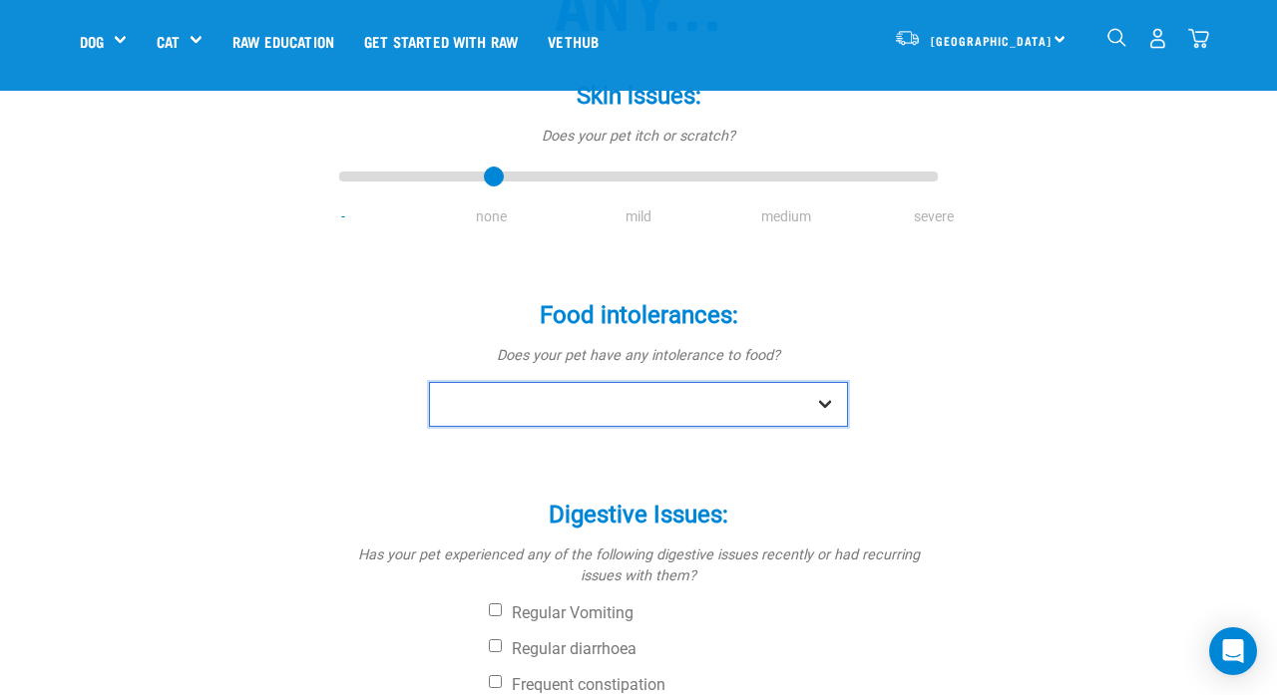
select select "no"
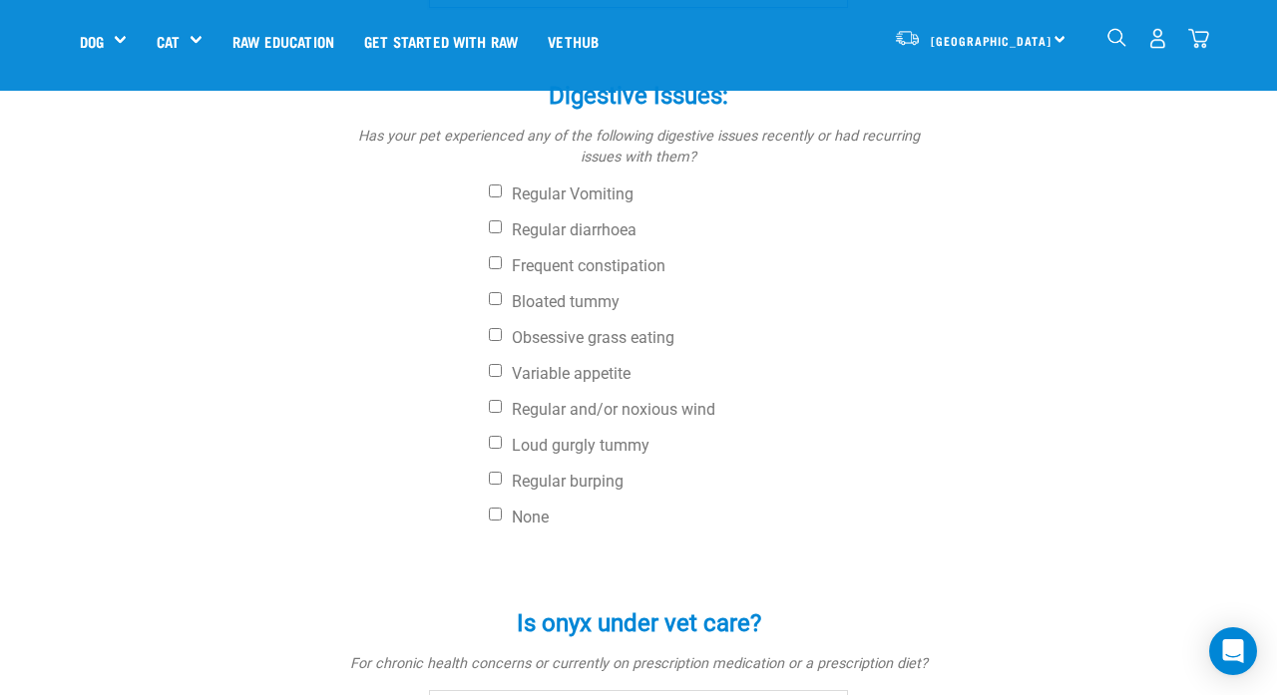
scroll to position [727, 0]
click at [495, 509] on input "None" at bounding box center [495, 512] width 13 height 13
checkbox input "true"
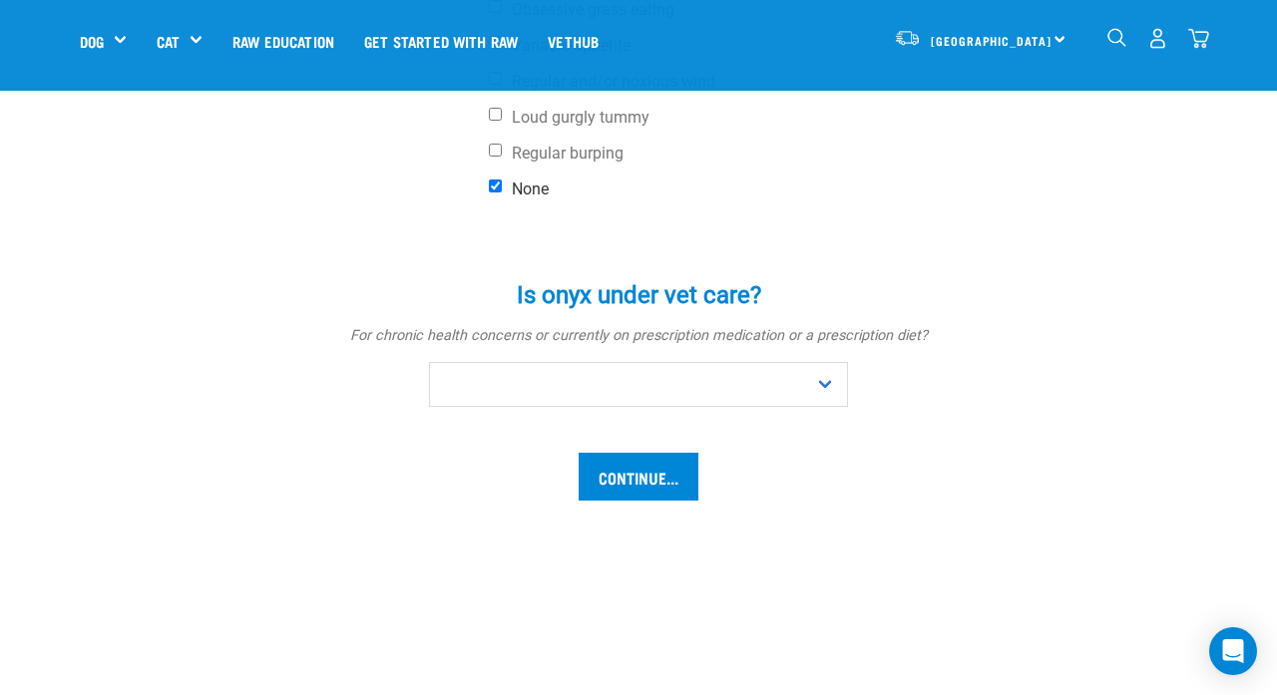
scroll to position [1059, 0]
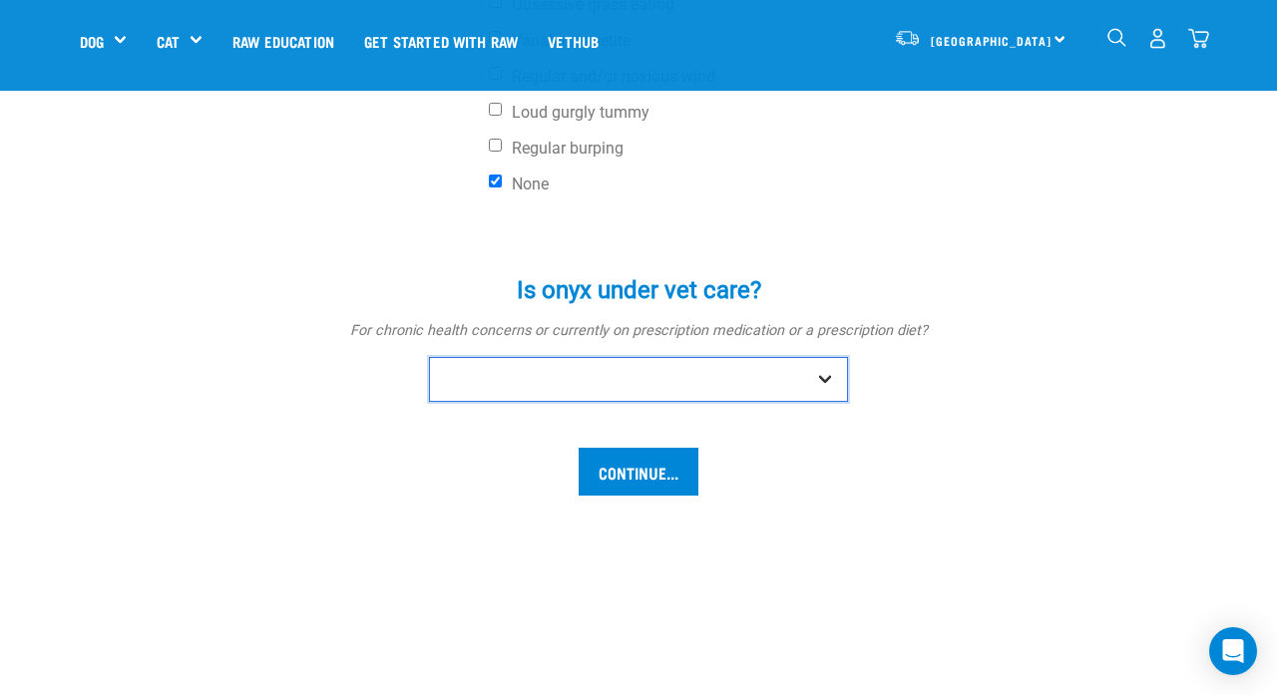
select select "no"
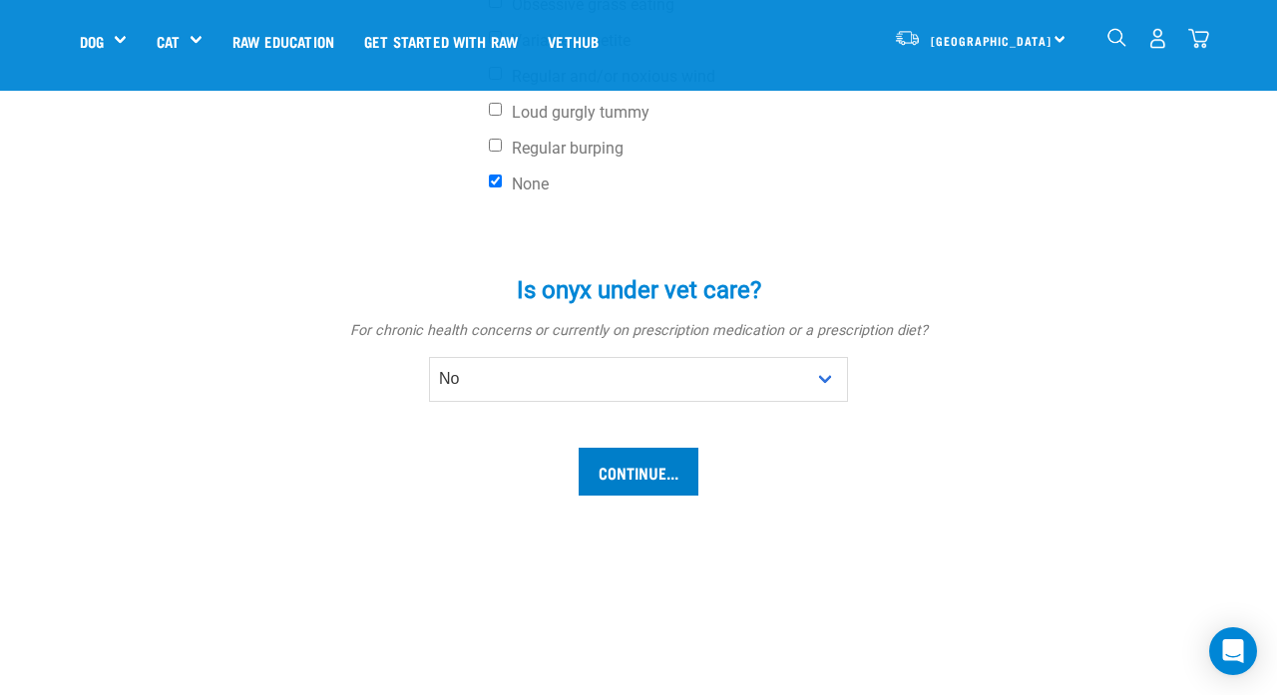
click at [639, 477] on input "Continue..." at bounding box center [639, 472] width 120 height 48
click at [682, 468] on input "Continue..." at bounding box center [639, 472] width 120 height 48
click at [684, 448] on input "Continue..." at bounding box center [639, 472] width 120 height 48
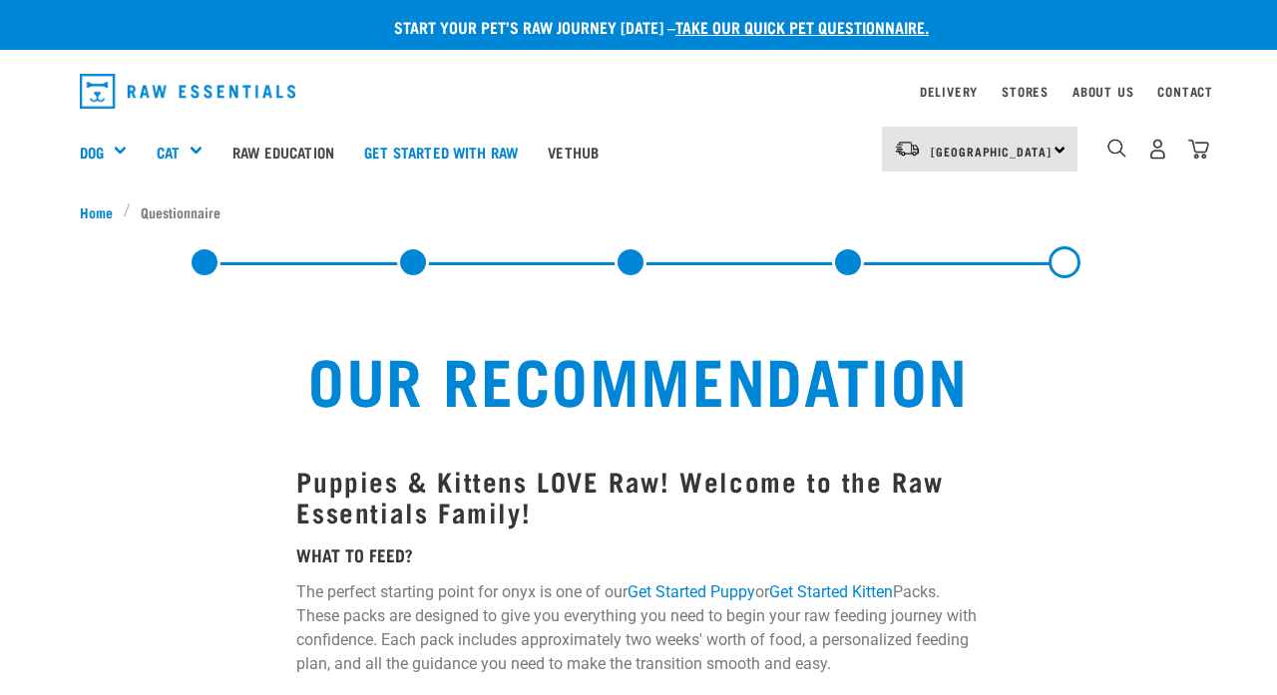
select select "19645"
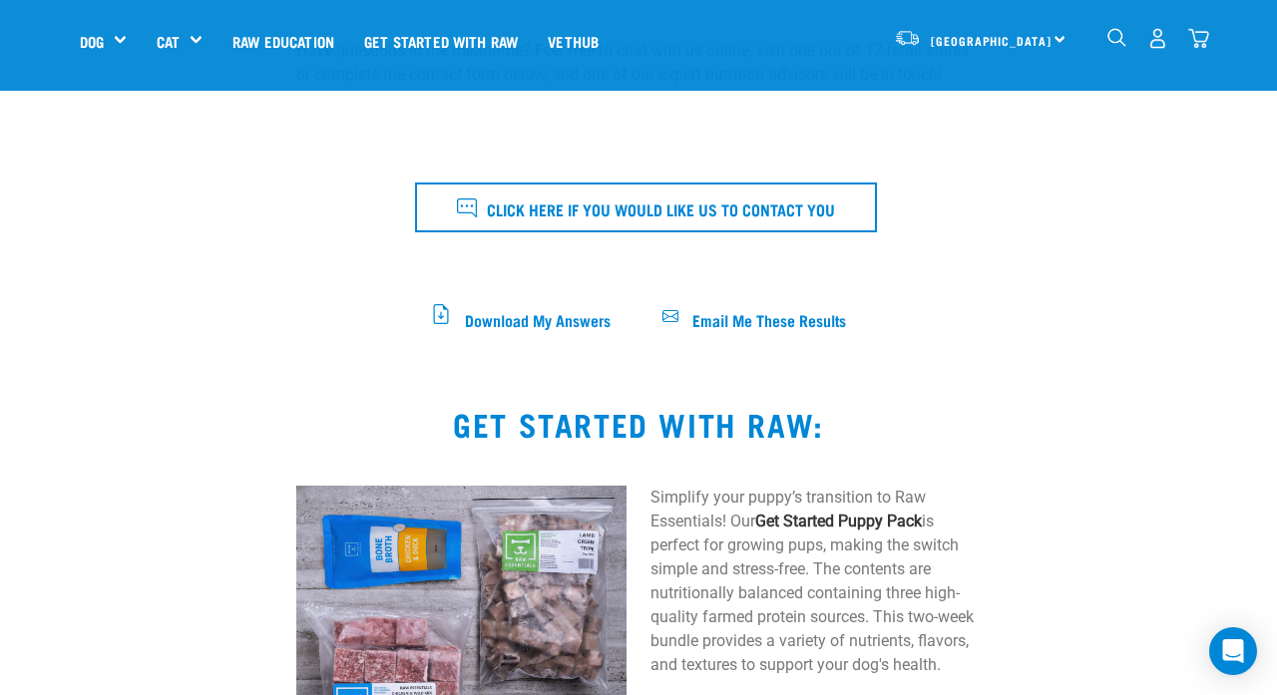
scroll to position [803, 0]
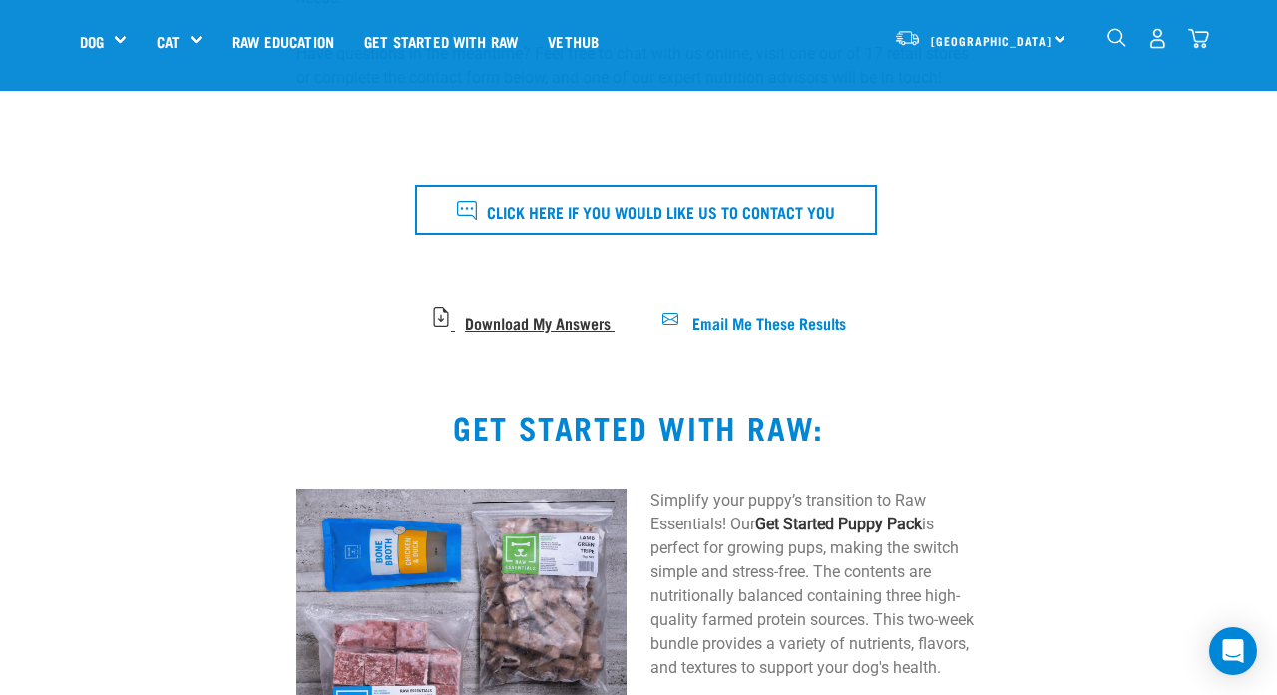
click at [551, 316] on span "Download My Answers" at bounding box center [538, 321] width 146 height 11
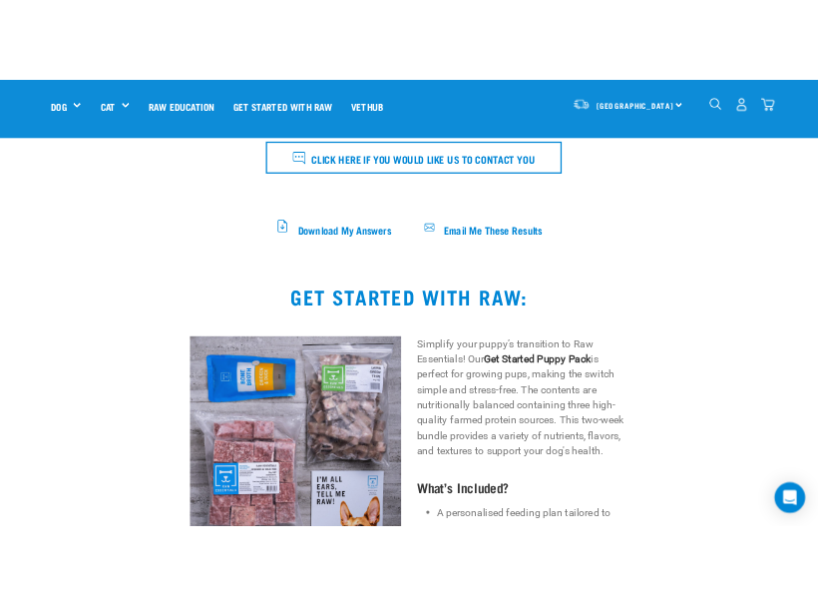
scroll to position [884, 0]
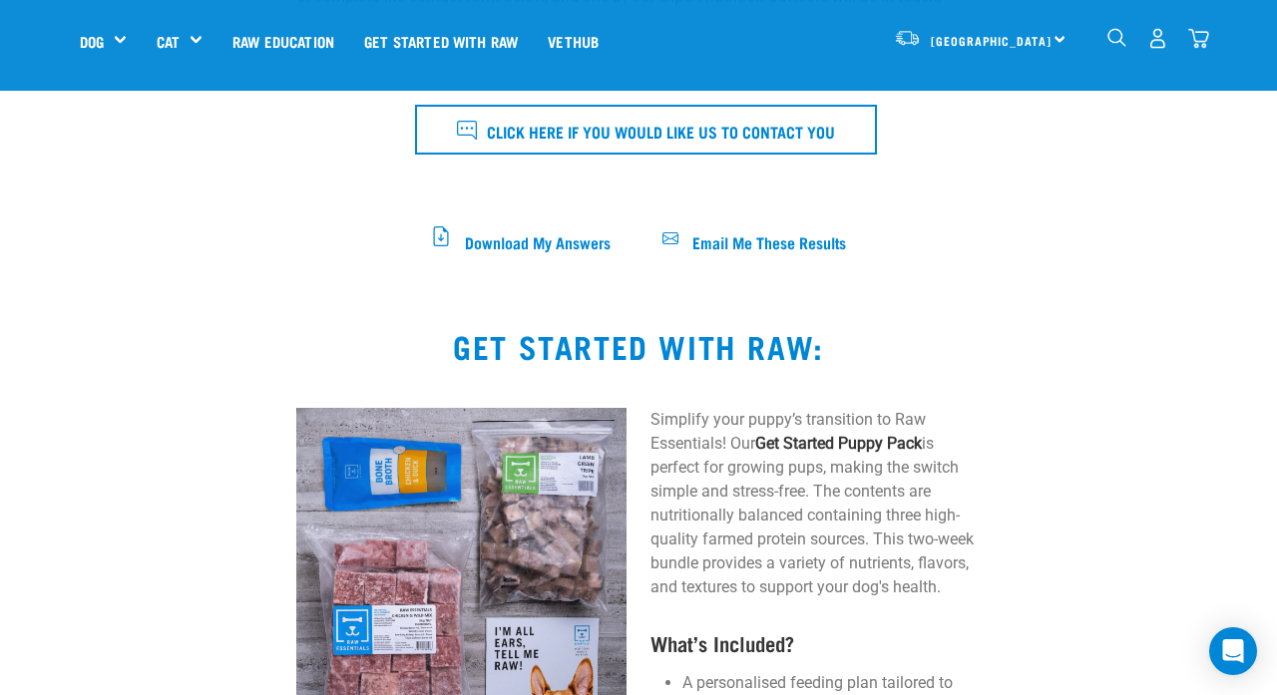
click at [509, 235] on span "Download My Answers" at bounding box center [538, 240] width 146 height 11
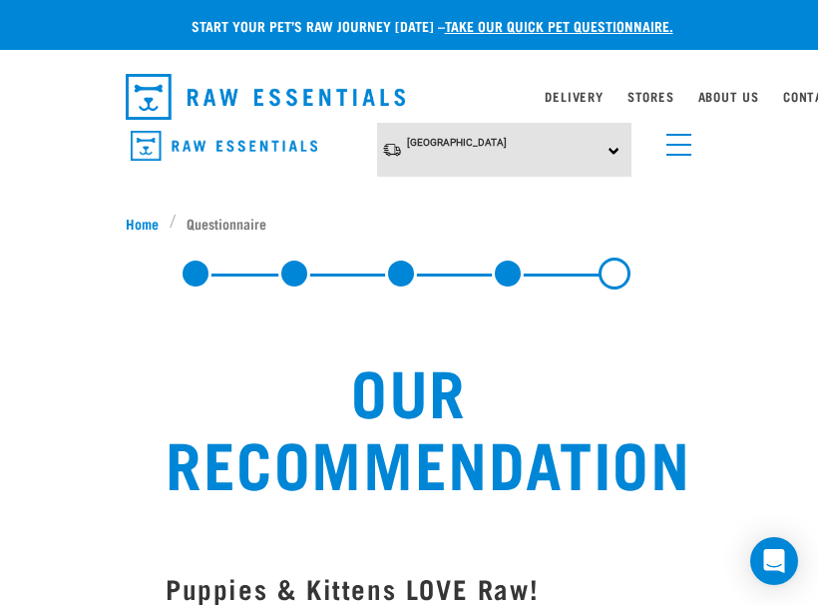
scroll to position [0, 0]
click at [675, 136] on link "menu" at bounding box center [674, 140] width 36 height 36
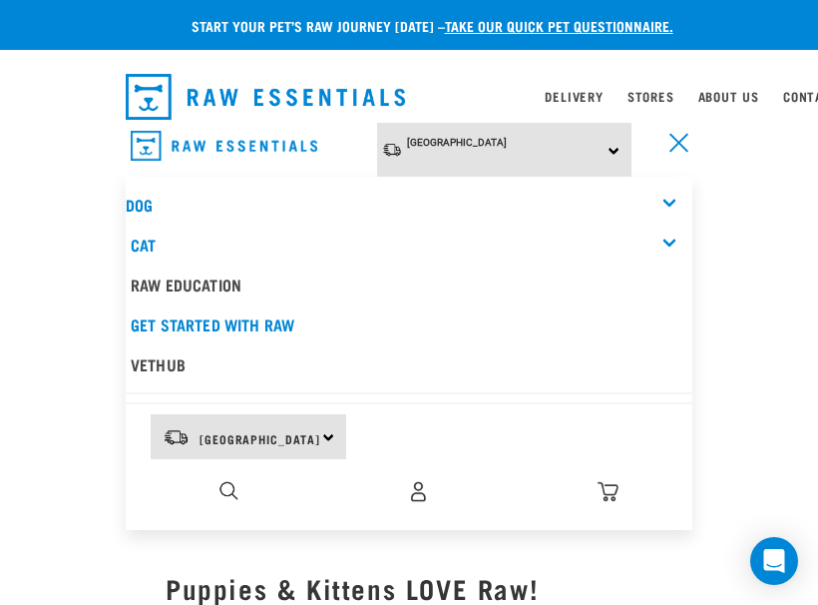
click at [582, 195] on div "Dog" at bounding box center [409, 205] width 567 height 40
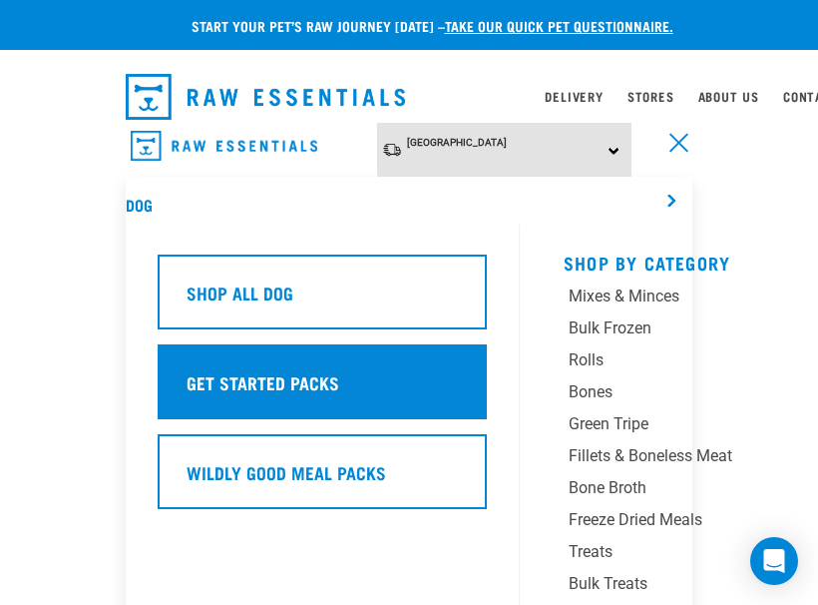
click at [432, 372] on div "Get Started Packs" at bounding box center [322, 381] width 329 height 75
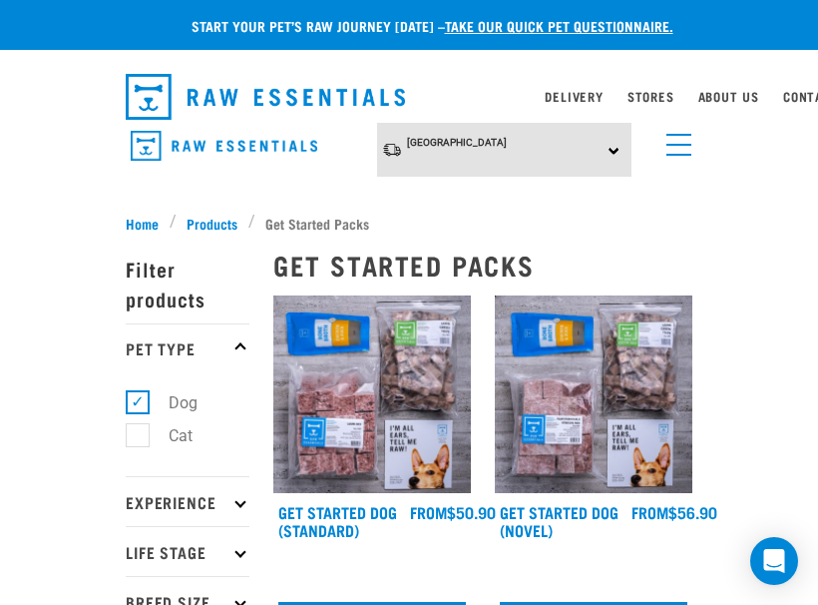
click at [675, 134] on span "menu" at bounding box center [678, 135] width 25 height 2
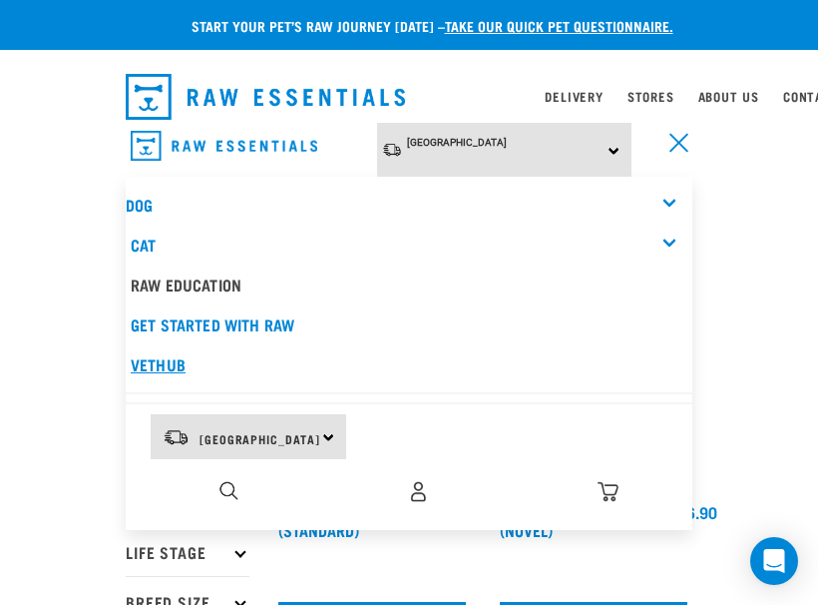
scroll to position [8, 0]
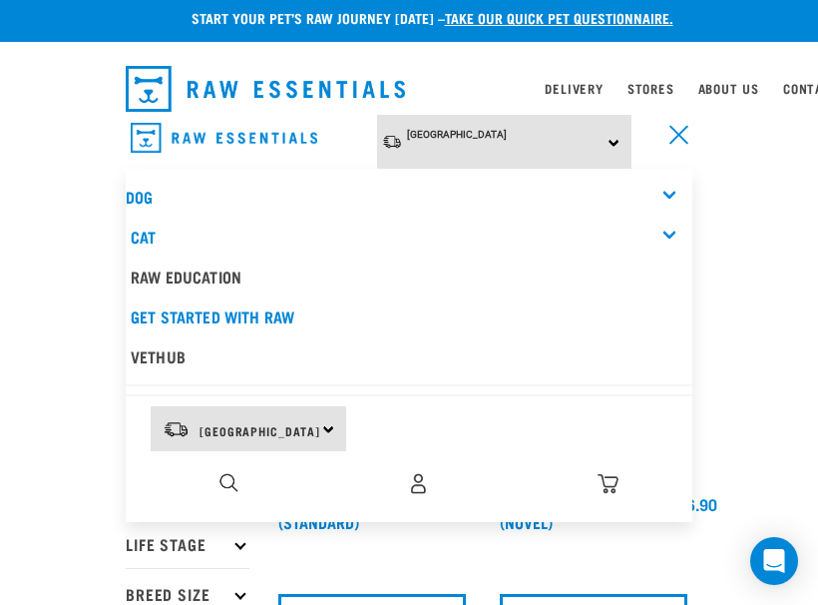
click at [637, 186] on div "Dog" at bounding box center [409, 197] width 567 height 40
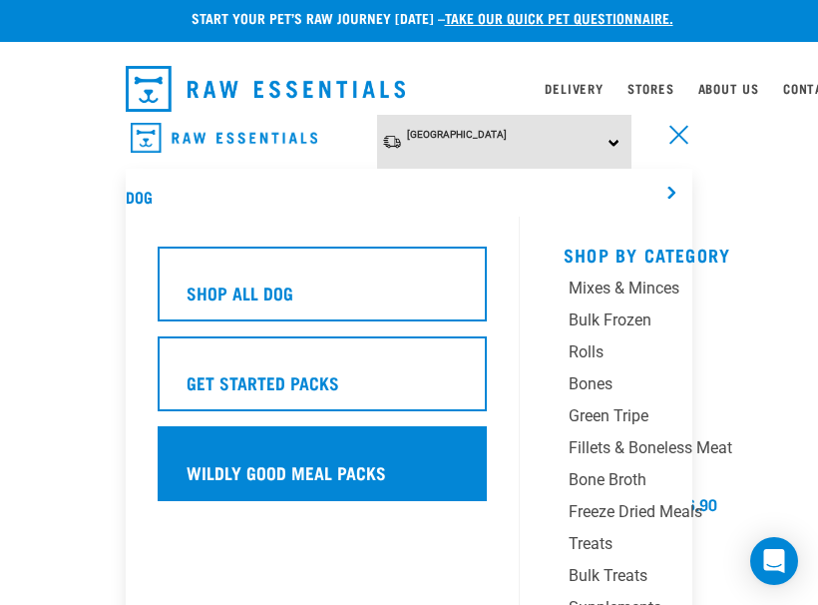
click at [398, 456] on div "Wildly Good Meal Packs" at bounding box center [322, 463] width 329 height 75
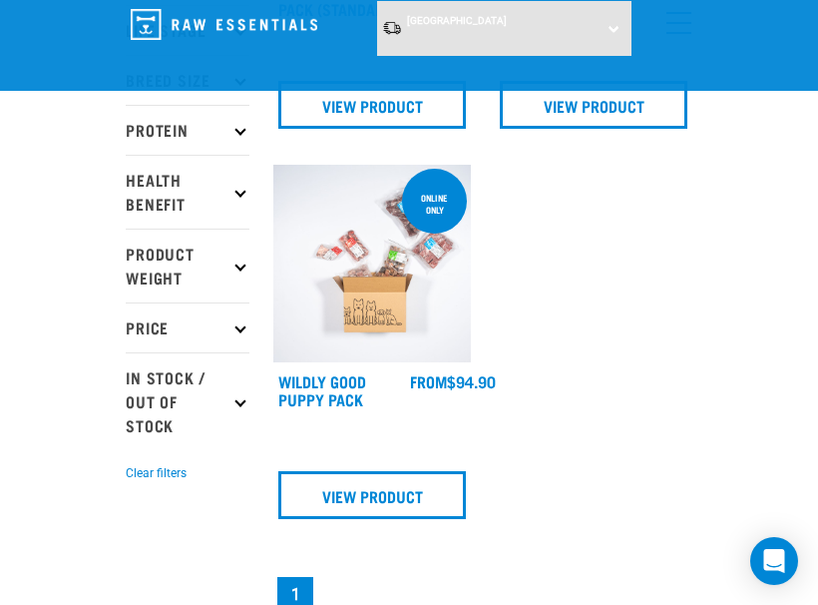
scroll to position [375, 0]
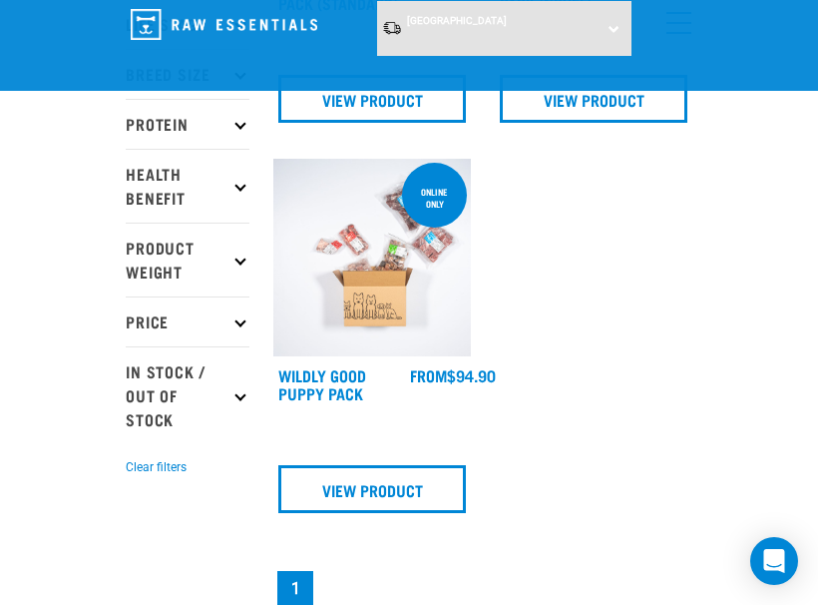
click at [332, 397] on h4 "Wildly Good Puppy Pack" at bounding box center [344, 386] width 132 height 40
click at [361, 292] on img at bounding box center [372, 258] width 198 height 198
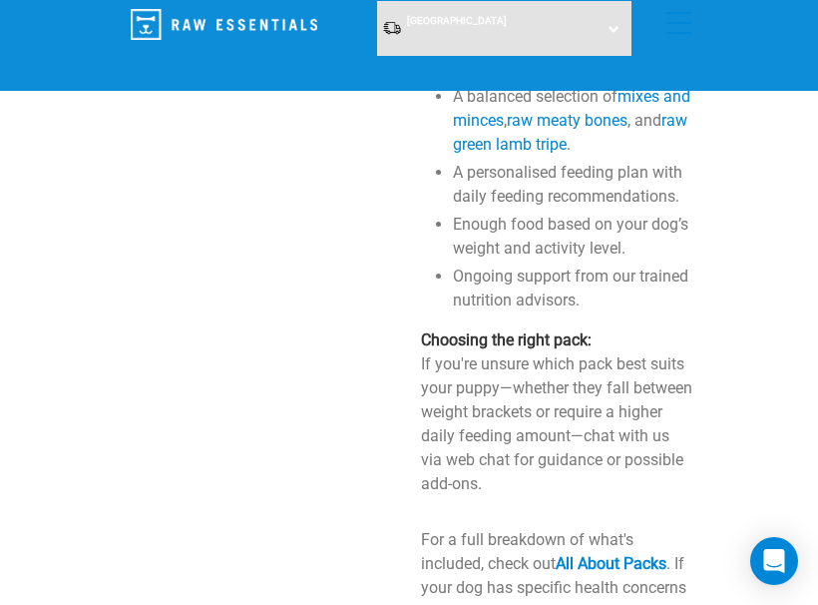
scroll to position [859, 1]
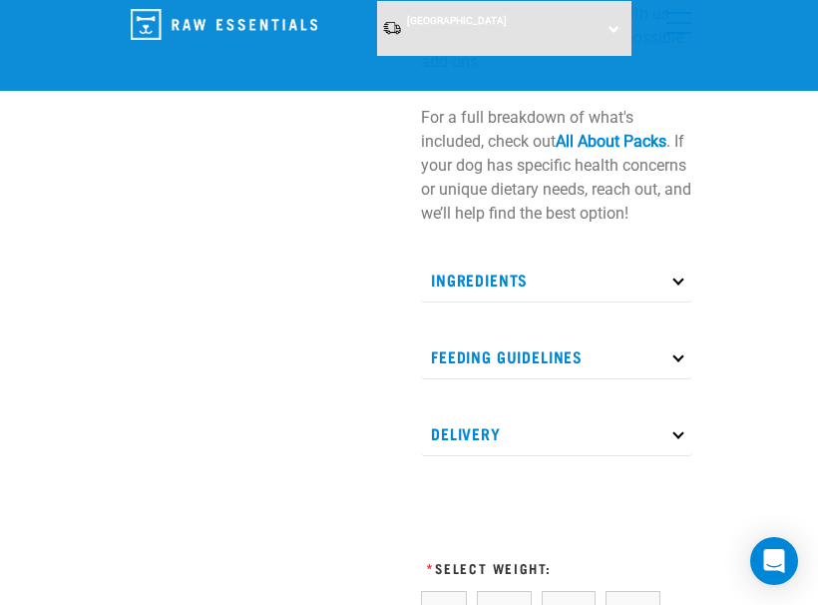
click at [664, 298] on p "Ingredients" at bounding box center [556, 279] width 271 height 45
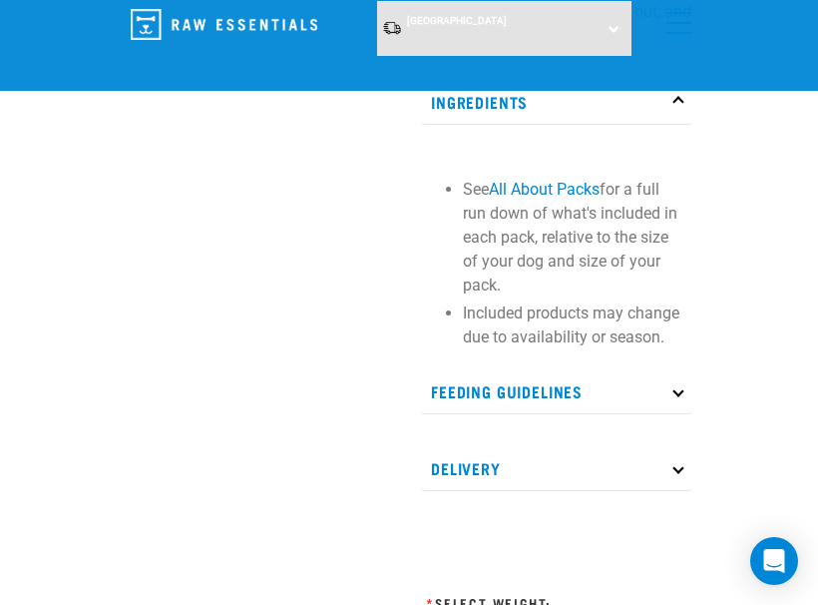
scroll to position [1456, 0]
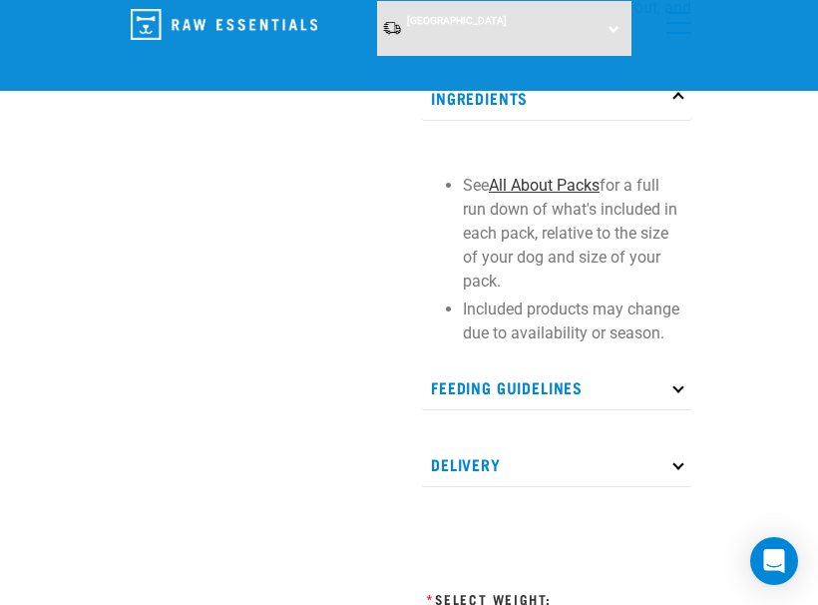
click at [565, 195] on link "All About Packs" at bounding box center [544, 185] width 111 height 19
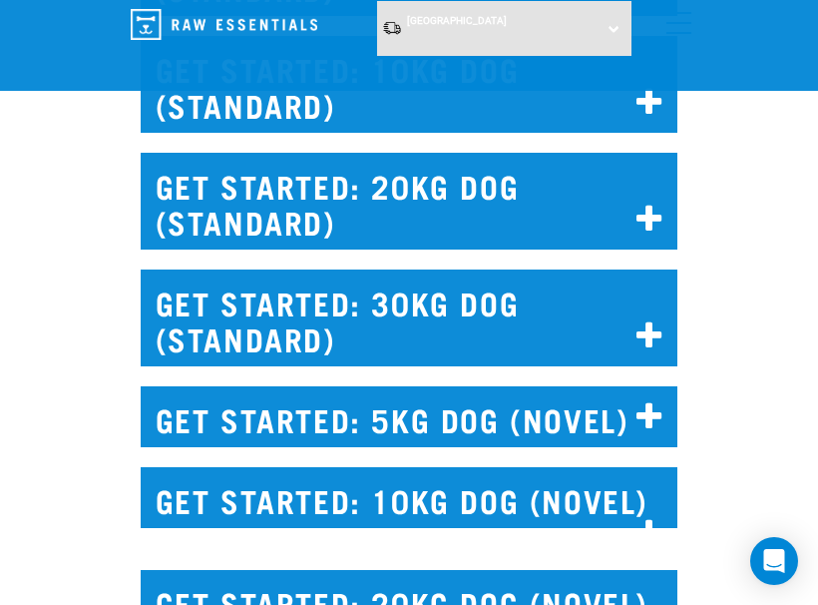
scroll to position [2678, 0]
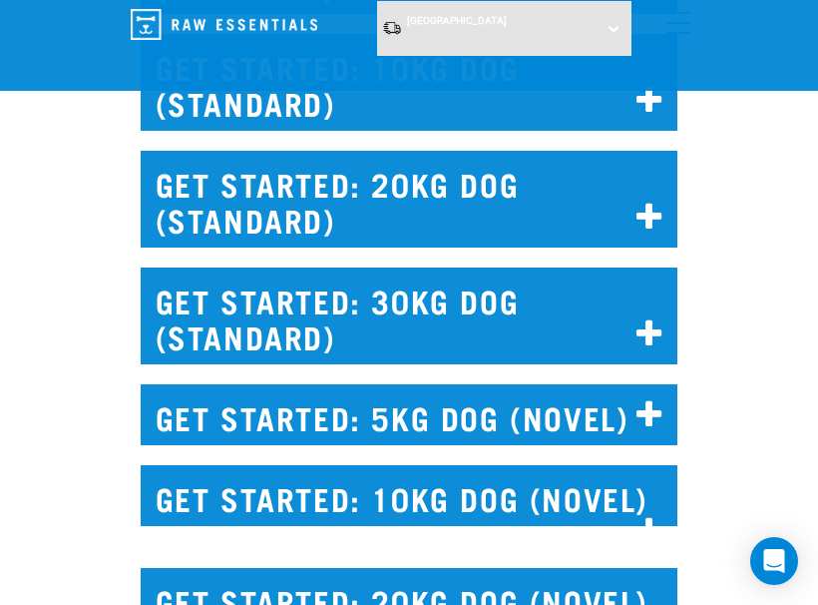
click at [567, 200] on h2 "GET STARTED: 20KG DOG (STANDARD)" at bounding box center [410, 199] width 538 height 97
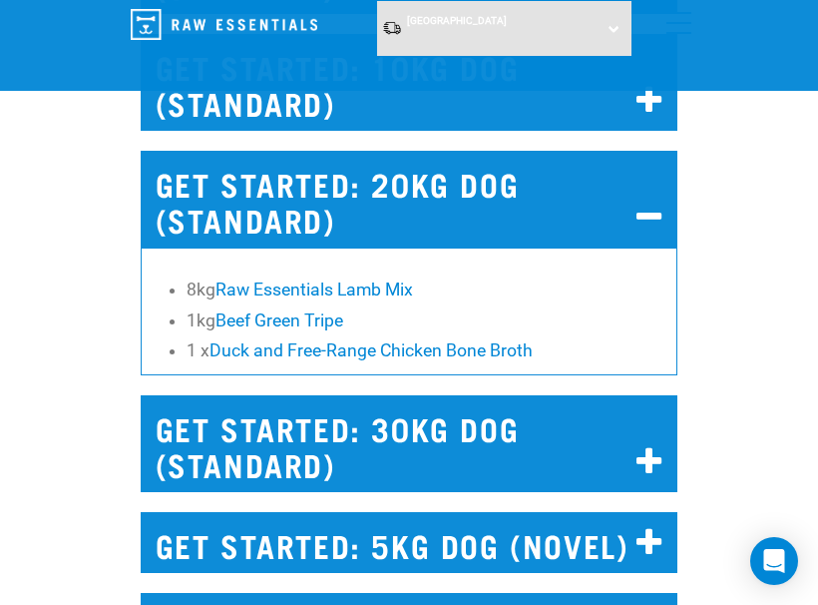
click at [567, 200] on h2 "GET STARTED: 20KG DOG (STANDARD)" at bounding box center [410, 199] width 538 height 97
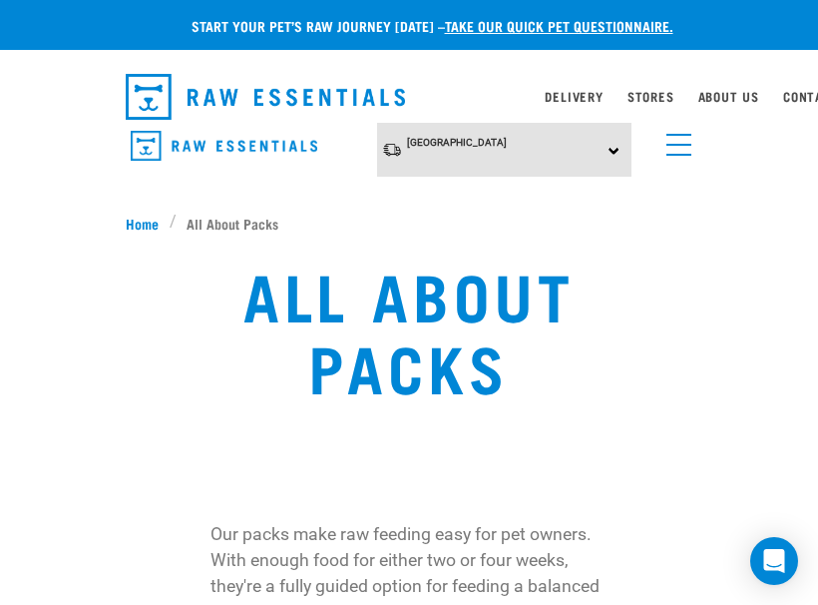
scroll to position [0, 0]
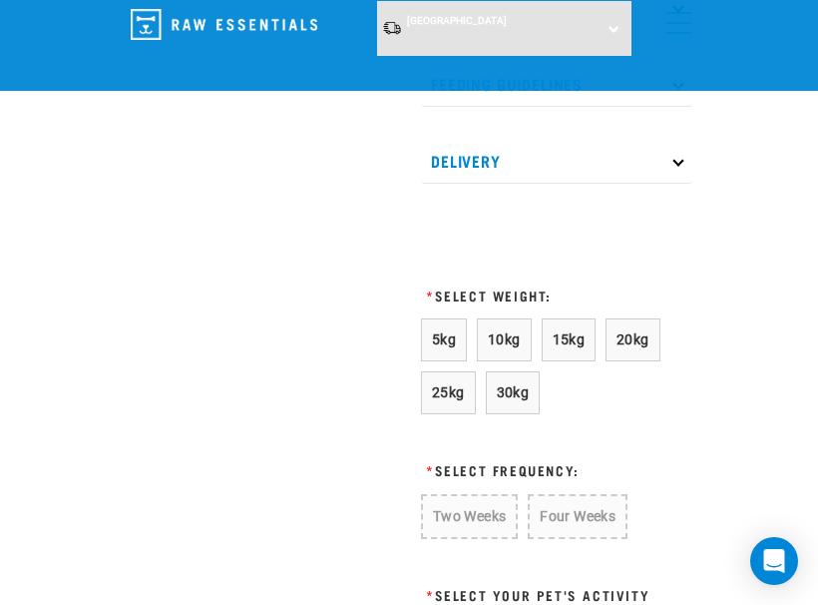
scroll to position [1542, 0]
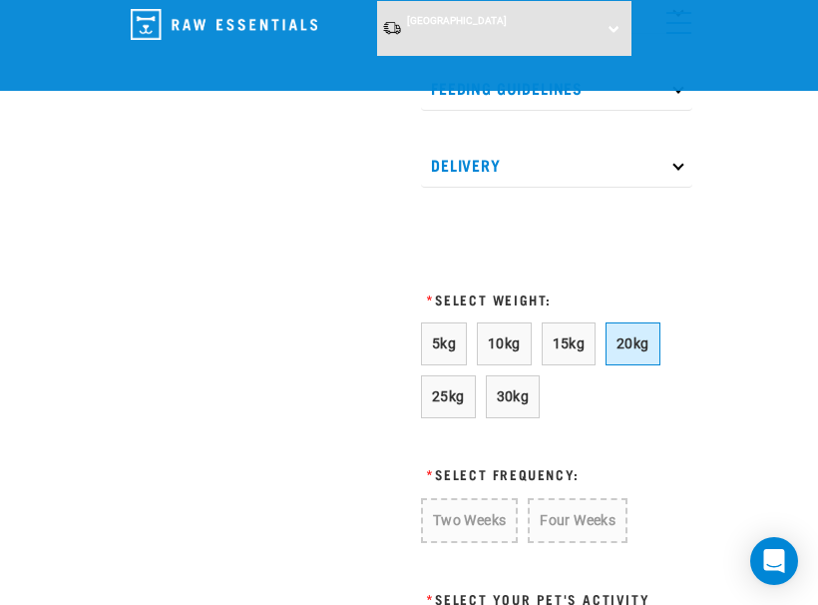
click at [636, 351] on span "20kg" at bounding box center [633, 343] width 33 height 16
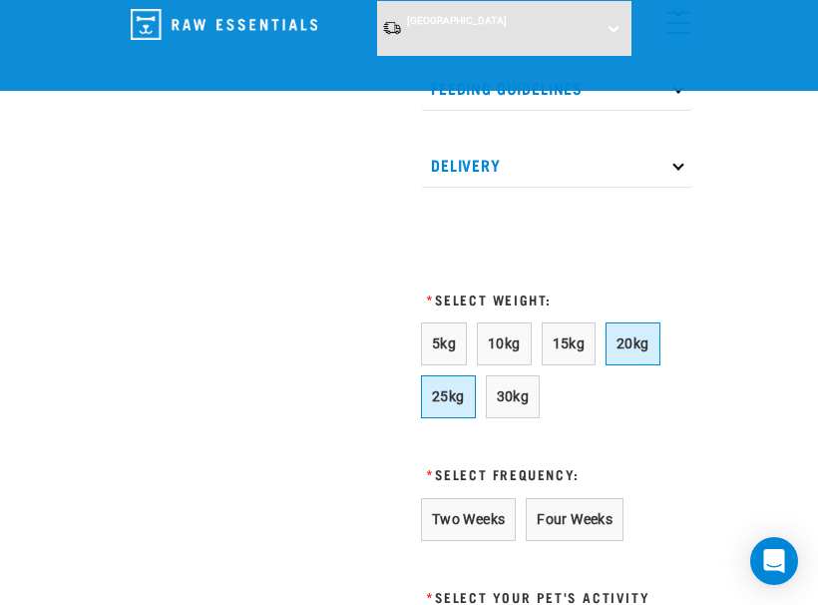
click at [434, 404] on span "25kg" at bounding box center [448, 396] width 33 height 16
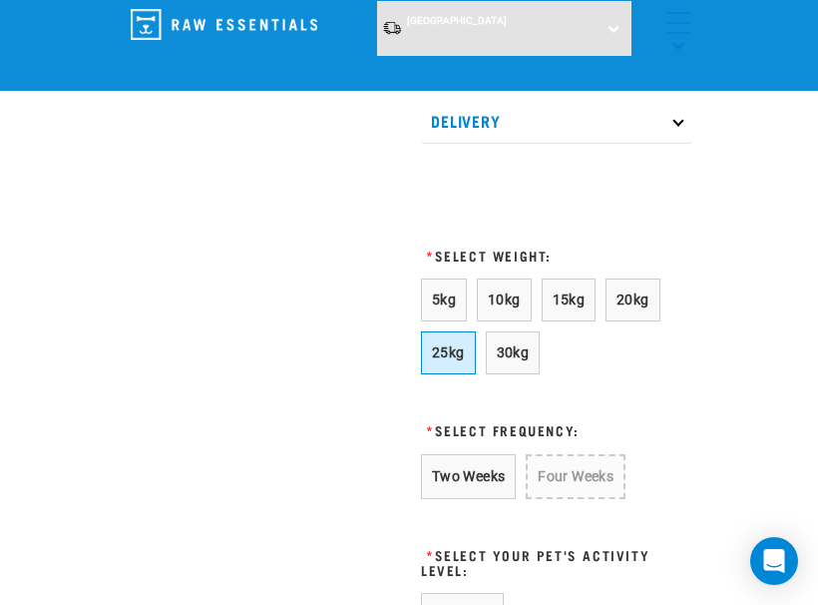
scroll to position [1599, 0]
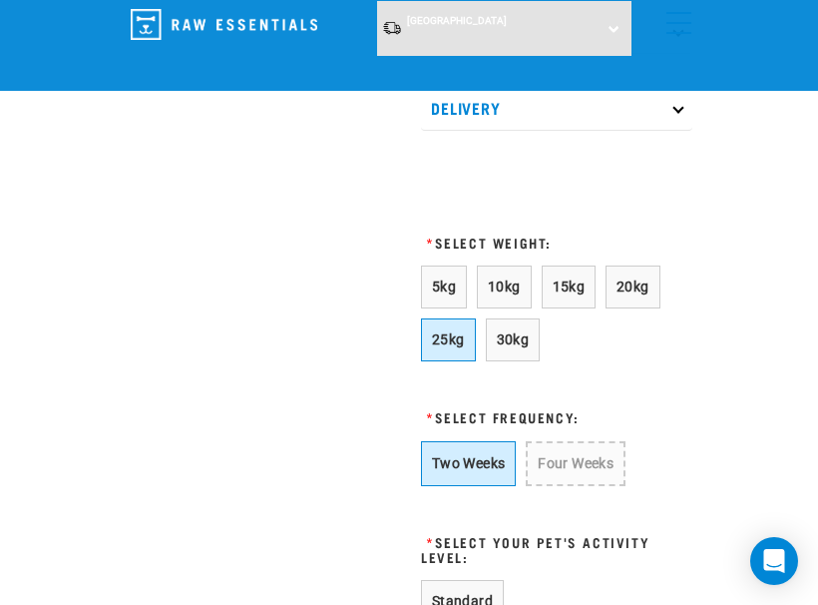
click at [450, 479] on button "Two Weeks" at bounding box center [468, 463] width 95 height 45
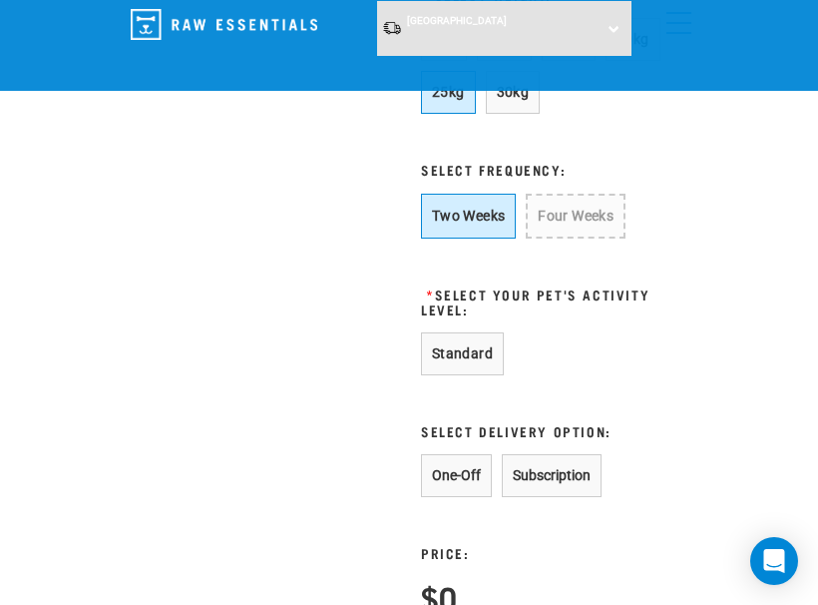
scroll to position [1848, 0]
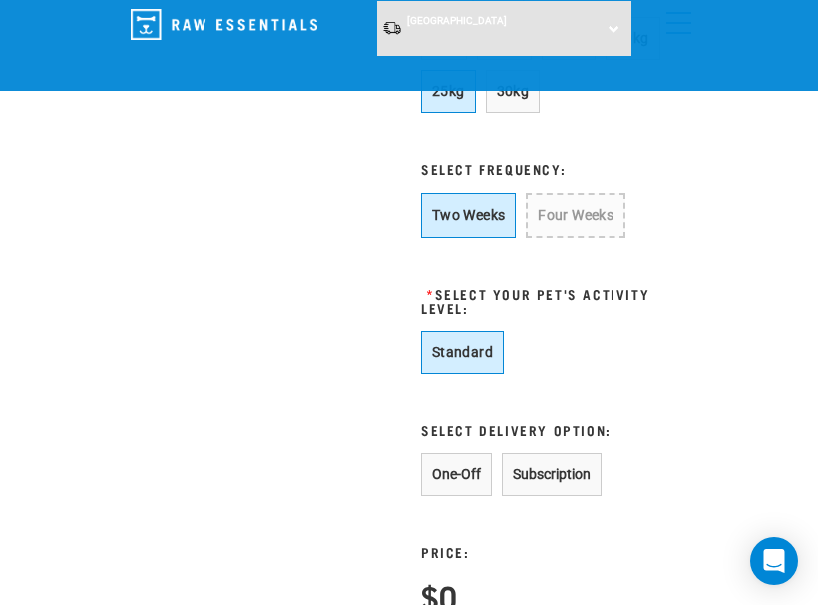
click at [461, 367] on button "Standard" at bounding box center [462, 352] width 83 height 43
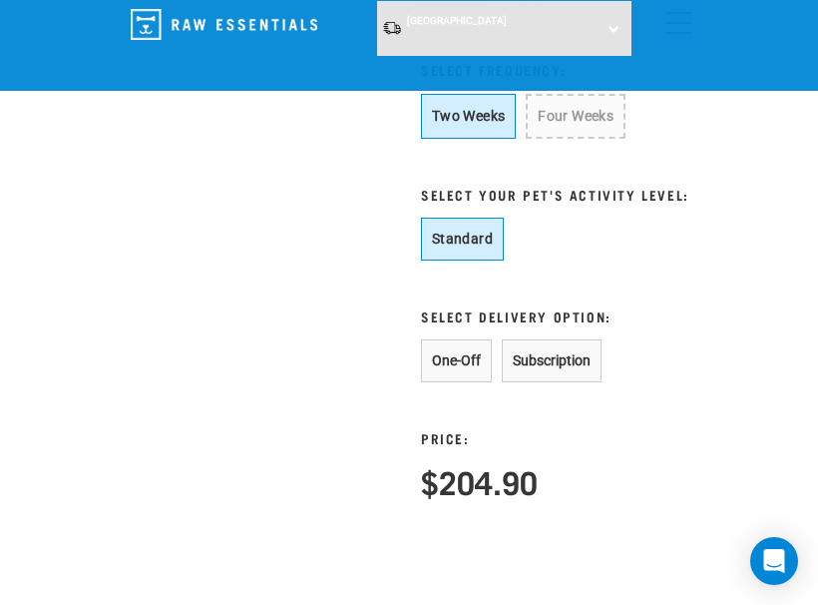
scroll to position [1949, 0]
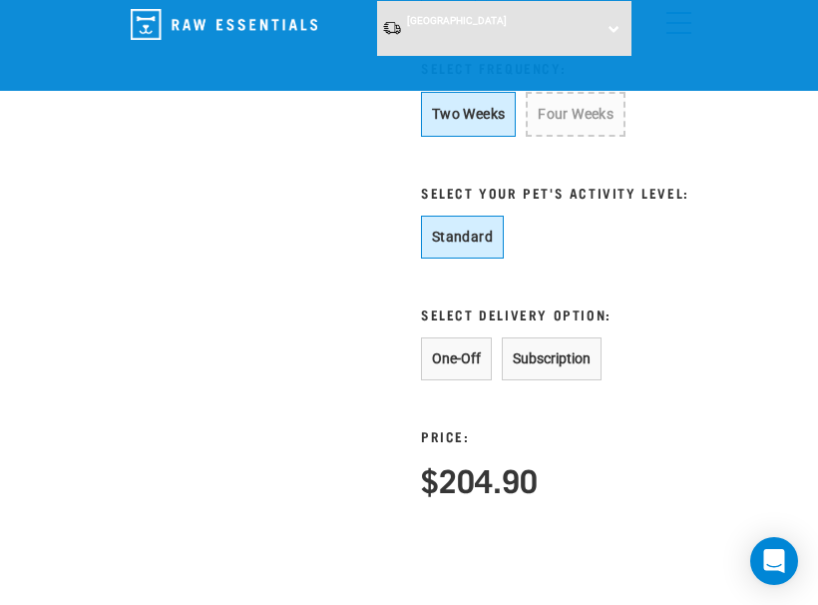
click at [437, 380] on button "One-Off" at bounding box center [456, 358] width 71 height 43
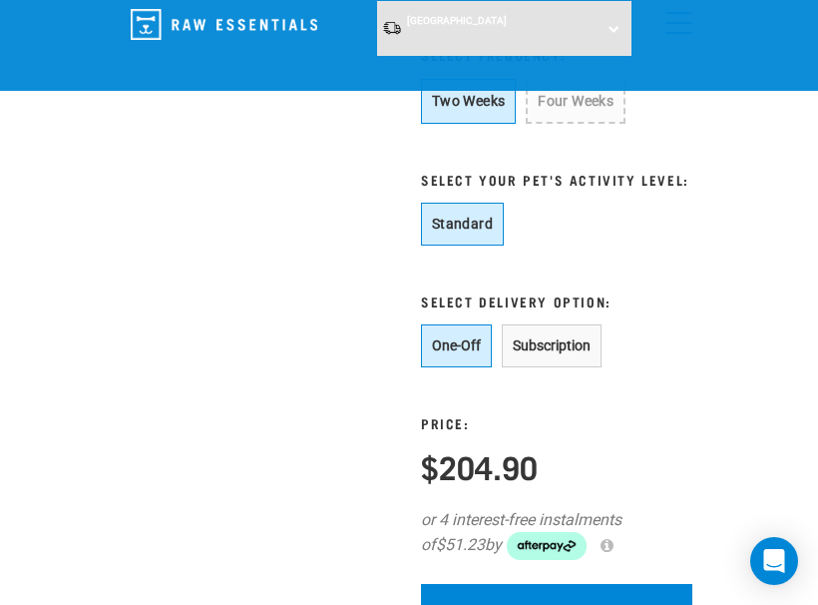
scroll to position [1961, 0]
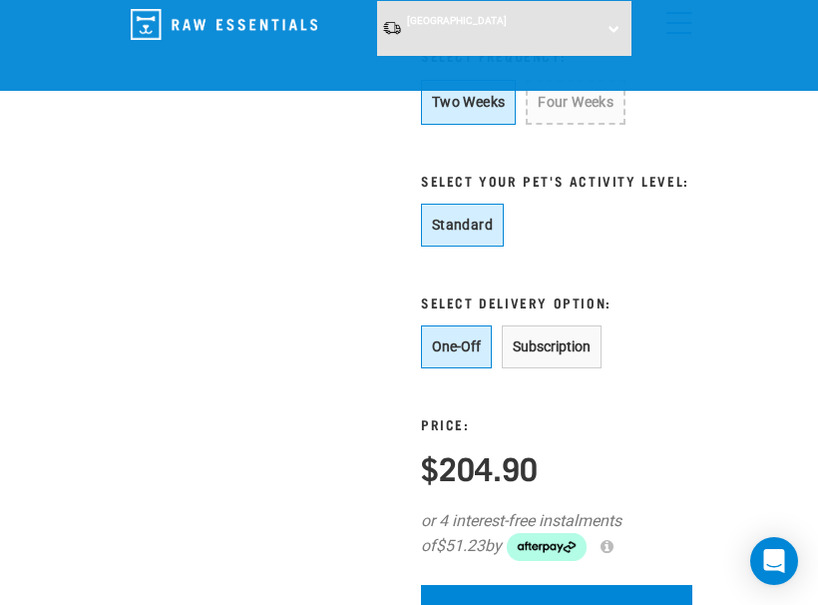
click at [530, 365] on button "Subscription" at bounding box center [552, 346] width 100 height 43
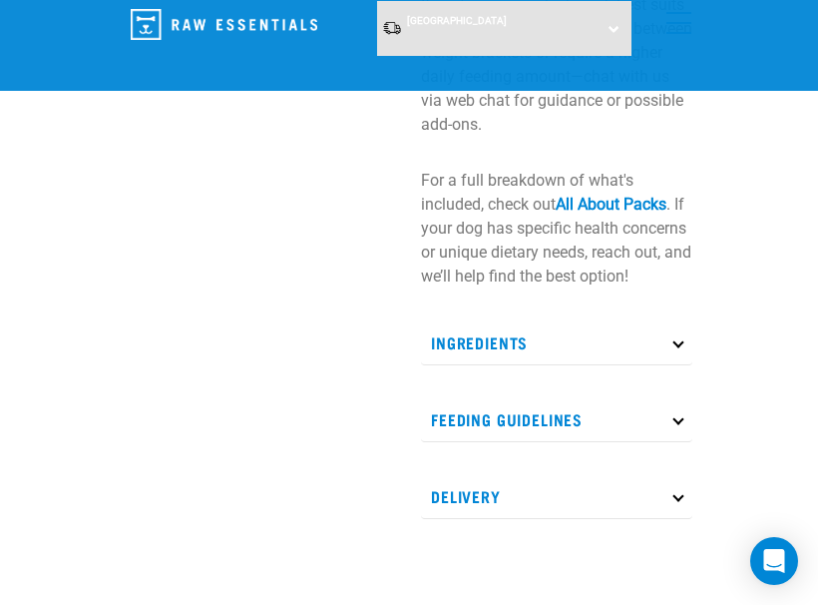
click at [550, 359] on p "Ingredients" at bounding box center [556, 342] width 271 height 45
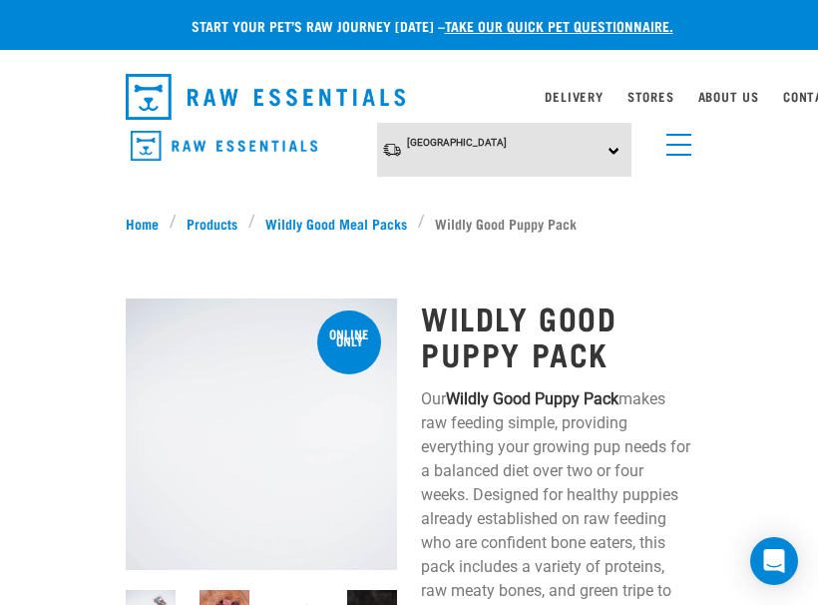
scroll to position [0, 0]
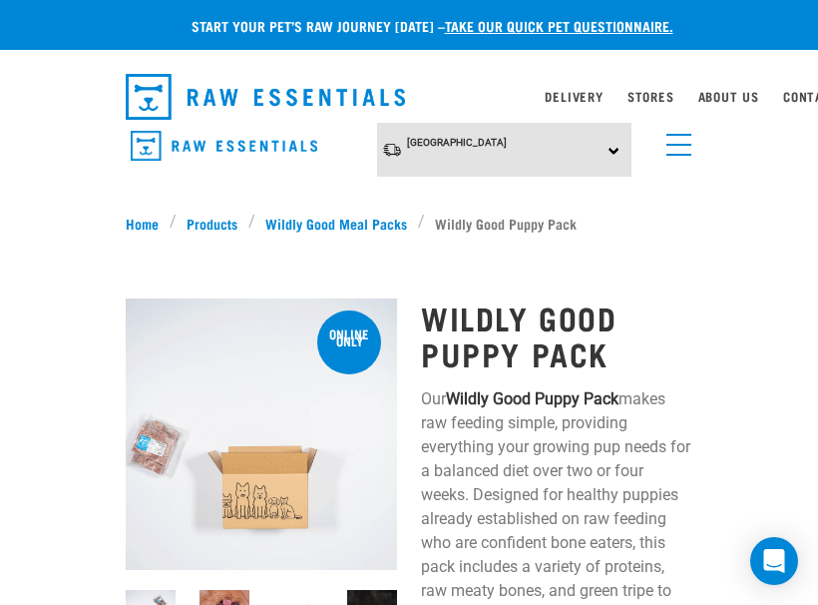
click at [686, 134] on span "menu" at bounding box center [678, 135] width 25 height 2
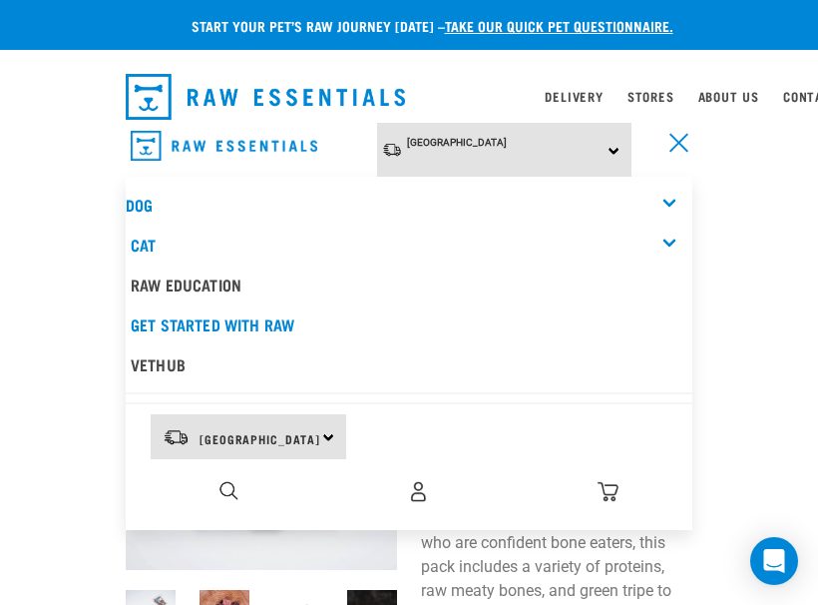
click at [596, 195] on div "Dog" at bounding box center [409, 205] width 567 height 40
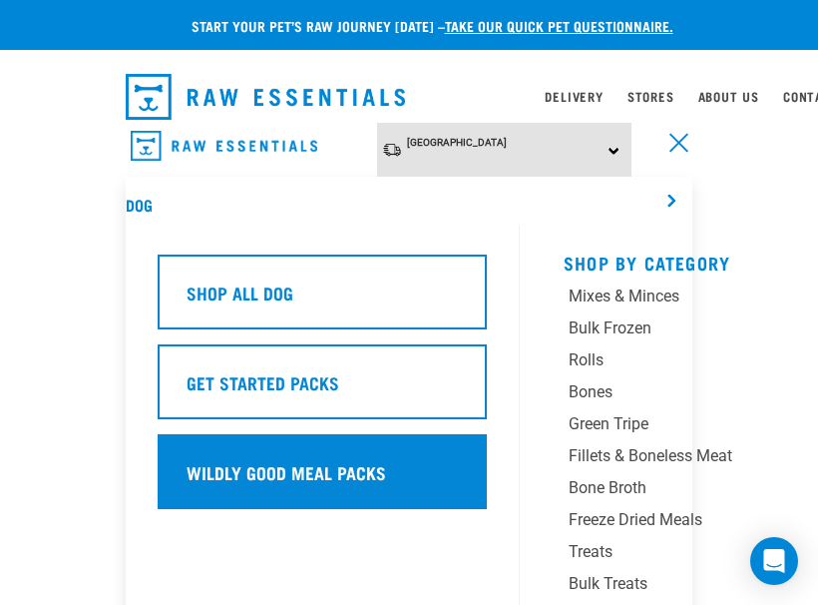
click at [307, 474] on h5 "Wildly Good Meal Packs" at bounding box center [287, 472] width 200 height 26
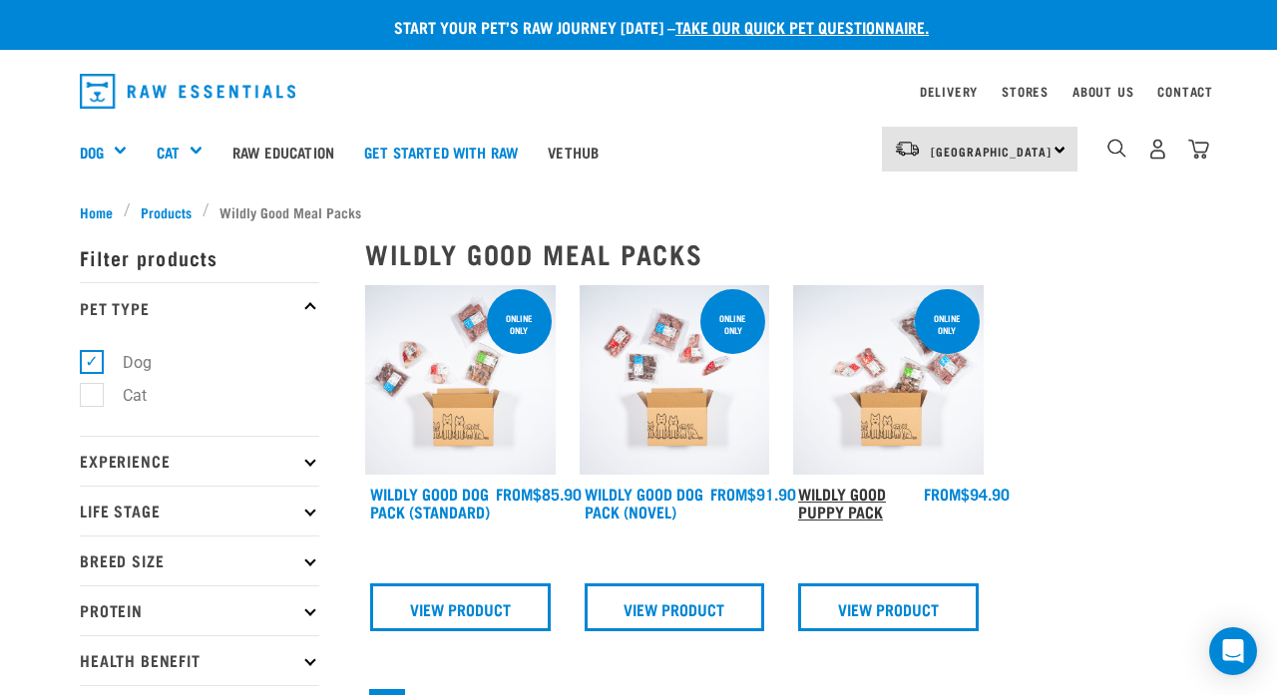
click at [817, 489] on link "Wildly Good Puppy Pack" at bounding box center [842, 502] width 88 height 27
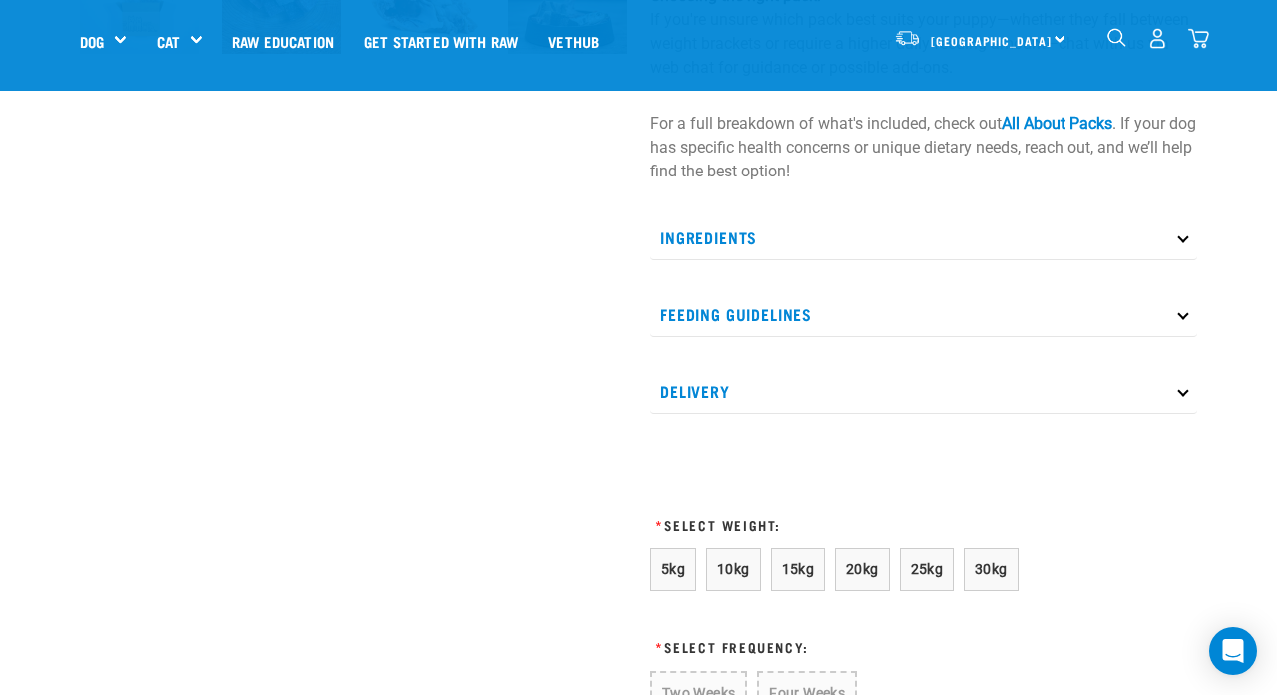
scroll to position [807, 0]
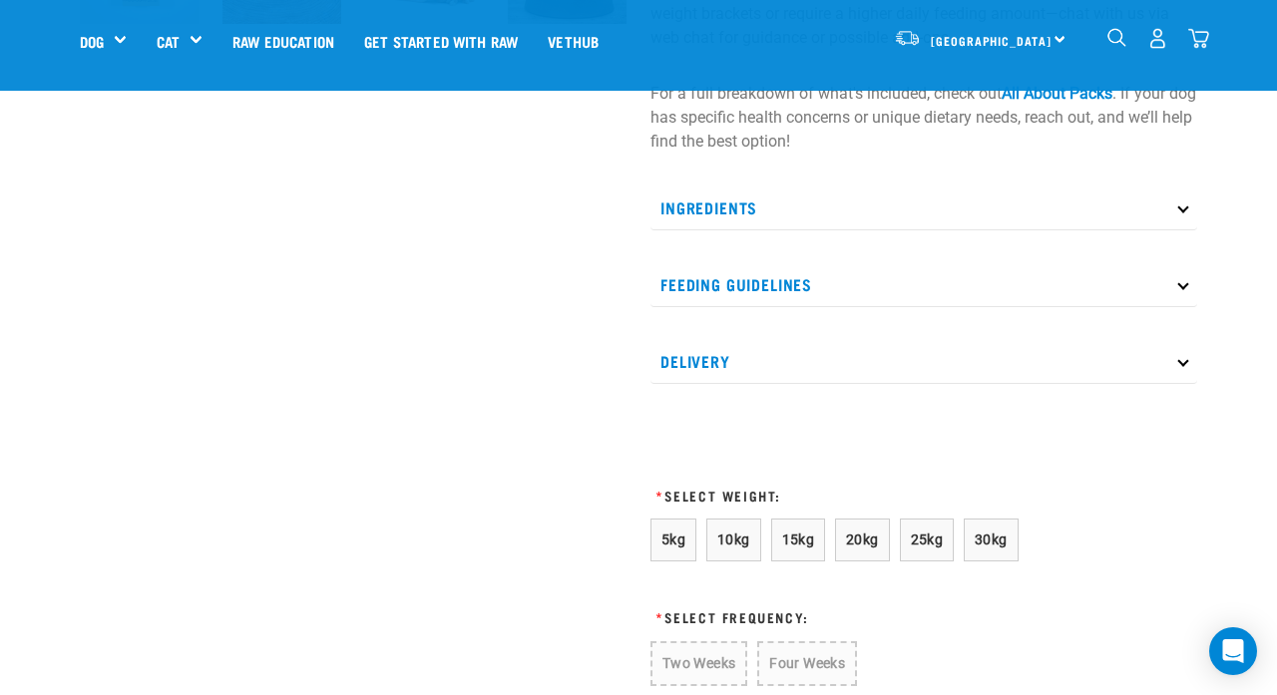
click at [859, 225] on p "Ingredients" at bounding box center [924, 208] width 547 height 45
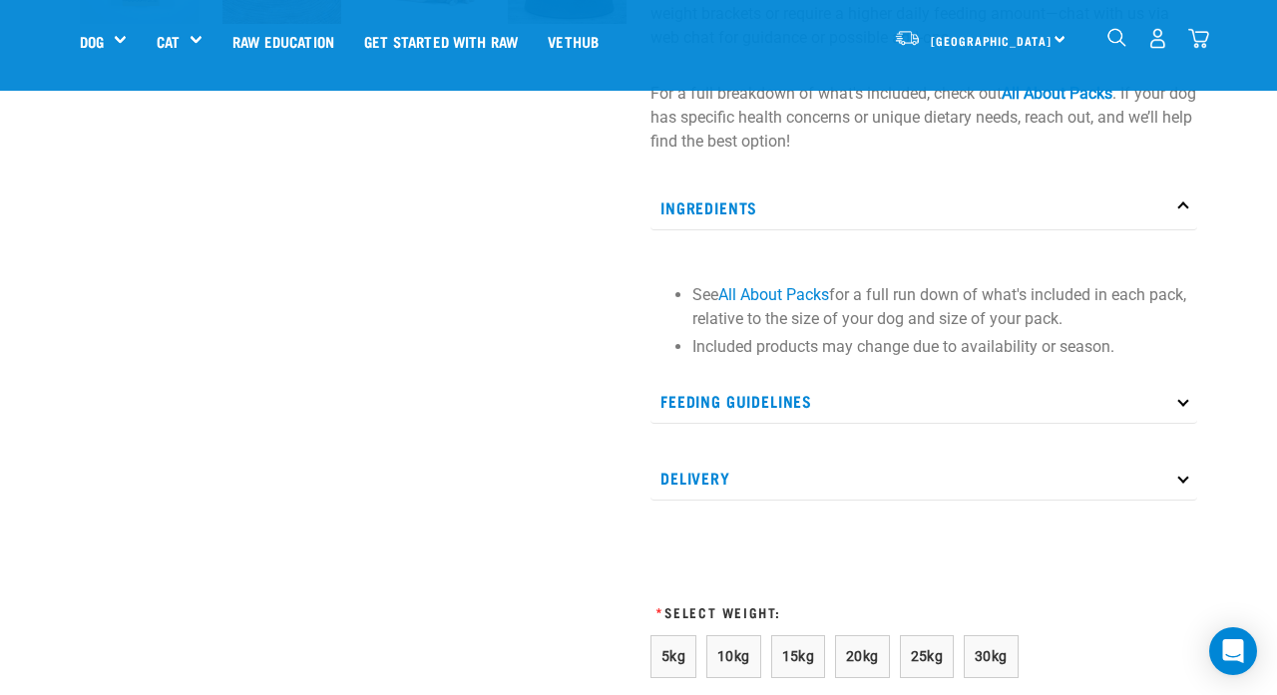
click at [858, 226] on p "Ingredients" at bounding box center [924, 208] width 547 height 45
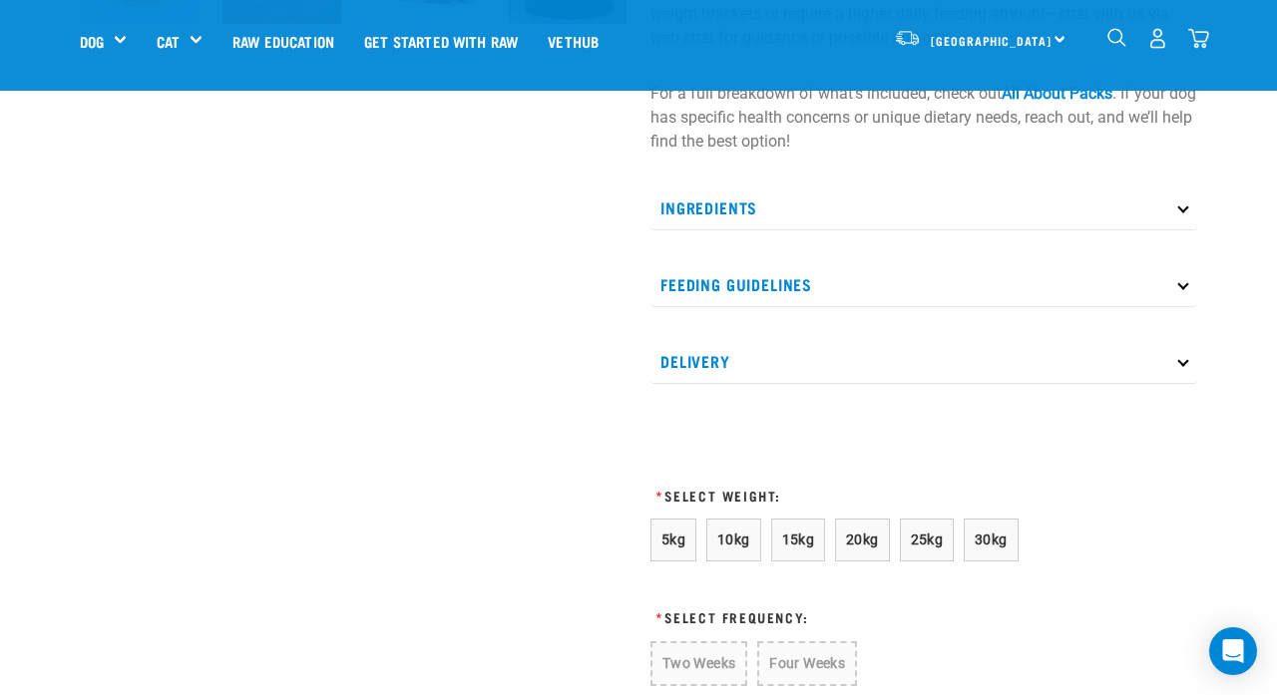
click at [851, 283] on div "Ingredients See All About Packs for a full run down of what's included in each …" at bounding box center [924, 285] width 547 height 199
click at [847, 298] on p "Feeding Guidelines" at bounding box center [924, 284] width 547 height 45
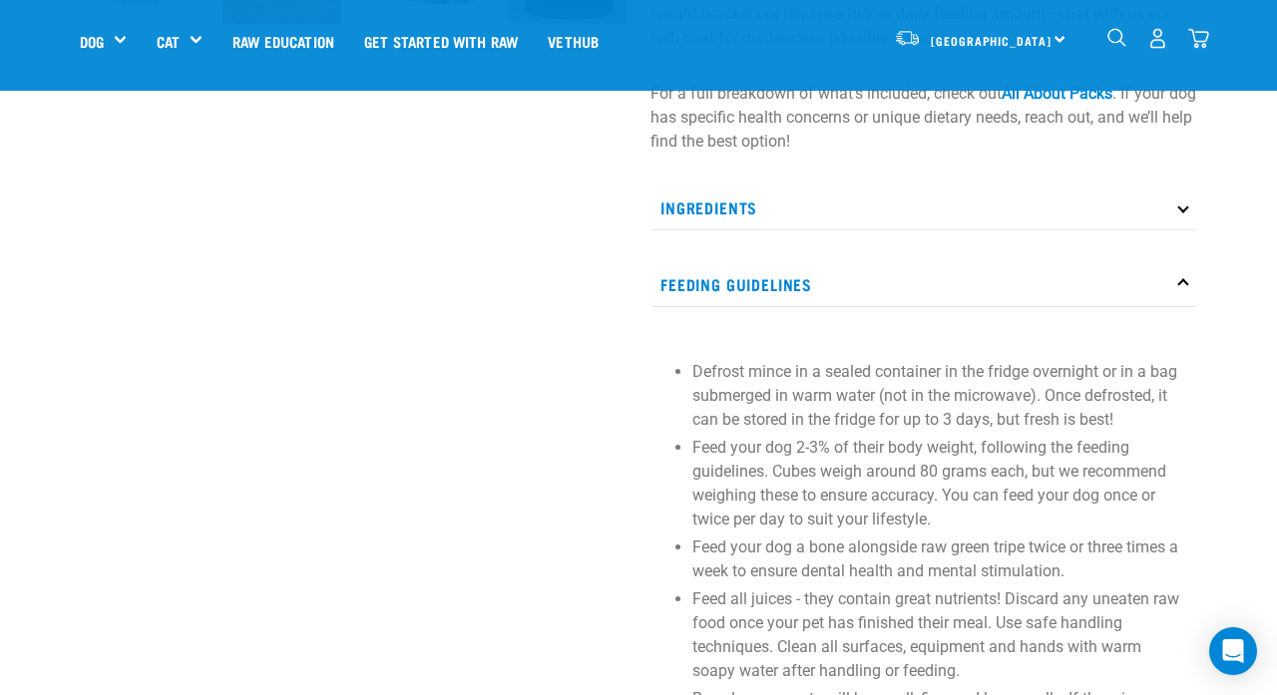
click at [847, 298] on p "Feeding Guidelines" at bounding box center [924, 284] width 547 height 45
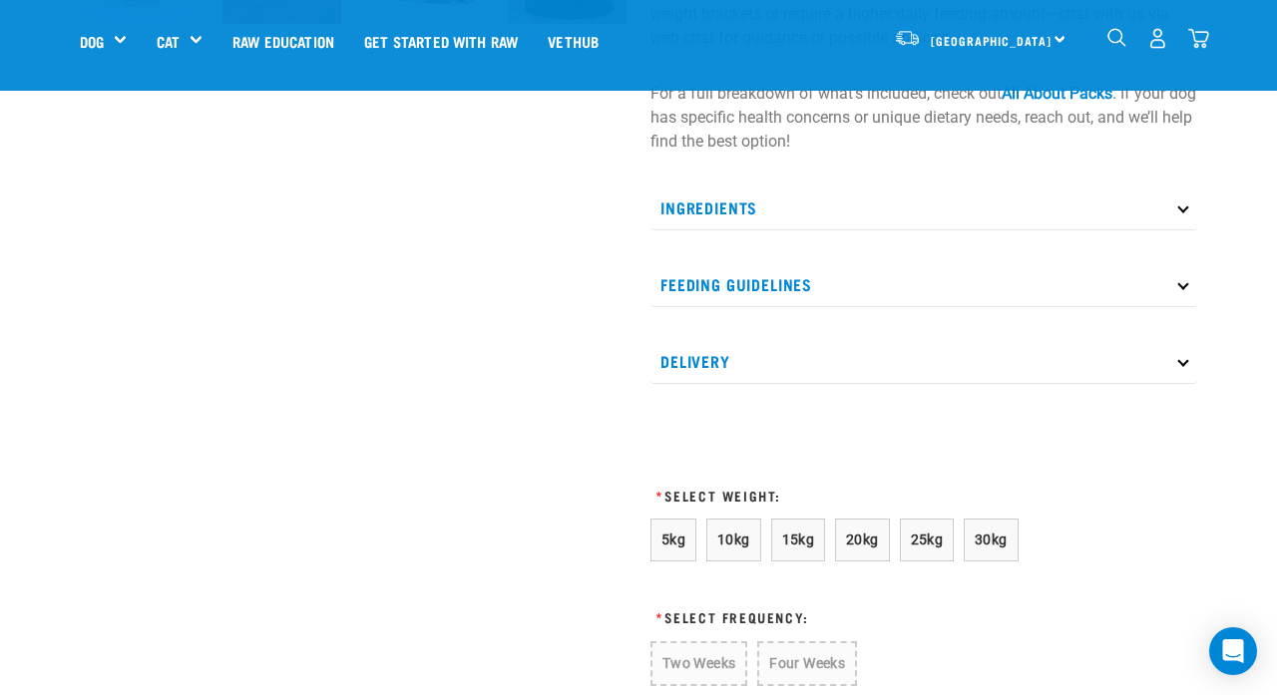
scroll to position [1003, 0]
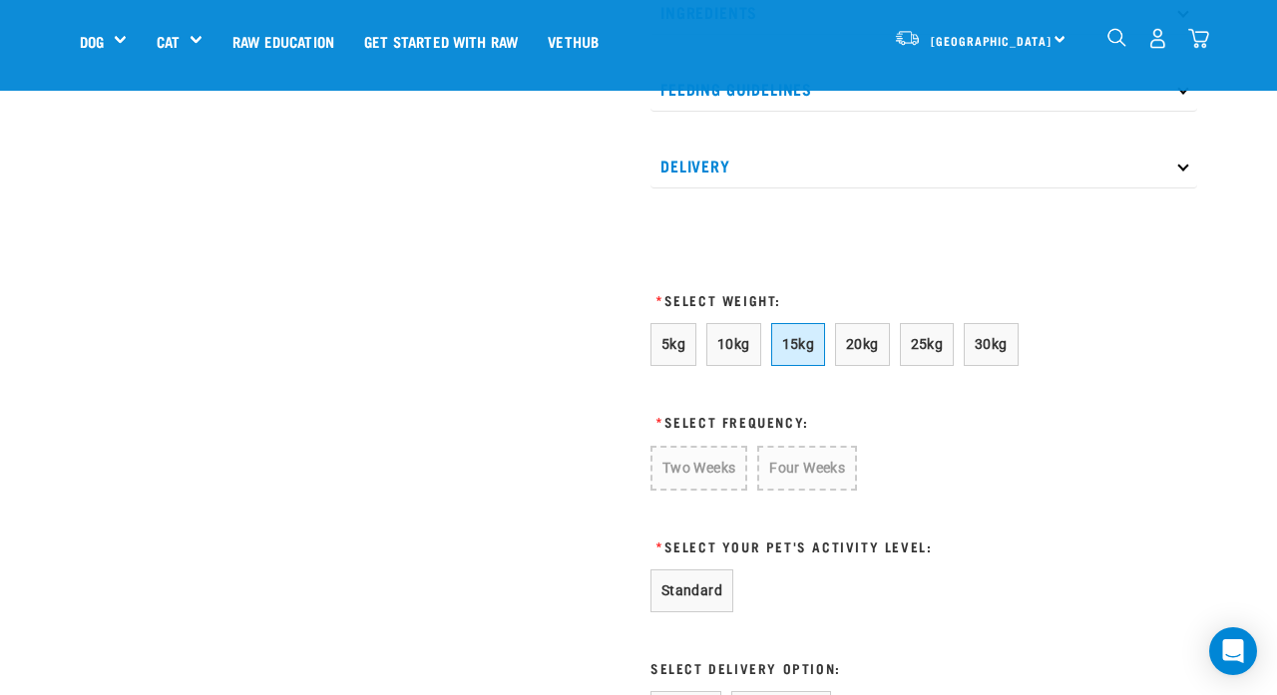
click at [814, 352] on span "15kg" at bounding box center [798, 344] width 33 height 16
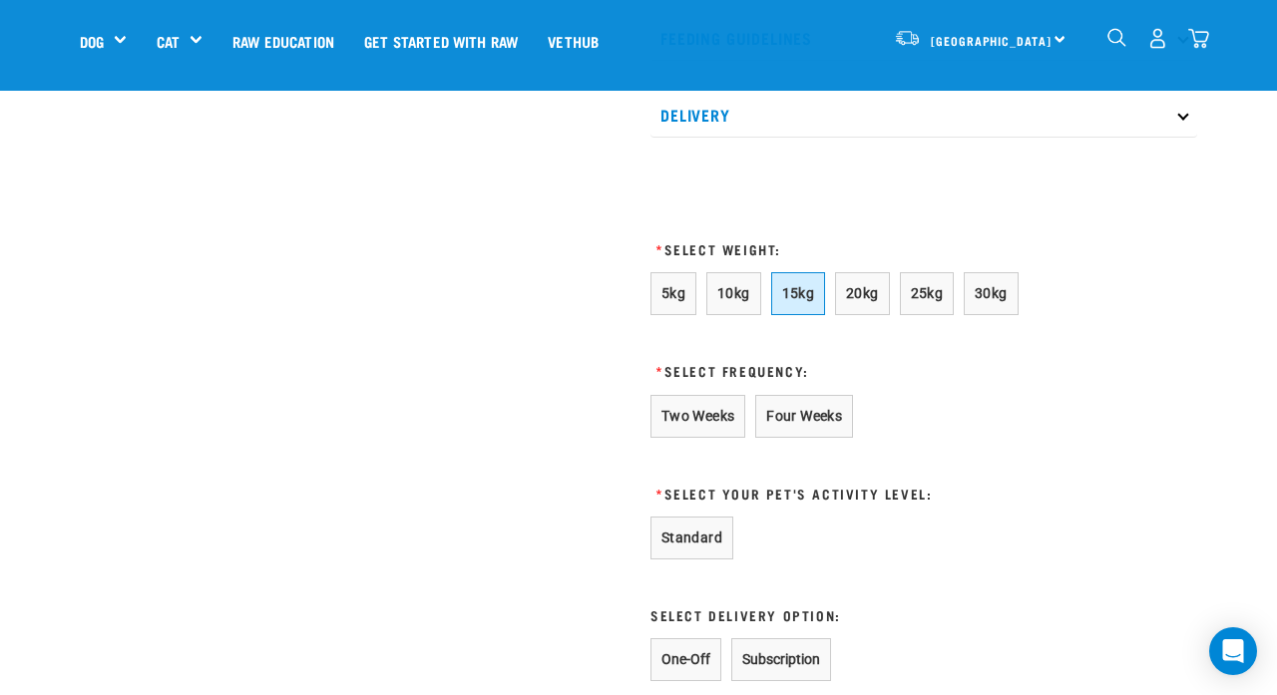
scroll to position [1059, 0]
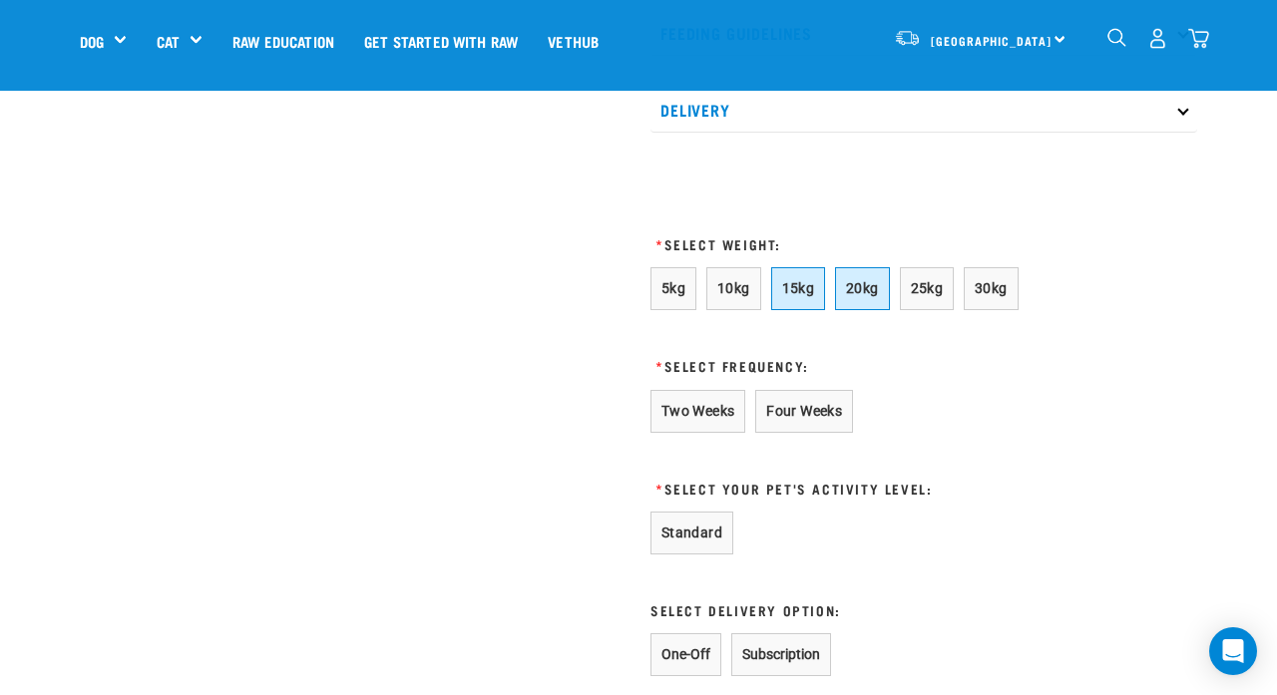
click at [856, 296] on span "20kg" at bounding box center [862, 288] width 33 height 16
click at [937, 310] on button "25kg" at bounding box center [927, 288] width 55 height 43
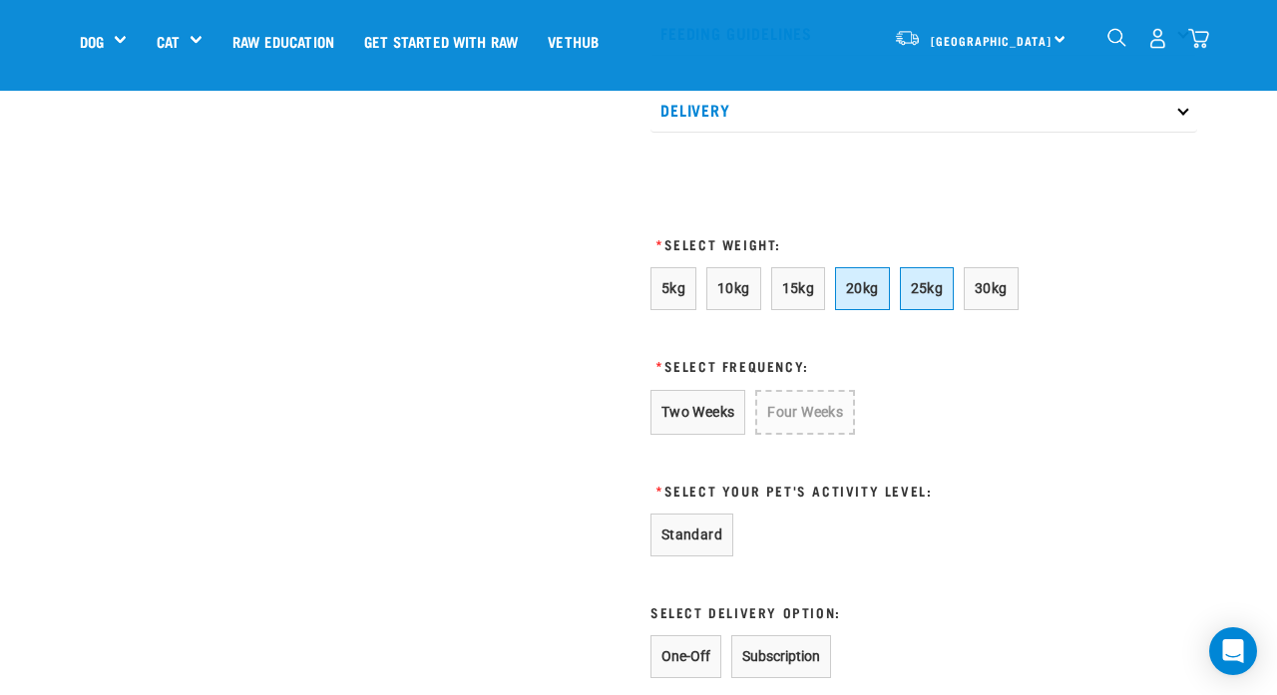
click at [877, 296] on span "20kg" at bounding box center [862, 288] width 33 height 16
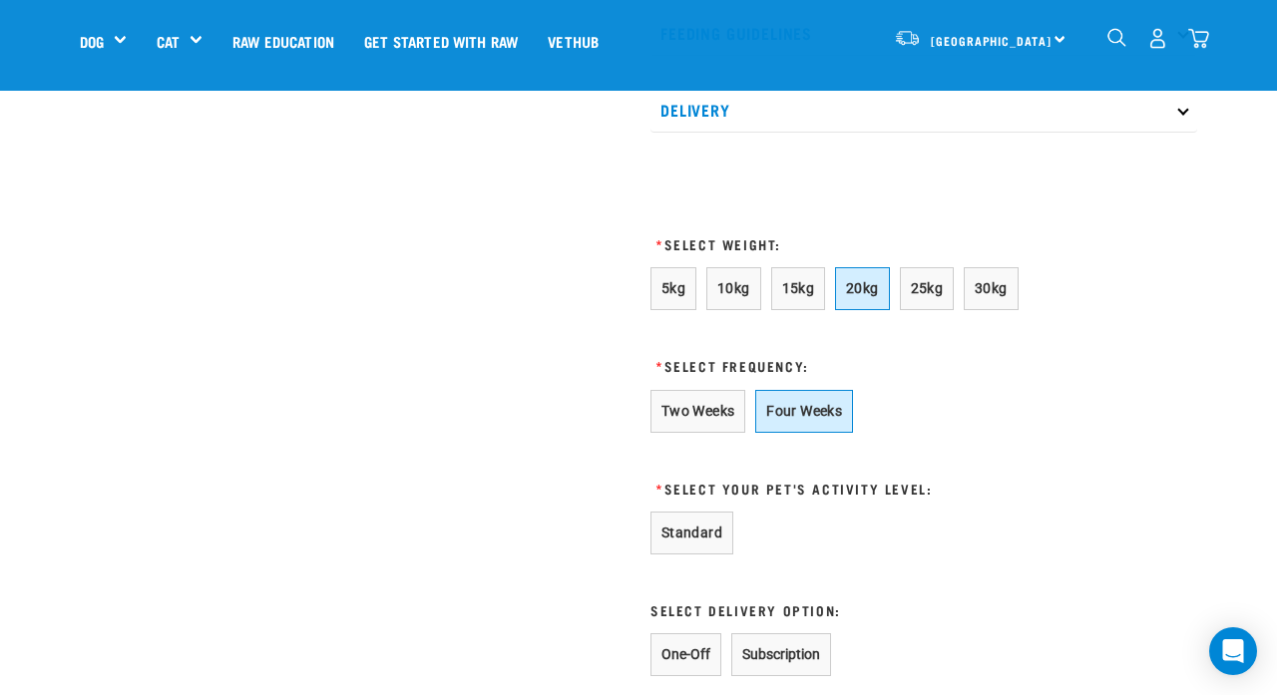
click at [809, 433] on button "Four Weeks" at bounding box center [804, 411] width 98 height 43
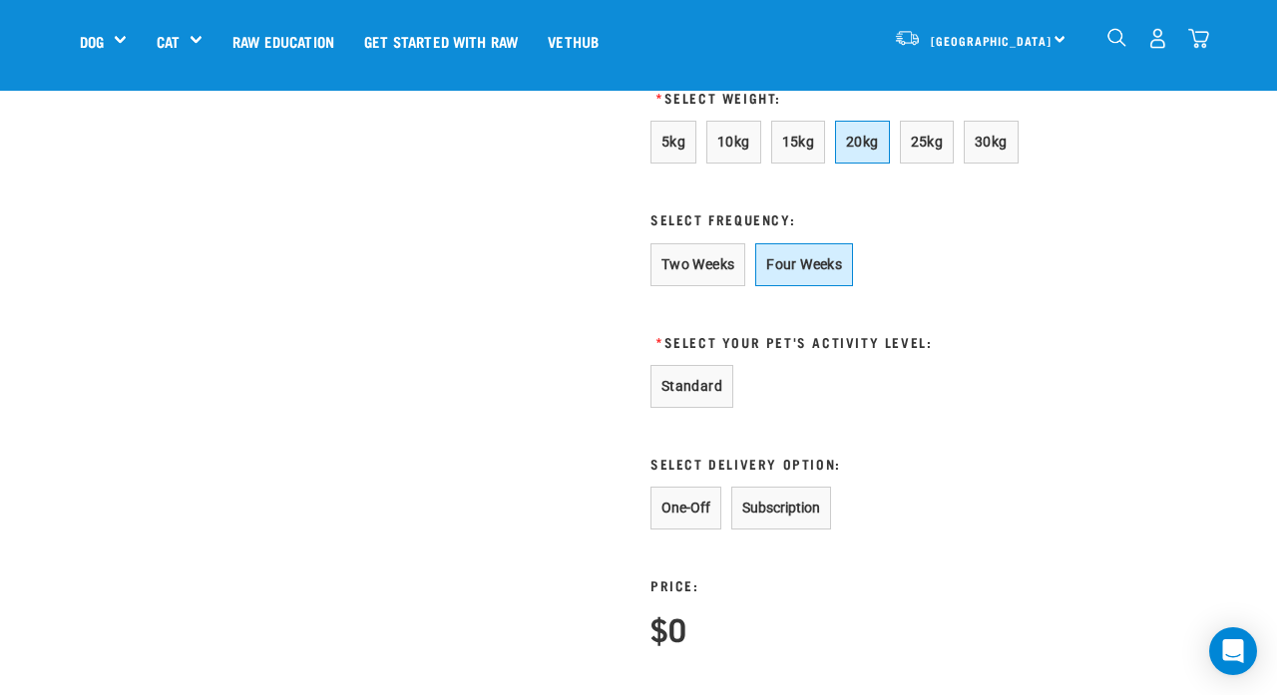
scroll to position [1211, 0]
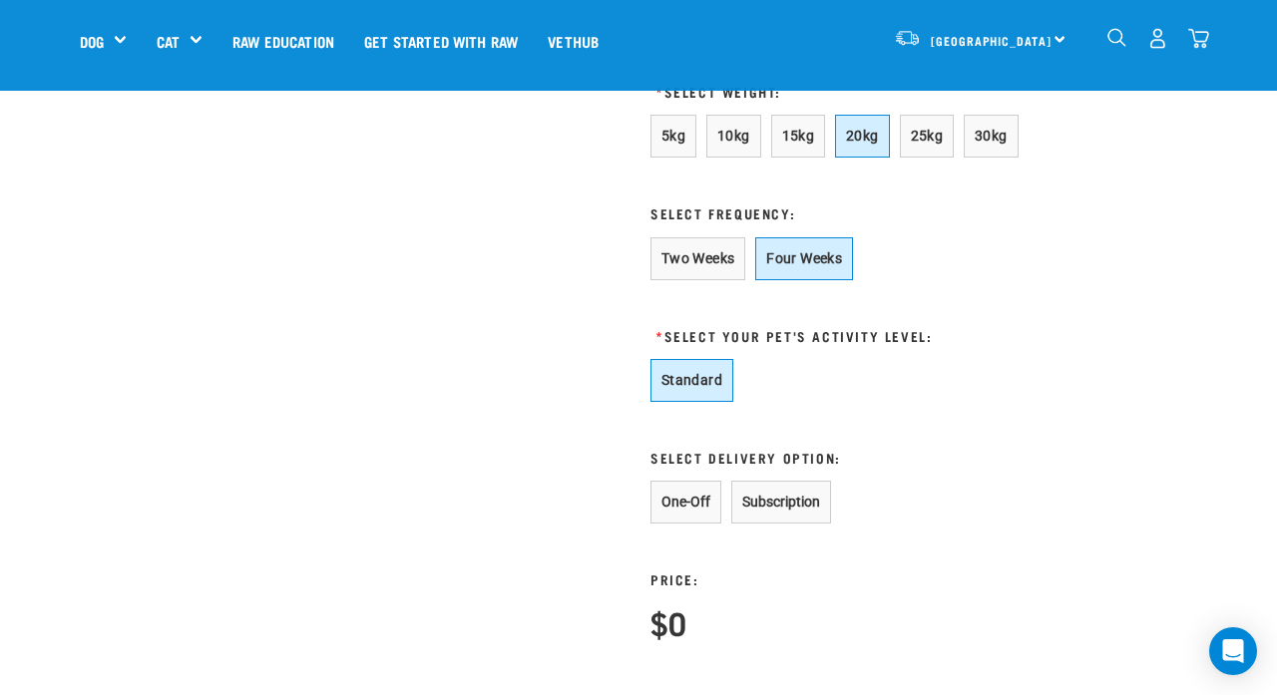
click at [672, 402] on button "Standard" at bounding box center [692, 380] width 83 height 43
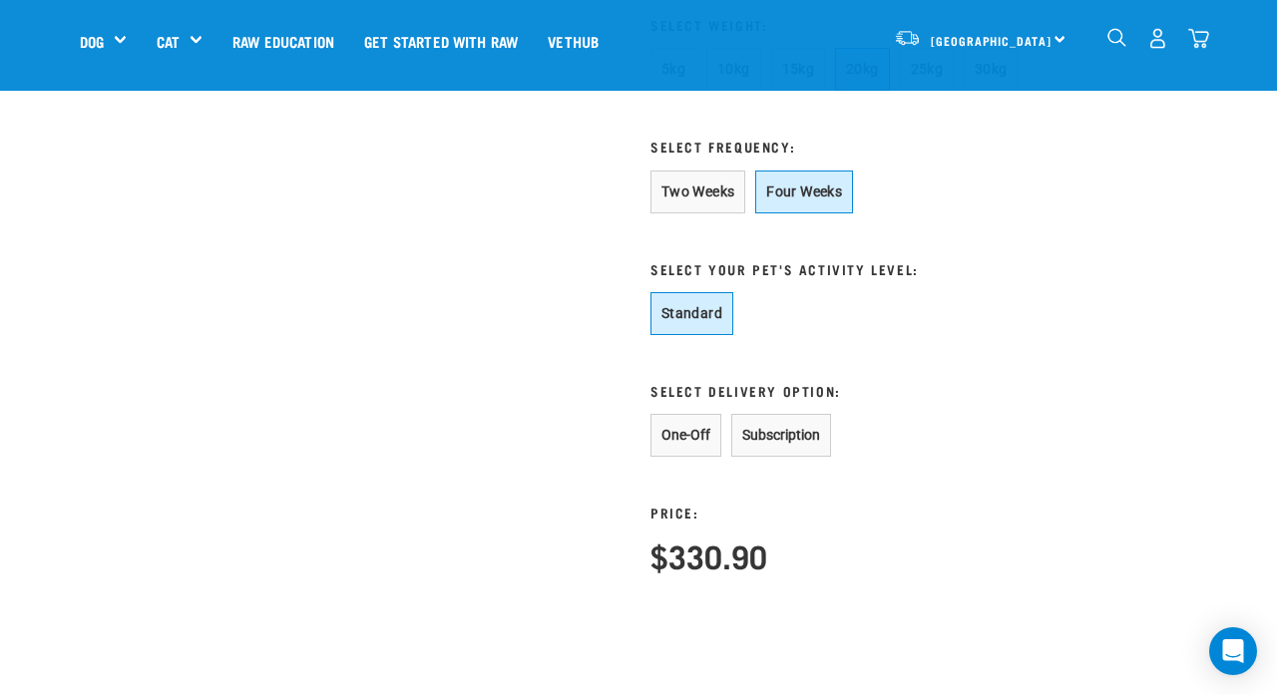
scroll to position [1308, 0]
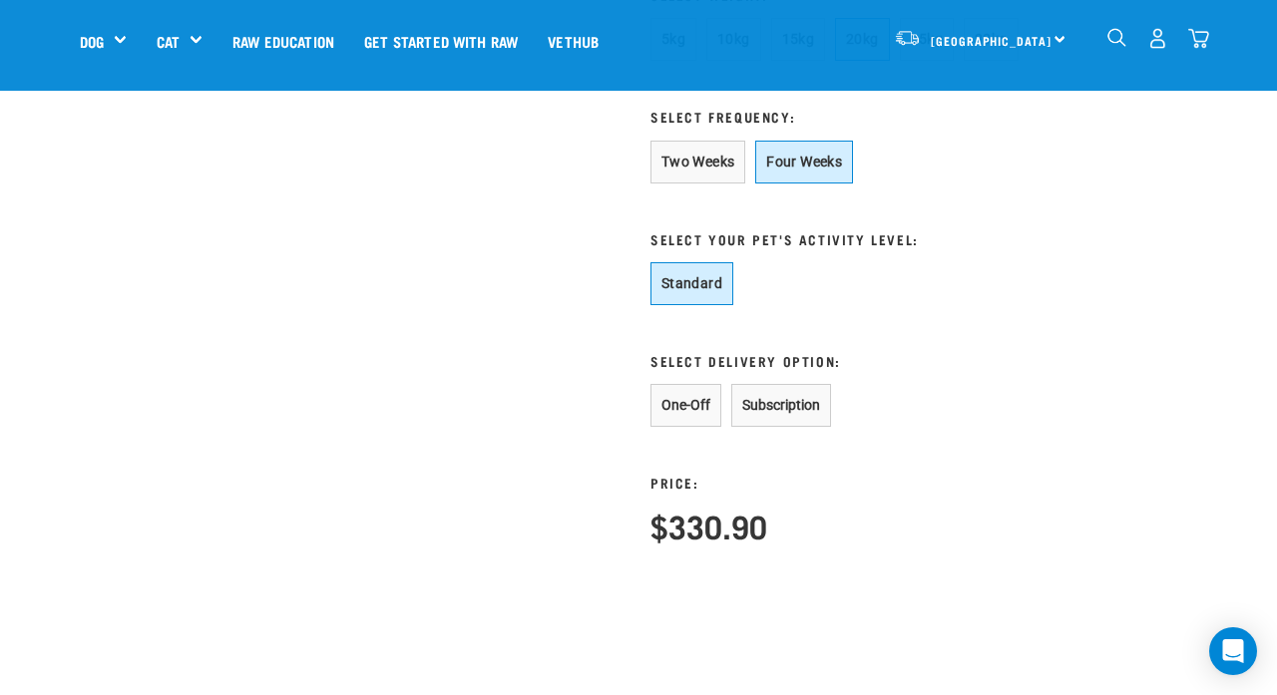
click at [795, 419] on button "Subscription" at bounding box center [781, 405] width 100 height 43
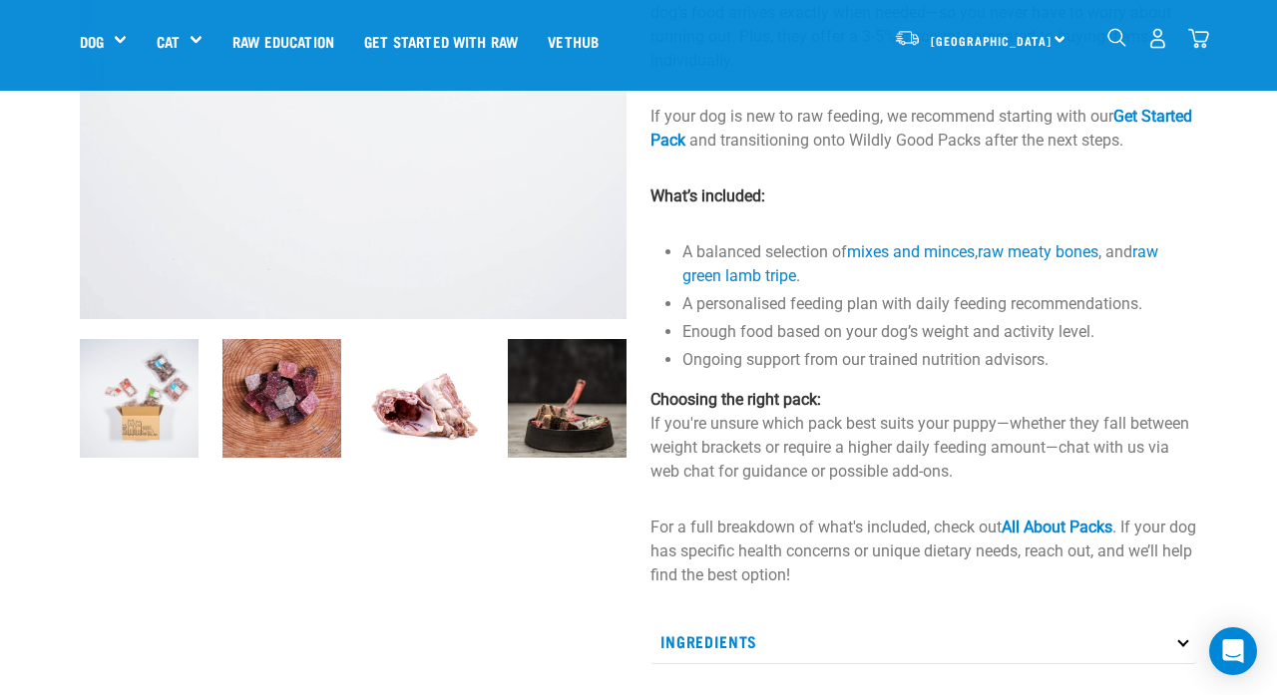
scroll to position [373, 0]
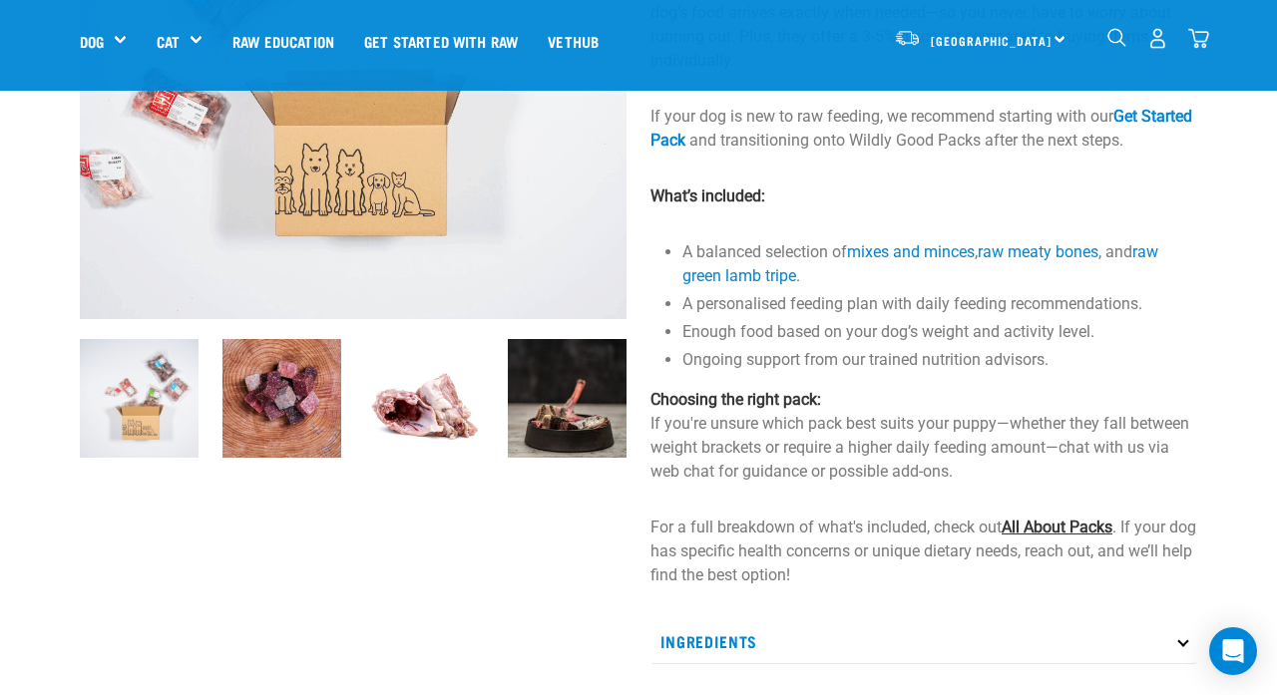
click at [1065, 537] on link "All About Packs" at bounding box center [1057, 527] width 111 height 19
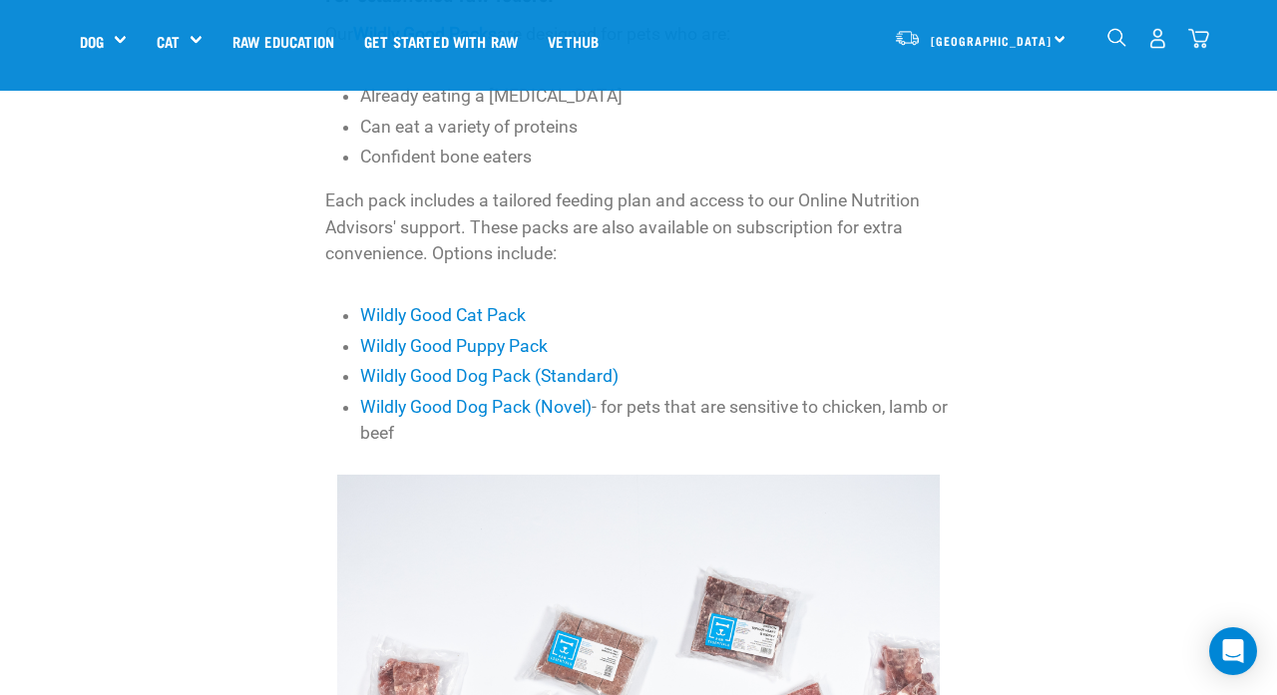
scroll to position [777, 0]
click at [476, 366] on link "Wildly Good Dog Pack (Standard)" at bounding box center [489, 375] width 258 height 20
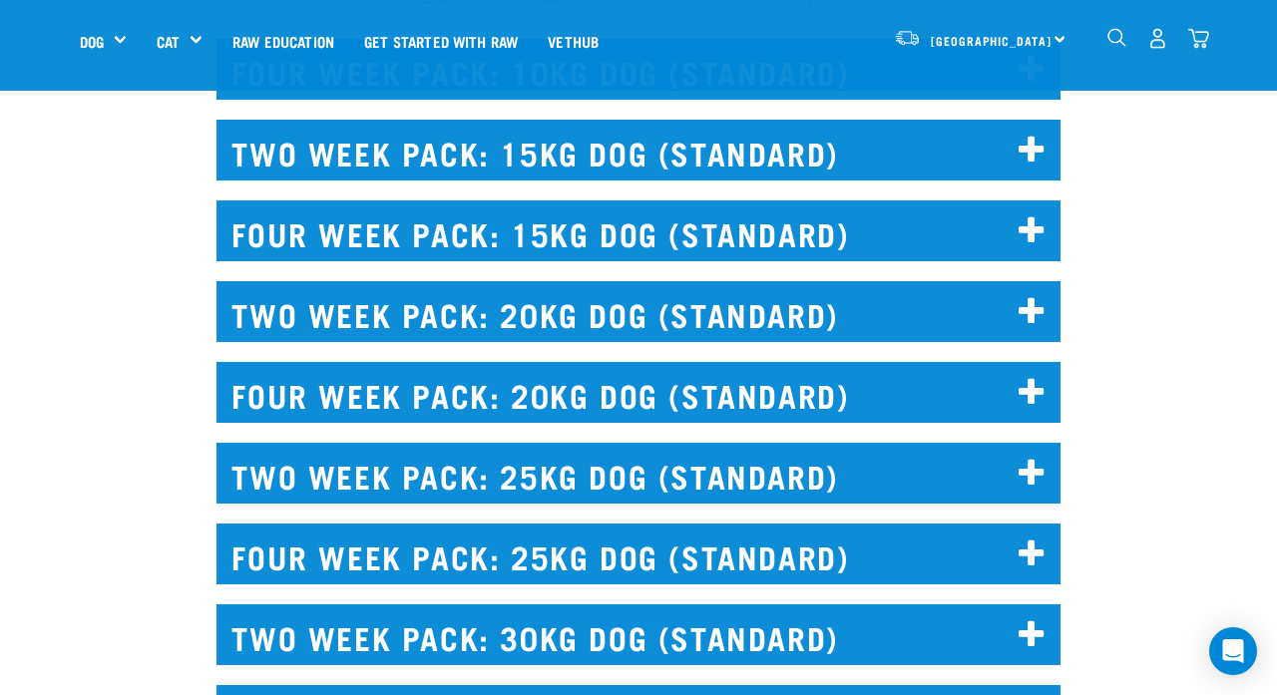
scroll to position [4492, 0]
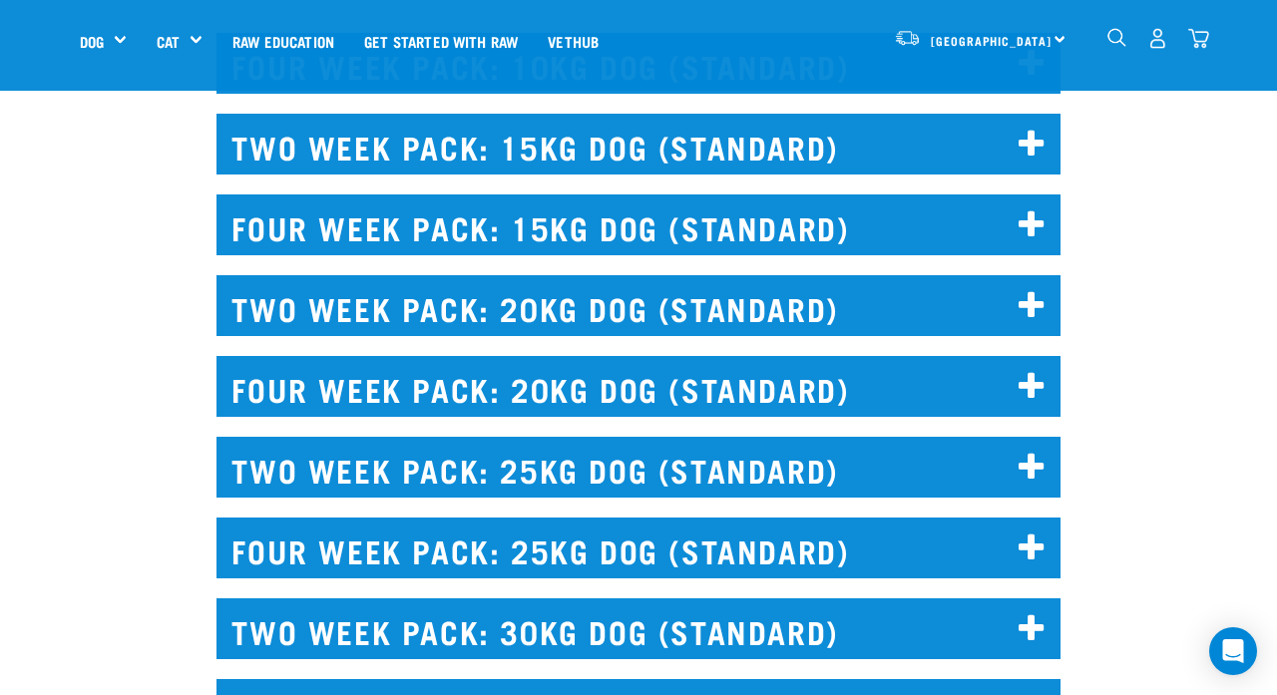
click at [798, 439] on h2 "TWO WEEK PACK: 25KG DOG (STANDARD)" at bounding box center [638, 467] width 843 height 61
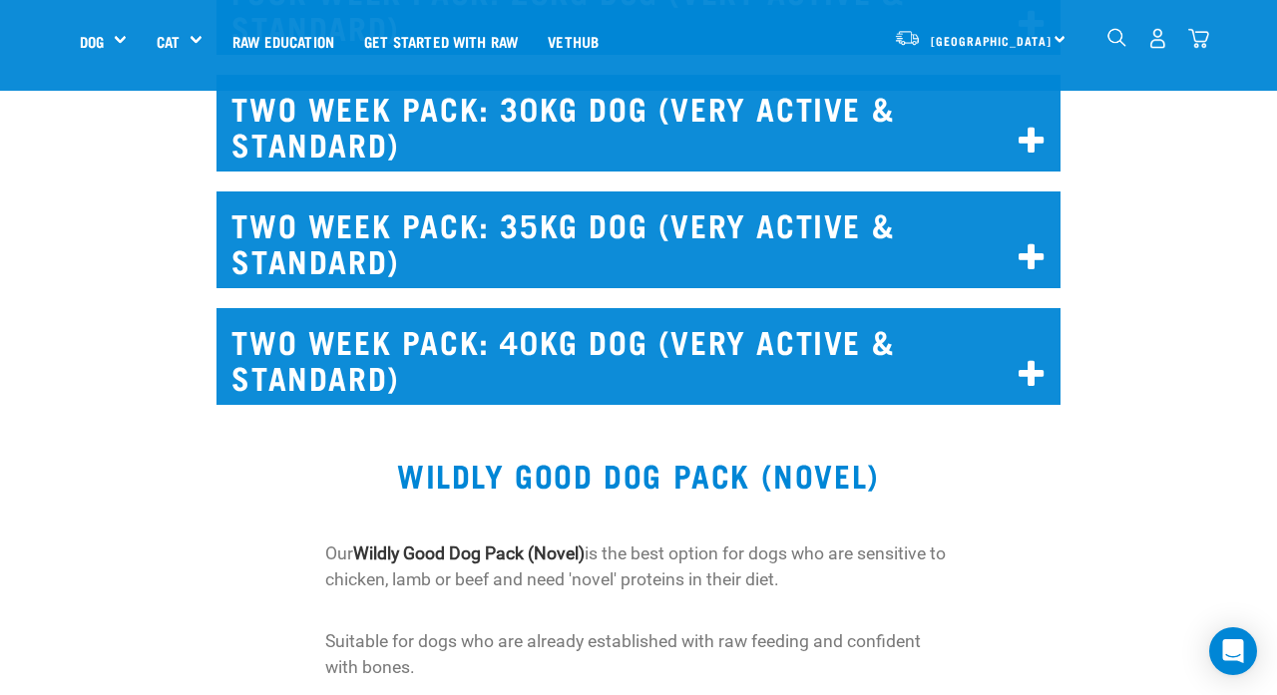
scroll to position [8403, 0]
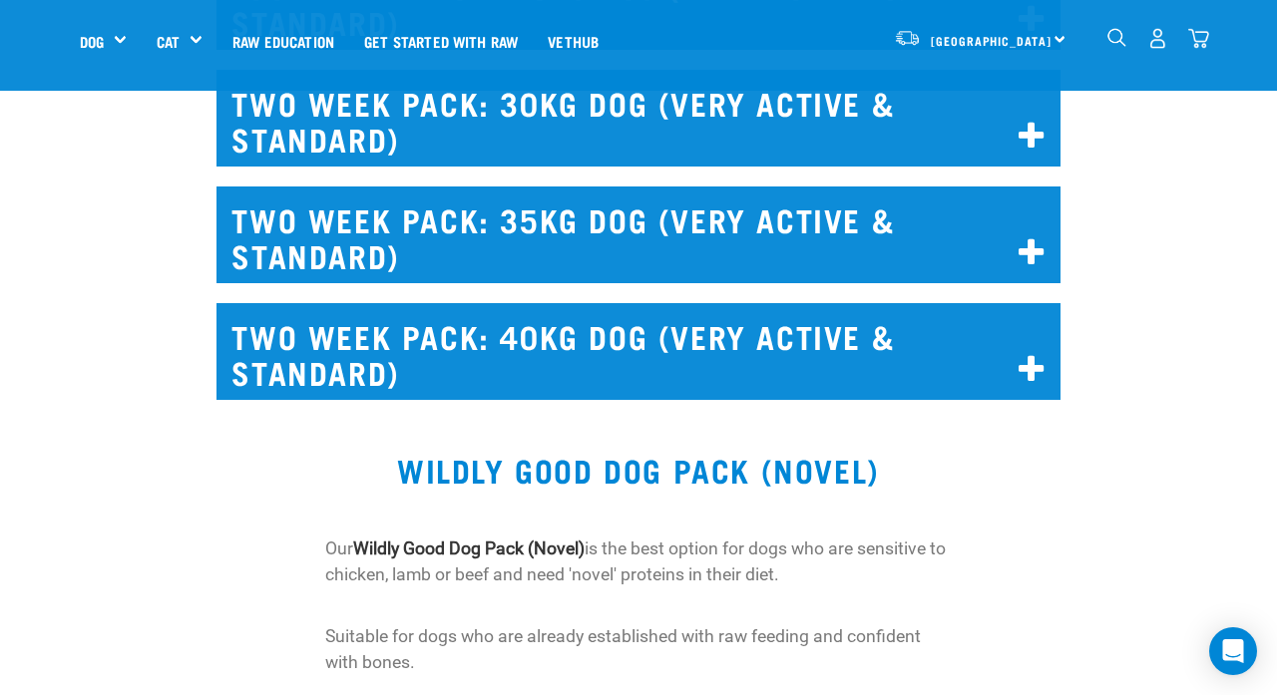
click at [748, 167] on h2 "TWO WEEK PACK: 30KG DOG (VERY ACTIVE & STANDARD)" at bounding box center [638, 118] width 843 height 97
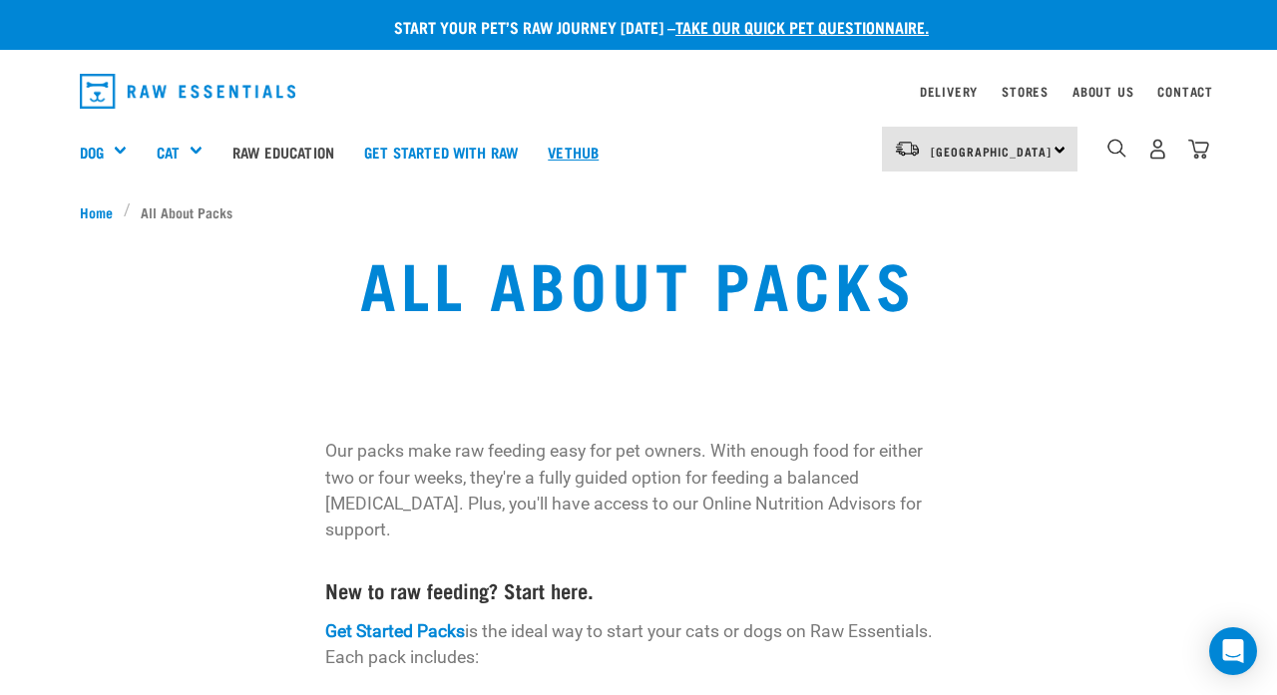
scroll to position [0, 0]
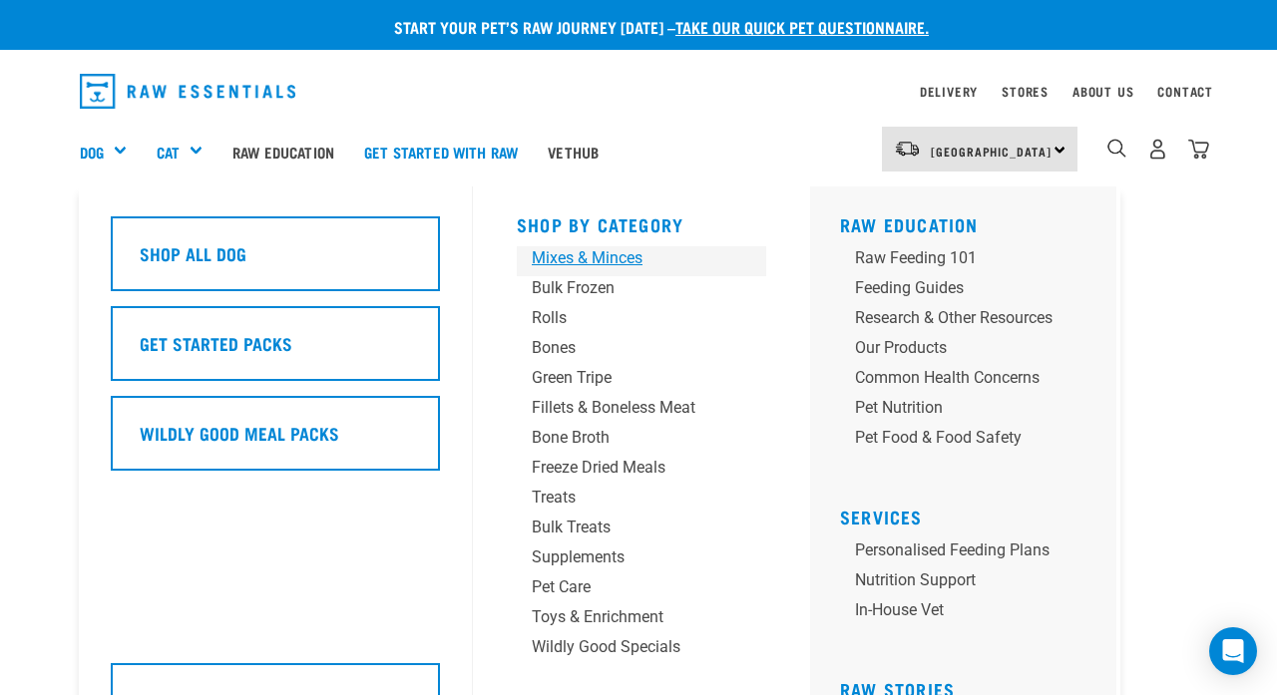
click at [575, 251] on div "Mixes & Minces" at bounding box center [625, 258] width 187 height 24
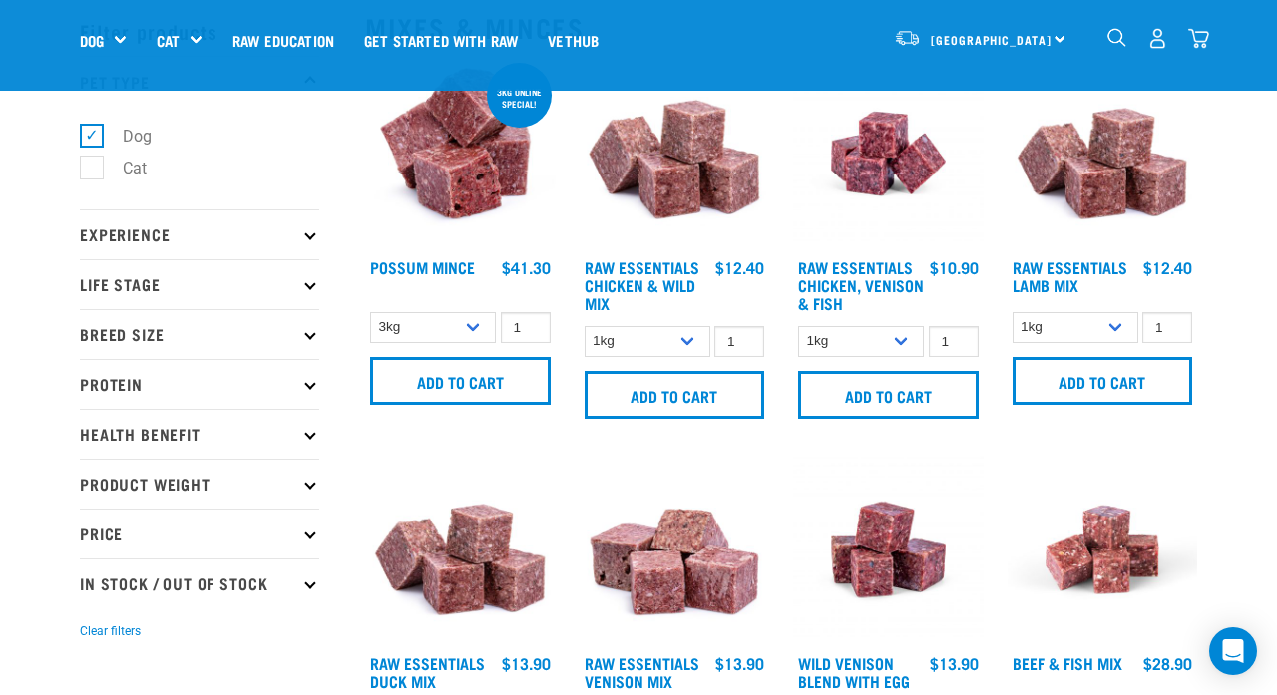
scroll to position [95, 0]
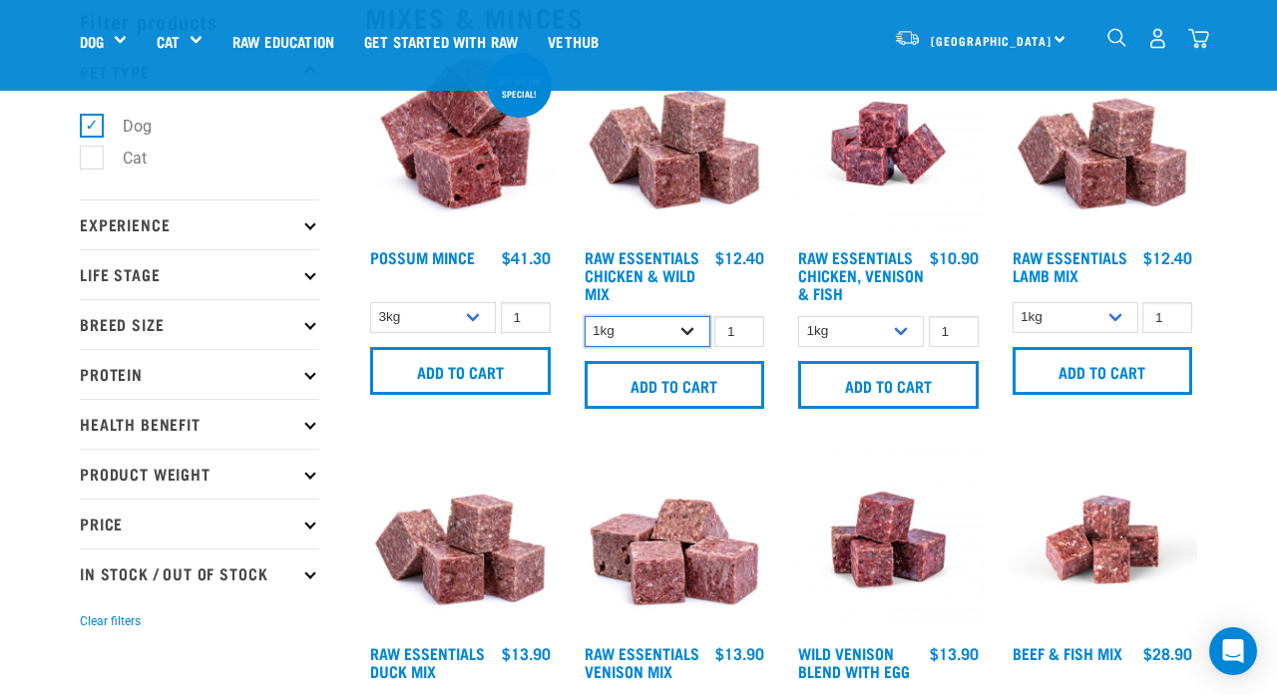
select select "709"
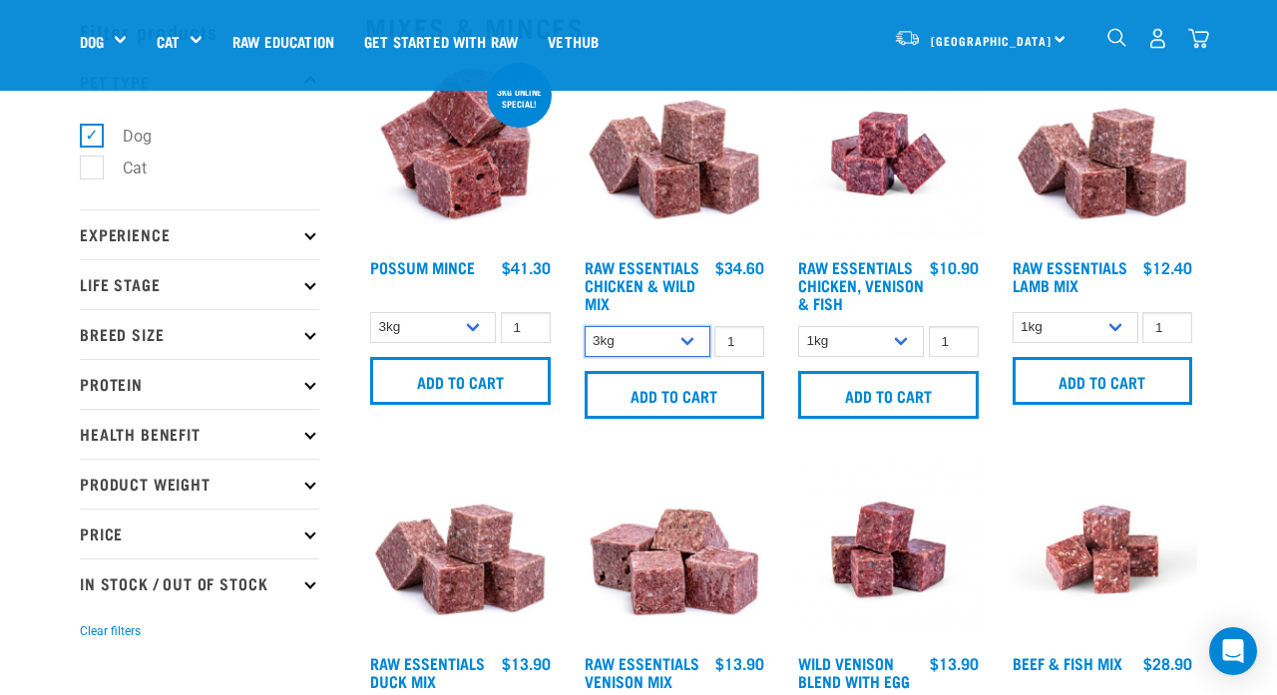
scroll to position [83, 0]
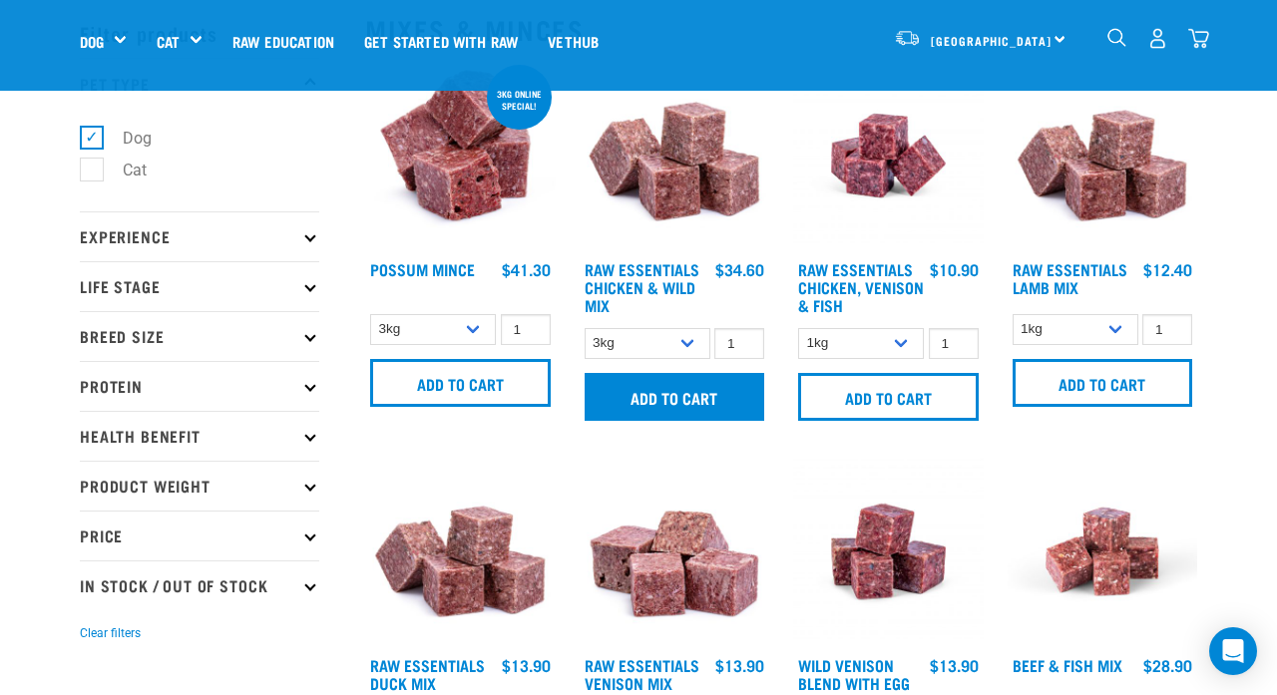
click at [702, 394] on input "Add to cart" at bounding box center [675, 397] width 181 height 48
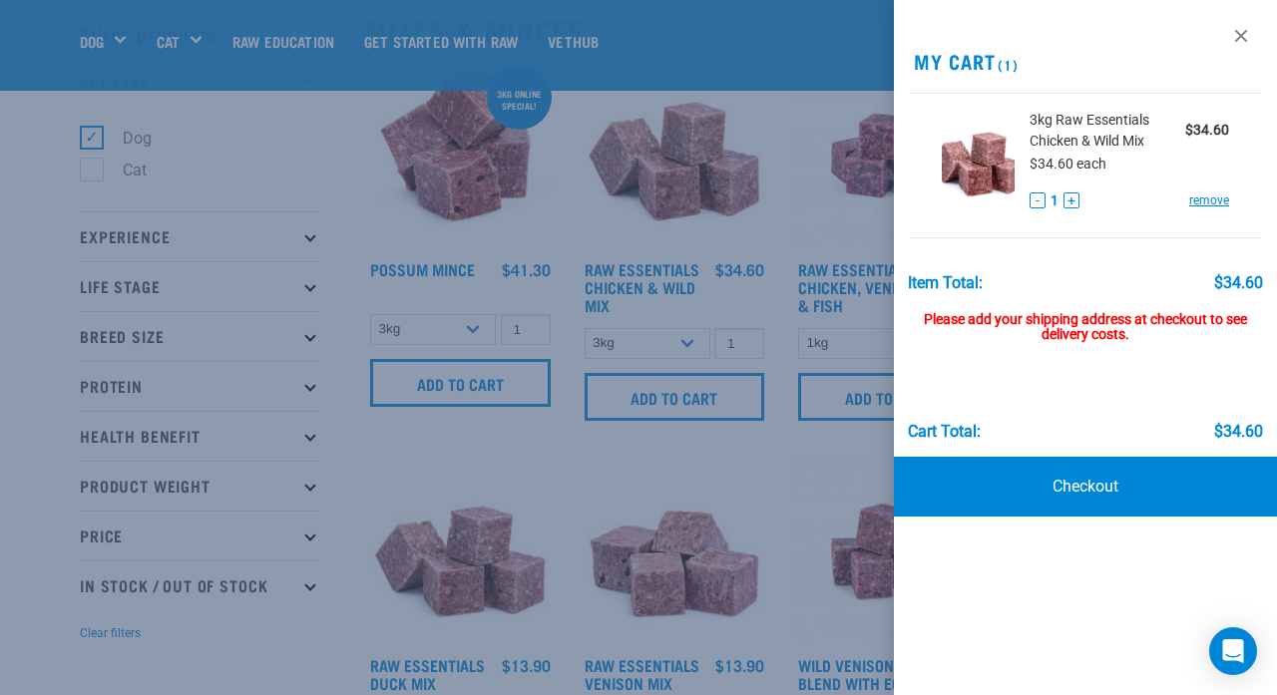
click at [737, 299] on div at bounding box center [638, 347] width 1277 height 695
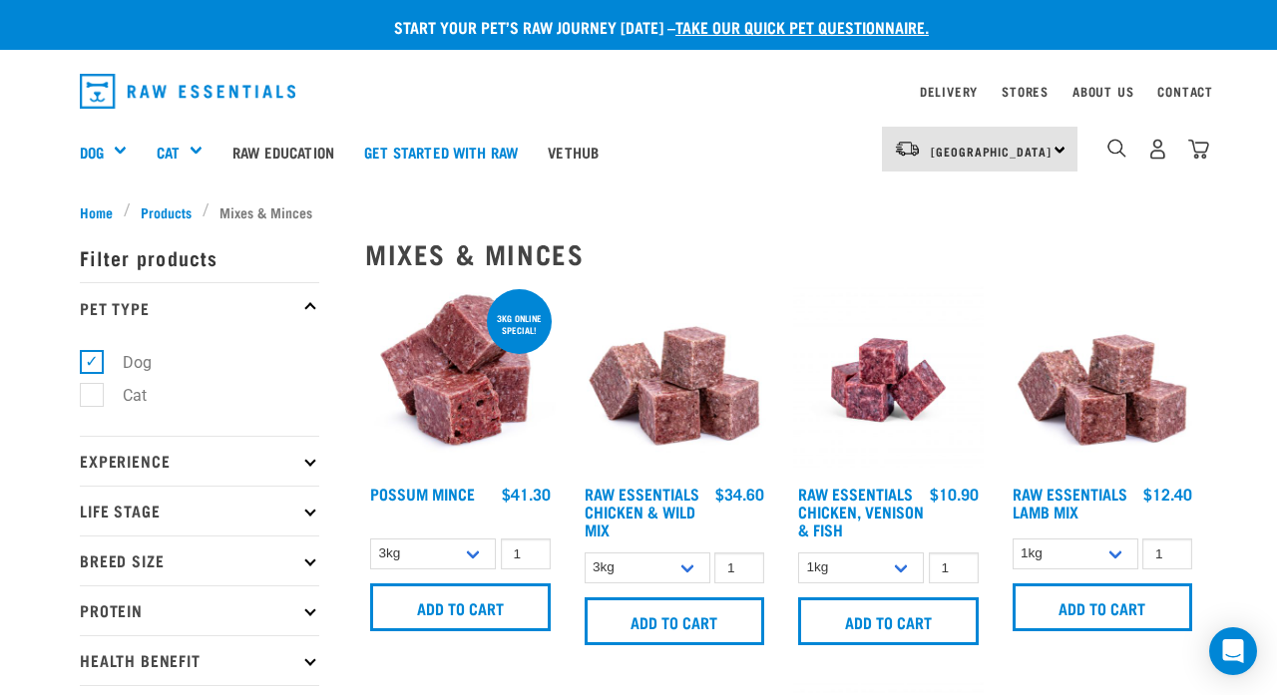
scroll to position [0, 0]
click at [272, 144] on link "Raw Education" at bounding box center [284, 152] width 132 height 80
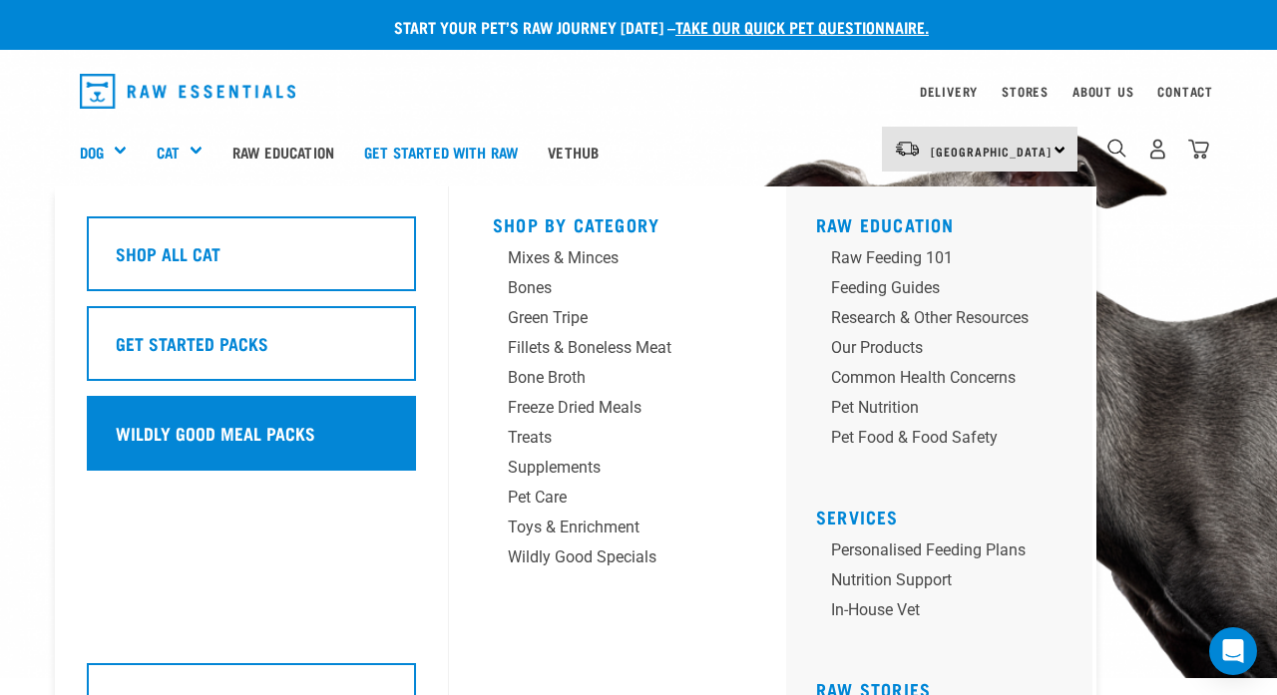
click at [255, 438] on div "Wildly Good Meal Packs" at bounding box center [251, 433] width 329 height 75
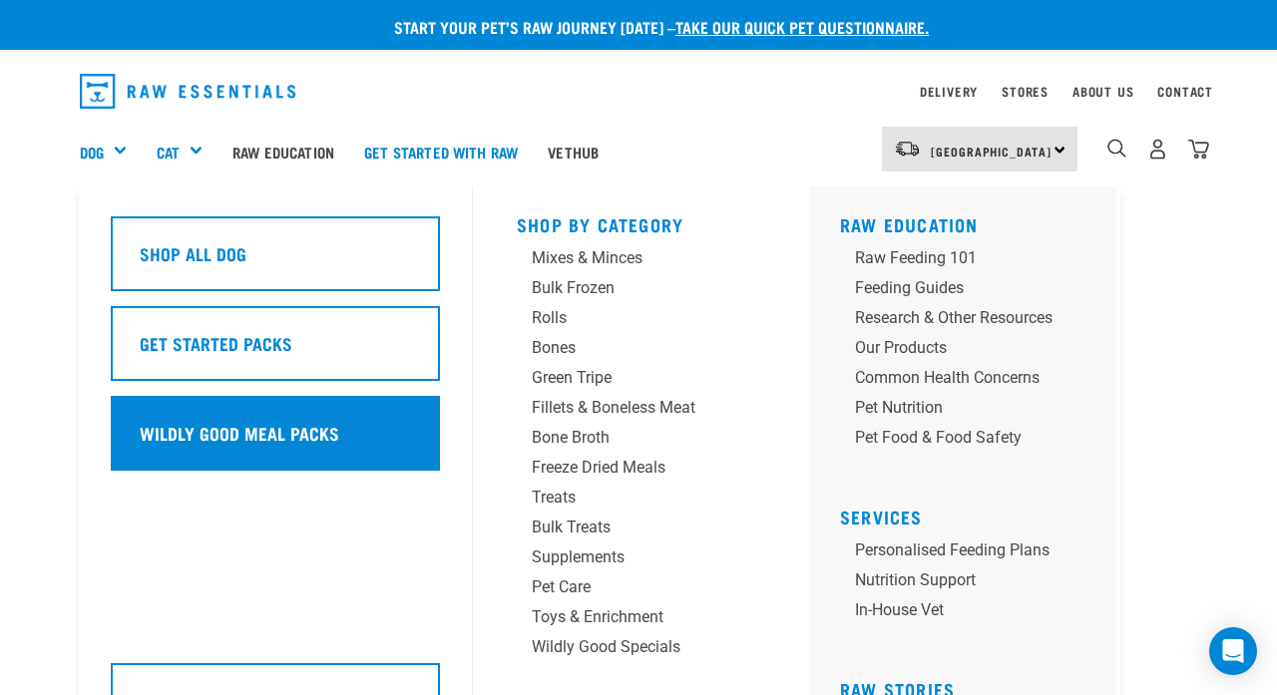
click at [143, 427] on div "Wildly Good Meal Packs" at bounding box center [275, 433] width 329 height 75
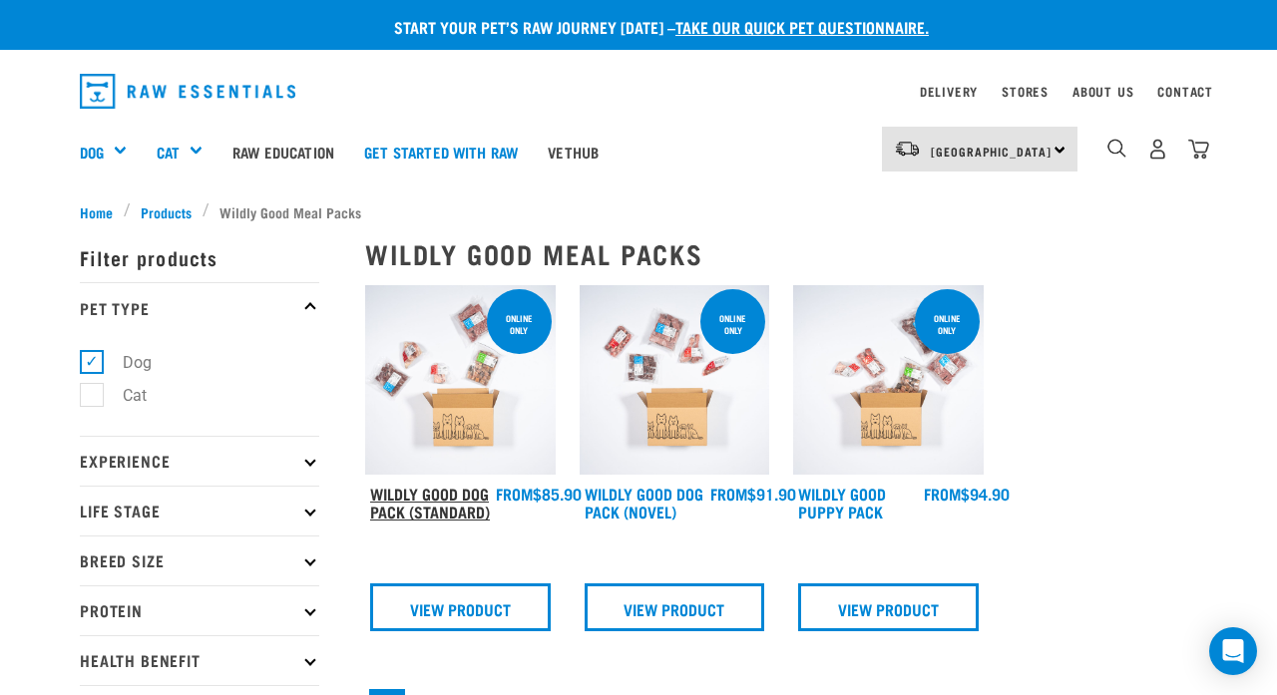
click at [452, 494] on link "Wildly Good Dog Pack (Standard)" at bounding box center [430, 502] width 120 height 27
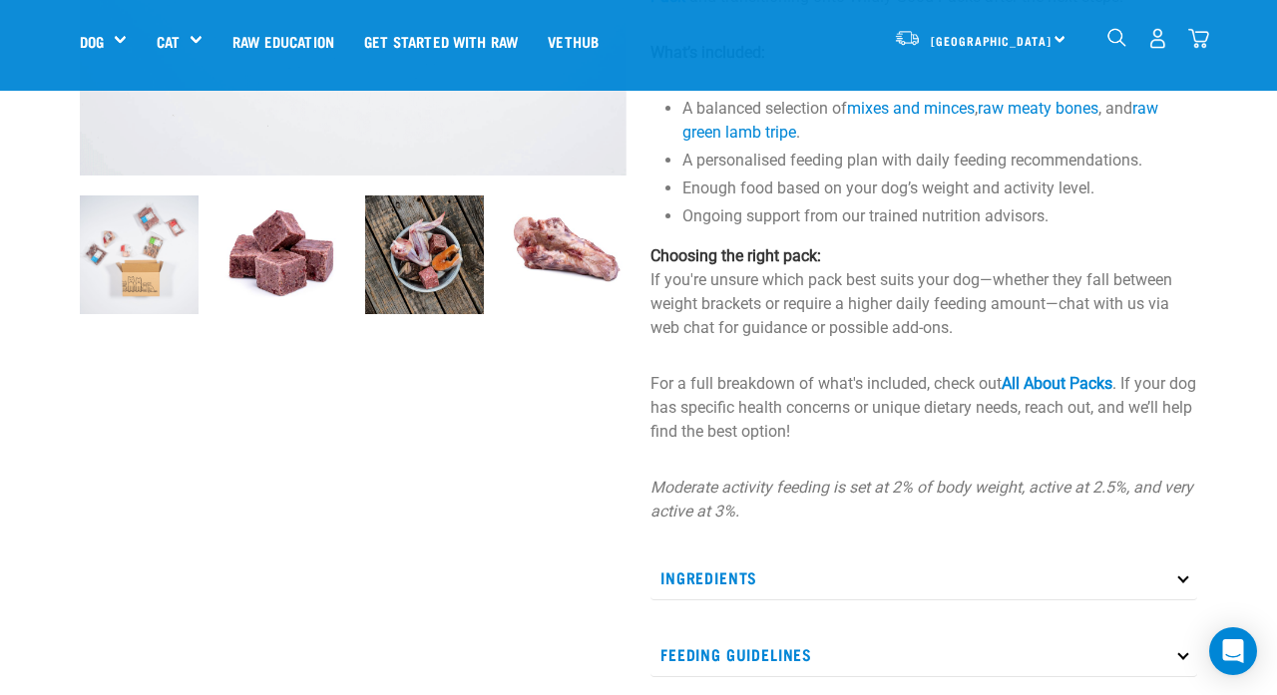
scroll to position [521, 0]
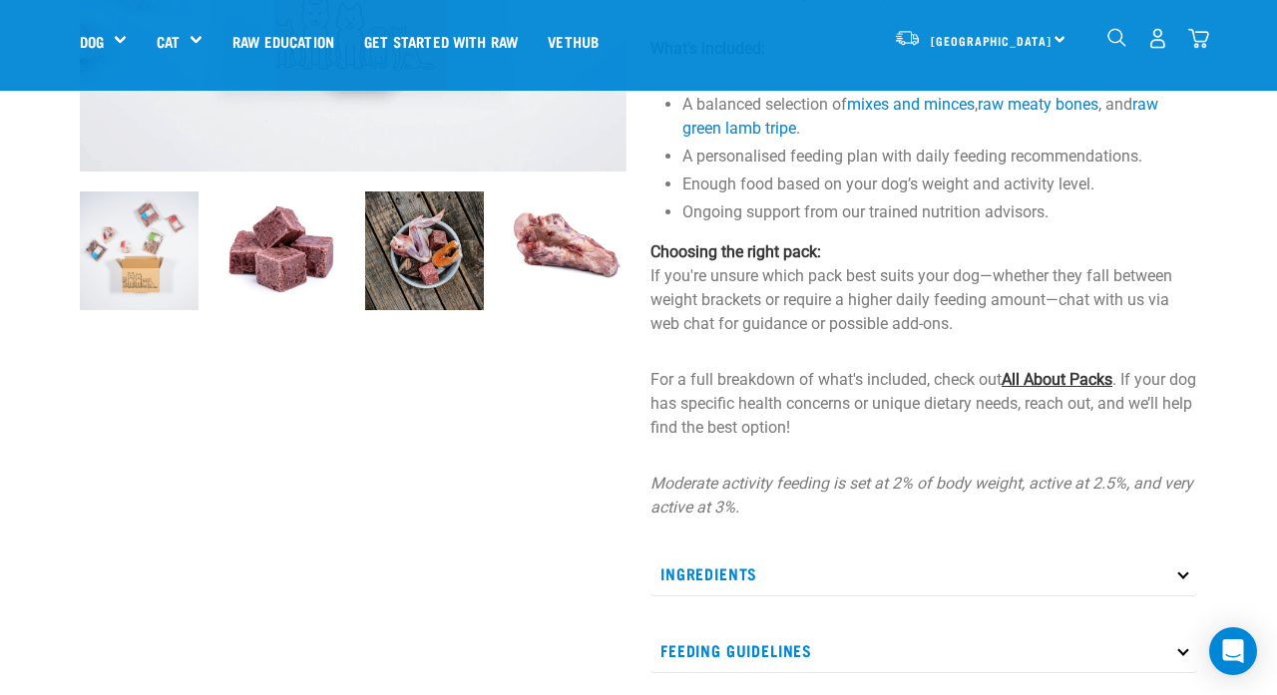
click at [1052, 389] on link "All About Packs" at bounding box center [1057, 379] width 111 height 19
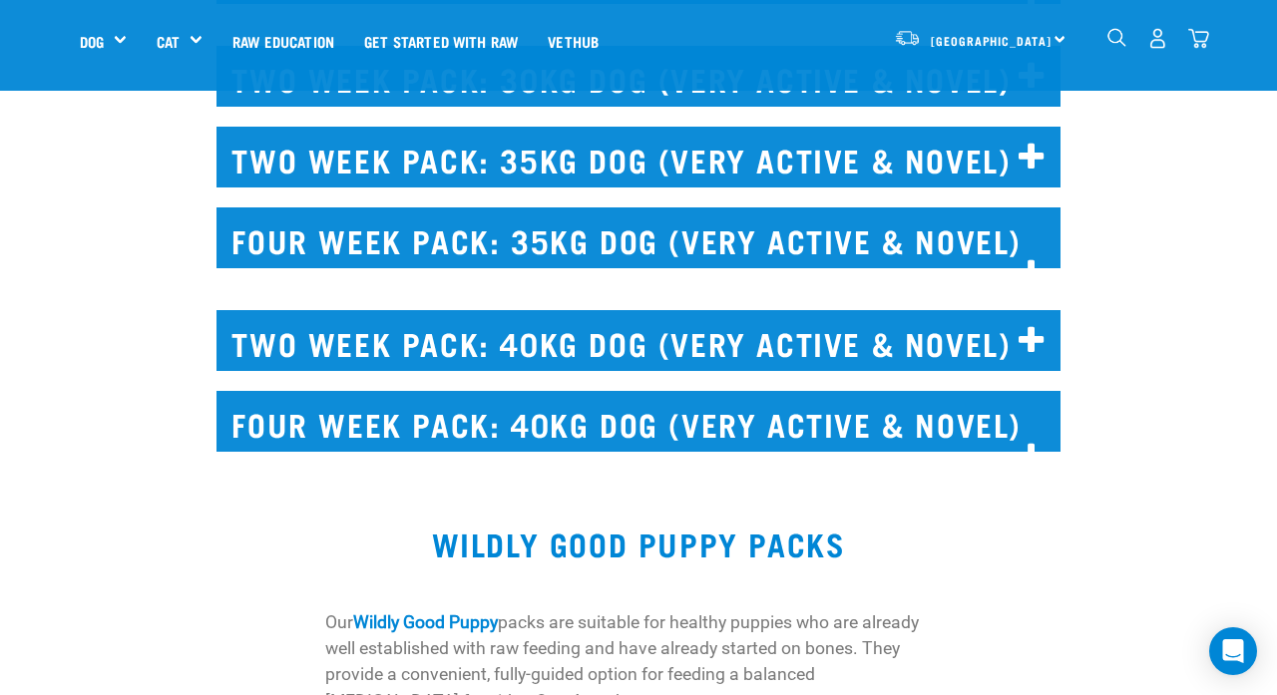
scroll to position [12778, 0]
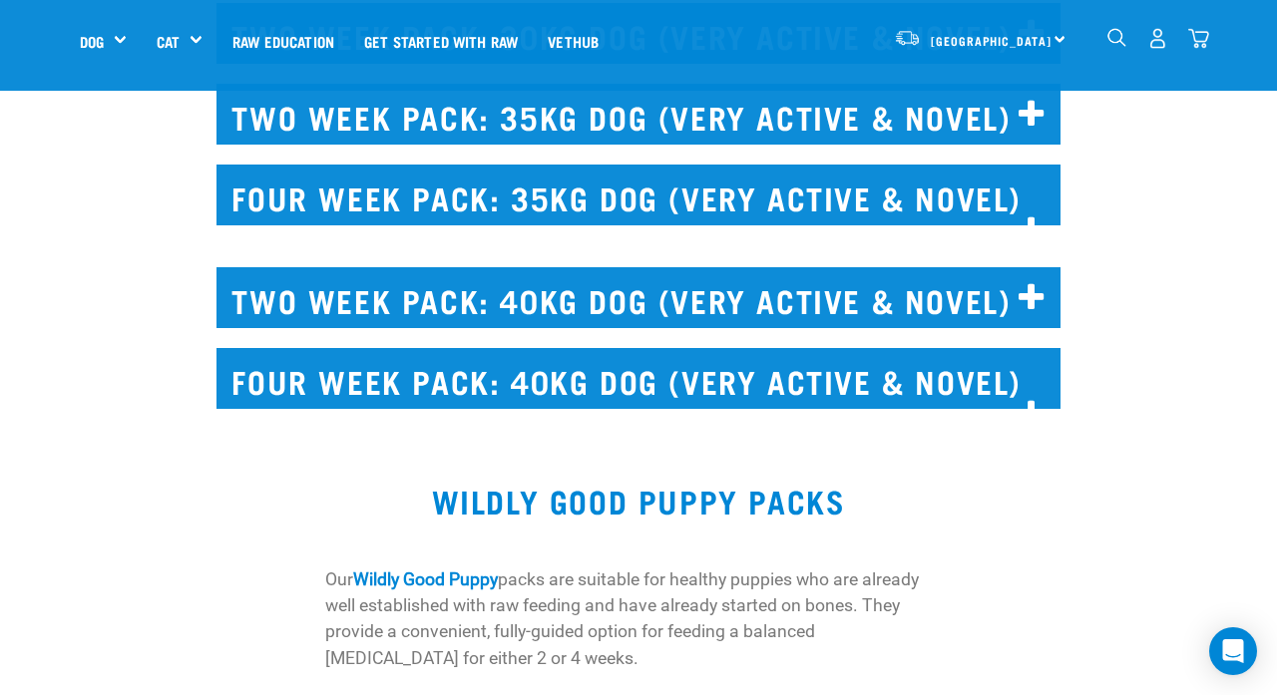
click at [807, 64] on h2 "TWO WEEK PACK: 30KG DOG (VERY ACTIVE & NOVEL)" at bounding box center [638, 33] width 843 height 61
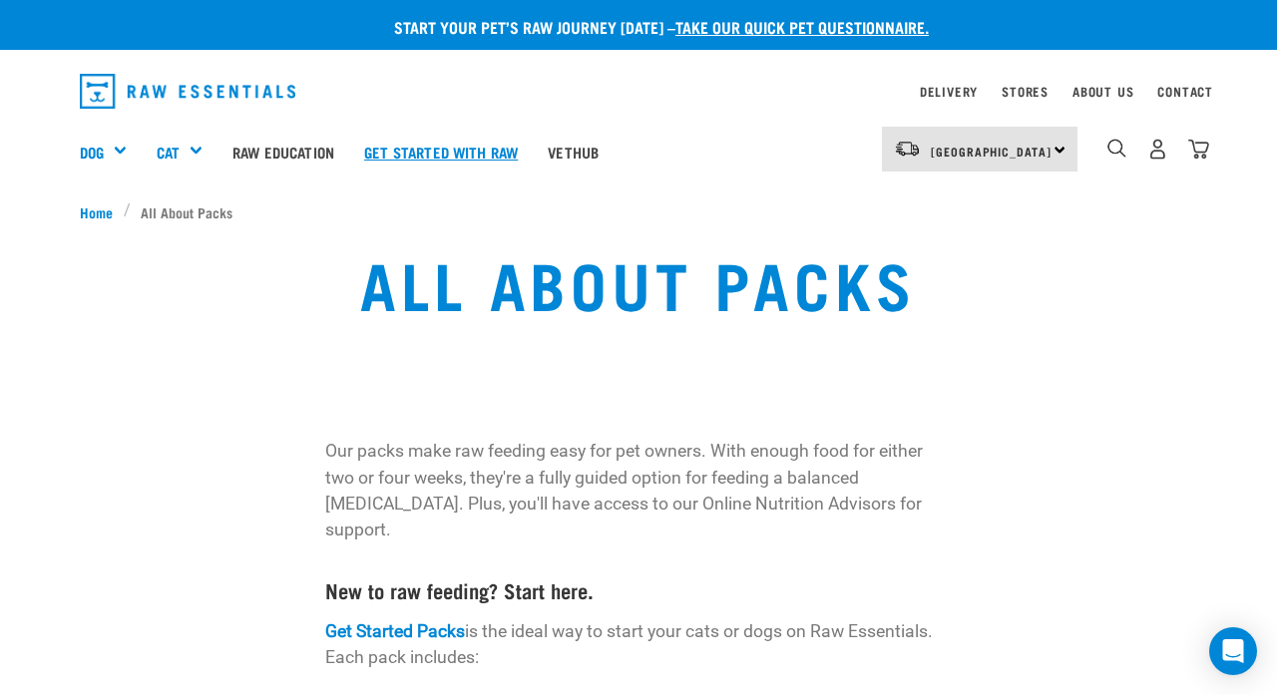
scroll to position [0, 0]
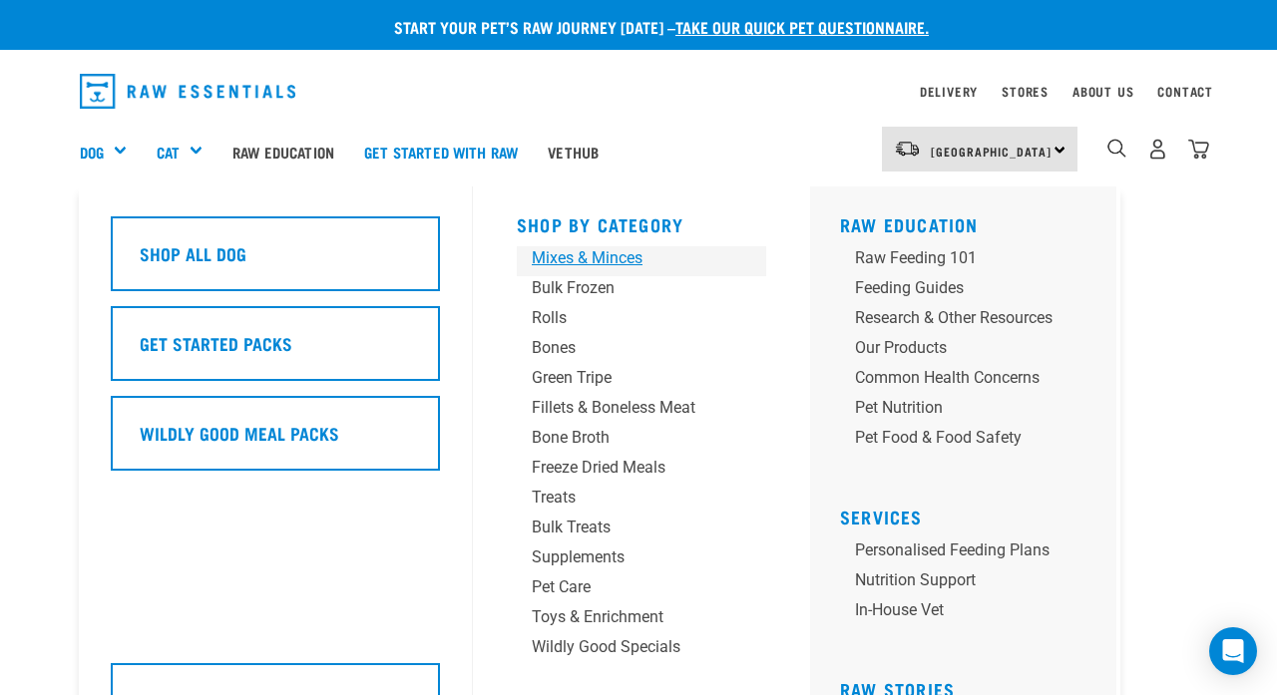
click at [576, 250] on div "Mixes & Minces" at bounding box center [625, 258] width 187 height 24
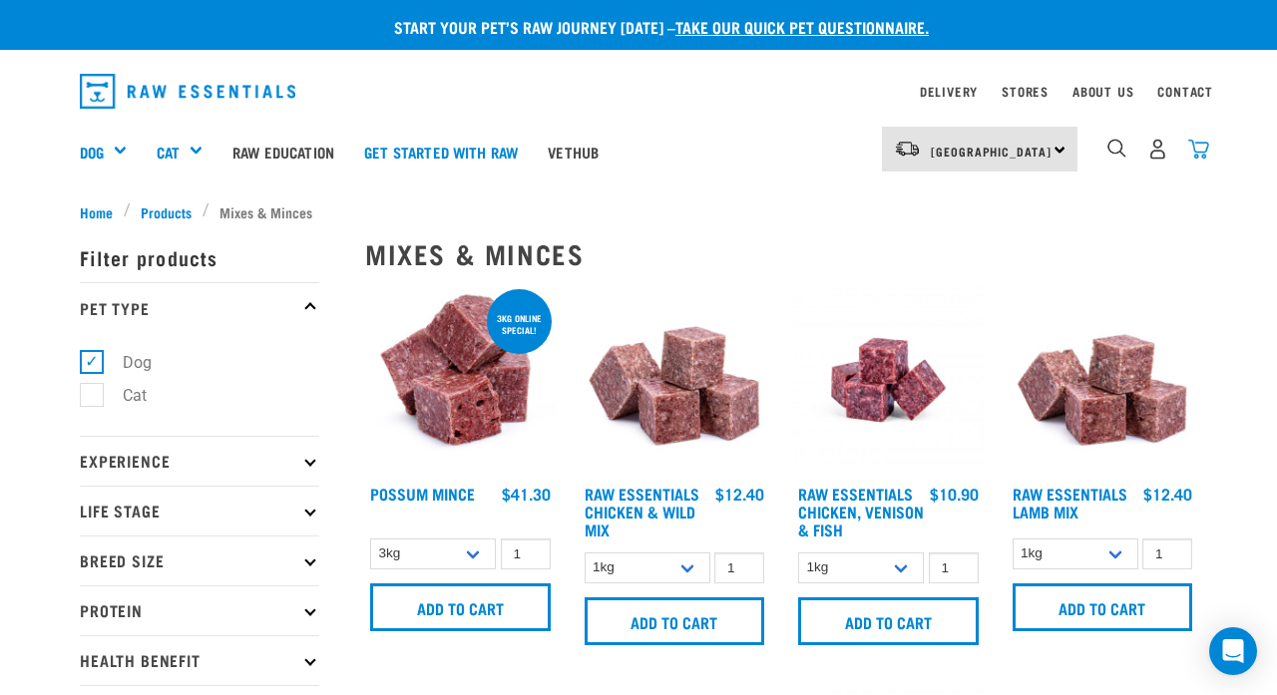
click at [1202, 156] on img "dropdown navigation" at bounding box center [1198, 149] width 21 height 21
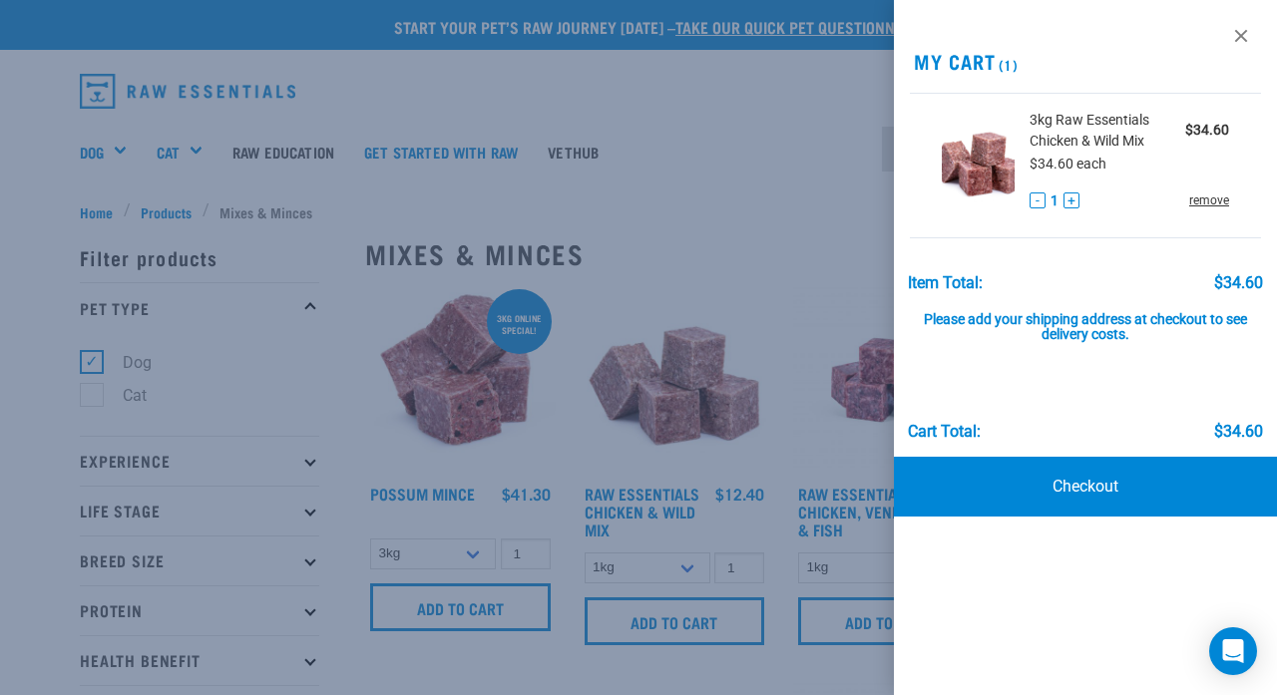
click at [1206, 202] on link "remove" at bounding box center [1209, 201] width 40 height 18
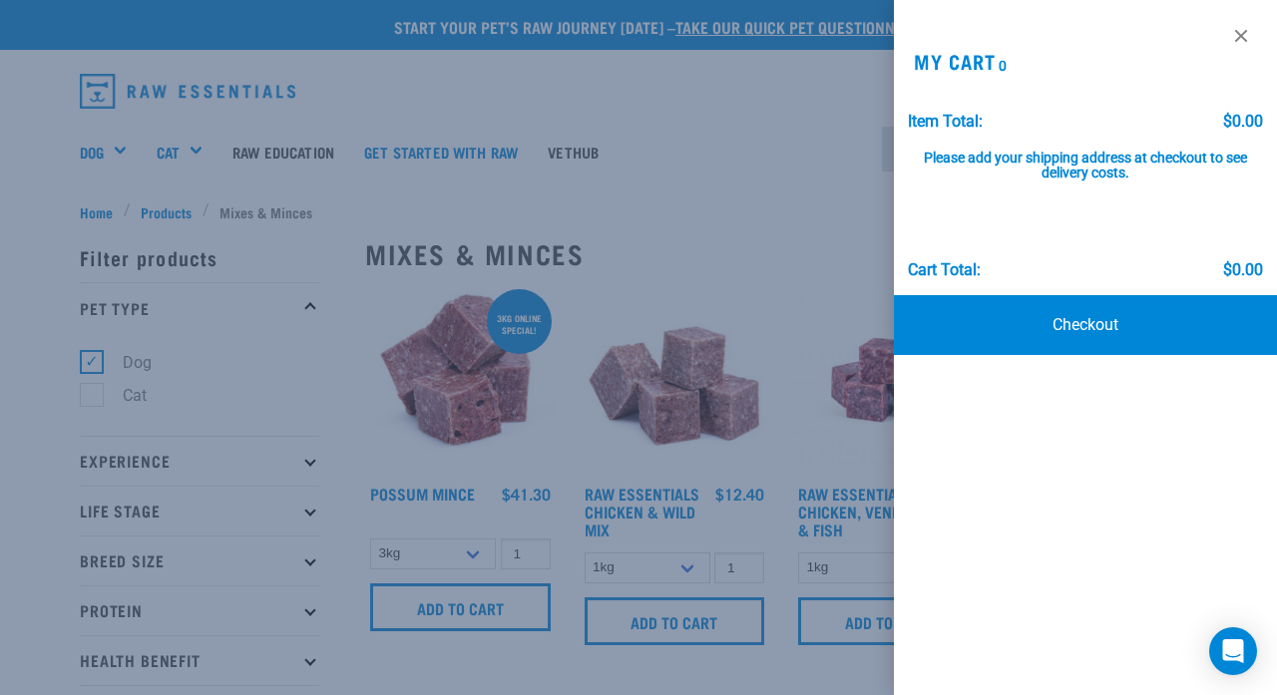
click at [688, 170] on div at bounding box center [638, 347] width 1277 height 695
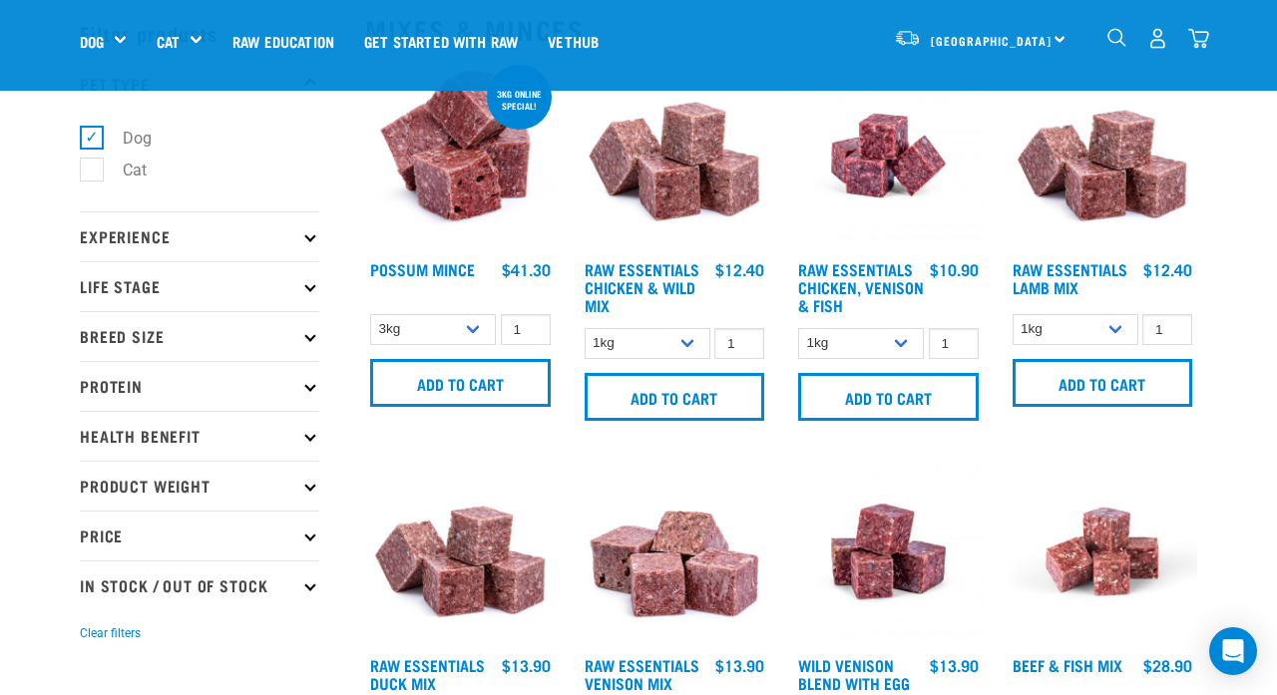
scroll to position [82, 0]
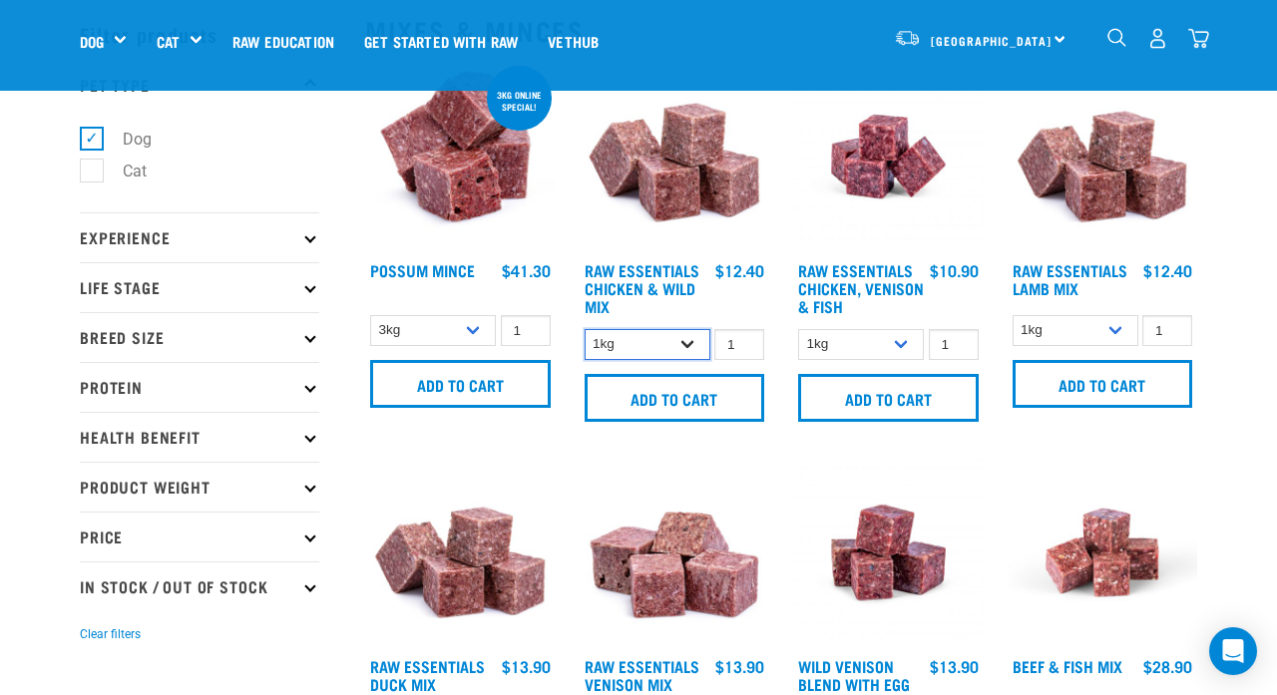
select select "709"
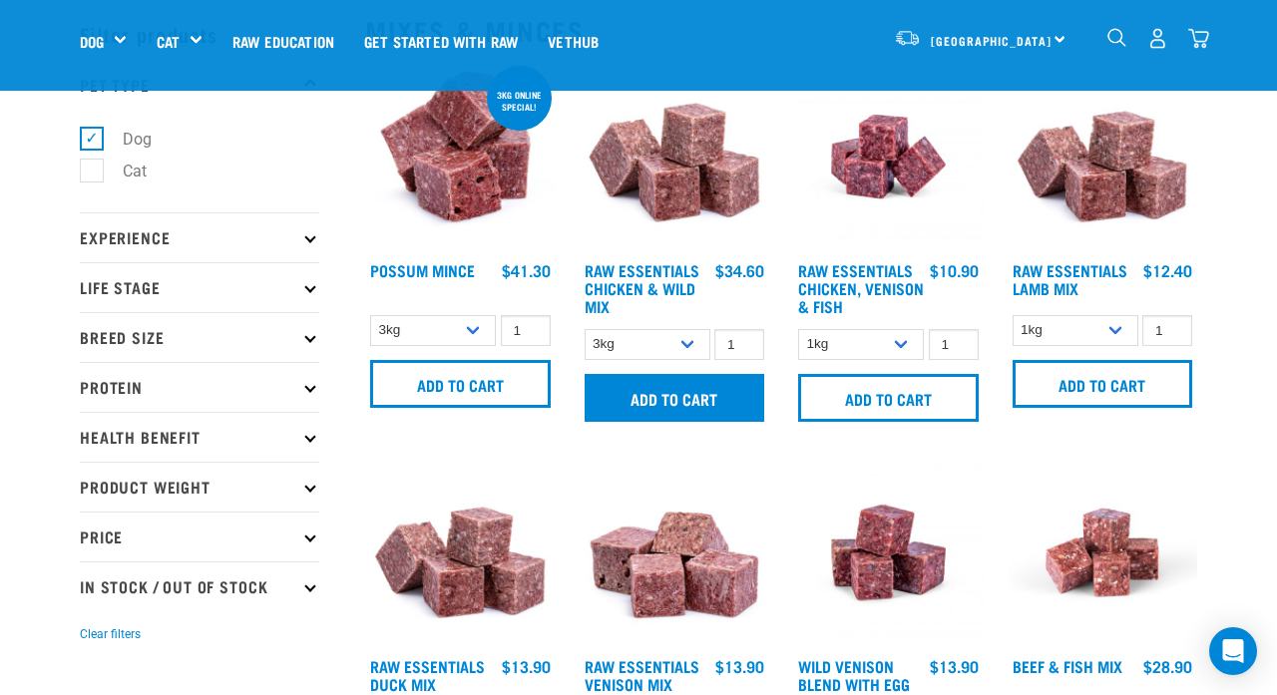
click at [665, 422] on input "Add to cart" at bounding box center [675, 398] width 181 height 48
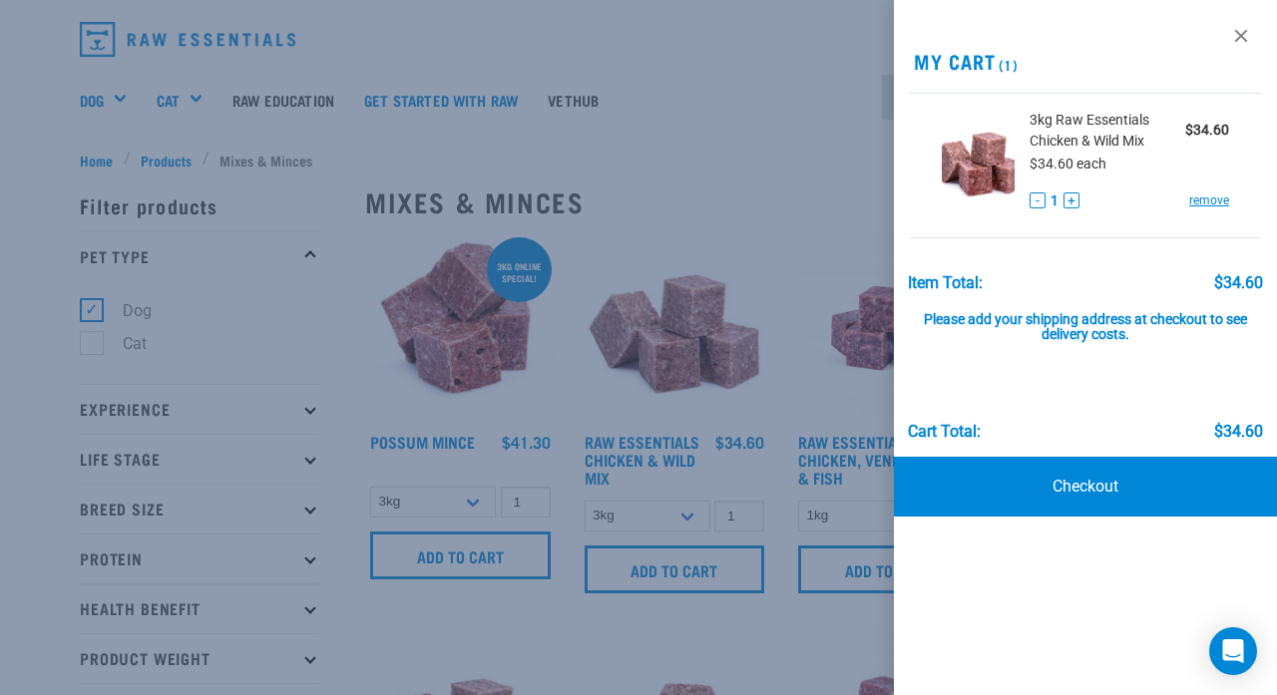
scroll to position [51, 0]
click at [732, 150] on div at bounding box center [638, 347] width 1277 height 695
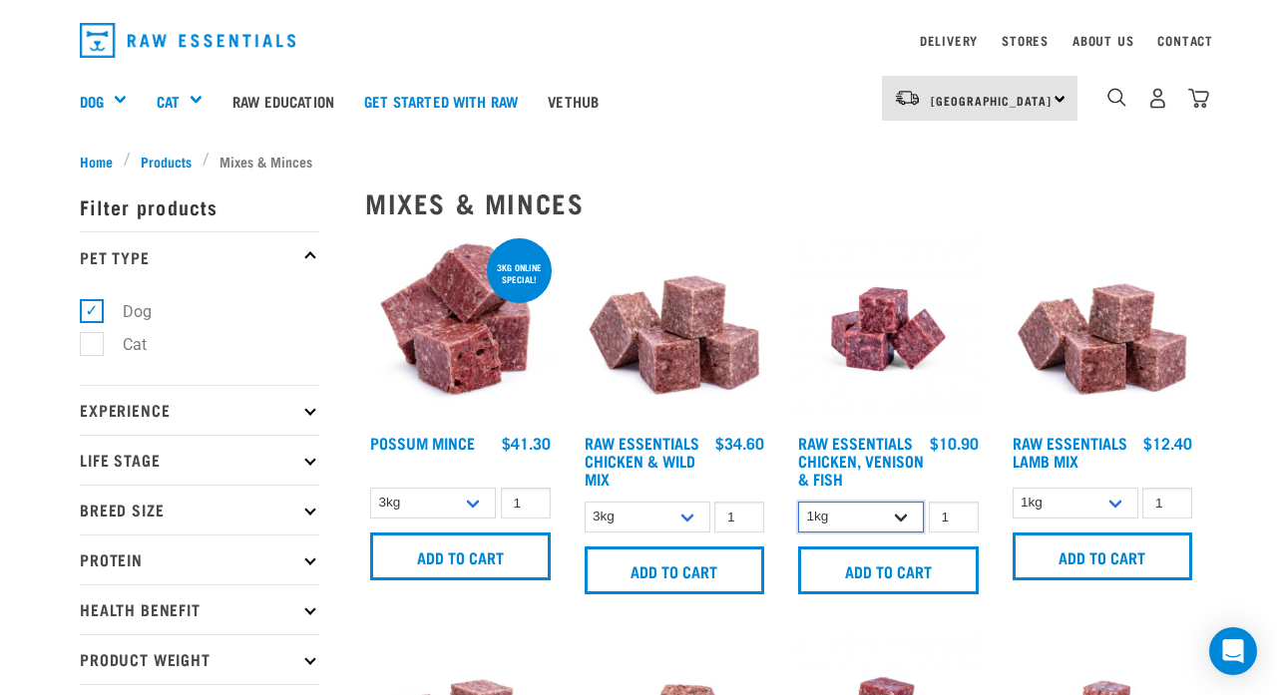
select select "28665"
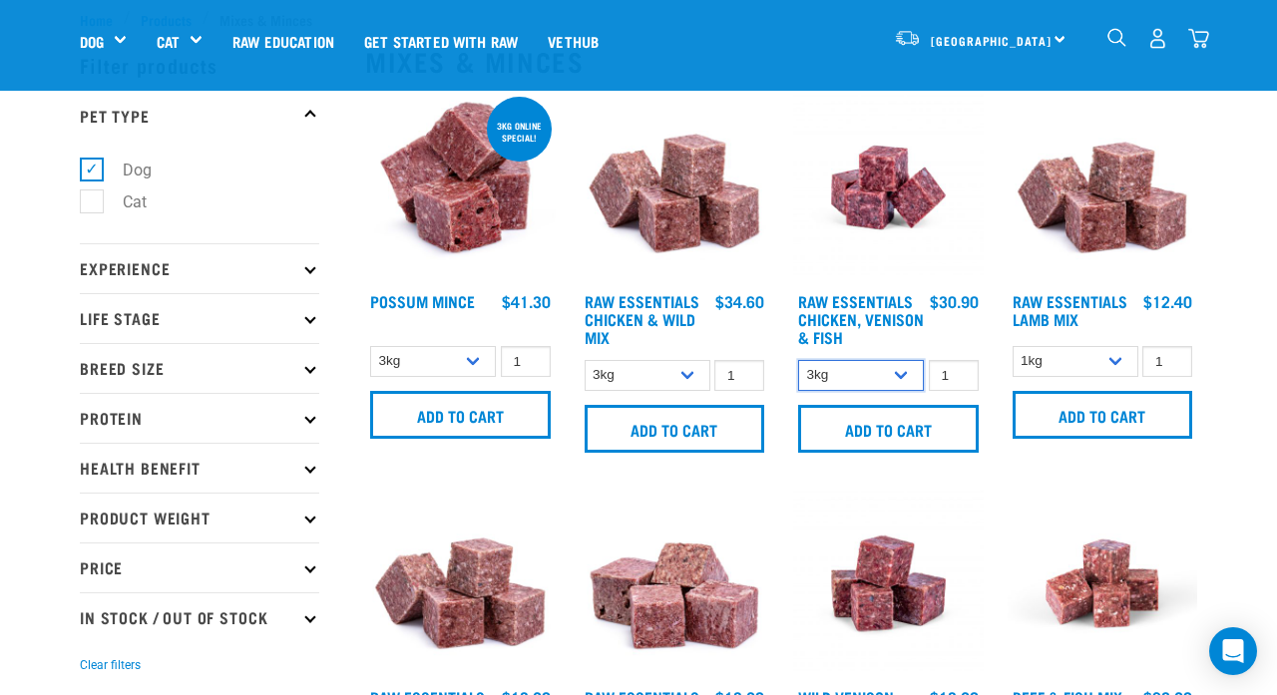
scroll to position [99, 0]
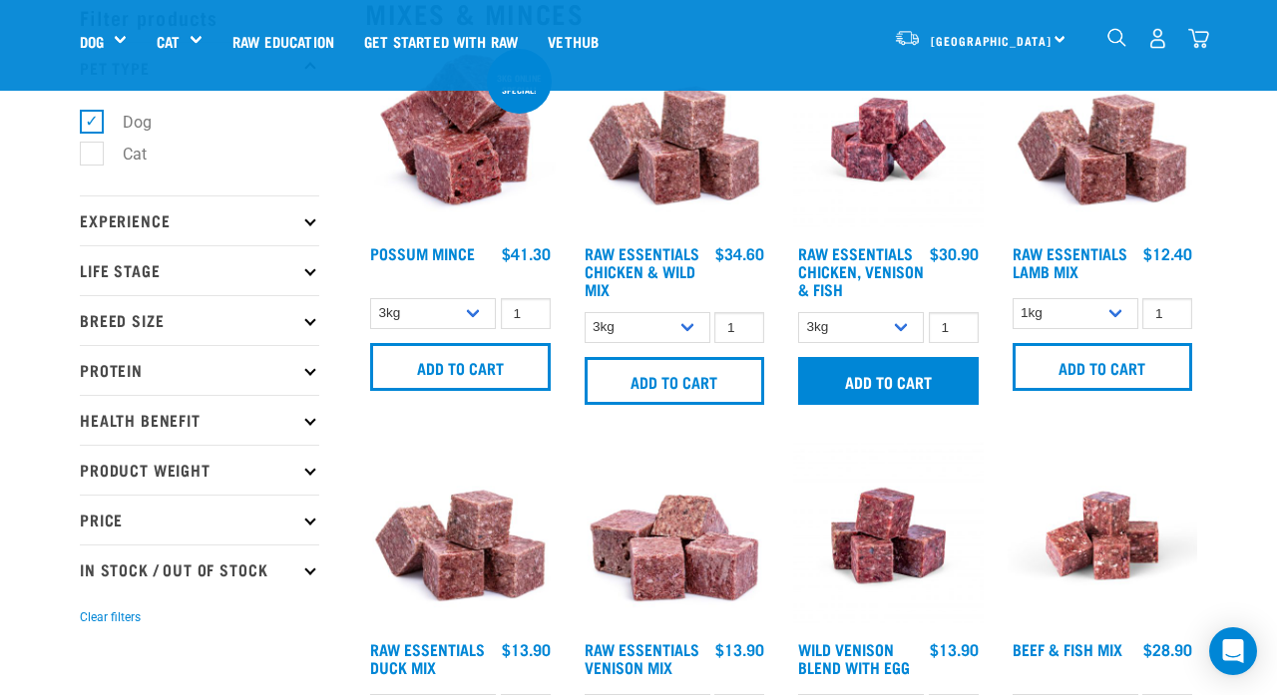
click at [874, 382] on input "Add to cart" at bounding box center [888, 381] width 181 height 48
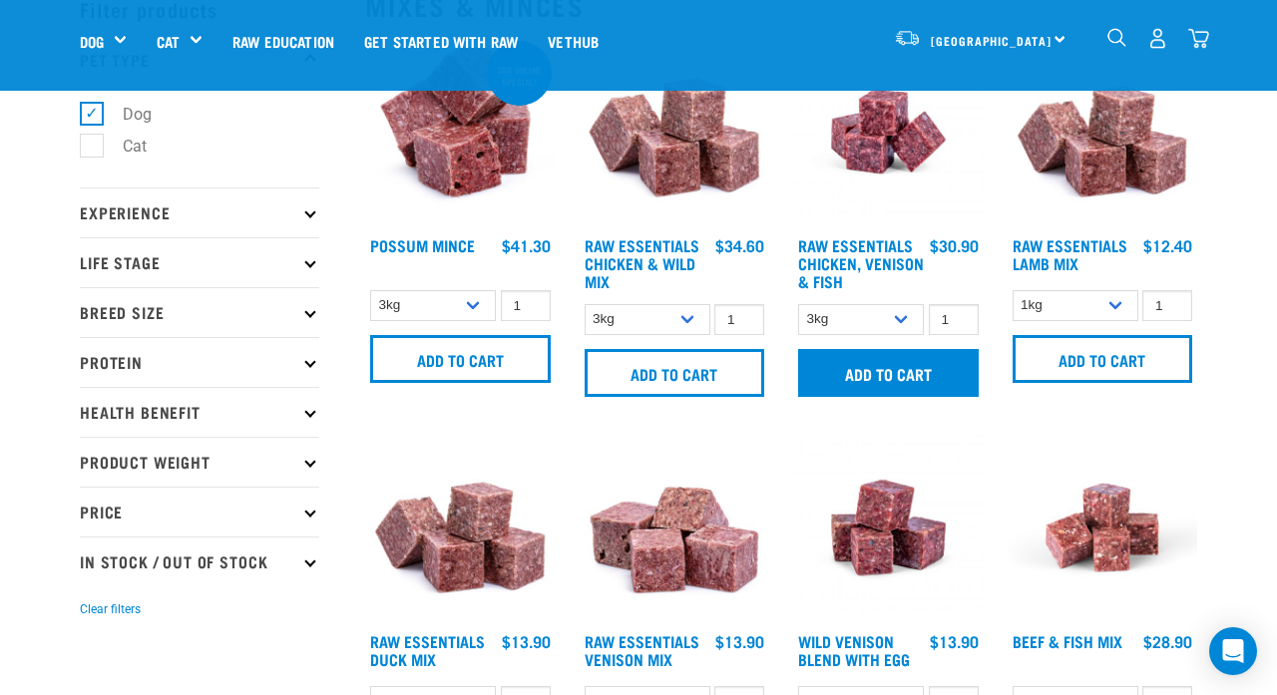
scroll to position [110, 0]
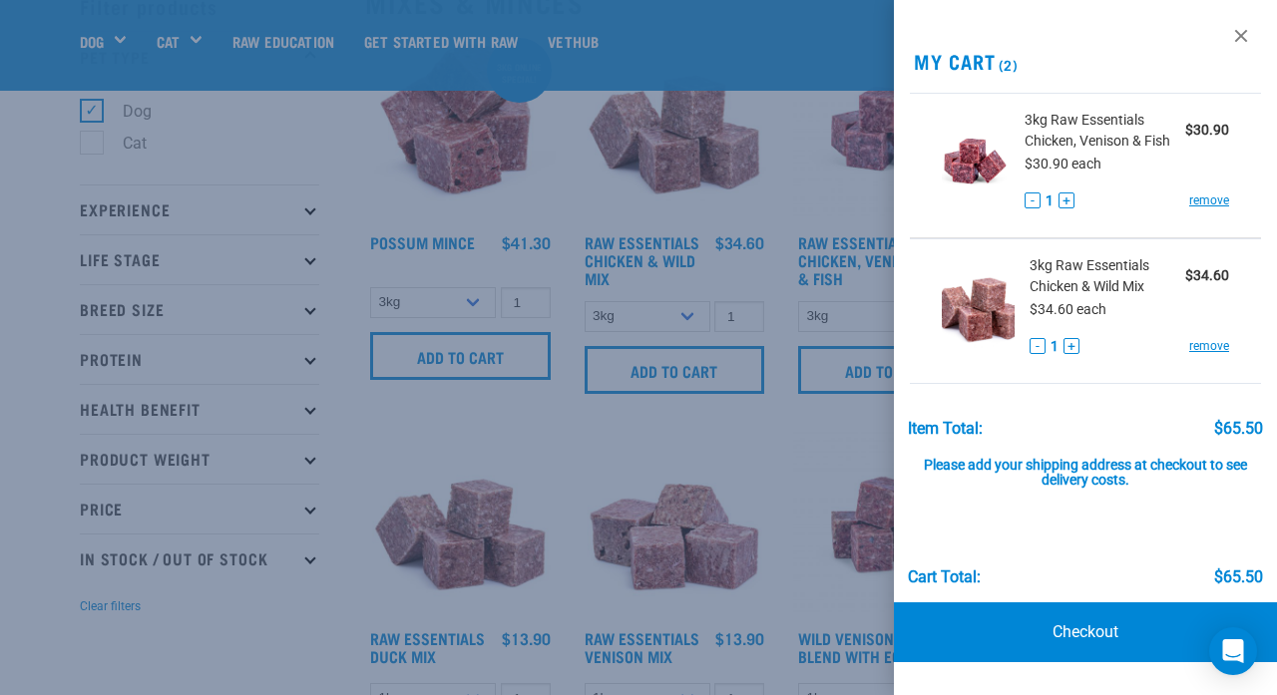
click at [777, 230] on div at bounding box center [638, 347] width 1277 height 695
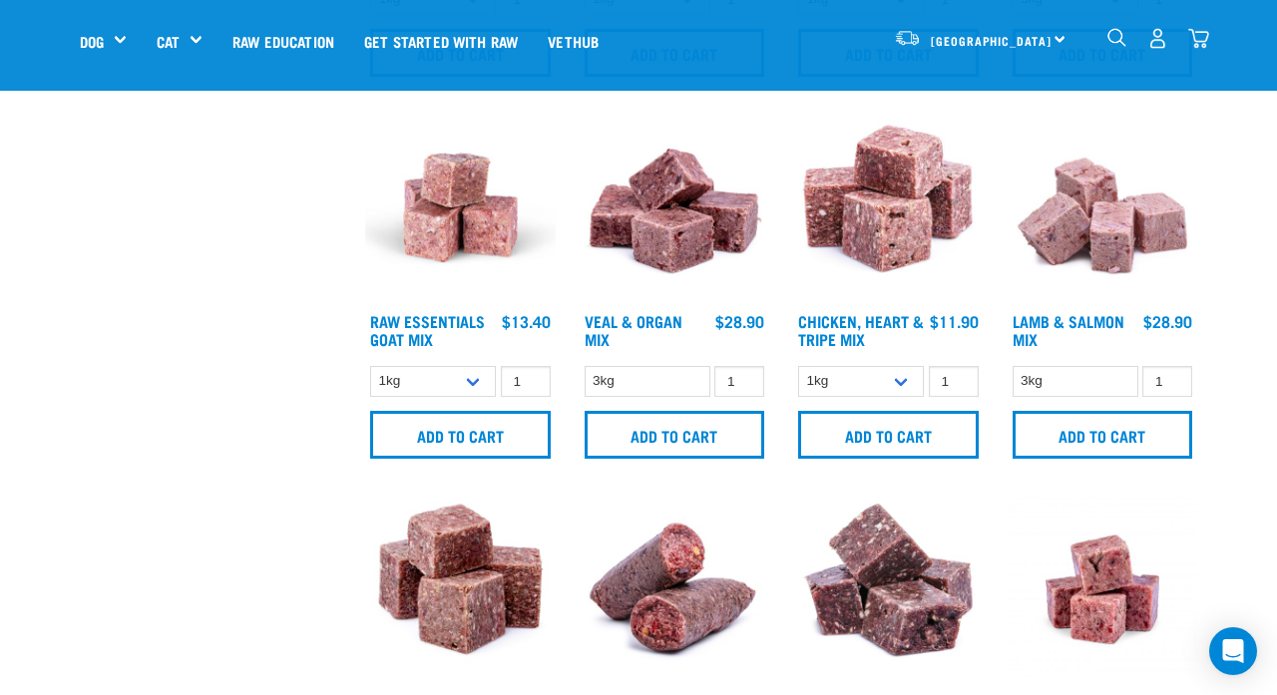
scroll to position [819, 1]
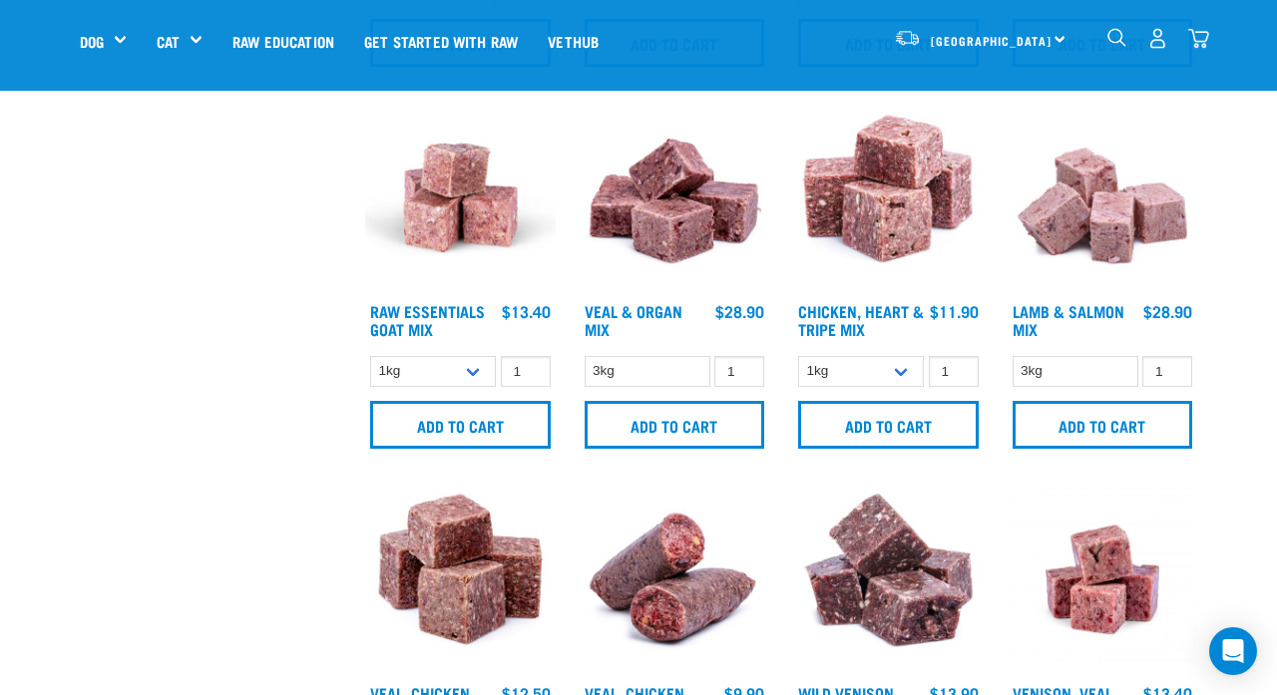
click at [807, 473] on div at bounding box center [888, 282] width 215 height 382
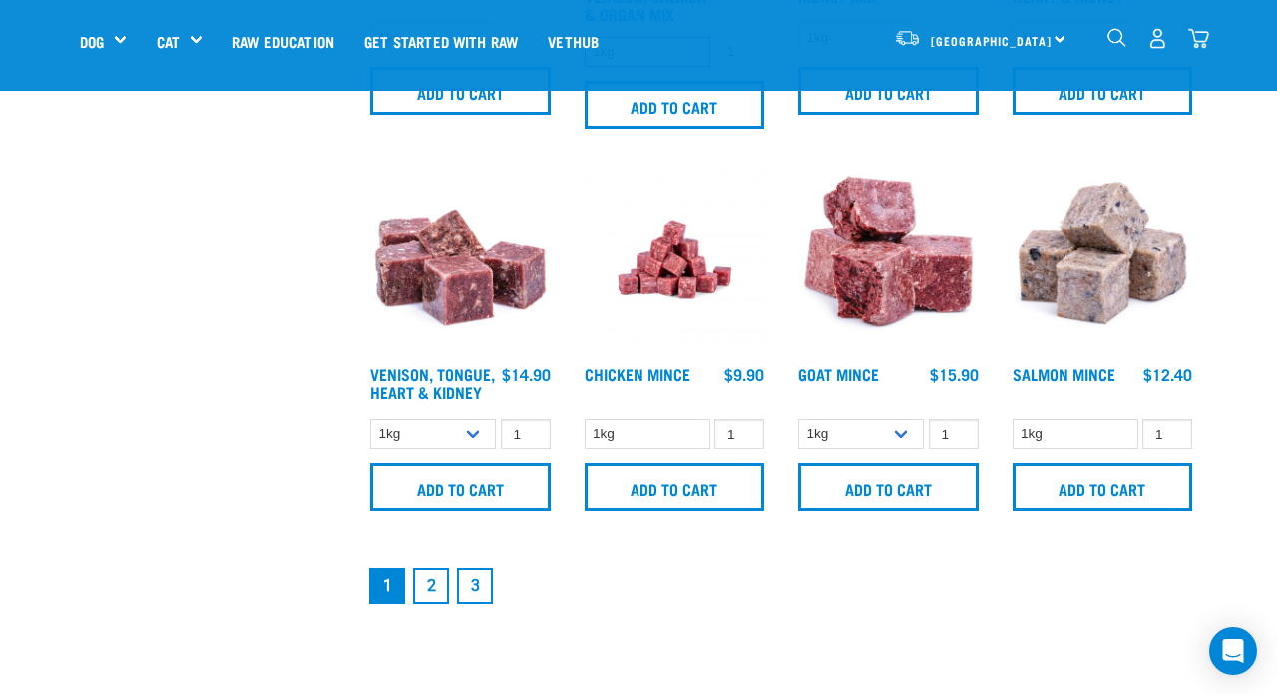
scroll to position [2853, 0]
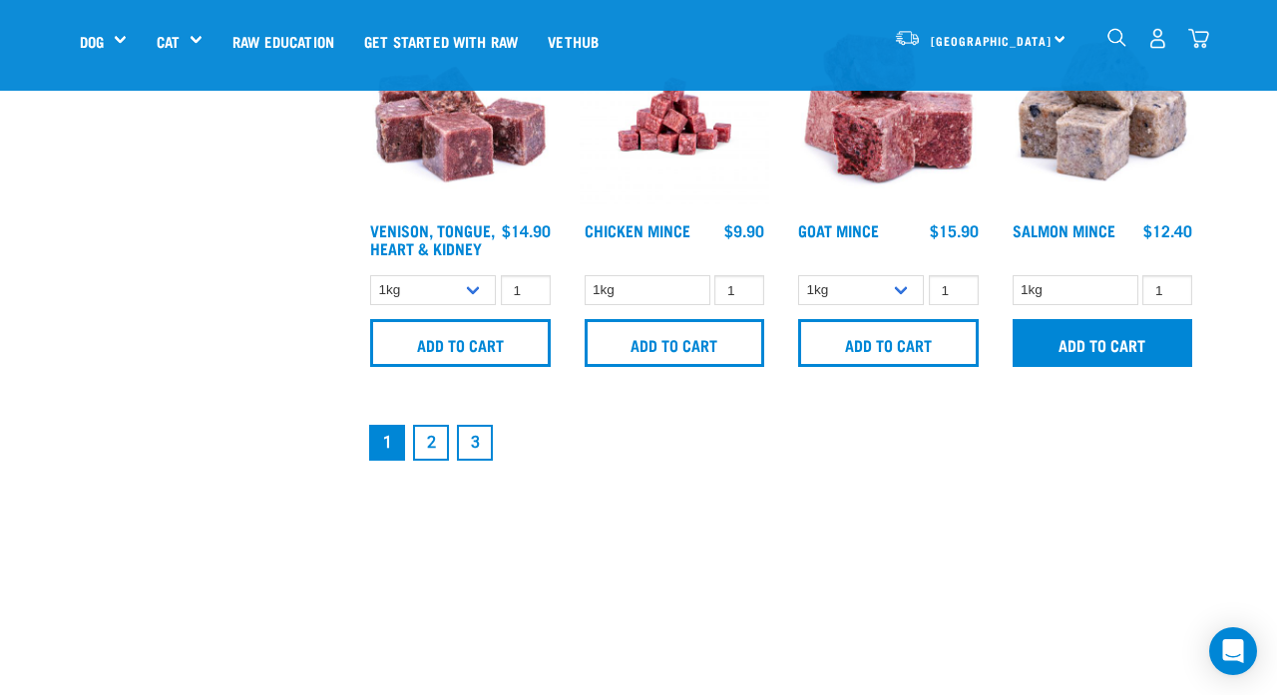
click at [1114, 367] on input "Add to cart" at bounding box center [1103, 343] width 181 height 48
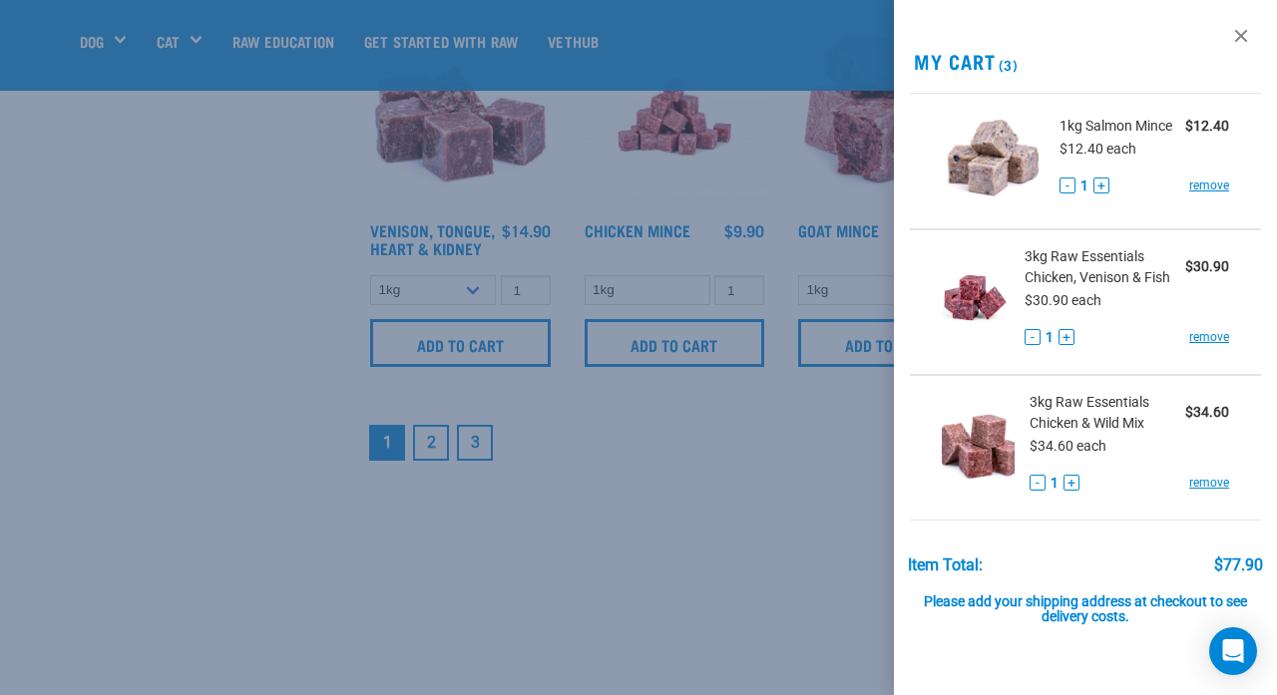
click at [657, 503] on div at bounding box center [638, 347] width 1277 height 695
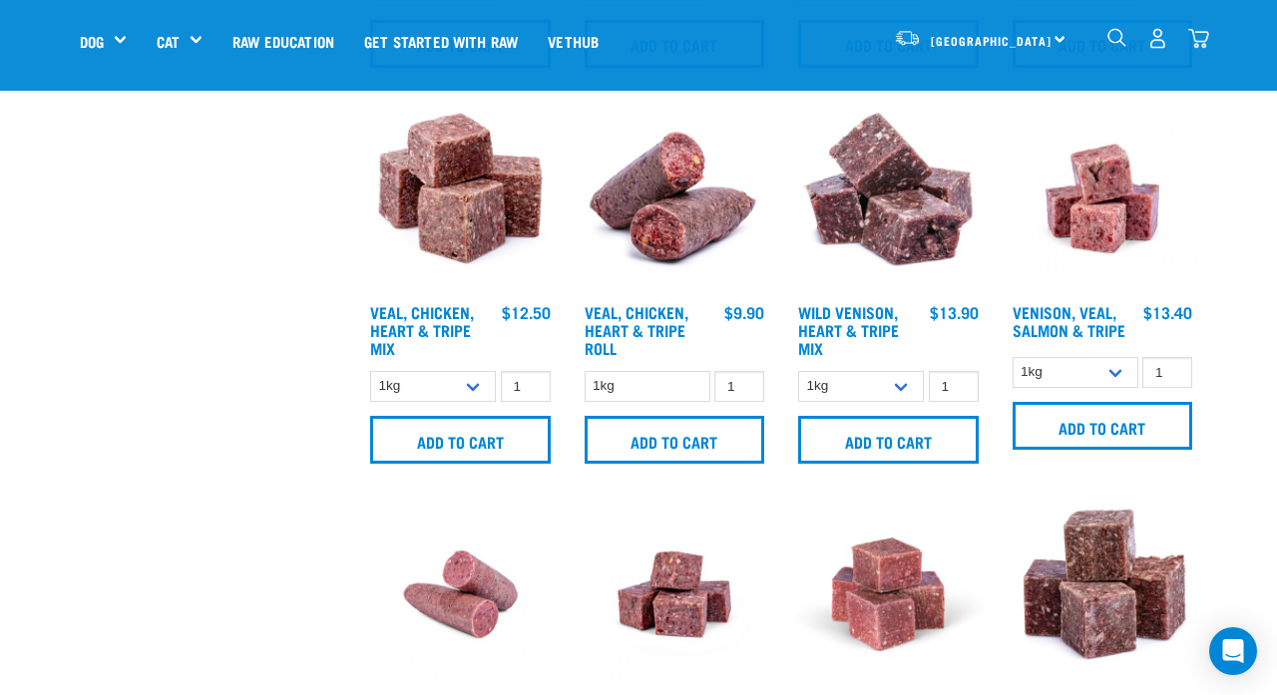
scroll to position [1198, 0]
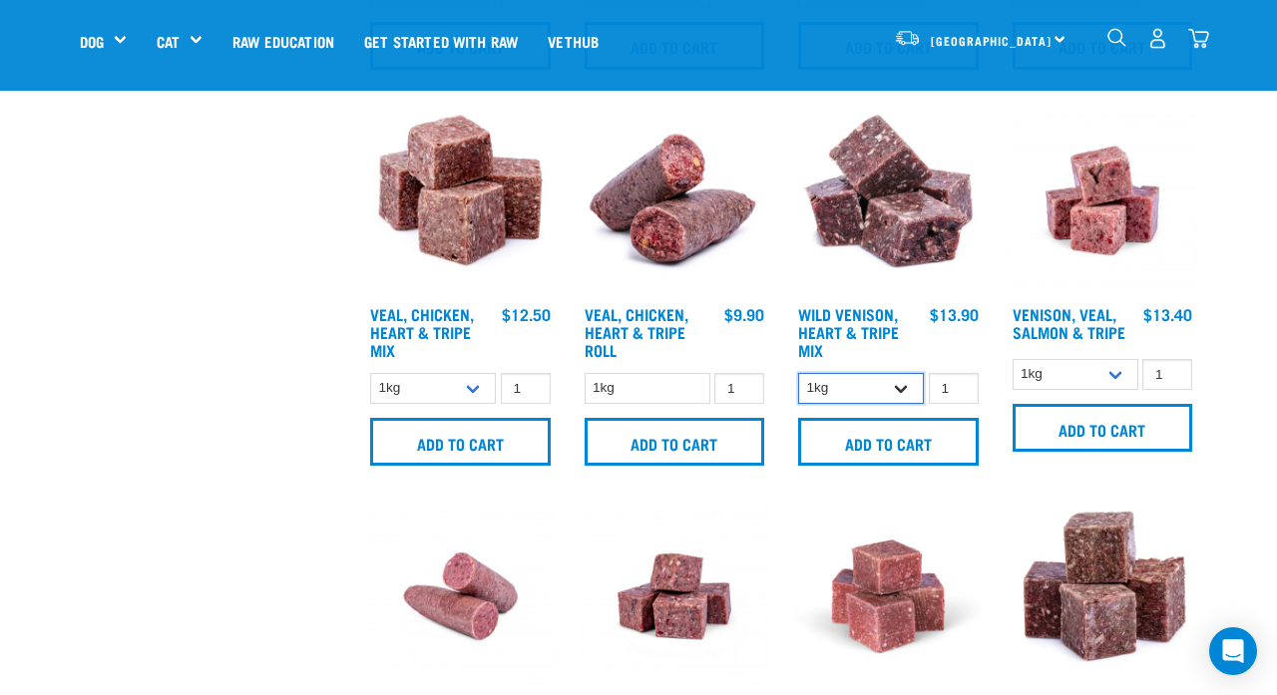
select select "763"
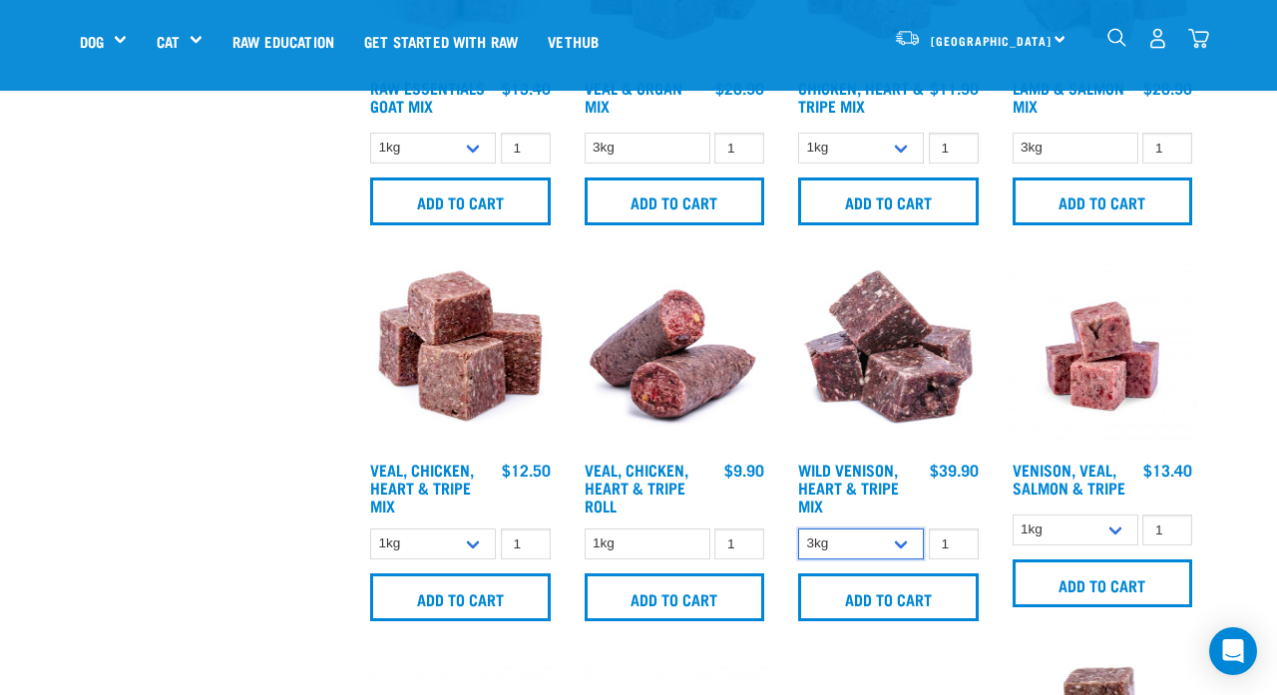
scroll to position [1044, 0]
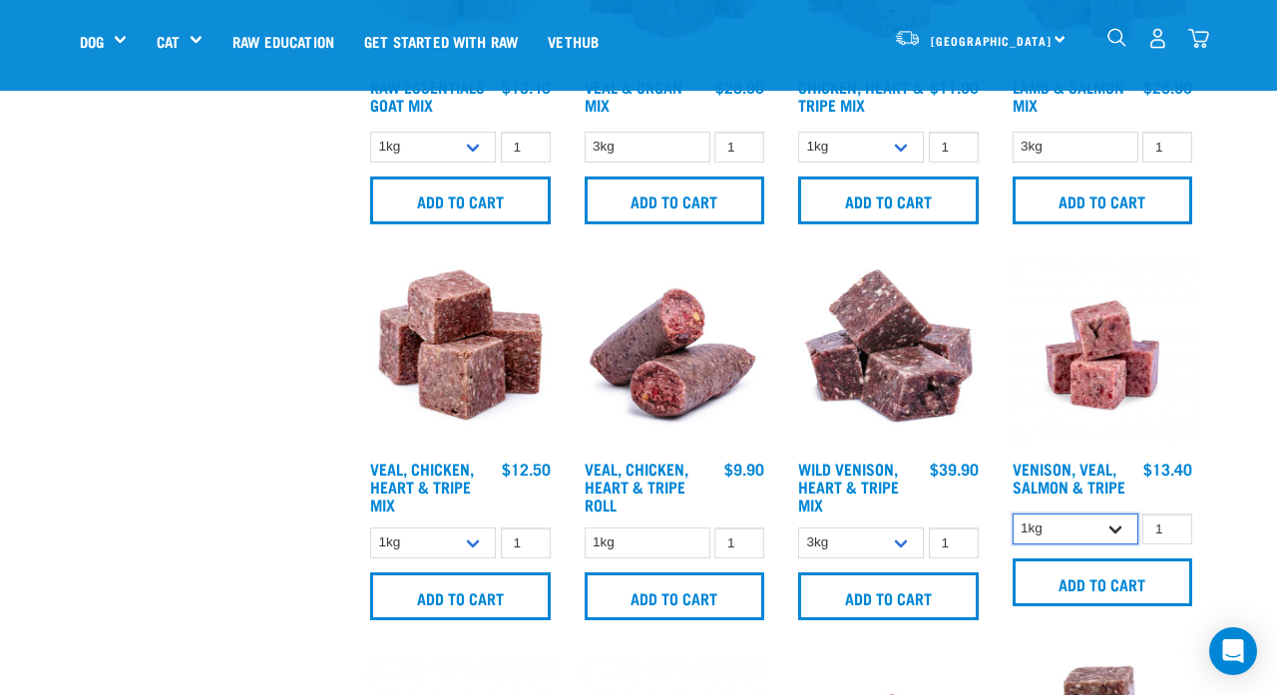
select select "62284"
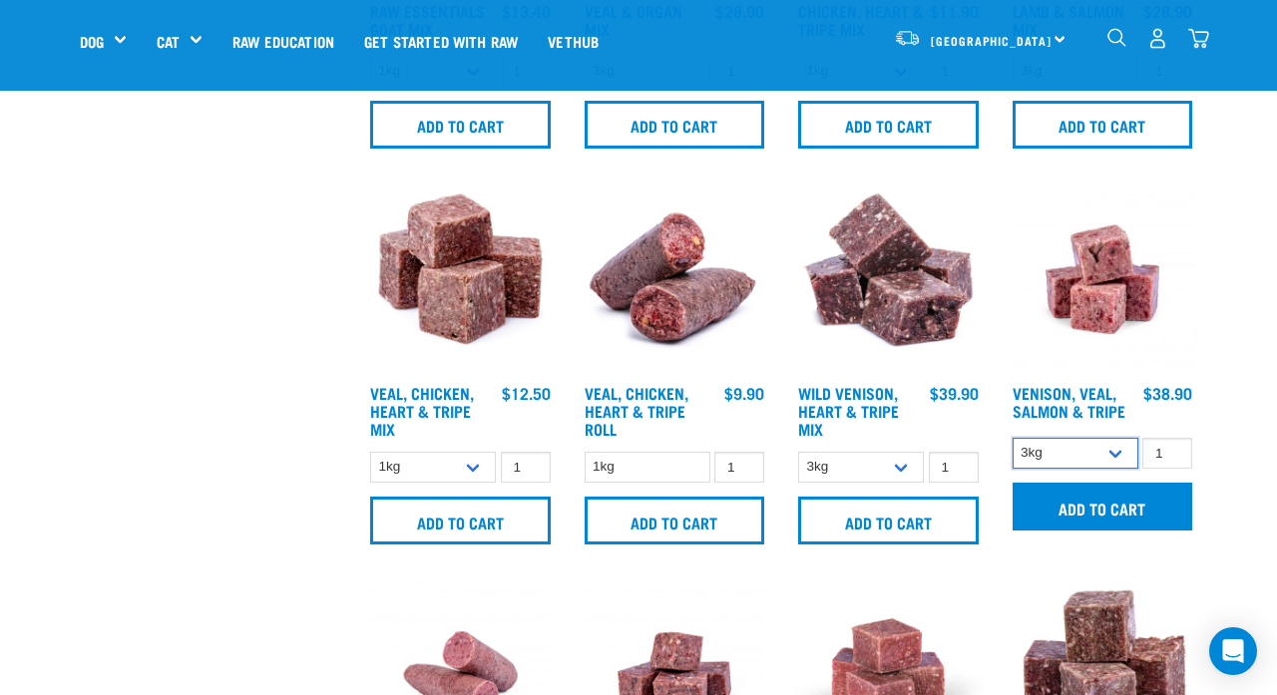
scroll to position [1120, 0]
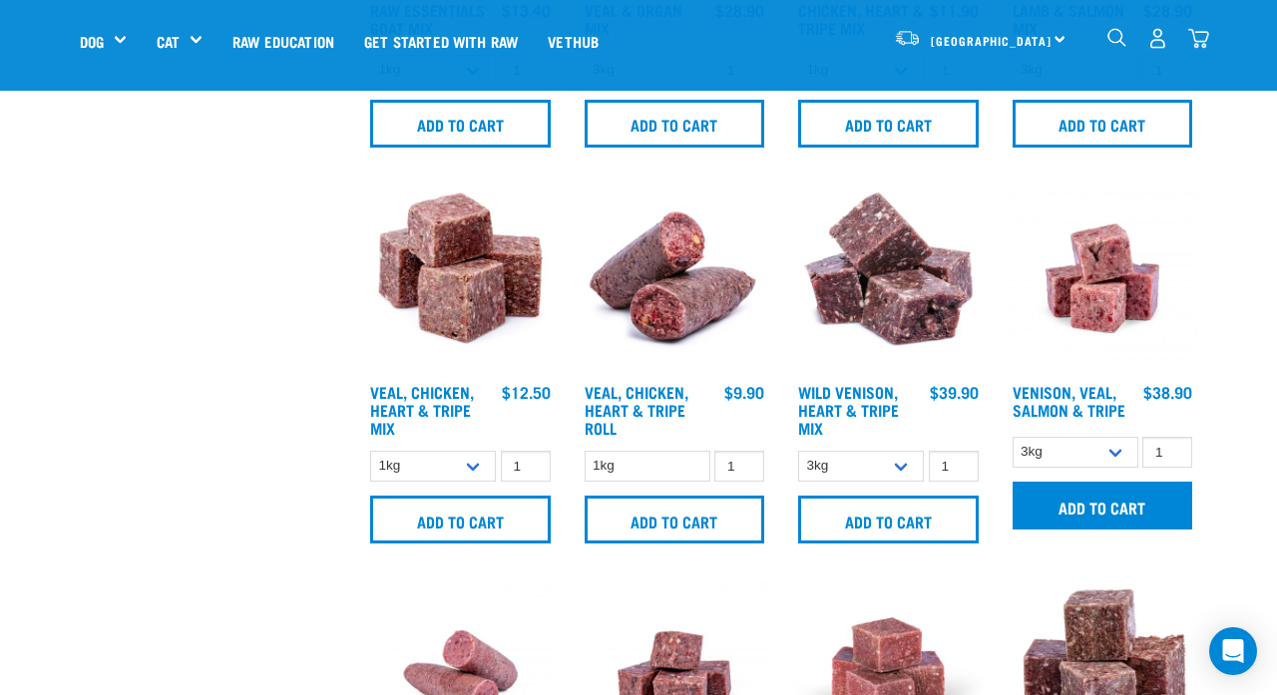
click at [1124, 530] on input "Add to cart" at bounding box center [1103, 506] width 181 height 48
click at [1200, 40] on img "dropdown navigation" at bounding box center [1198, 38] width 21 height 21
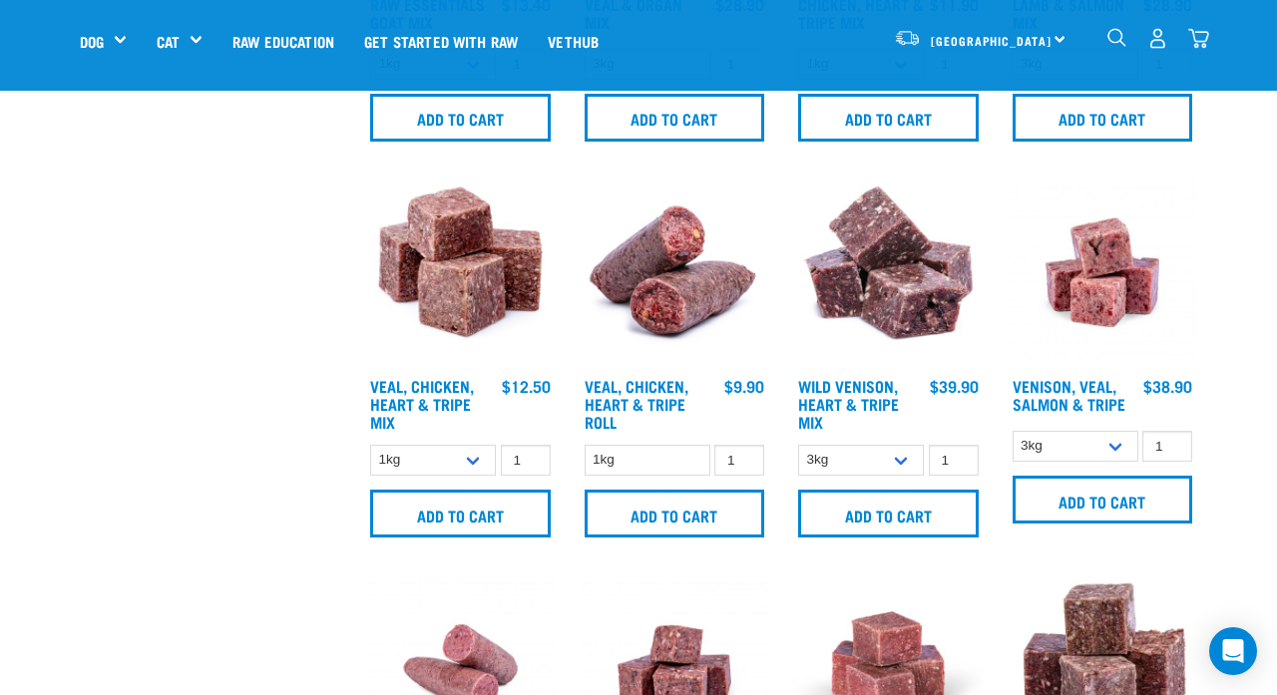
click at [1197, 41] on img "dropdown navigation" at bounding box center [1198, 38] width 21 height 21
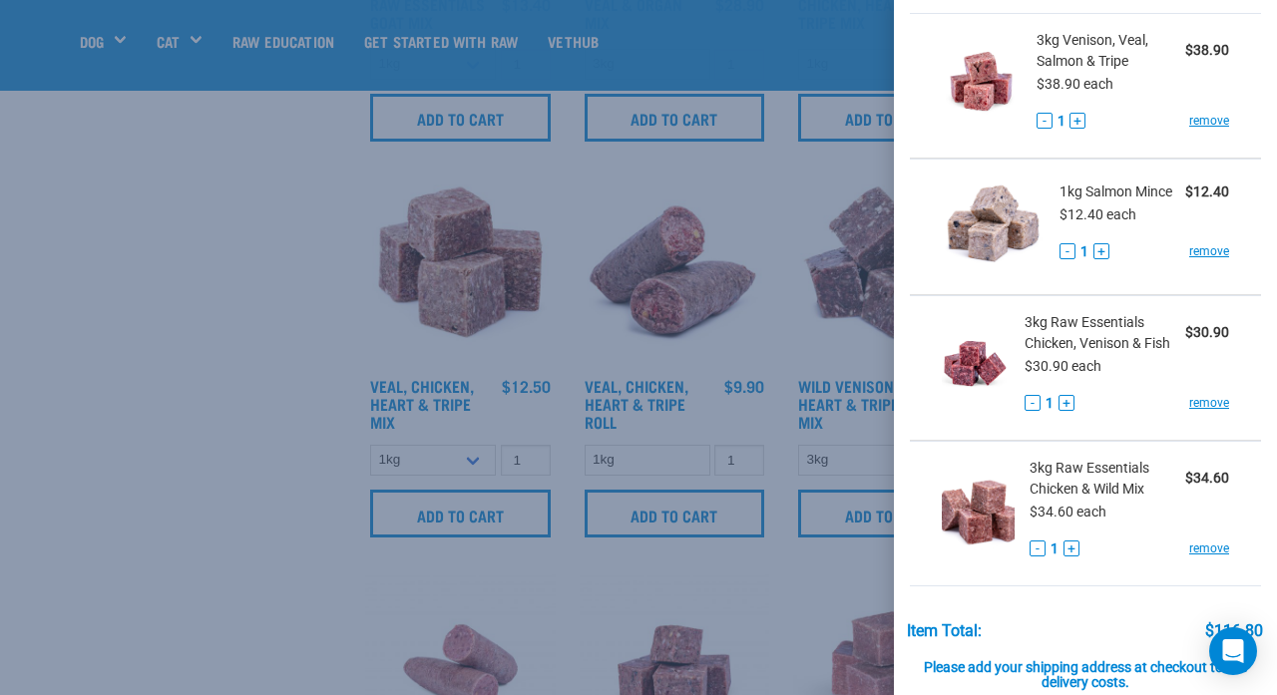
scroll to position [82, 0]
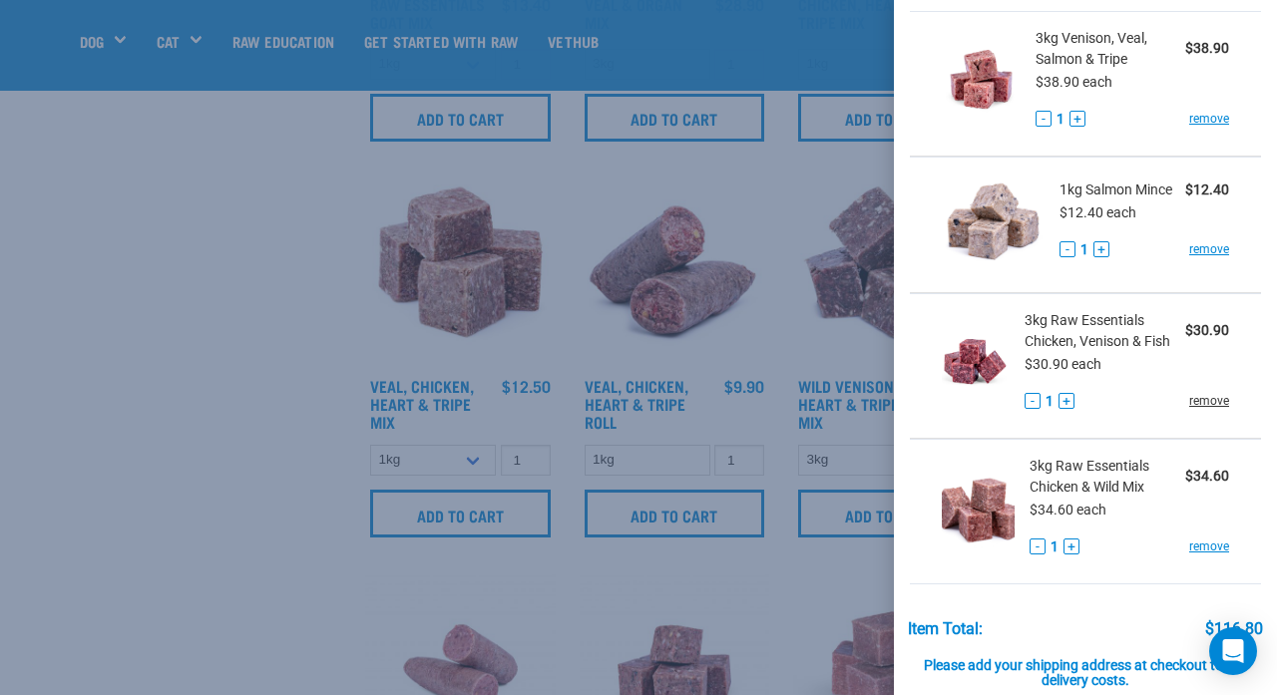
click at [1215, 400] on link "remove" at bounding box center [1209, 401] width 40 height 18
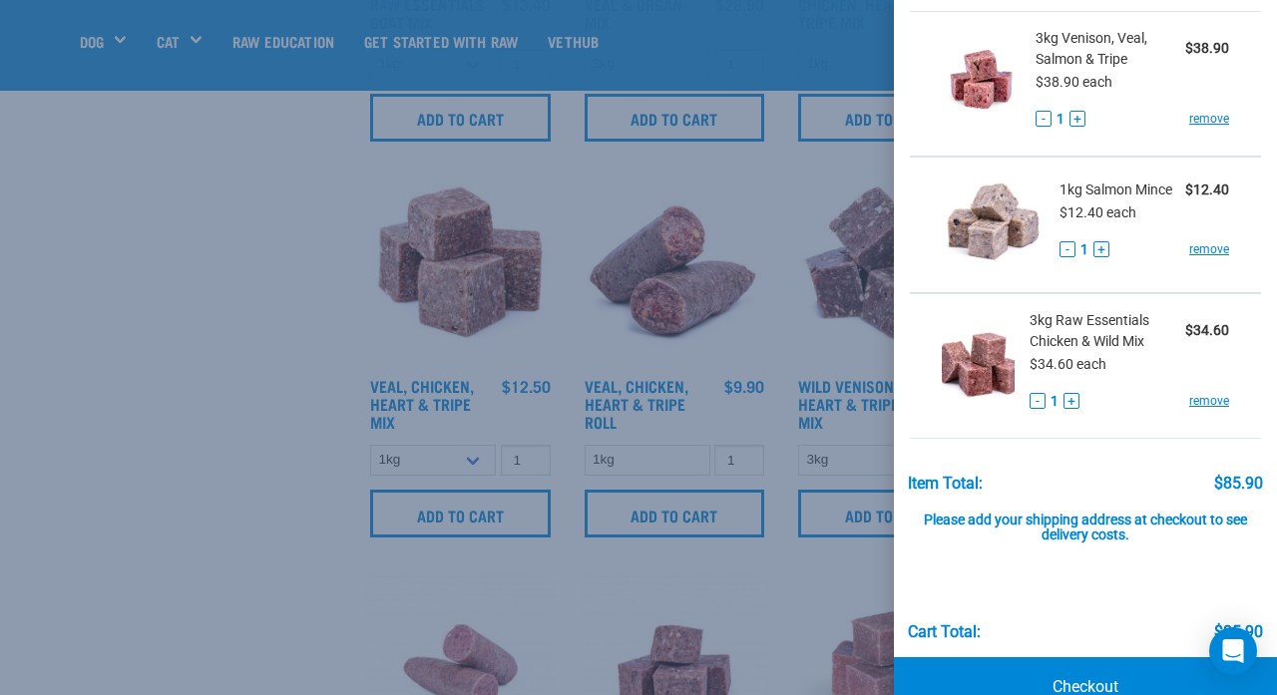
click at [327, 305] on div at bounding box center [638, 347] width 1277 height 695
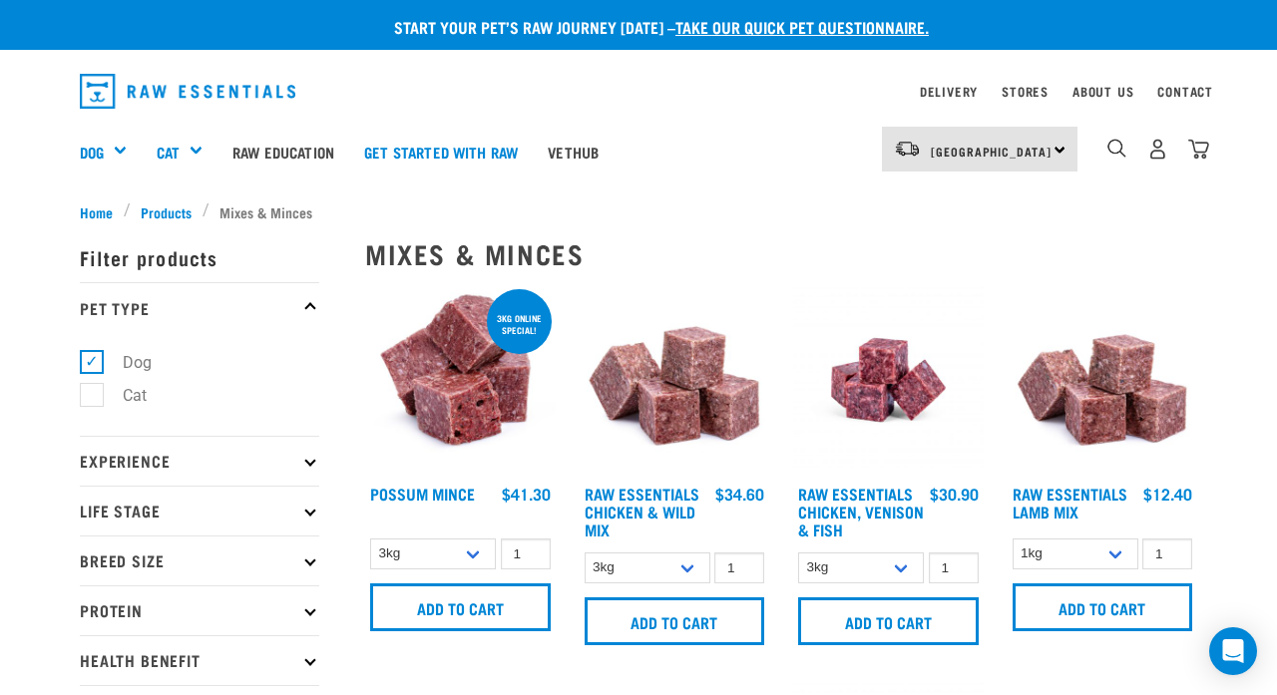
scroll to position [0, 0]
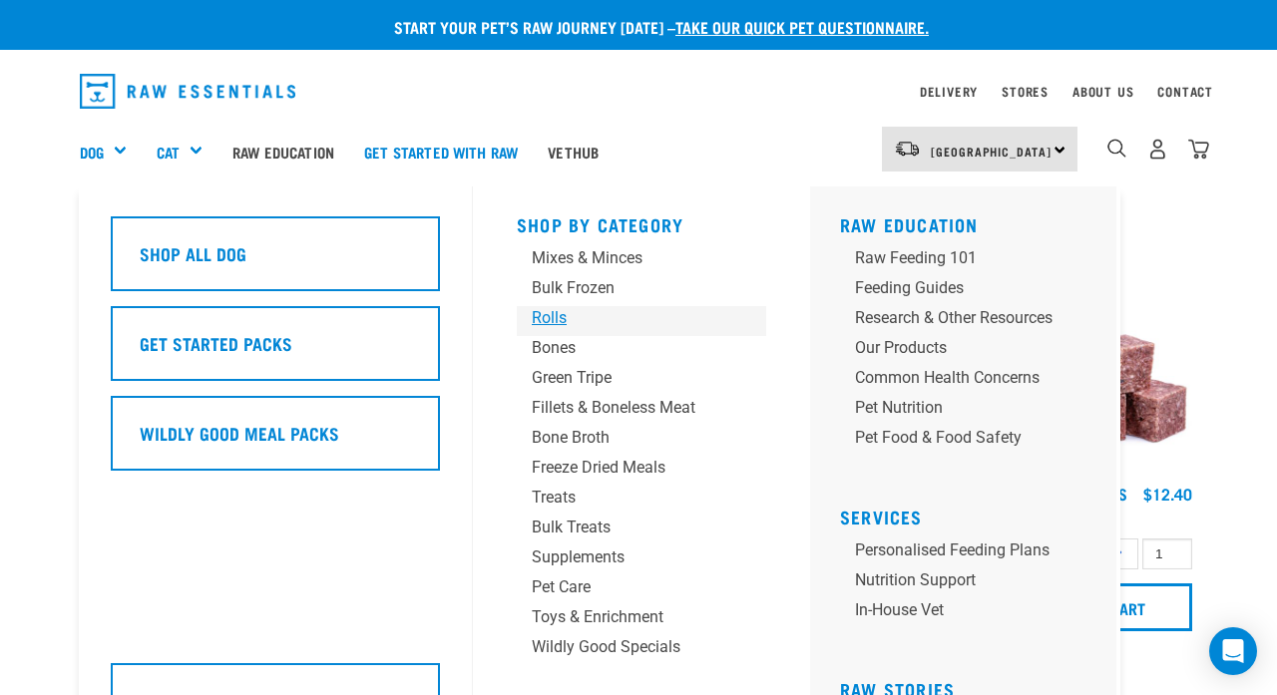
click at [555, 310] on div "Rolls" at bounding box center [625, 318] width 187 height 24
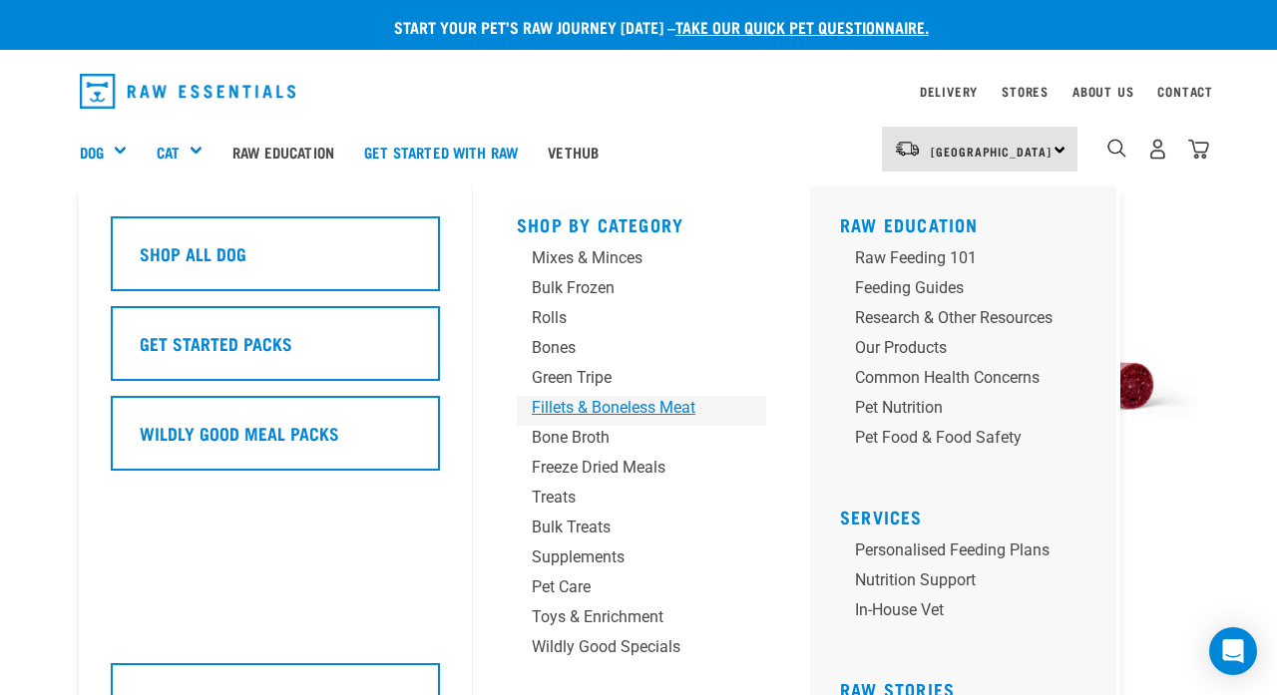
click at [580, 404] on div "Fillets & Boneless Meat" at bounding box center [625, 408] width 187 height 24
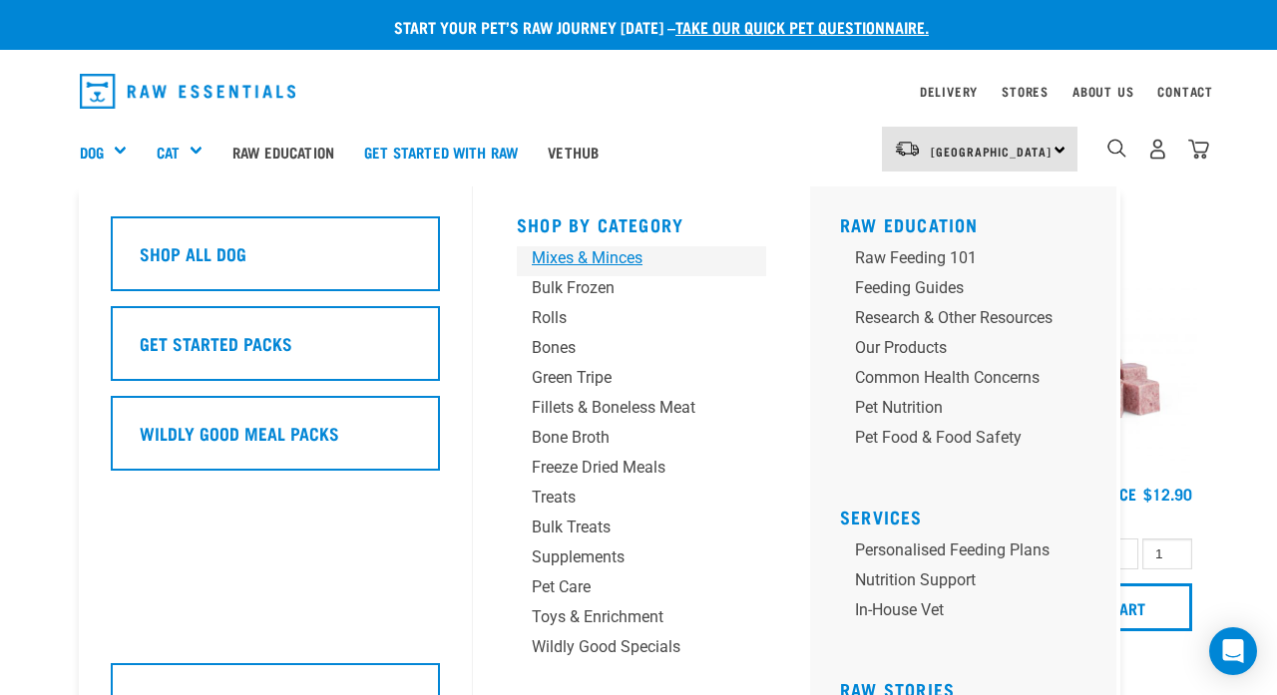
click at [571, 258] on div "Mixes & Minces" at bounding box center [625, 258] width 187 height 24
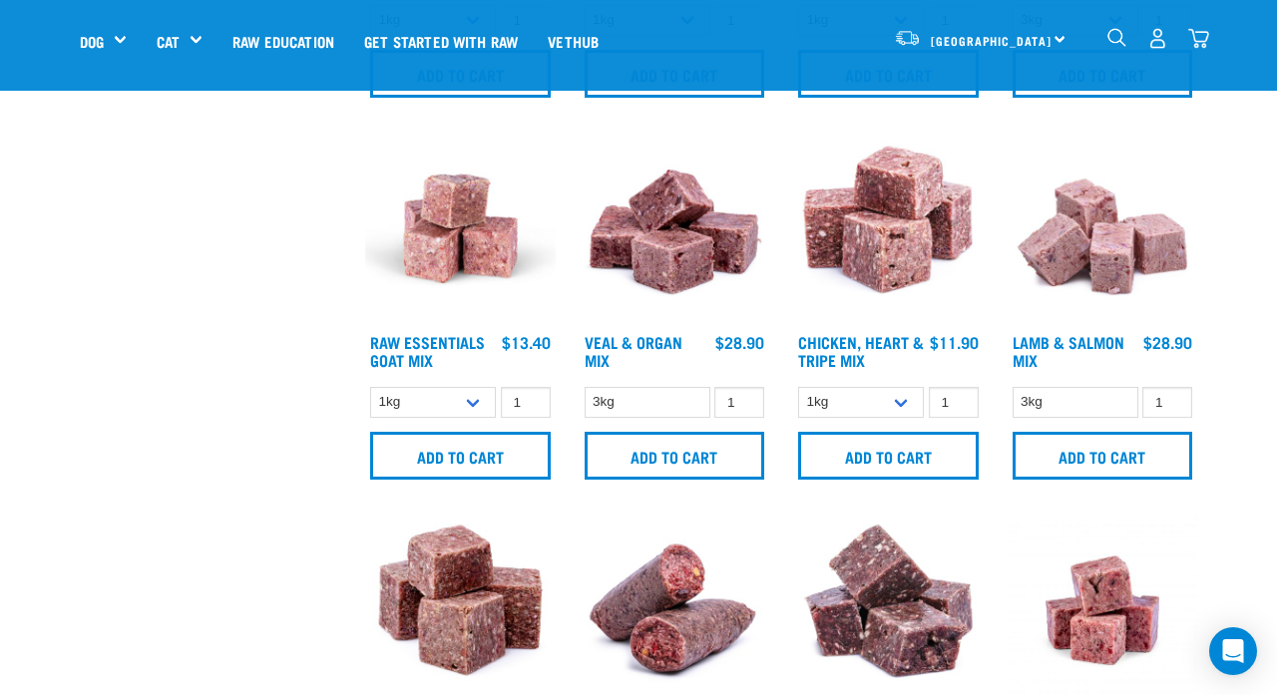
scroll to position [794, 0]
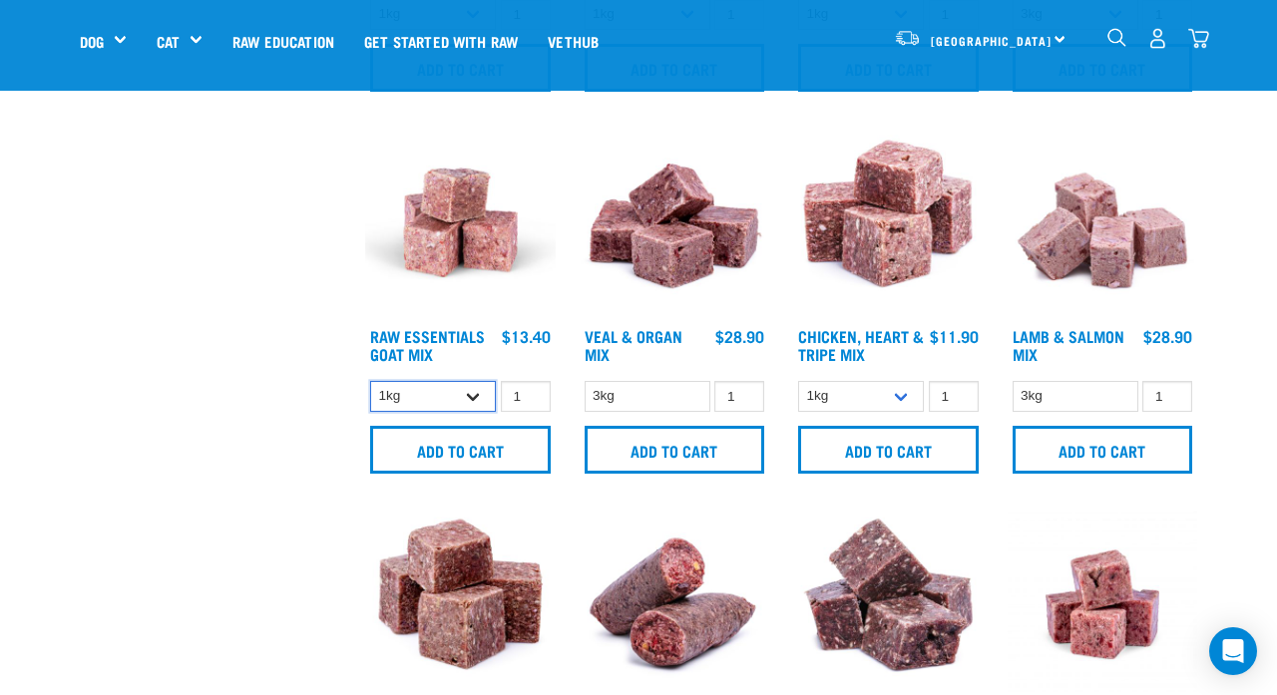
select select "337219"
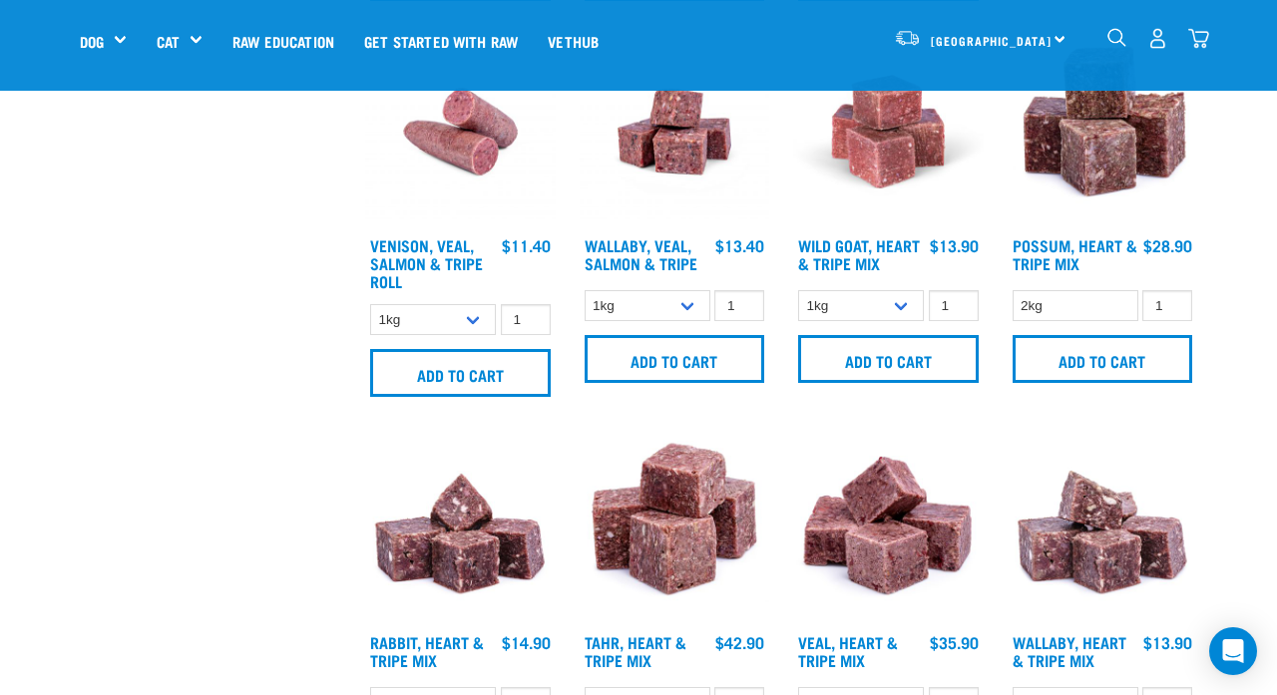
scroll to position [1667, 0]
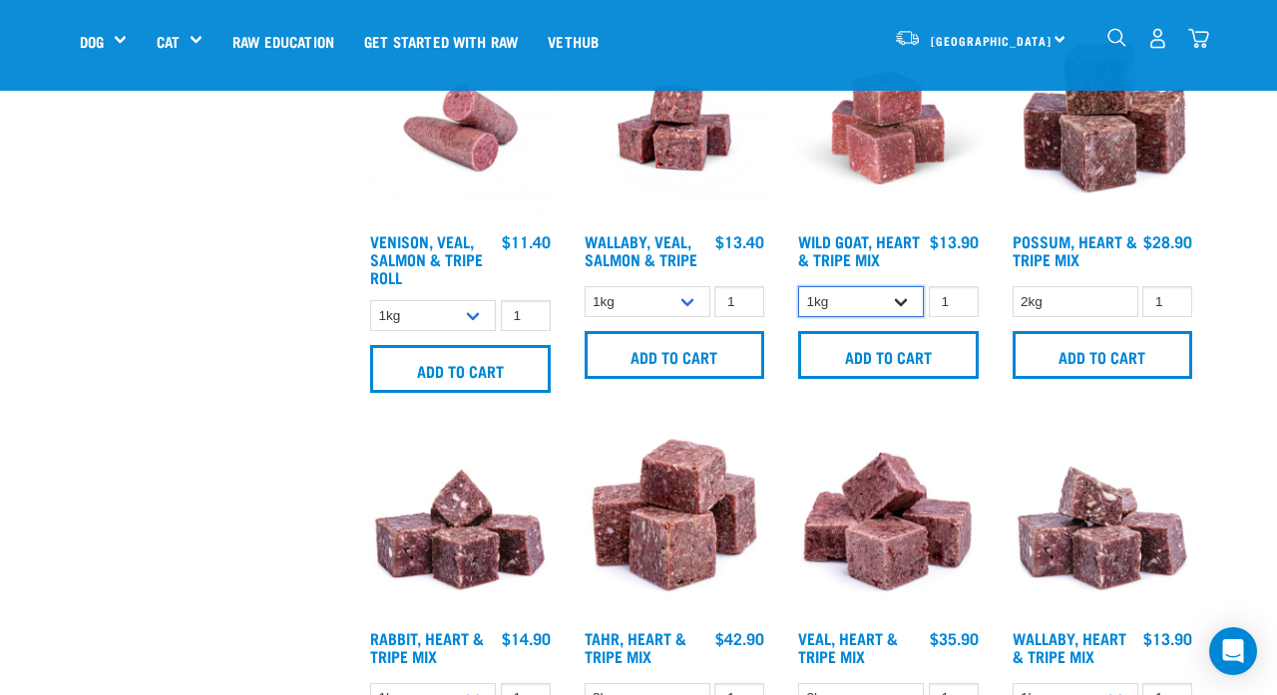
select select "262170"
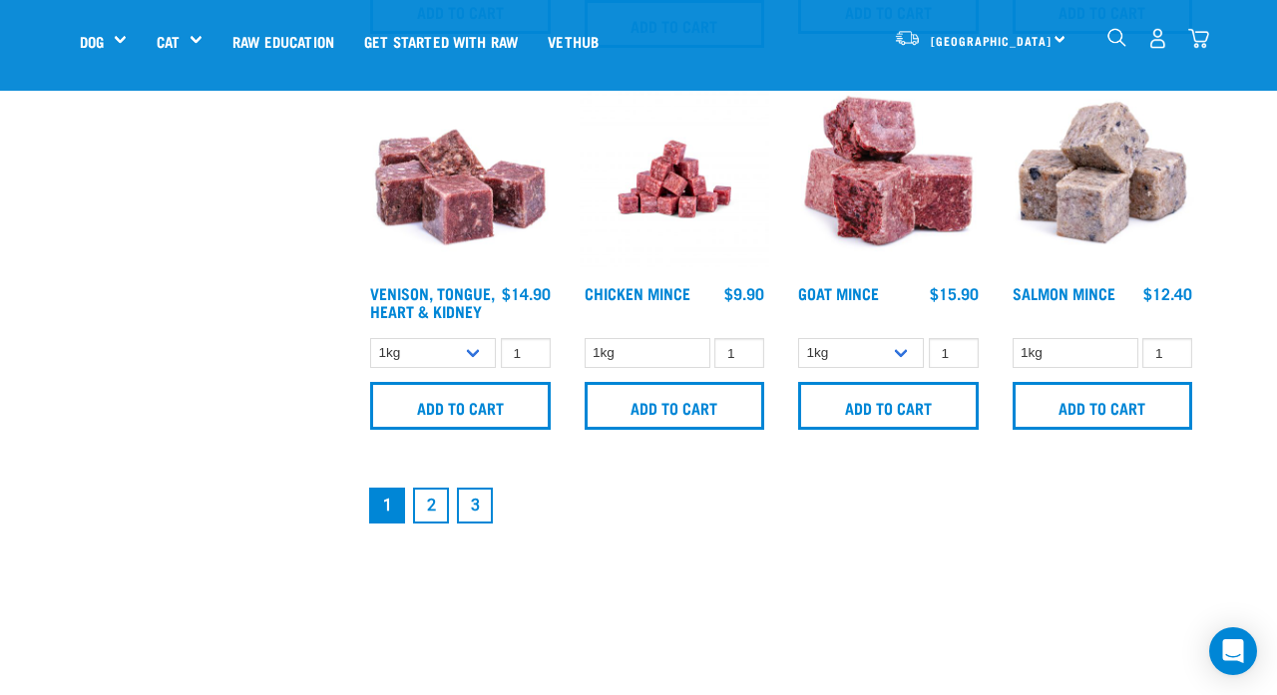
scroll to position [2795, 0]
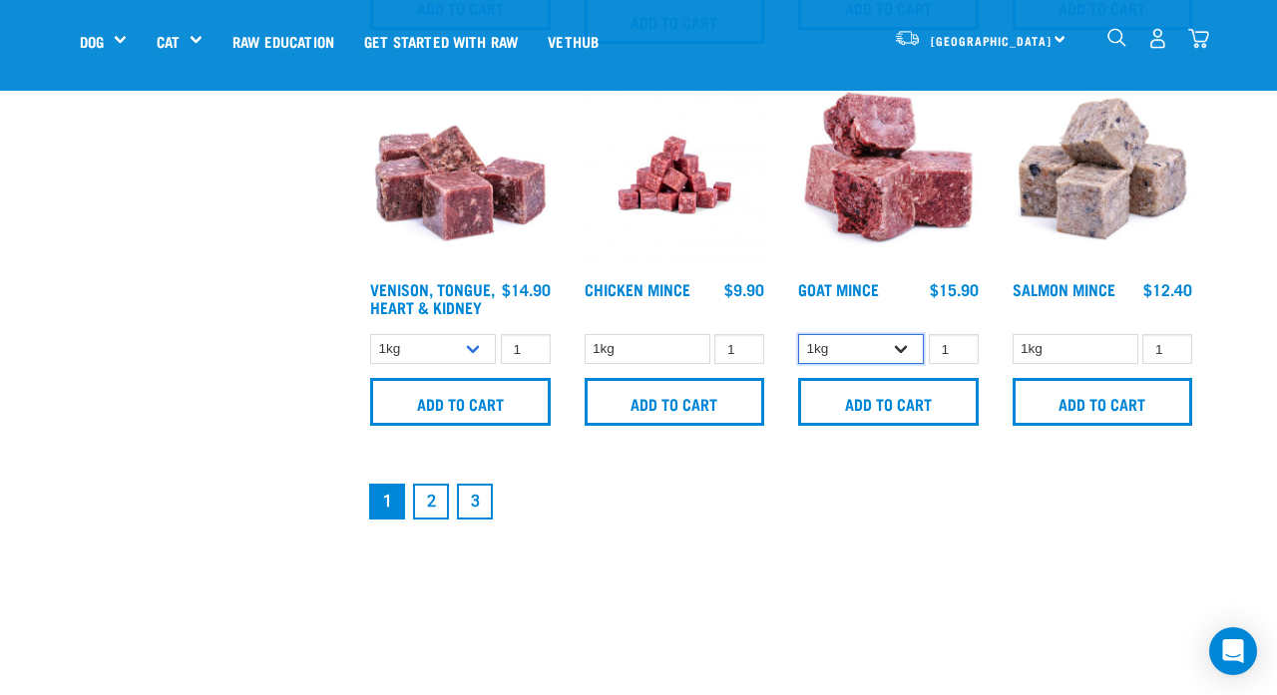
select select "432"
click at [432, 520] on link "2" at bounding box center [431, 502] width 36 height 36
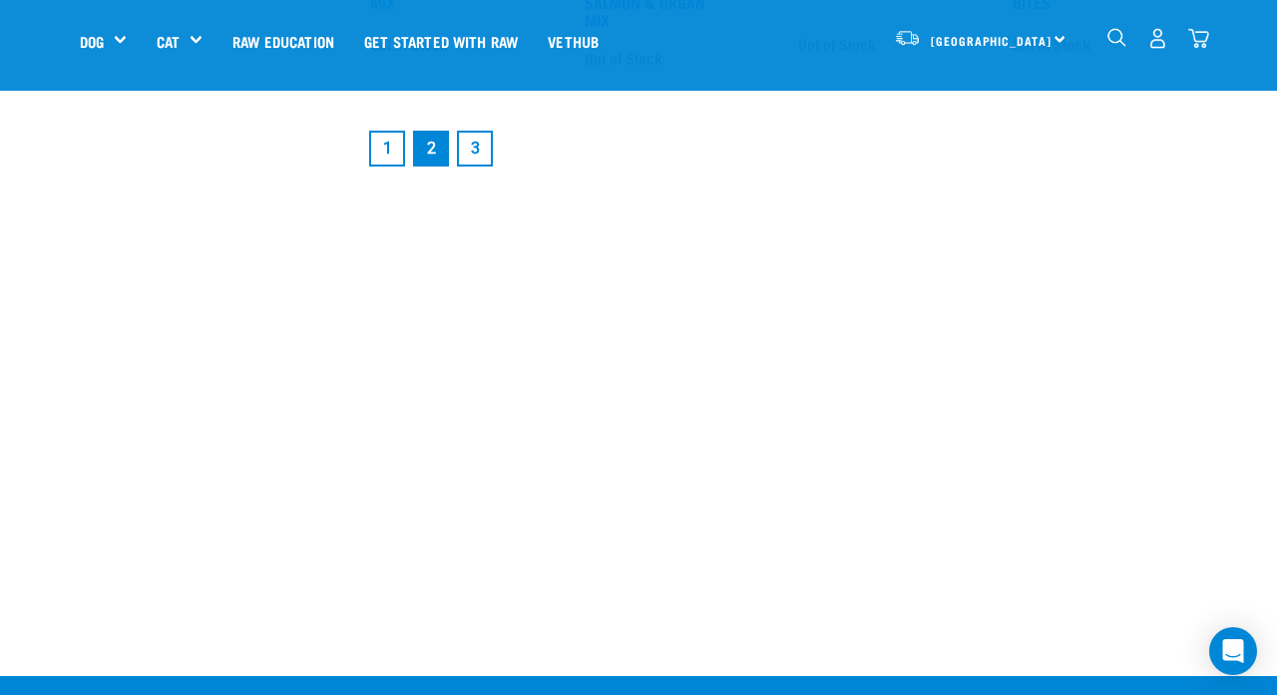
scroll to position [2950, 0]
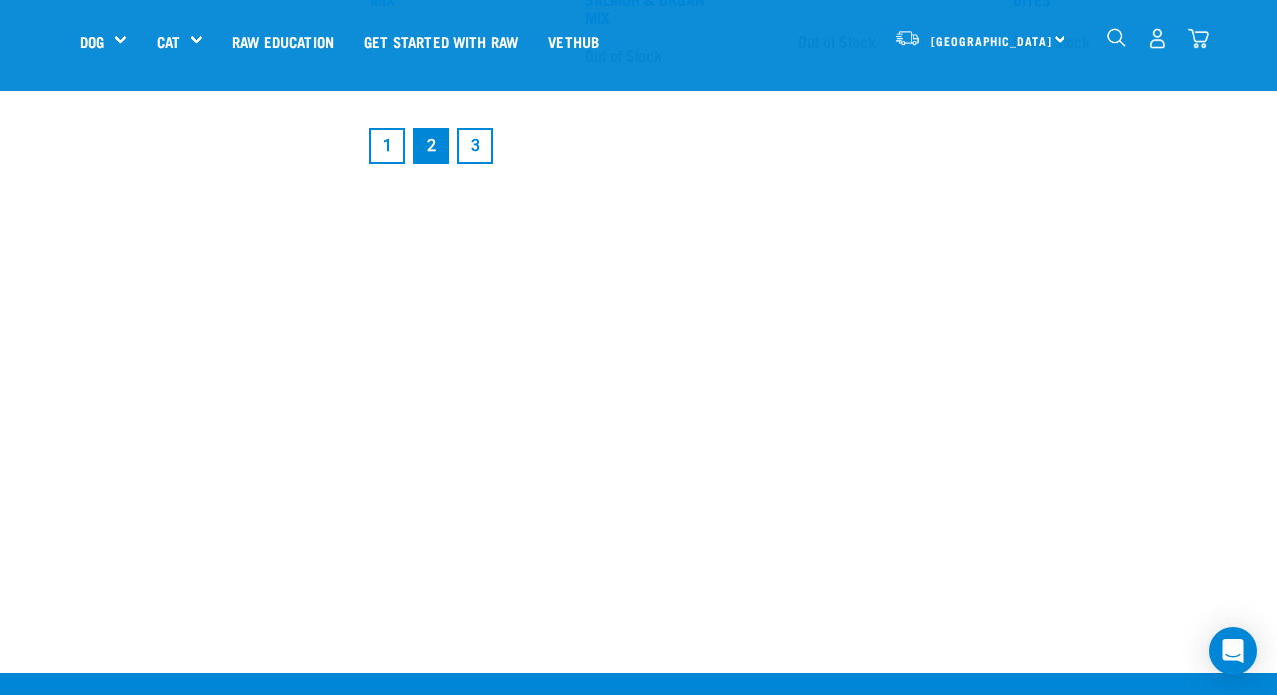
click at [391, 164] on link "1" at bounding box center [387, 146] width 36 height 36
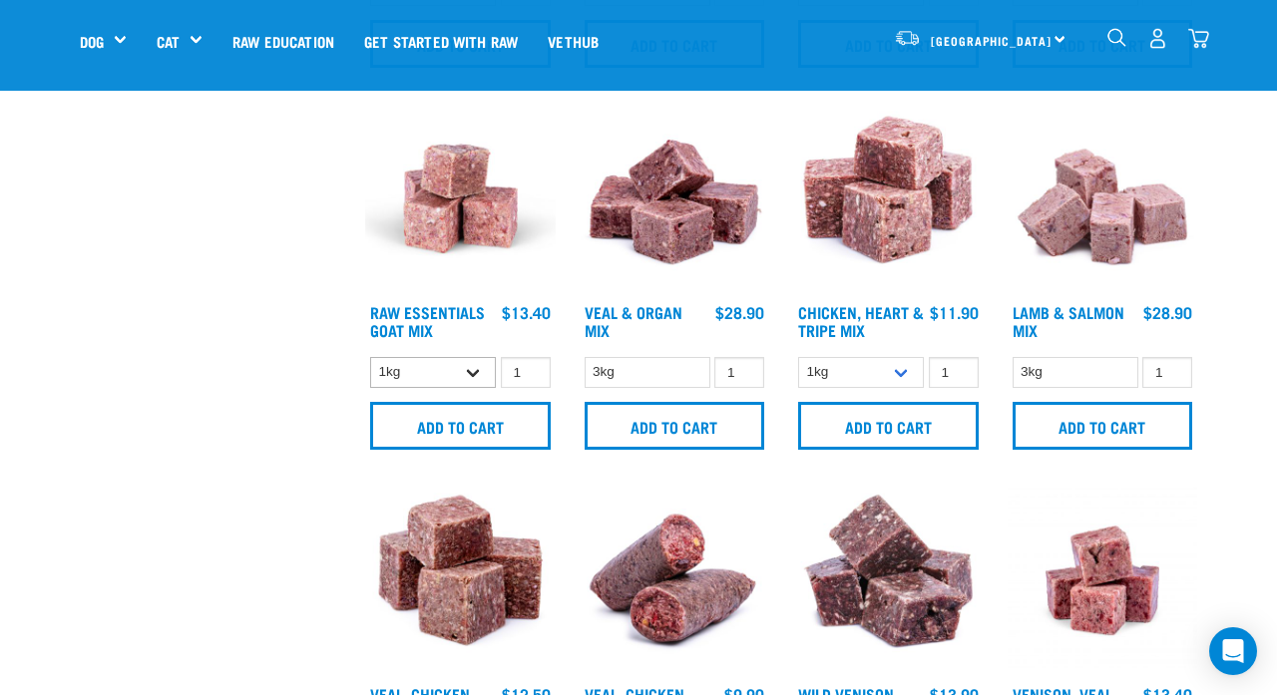
scroll to position [819, 0]
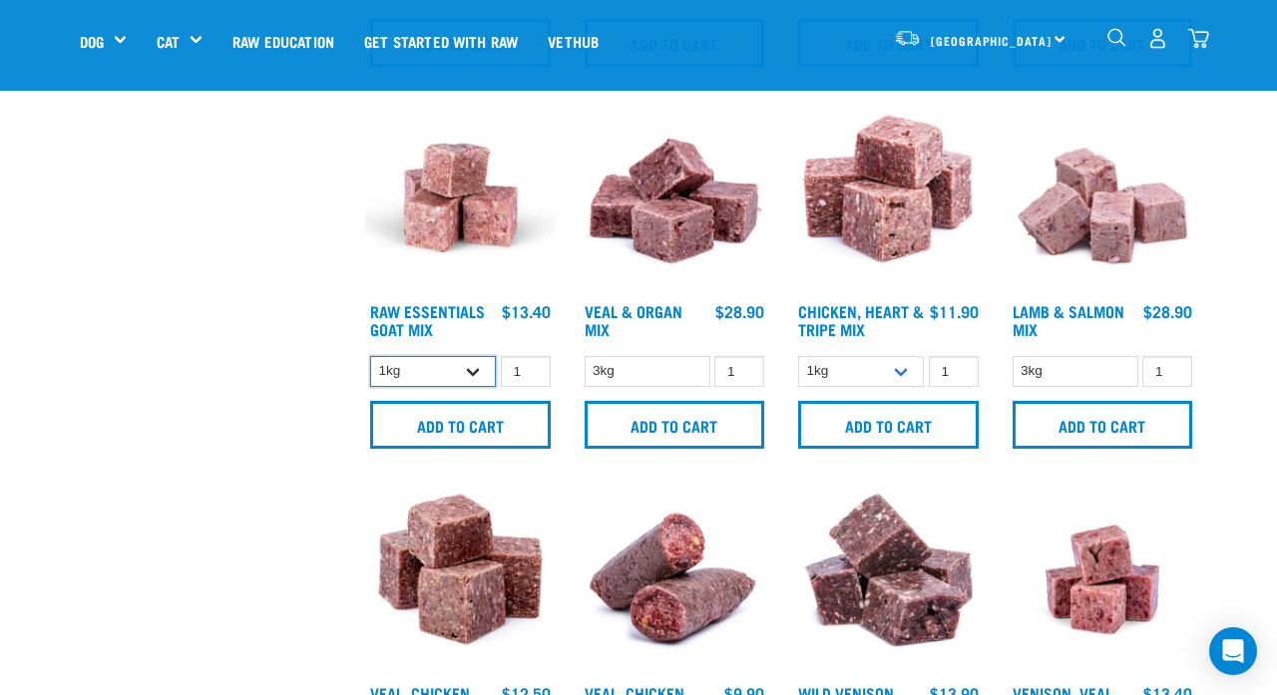
select select "337219"
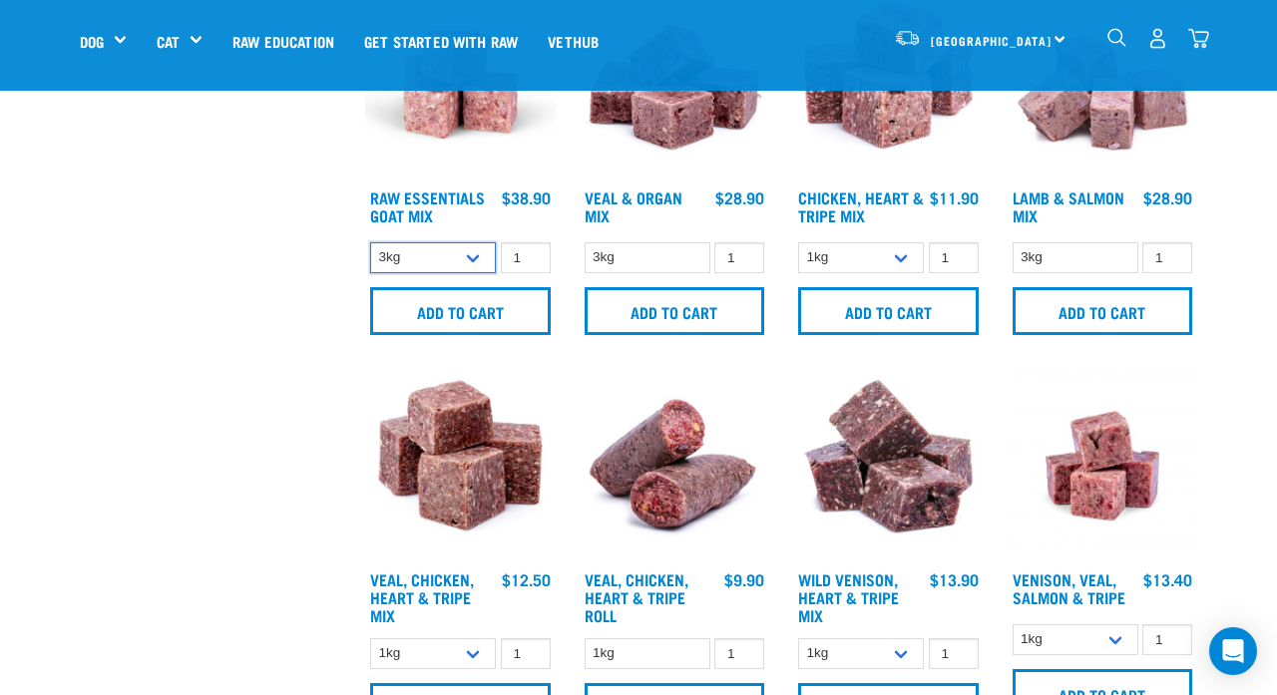
scroll to position [937, 0]
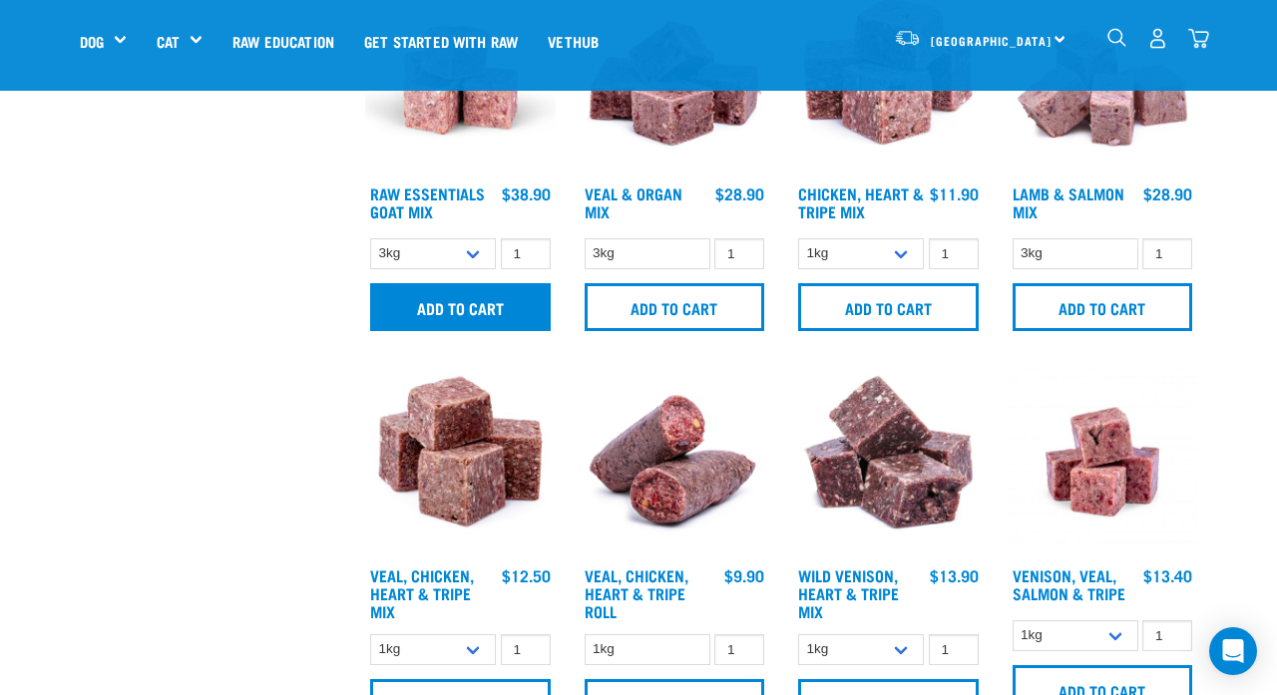
click at [423, 331] on input "Add to cart" at bounding box center [460, 307] width 181 height 48
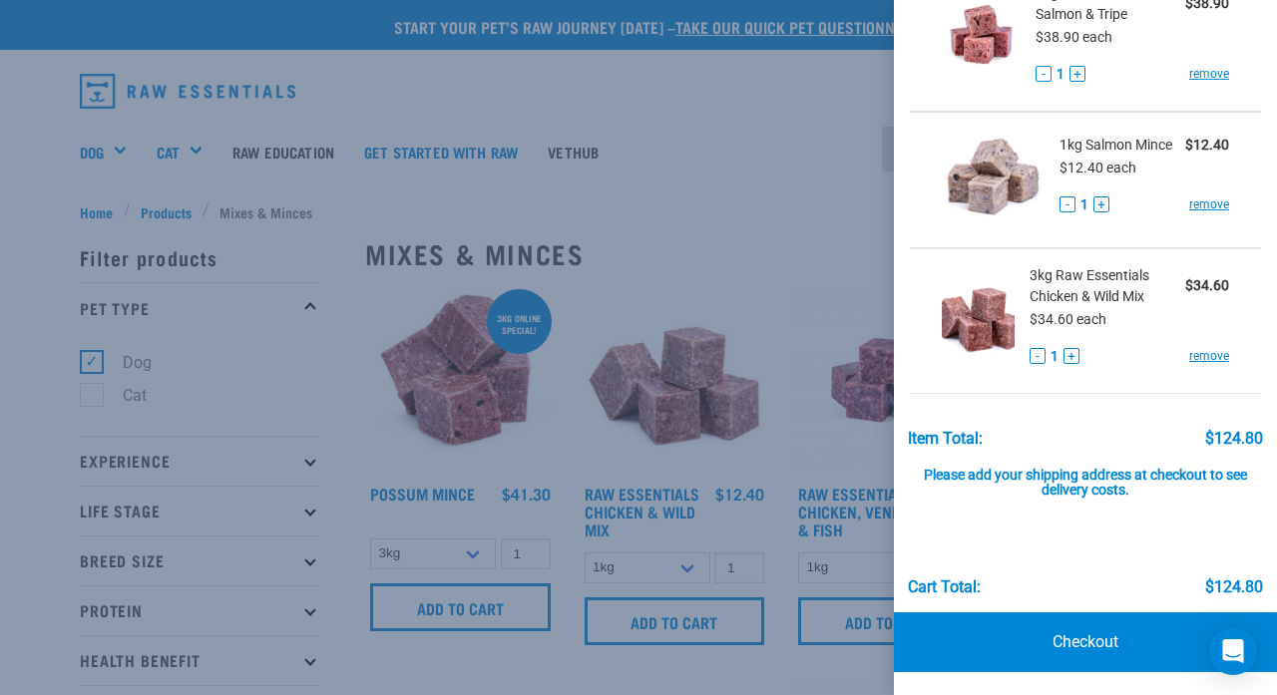
scroll to position [271, 0]
click at [723, 236] on div at bounding box center [638, 347] width 1277 height 695
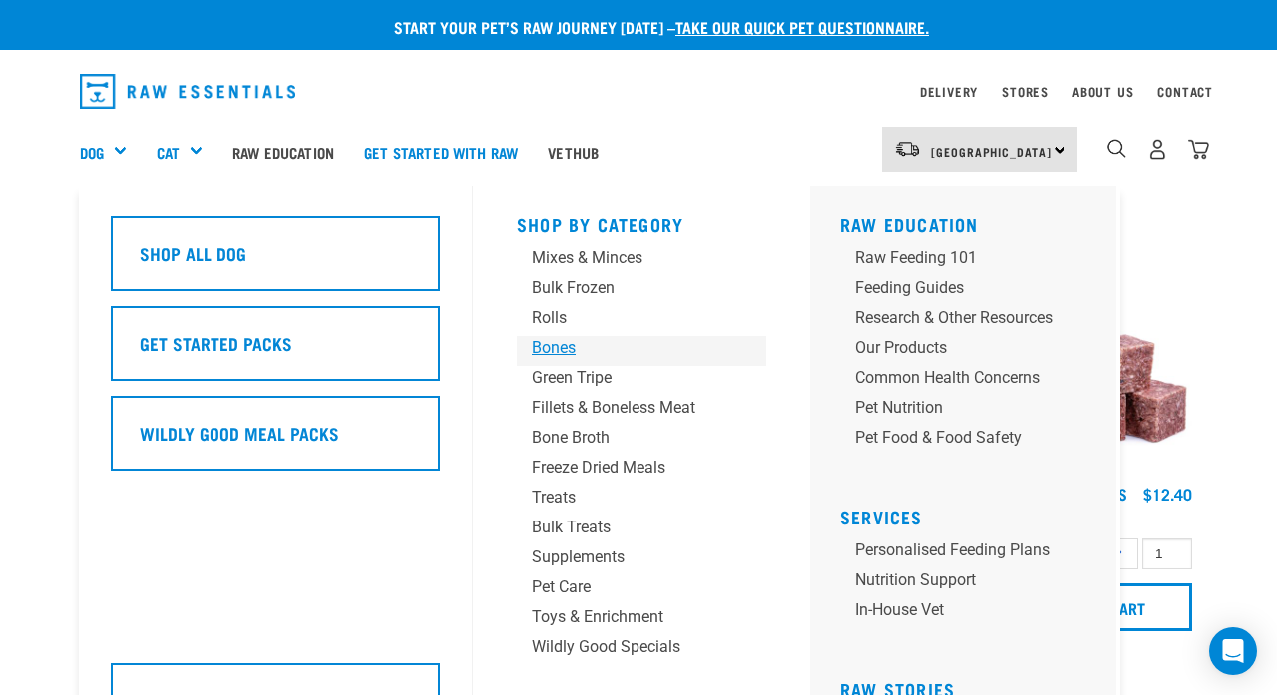
click at [549, 344] on div "Bones" at bounding box center [625, 348] width 187 height 24
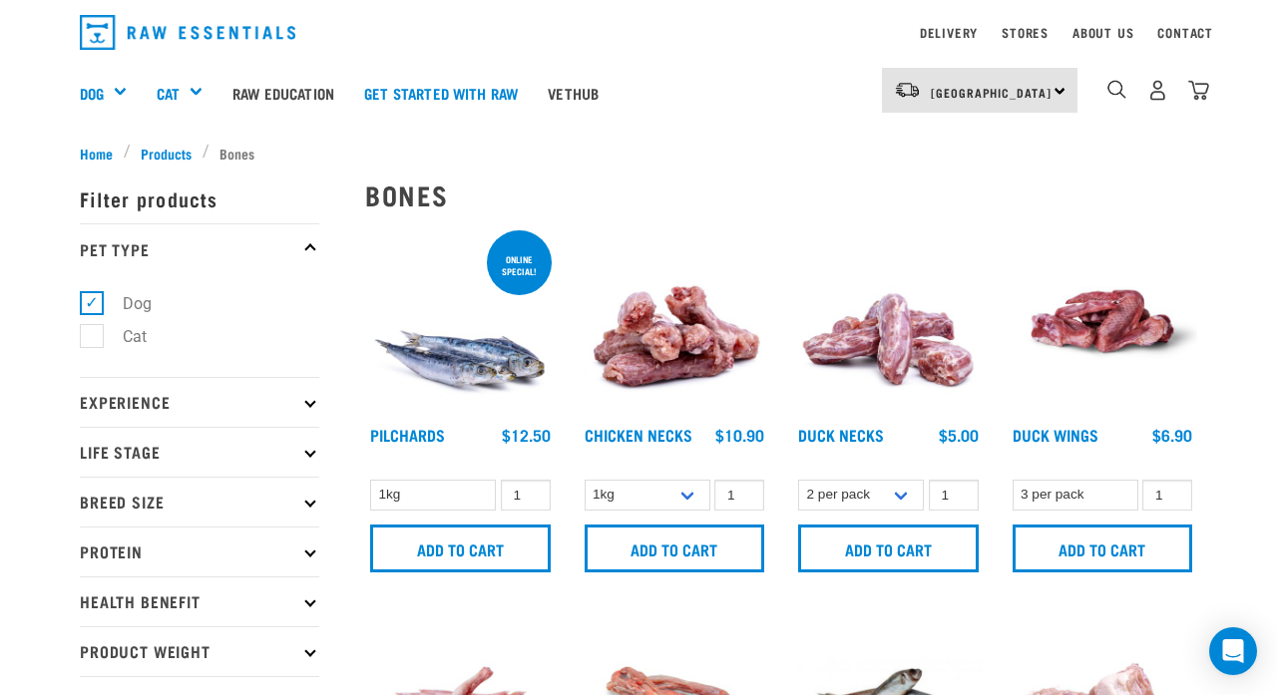
scroll to position [75, 0]
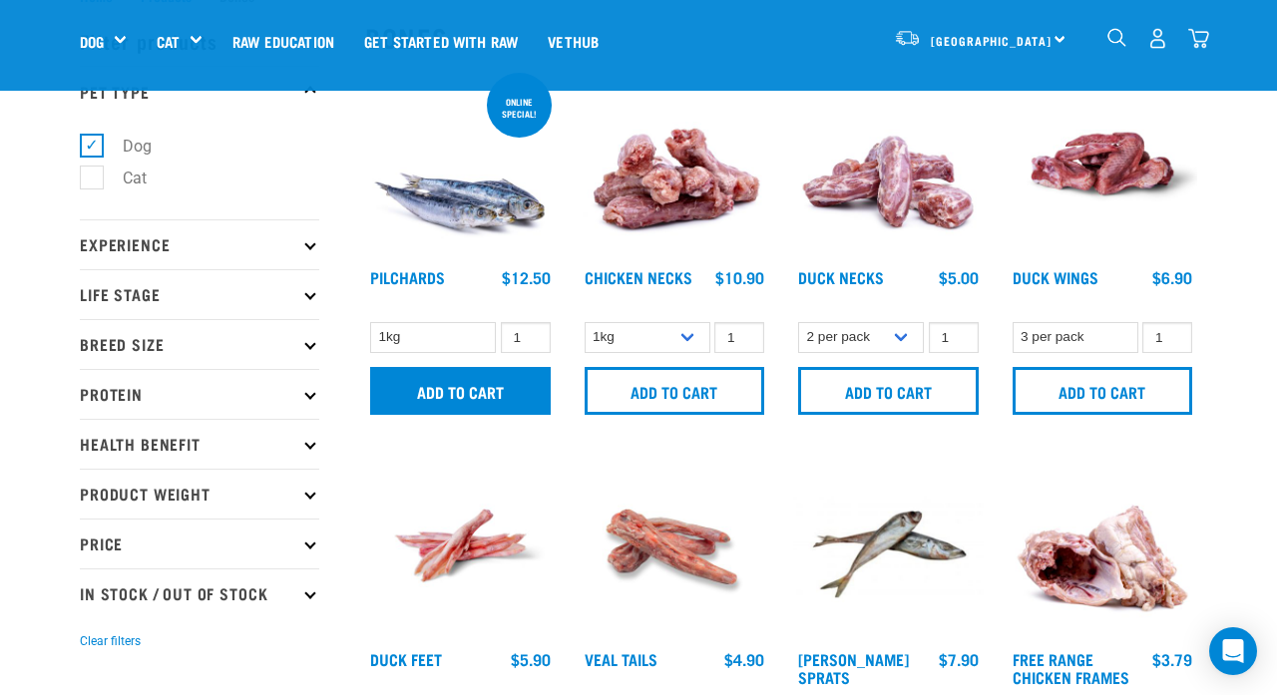
click at [469, 390] on input "Add to cart" at bounding box center [460, 391] width 181 height 48
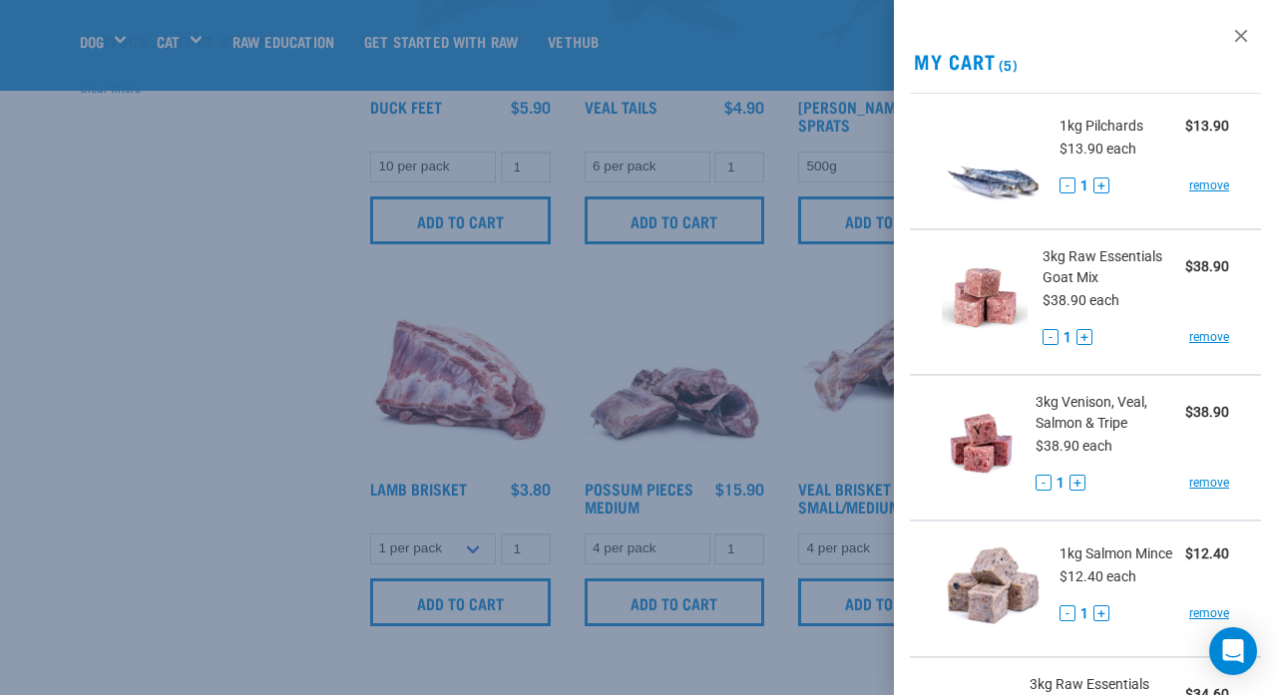
scroll to position [633, 0]
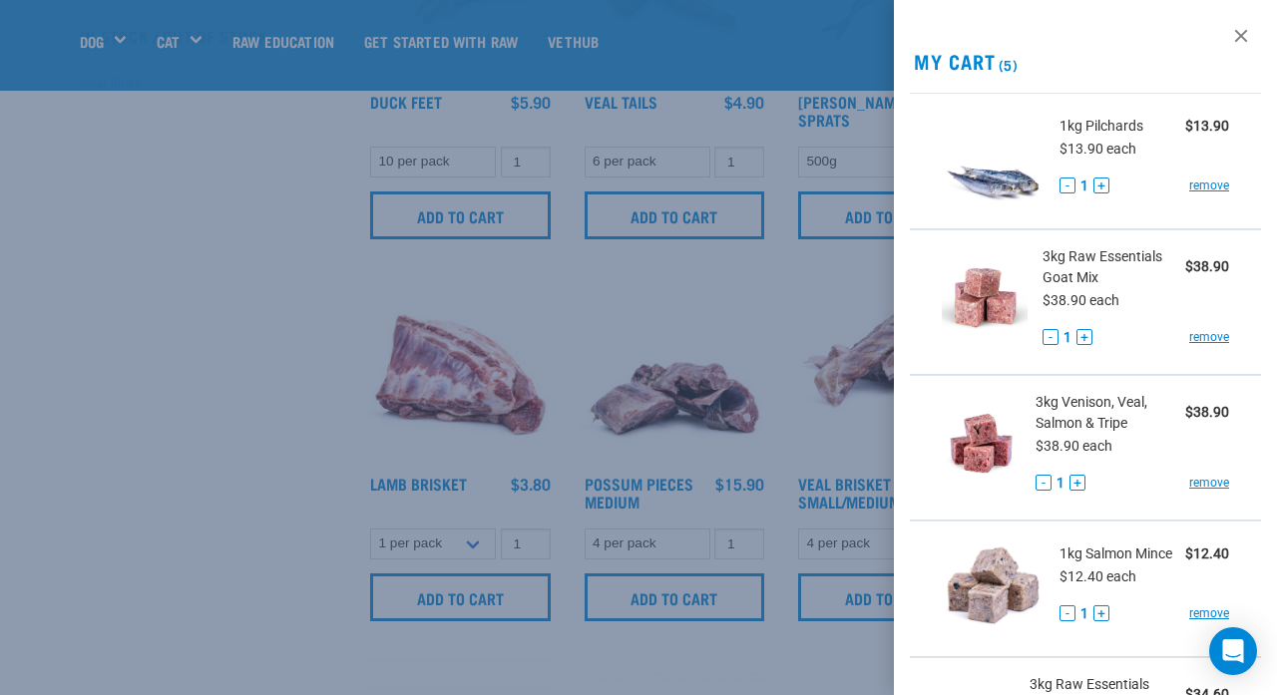
click at [279, 420] on div at bounding box center [638, 347] width 1277 height 695
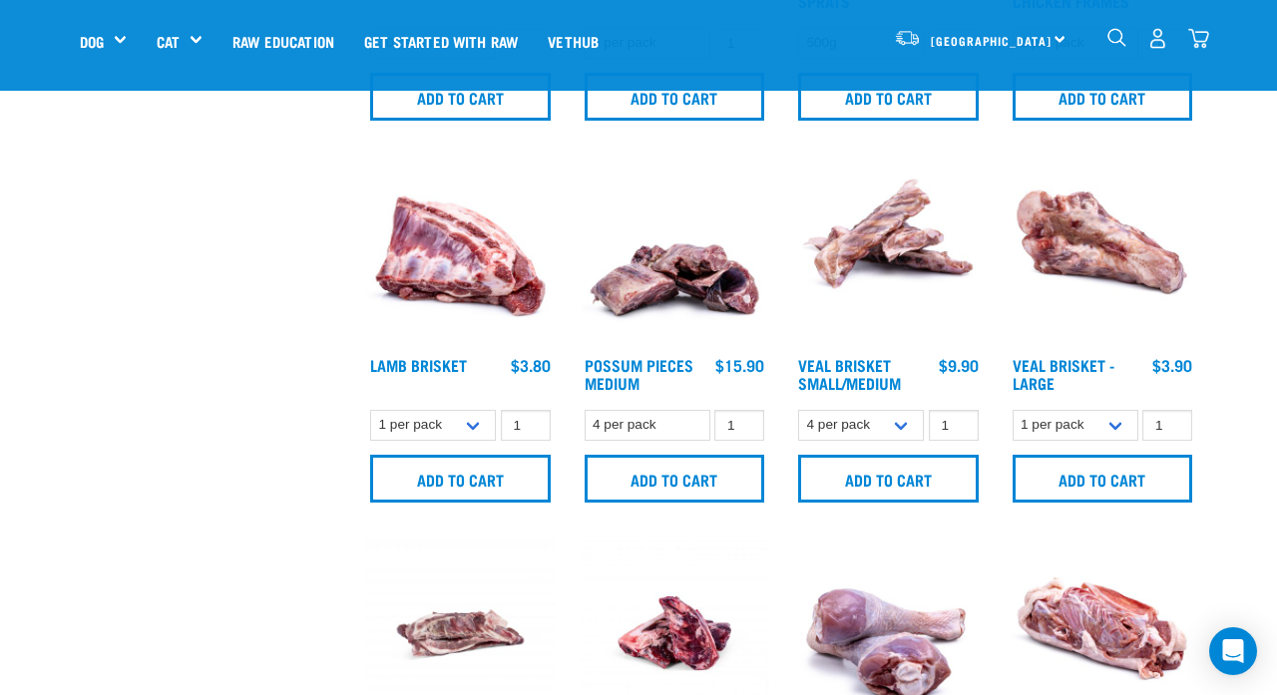
scroll to position [750, 0]
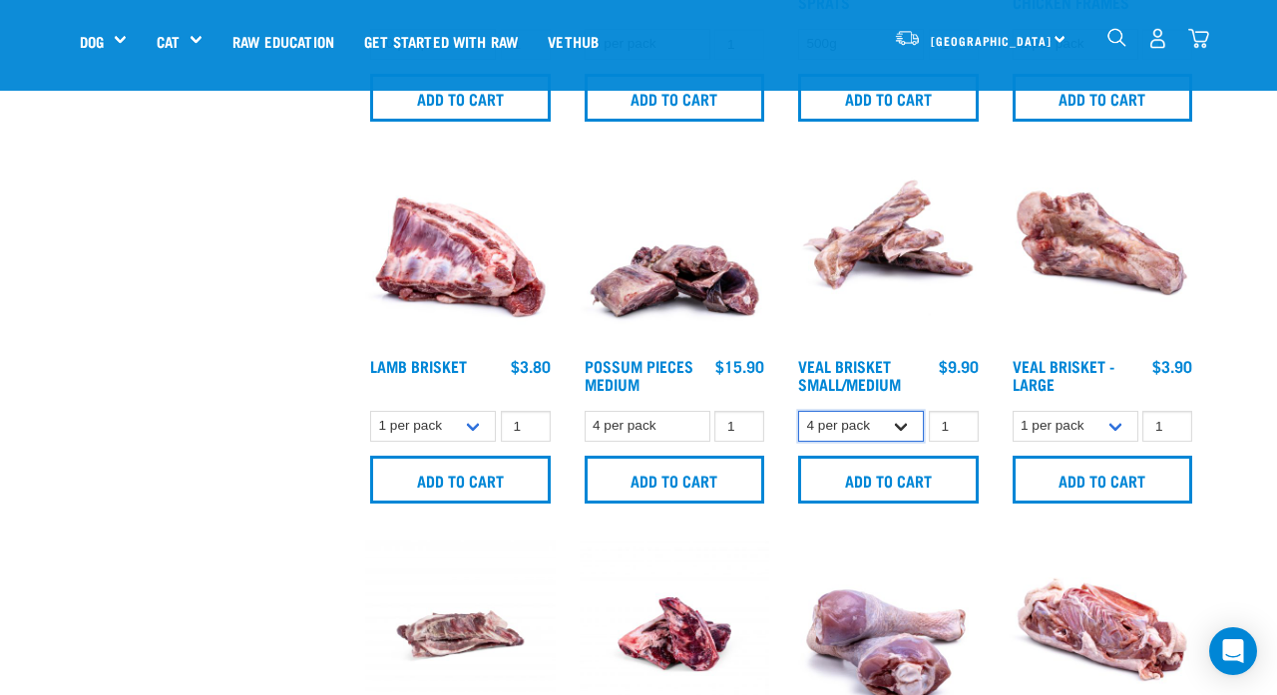
select select "447645"
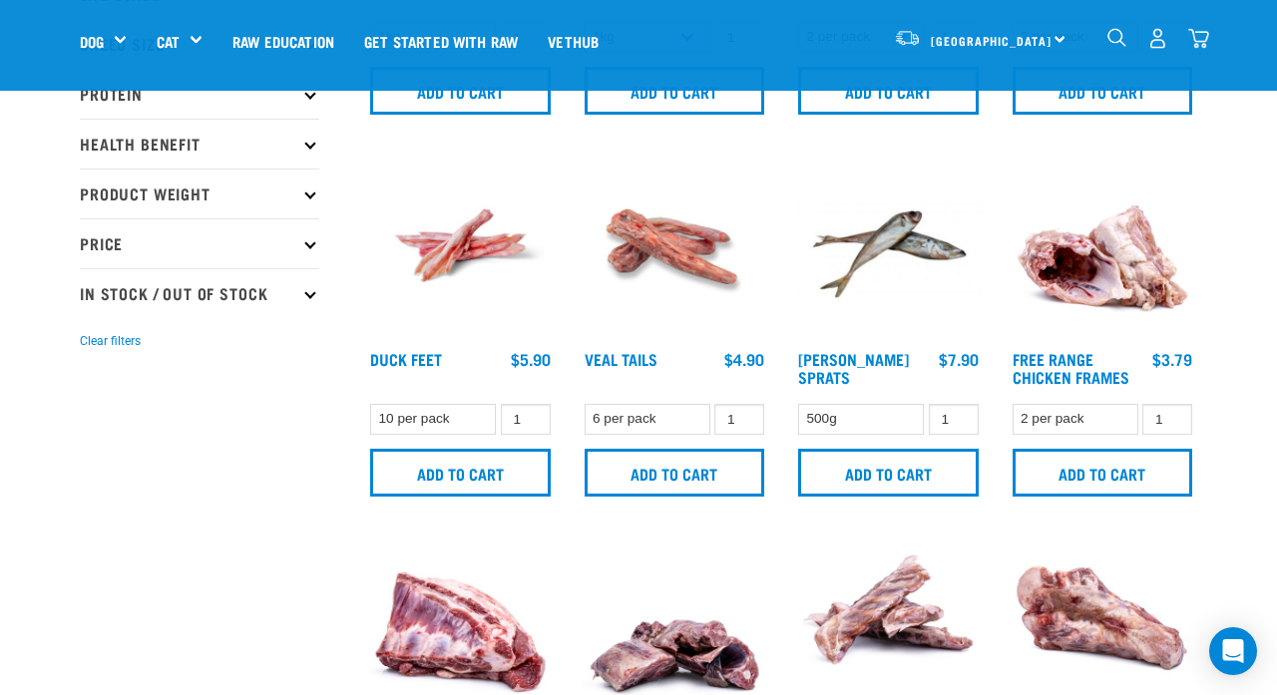
scroll to position [375, 0]
click at [1169, 431] on input "2" at bounding box center [1167, 419] width 50 height 31
type input "1"
click at [1170, 434] on input "1" at bounding box center [1167, 419] width 50 height 31
click at [1150, 497] on input "Add to cart" at bounding box center [1103, 473] width 181 height 48
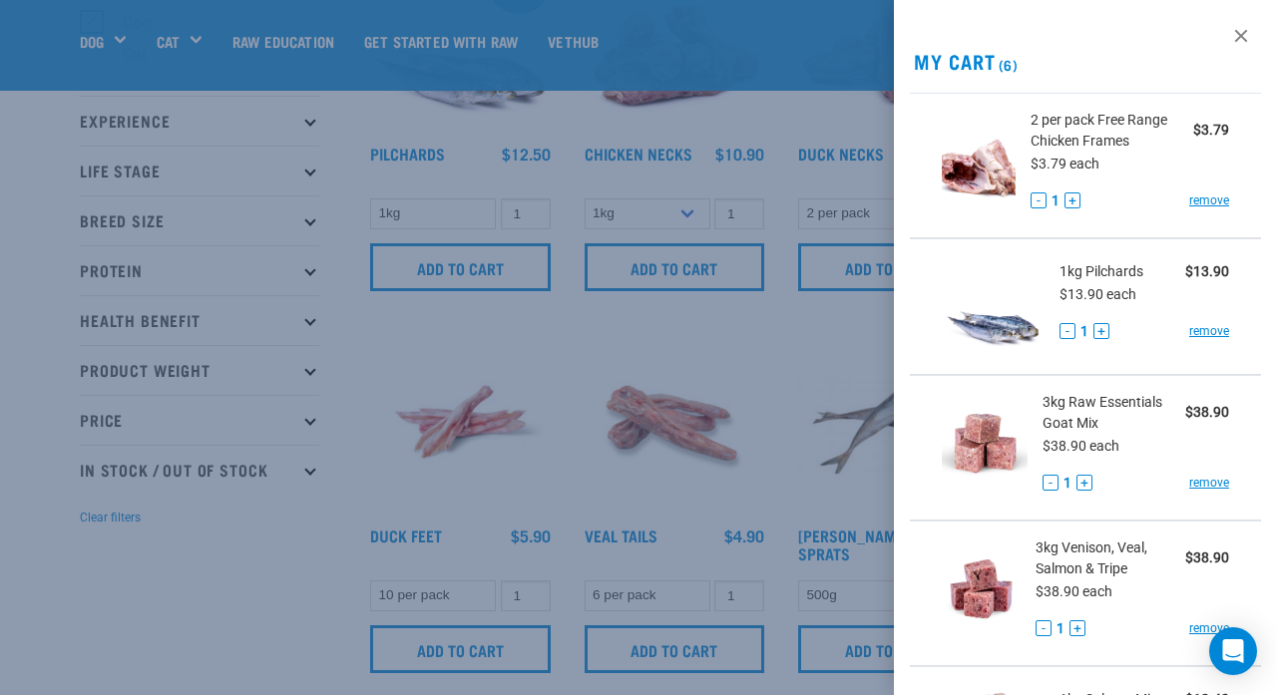
scroll to position [196, 0]
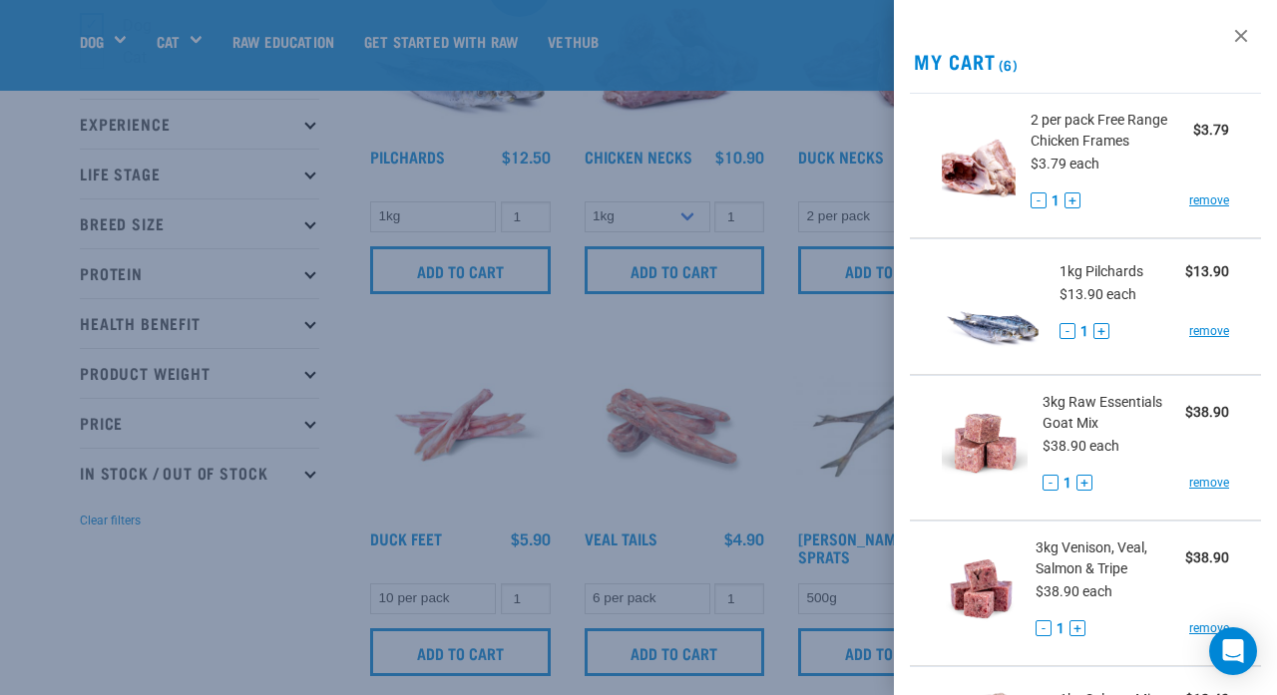
click at [773, 400] on div at bounding box center [638, 347] width 1277 height 695
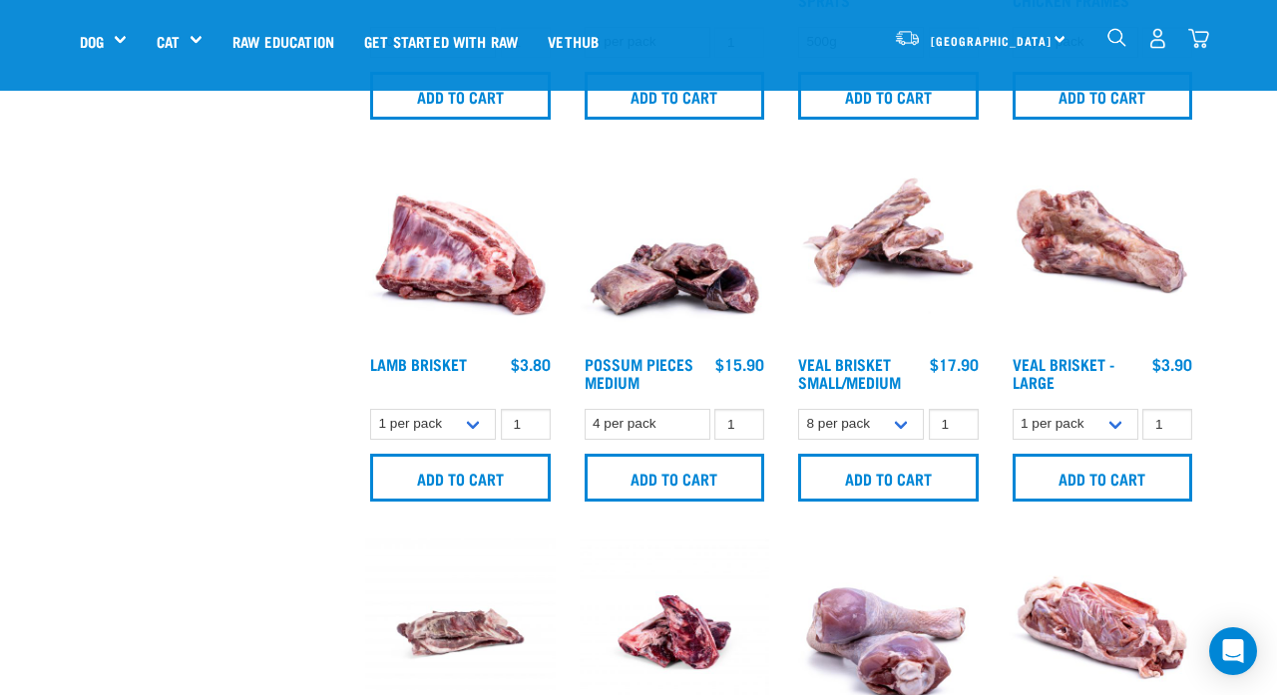
scroll to position [753, 0]
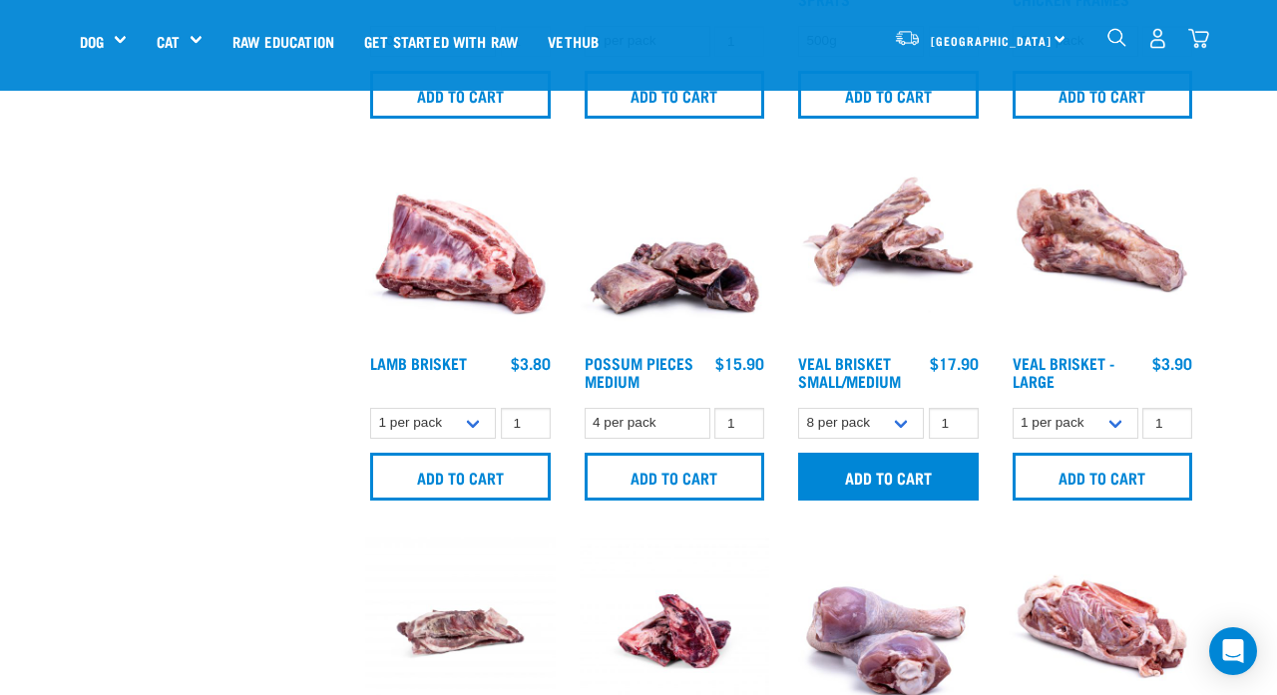
click at [895, 501] on input "Add to cart" at bounding box center [888, 477] width 181 height 48
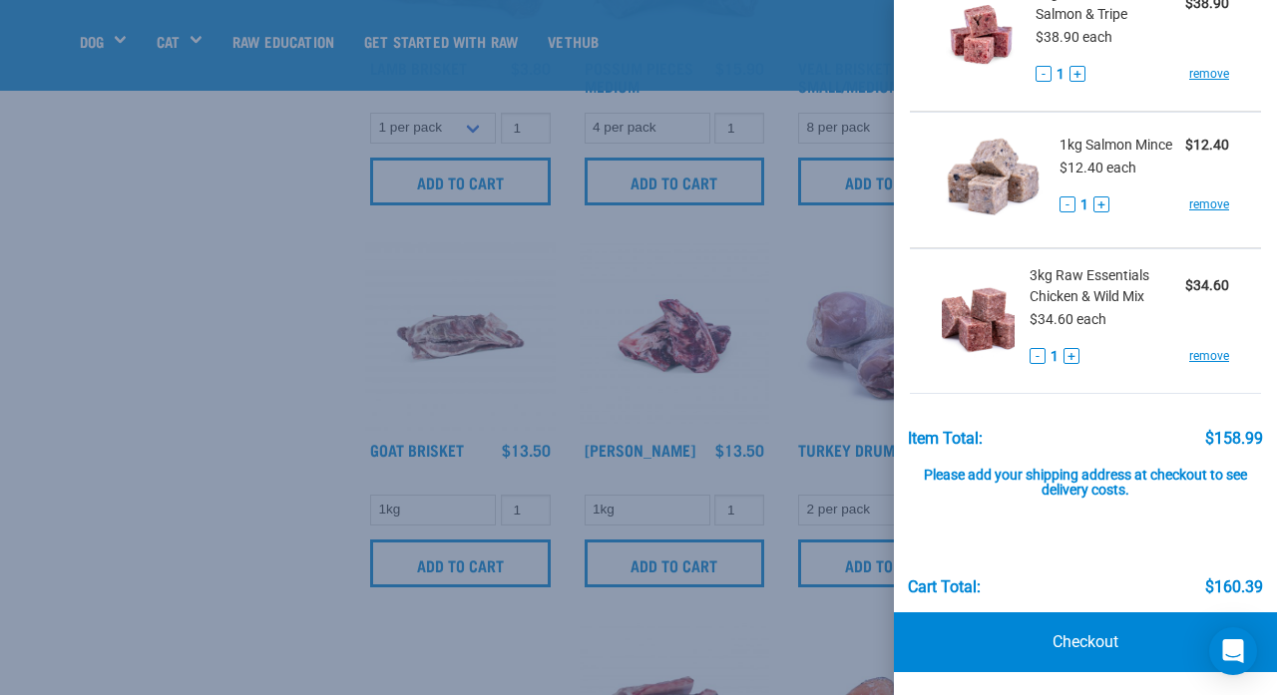
scroll to position [699, 0]
click at [730, 306] on div at bounding box center [638, 347] width 1277 height 695
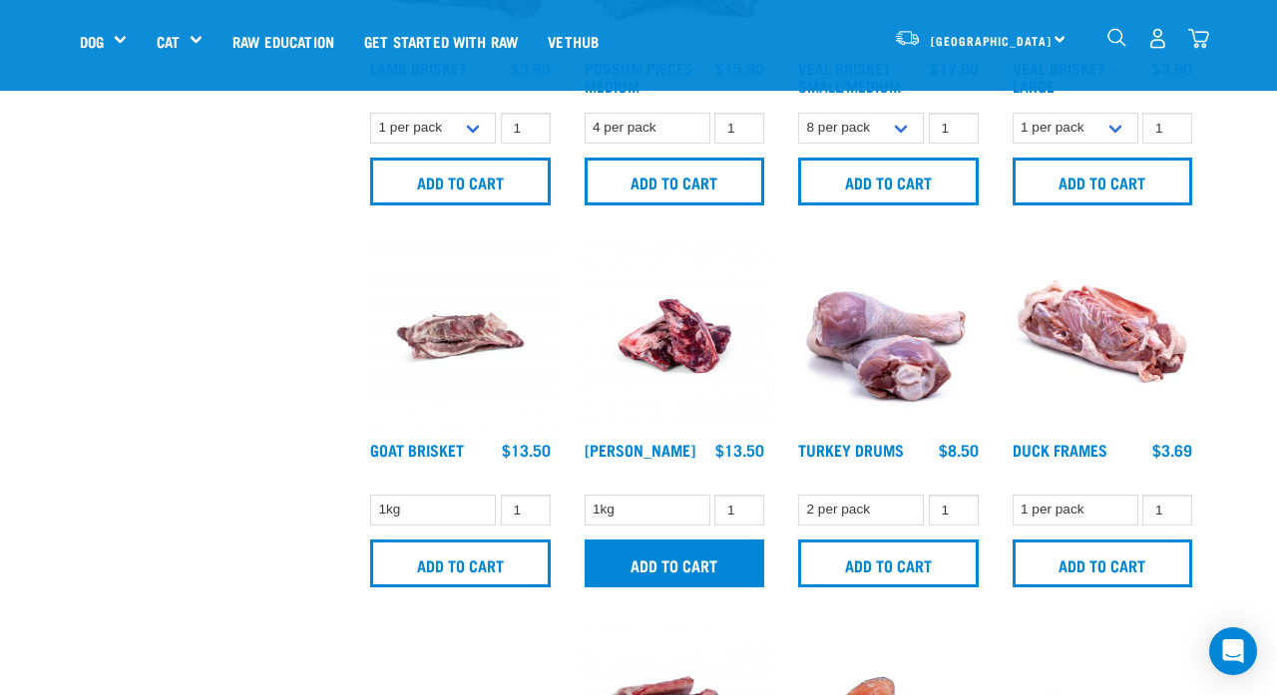
click at [676, 574] on input "Add to cart" at bounding box center [675, 564] width 181 height 48
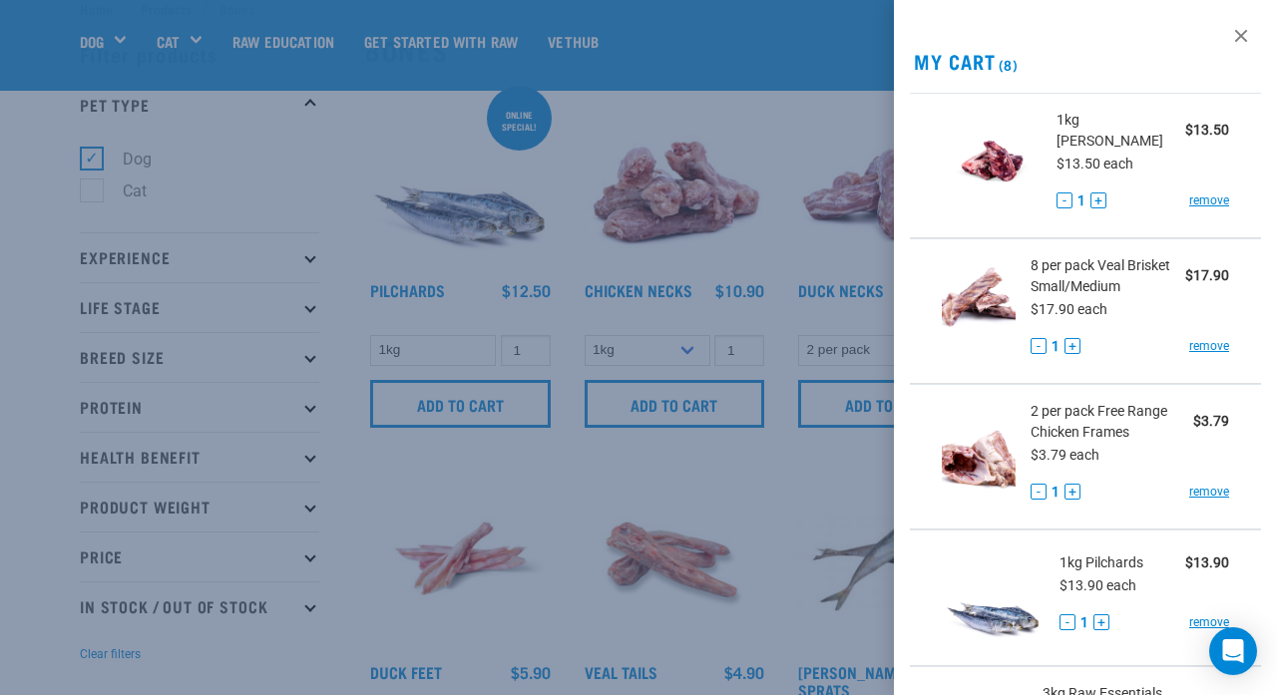
scroll to position [38, 0]
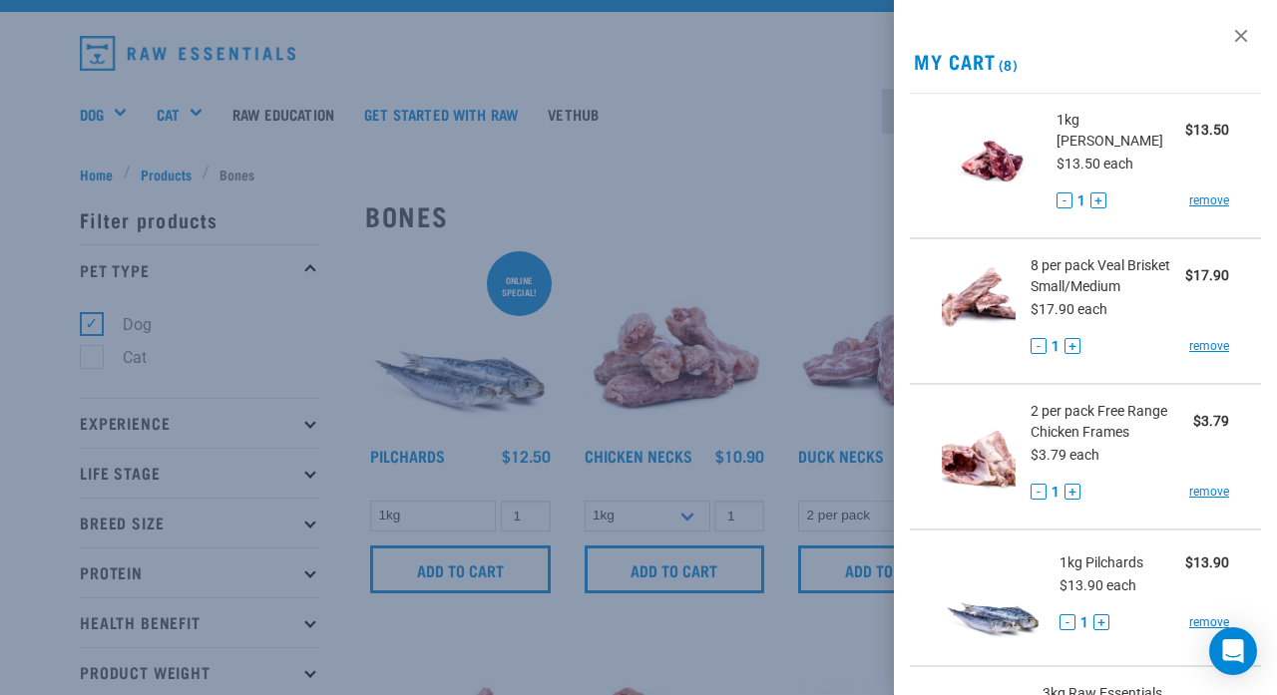
click at [759, 230] on div at bounding box center [638, 347] width 1277 height 695
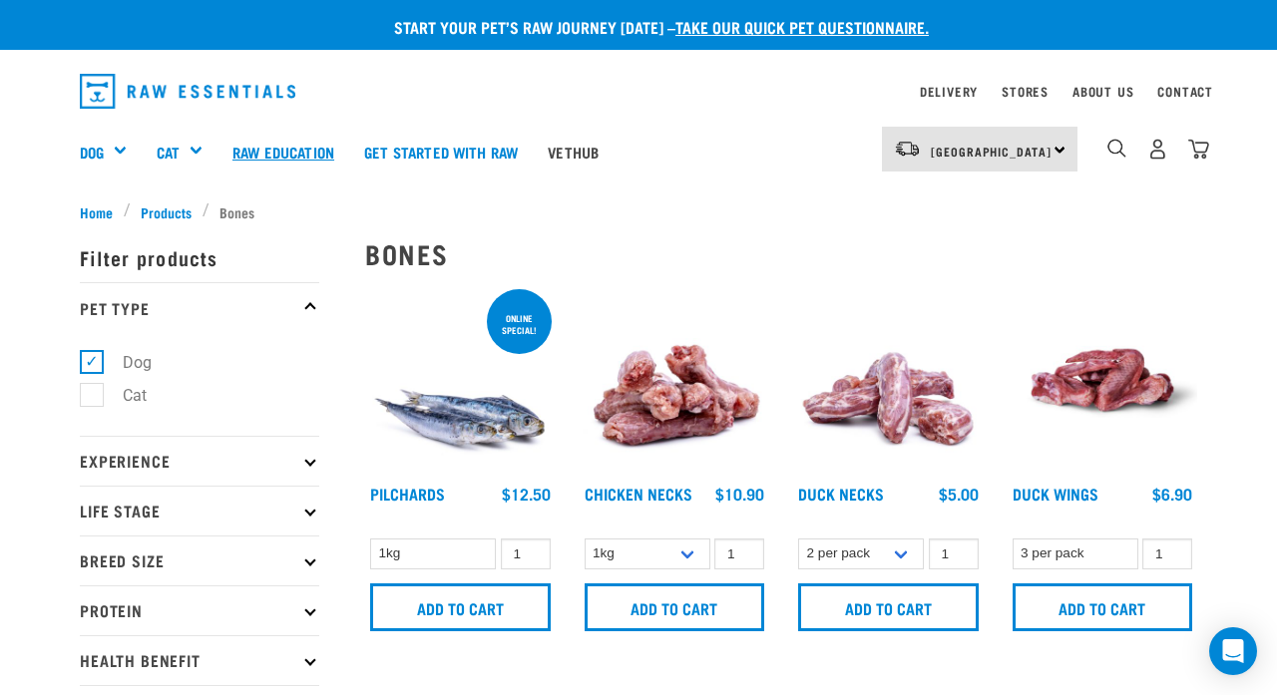
scroll to position [0, 0]
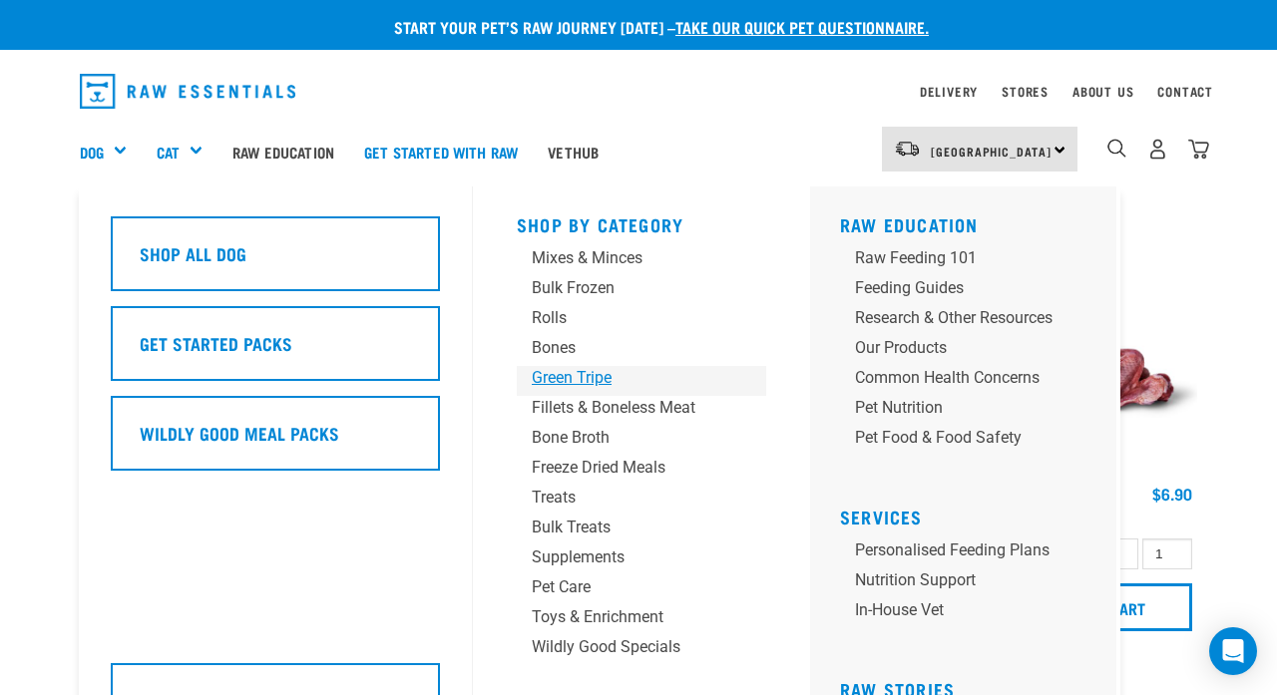
click at [547, 383] on div "Green Tripe" at bounding box center [625, 378] width 187 height 24
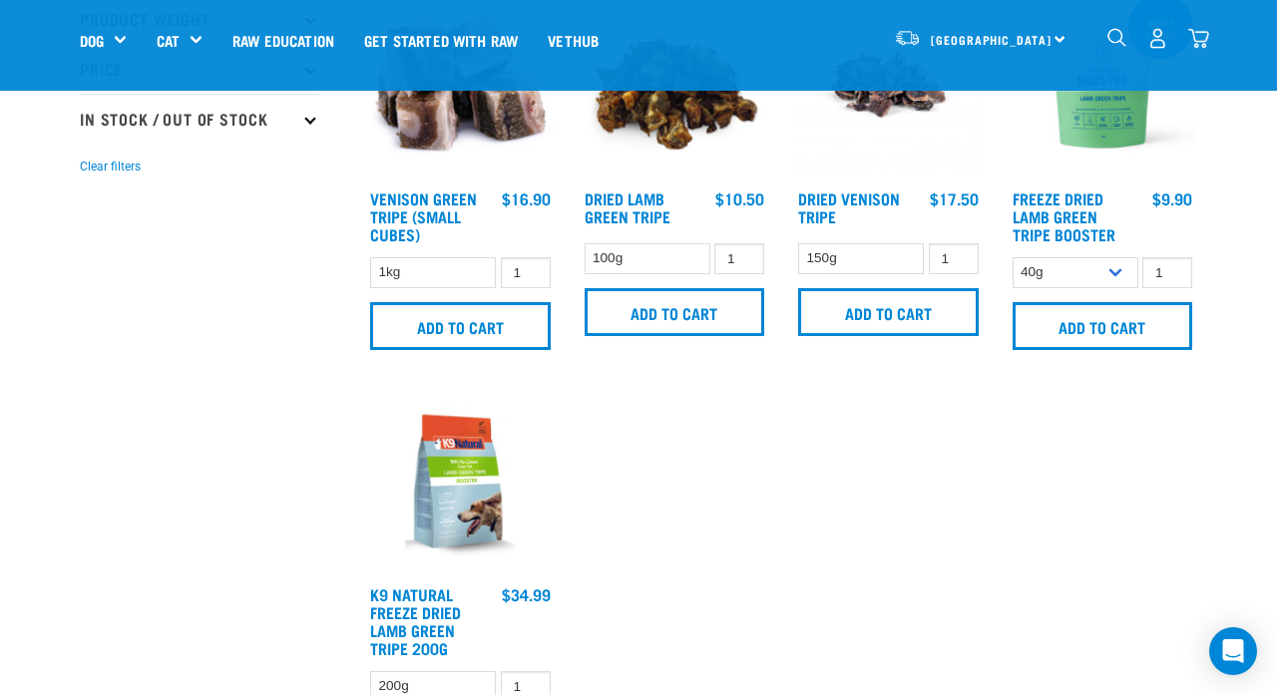
scroll to position [587, 0]
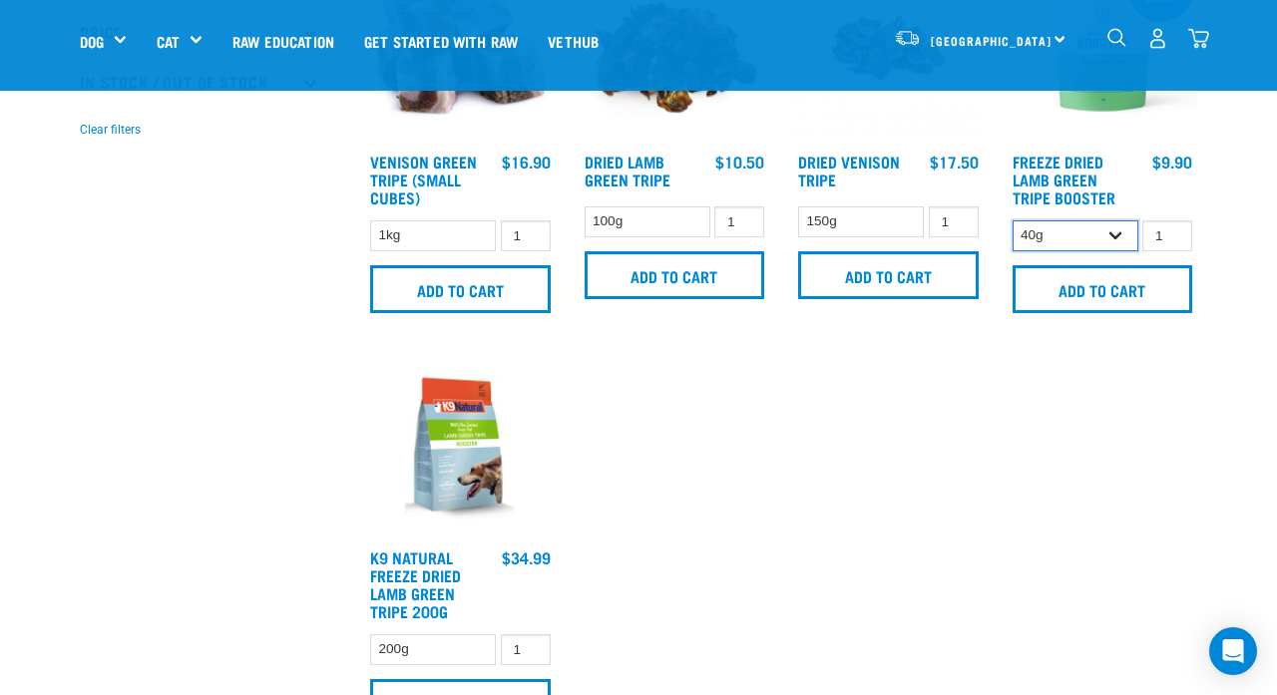
select select "348055"
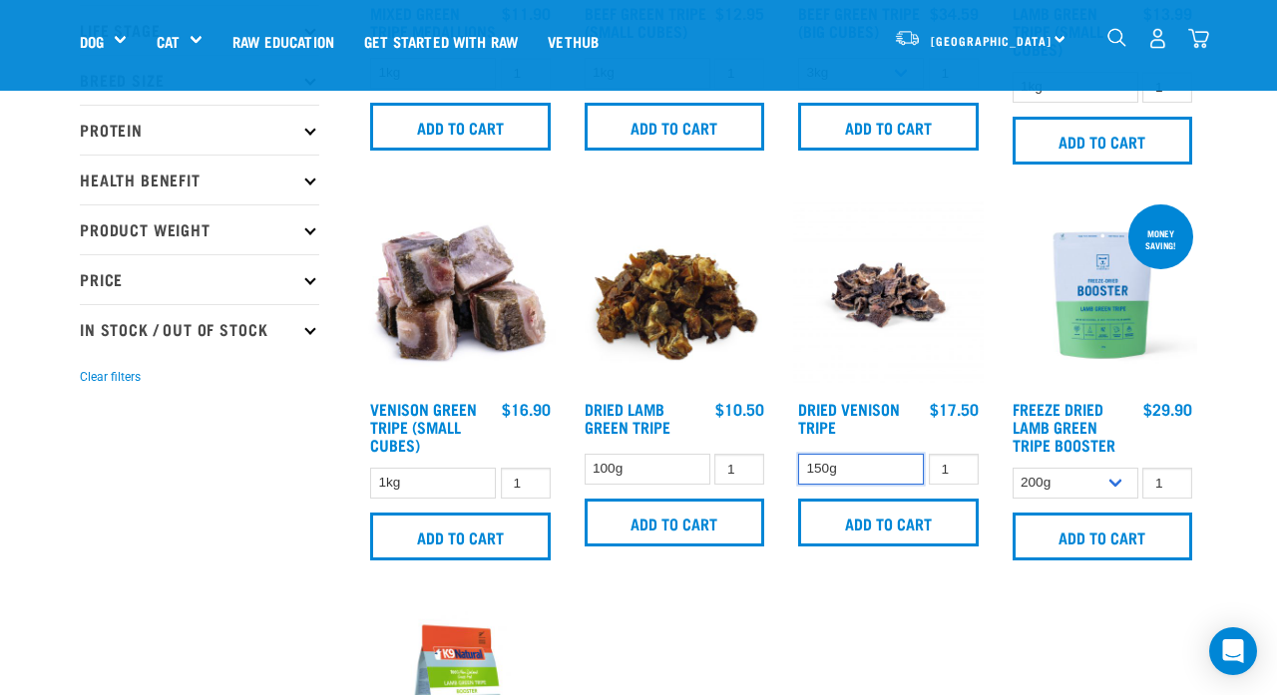
scroll to position [341, 0]
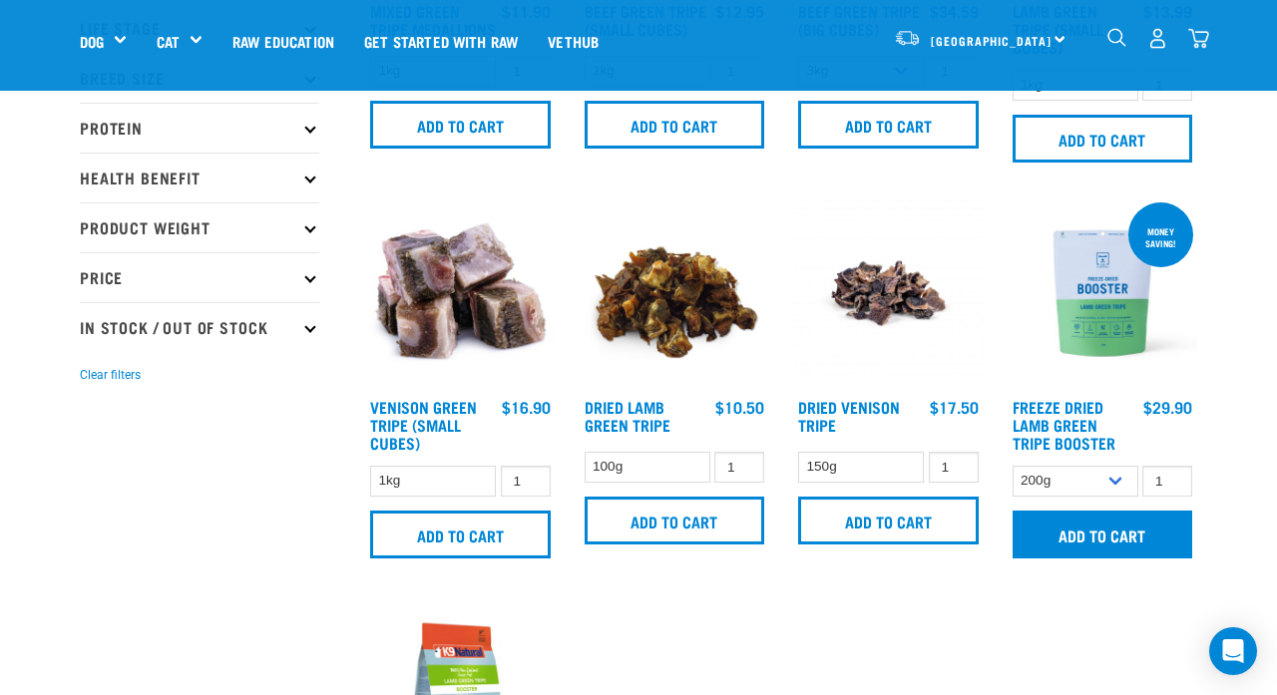
click at [1097, 537] on input "Add to cart" at bounding box center [1103, 535] width 181 height 48
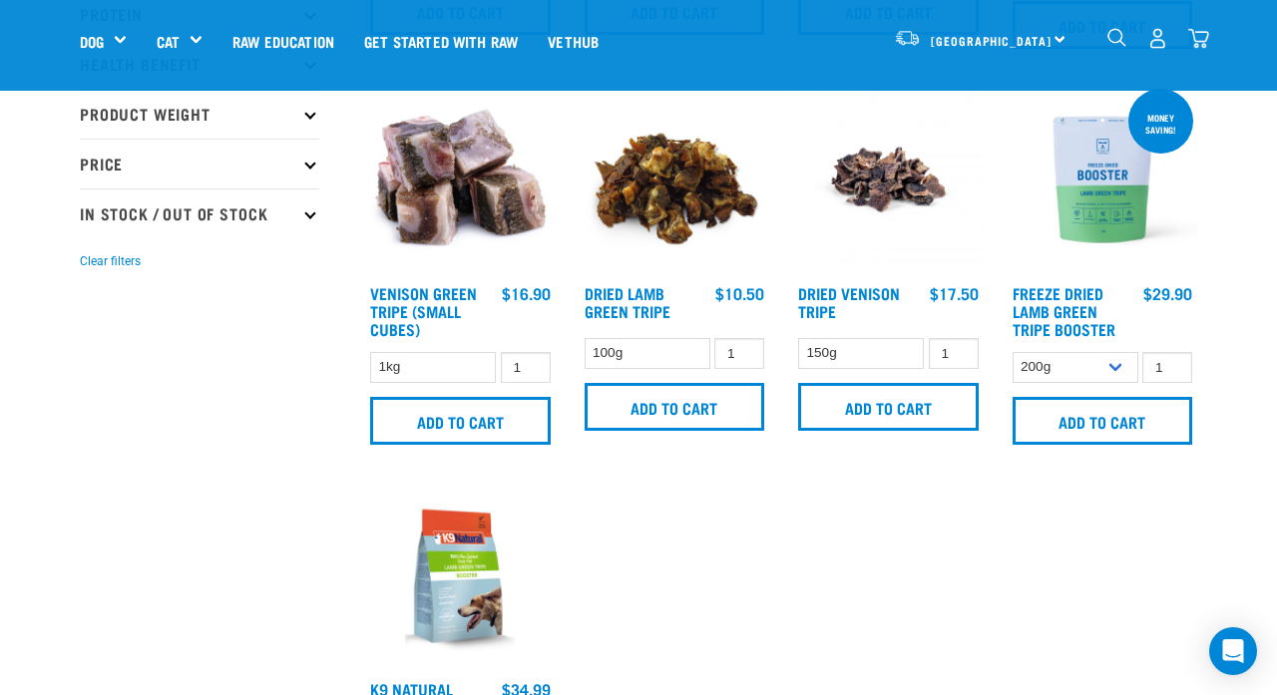
scroll to position [449, 0]
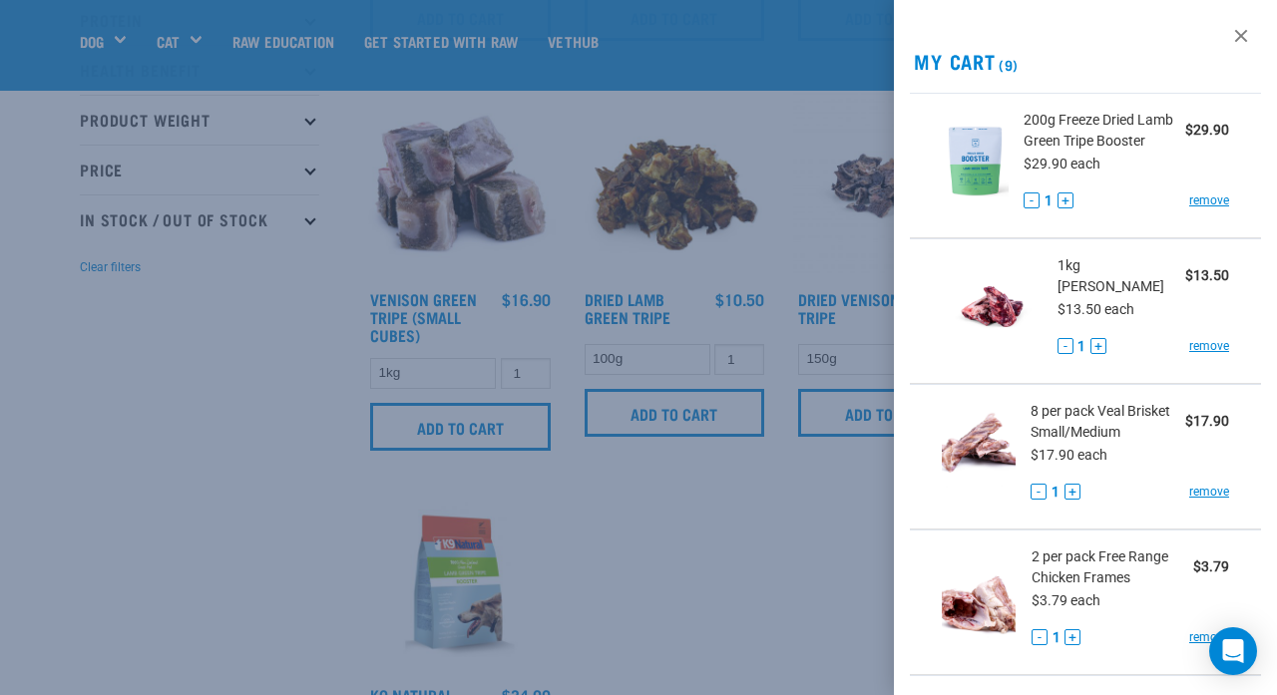
click at [581, 623] on div at bounding box center [638, 347] width 1277 height 695
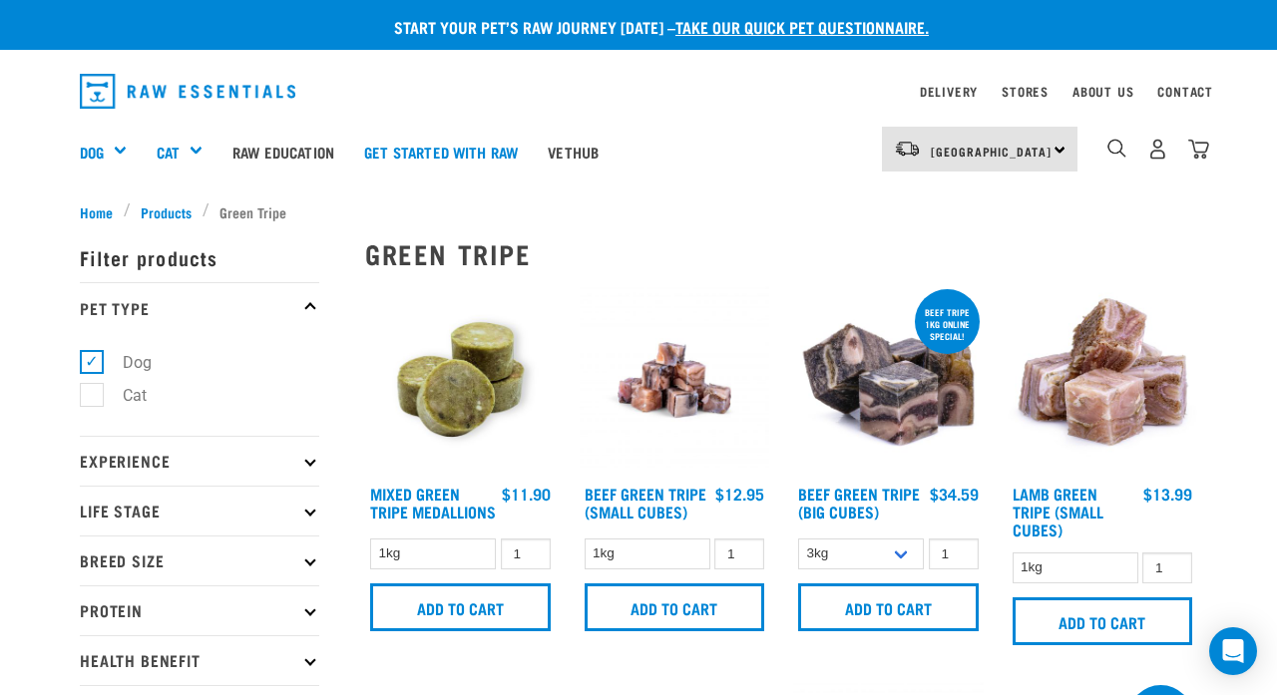
scroll to position [0, 0]
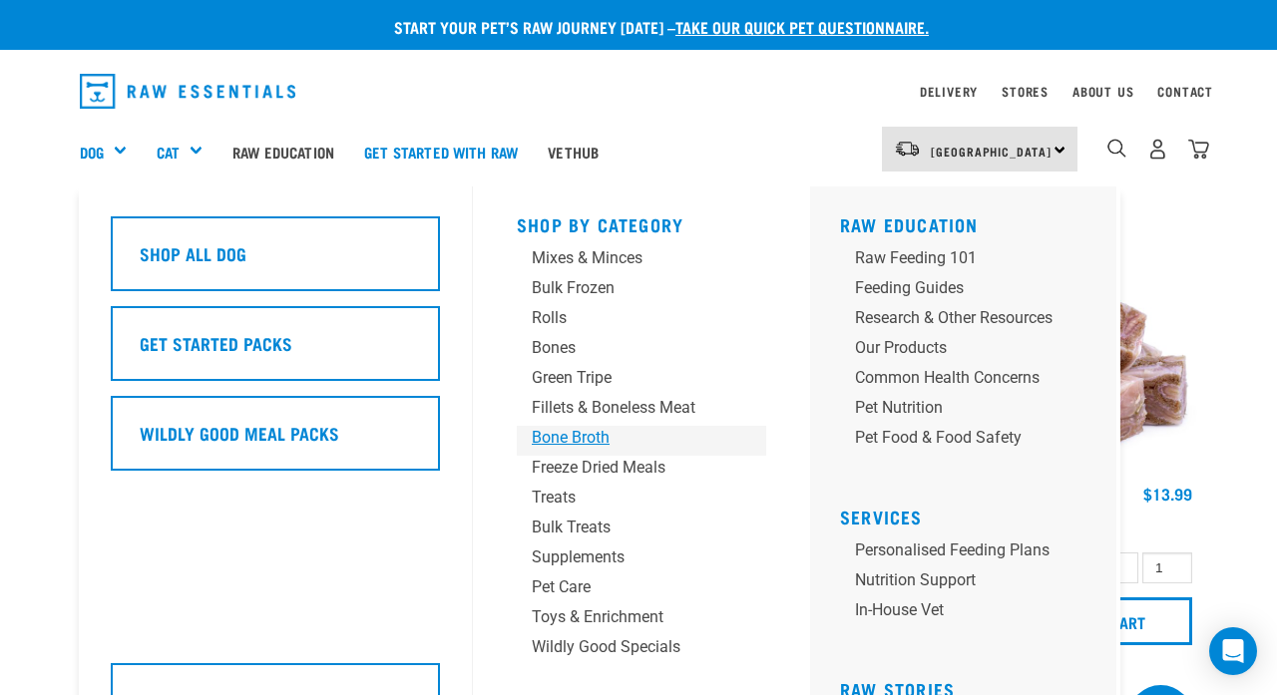
click at [570, 438] on div "Bone Broth" at bounding box center [625, 438] width 187 height 24
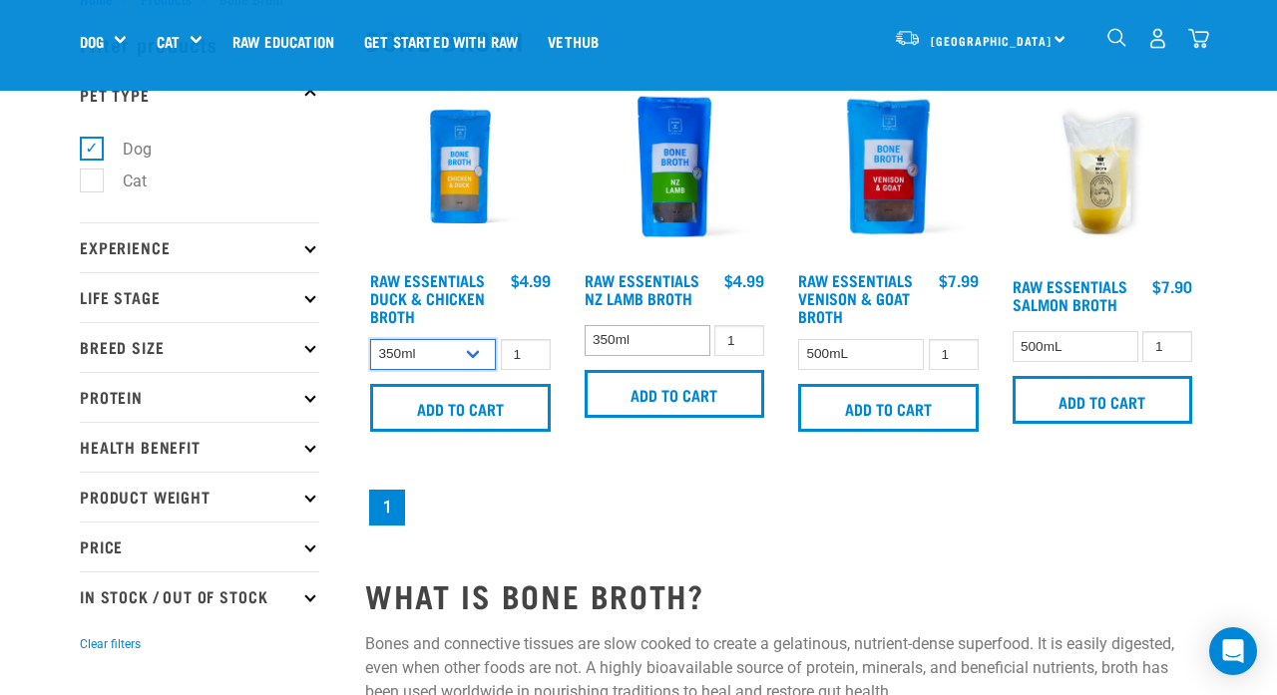
scroll to position [74, 0]
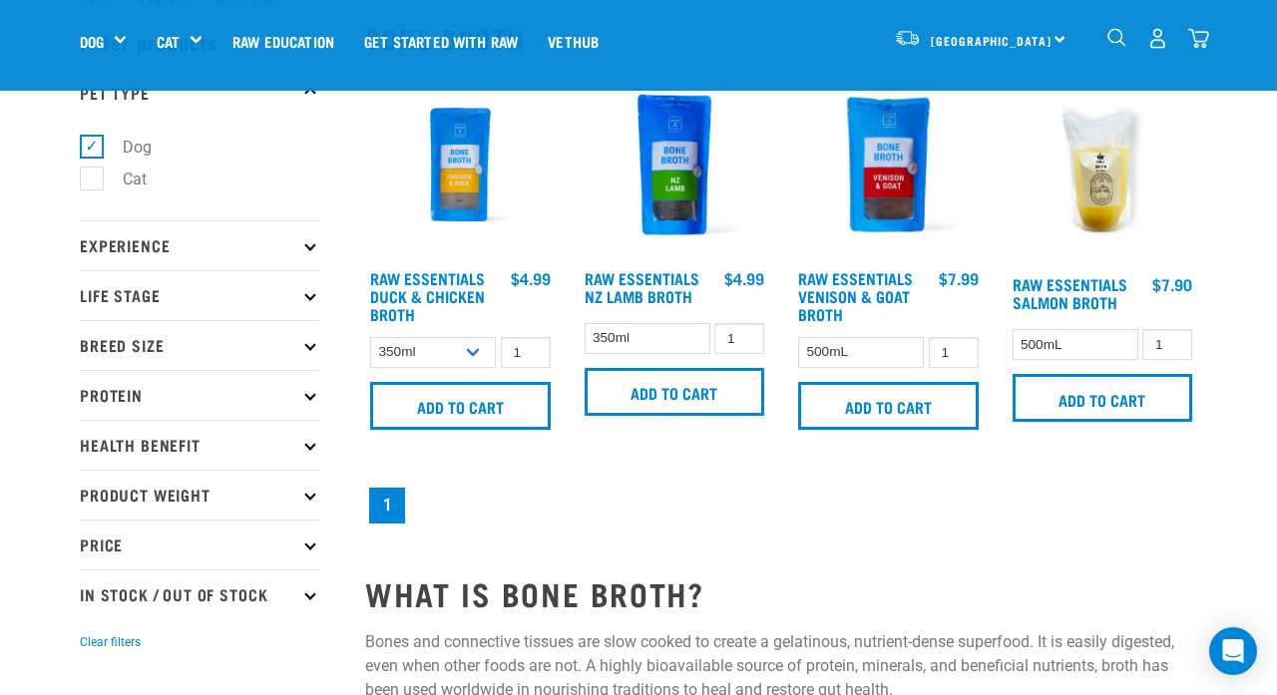
click at [643, 356] on div "350ml 1 0 100 0 100" at bounding box center [675, 338] width 191 height 35
click at [645, 334] on div "Raw Essentials NZ Lamb Broth 1 0 100" at bounding box center [675, 256] width 215 height 396
select select "696497"
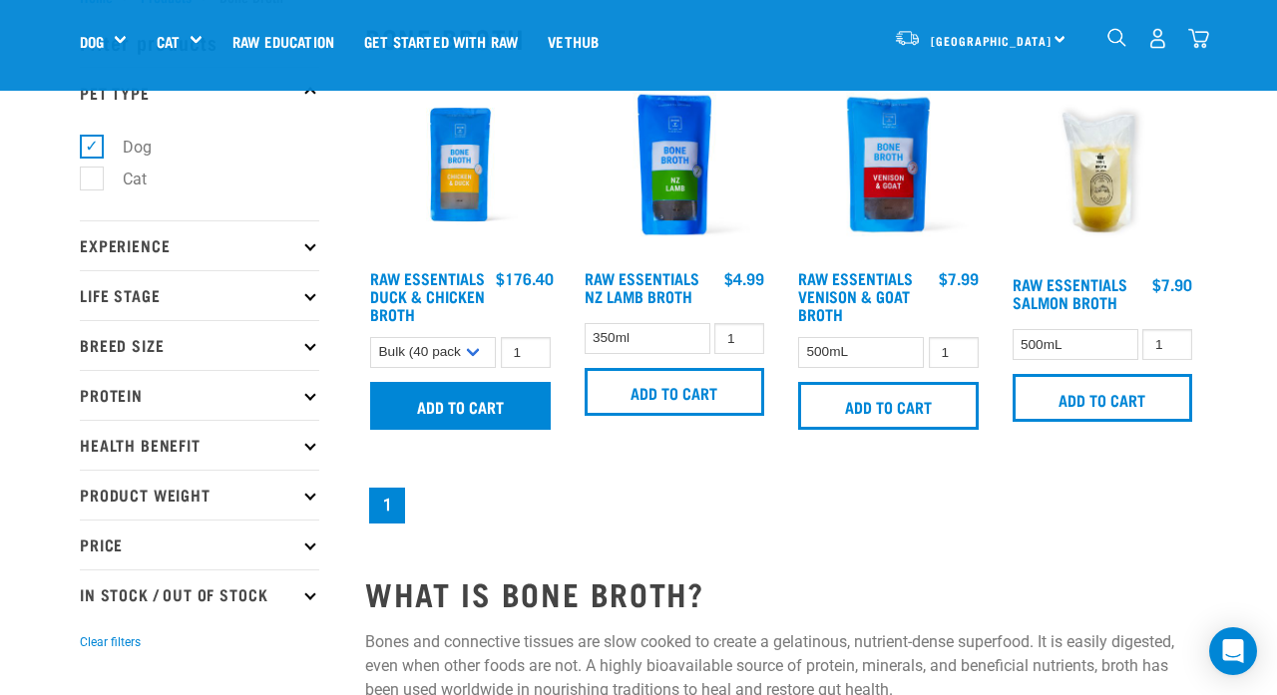
click at [481, 411] on input "Add to cart" at bounding box center [460, 406] width 181 height 48
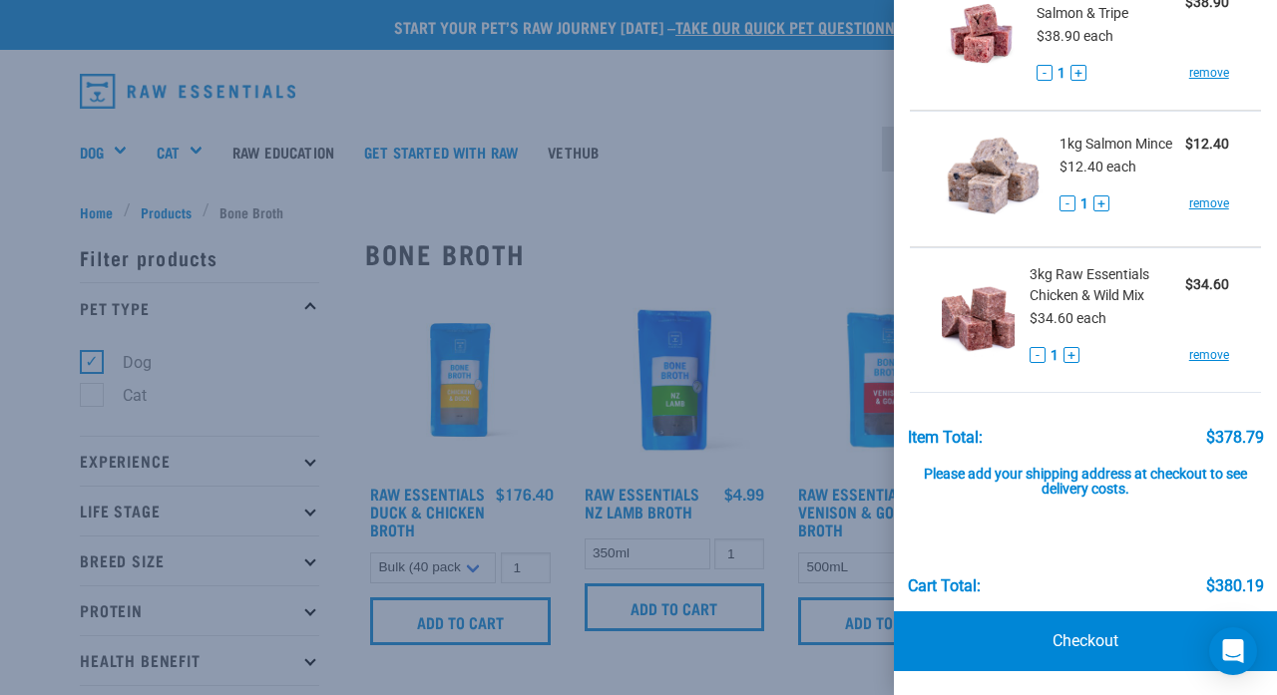
scroll to position [24, 0]
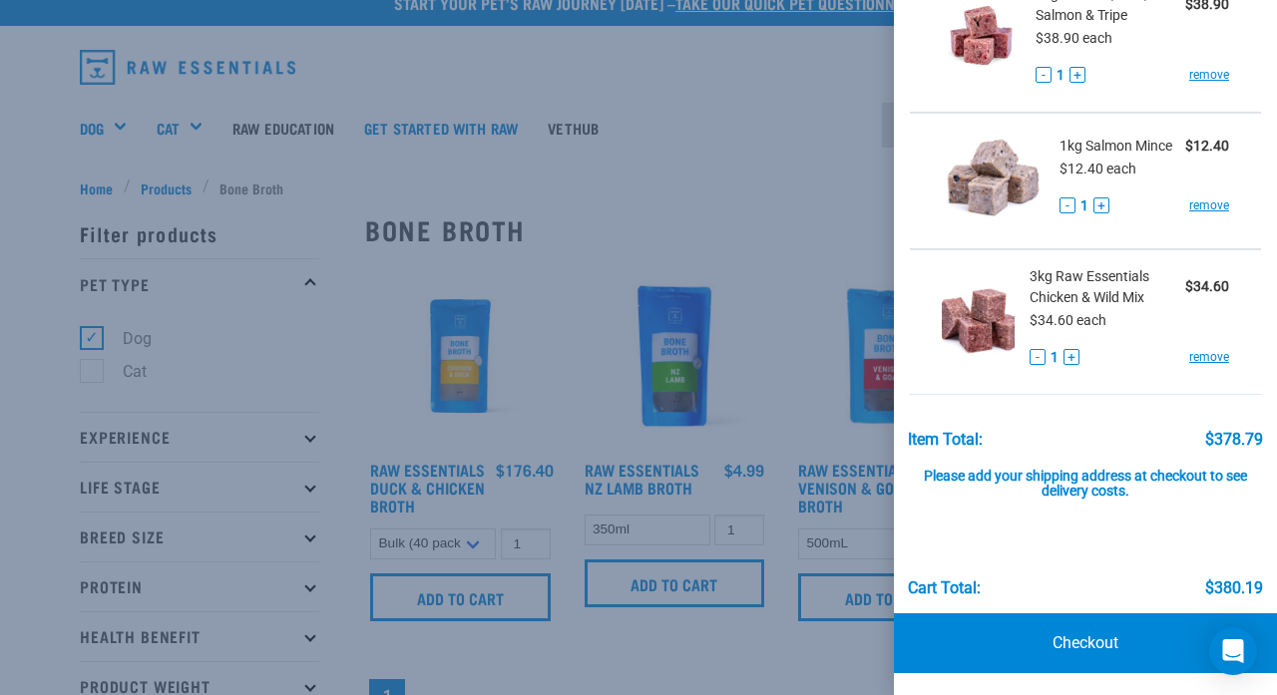
click at [275, 176] on div at bounding box center [638, 347] width 1277 height 695
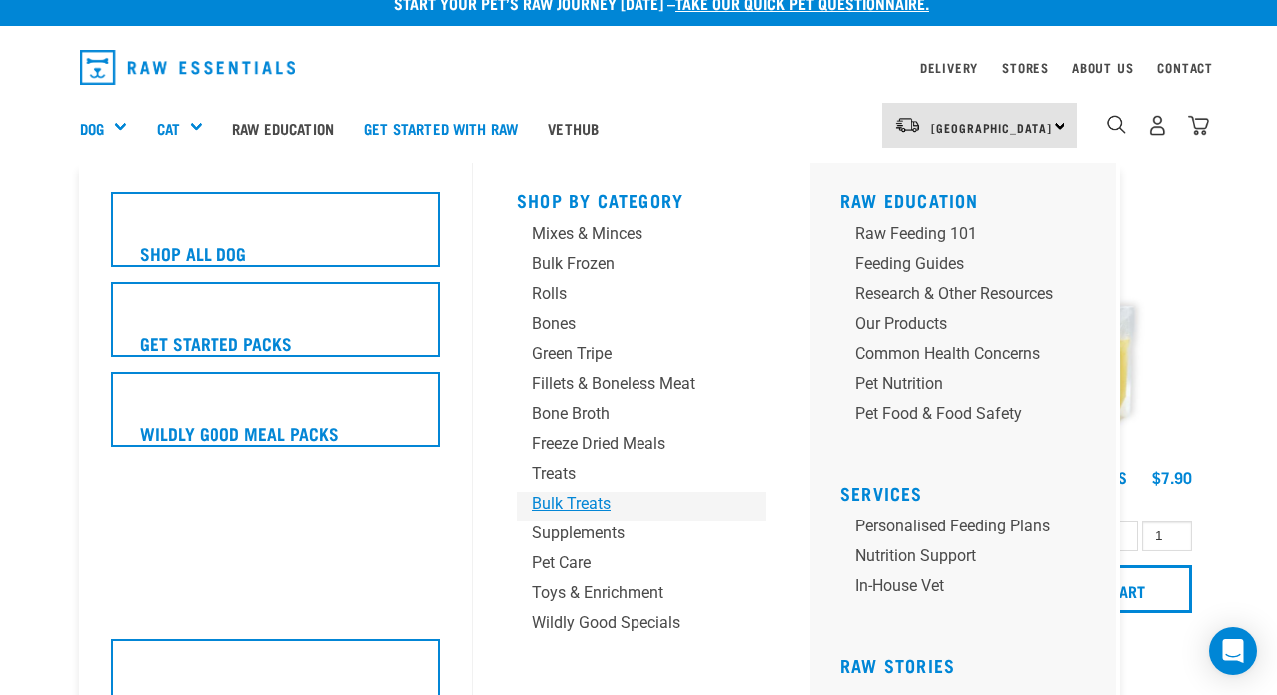
click at [558, 498] on div "Bulk Treats" at bounding box center [625, 504] width 187 height 24
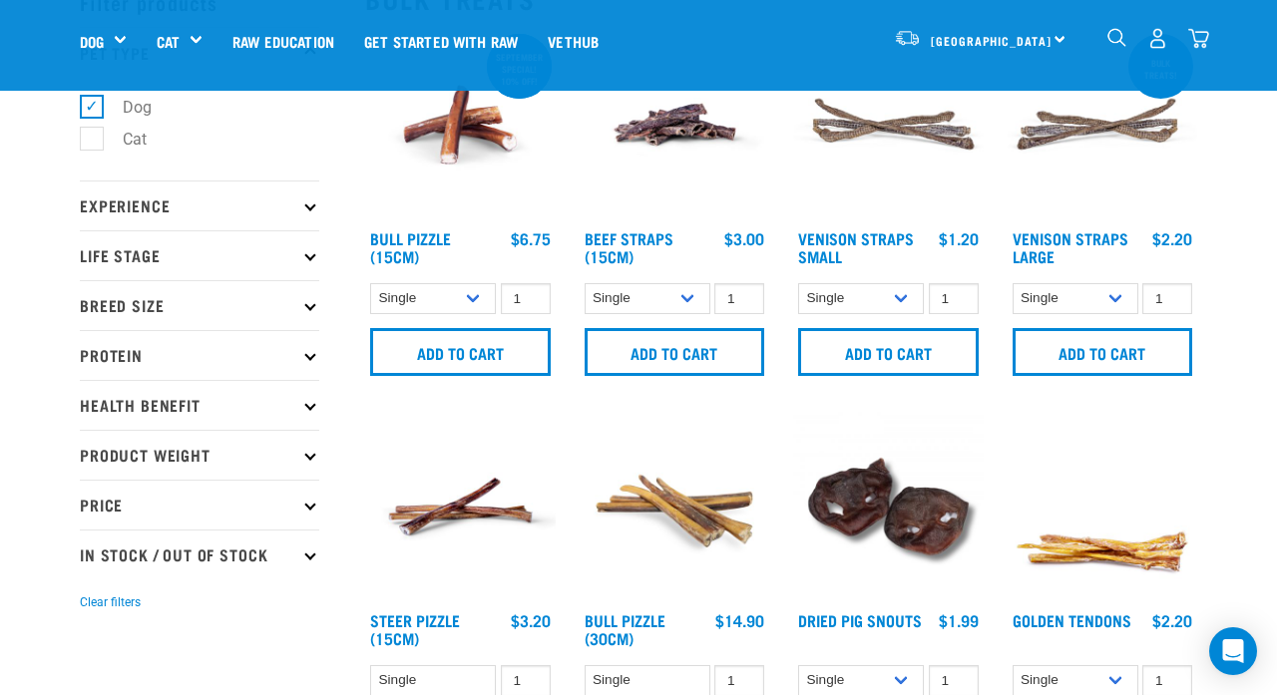
scroll to position [115, 0]
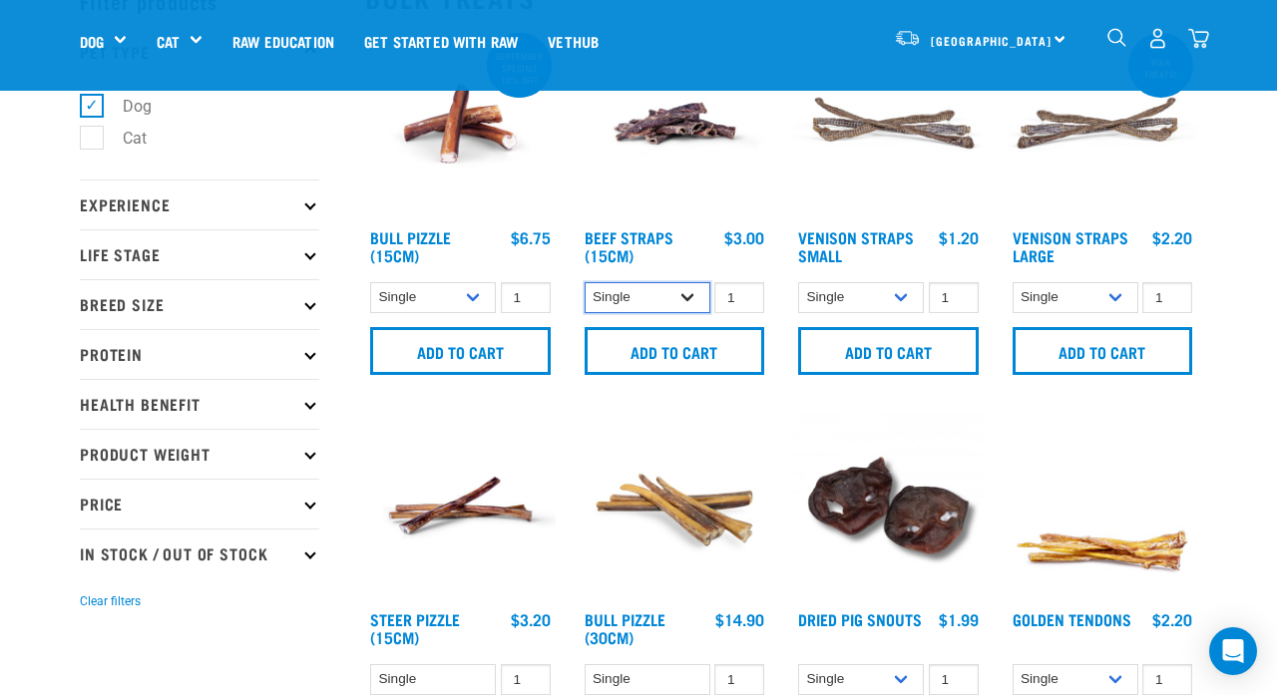
select select "726"
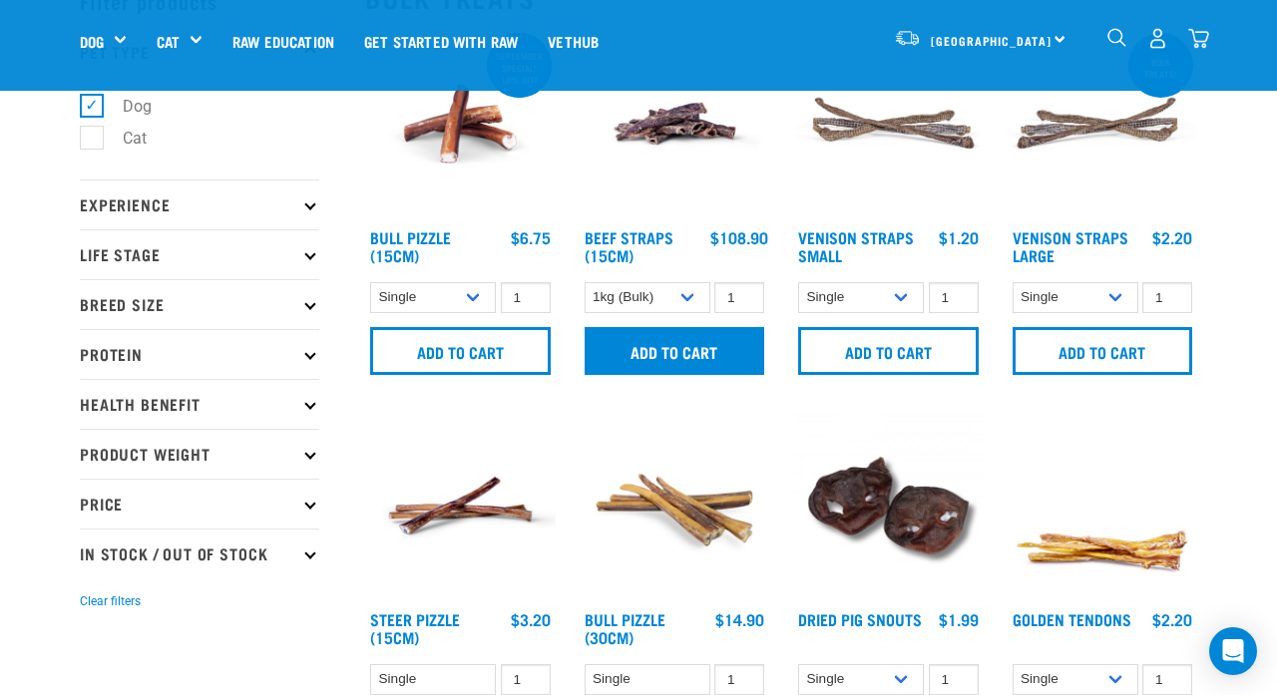
click at [680, 352] on input "Add to cart" at bounding box center [675, 351] width 181 height 48
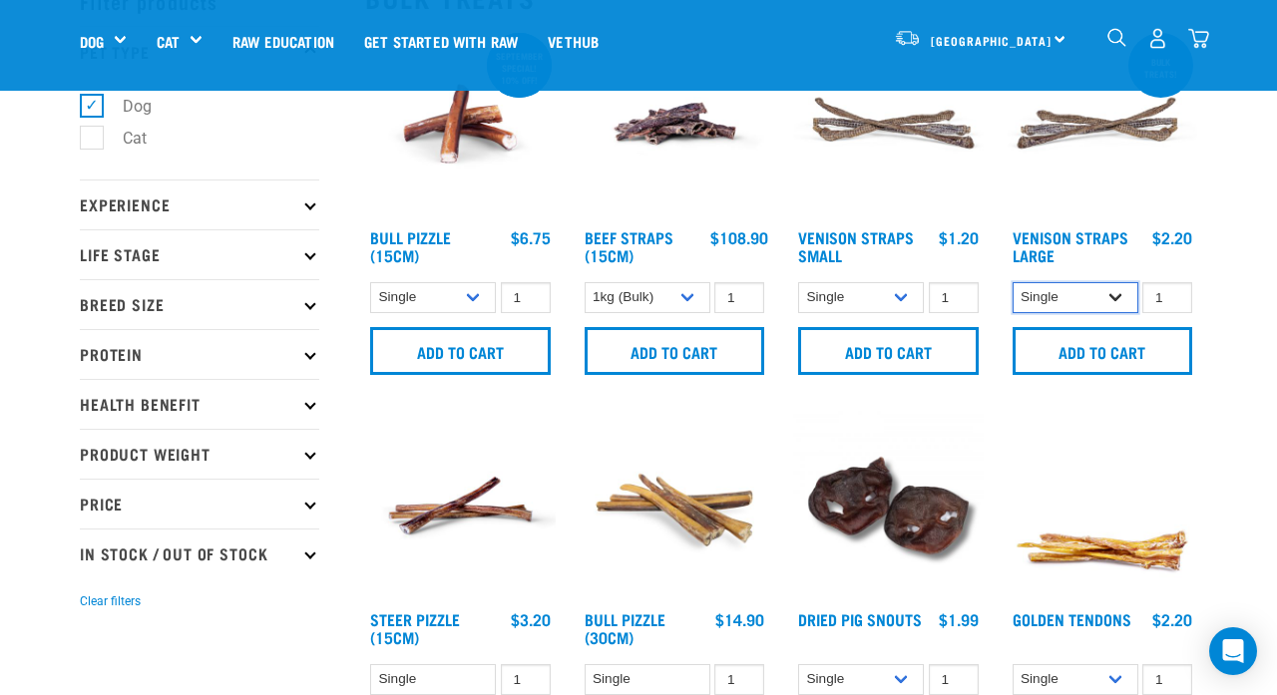
select select "251922"
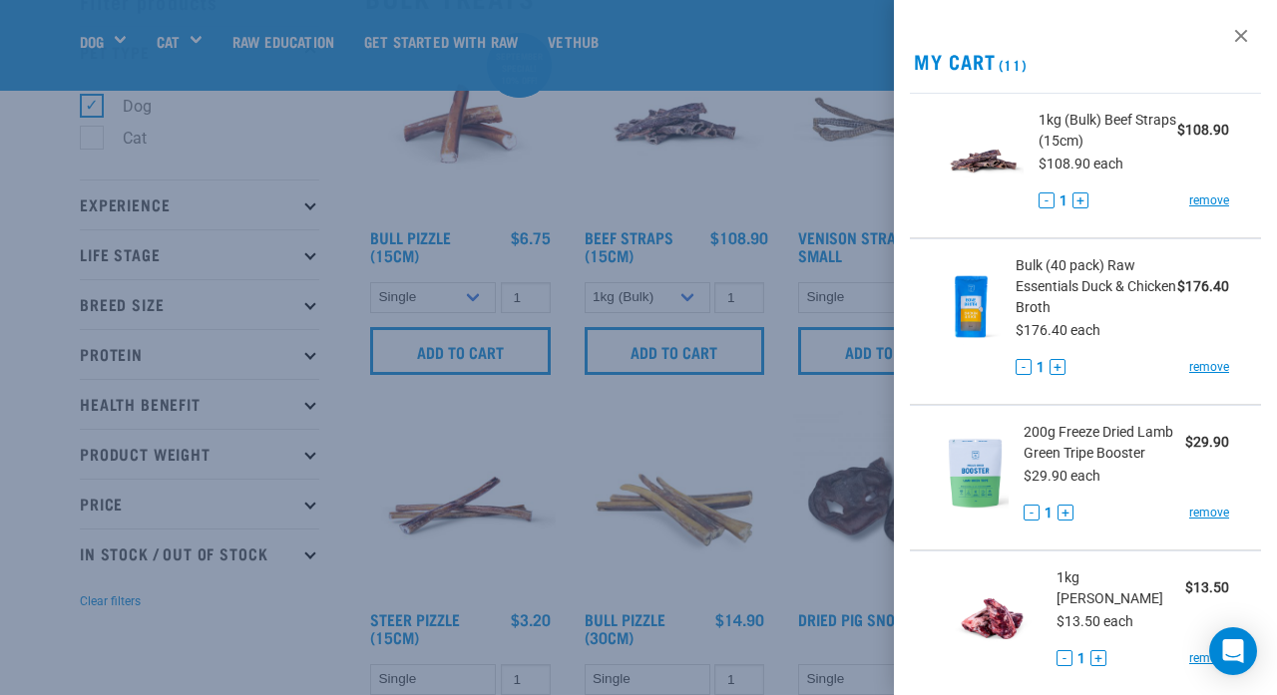
click at [799, 435] on div at bounding box center [638, 347] width 1277 height 695
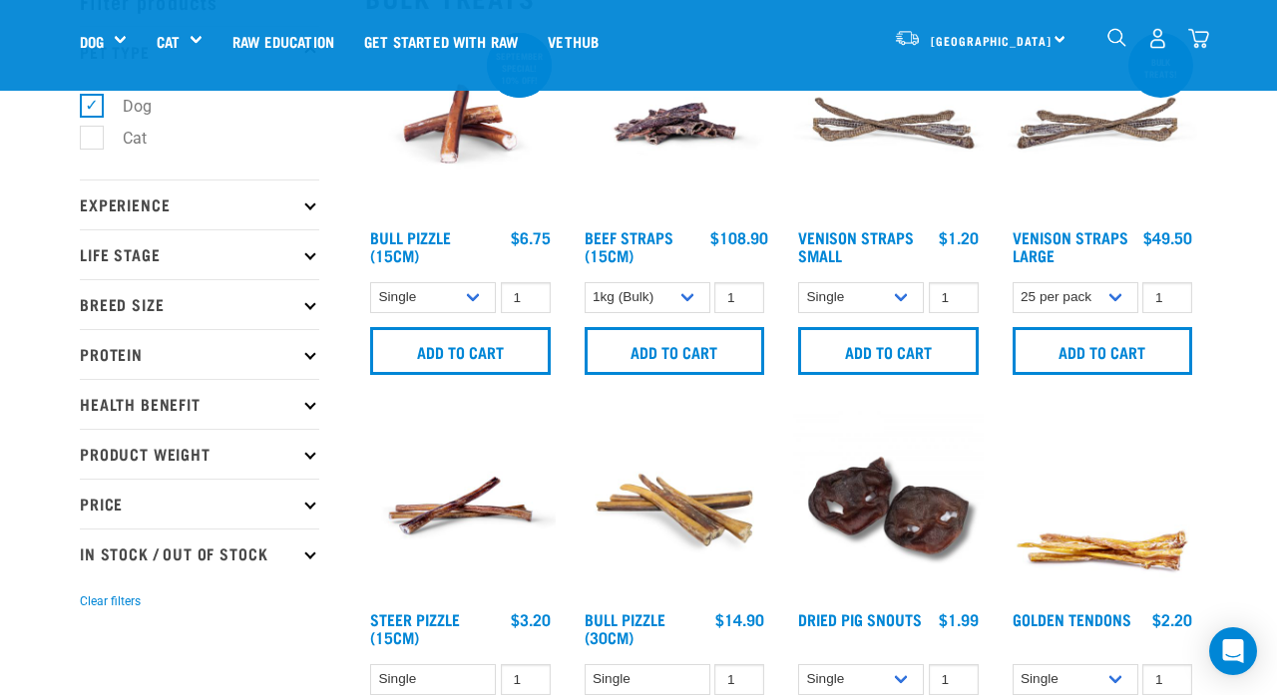
scroll to position [160, 0]
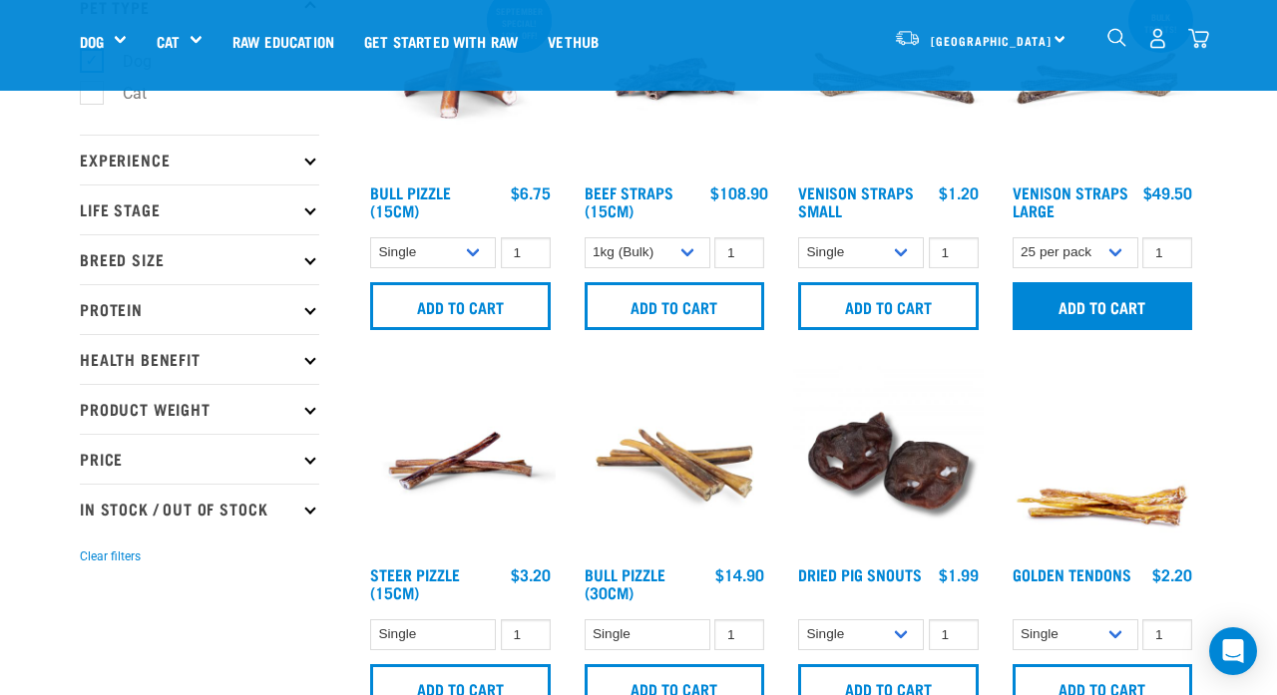
click at [1095, 325] on input "Add to cart" at bounding box center [1103, 306] width 181 height 48
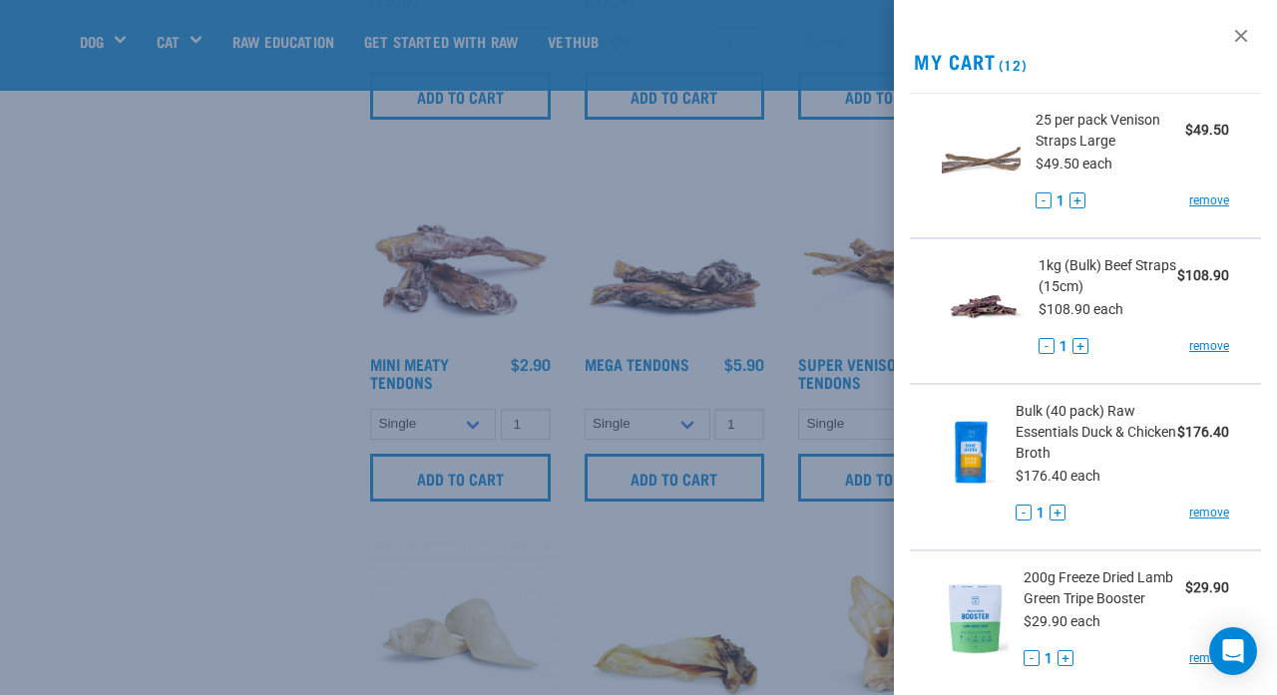
scroll to position [751, 0]
click at [706, 227] on div at bounding box center [638, 347] width 1277 height 695
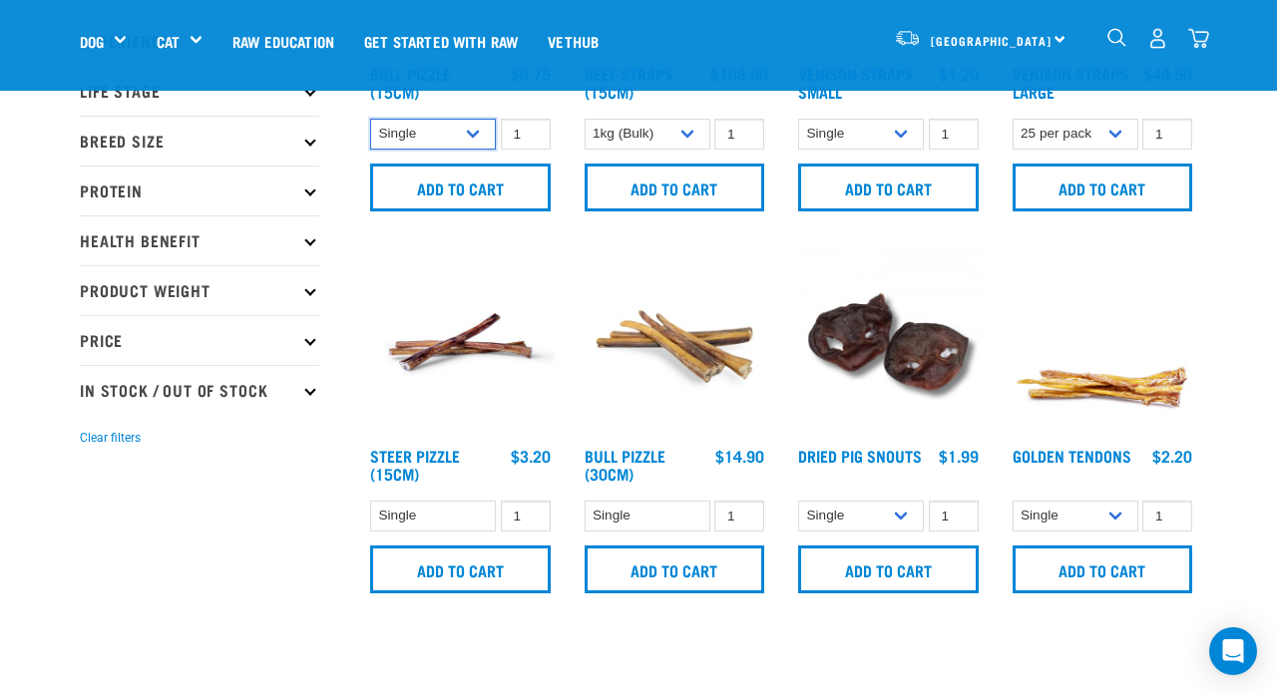
scroll to position [282, 0]
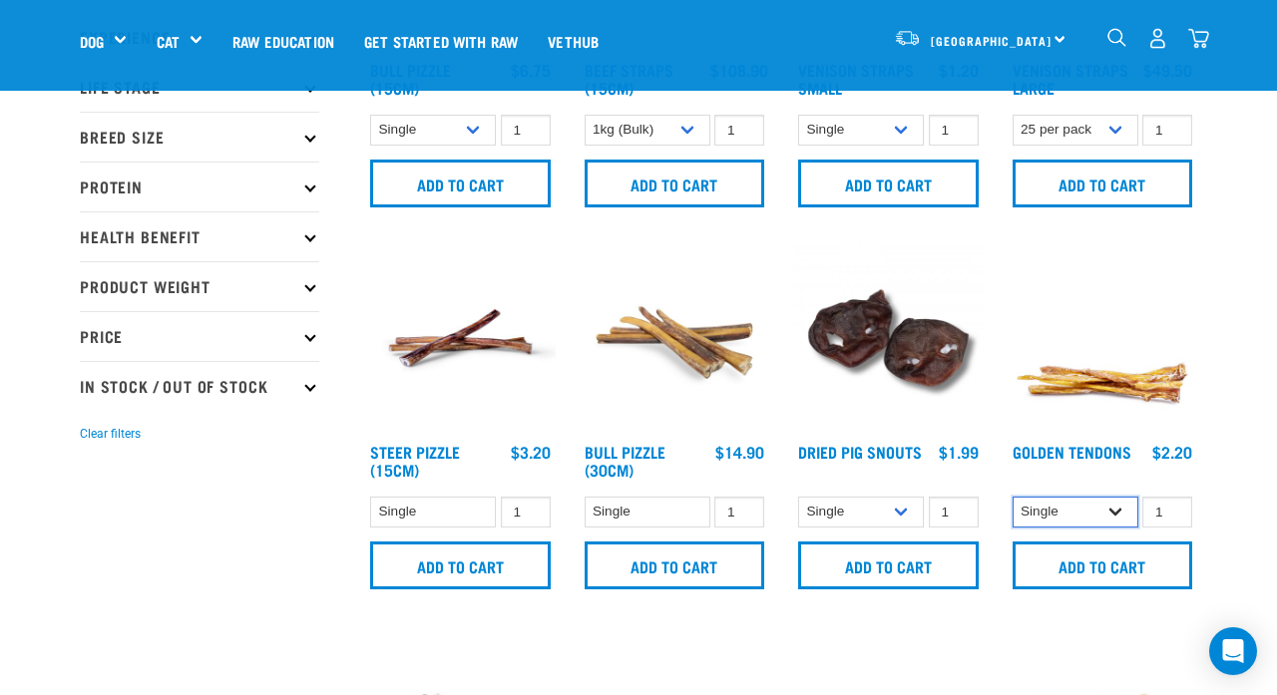
select select "682012"
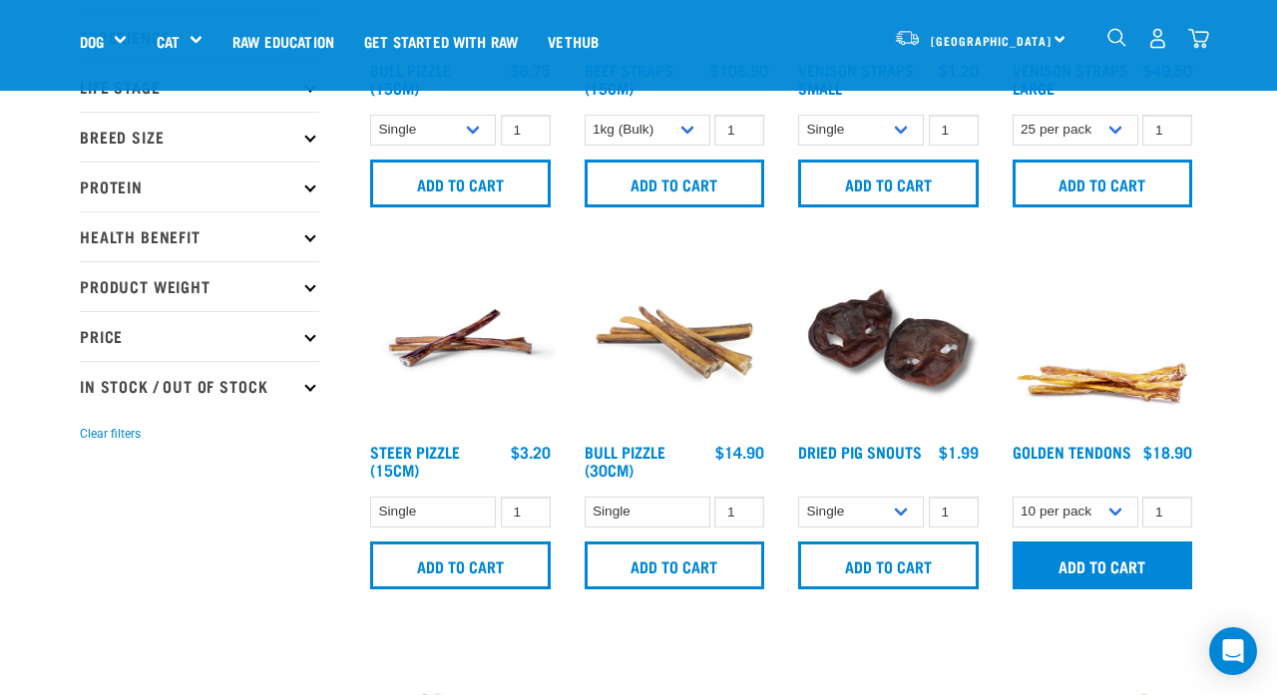
click at [1126, 562] on input "Add to cart" at bounding box center [1103, 566] width 181 height 48
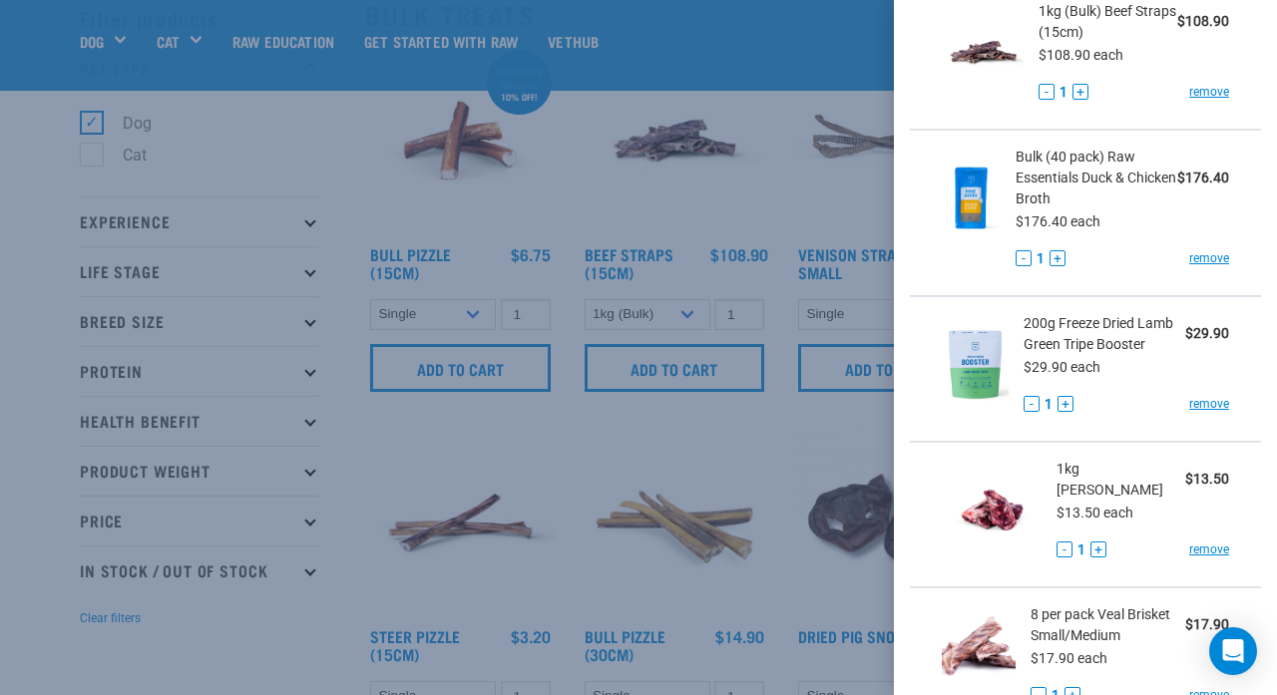
scroll to position [429, 0]
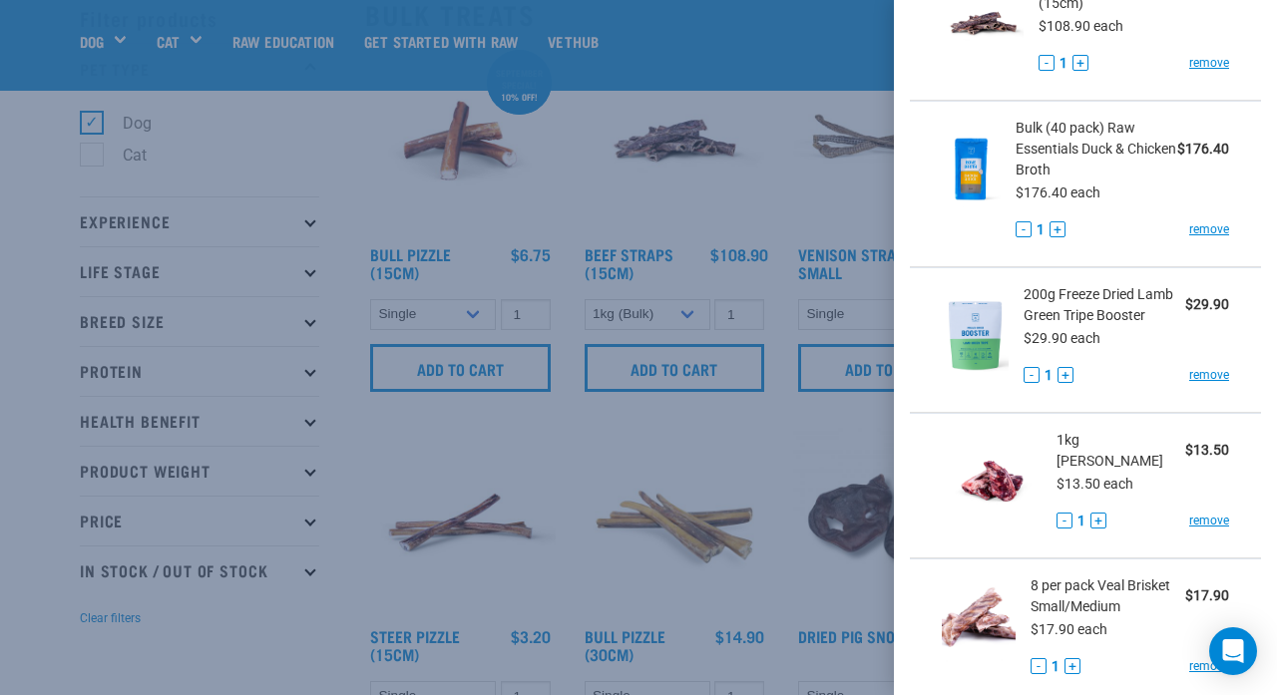
click at [310, 136] on div at bounding box center [638, 347] width 1277 height 695
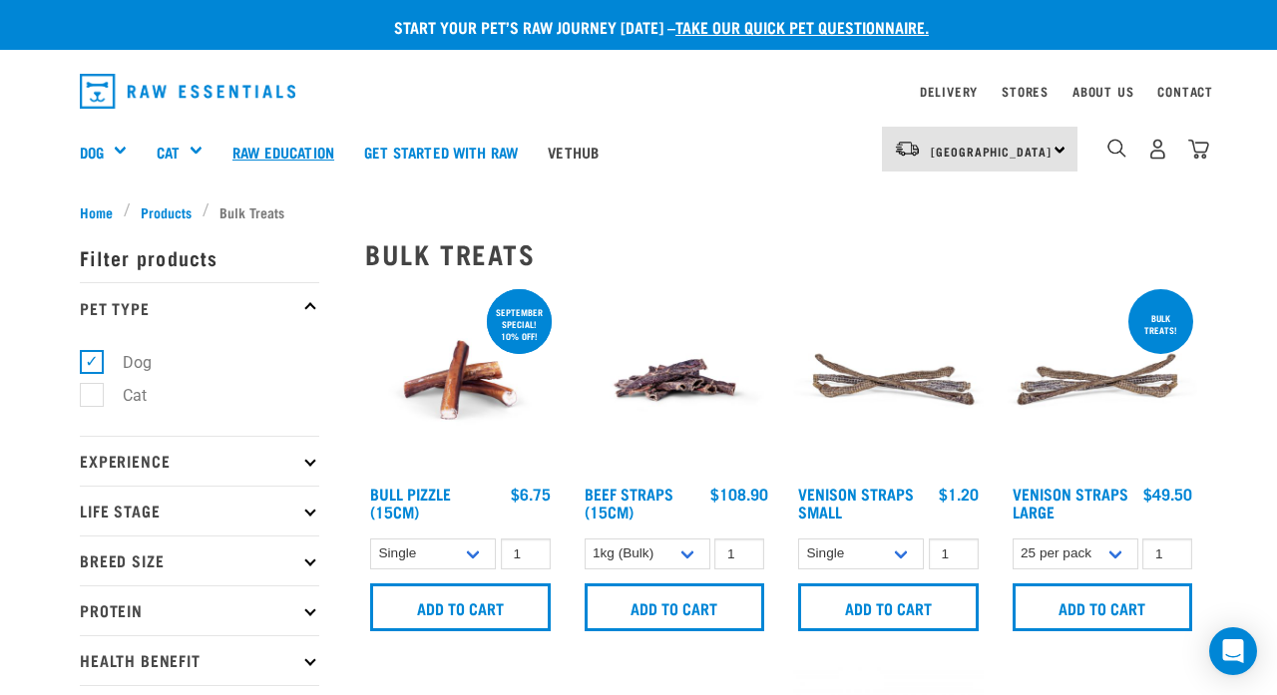
scroll to position [0, 0]
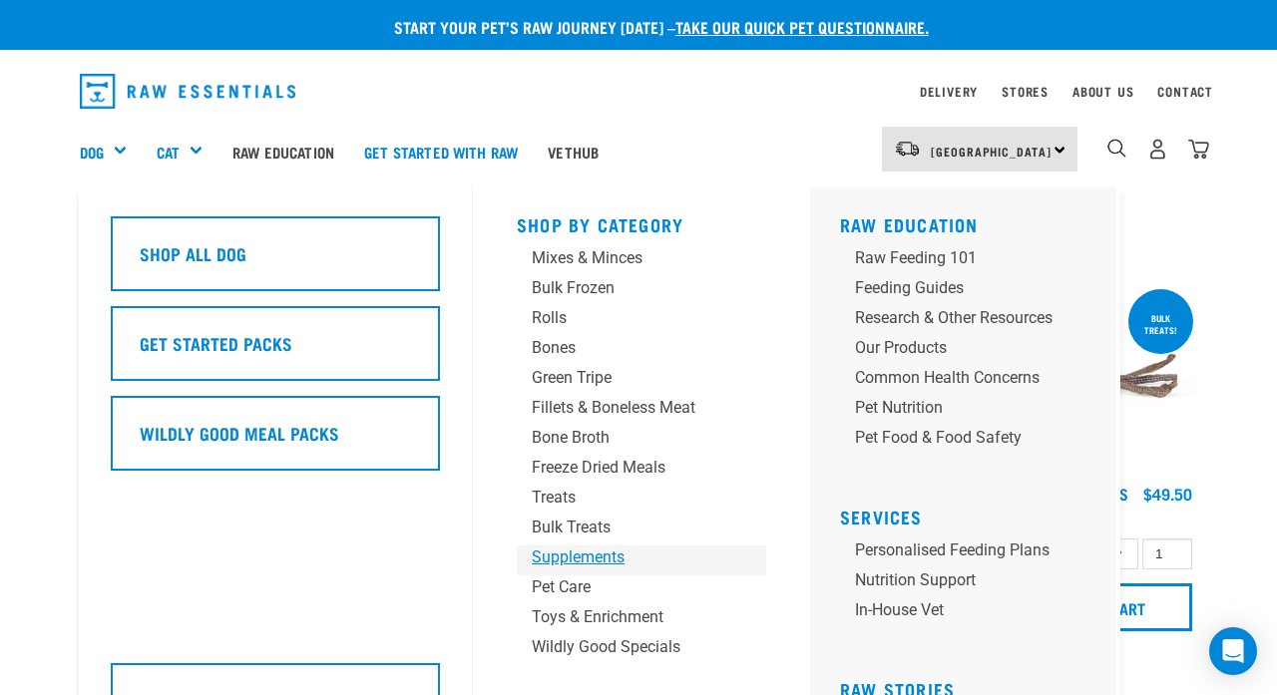
click at [539, 557] on div "Supplements" at bounding box center [625, 558] width 187 height 24
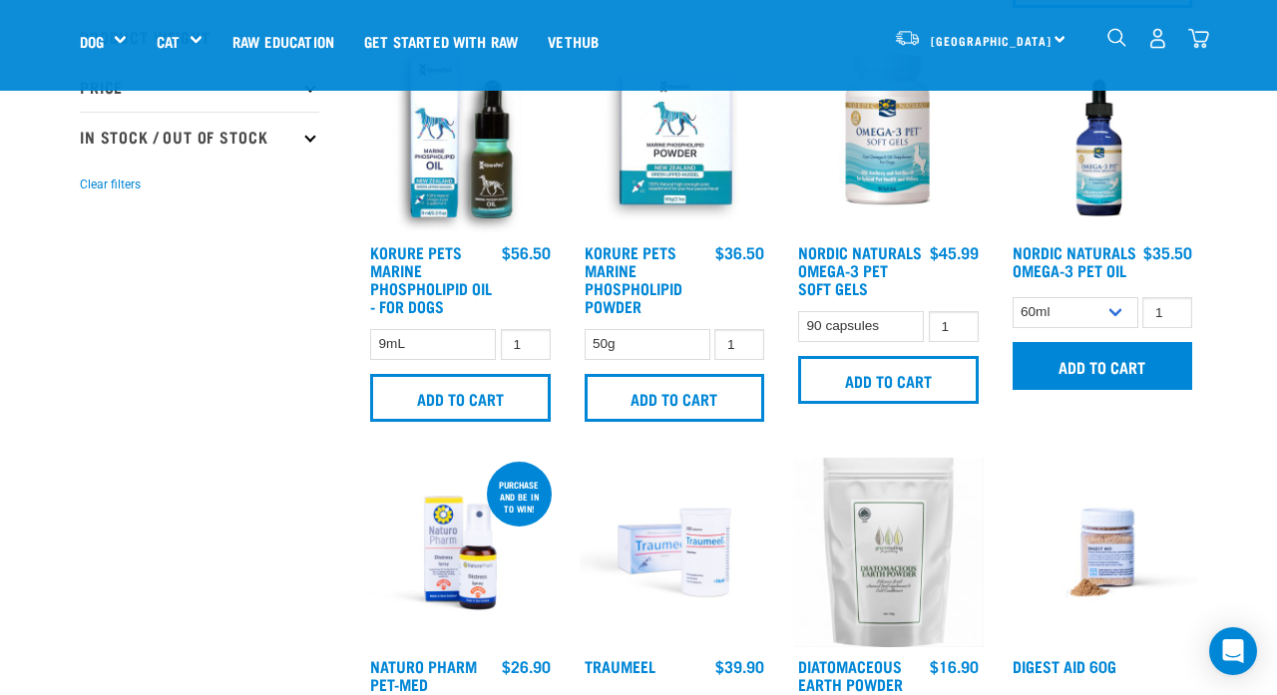
scroll to position [563, 0]
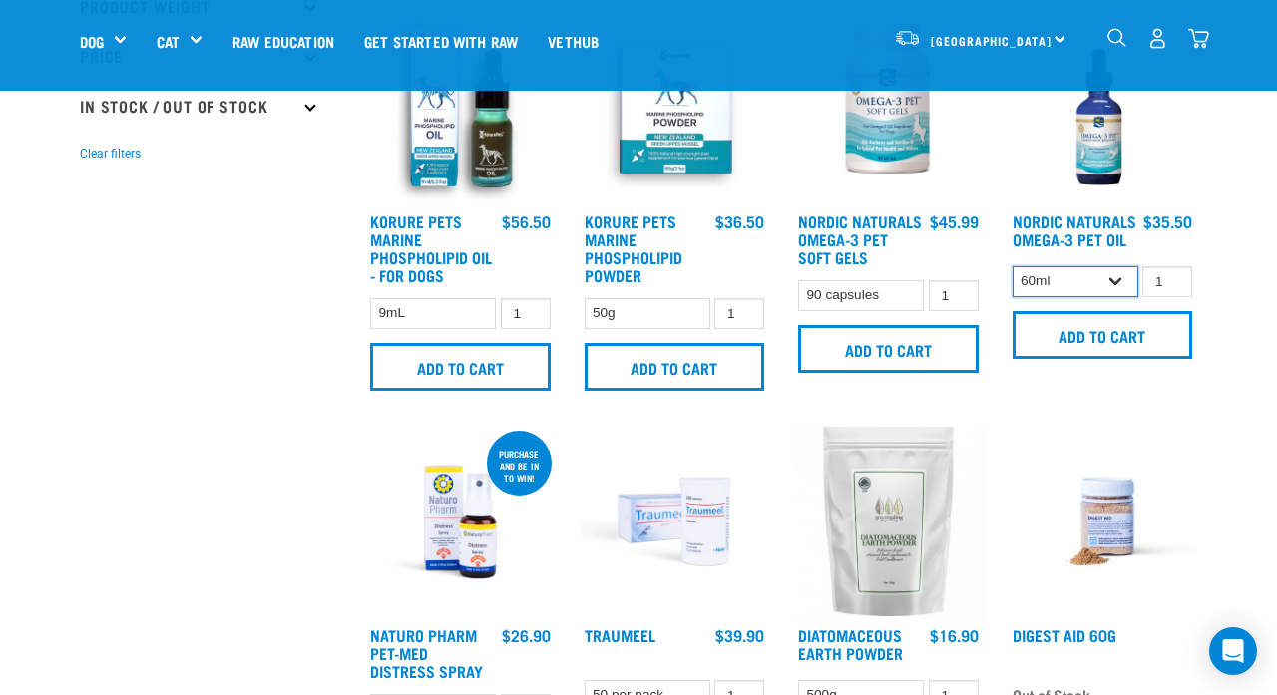
select select "31264"
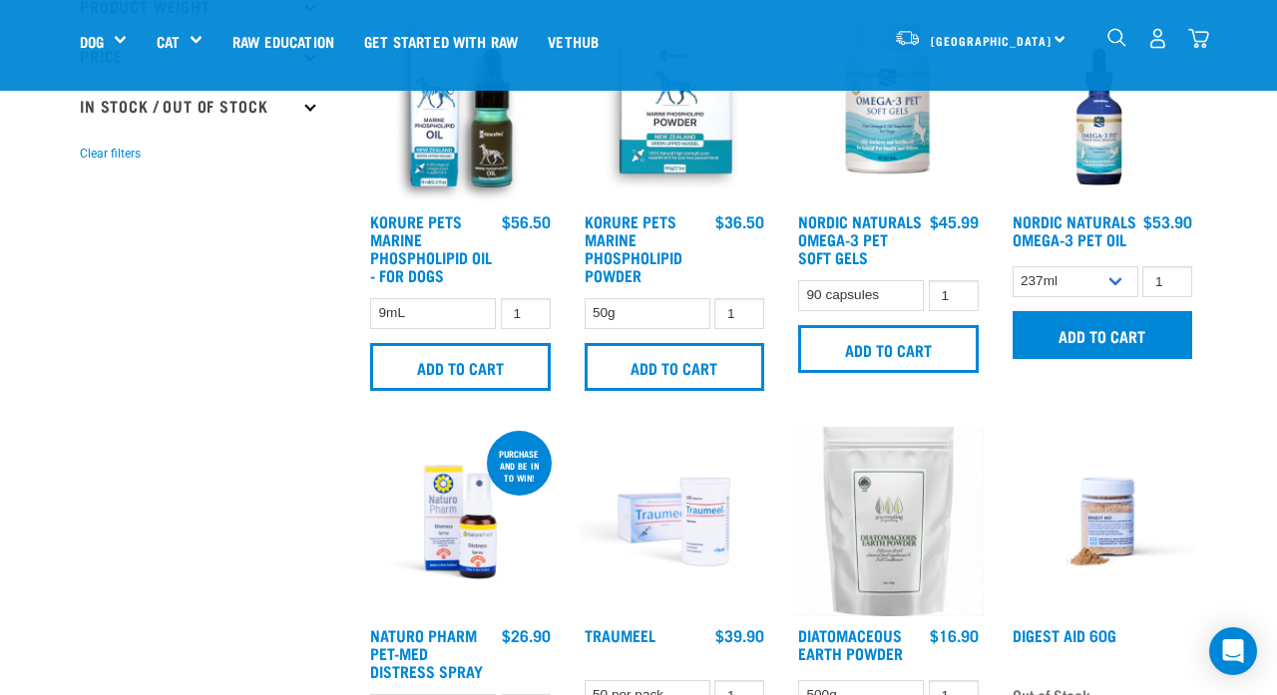
click at [1114, 359] on input "Add to cart" at bounding box center [1103, 335] width 181 height 48
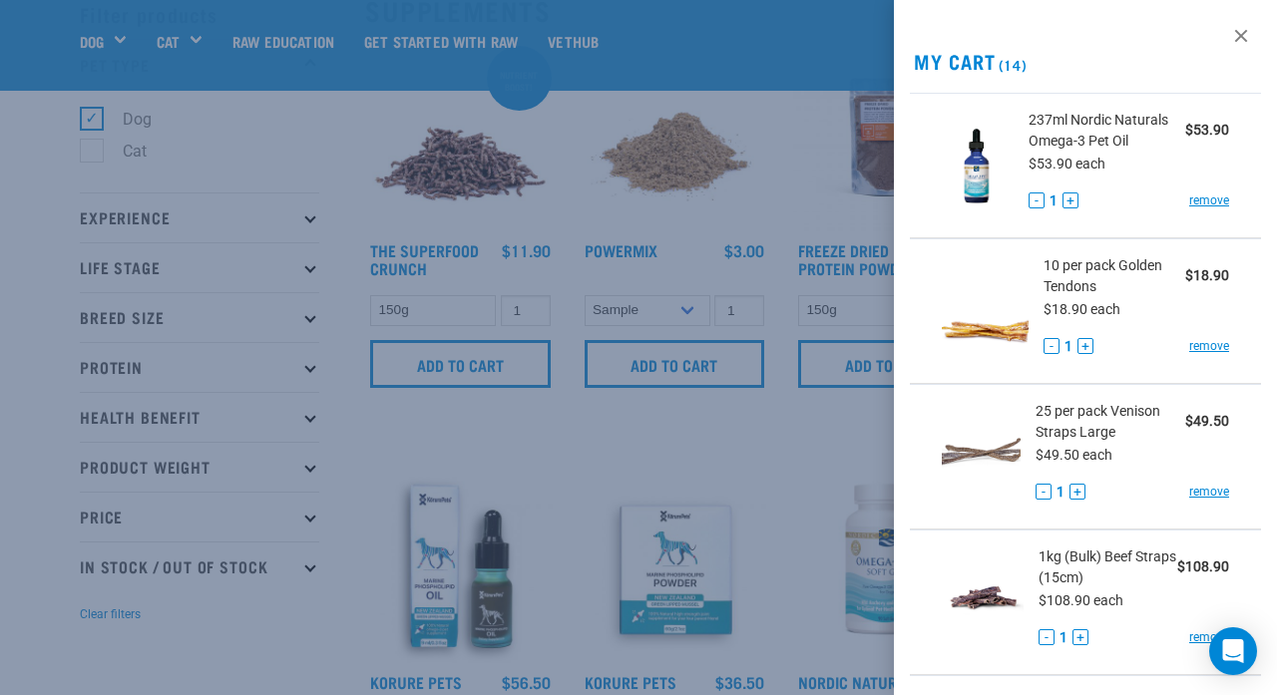
scroll to position [91, 0]
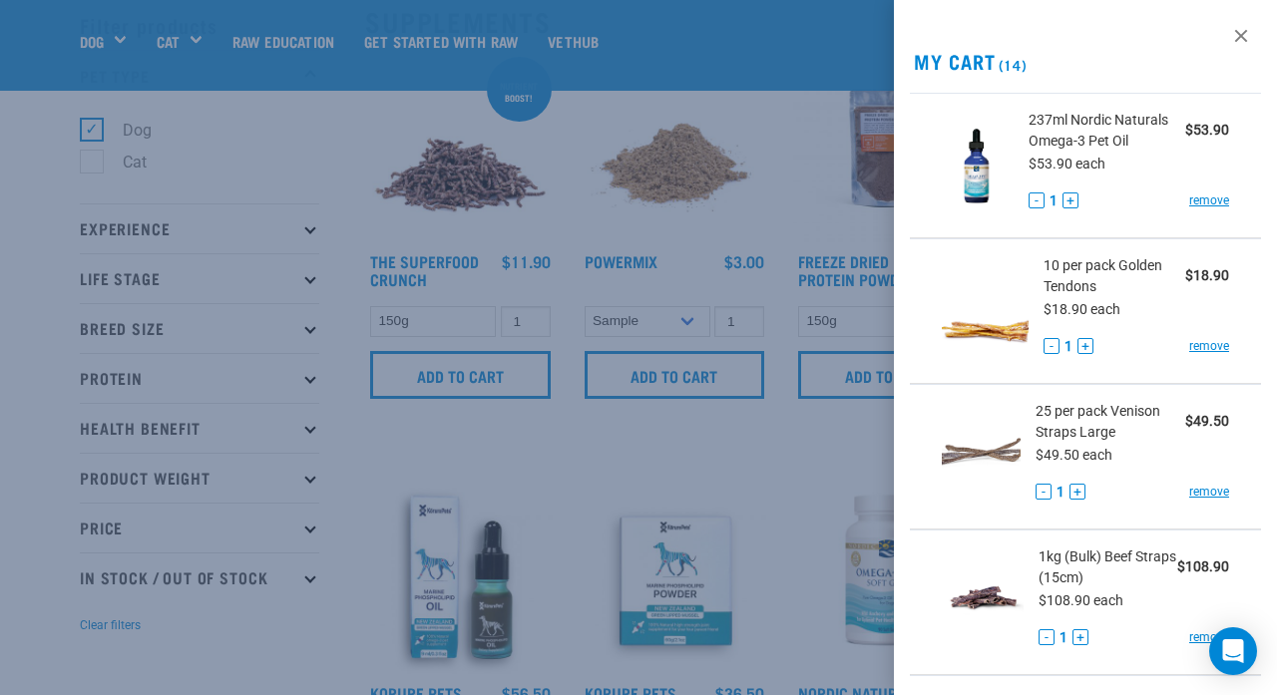
click at [491, 271] on div at bounding box center [638, 347] width 1277 height 695
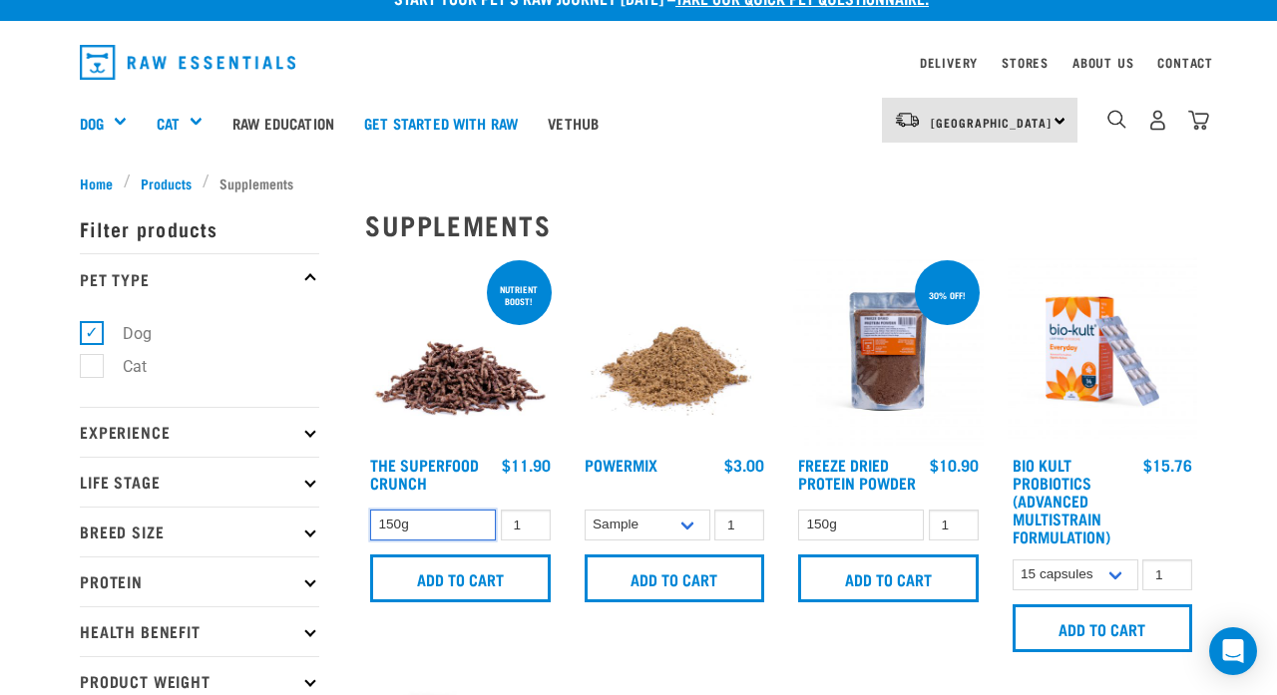
scroll to position [0, 0]
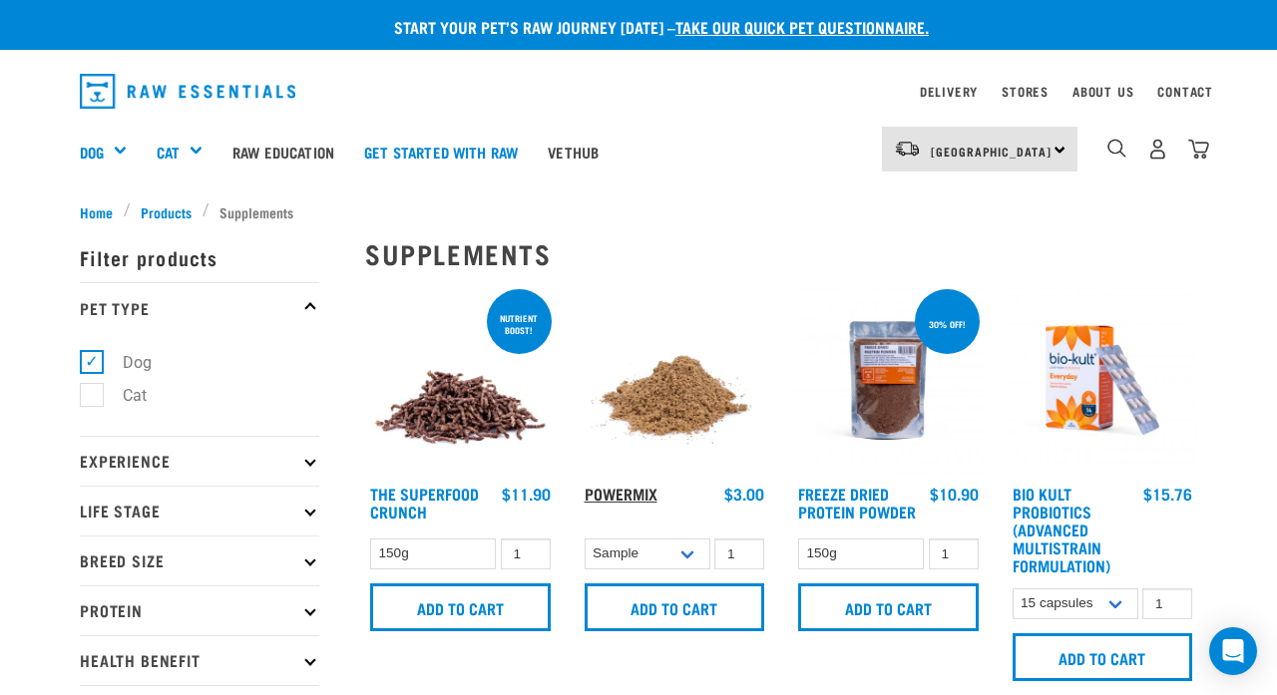
click at [611, 489] on link "Powermix" at bounding box center [621, 493] width 73 height 9
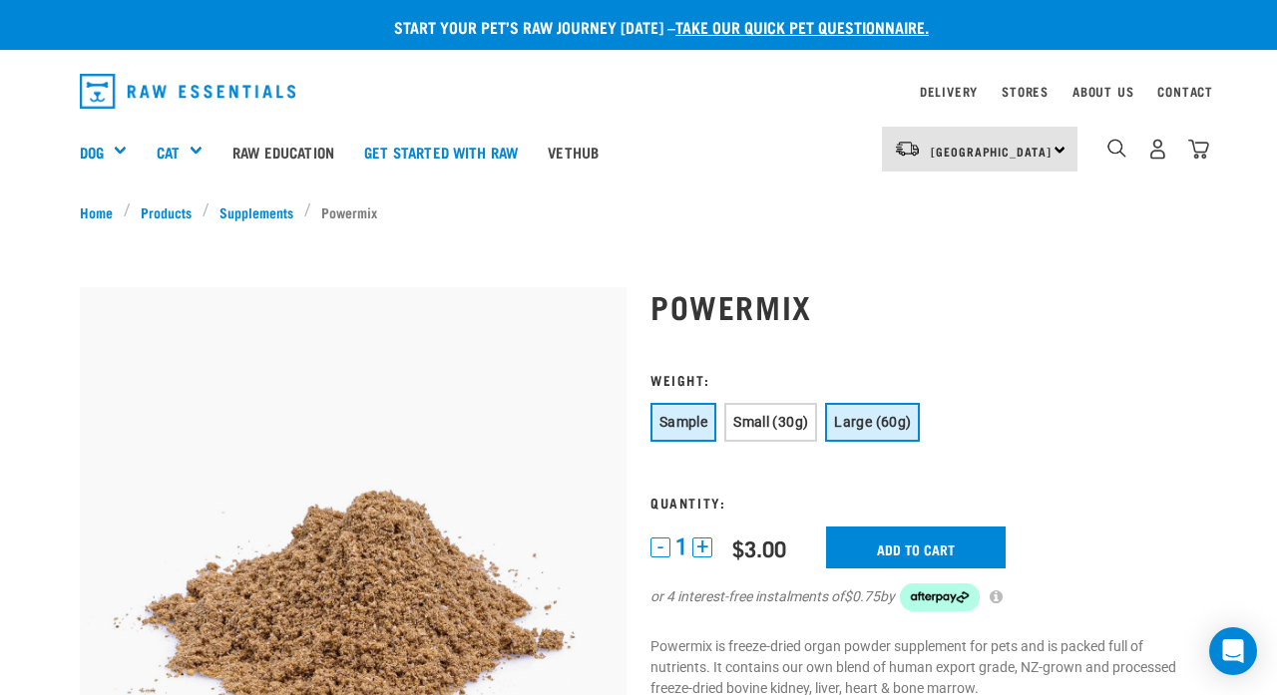
click at [867, 428] on span "Large (60g)" at bounding box center [872, 422] width 77 height 16
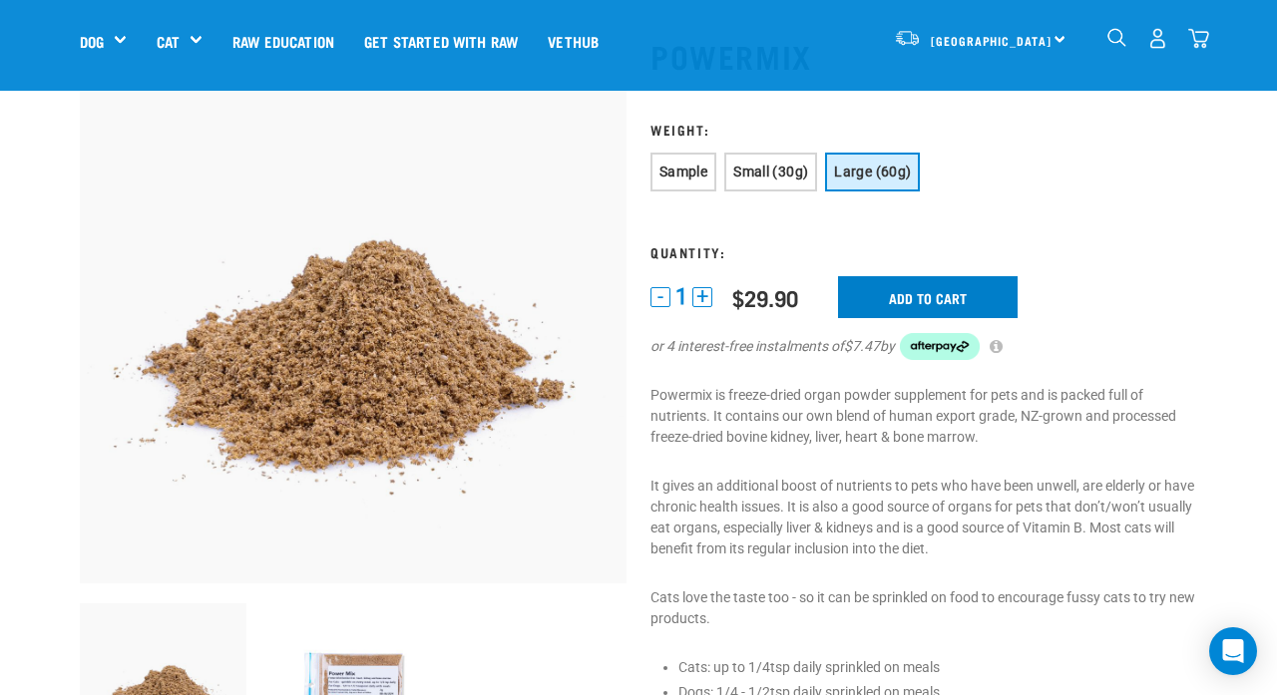
click at [902, 295] on input "Add to cart" at bounding box center [928, 297] width 180 height 42
click at [1196, 41] on img "dropdown navigation" at bounding box center [1198, 38] width 21 height 21
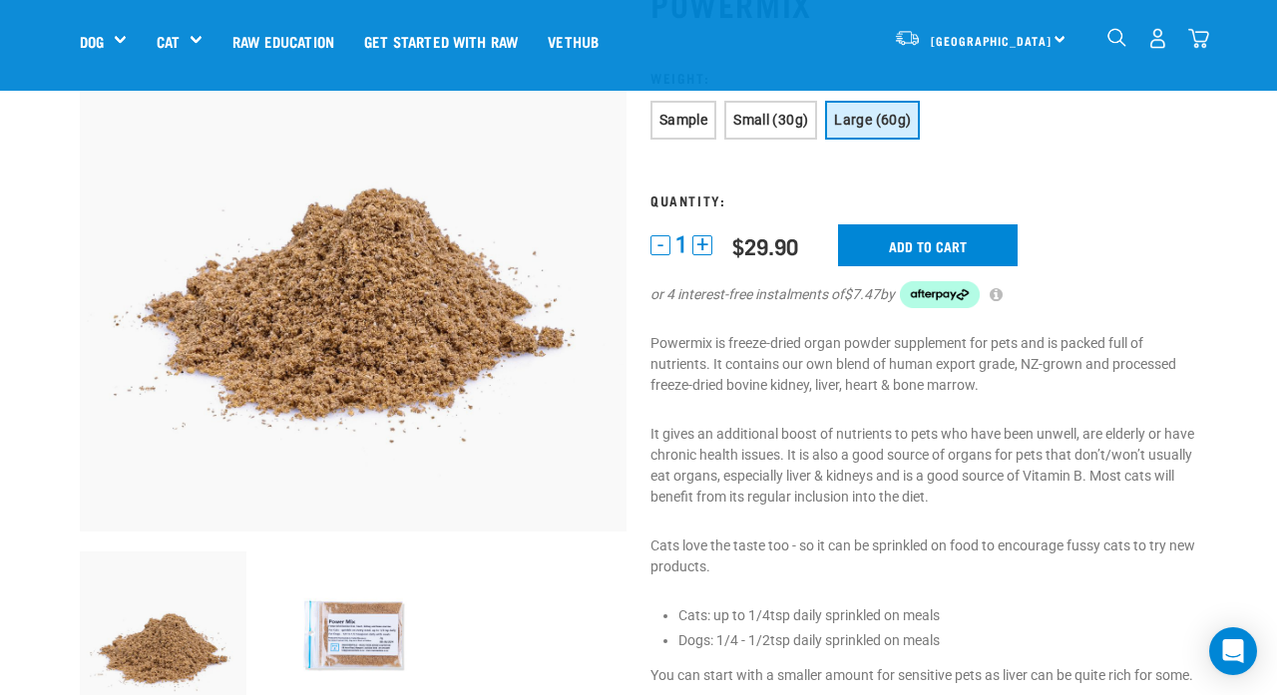
scroll to position [195, 0]
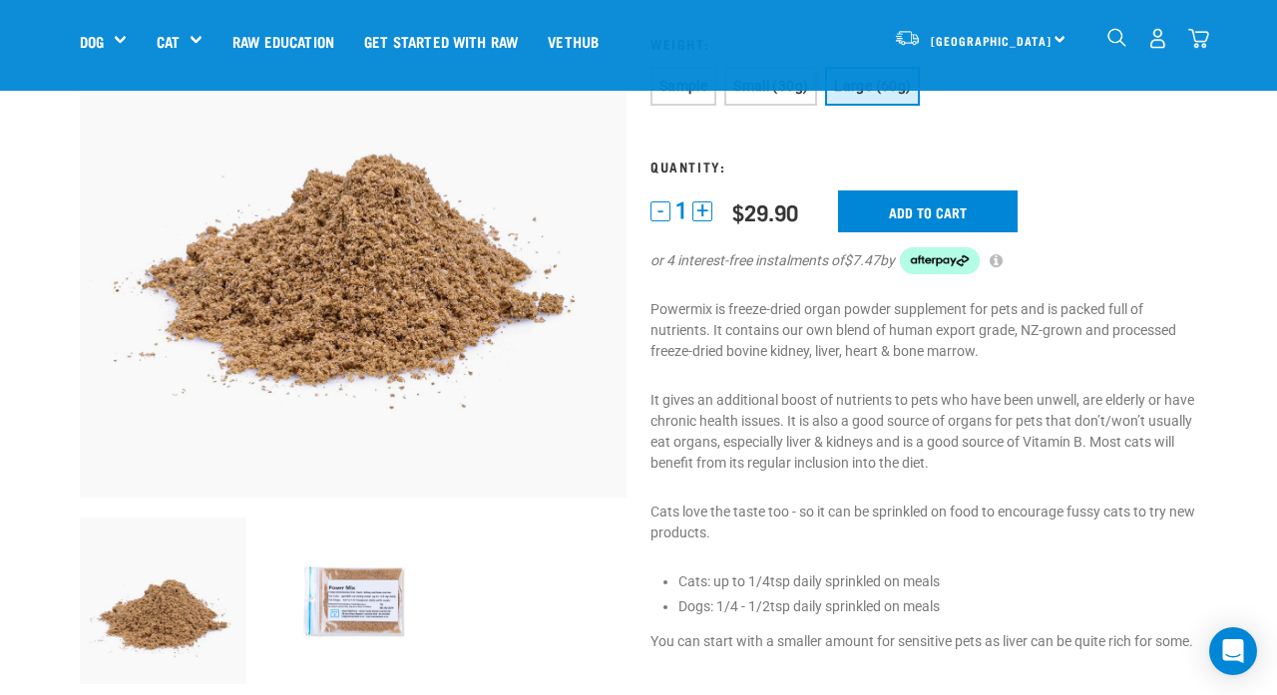
click at [1198, 47] on img "dropdown navigation" at bounding box center [1198, 38] width 21 height 21
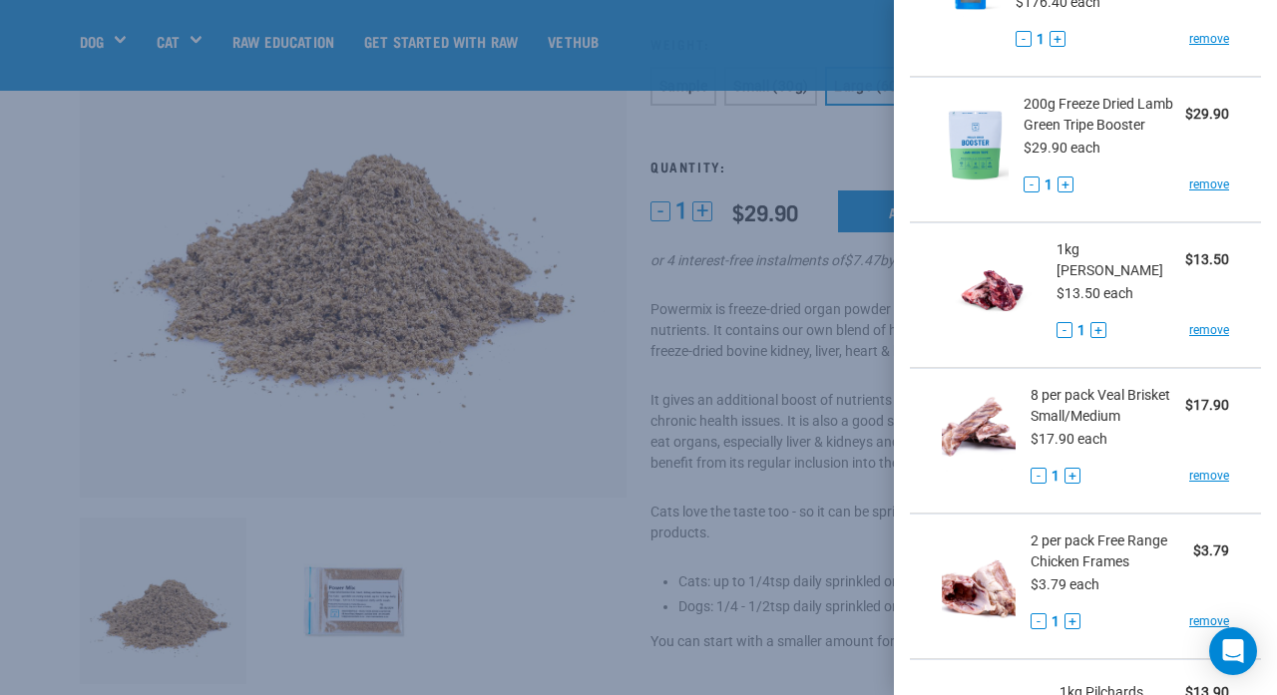
scroll to position [903, 0]
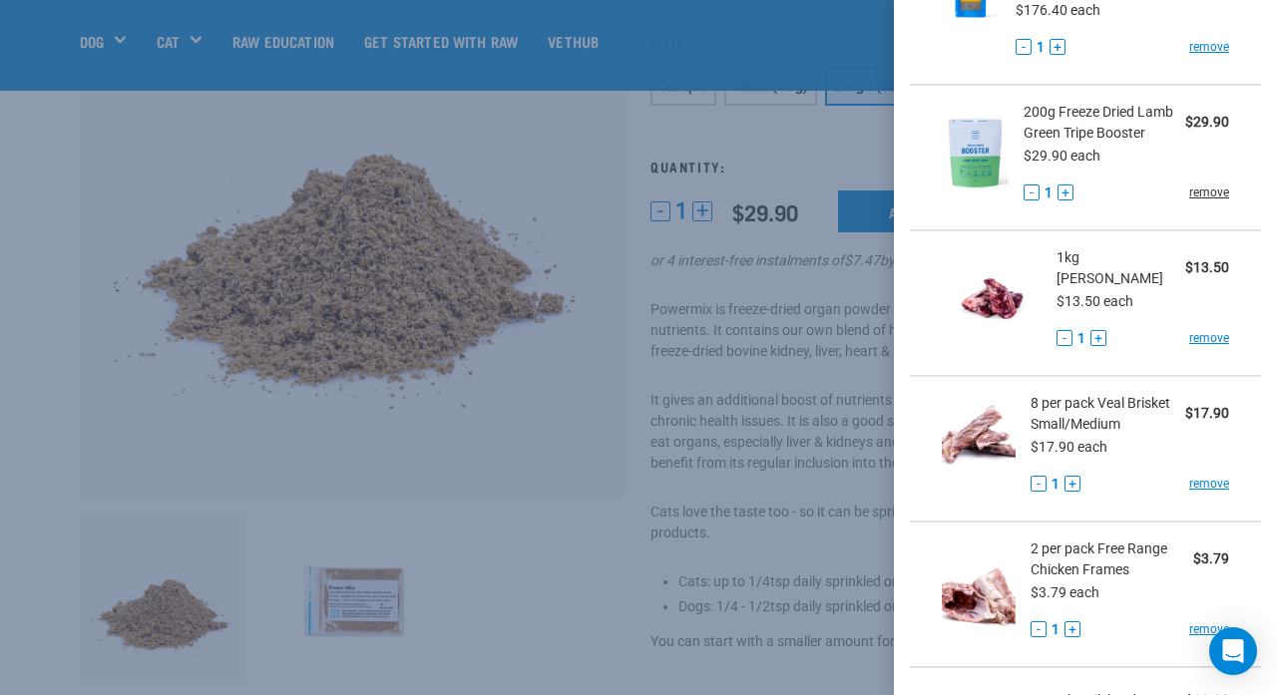
click at [1192, 188] on link "remove" at bounding box center [1209, 193] width 40 height 18
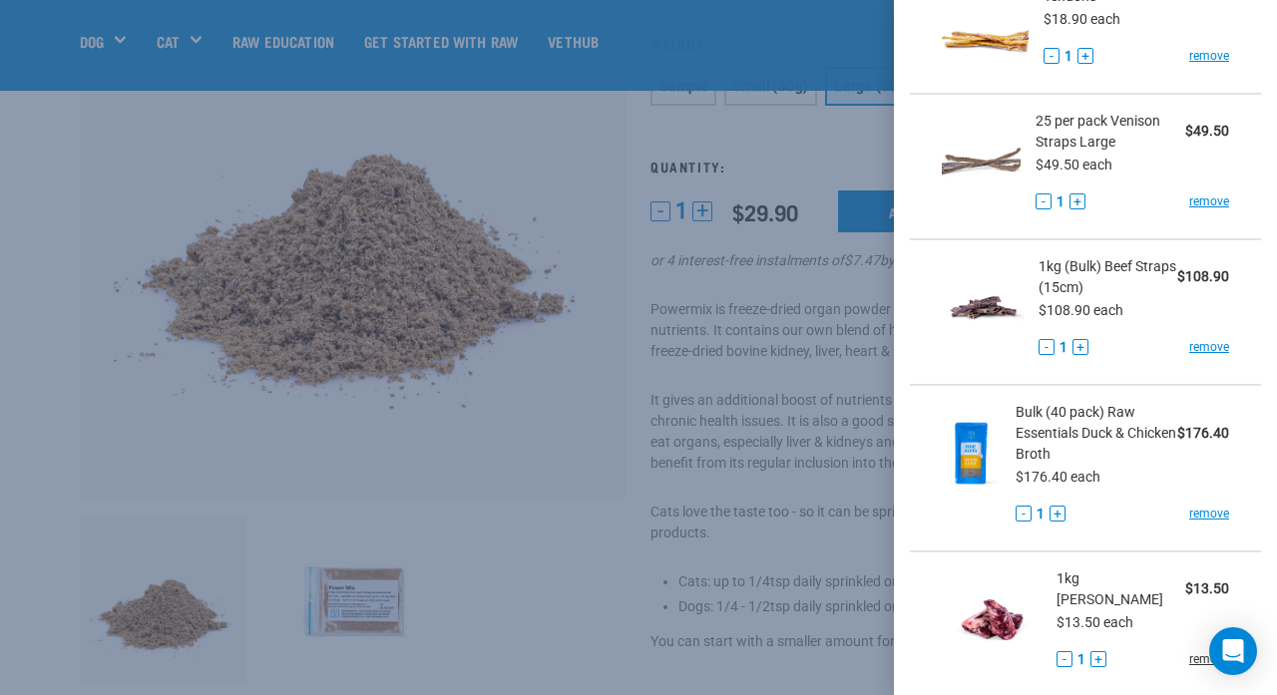
scroll to position [337, 0]
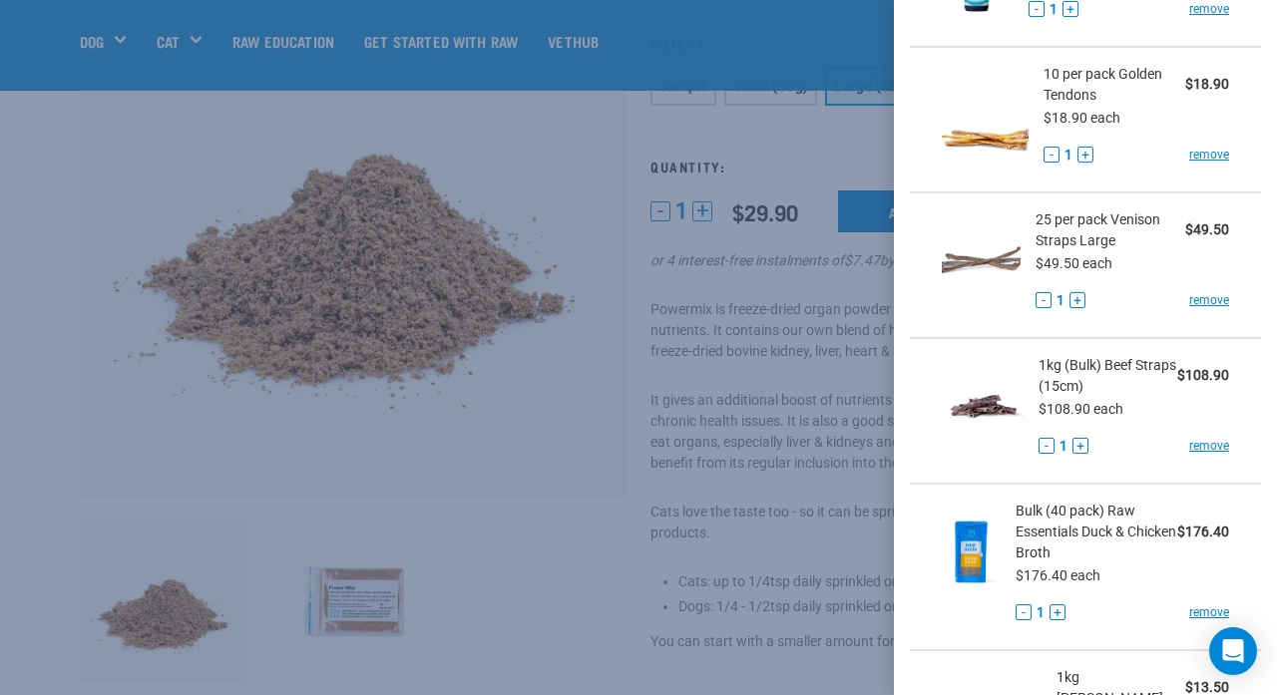
click at [628, 131] on div at bounding box center [638, 347] width 1277 height 695
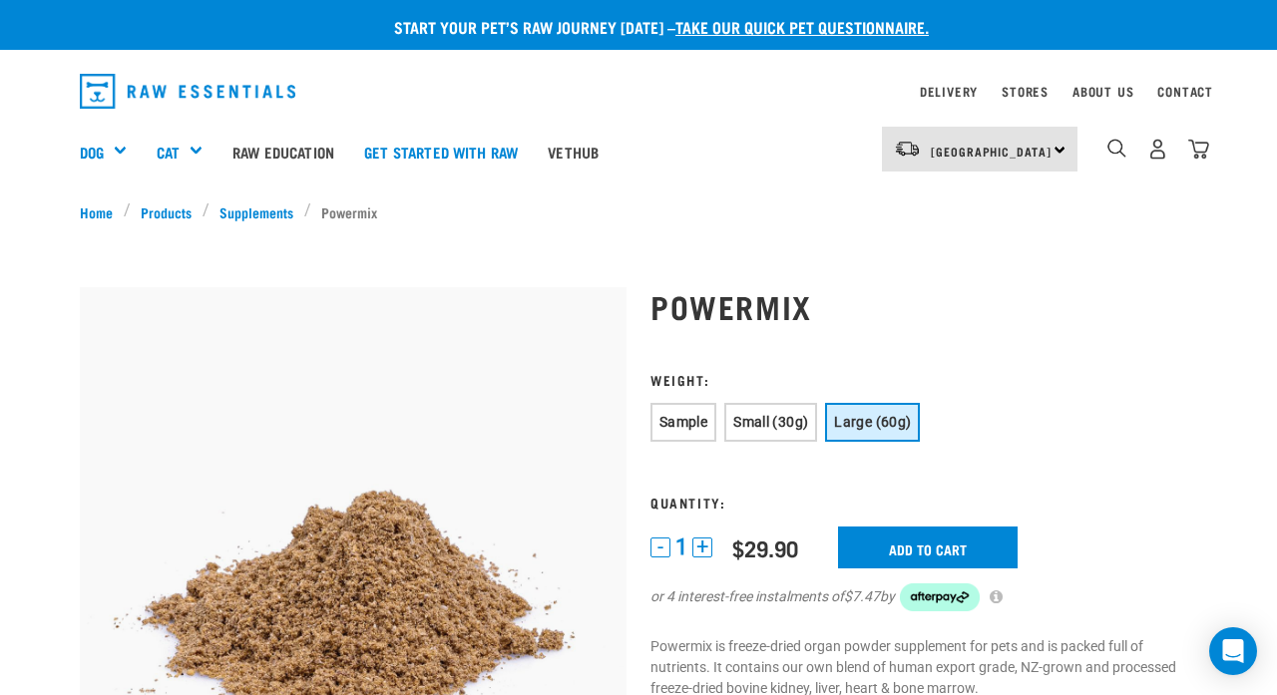
scroll to position [0, 0]
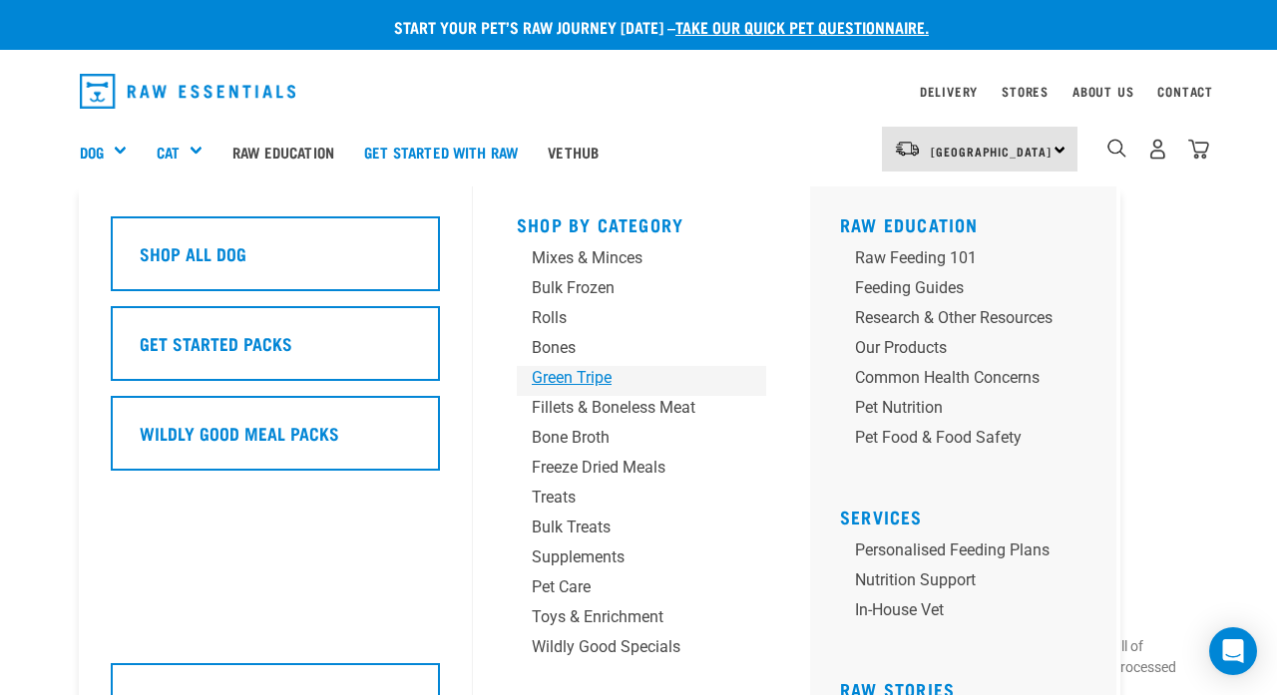
click at [551, 379] on div "Green Tripe" at bounding box center [625, 378] width 187 height 24
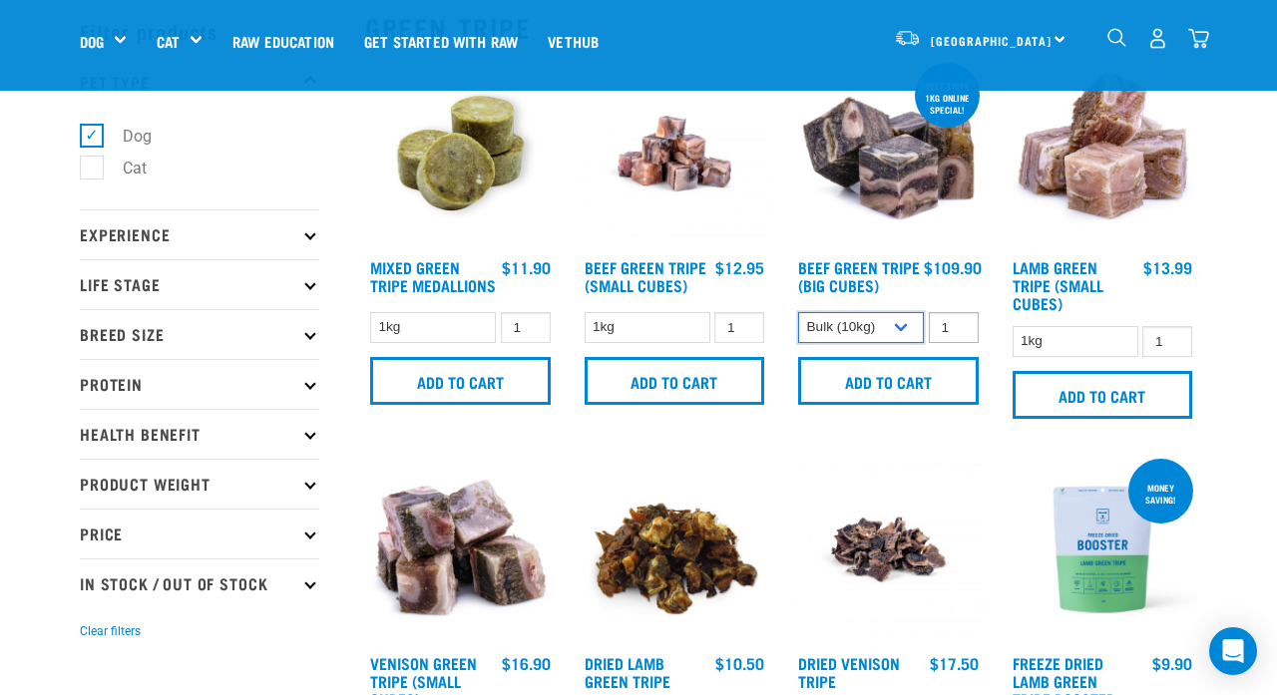
scroll to position [88, 0]
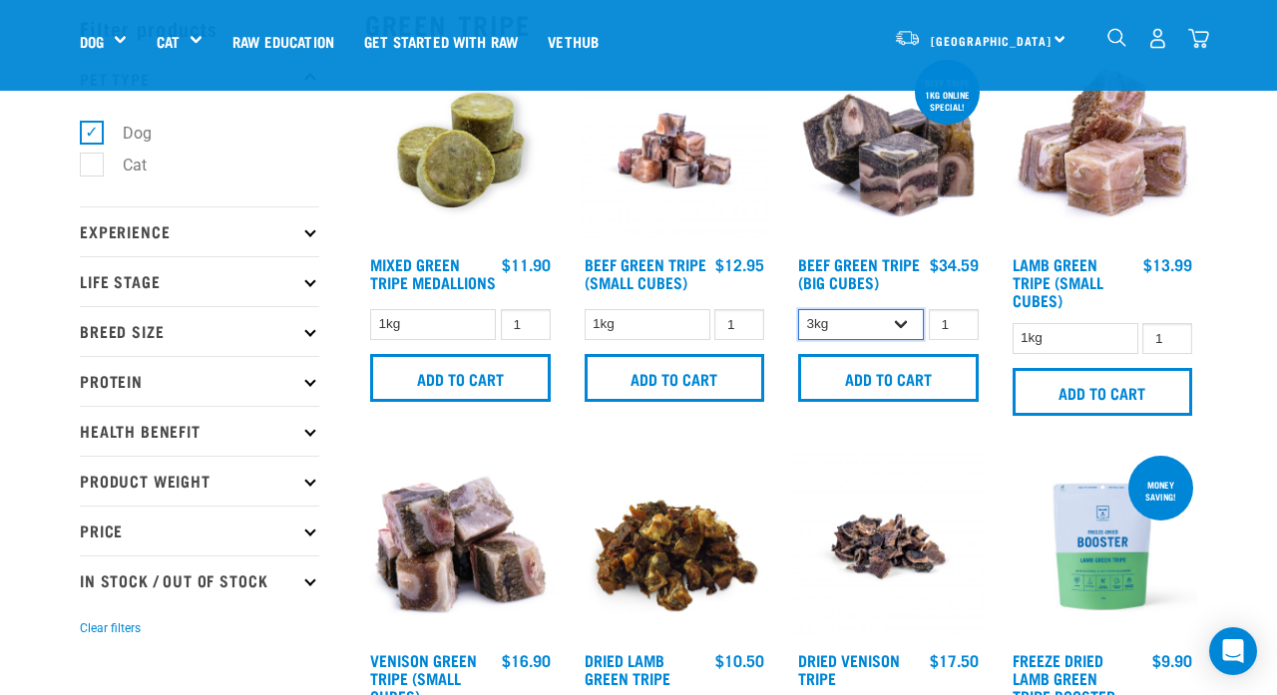
select select "344958"
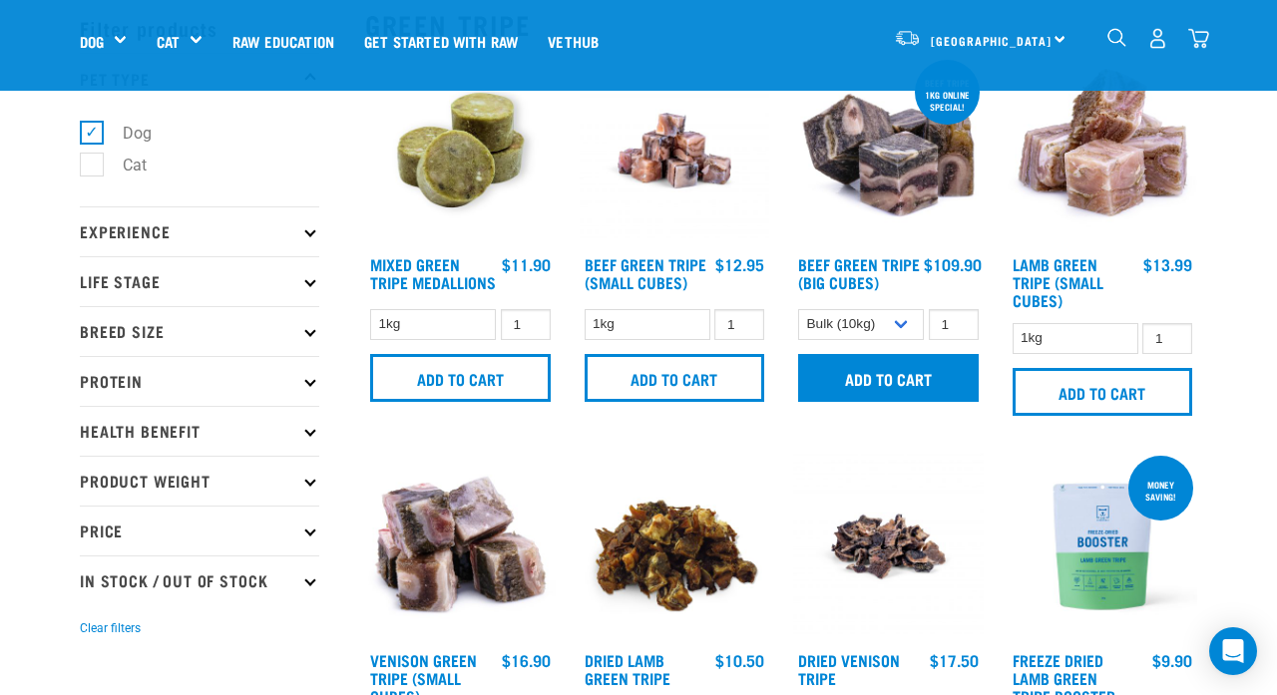
click at [925, 381] on input "Add to cart" at bounding box center [888, 378] width 181 height 48
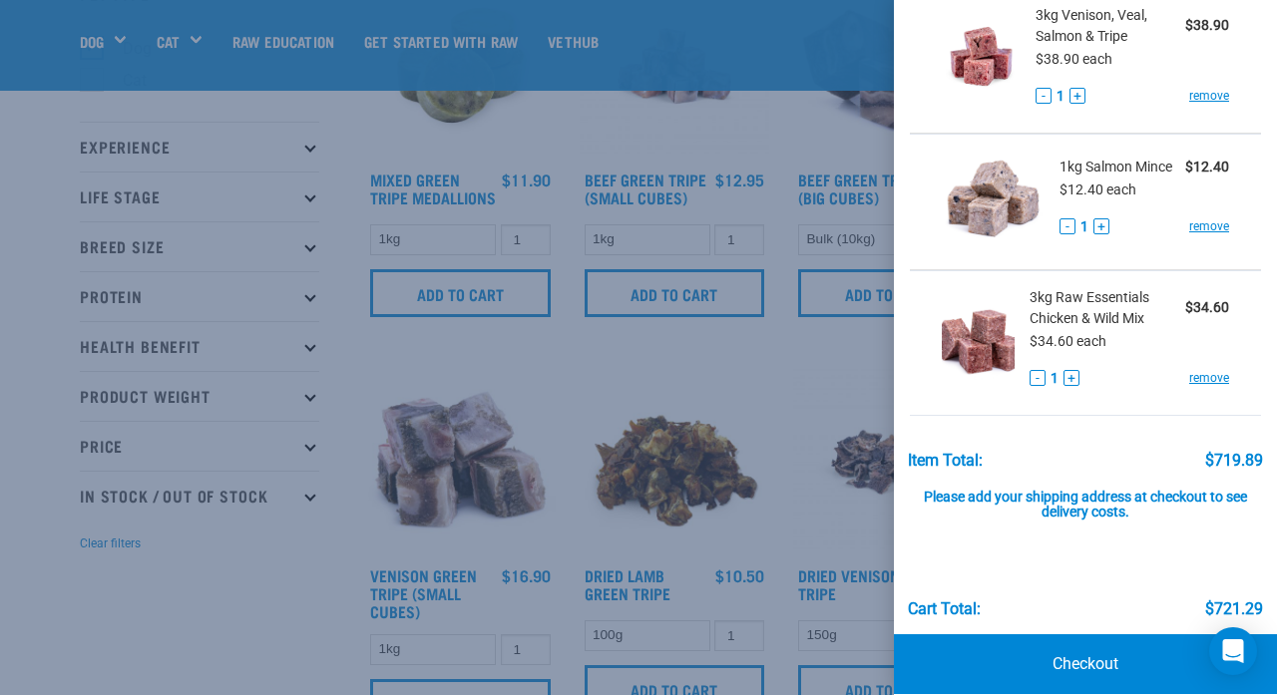
scroll to position [1867, 0]
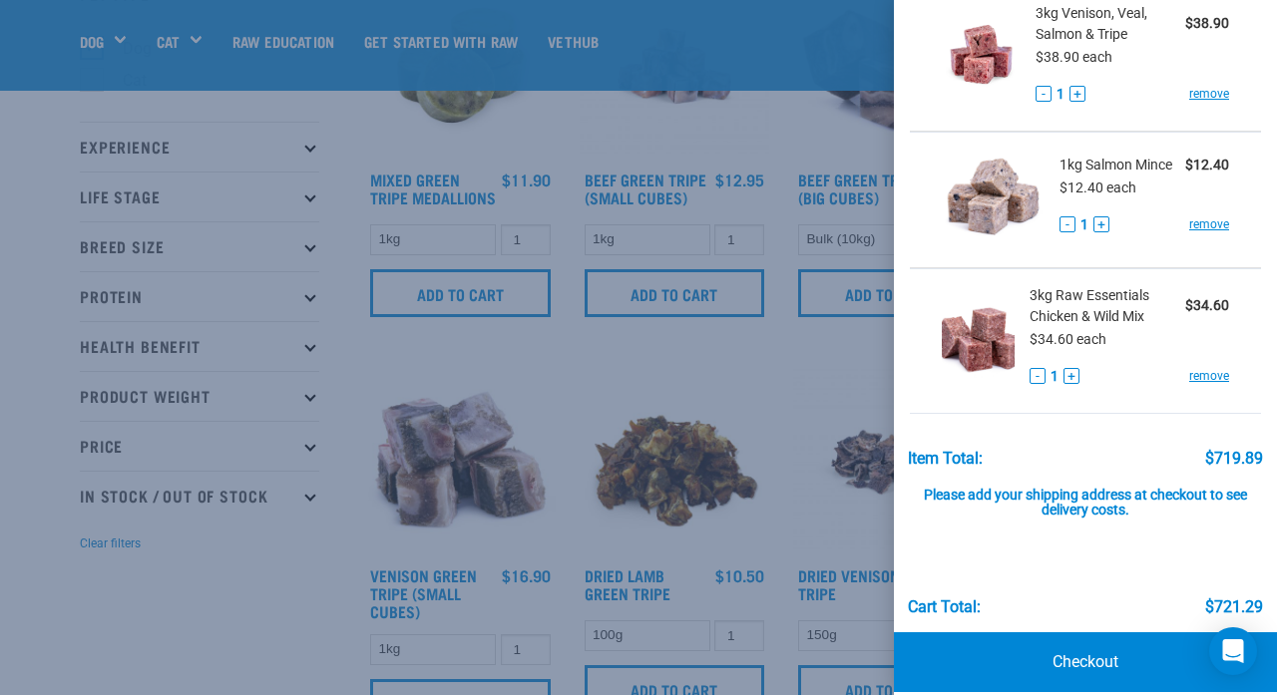
click at [371, 350] on div at bounding box center [638, 347] width 1277 height 695
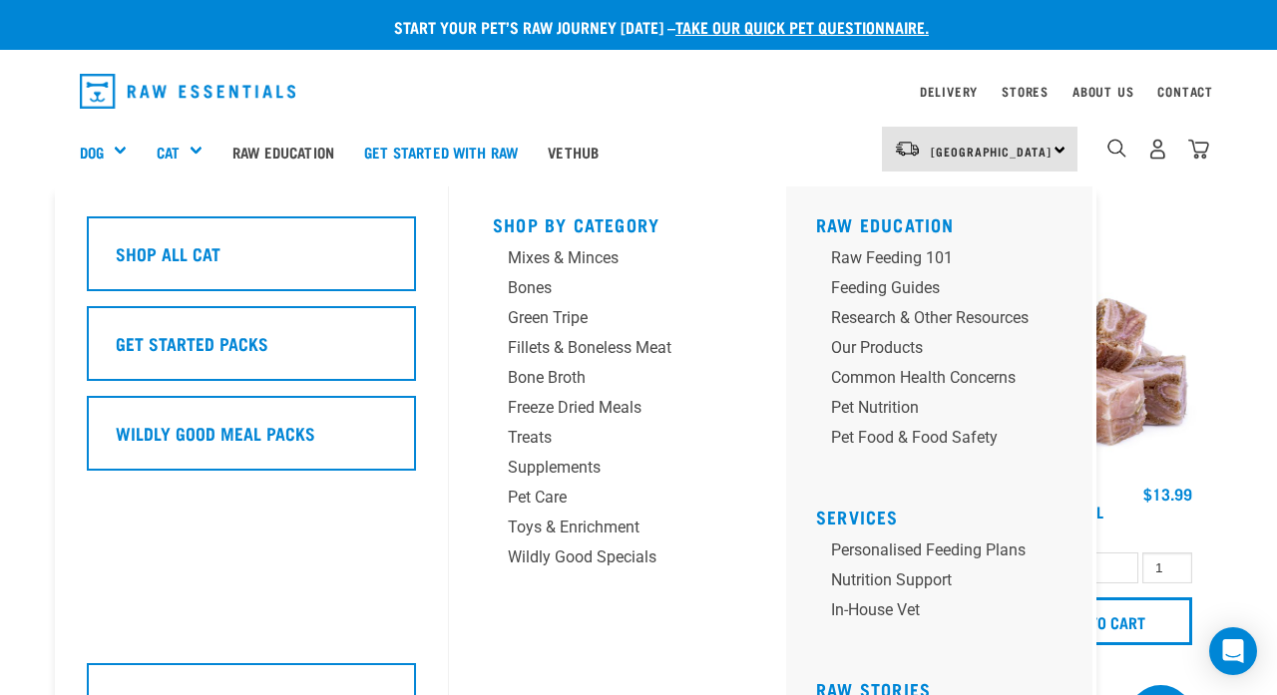
scroll to position [0, 0]
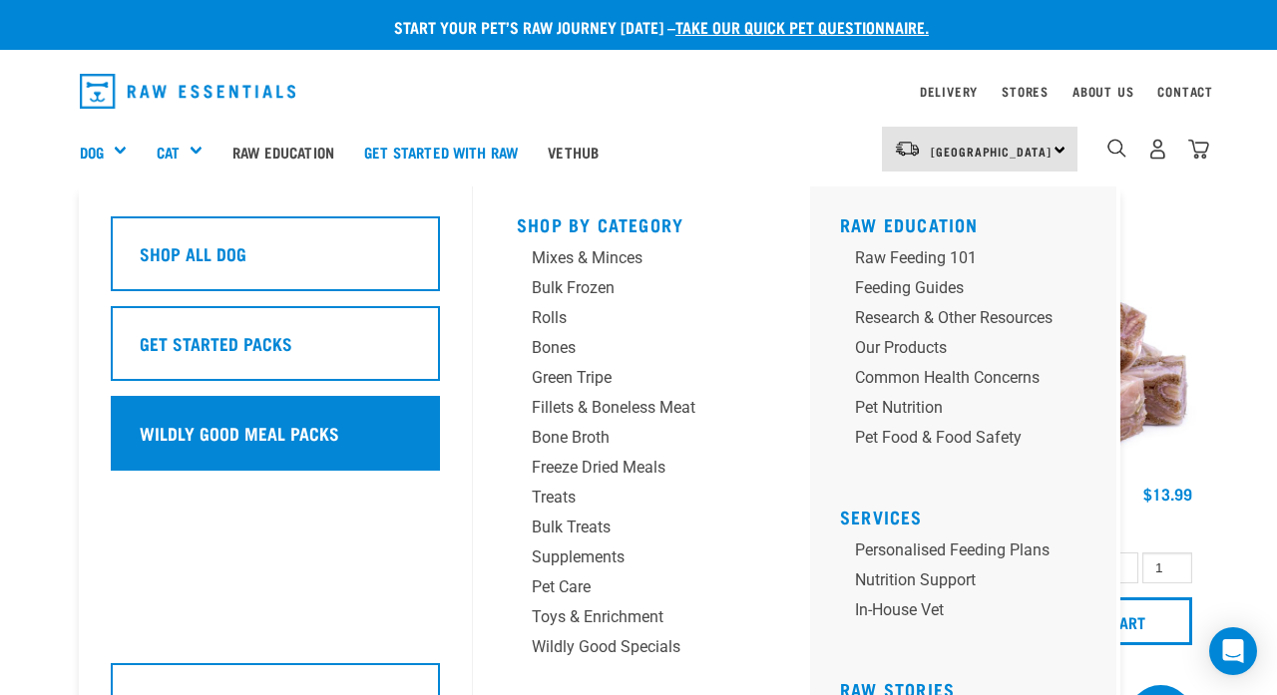
click at [193, 420] on h5 "Wildly Good Meal Packs" at bounding box center [240, 433] width 200 height 26
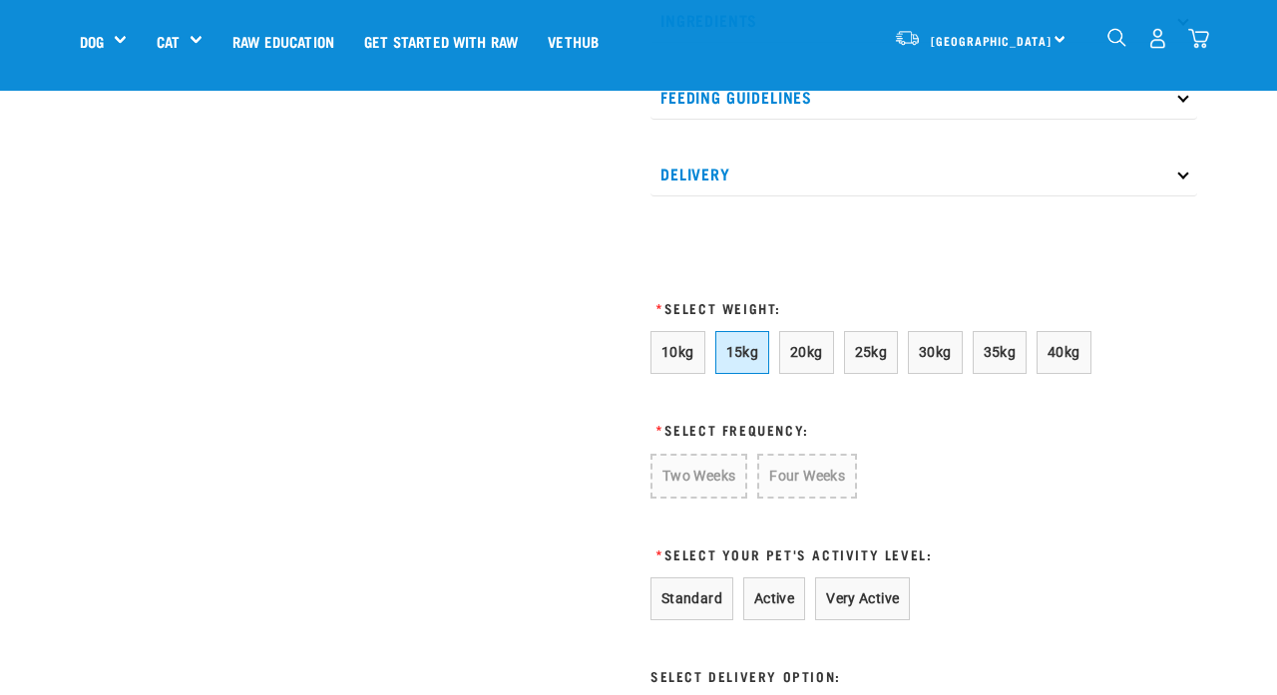
scroll to position [1078, 0]
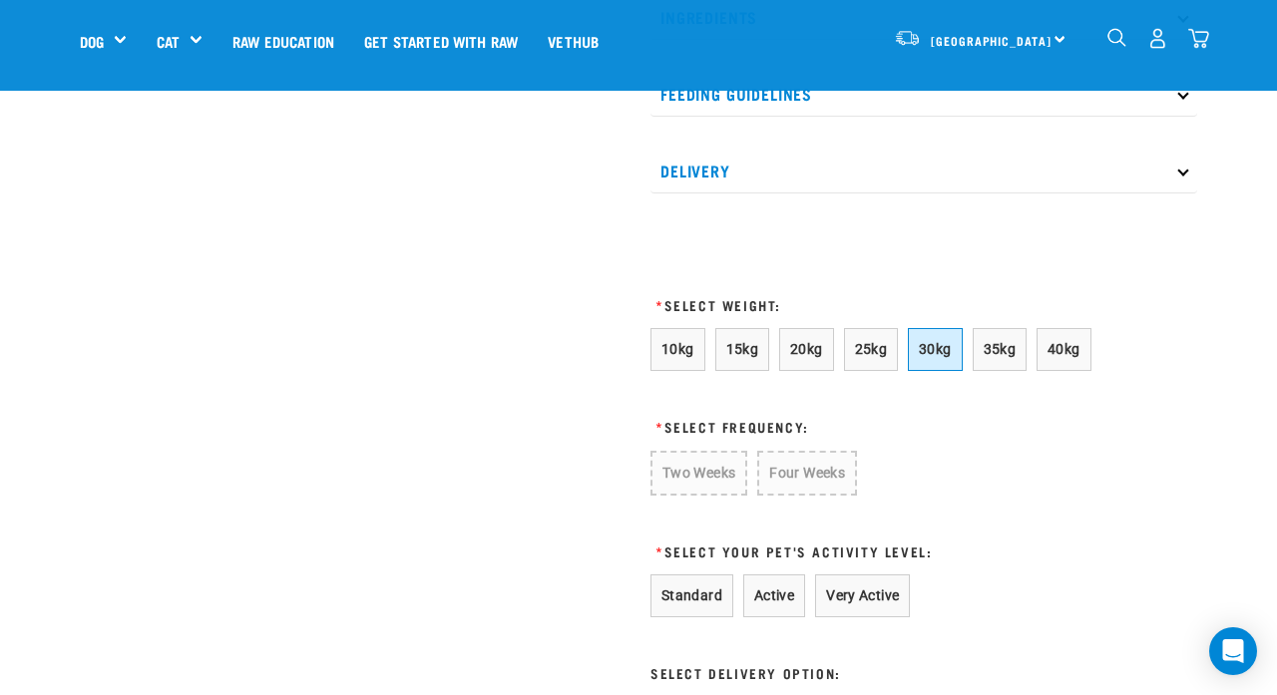
click at [952, 357] on span "30kg" at bounding box center [935, 349] width 33 height 16
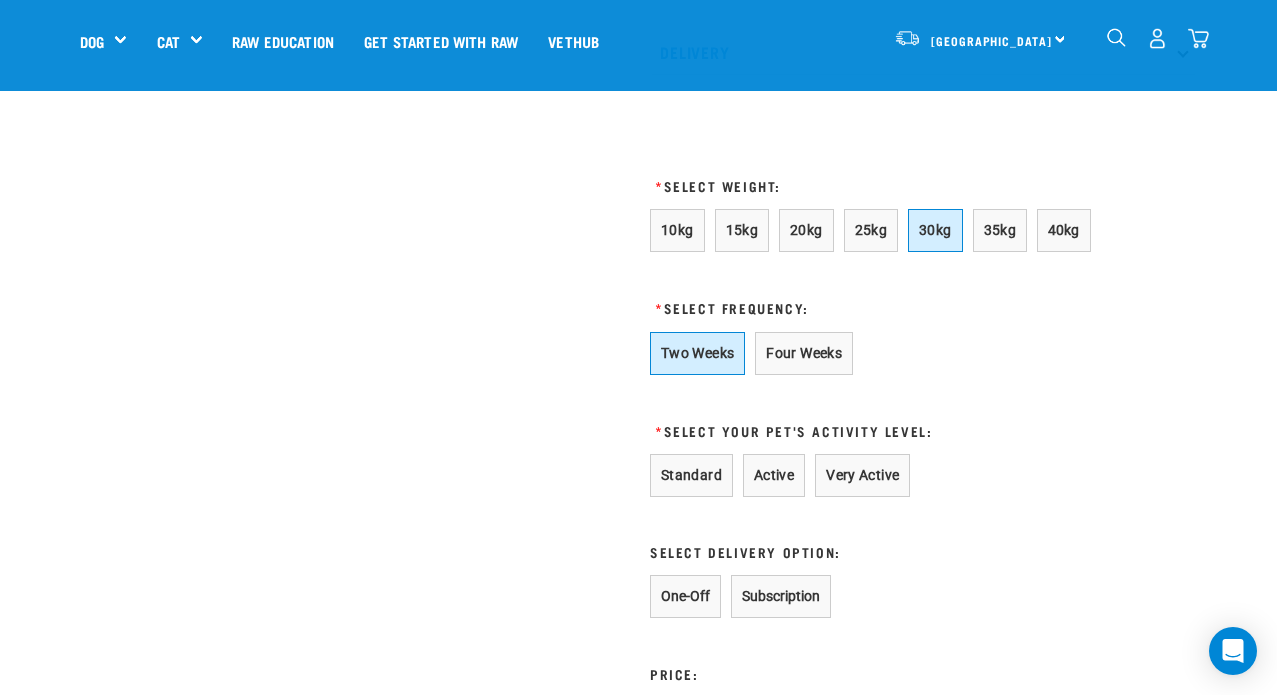
click at [718, 375] on button "Two Weeks" at bounding box center [698, 353] width 95 height 43
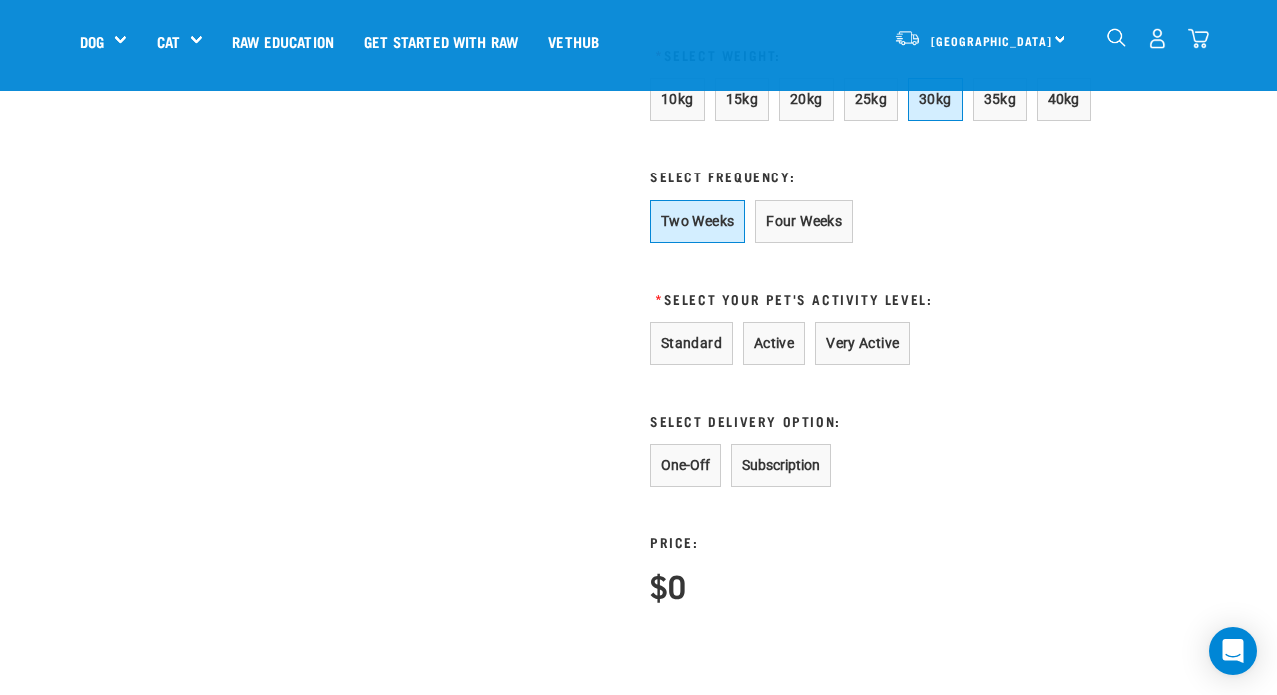
scroll to position [1329, 0]
click at [875, 364] on button "Very Active" at bounding box center [862, 342] width 95 height 43
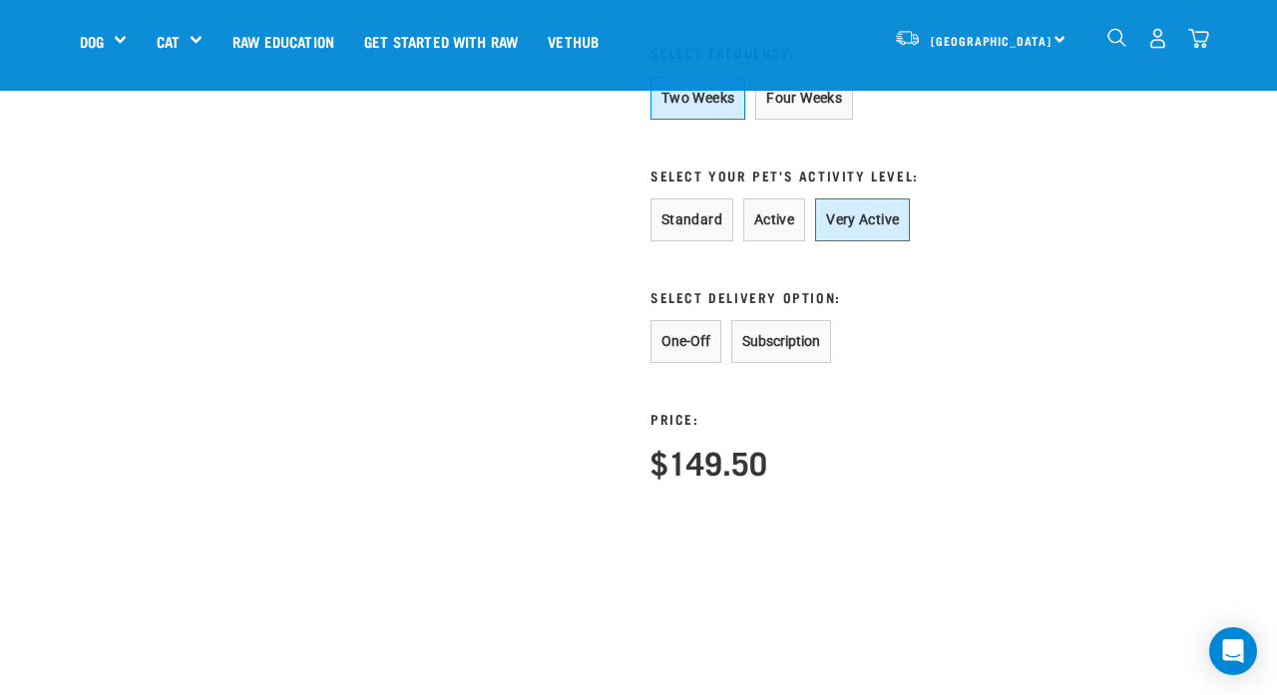
scroll to position [1491, 0]
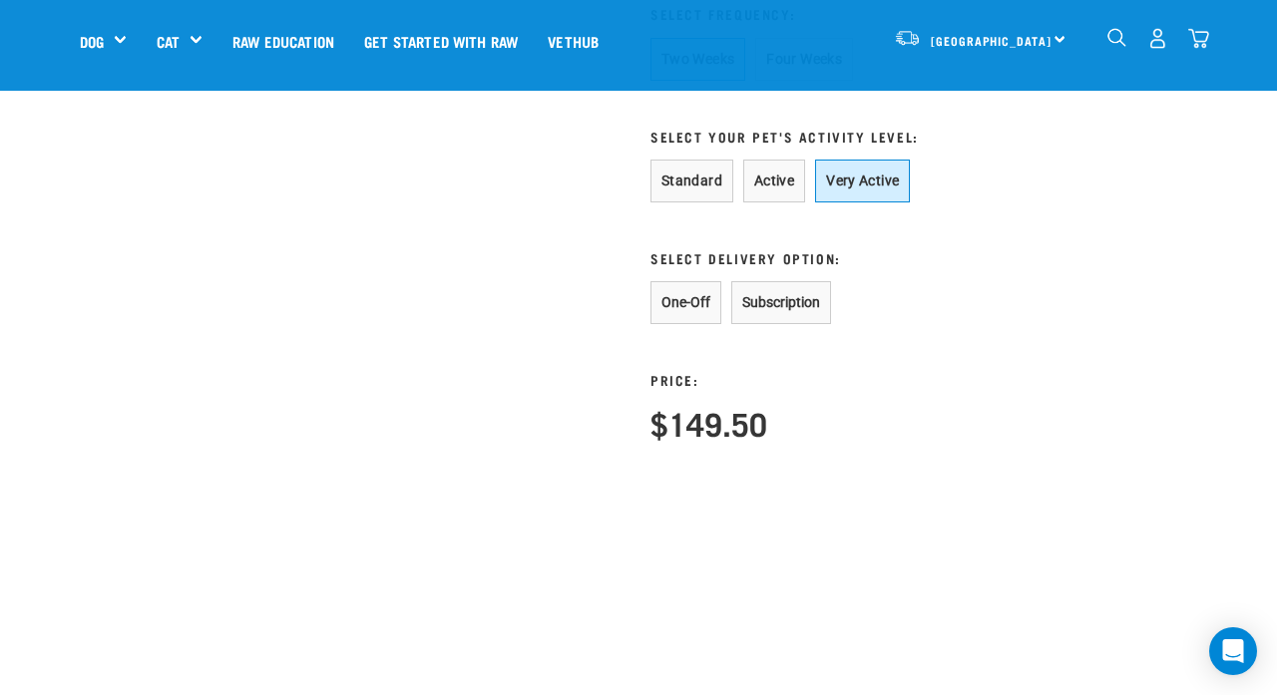
click at [831, 324] on button "Subscription" at bounding box center [781, 302] width 100 height 43
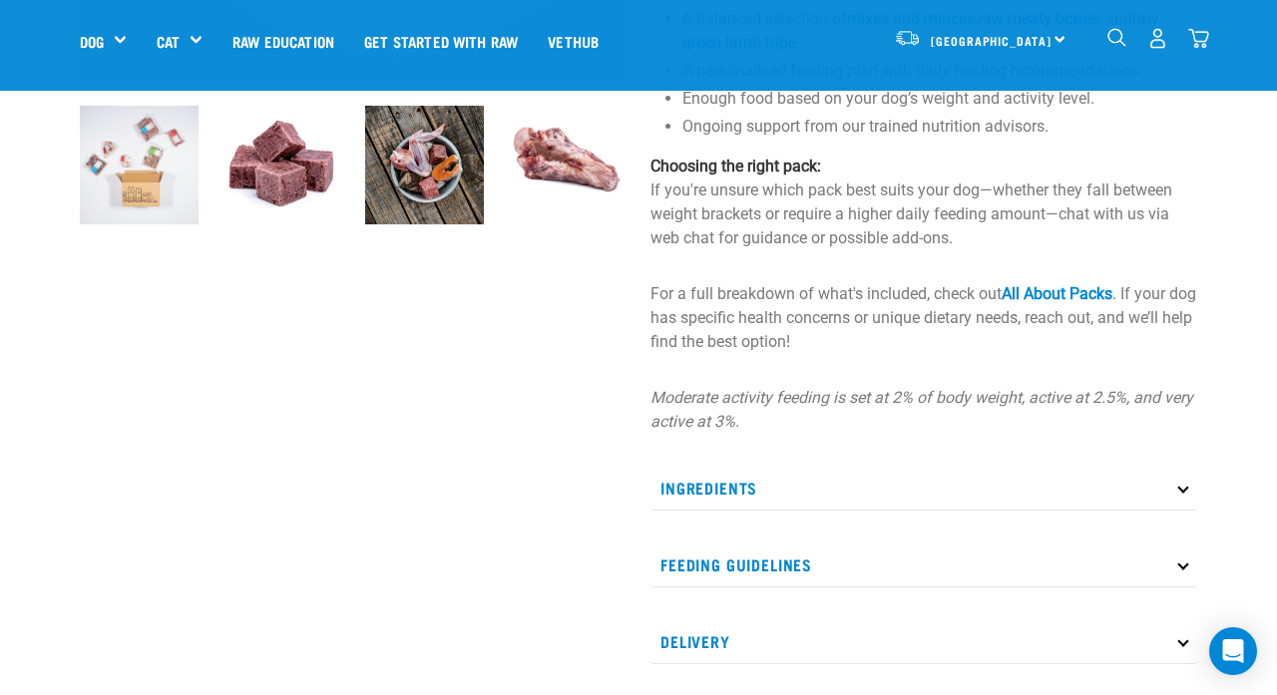
scroll to position [587, 0]
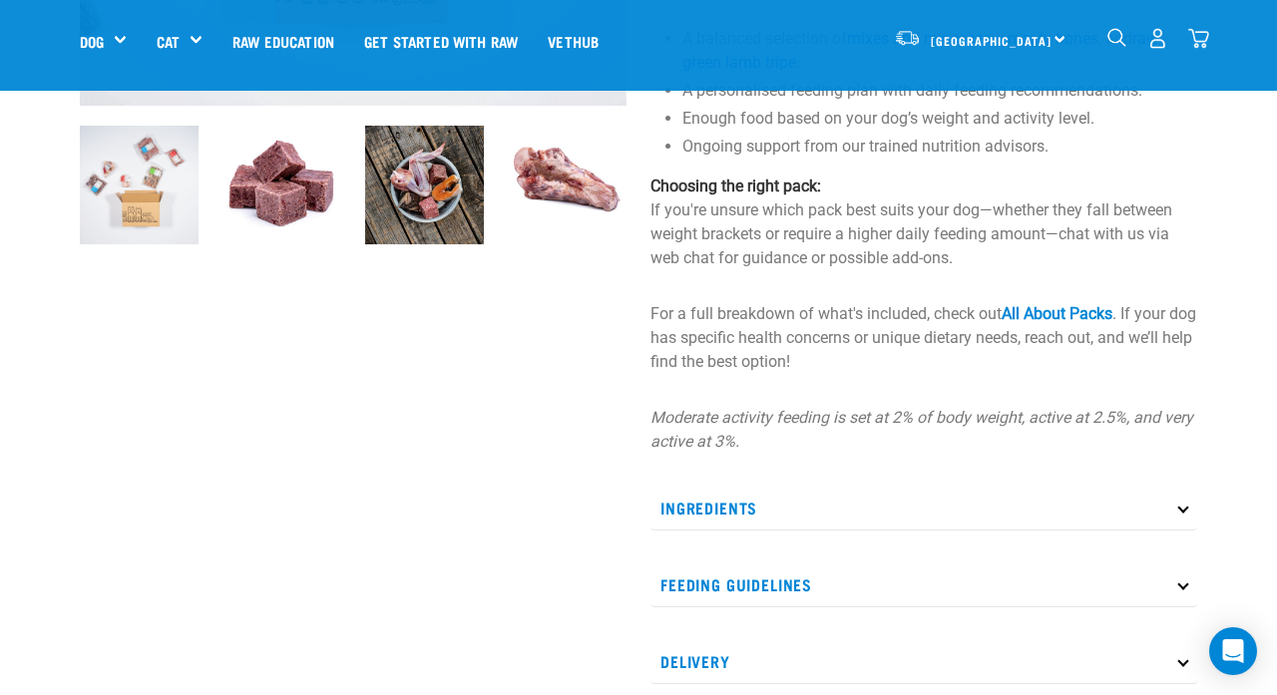
click at [894, 531] on p "Ingredients" at bounding box center [924, 508] width 547 height 45
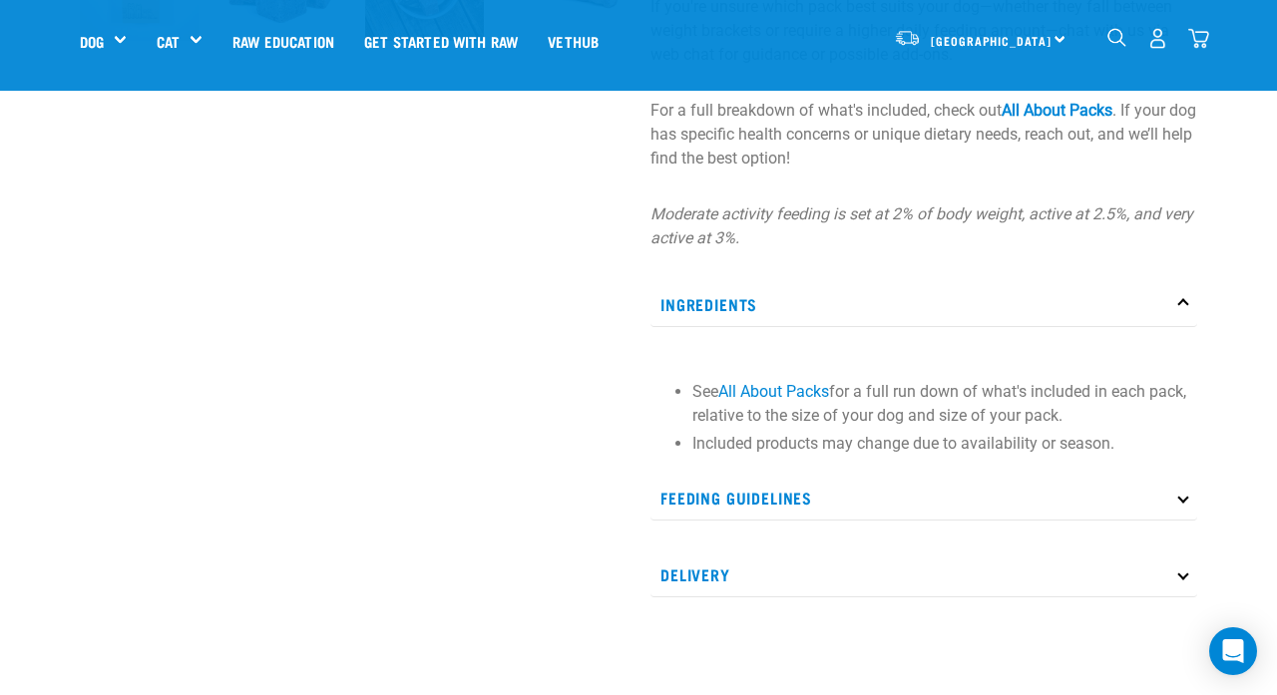
scroll to position [787, 0]
click at [911, 524] on p "Feeding Guidelines" at bounding box center [924, 501] width 547 height 45
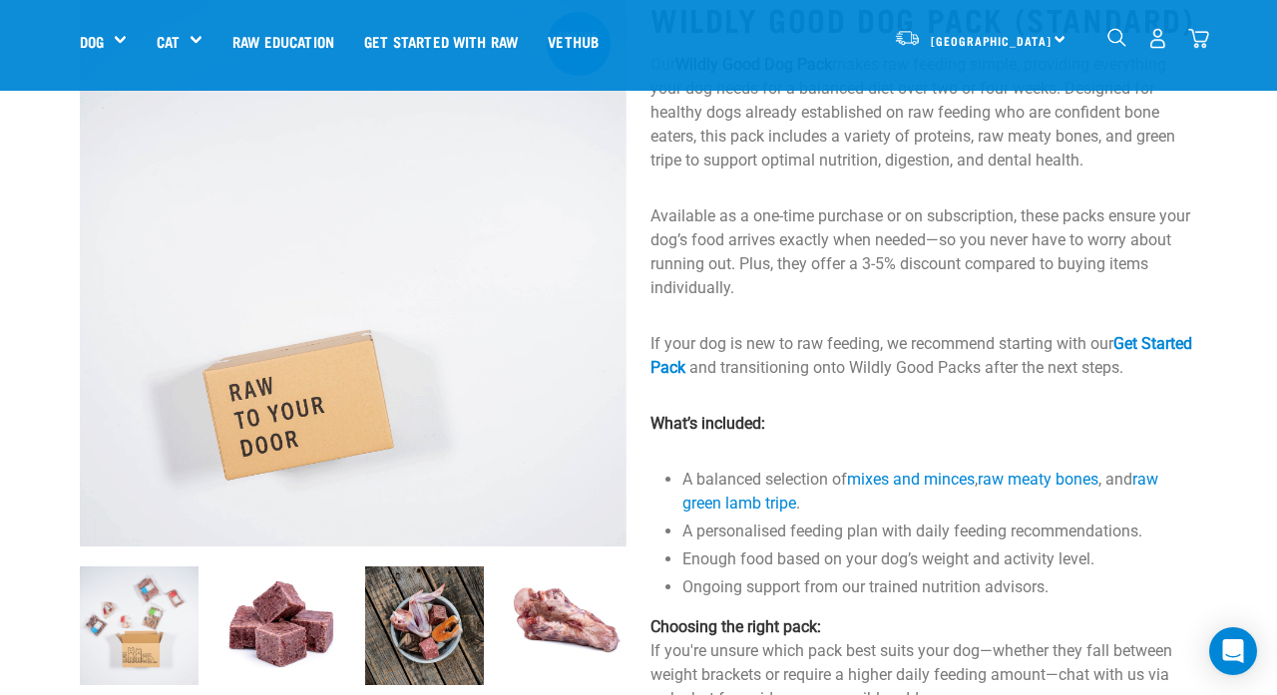
scroll to position [147, 0]
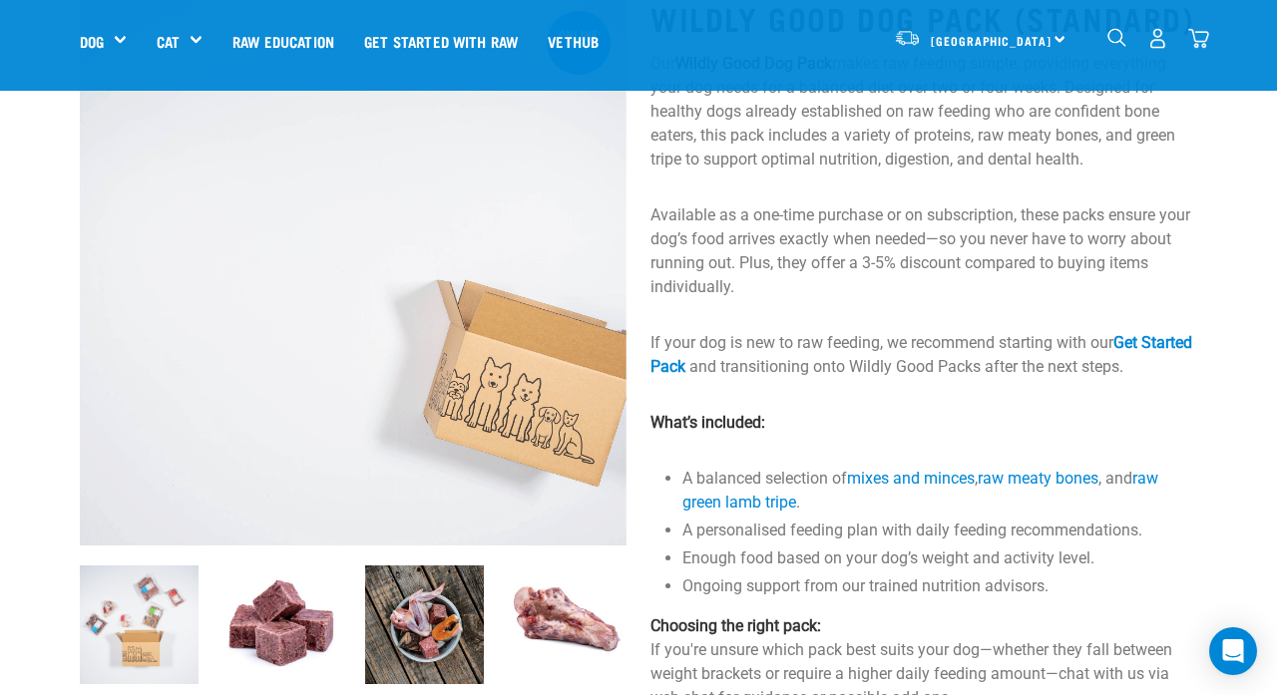
click at [316, 630] on img at bounding box center [281, 625] width 119 height 119
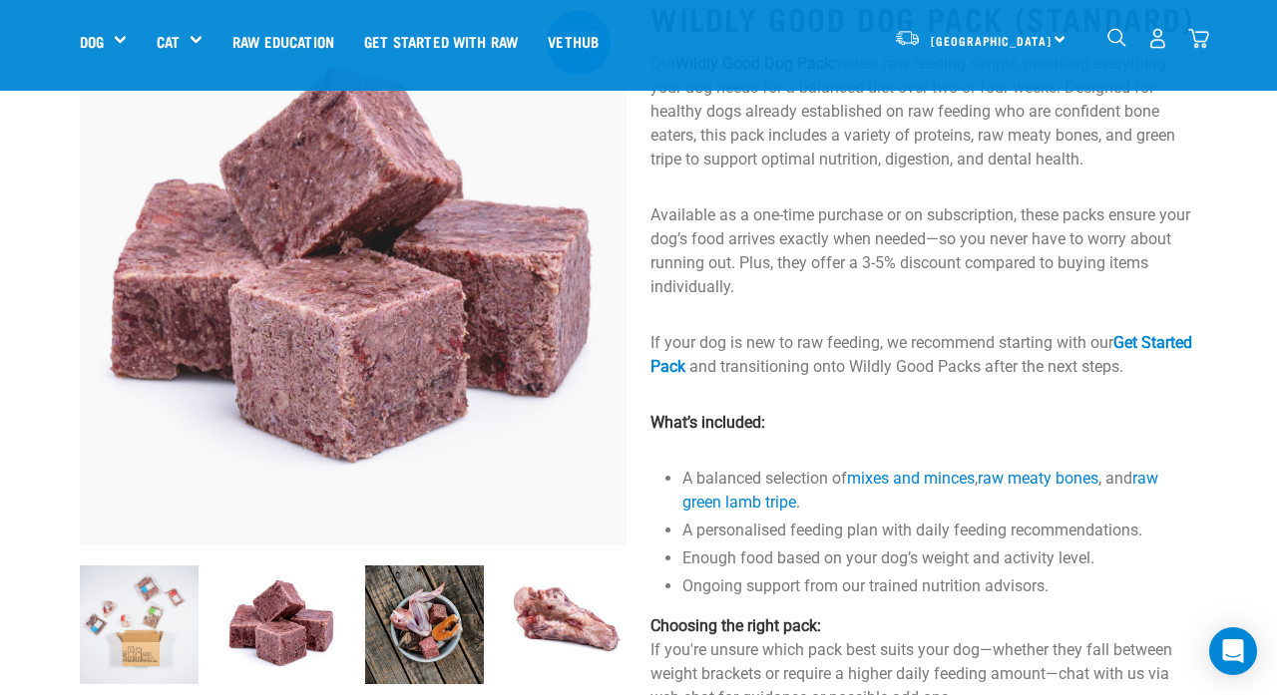
click at [402, 592] on img at bounding box center [424, 625] width 119 height 119
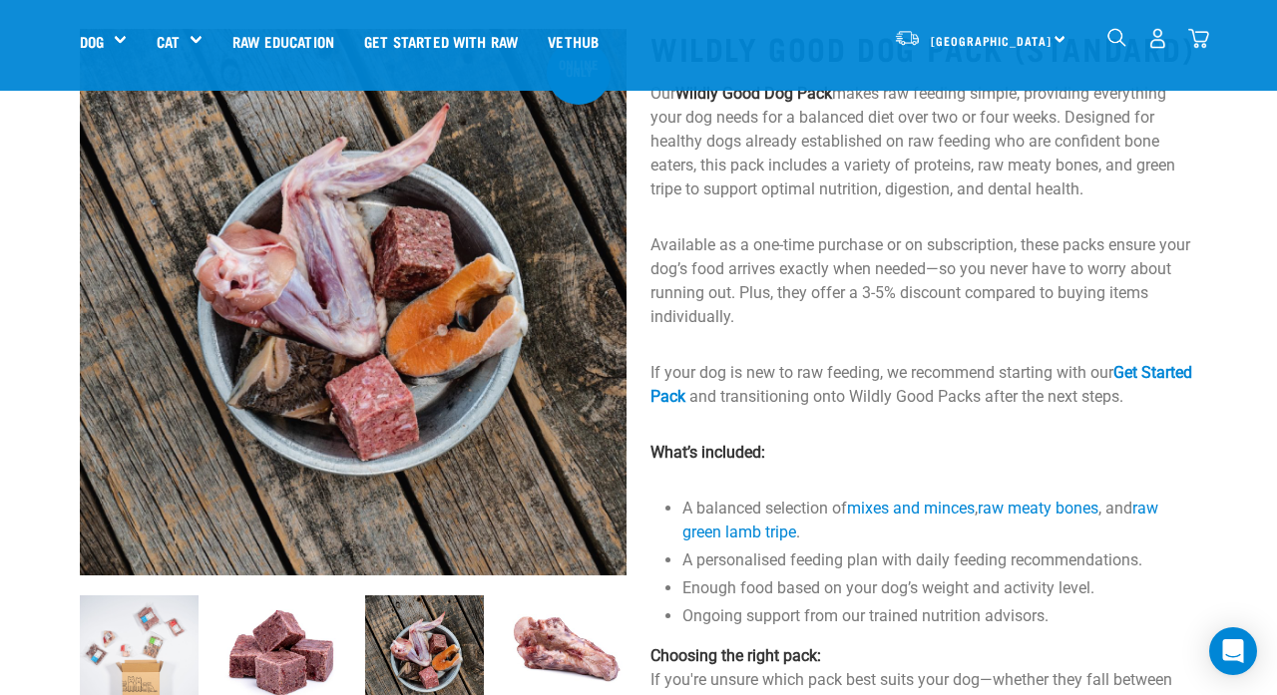
scroll to position [118, 0]
click at [592, 652] on img at bounding box center [567, 654] width 119 height 119
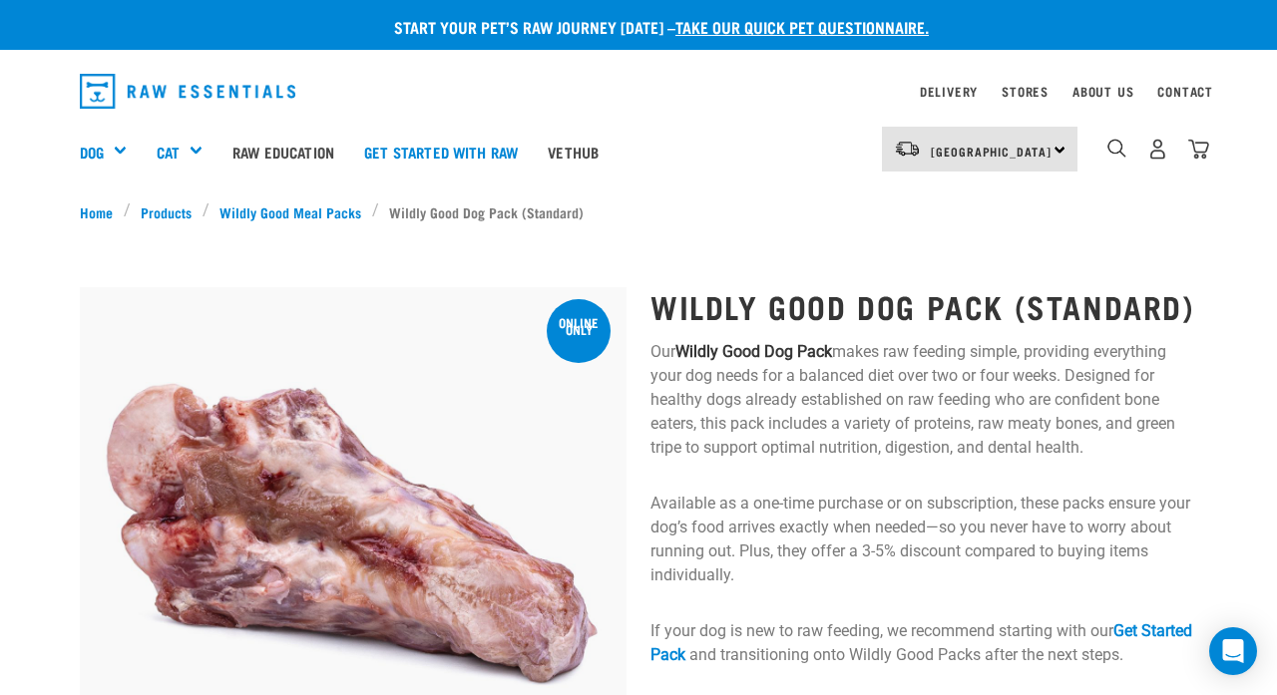
scroll to position [0, 0]
click at [1200, 142] on img "dropdown navigation" at bounding box center [1198, 149] width 21 height 21
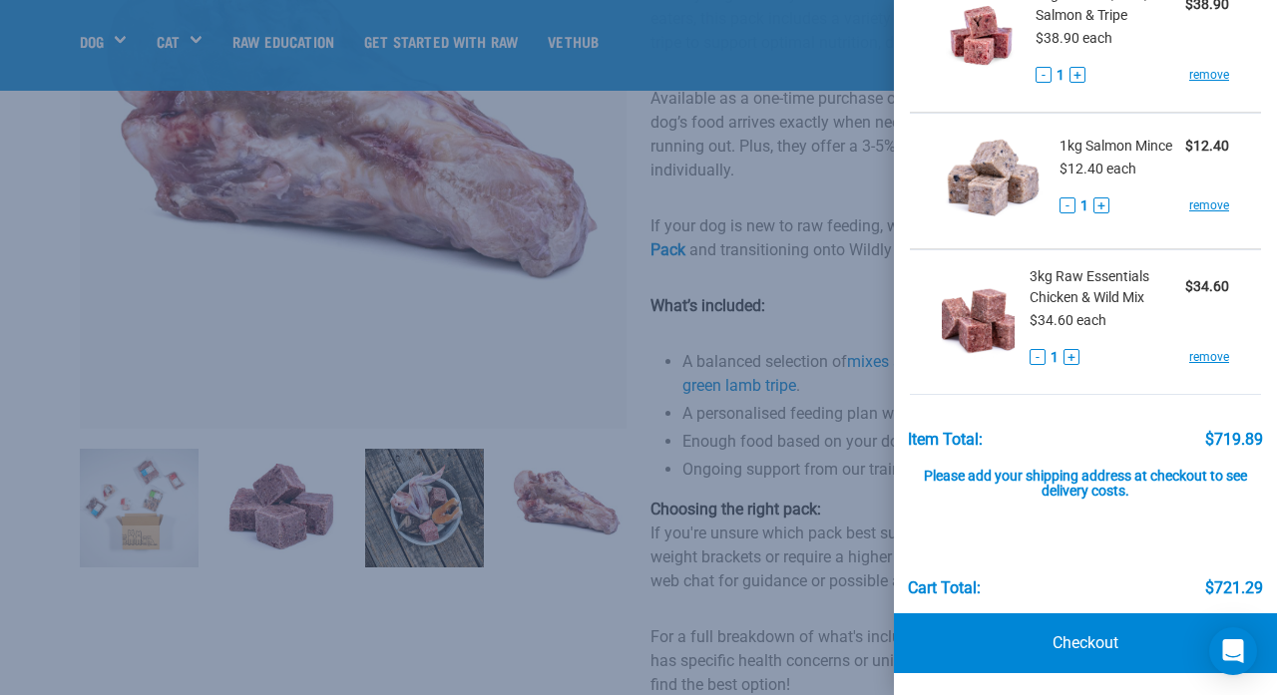
scroll to position [269, 0]
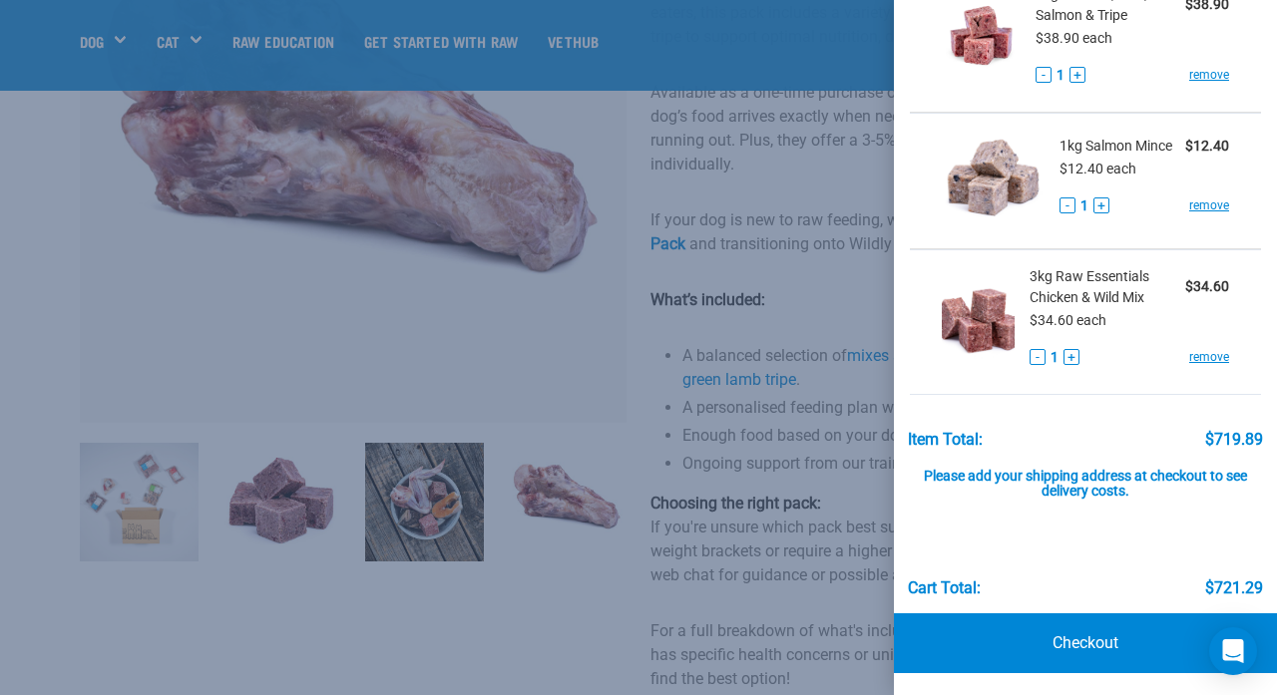
click at [841, 347] on div at bounding box center [638, 347] width 1277 height 695
